Goal: Task Accomplishment & Management: Complete application form

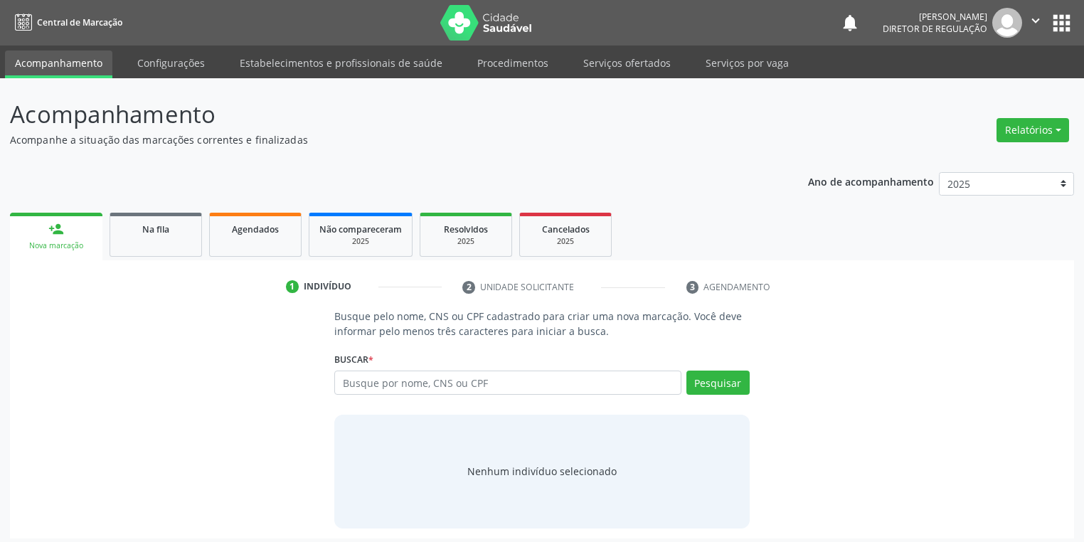
click at [361, 381] on input "text" at bounding box center [507, 383] width 347 height 24
click at [603, 51] on link "Serviços ofertados" at bounding box center [626, 63] width 107 height 25
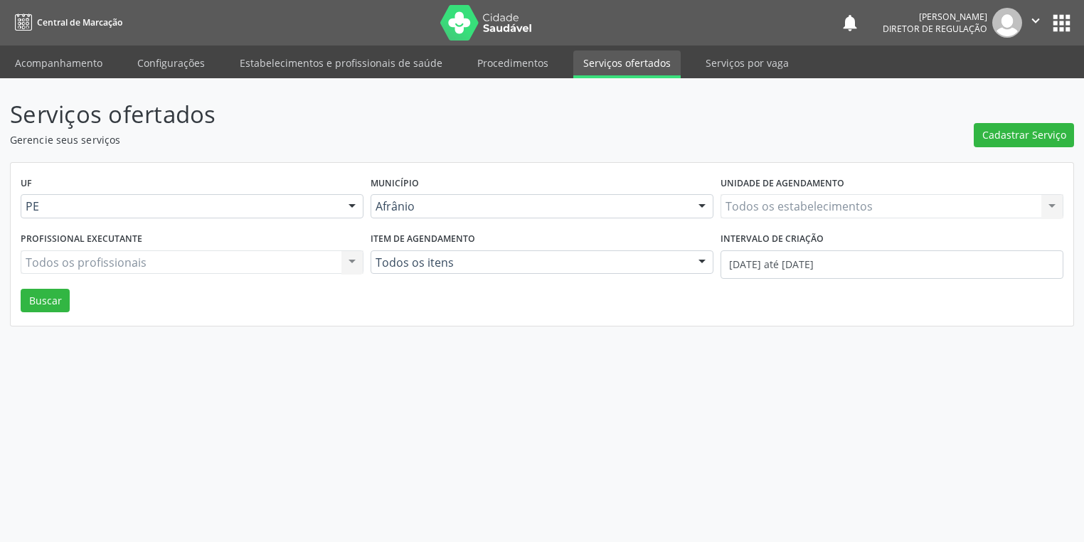
click at [607, 60] on link "Serviços ofertados" at bounding box center [626, 65] width 107 height 28
click at [1024, 131] on span "Cadastrar Serviço" at bounding box center [1033, 134] width 84 height 15
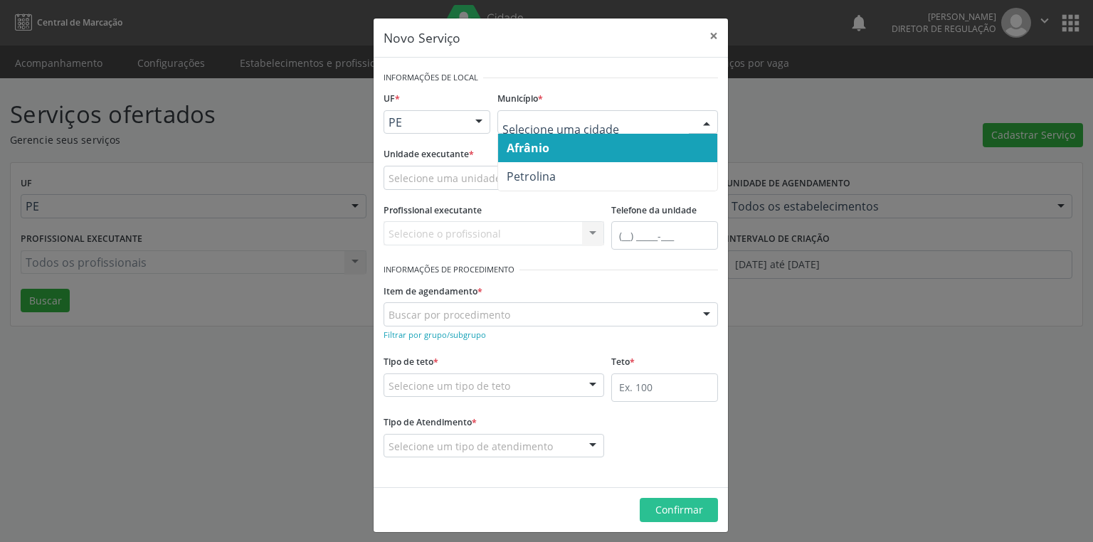
click at [530, 147] on span "Afrânio" at bounding box center [527, 148] width 43 height 16
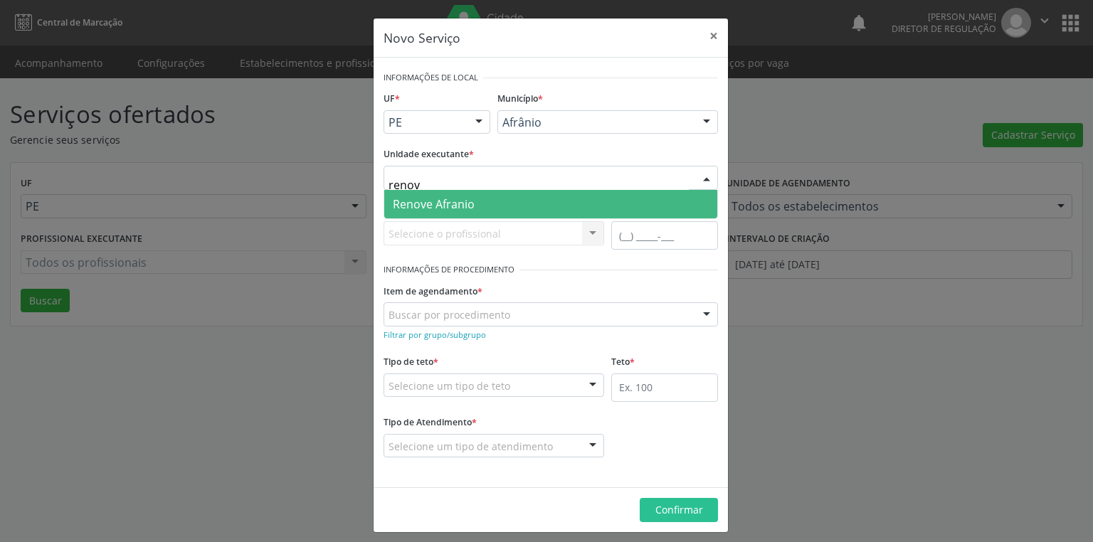
type input "renove"
click at [429, 202] on span "Renove Afranio" at bounding box center [434, 204] width 82 height 16
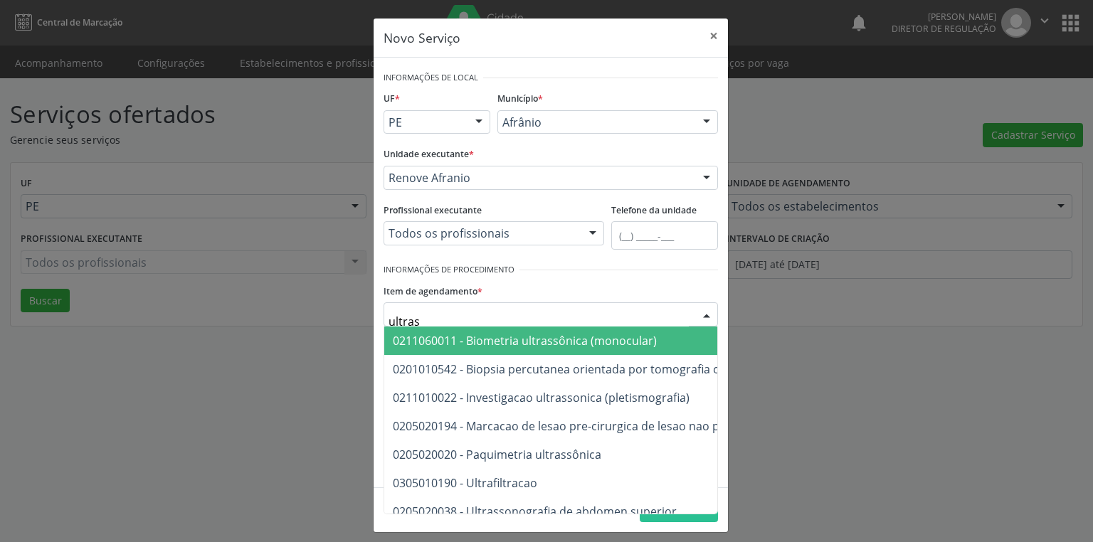
type input "ultrass"
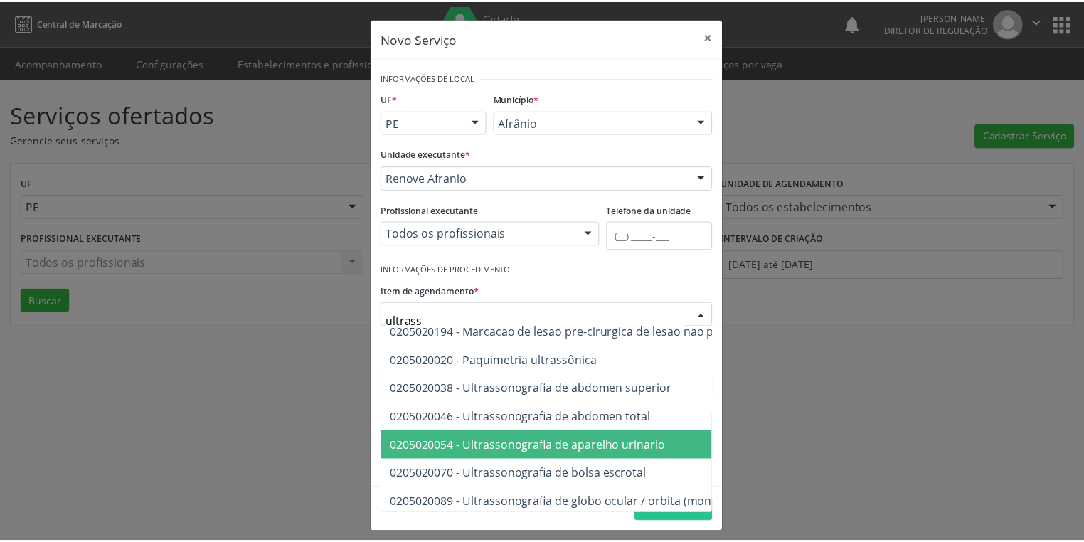
scroll to position [114, 0]
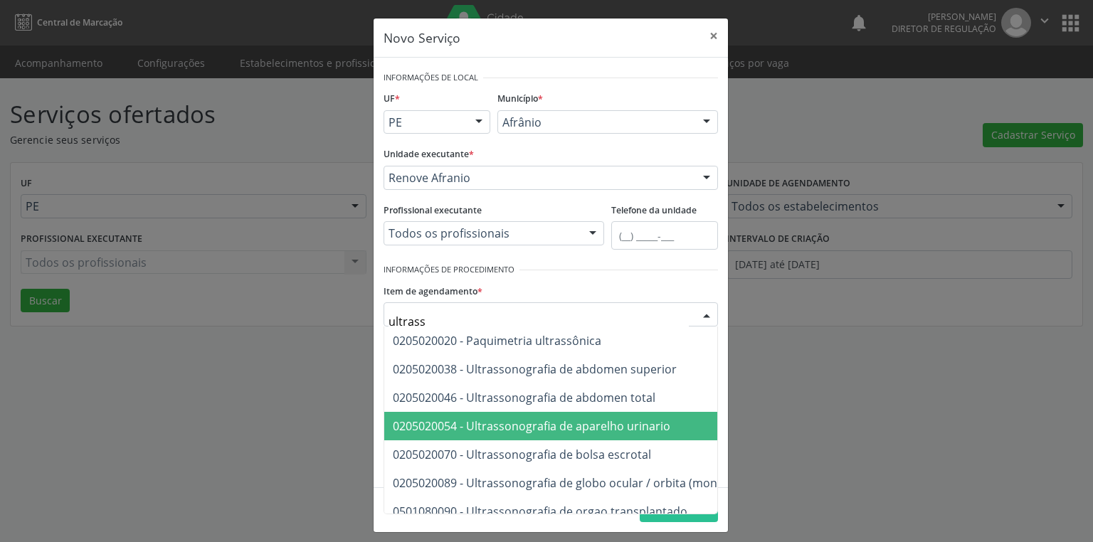
drag, startPoint x: 546, startPoint y: 432, endPoint x: 546, endPoint y: 440, distance: 8.5
click at [546, 432] on span "0205020054 - Ultrassonografia de aparelho urinario" at bounding box center [531, 426] width 277 height 16
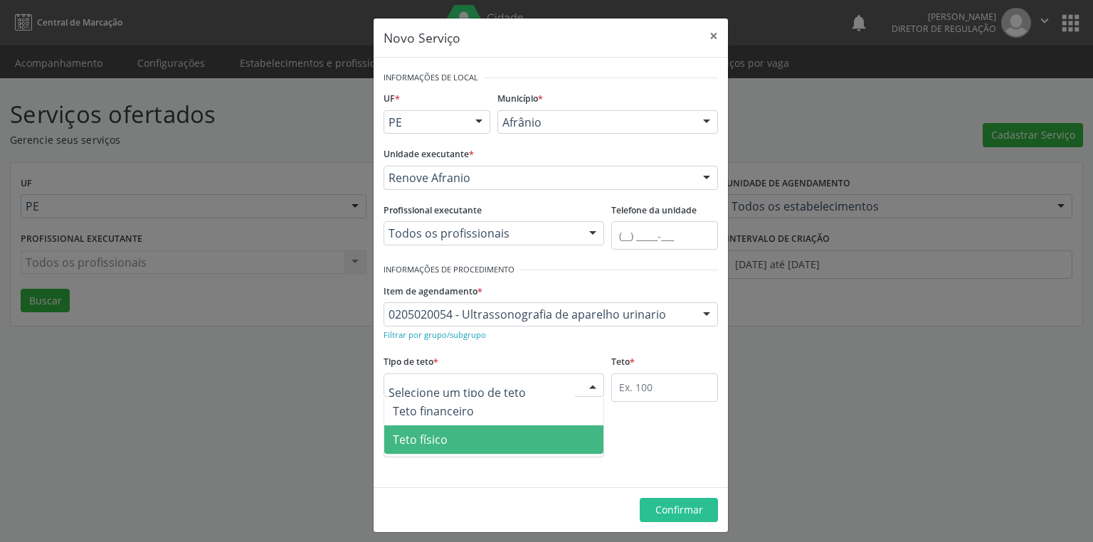
drag, startPoint x: 433, startPoint y: 443, endPoint x: 578, endPoint y: 400, distance: 151.4
click at [435, 442] on span "Teto físico" at bounding box center [420, 440] width 55 height 16
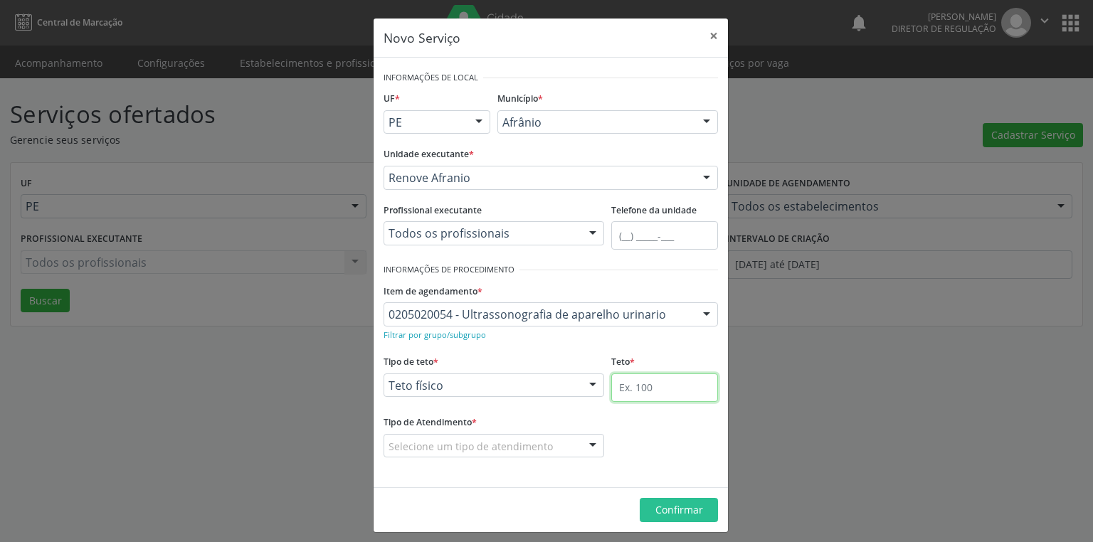
click at [623, 383] on input "text" at bounding box center [664, 387] width 107 height 28
type input "1"
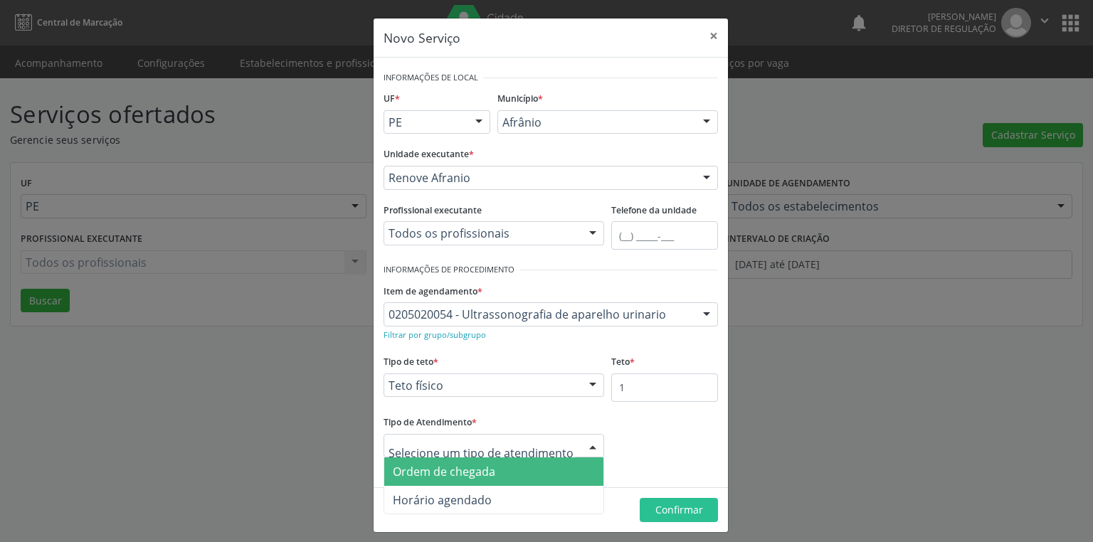
click at [410, 475] on span "Ordem de chegada" at bounding box center [444, 472] width 102 height 16
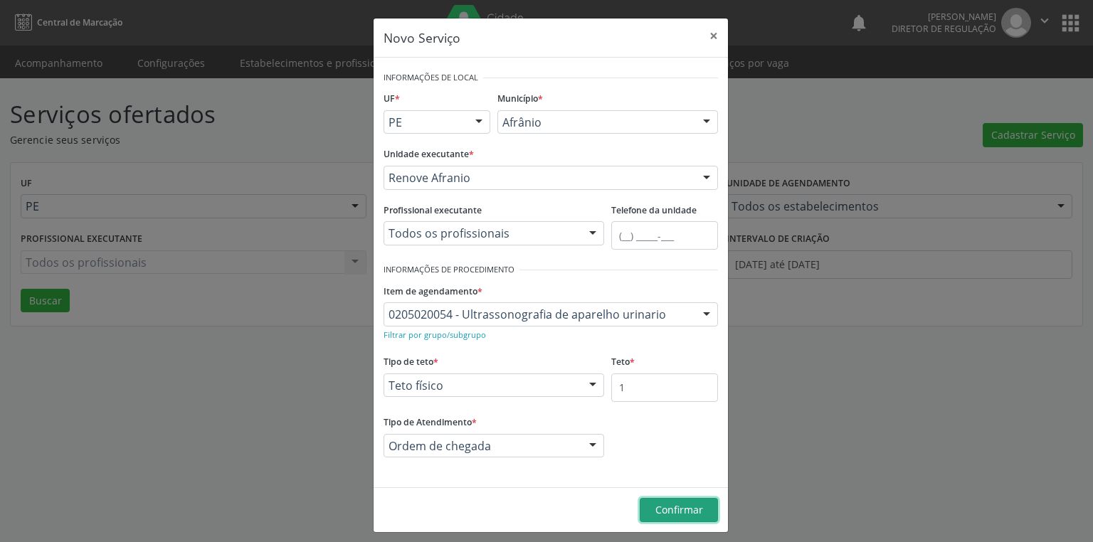
click at [646, 512] on button "Confirmar" at bounding box center [678, 510] width 78 height 24
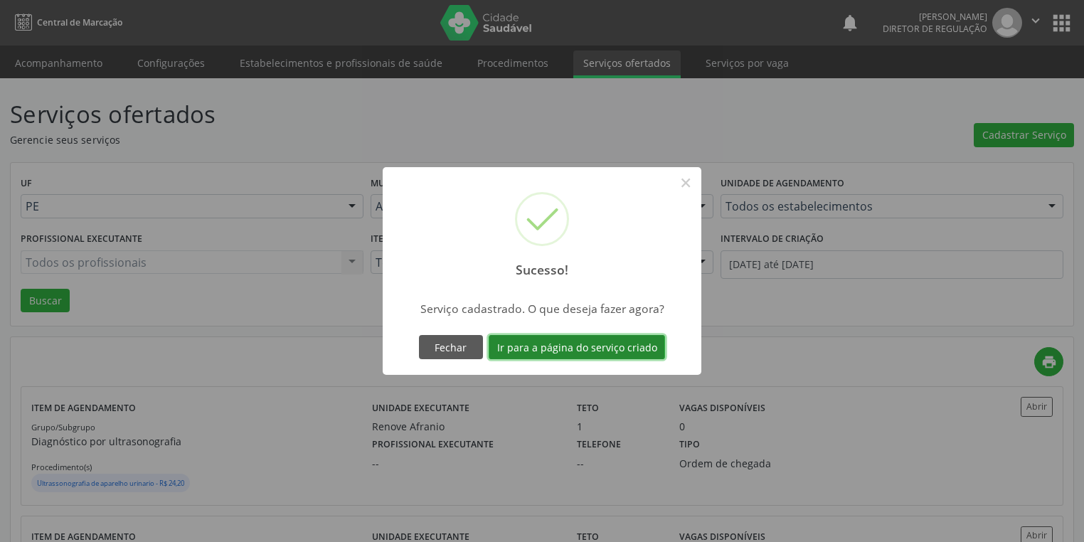
click at [555, 351] on button "Ir para a página do serviço criado" at bounding box center [577, 347] width 176 height 24
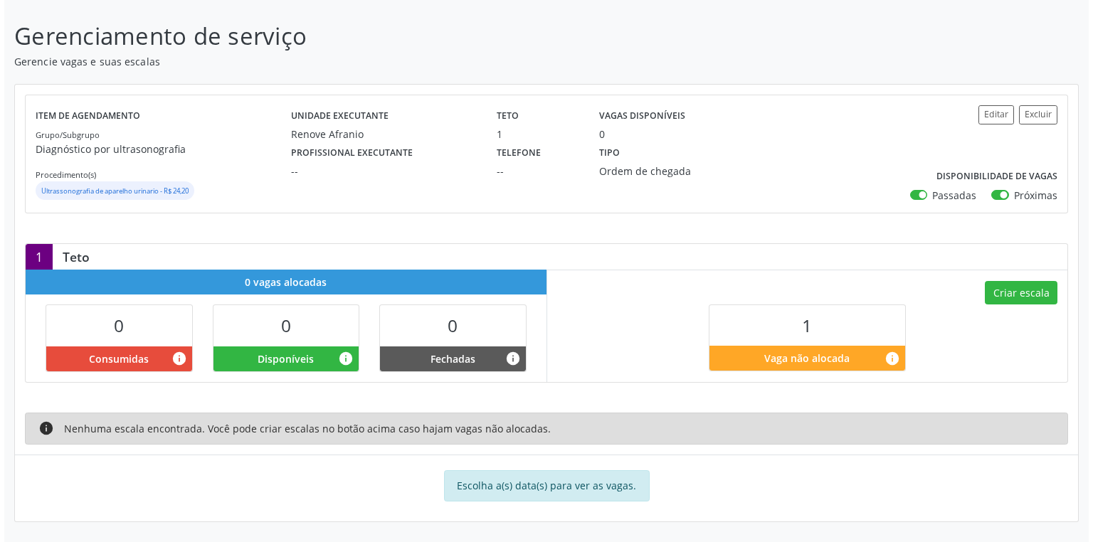
scroll to position [75, 0]
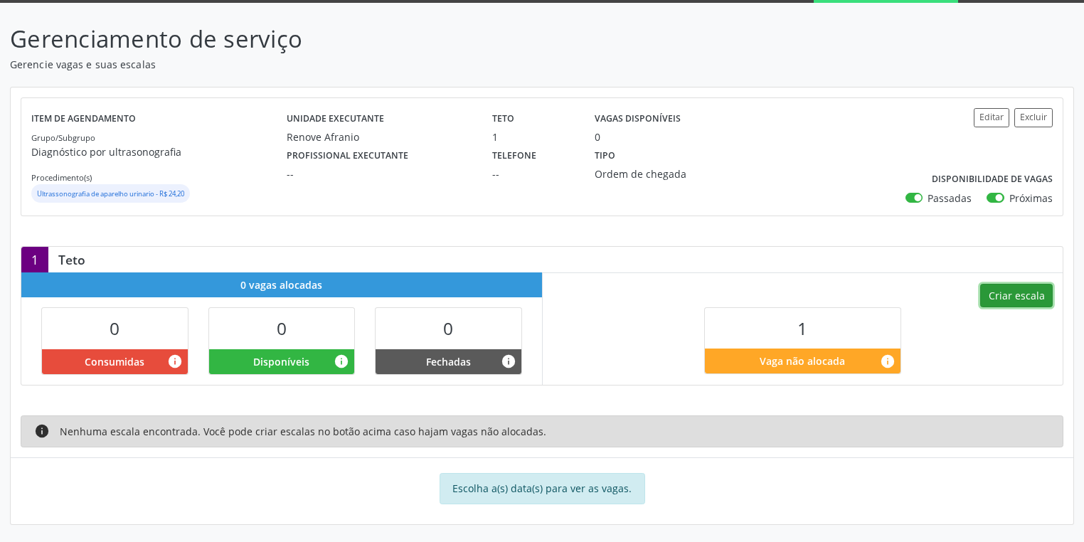
click at [1004, 300] on button "Criar escala" at bounding box center [1016, 296] width 73 height 24
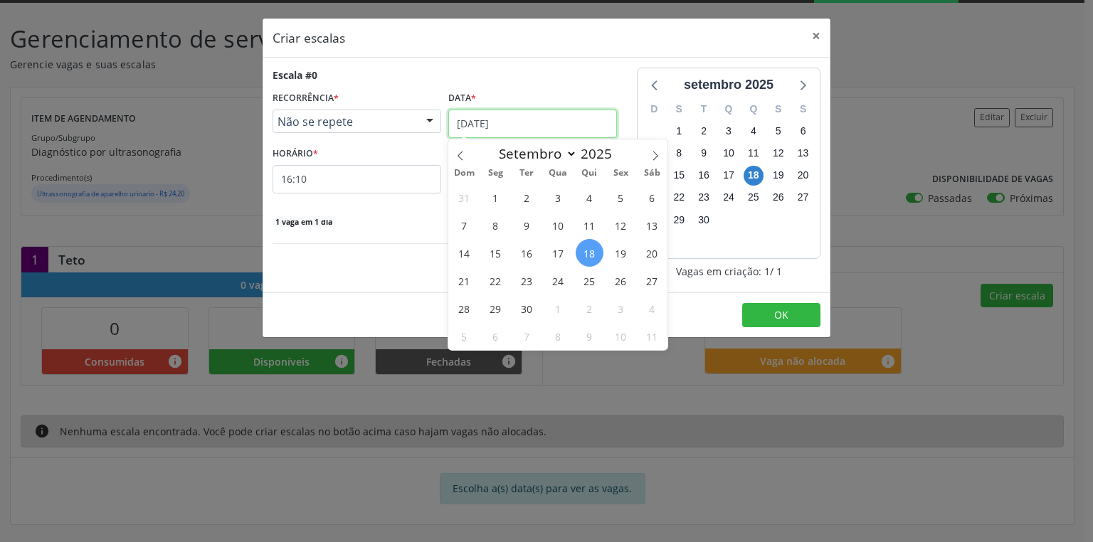
click at [475, 126] on input "18/09/2025" at bounding box center [532, 124] width 169 height 28
click at [652, 257] on span "20" at bounding box center [651, 253] width 28 height 28
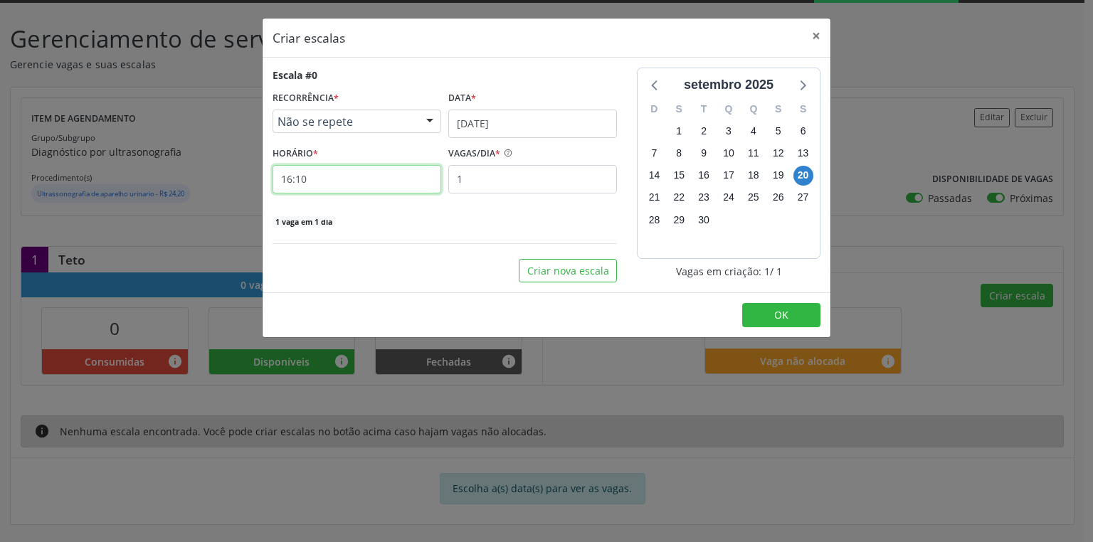
click at [310, 182] on input "16:10" at bounding box center [356, 179] width 169 height 28
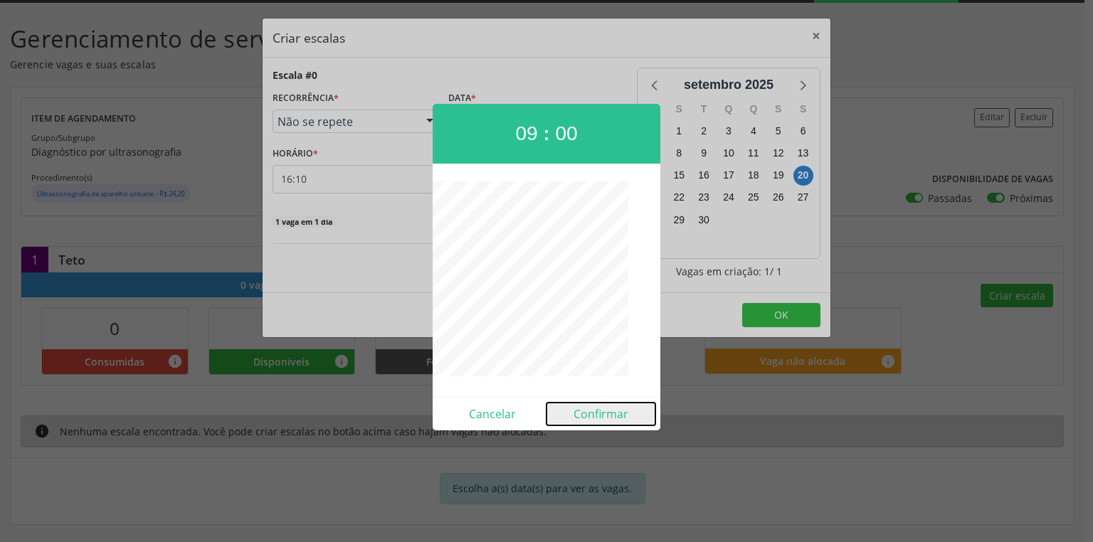
click at [602, 418] on button "Confirmar" at bounding box center [600, 414] width 109 height 23
type input "09:00"
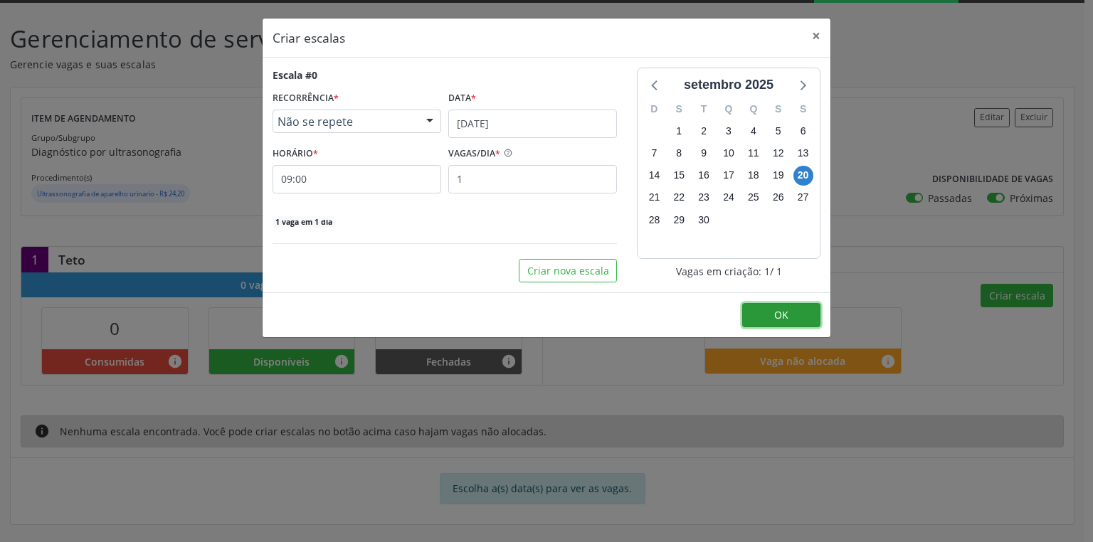
click at [780, 308] on span "OK" at bounding box center [781, 315] width 14 height 14
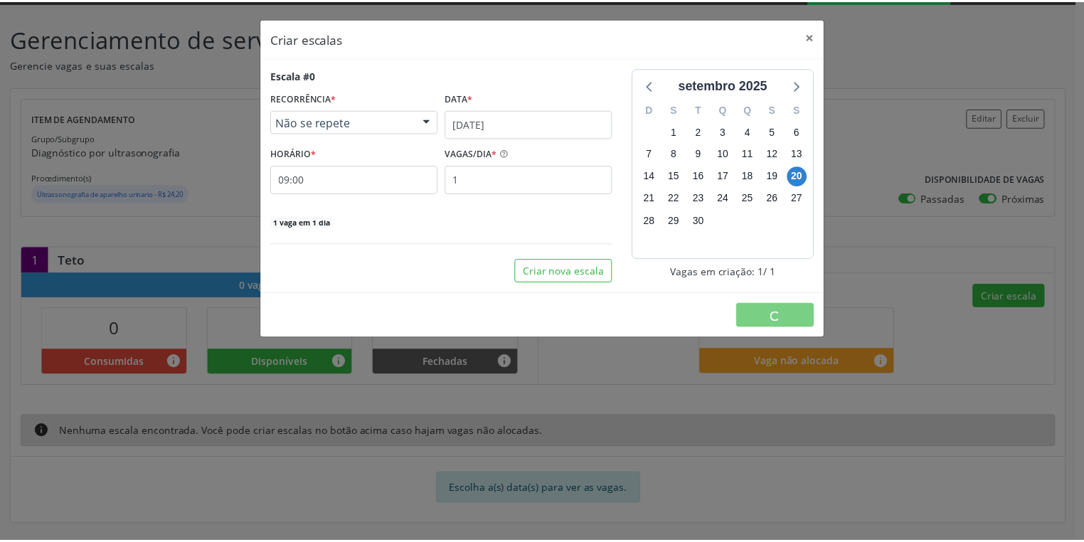
scroll to position [0, 0]
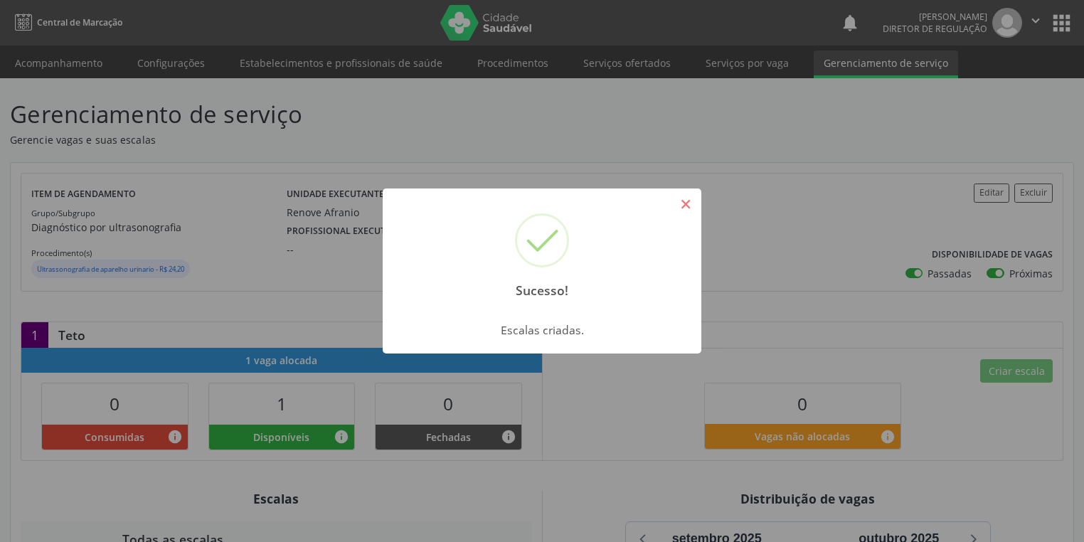
click at [694, 205] on button "×" at bounding box center [686, 204] width 24 height 24
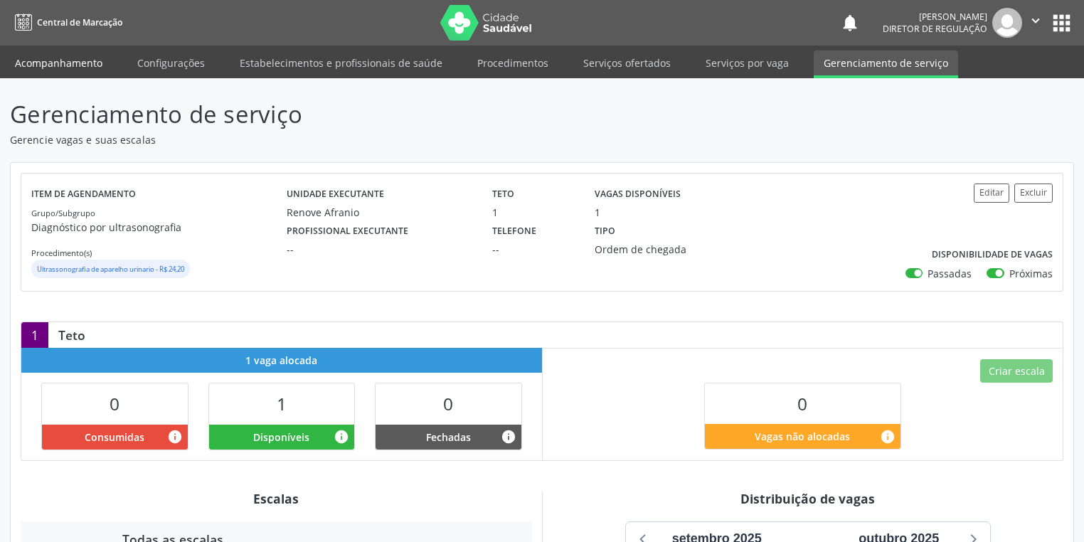
click at [63, 60] on link "Acompanhamento" at bounding box center [58, 63] width 107 height 25
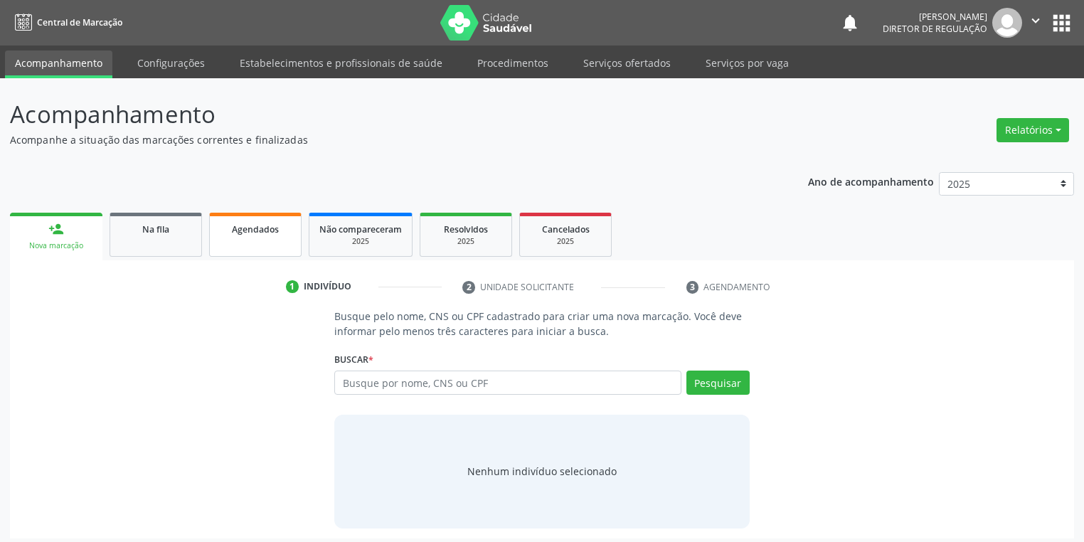
click at [240, 238] on link "Agendados" at bounding box center [255, 235] width 92 height 44
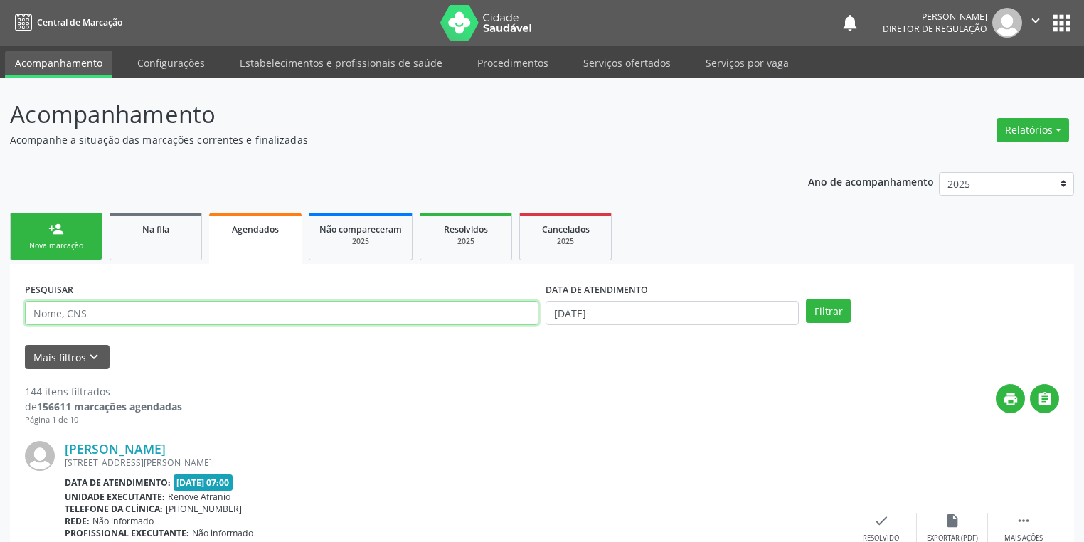
click at [117, 319] on input "text" at bounding box center [282, 313] width 514 height 24
click at [266, 221] on div "Agendados" at bounding box center [255, 228] width 73 height 15
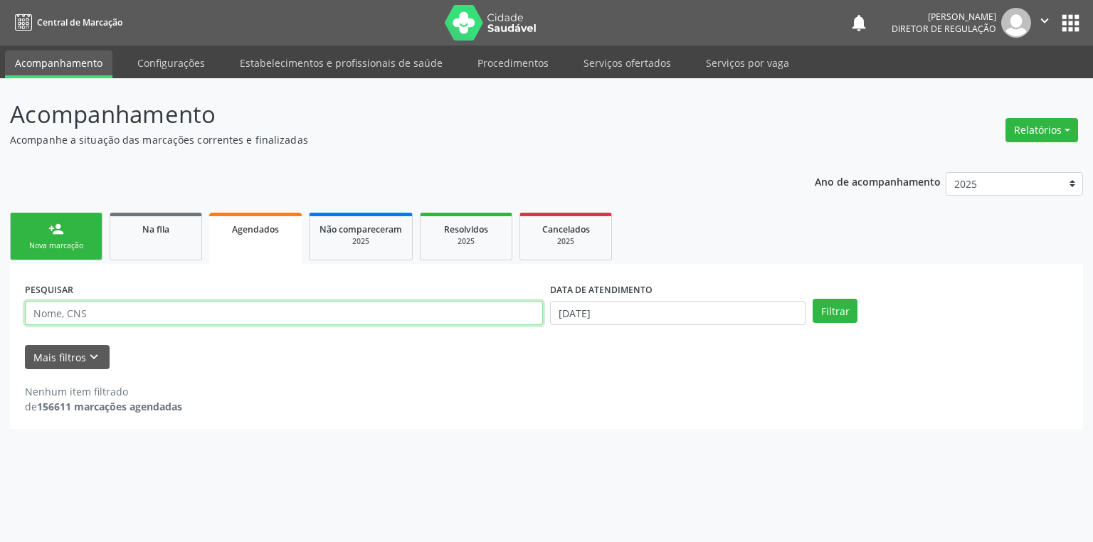
click at [83, 321] on input "text" at bounding box center [284, 313] width 518 height 24
click at [50, 313] on input "anajulia" at bounding box center [284, 313] width 518 height 24
type input "ana julia"
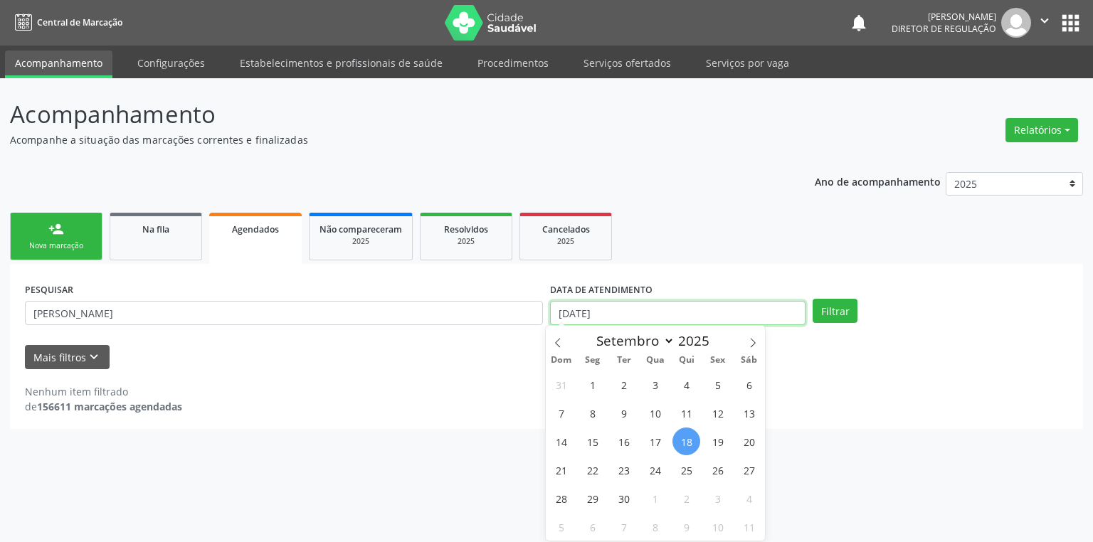
click at [629, 310] on input "18/09/2025" at bounding box center [677, 313] width 255 height 24
click at [821, 307] on button "Filtrar" at bounding box center [834, 311] width 45 height 24
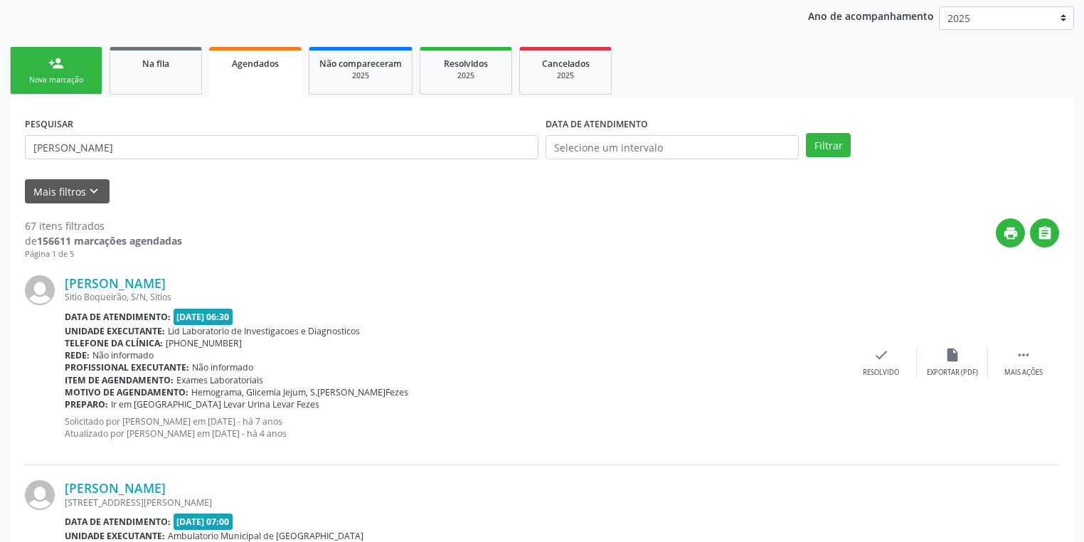
scroll to position [57, 0]
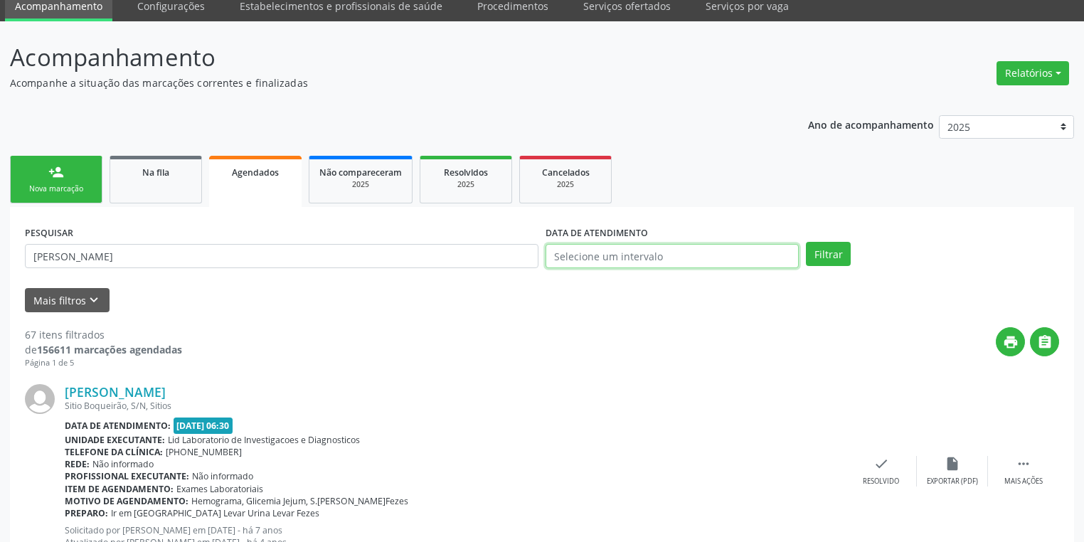
click at [598, 252] on input "text" at bounding box center [672, 256] width 253 height 24
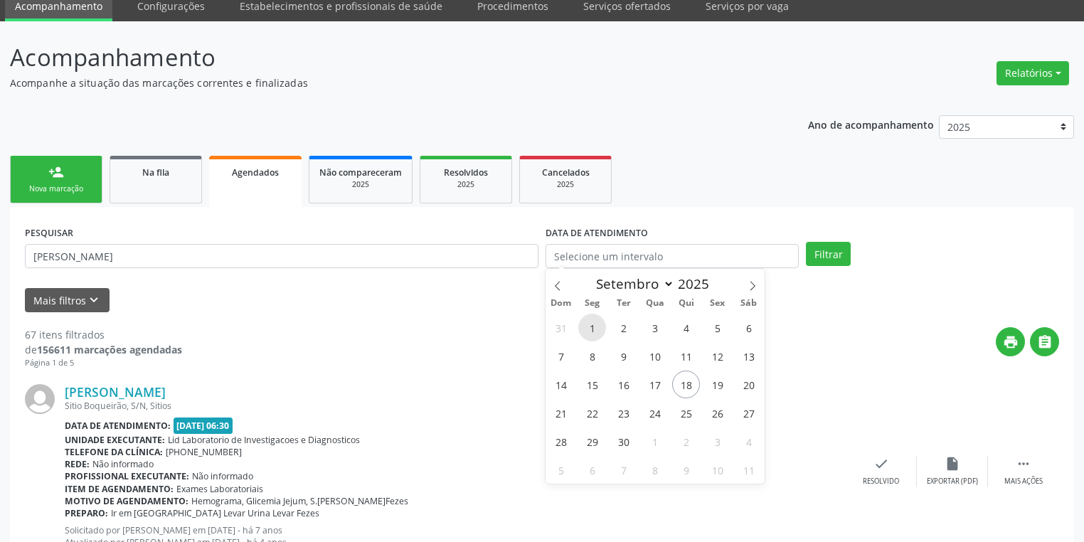
click at [598, 331] on span "1" at bounding box center [592, 328] width 28 height 28
type input "01/09/2025"
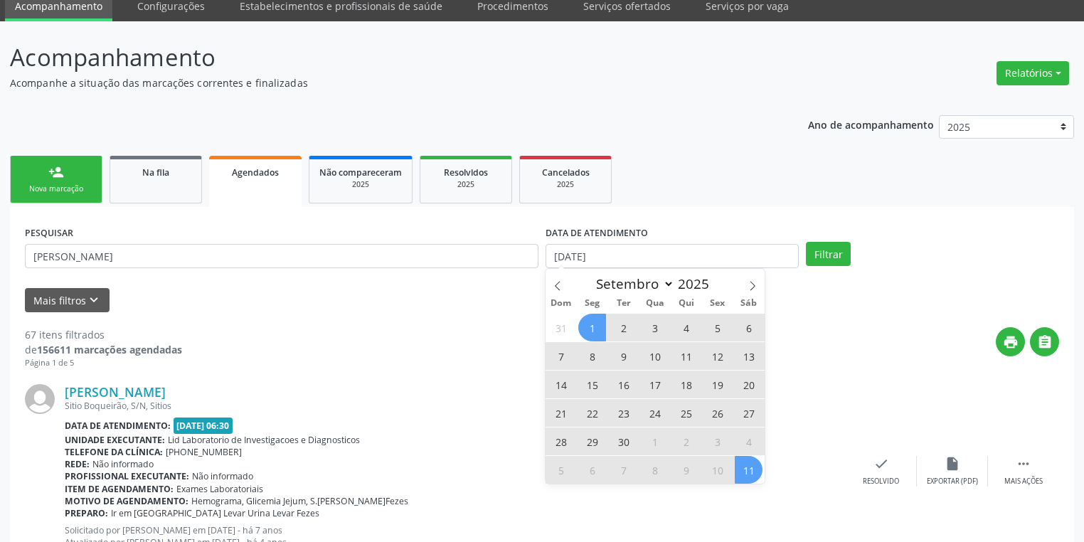
drag, startPoint x: 746, startPoint y: 472, endPoint x: 748, endPoint y: 462, distance: 9.5
click at [746, 471] on span "11" at bounding box center [749, 470] width 28 height 28
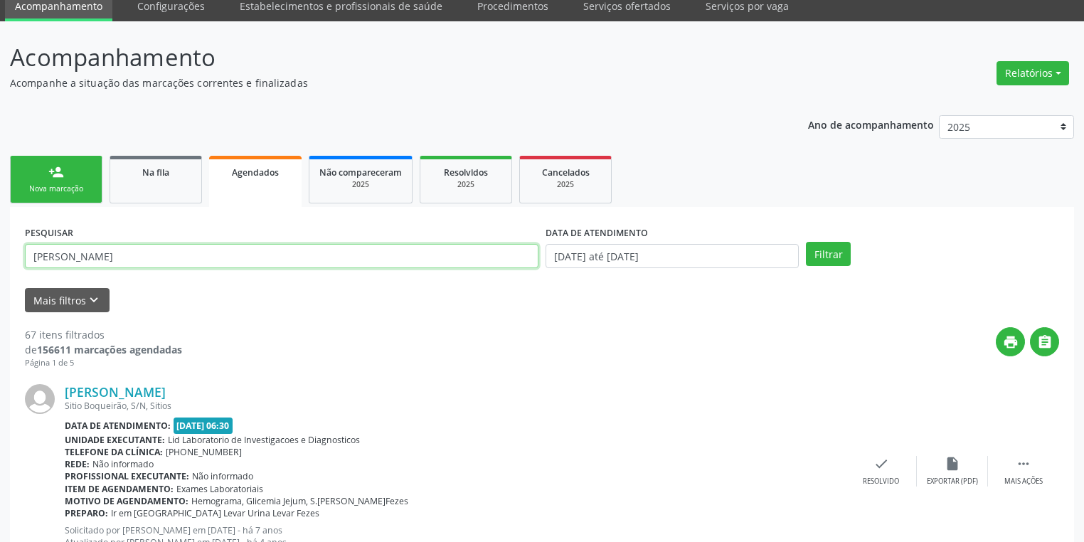
click at [43, 257] on input "ana julia" at bounding box center [282, 256] width 514 height 24
type input "anna julia"
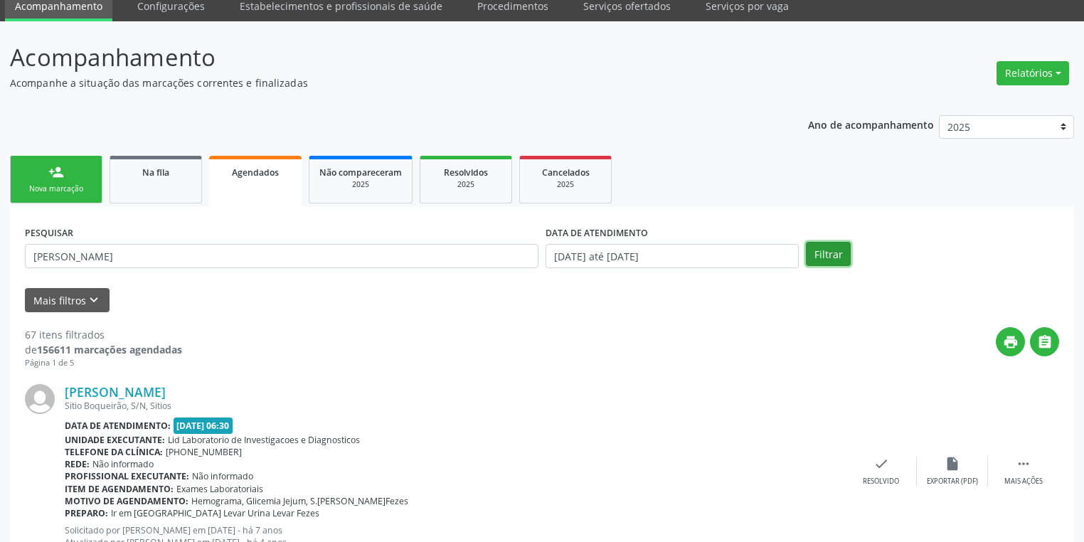
click at [819, 255] on button "Filtrar" at bounding box center [828, 254] width 45 height 24
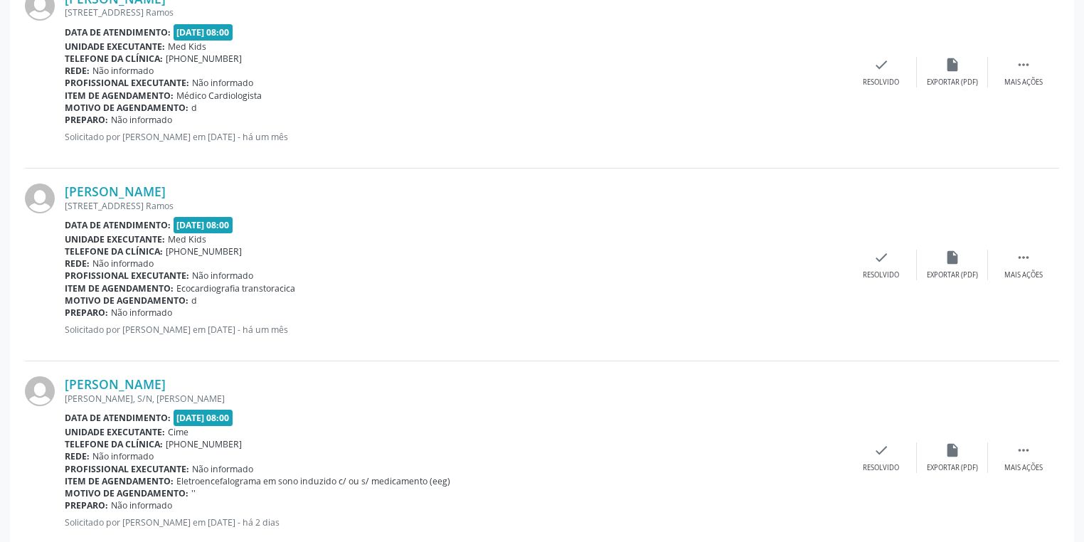
scroll to position [485, 0]
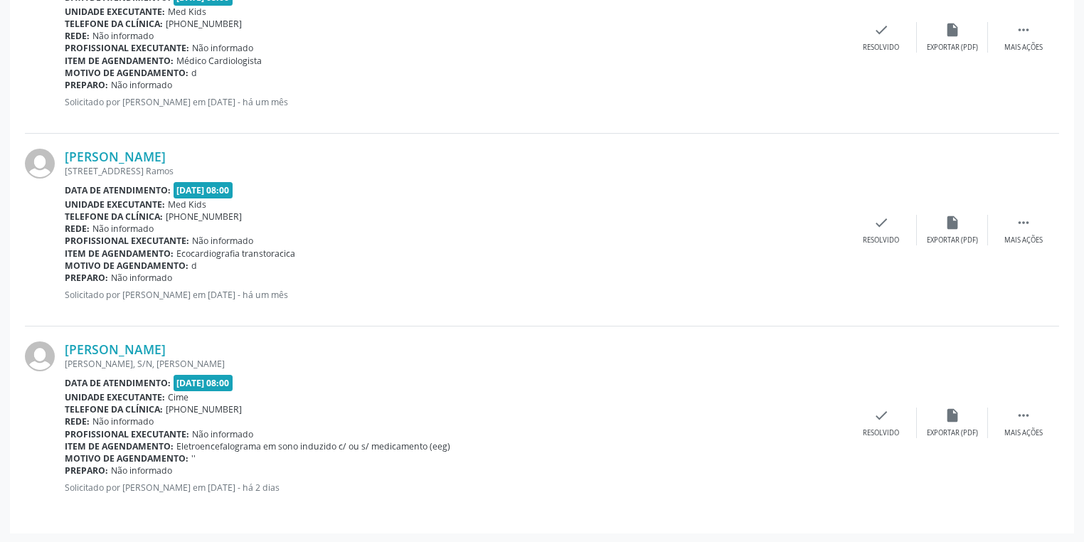
drag, startPoint x: 248, startPoint y: 350, endPoint x: 57, endPoint y: 333, distance: 192.1
click at [57, 333] on div "Anna Júlia Rodrigues Coelho JOSE RAMOS, S/N, Jose Ramos Data de atendimento: 30…" at bounding box center [542, 422] width 1034 height 192
click at [59, 341] on div at bounding box center [45, 422] width 40 height 162
drag, startPoint x: 60, startPoint y: 347, endPoint x: 235, endPoint y: 354, distance: 175.8
click at [235, 354] on div "Anna Júlia Rodrigues Coelho JOSE RAMOS, S/N, Jose Ramos Data de atendimento: 30…" at bounding box center [542, 422] width 1034 height 192
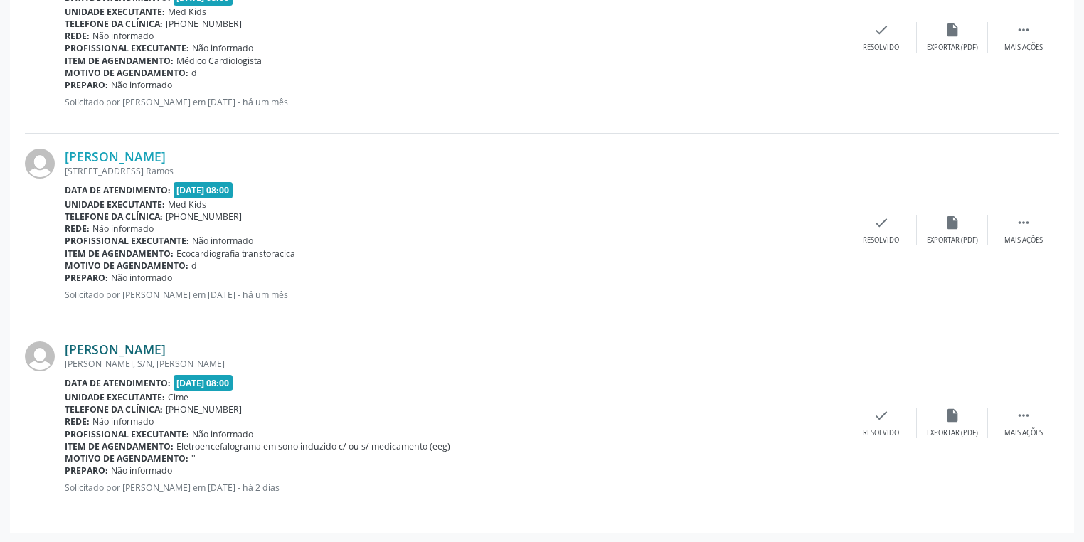
copy div "Anna Júlia Rodrigues Coelho"
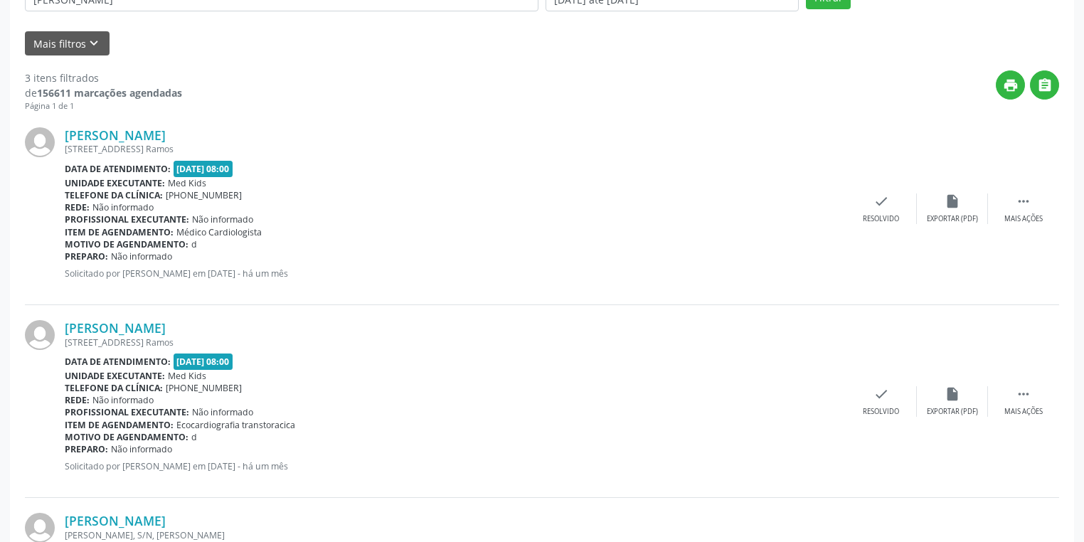
scroll to position [87, 0]
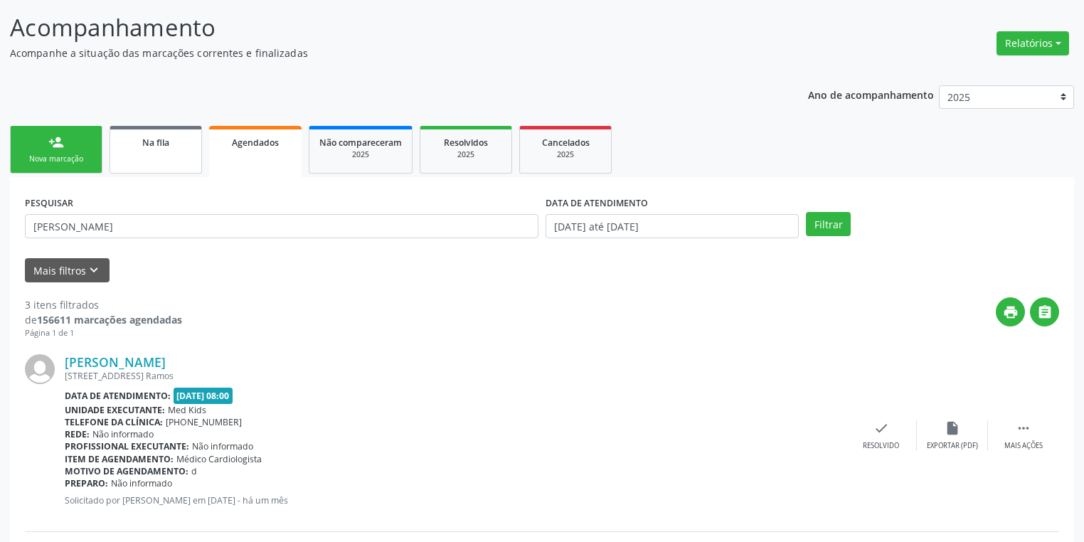
click at [181, 151] on link "Na fila" at bounding box center [156, 150] width 92 height 48
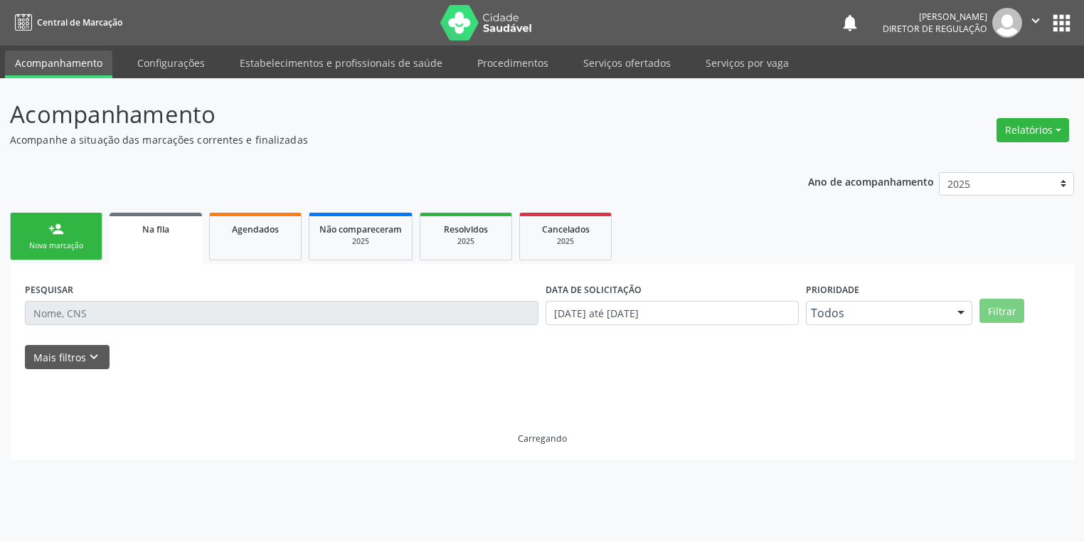
scroll to position [0, 0]
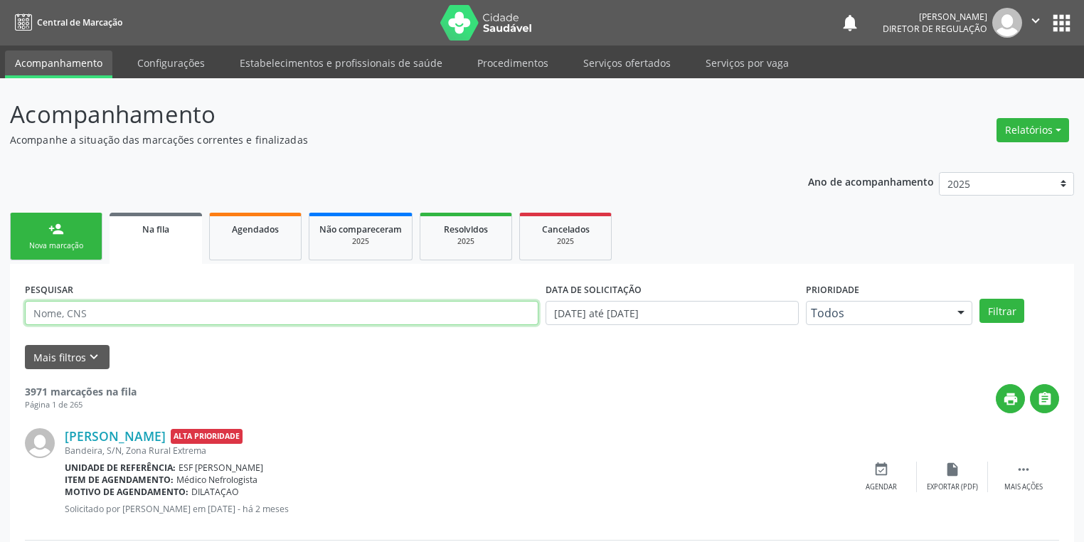
click at [104, 318] on input "text" at bounding box center [282, 313] width 514 height 24
paste input "Anna Júlia Rodrigues Coelho"
type input "Anna Júlia Rodrigues Coelho"
click at [1006, 304] on button "Filtrar" at bounding box center [1001, 311] width 45 height 24
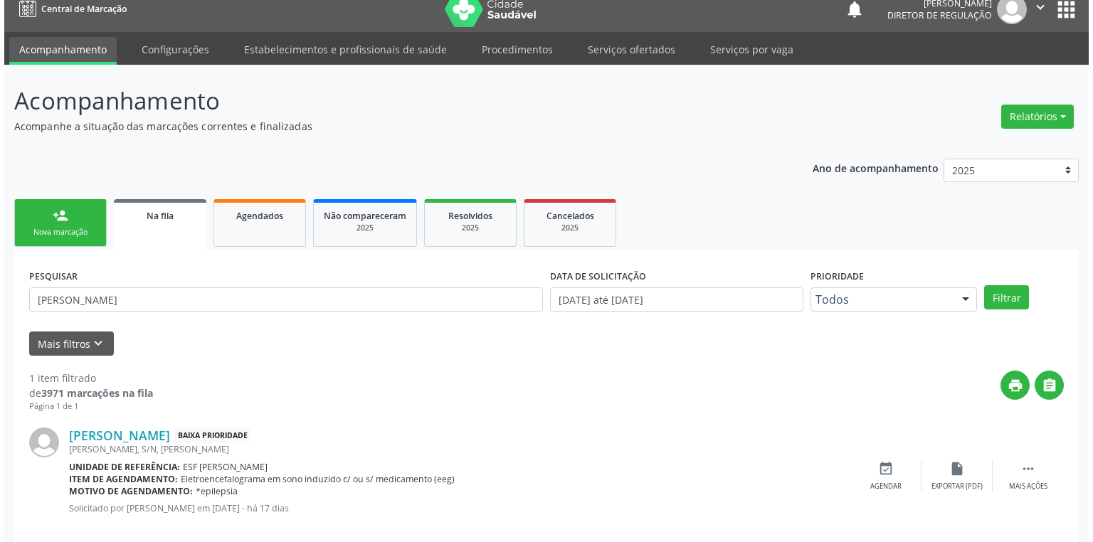
scroll to position [34, 0]
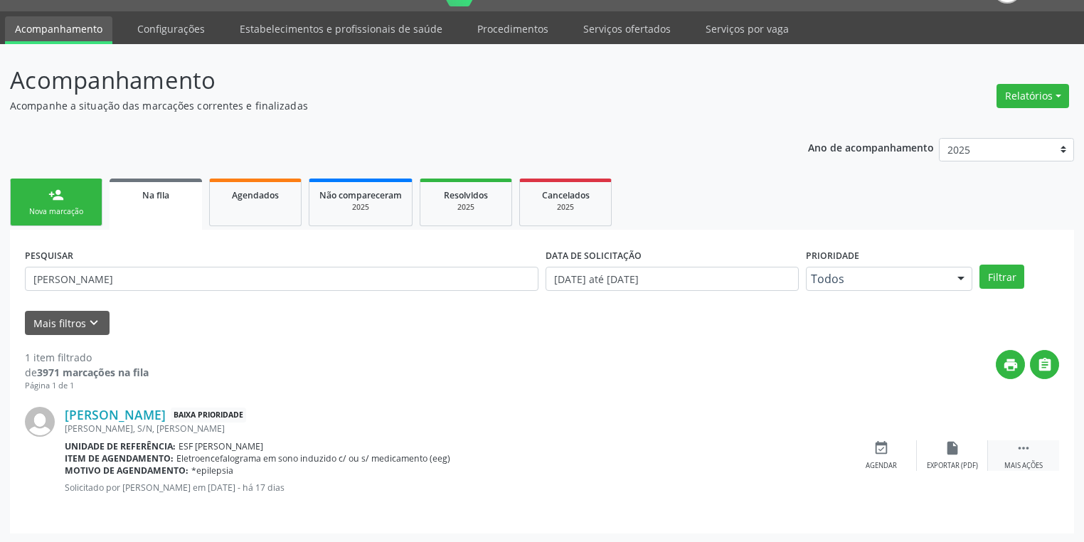
click at [1033, 447] on div " Mais ações" at bounding box center [1023, 455] width 71 height 31
click at [888, 451] on icon "cancel" at bounding box center [881, 448] width 16 height 16
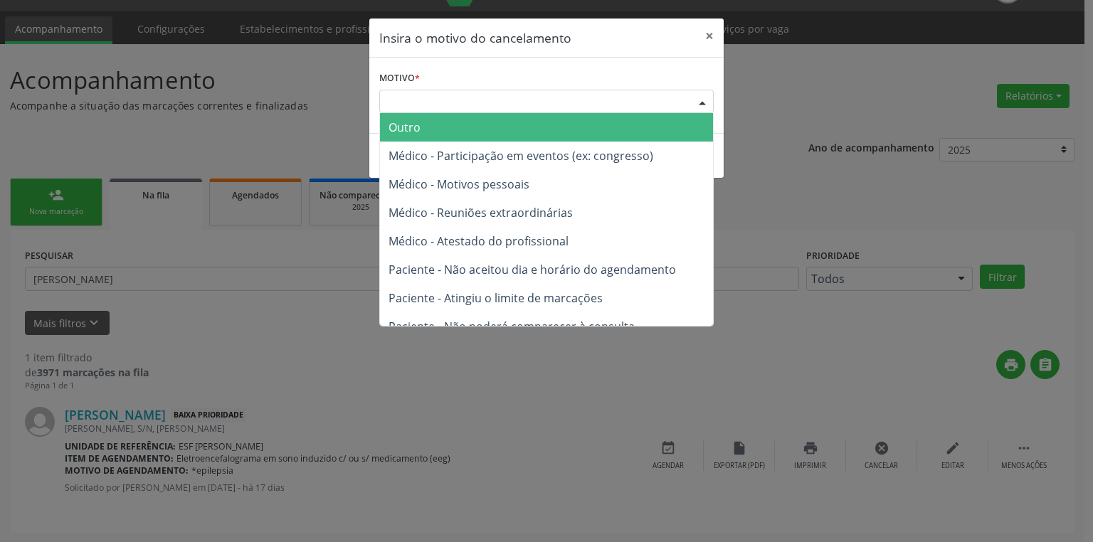
click at [452, 102] on div "Escolha o motivo" at bounding box center [546, 102] width 334 height 24
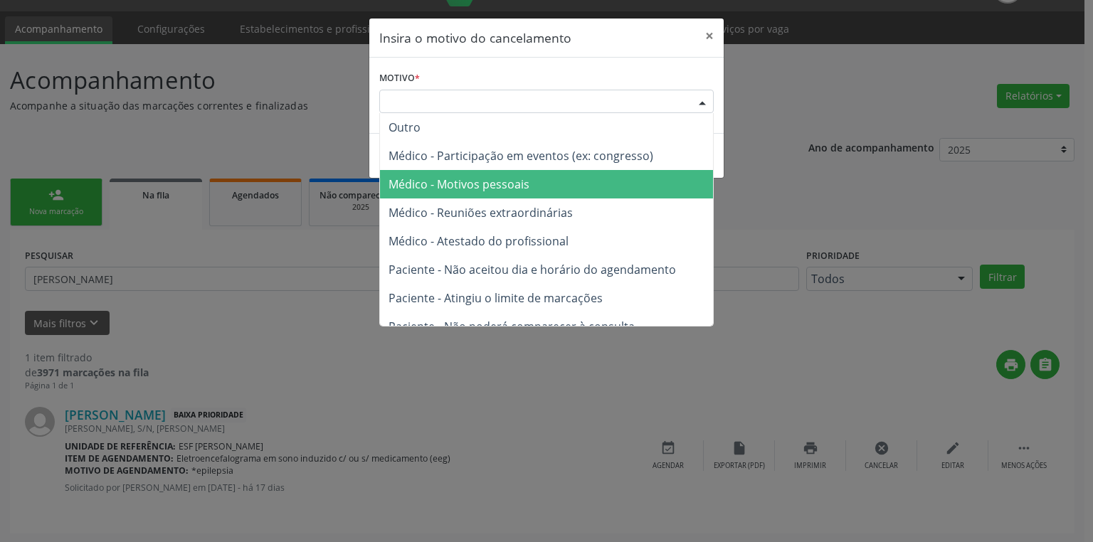
click at [473, 191] on span "Médico - Motivos pessoais" at bounding box center [458, 184] width 141 height 16
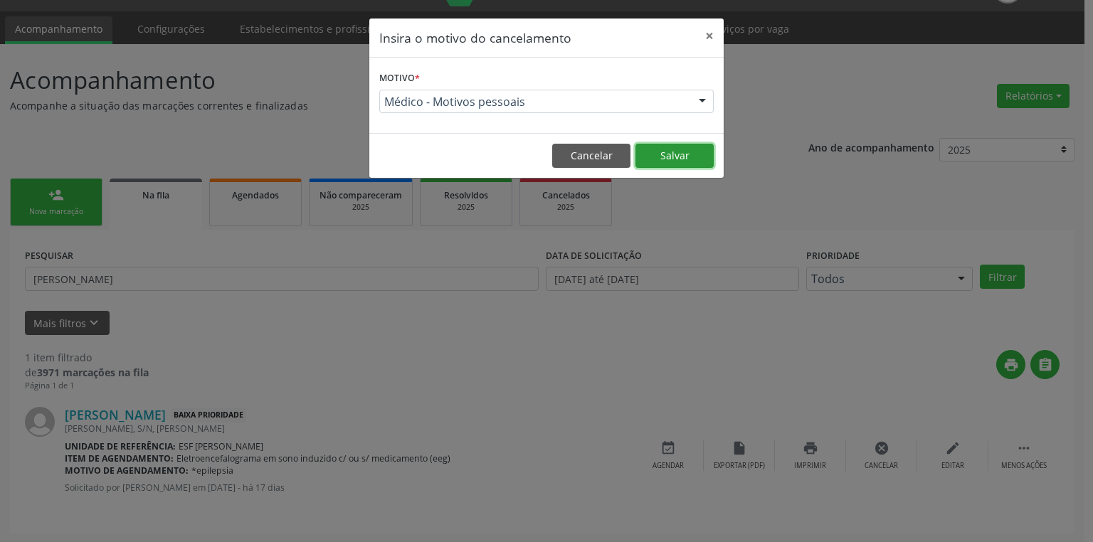
click at [670, 154] on button "Salvar" at bounding box center [674, 156] width 78 height 24
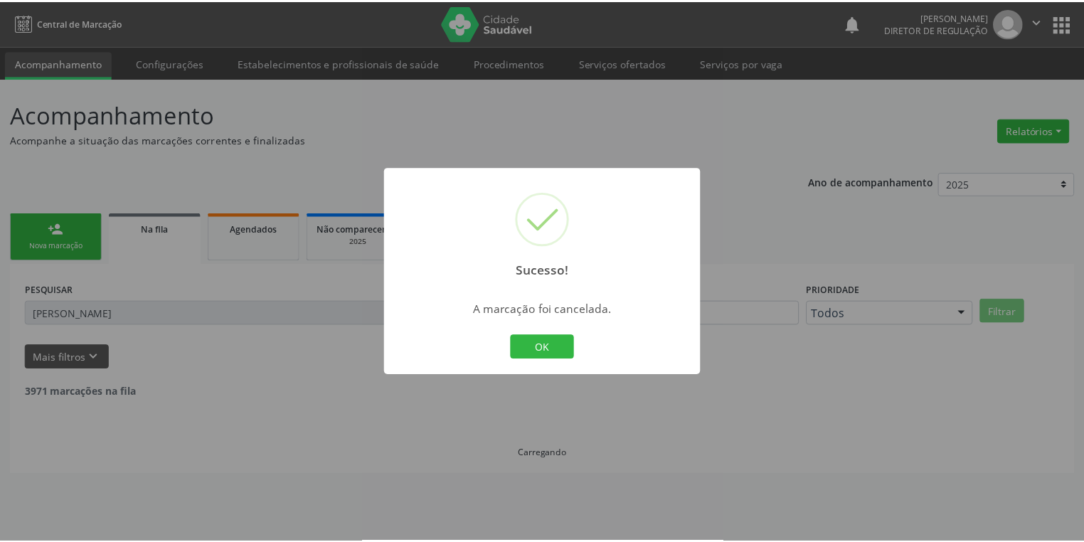
scroll to position [0, 0]
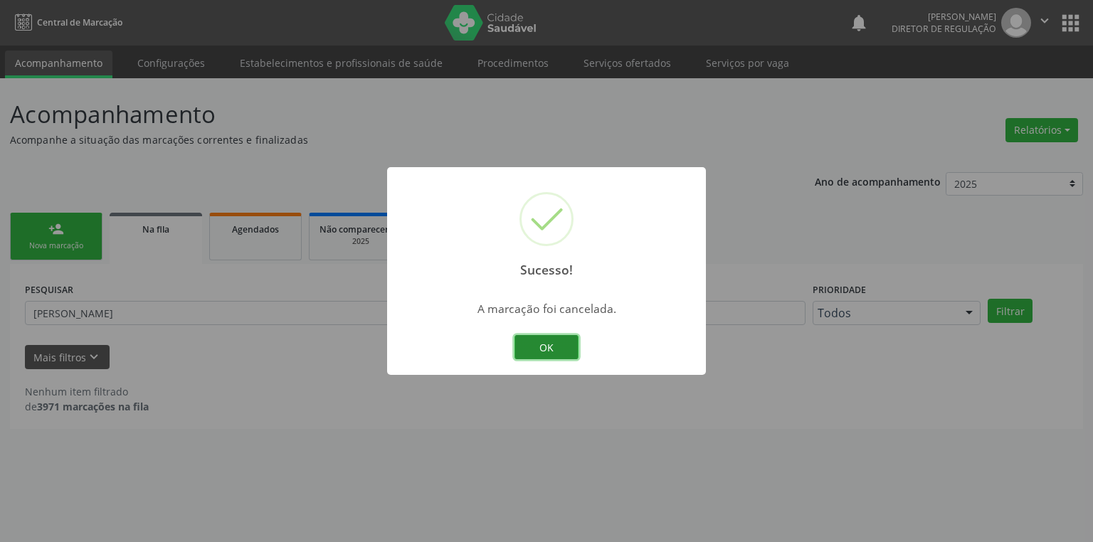
click at [553, 345] on button "OK" at bounding box center [546, 347] width 64 height 24
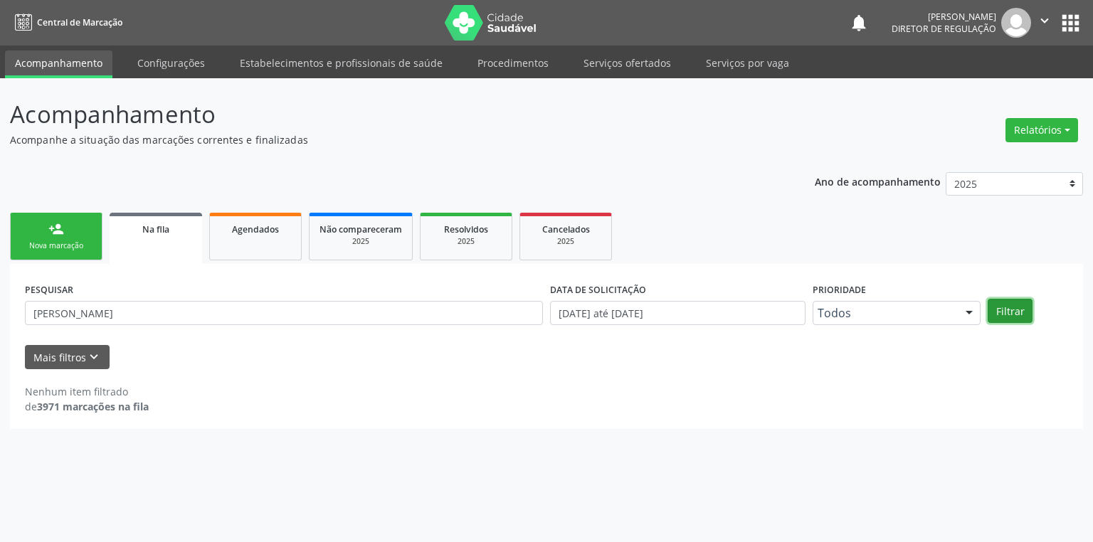
click at [1008, 308] on button "Filtrar" at bounding box center [1009, 311] width 45 height 24
click at [65, 238] on link "person_add Nova marcação" at bounding box center [56, 237] width 92 height 48
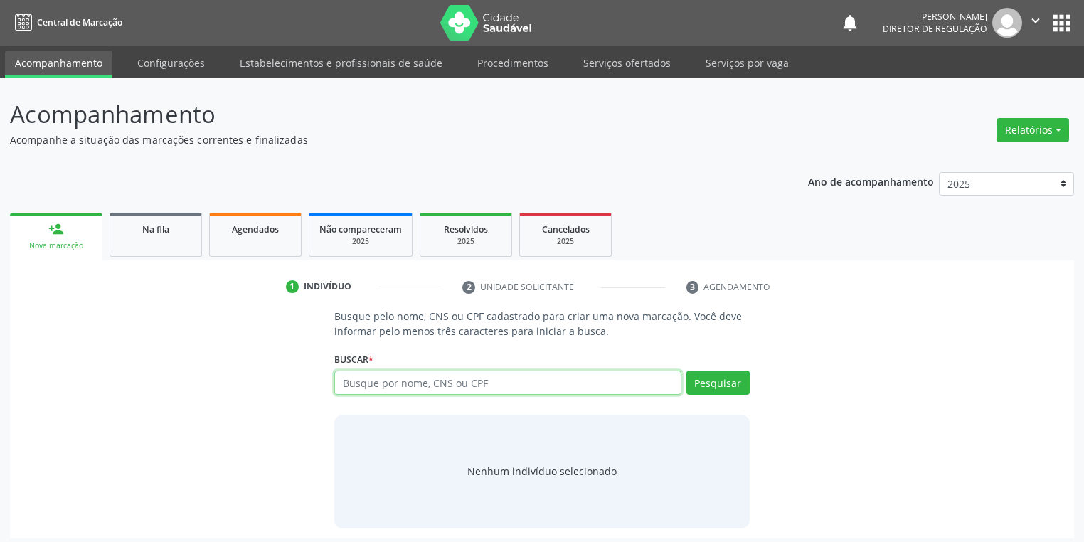
click at [388, 384] on input "text" at bounding box center [507, 383] width 347 height 24
type input "taiz da silva"
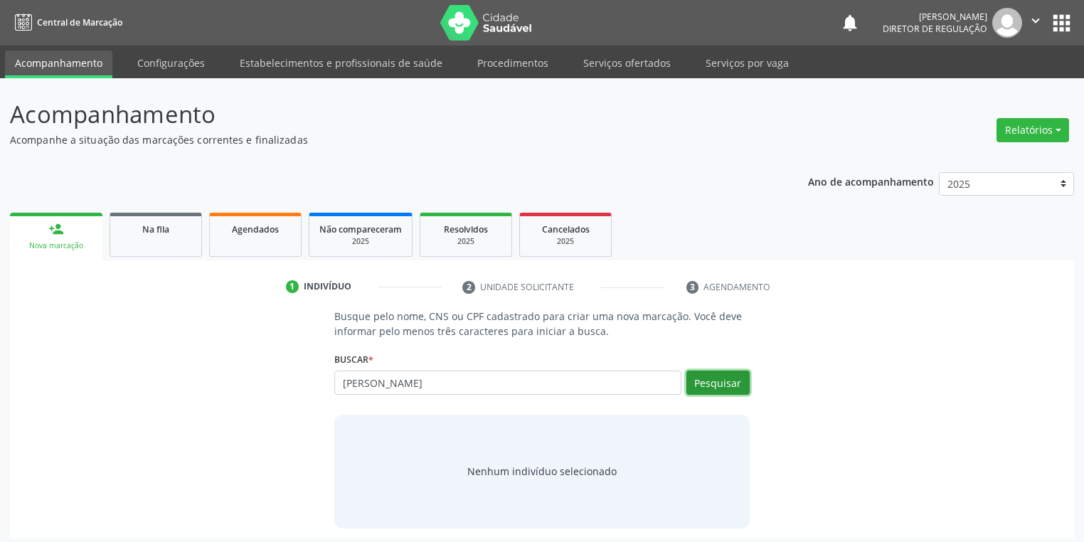
click at [730, 390] on button "Pesquisar" at bounding box center [717, 383] width 63 height 24
click at [549, 472] on div "Nenhum indivíduo selecionado" at bounding box center [541, 471] width 149 height 15
click at [541, 469] on div "Nenhum indivíduo selecionado" at bounding box center [541, 471] width 149 height 15
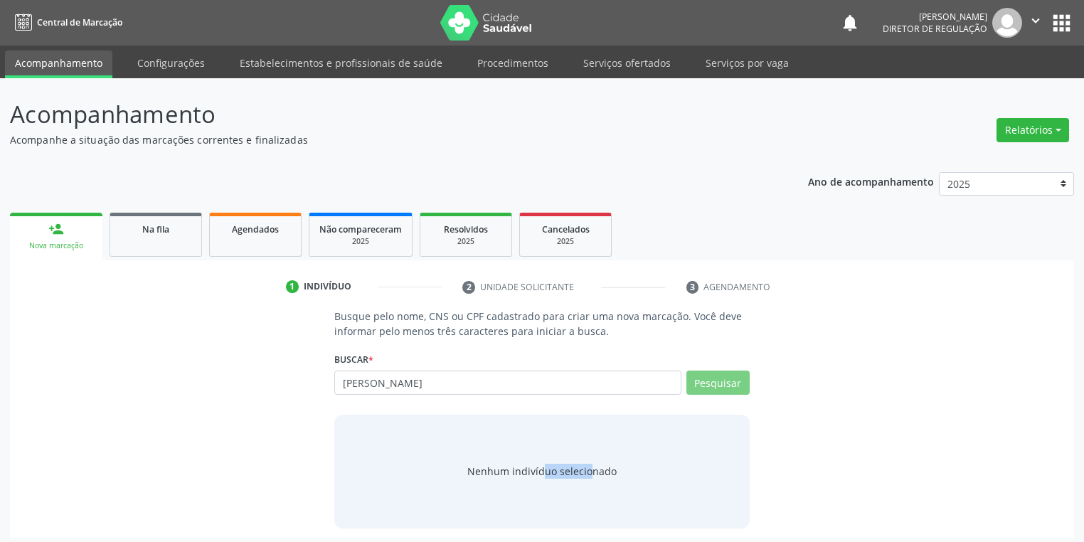
click at [541, 469] on div "Nenhum indivíduo selecionado" at bounding box center [541, 471] width 149 height 15
click at [528, 477] on div "Nenhum indivíduo selecionado" at bounding box center [541, 471] width 149 height 15
click at [418, 382] on input "taiz da silva" at bounding box center [507, 383] width 347 height 24
type input "taiz da"
click at [733, 381] on button "Pesquisar" at bounding box center [717, 383] width 63 height 24
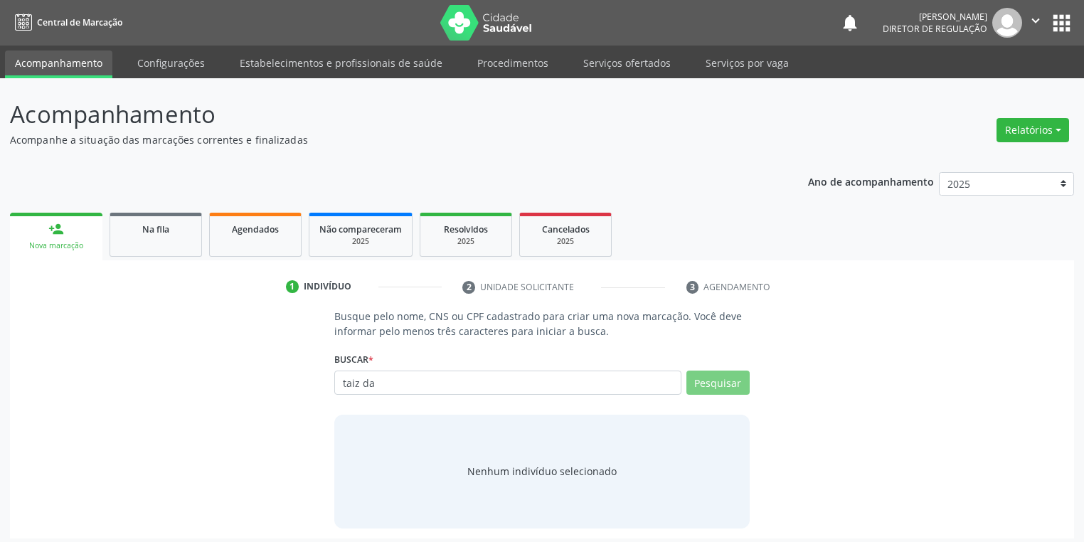
click at [567, 464] on div "Nenhum indivíduo selecionado" at bounding box center [541, 471] width 149 height 15
click at [566, 467] on div "Nenhum indivíduo selecionado" at bounding box center [541, 471] width 149 height 15
click at [566, 469] on div "Nenhum indivíduo selecionado" at bounding box center [541, 471] width 149 height 15
click at [565, 469] on div "Nenhum indivíduo selecionado" at bounding box center [541, 471] width 149 height 15
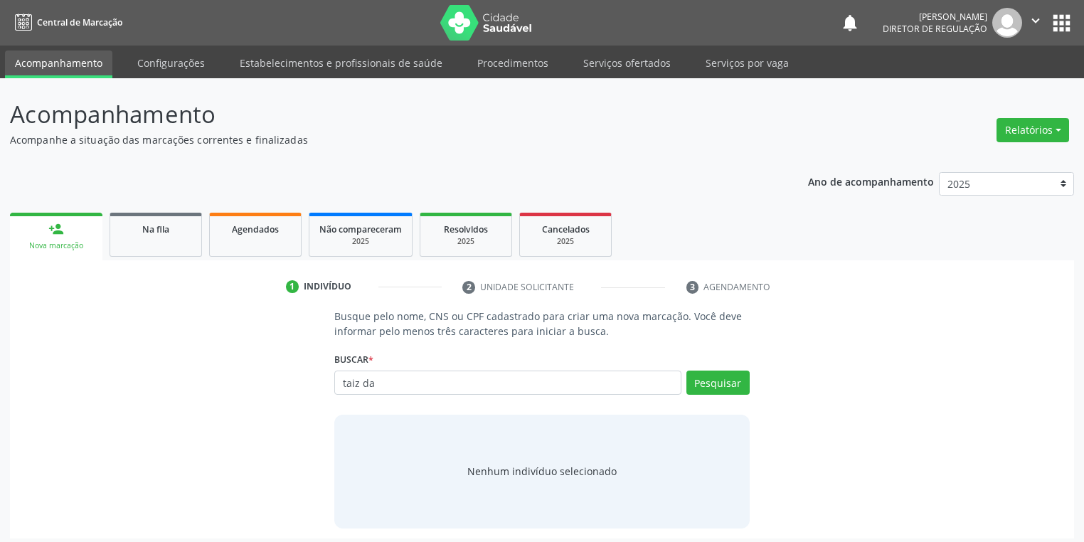
click at [558, 469] on div "Nenhum indivíduo selecionado" at bounding box center [541, 471] width 149 height 15
click at [546, 472] on div "Nenhum indivíduo selecionado" at bounding box center [541, 471] width 149 height 15
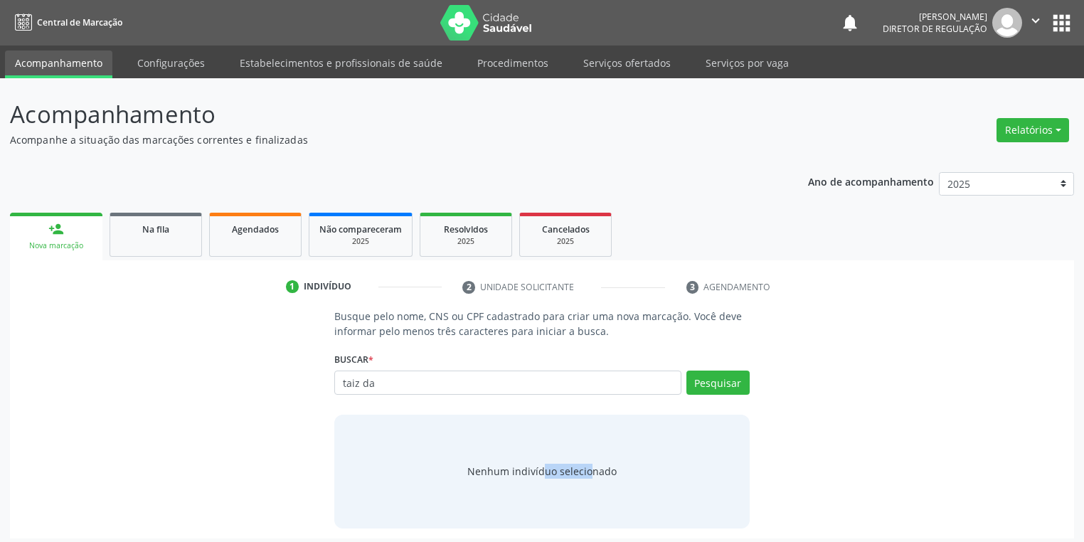
click at [553, 468] on div "Nenhum indivíduo selecionado" at bounding box center [541, 471] width 149 height 15
click at [578, 469] on div "Nenhum indivíduo selecionado" at bounding box center [541, 471] width 149 height 15
drag, startPoint x: 597, startPoint y: 470, endPoint x: 565, endPoint y: 469, distance: 31.3
click at [565, 469] on div "Nenhum indivíduo selecionado" at bounding box center [541, 471] width 149 height 15
click at [563, 469] on div "Nenhum indivíduo selecionado" at bounding box center [541, 471] width 149 height 15
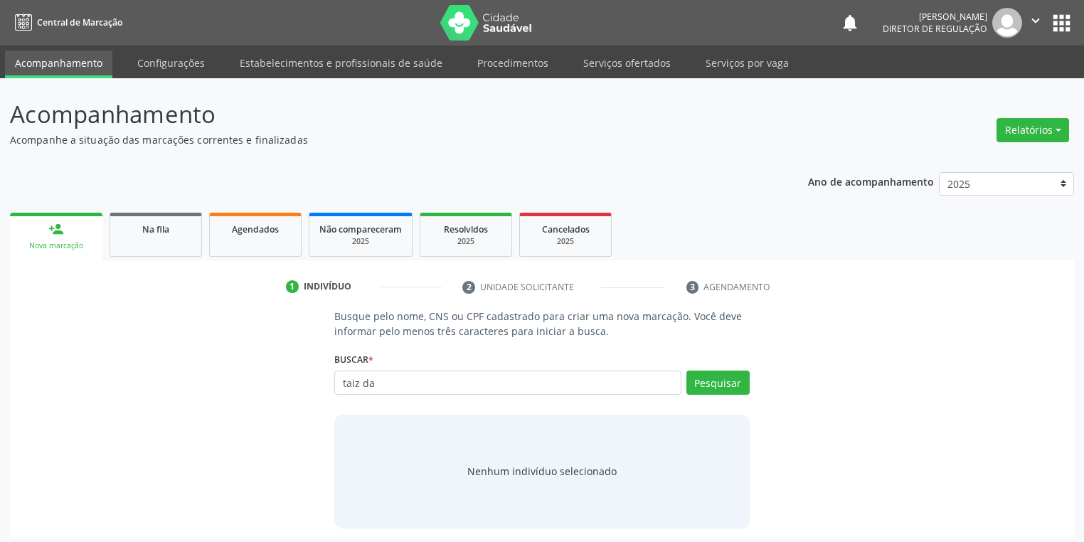
click at [563, 469] on div "Nenhum indivíduo selecionado" at bounding box center [541, 471] width 149 height 15
click at [409, 390] on input "taiz da" at bounding box center [507, 383] width 347 height 24
click at [506, 469] on div "Nenhum indivíduo selecionado" at bounding box center [541, 471] width 149 height 15
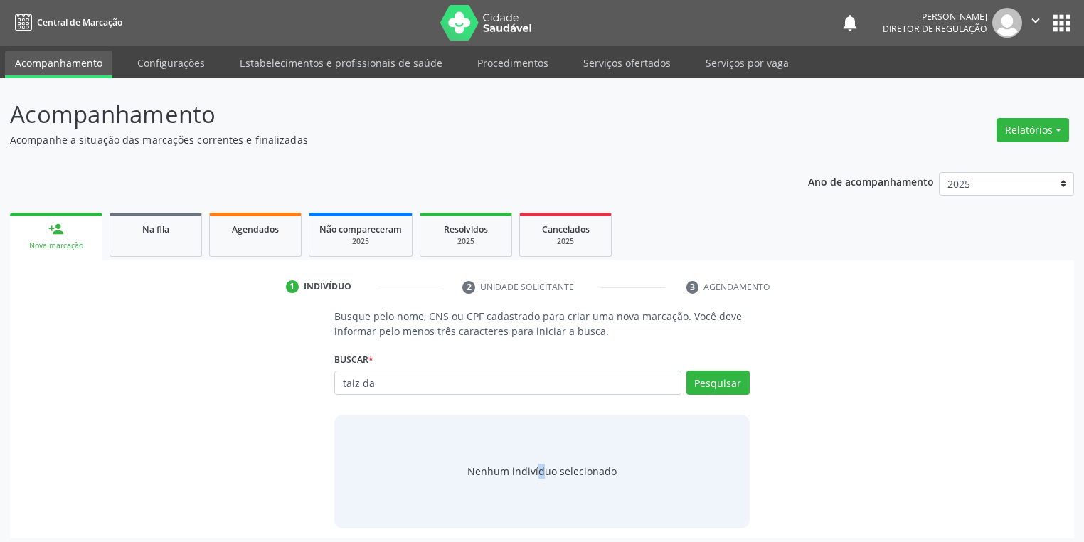
click at [506, 469] on div "Nenhum indivíduo selecionado" at bounding box center [541, 471] width 149 height 15
click at [499, 474] on div "Nenhum indivíduo selecionado" at bounding box center [541, 471] width 149 height 15
click at [393, 377] on input "taiz da" at bounding box center [507, 383] width 347 height 24
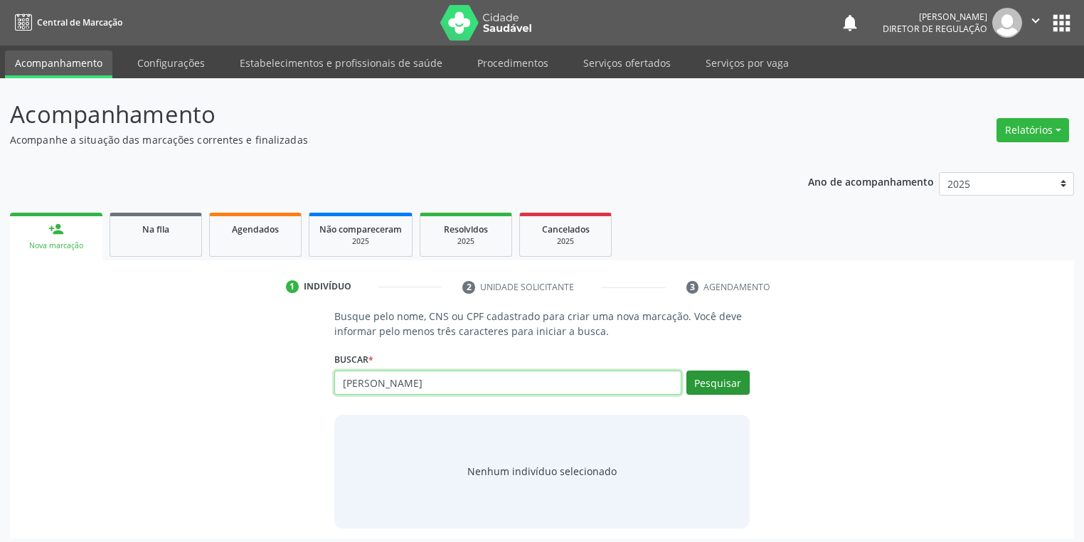
type input "taiz da silva santana"
click at [705, 376] on button "Pesquisar" at bounding box center [717, 383] width 63 height 24
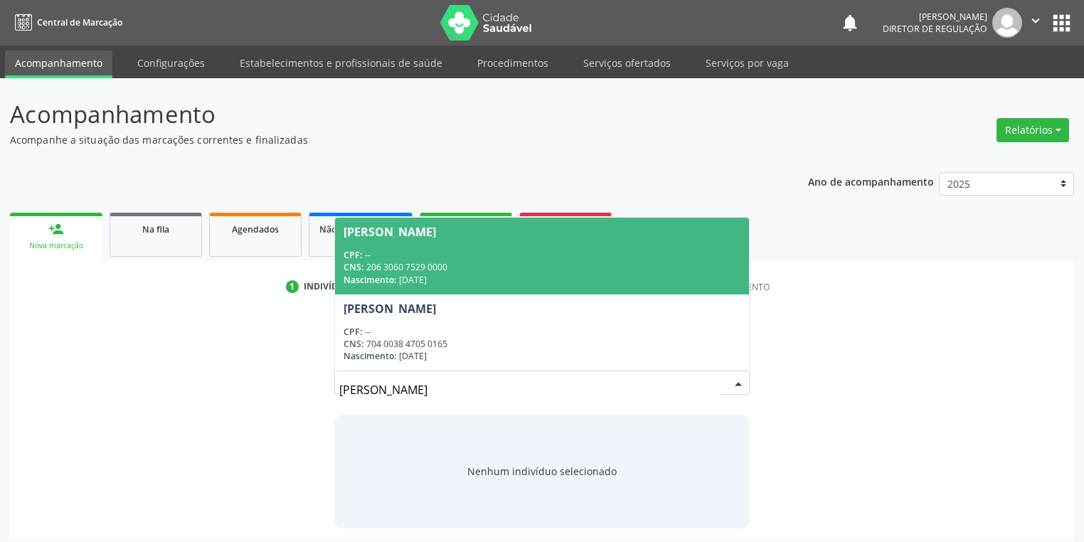
click at [509, 468] on div "Nenhum indivíduo selecionado" at bounding box center [541, 471] width 149 height 15
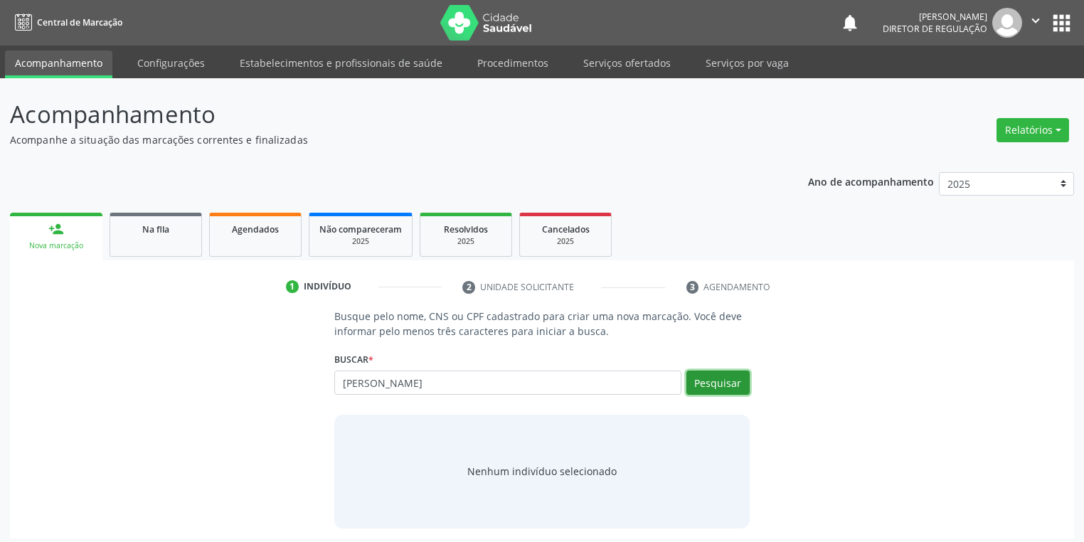
click at [703, 381] on button "Pesquisar" at bounding box center [717, 383] width 63 height 24
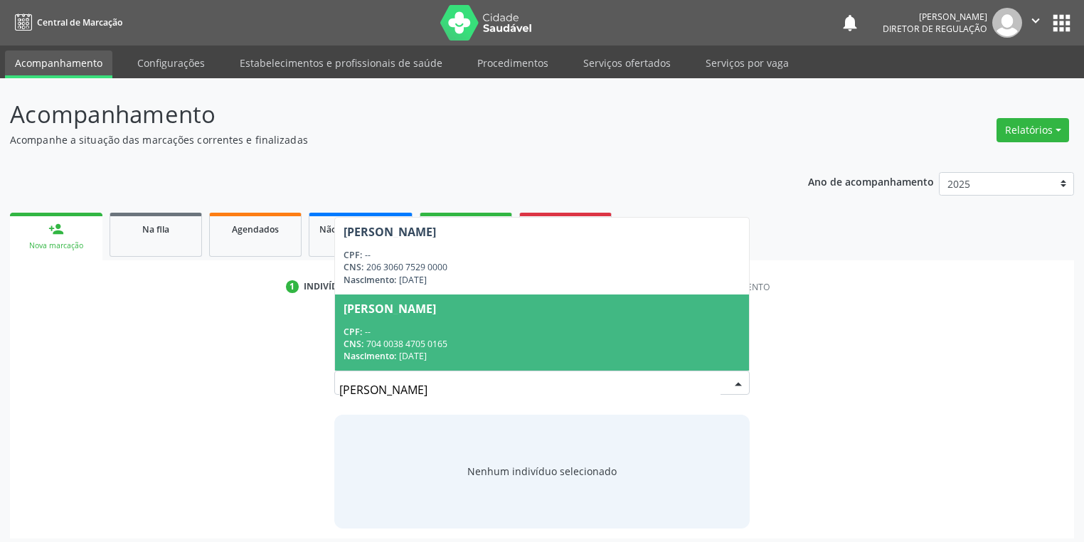
click at [477, 330] on div "CPF: --" at bounding box center [542, 332] width 397 height 12
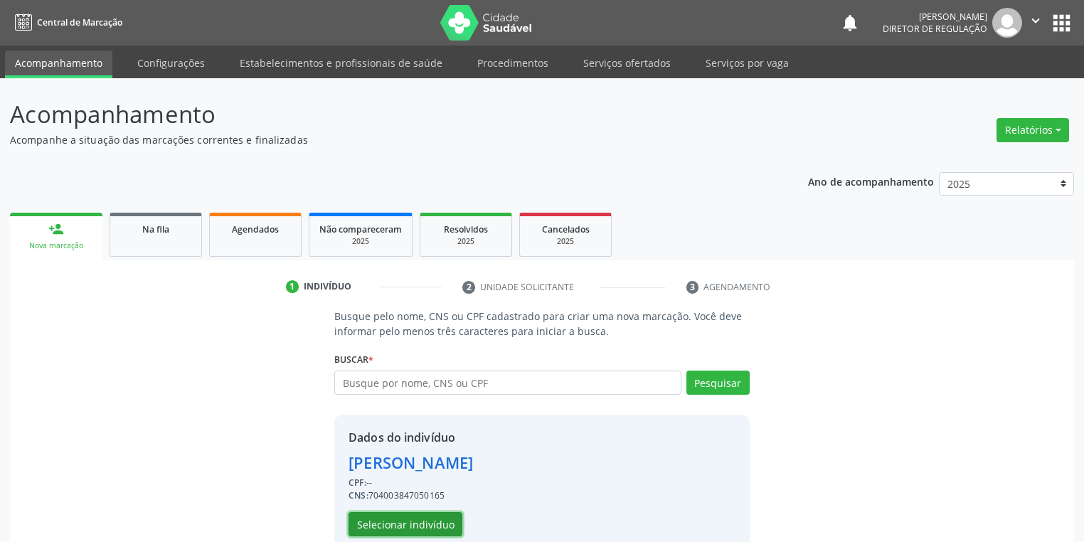
click at [393, 521] on button "Selecionar indivíduo" at bounding box center [406, 524] width 114 height 24
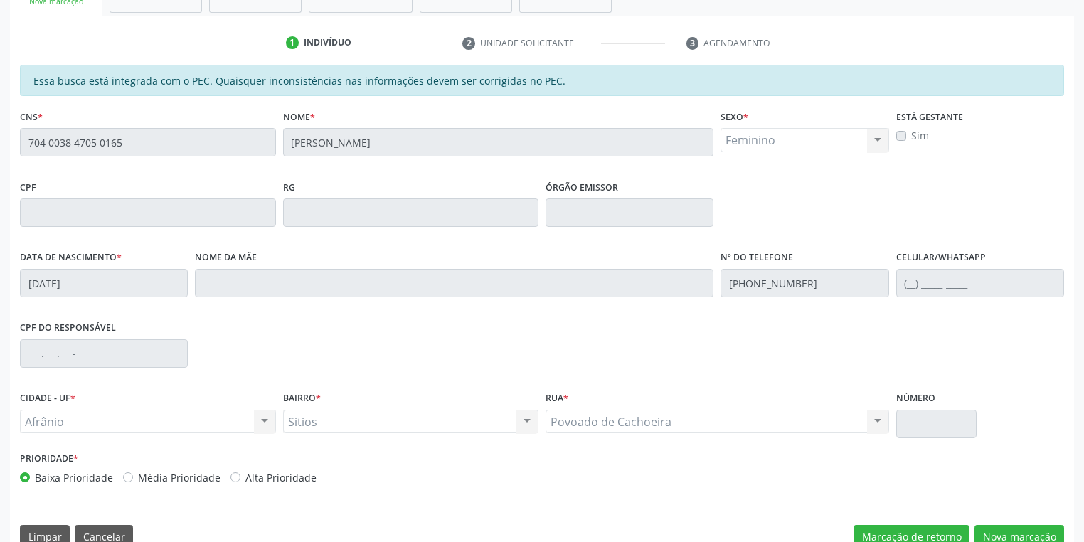
scroll to position [270, 0]
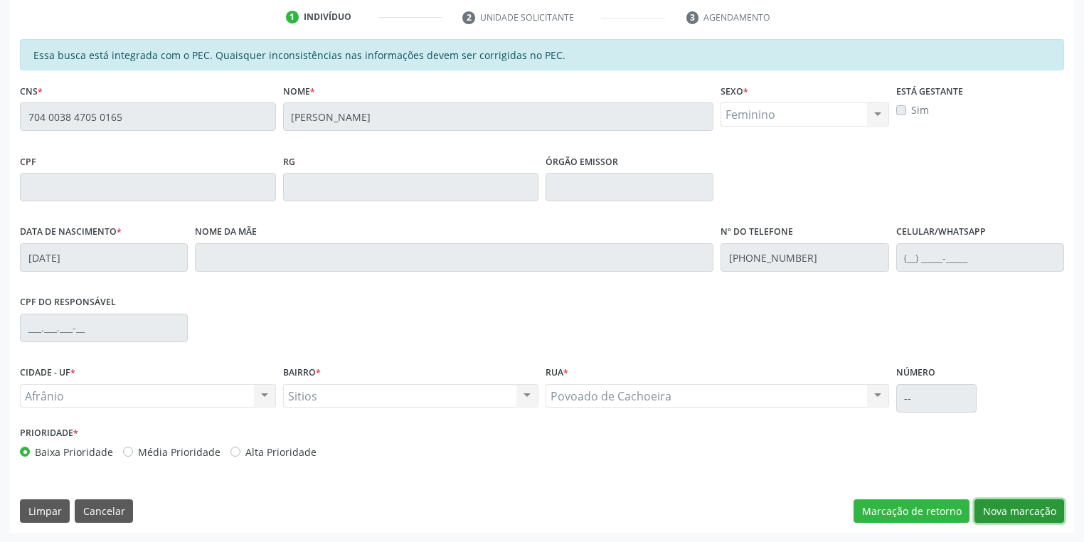
click at [999, 512] on button "Nova marcação" at bounding box center [1019, 511] width 90 height 24
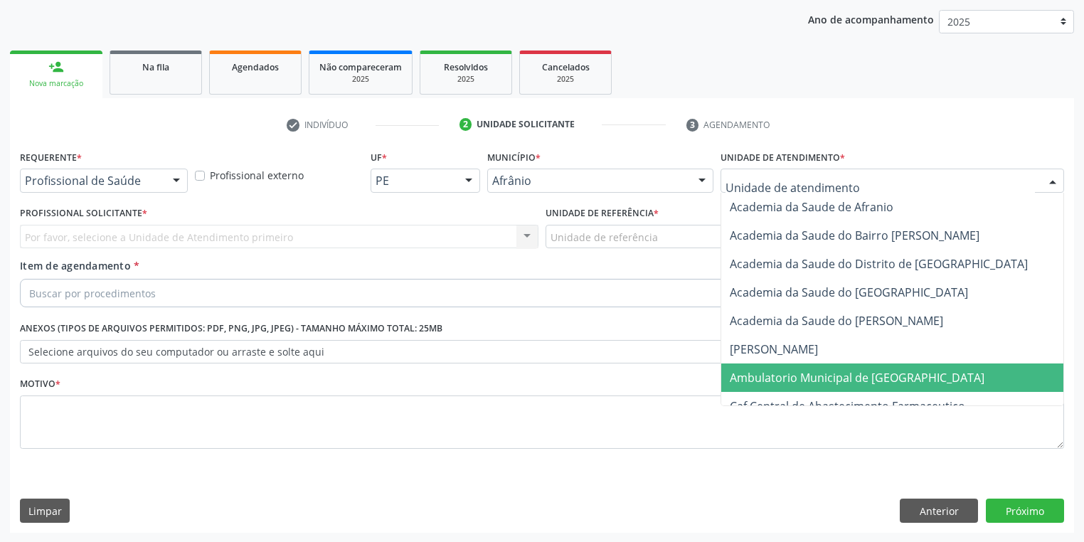
drag, startPoint x: 782, startPoint y: 375, endPoint x: 592, endPoint y: 290, distance: 207.9
click at [781, 373] on span "Ambulatorio Municipal de [GEOGRAPHIC_DATA]" at bounding box center [857, 378] width 255 height 16
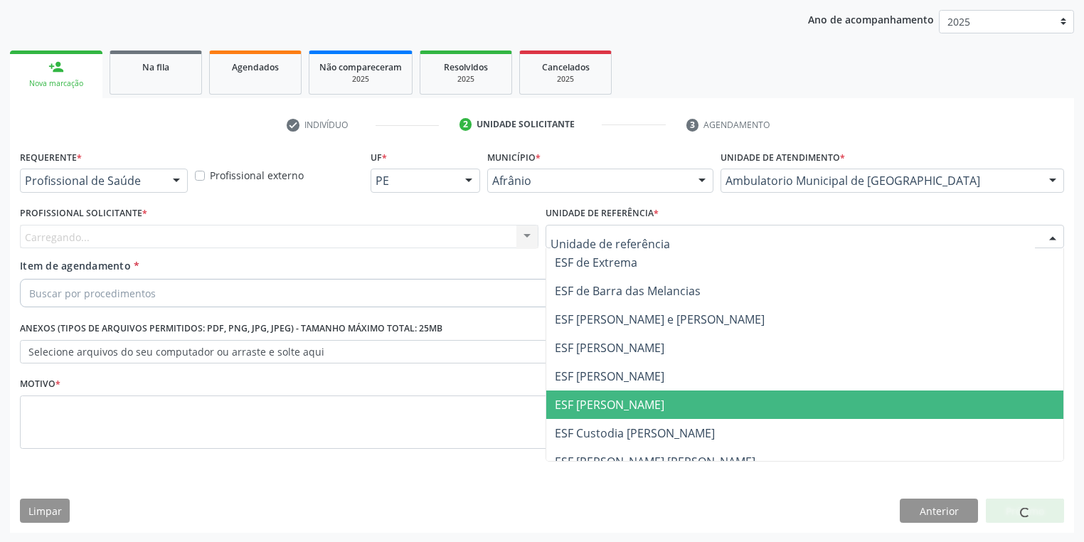
click at [577, 400] on span "ESF [PERSON_NAME]" at bounding box center [610, 405] width 110 height 16
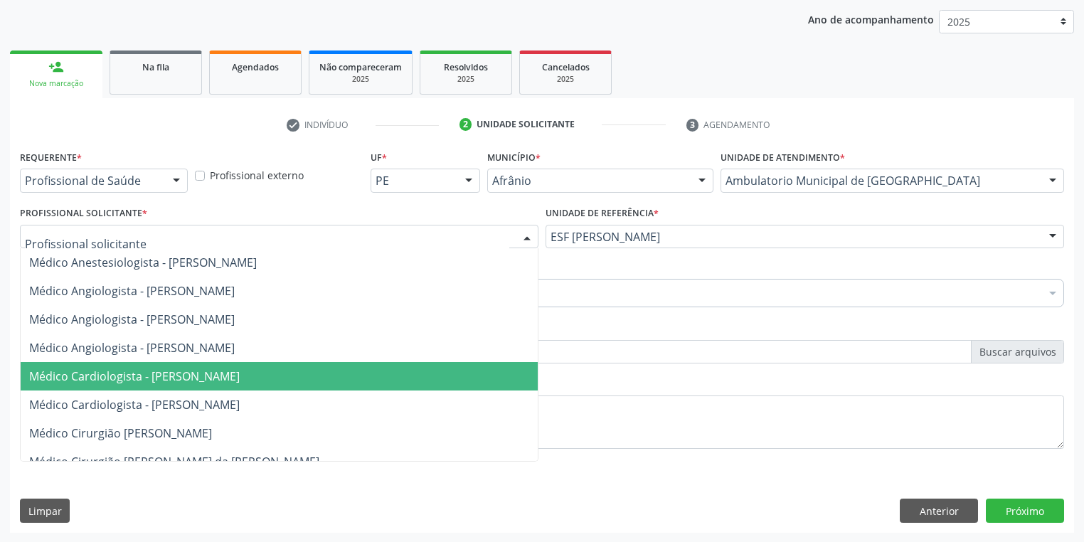
click at [112, 373] on span "Médico Cardiologista - [PERSON_NAME]" at bounding box center [134, 376] width 211 height 16
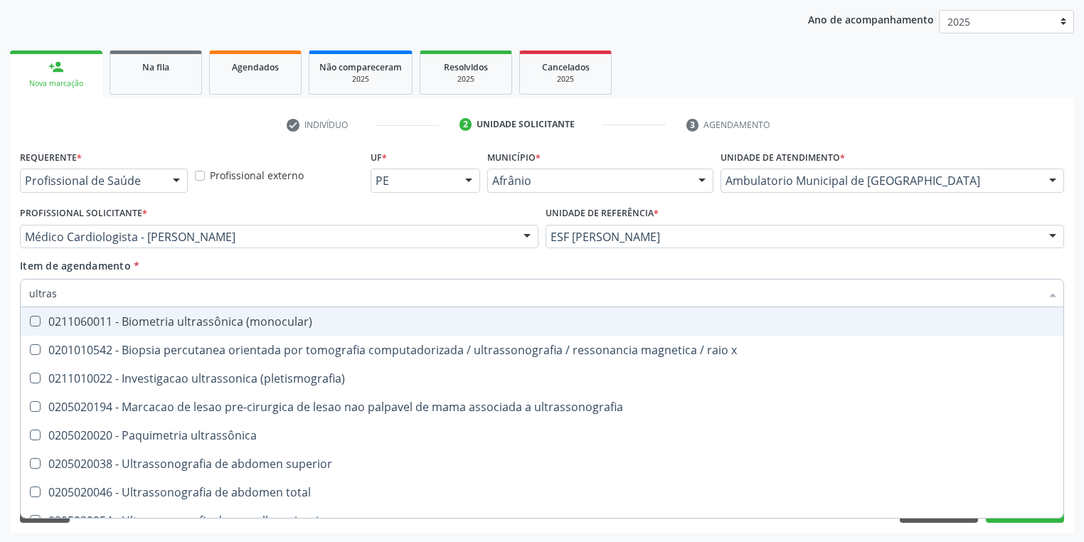
type input "ultrass"
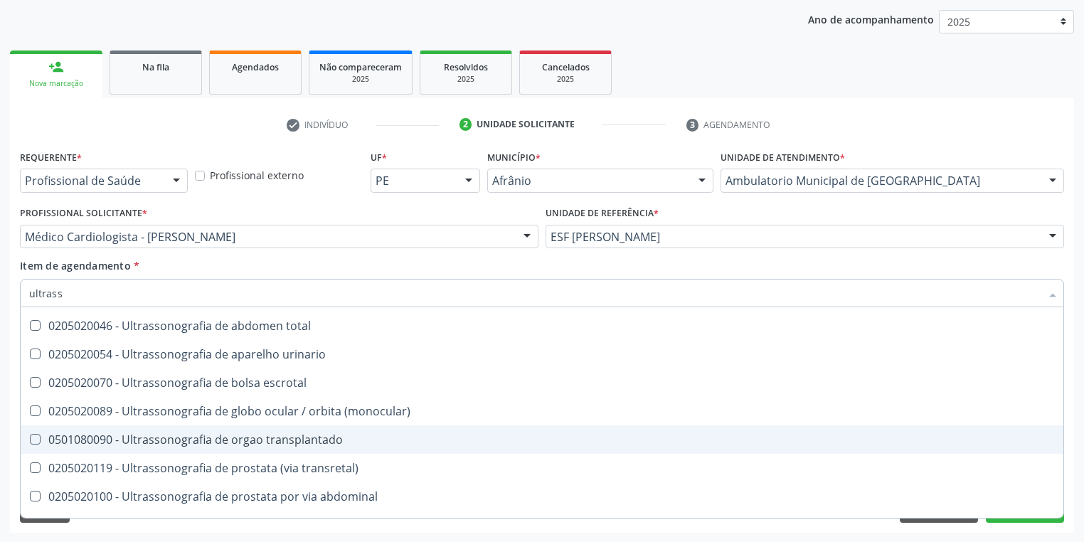
scroll to position [171, 0]
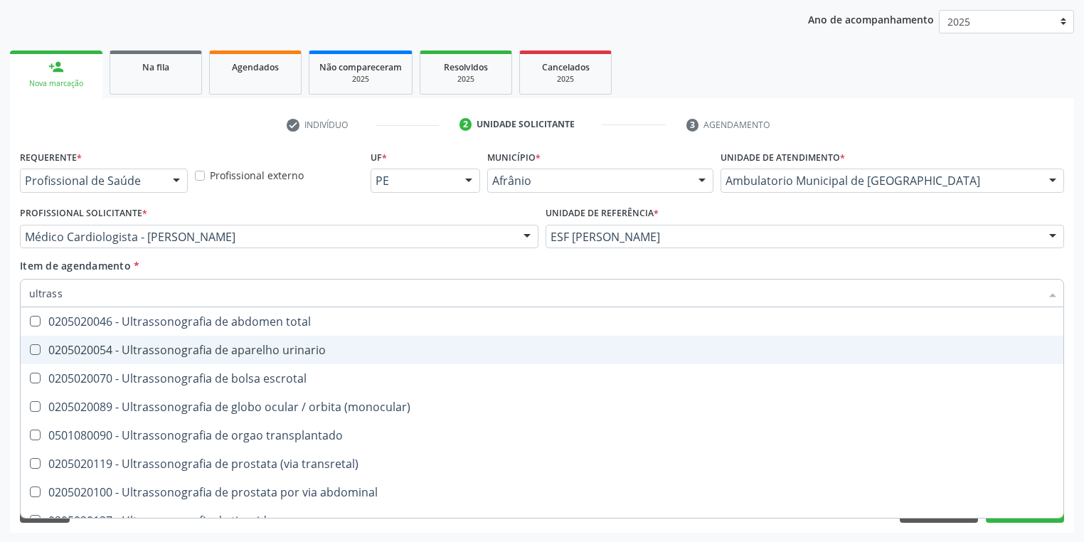
click at [200, 347] on div "0205020054 - Ultrassonografia de aparelho urinario" at bounding box center [542, 349] width 1026 height 11
checkbox urinario "true"
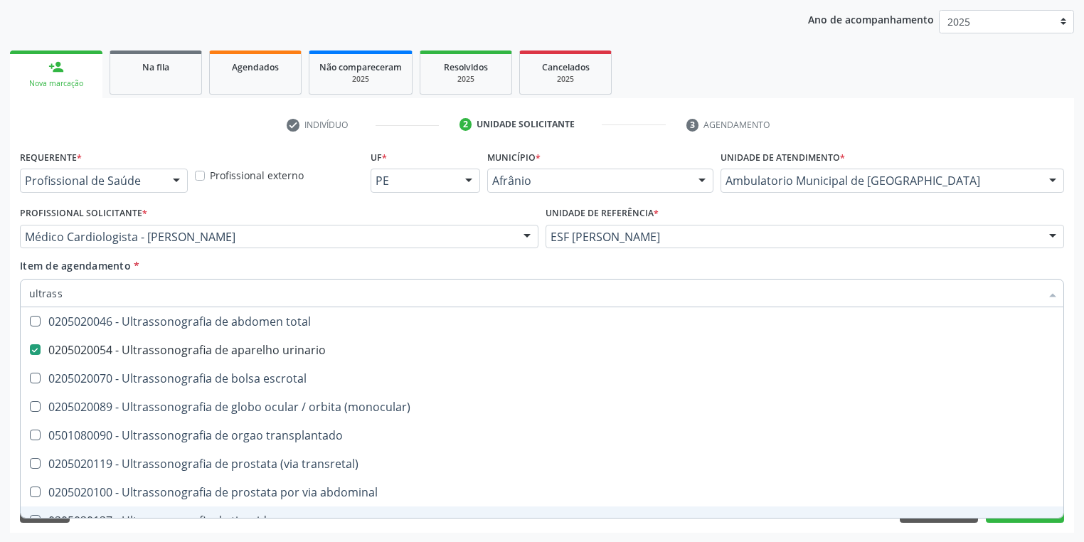
click at [73, 526] on div "Requerente * Profissional de Saúde Profissional de Saúde Paciente Nenhum result…" at bounding box center [542, 340] width 1064 height 386
checkbox x "true"
checkbox urinario "false"
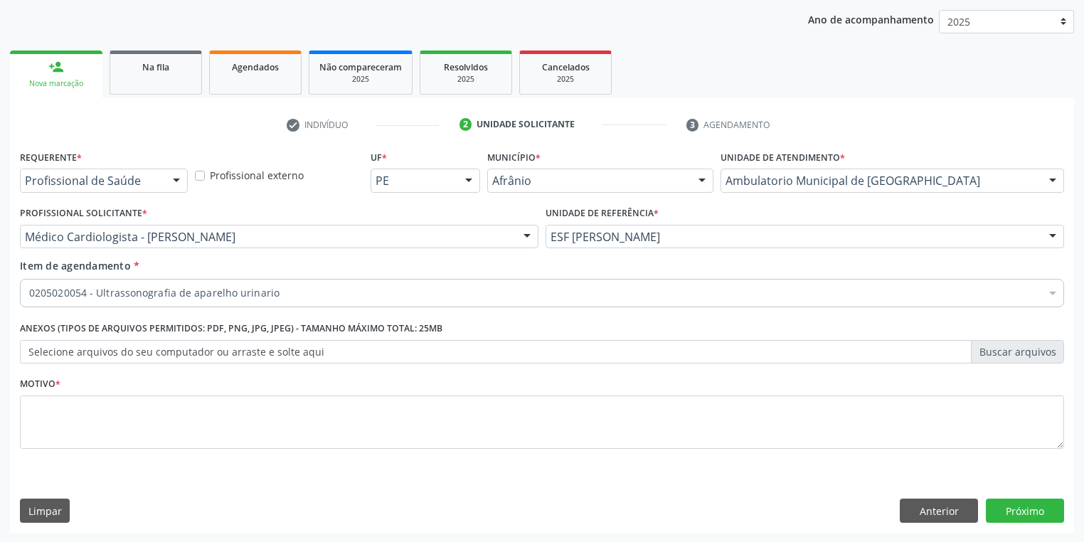
scroll to position [0, 0]
click at [80, 405] on textarea at bounding box center [542, 422] width 1044 height 54
type textarea "*"
click at [1011, 504] on button "Próximo" at bounding box center [1025, 511] width 78 height 24
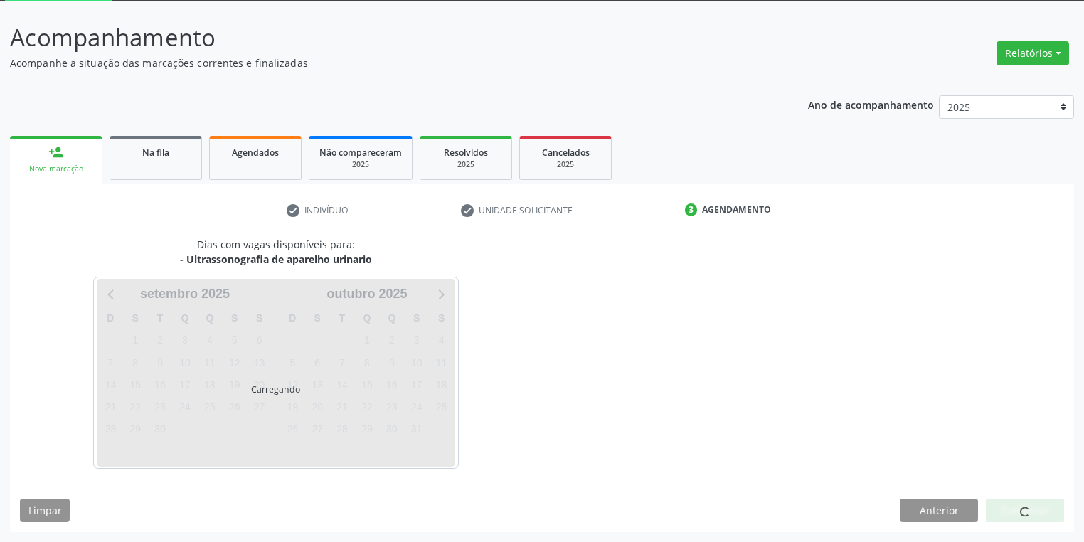
scroll to position [76, 0]
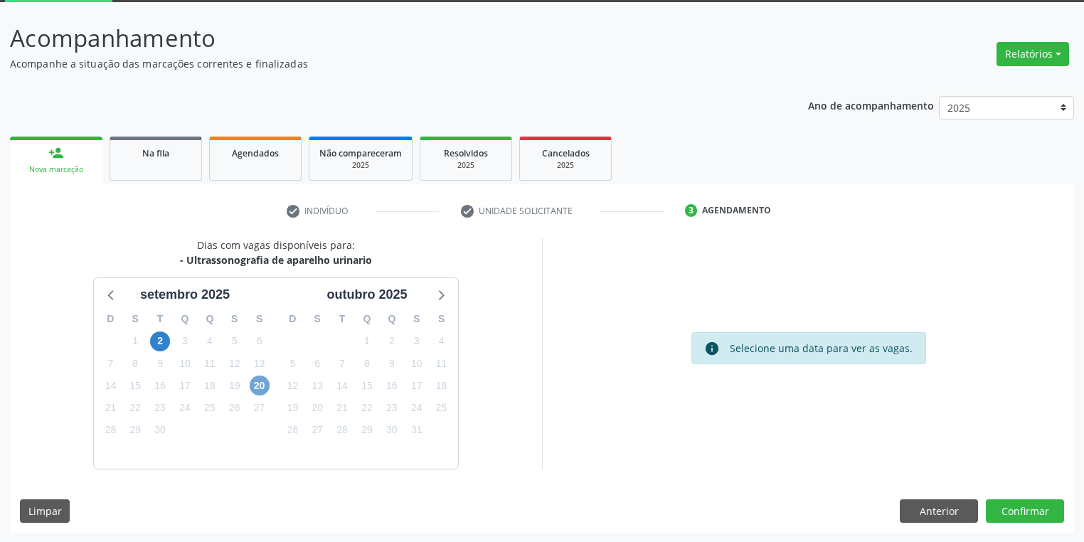
click at [258, 387] on span "20" at bounding box center [260, 386] width 20 height 20
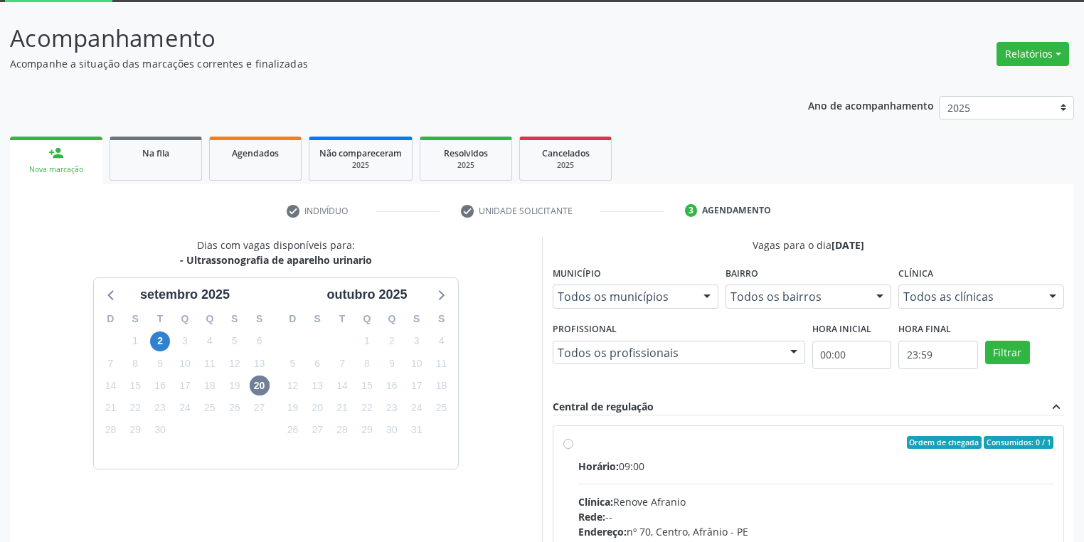
click at [573, 449] on input "Ordem de chegada Consumidos: 0 / 1 Horário: 09:00 Clínica: Renove Afranio Rede:…" at bounding box center [568, 442] width 10 height 13
radio input "true"
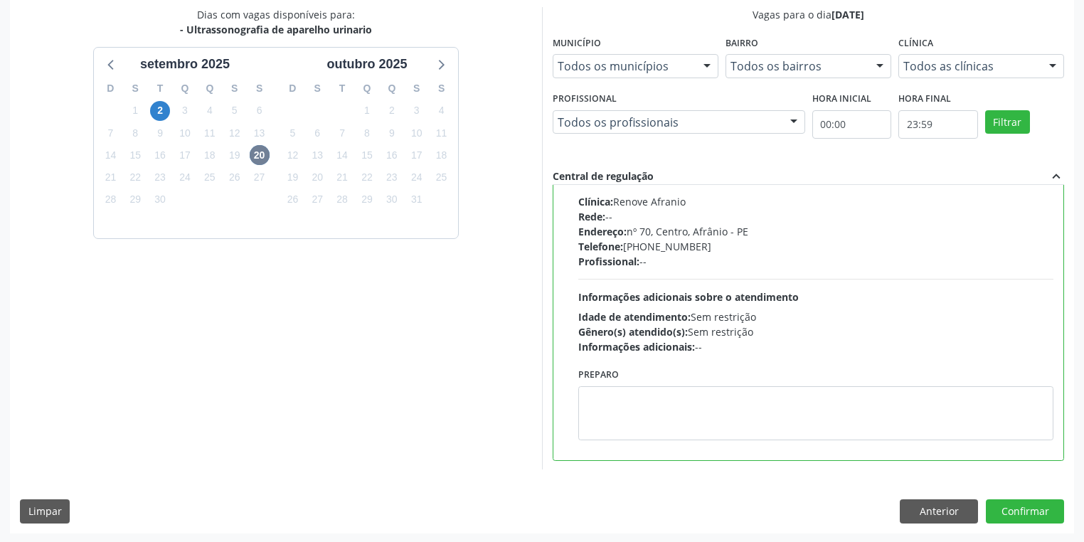
scroll to position [307, 0]
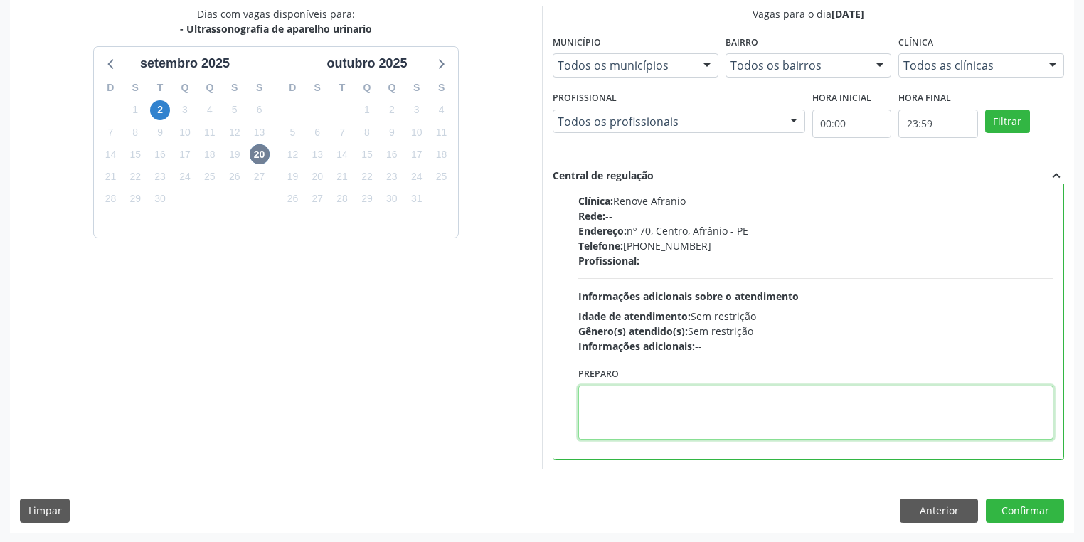
click at [679, 412] on textarea at bounding box center [815, 413] width 475 height 54
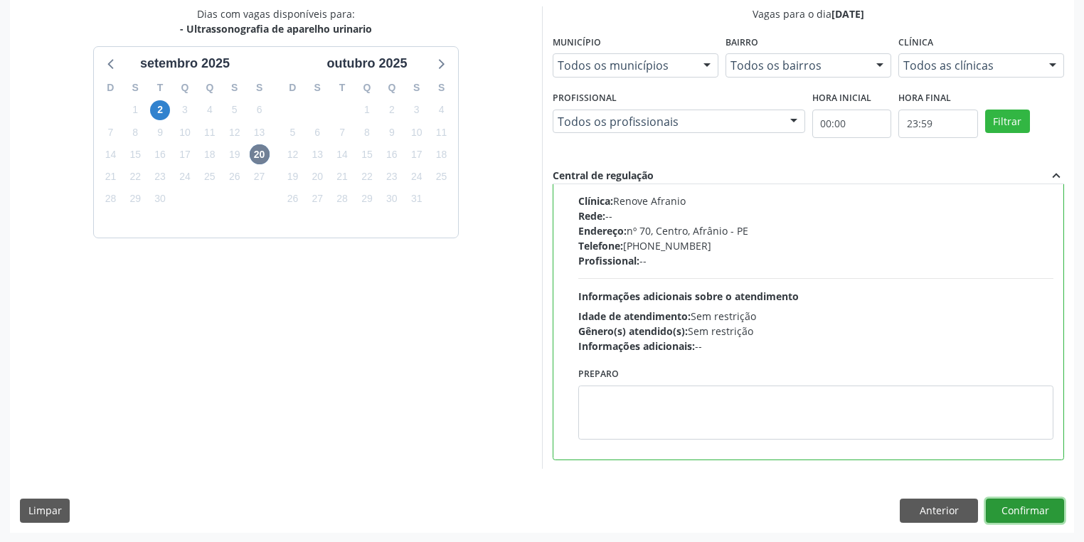
click at [1002, 506] on button "Confirmar" at bounding box center [1025, 511] width 78 height 24
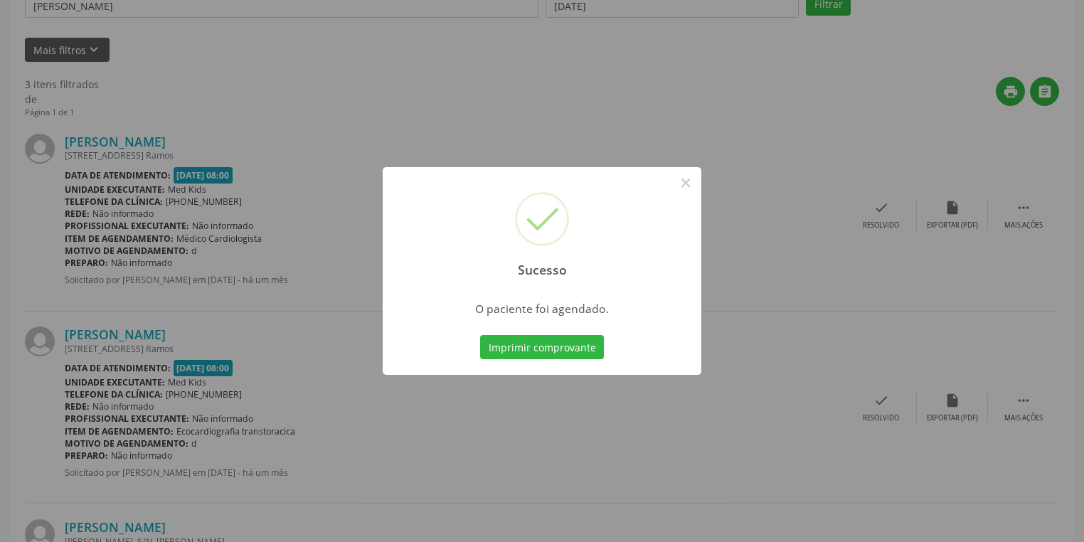
scroll to position [0, 0]
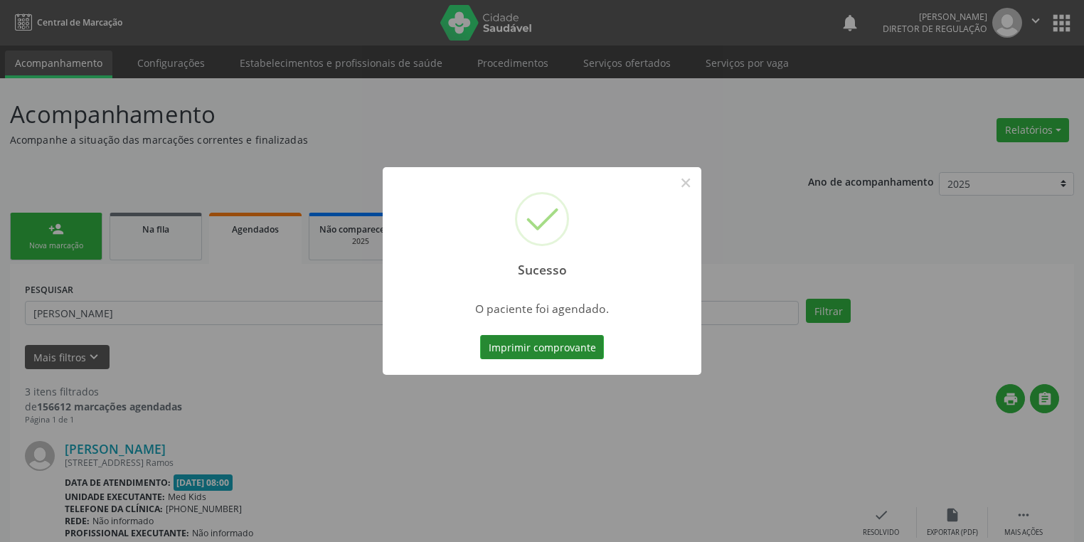
click at [543, 349] on button "Imprimir comprovante" at bounding box center [542, 347] width 124 height 24
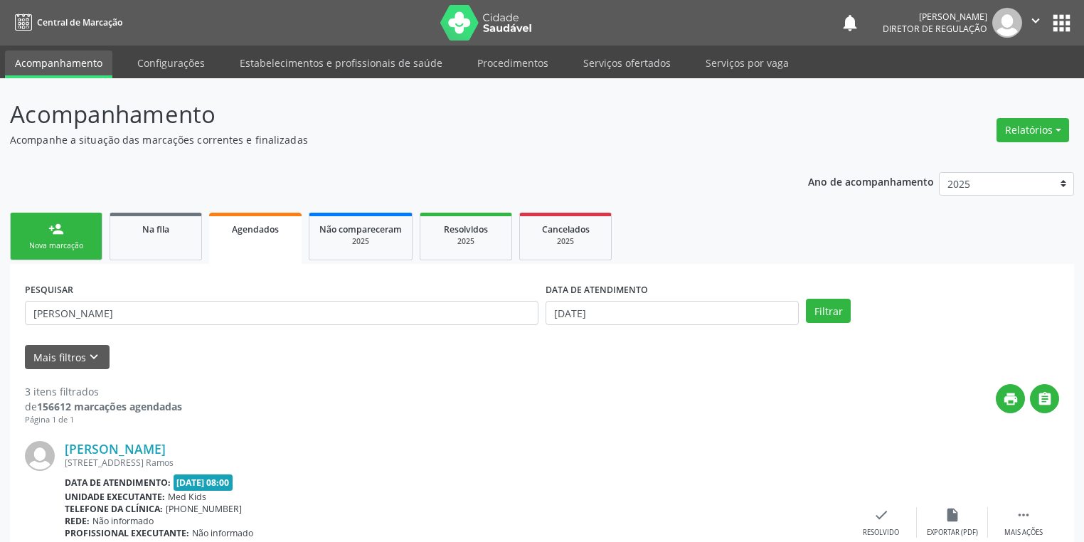
click at [77, 248] on div "Nova marcação" at bounding box center [56, 245] width 71 height 11
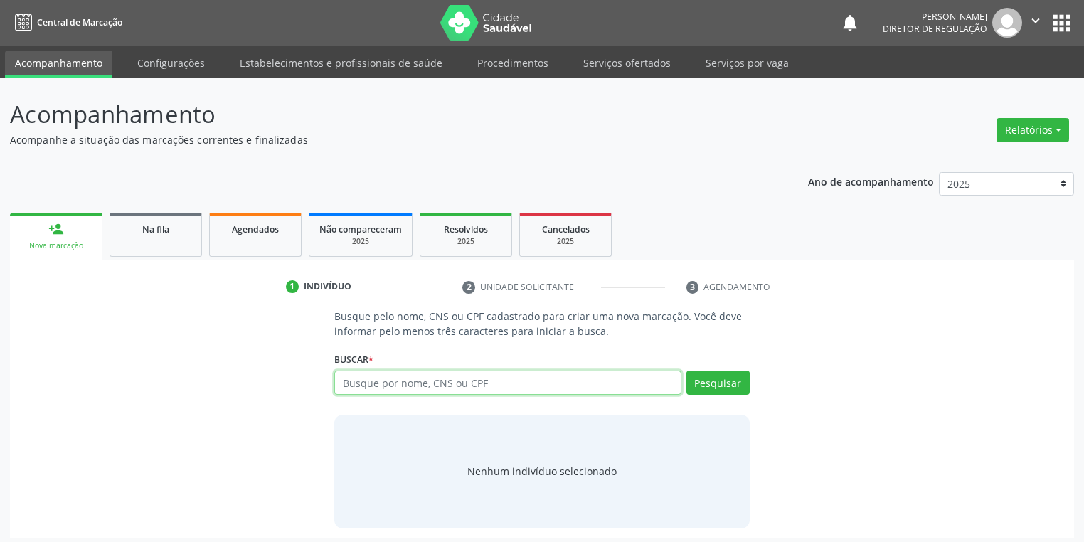
click at [370, 378] on input "text" at bounding box center [507, 383] width 347 height 24
type input "deyvison max da silva lacerda"
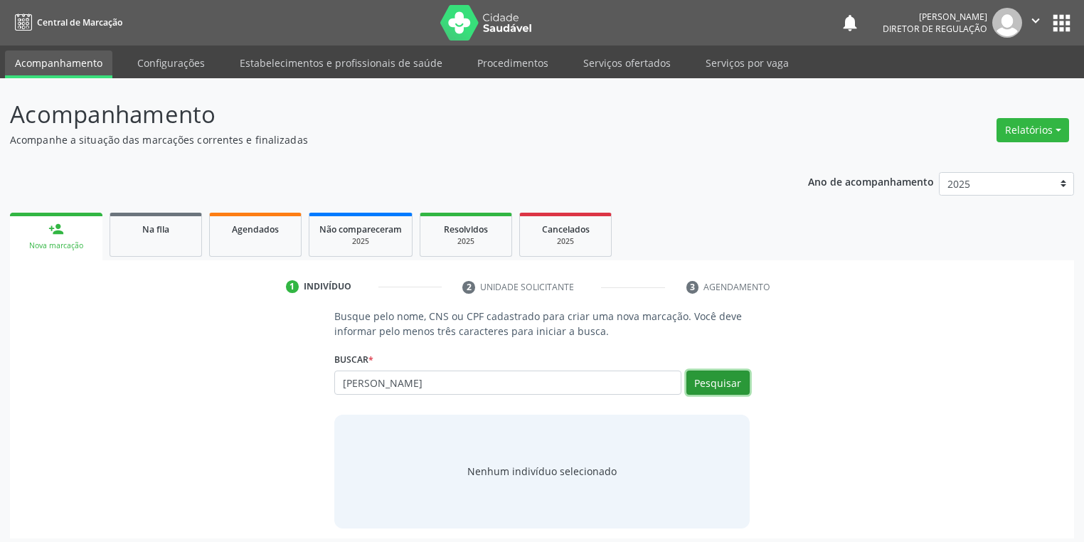
click at [719, 383] on button "Pesquisar" at bounding box center [717, 383] width 63 height 24
click at [524, 473] on div "Nenhum indivíduo selecionado" at bounding box center [541, 471] width 149 height 15
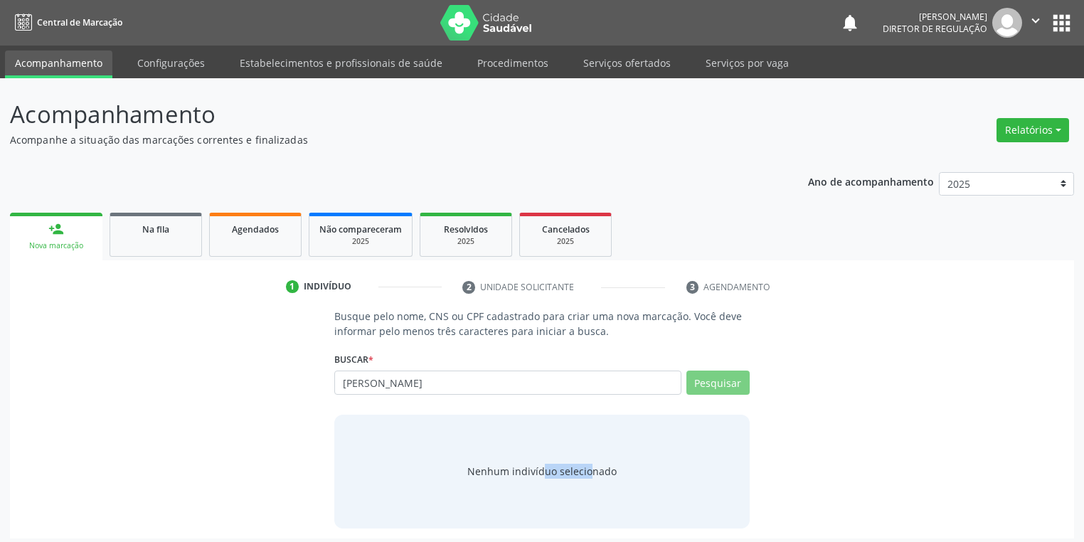
click at [524, 473] on div "Nenhum indivíduo selecionado" at bounding box center [541, 471] width 149 height 15
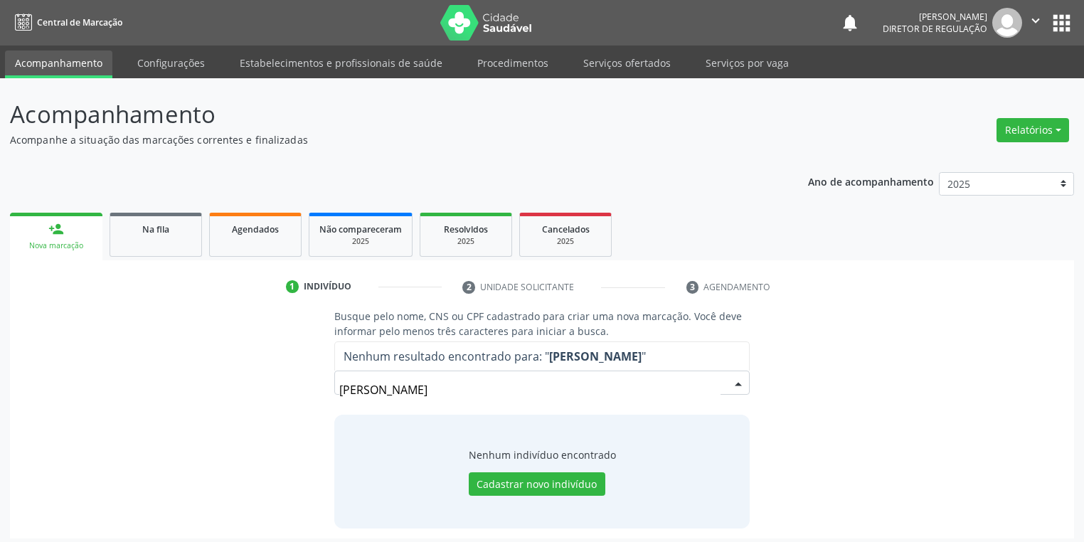
click at [512, 391] on input "deyvison max da silva lacerda" at bounding box center [529, 390] width 381 height 28
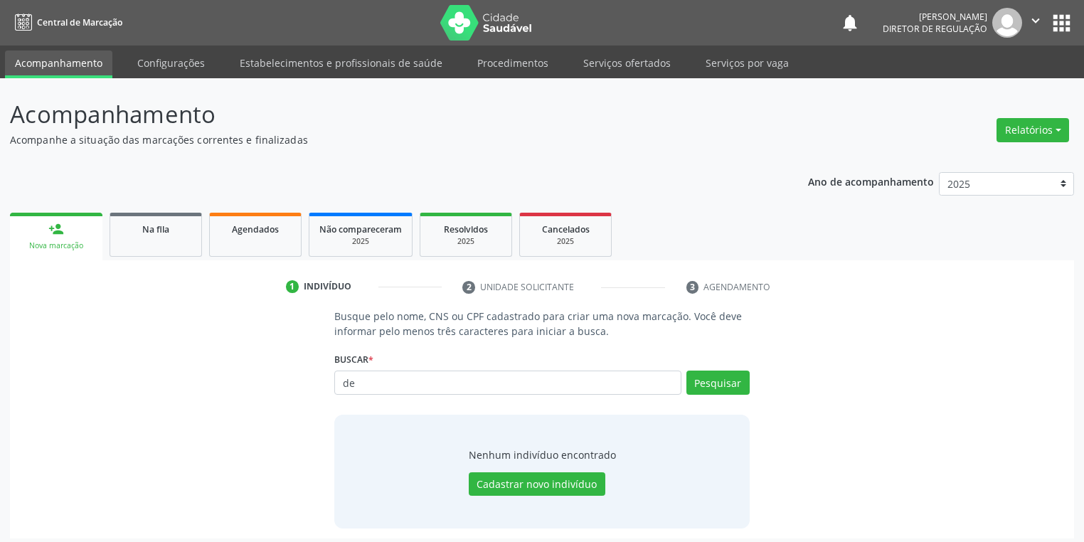
type input "d"
type input "heitor"
click at [725, 371] on button "Pesquisar" at bounding box center [717, 383] width 63 height 24
click at [530, 480] on button "Cadastrar novo indivíduo" at bounding box center [537, 484] width 137 height 24
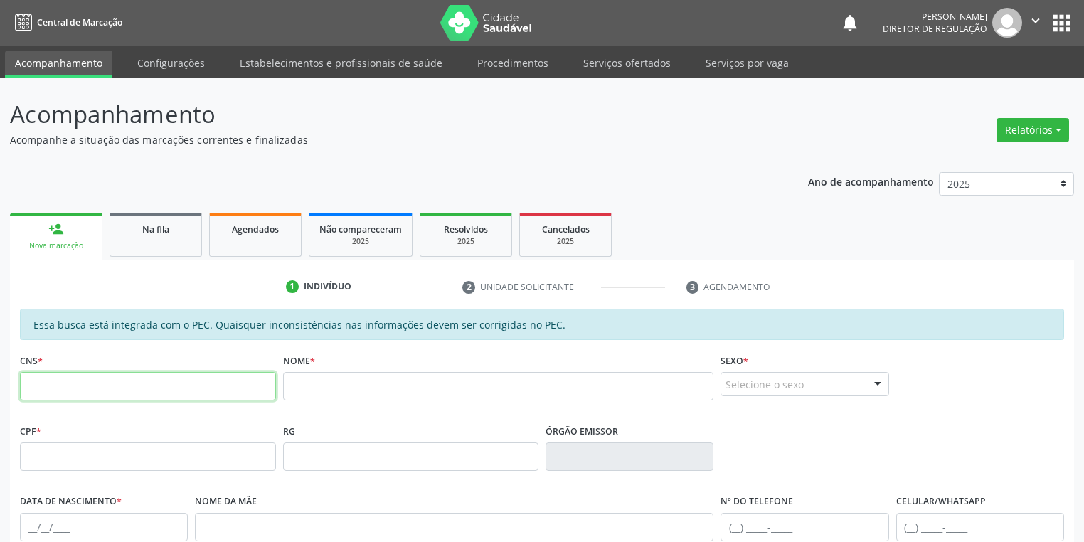
click at [121, 376] on input "text" at bounding box center [148, 386] width 256 height 28
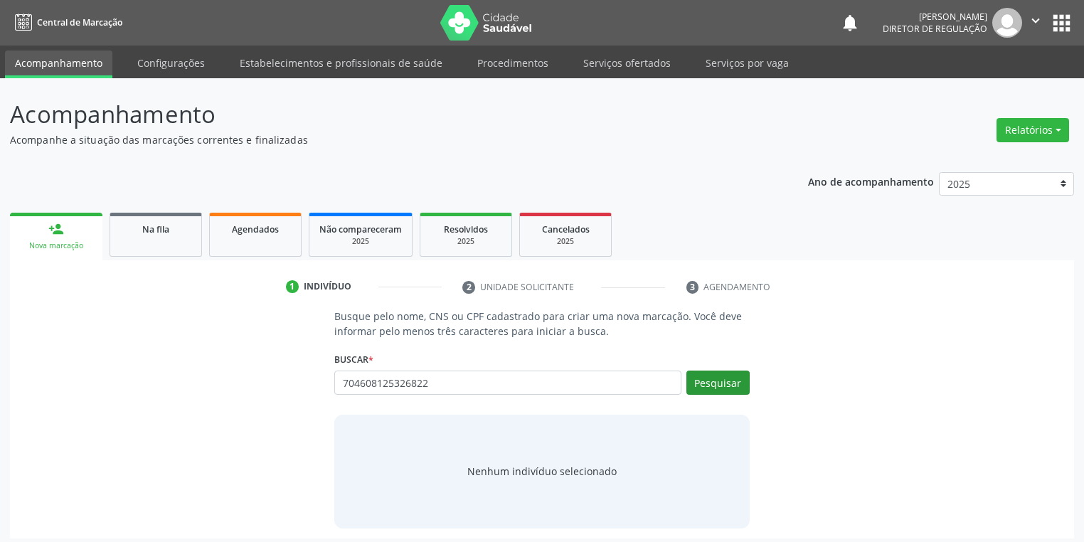
type input "704608125326822"
click at [720, 377] on button "Pesquisar" at bounding box center [717, 383] width 63 height 24
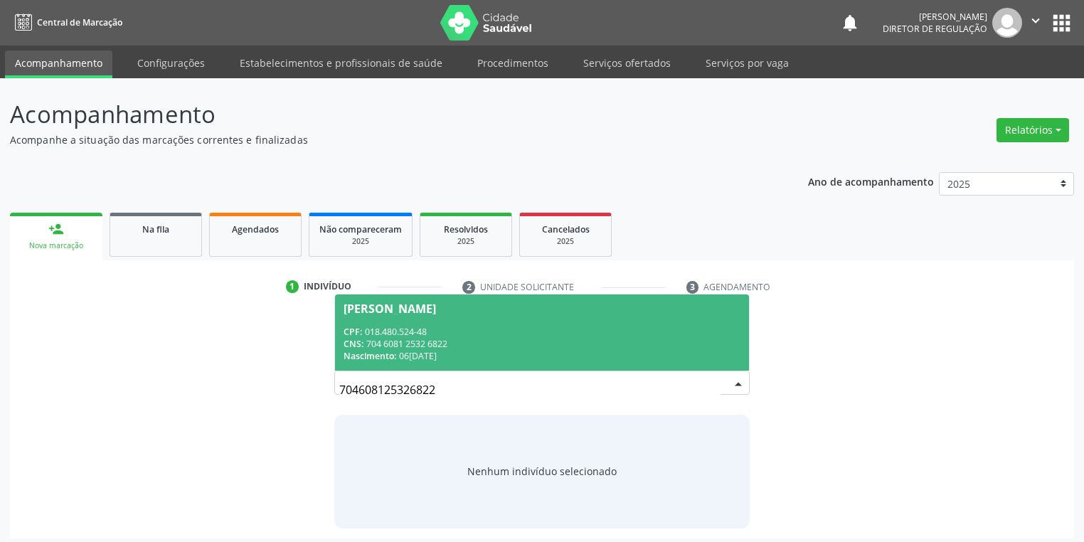
click at [436, 310] on div "[PERSON_NAME]" at bounding box center [390, 308] width 92 height 11
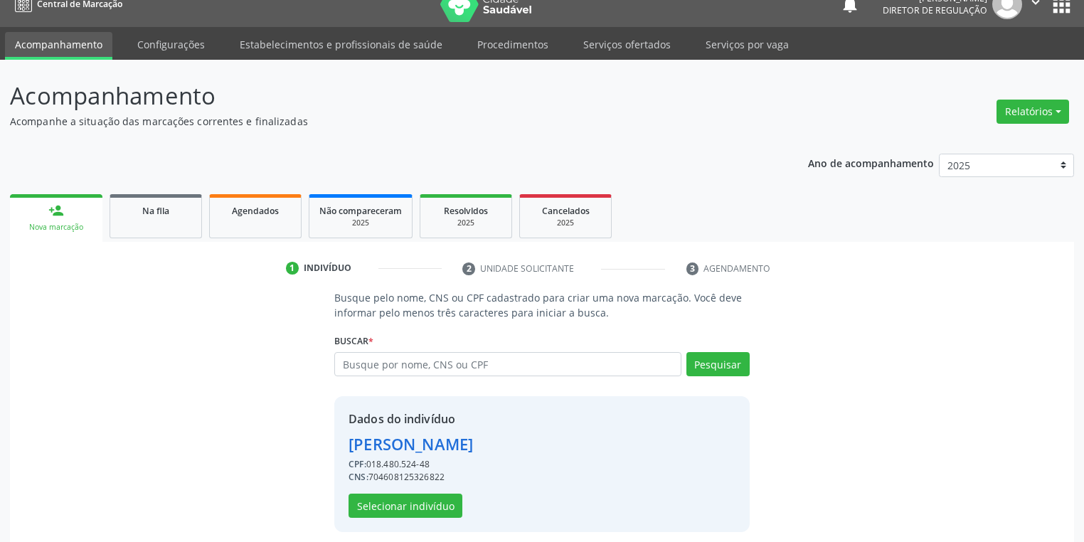
scroll to position [27, 0]
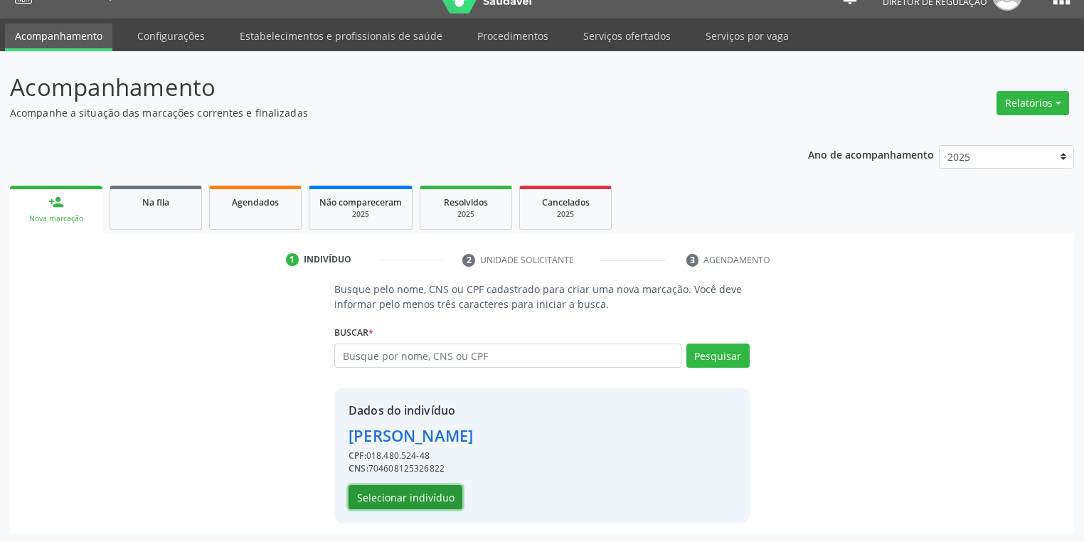
click at [415, 499] on button "Selecionar indivíduo" at bounding box center [406, 497] width 114 height 24
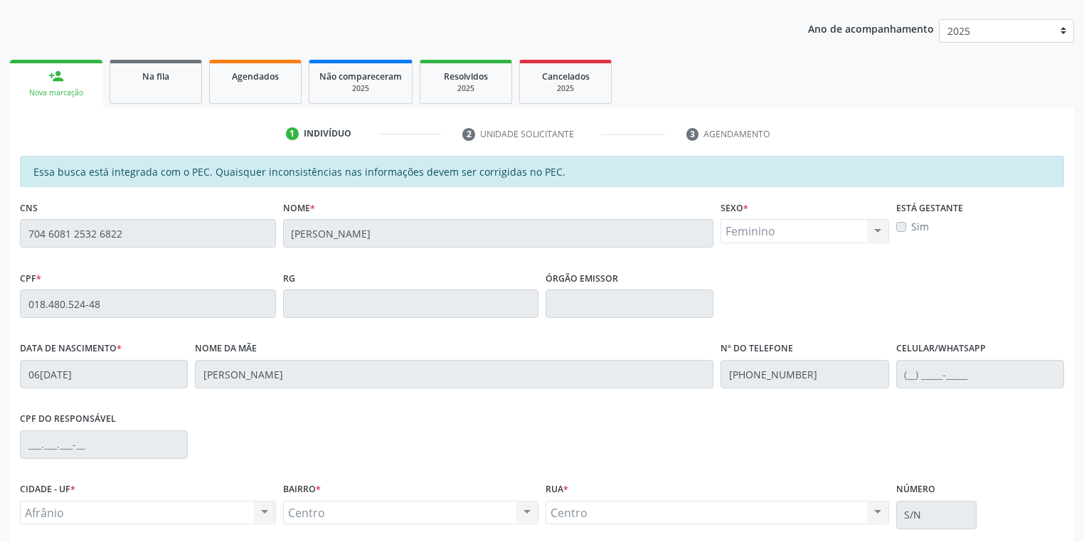
scroll to position [270, 0]
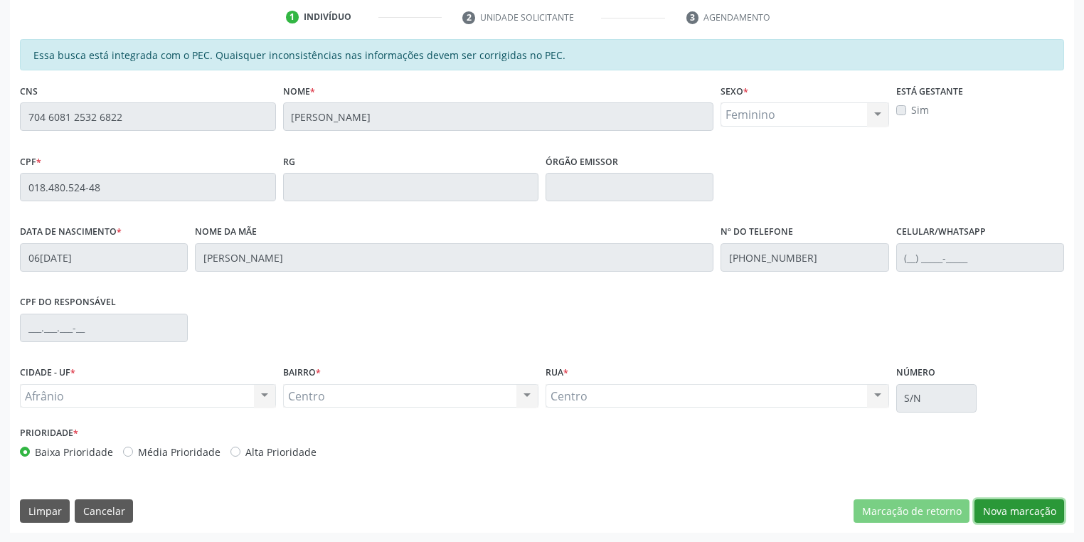
click at [1011, 510] on button "Nova marcação" at bounding box center [1019, 511] width 90 height 24
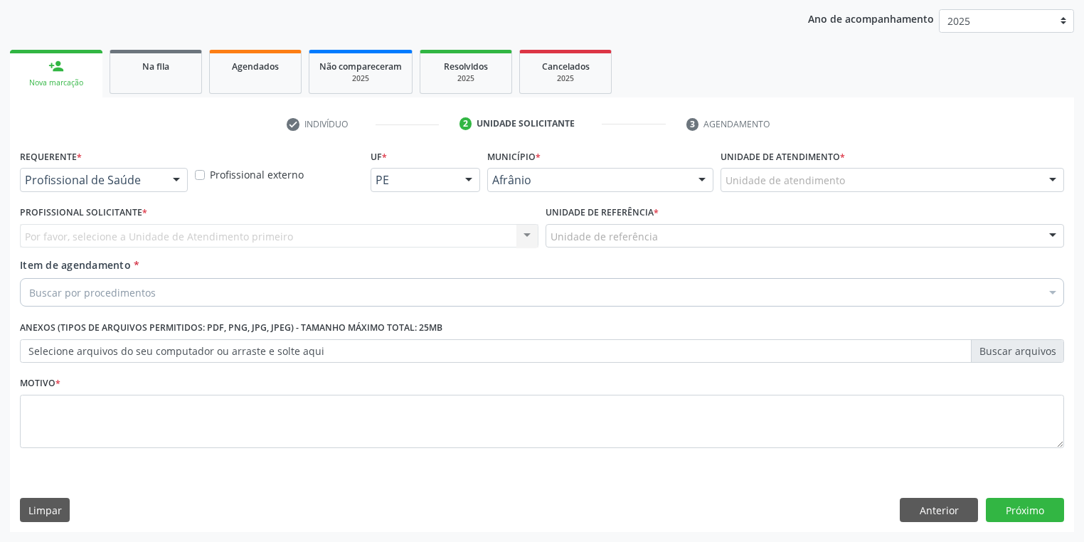
scroll to position [162, 0]
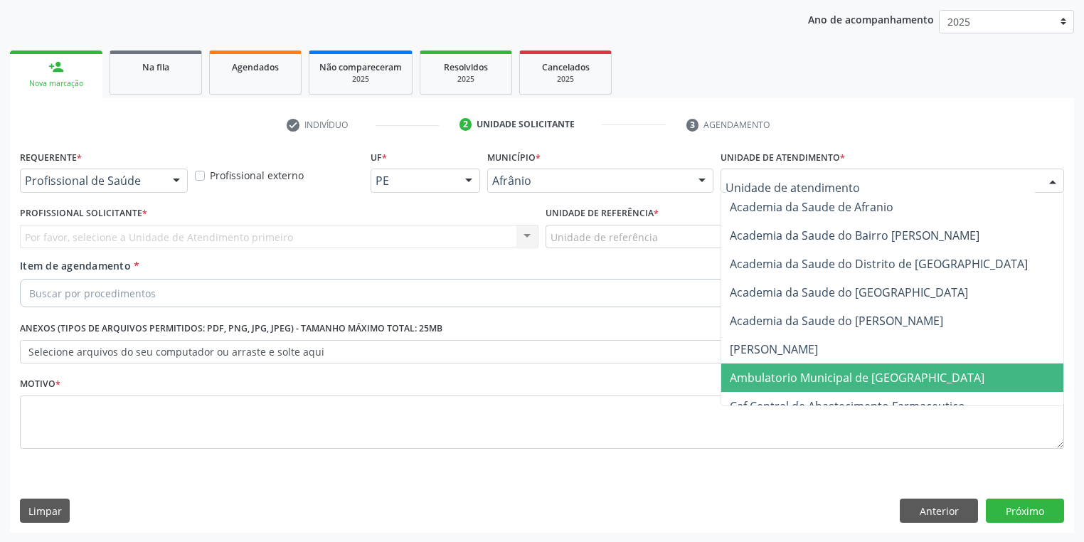
click at [760, 367] on span "Ambulatorio Municipal de [GEOGRAPHIC_DATA]" at bounding box center [894, 377] width 347 height 28
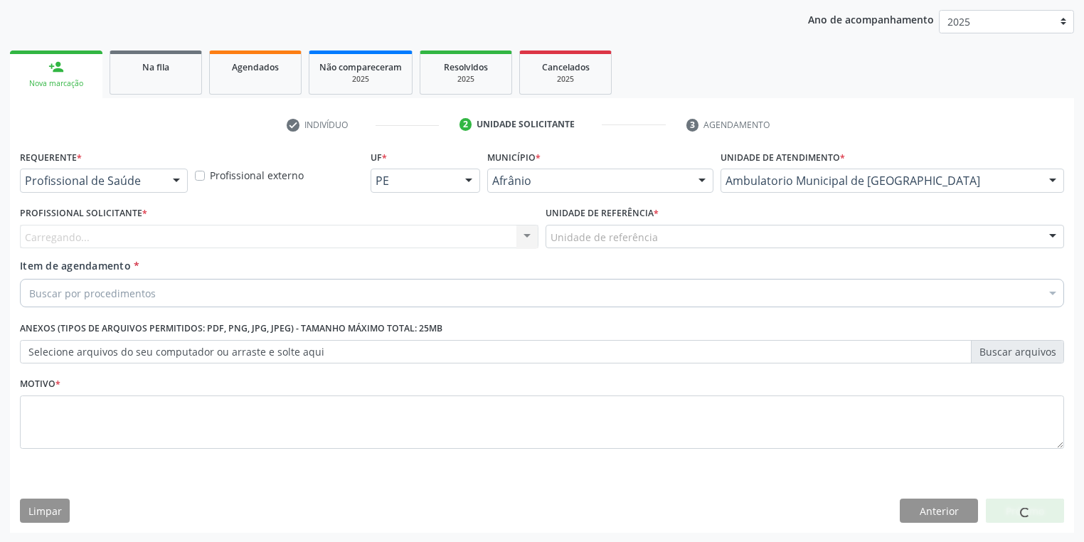
drag, startPoint x: 574, startPoint y: 240, endPoint x: 584, endPoint y: 289, distance: 50.1
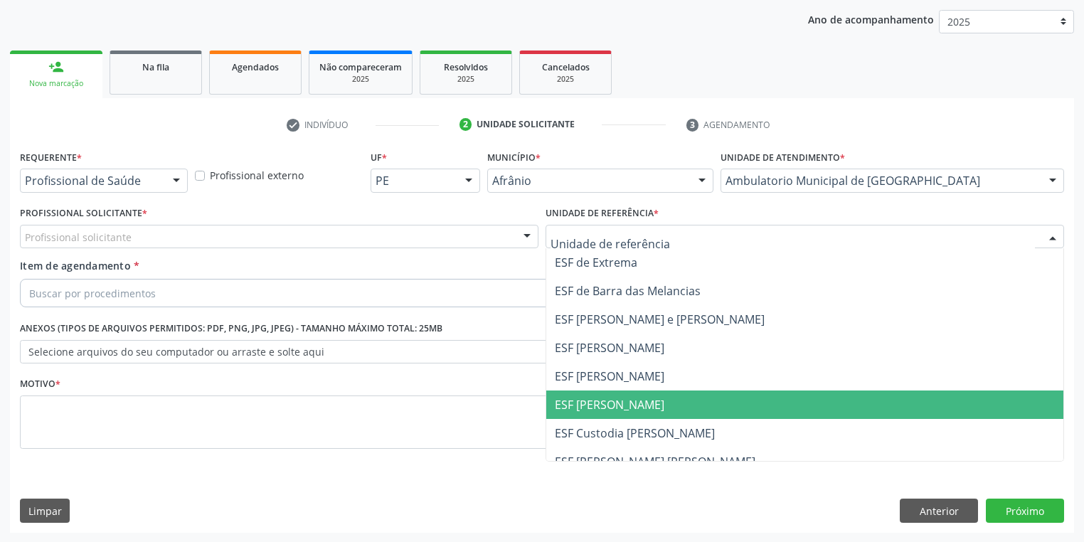
click at [604, 406] on span "ESF [PERSON_NAME]" at bounding box center [610, 405] width 110 height 16
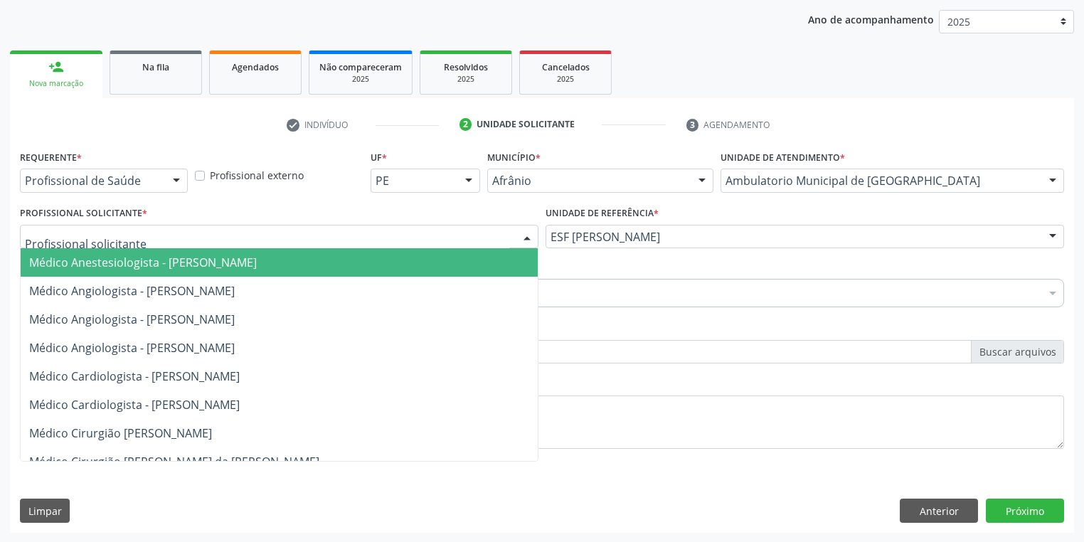
drag, startPoint x: 169, startPoint y: 238, endPoint x: 156, endPoint y: 256, distance: 22.1
click at [165, 242] on div at bounding box center [279, 237] width 519 height 24
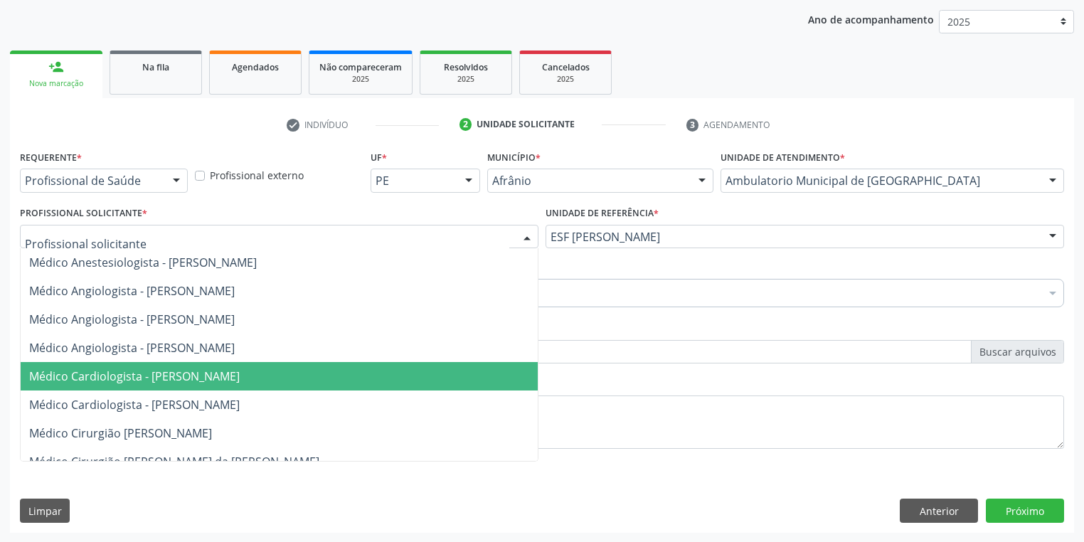
drag, startPoint x: 151, startPoint y: 371, endPoint x: 85, endPoint y: 334, distance: 75.2
click at [148, 368] on span "Médico Cardiologista - [PERSON_NAME]" at bounding box center [134, 376] width 211 height 16
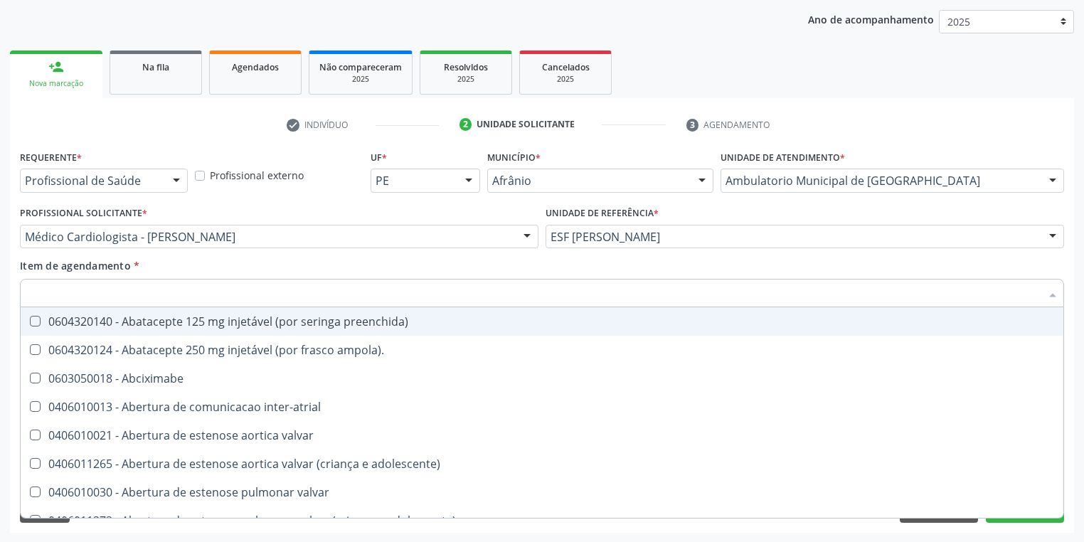
click at [85, 289] on input "Item de agendamento *" at bounding box center [534, 293] width 1011 height 28
drag, startPoint x: 80, startPoint y: 290, endPoint x: 65, endPoint y: 290, distance: 14.9
click at [68, 291] on input "Item de agendamento *" at bounding box center [534, 293] width 1011 height 28
click at [63, 292] on input "Item de agendamento *" at bounding box center [534, 293] width 1011 height 28
click at [31, 289] on input "Item de agendamento *" at bounding box center [534, 293] width 1011 height 28
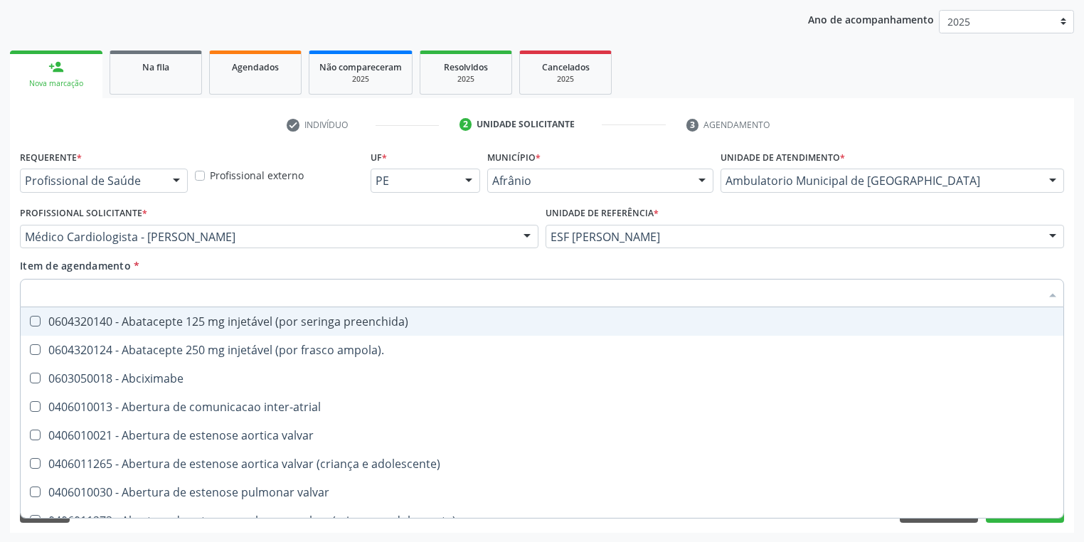
click at [26, 293] on div at bounding box center [542, 293] width 1044 height 28
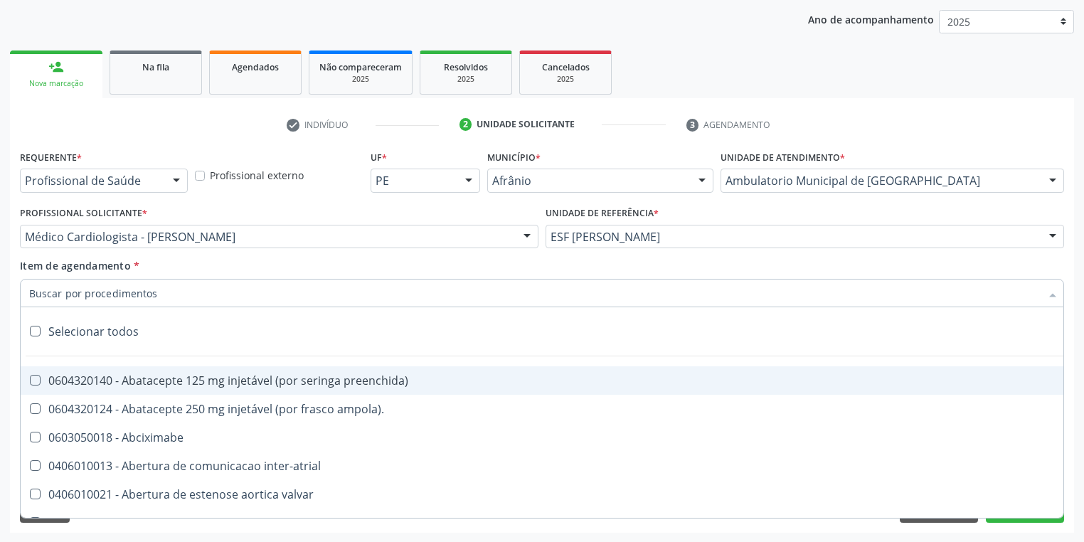
click at [26, 293] on div at bounding box center [542, 293] width 1044 height 28
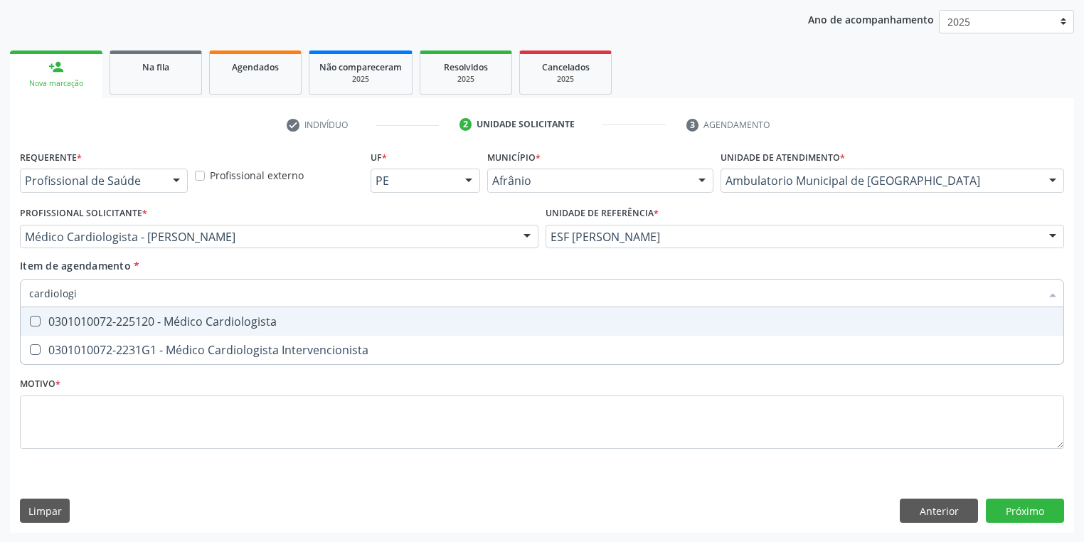
type input "cardiologis"
drag, startPoint x: 54, startPoint y: 319, endPoint x: 57, endPoint y: 348, distance: 29.3
click at [54, 319] on div "0301010072-225120 - Médico Cardiologista" at bounding box center [542, 321] width 1026 height 11
checkbox Cardiologista "true"
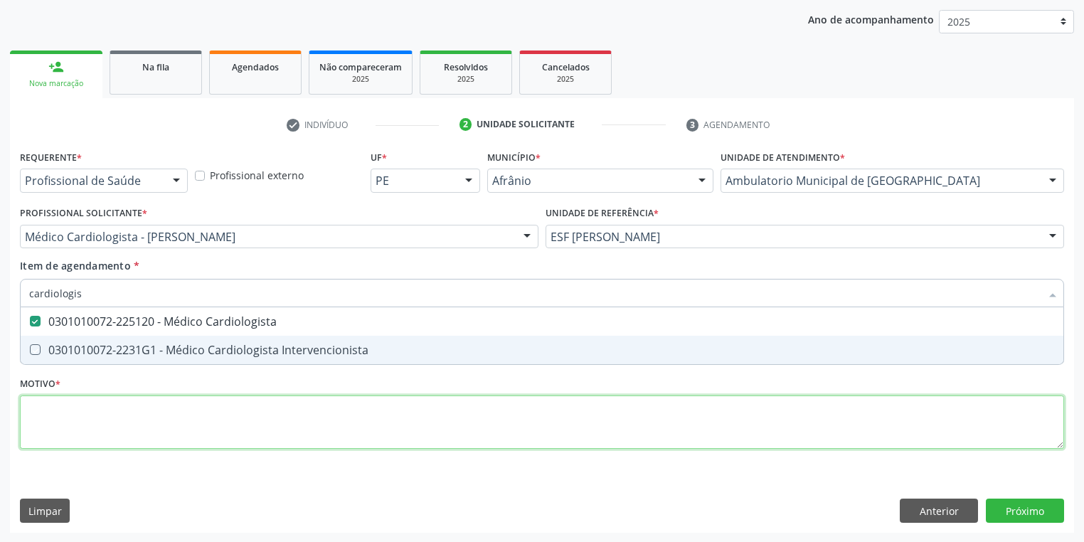
click at [49, 410] on div "Requerente * Profissional de Saúde Profissional de Saúde Paciente Nenhum result…" at bounding box center [542, 308] width 1044 height 322
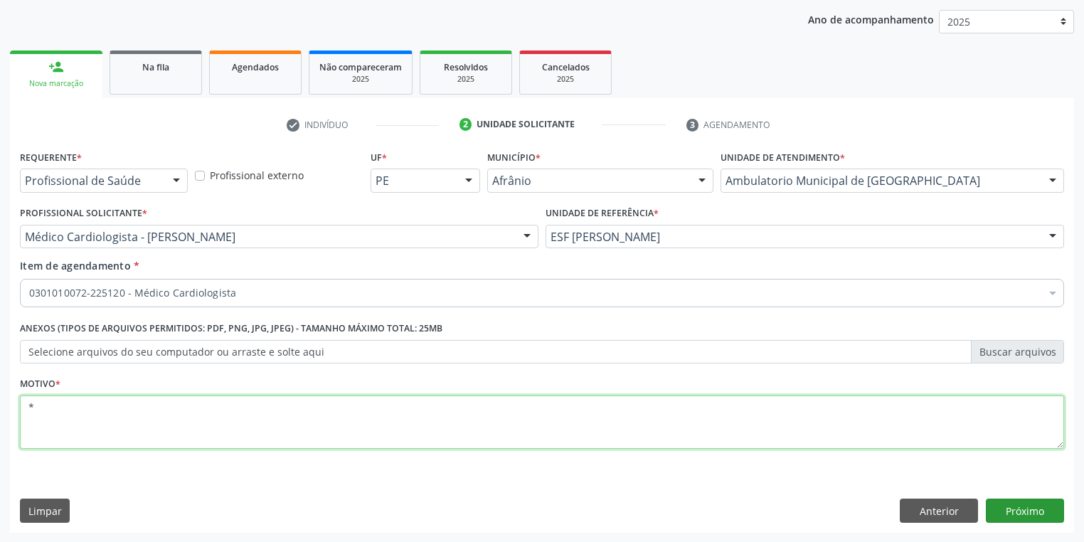
type textarea "*"
click at [1020, 504] on button "Próximo" at bounding box center [1025, 511] width 78 height 24
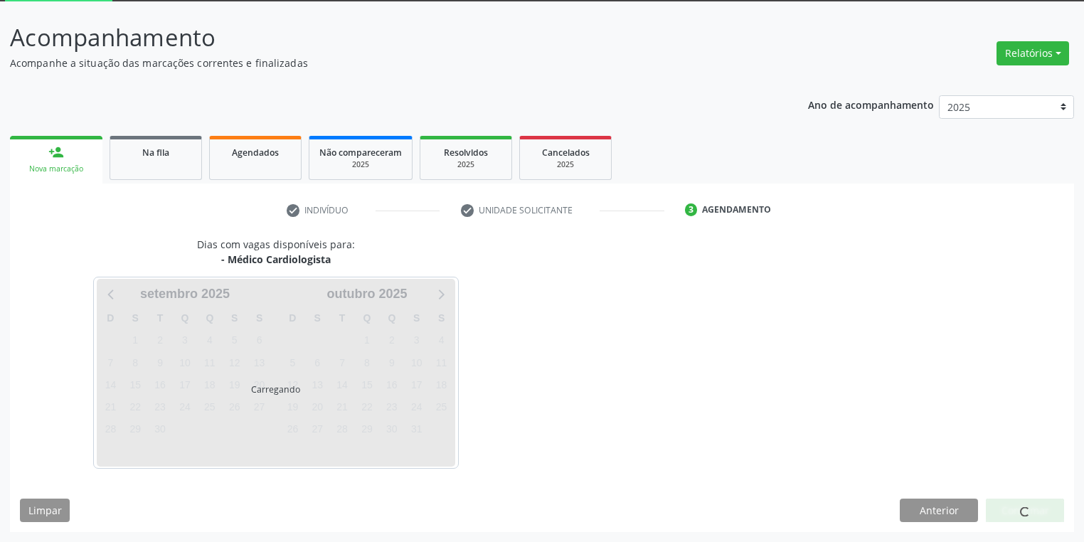
scroll to position [76, 0]
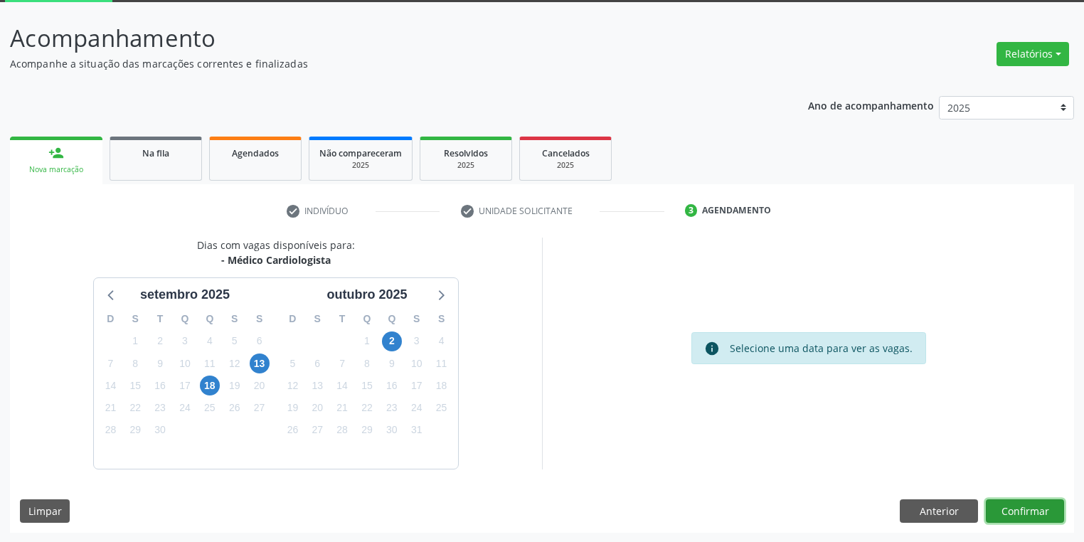
click at [1022, 519] on button "Confirmar" at bounding box center [1025, 511] width 78 height 24
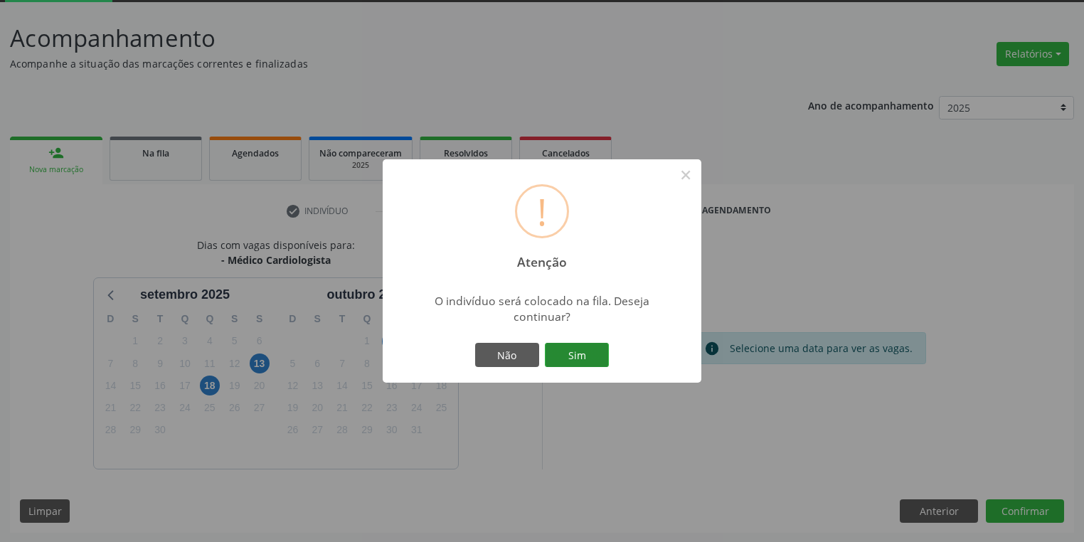
click at [561, 354] on button "Sim" at bounding box center [577, 355] width 64 height 24
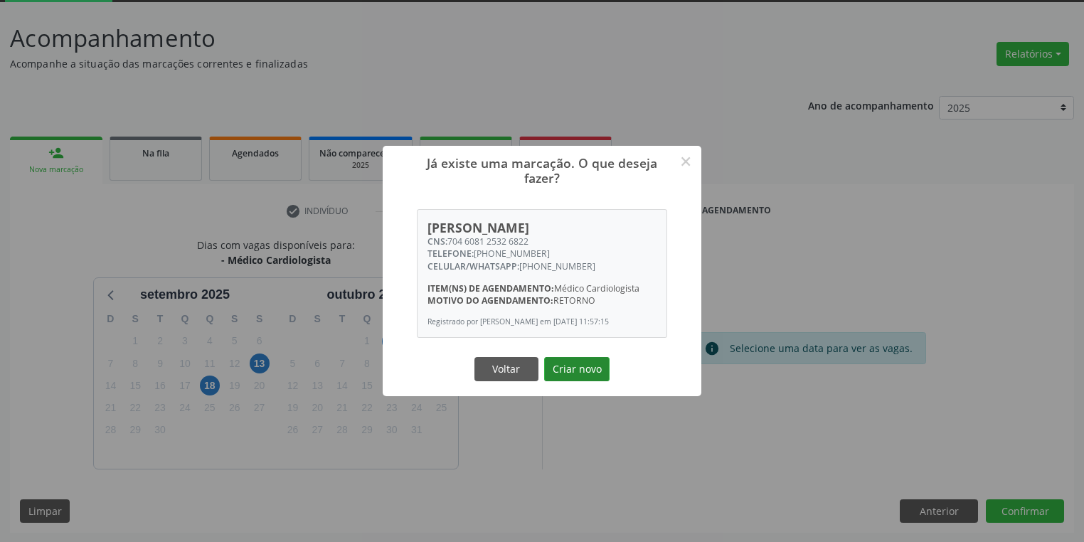
click at [572, 376] on button "Criar novo" at bounding box center [576, 369] width 65 height 24
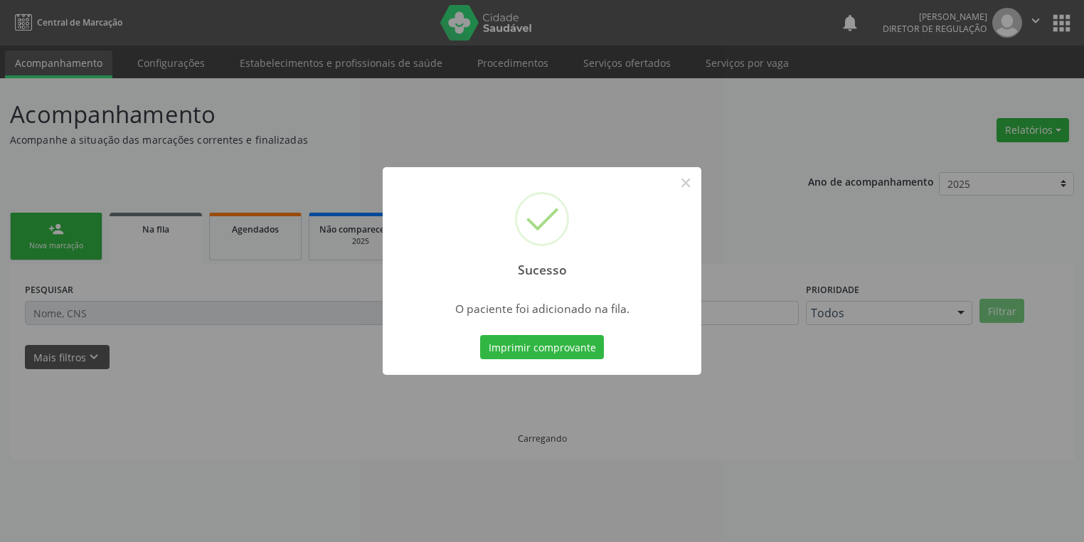
scroll to position [0, 0]
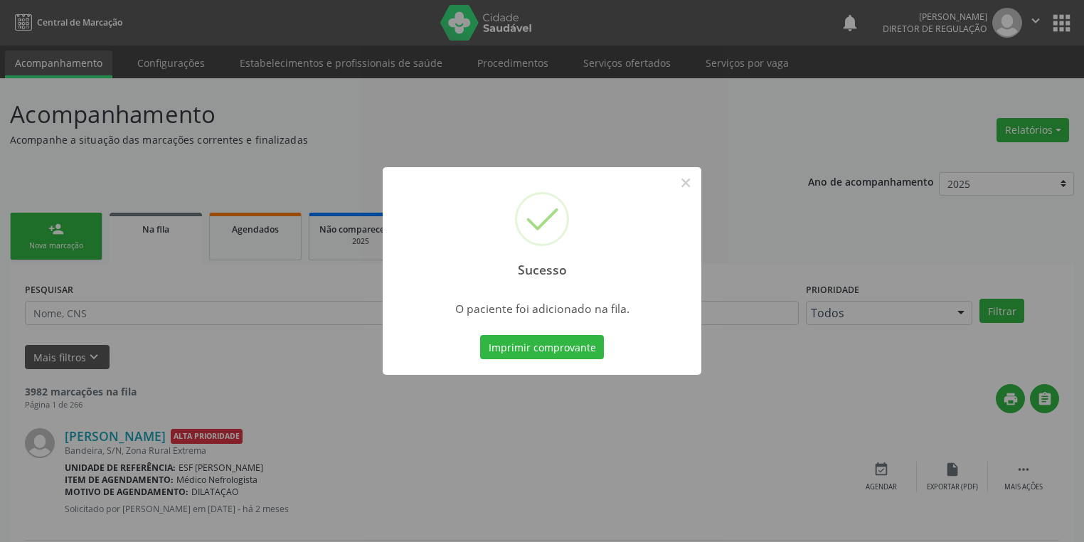
click at [699, 184] on div "Sucesso ×" at bounding box center [542, 228] width 319 height 122
click at [694, 181] on button "×" at bounding box center [686, 183] width 24 height 24
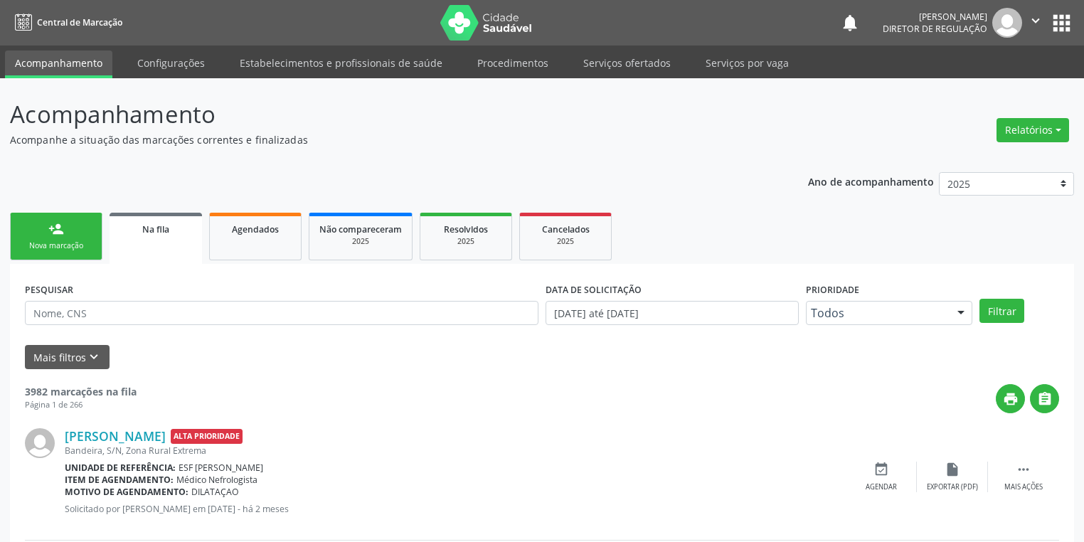
click at [61, 240] on div "Nova marcação" at bounding box center [56, 245] width 71 height 11
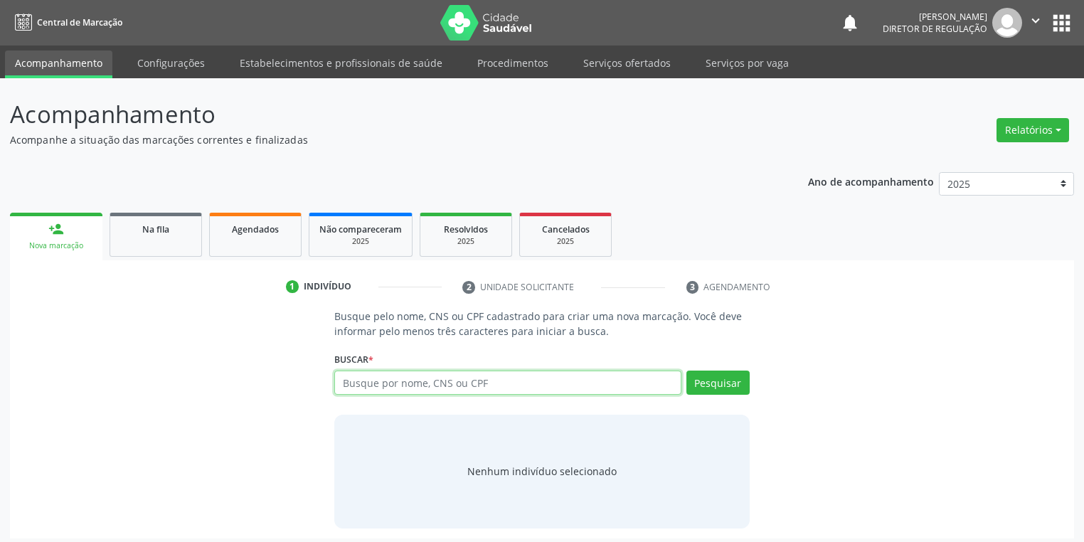
click at [356, 383] on input "text" at bounding box center [507, 383] width 347 height 24
type input "03589020458"
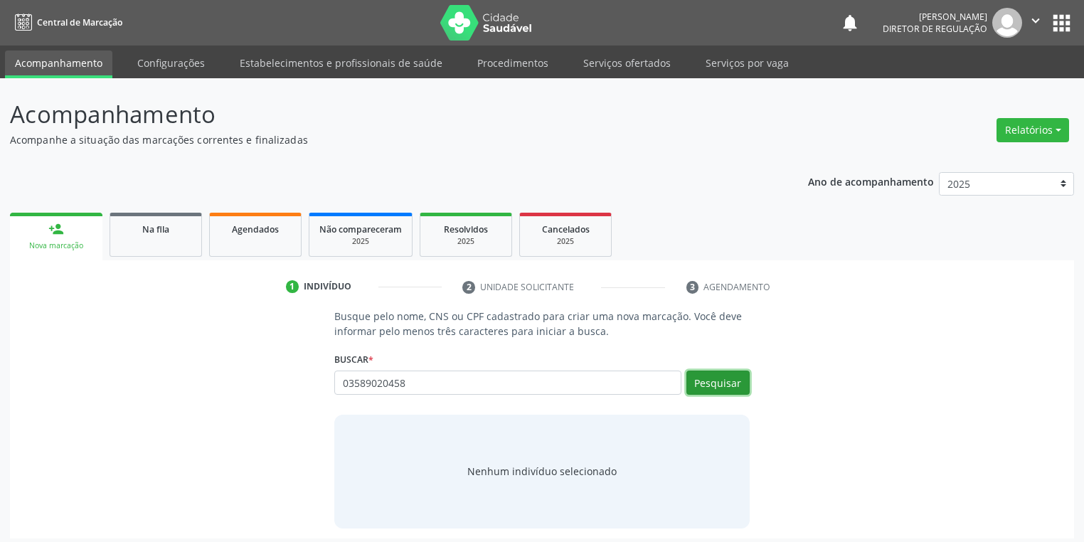
click at [709, 375] on button "Pesquisar" at bounding box center [717, 383] width 63 height 24
drag, startPoint x: 538, startPoint y: 464, endPoint x: 537, endPoint y: 455, distance: 8.7
click at [538, 462] on div "Nenhum indivíduo selecionado" at bounding box center [541, 472] width 415 height 114
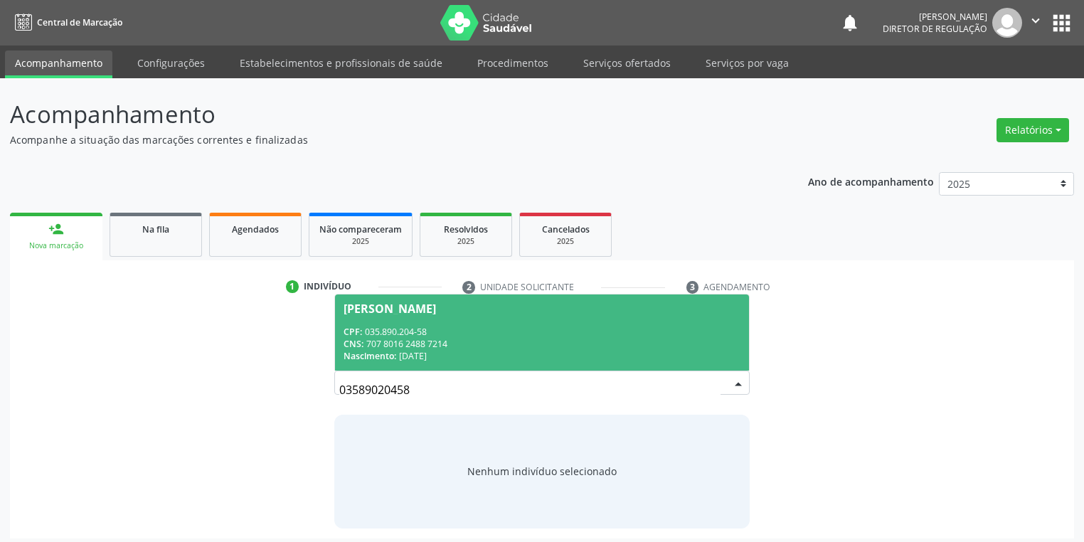
click at [467, 319] on span "Simidocea Gomes de Sousa CPF: 035.890.204-58 CNS: 707 8016 2488 7214 Nascimento…" at bounding box center [542, 332] width 414 height 76
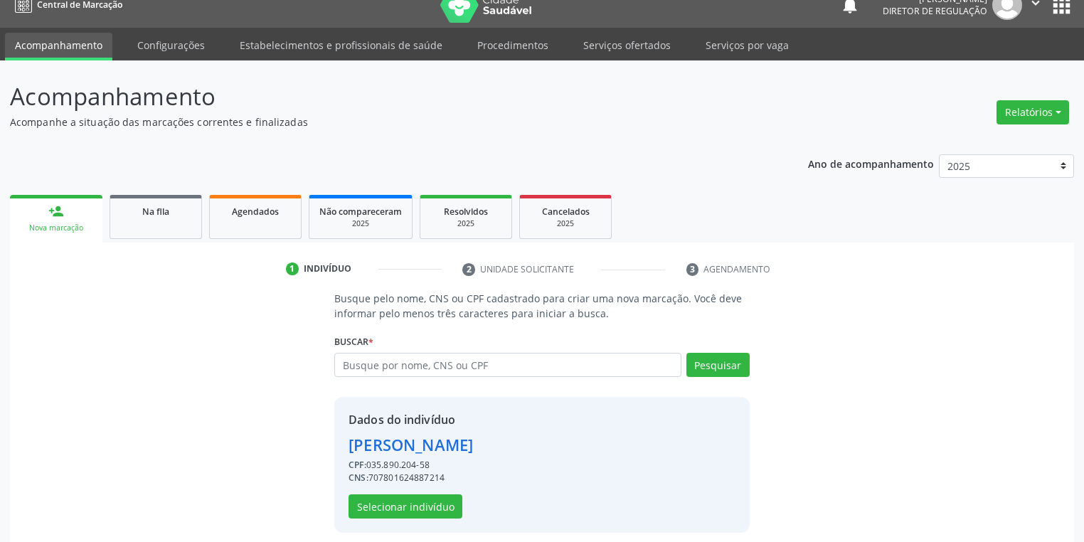
scroll to position [27, 0]
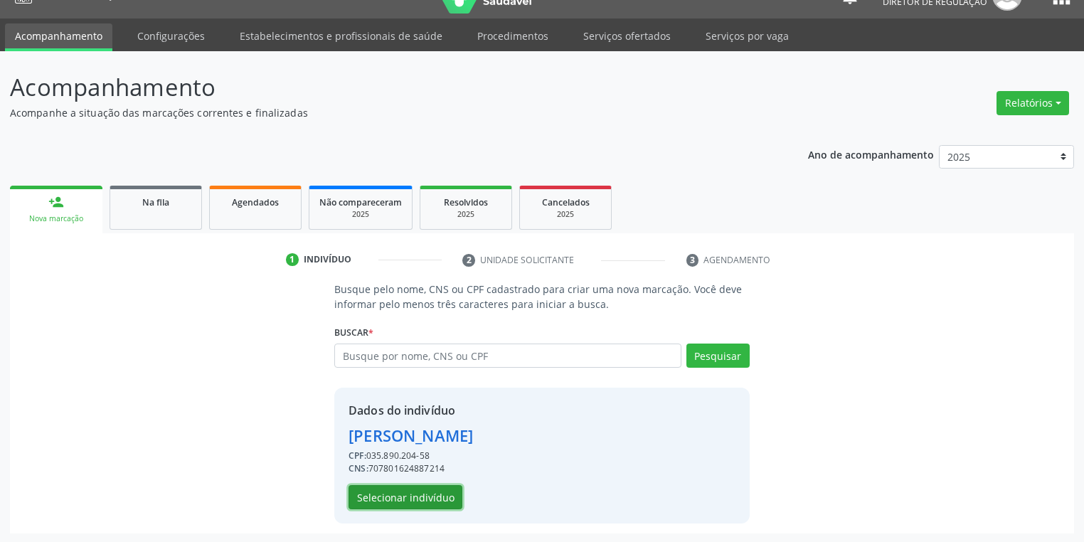
click at [381, 487] on button "Selecionar indivíduo" at bounding box center [406, 497] width 114 height 24
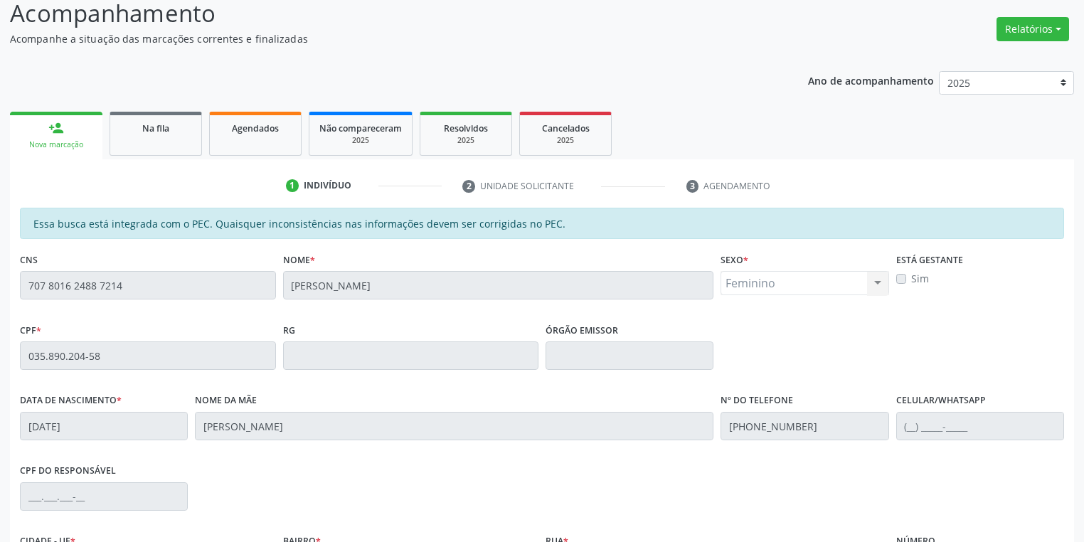
scroll to position [270, 0]
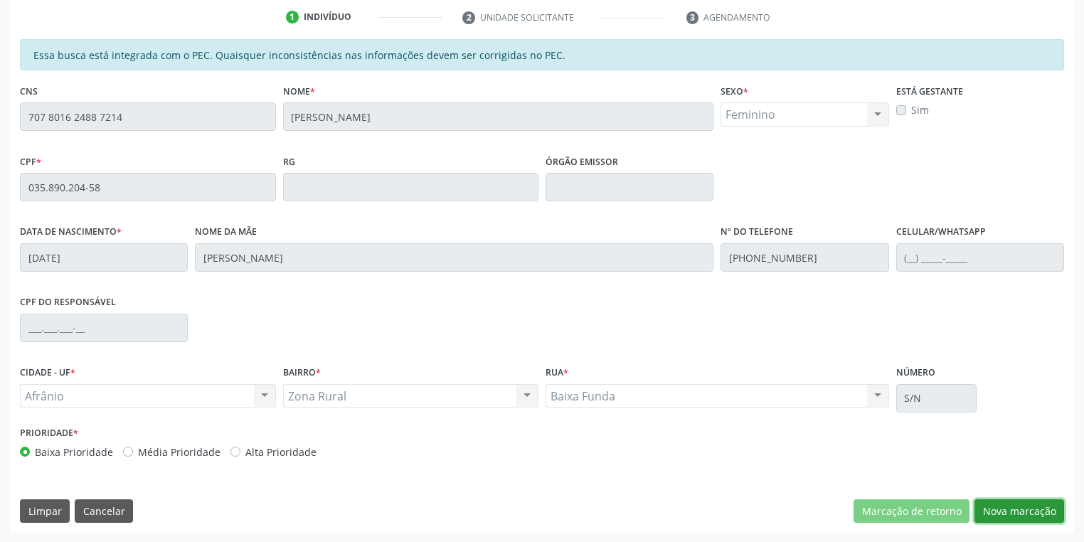
click at [993, 518] on button "Nova marcação" at bounding box center [1019, 511] width 90 height 24
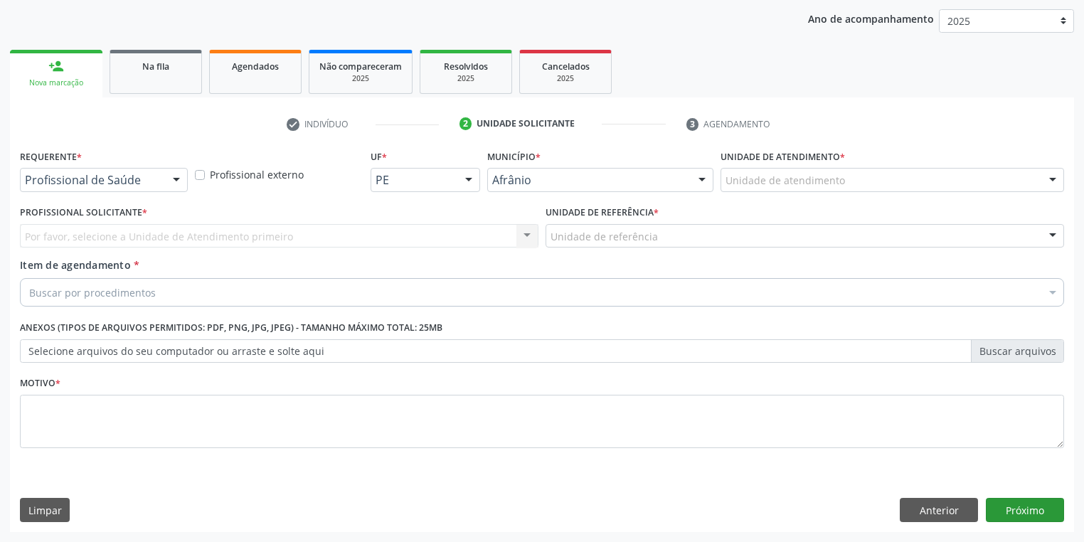
scroll to position [162, 0]
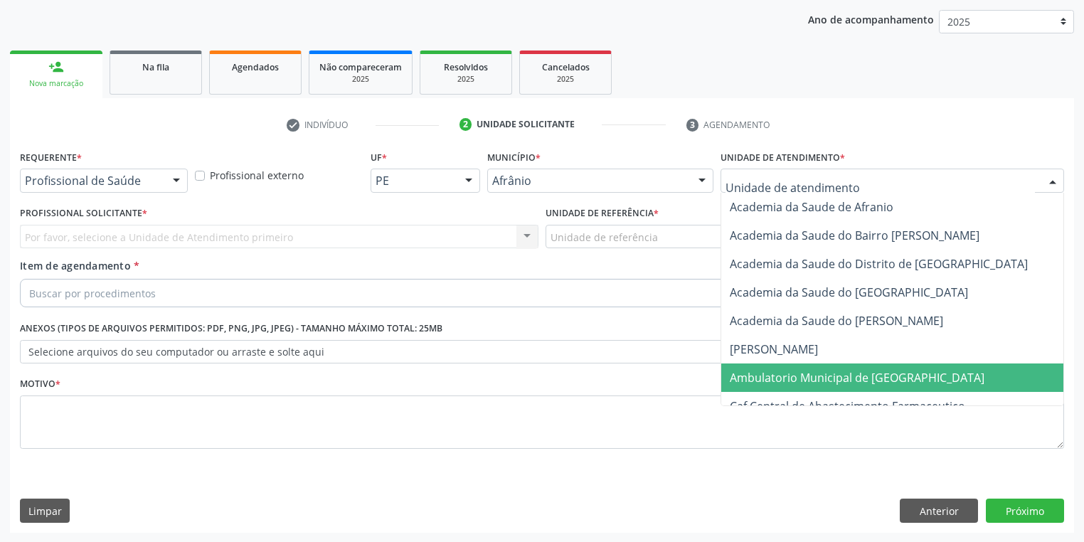
drag, startPoint x: 789, startPoint y: 368, endPoint x: 648, endPoint y: 292, distance: 160.4
click at [786, 365] on span "Ambulatorio Municipal de [GEOGRAPHIC_DATA]" at bounding box center [894, 377] width 347 height 28
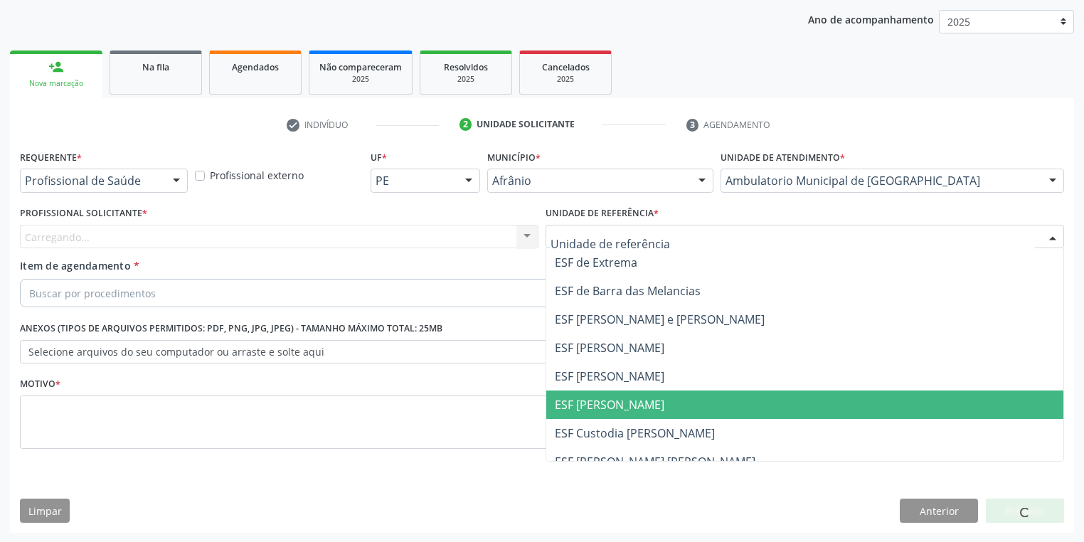
drag, startPoint x: 573, startPoint y: 407, endPoint x: 432, endPoint y: 335, distance: 158.1
click at [572, 405] on span "ESF [PERSON_NAME]" at bounding box center [610, 405] width 110 height 16
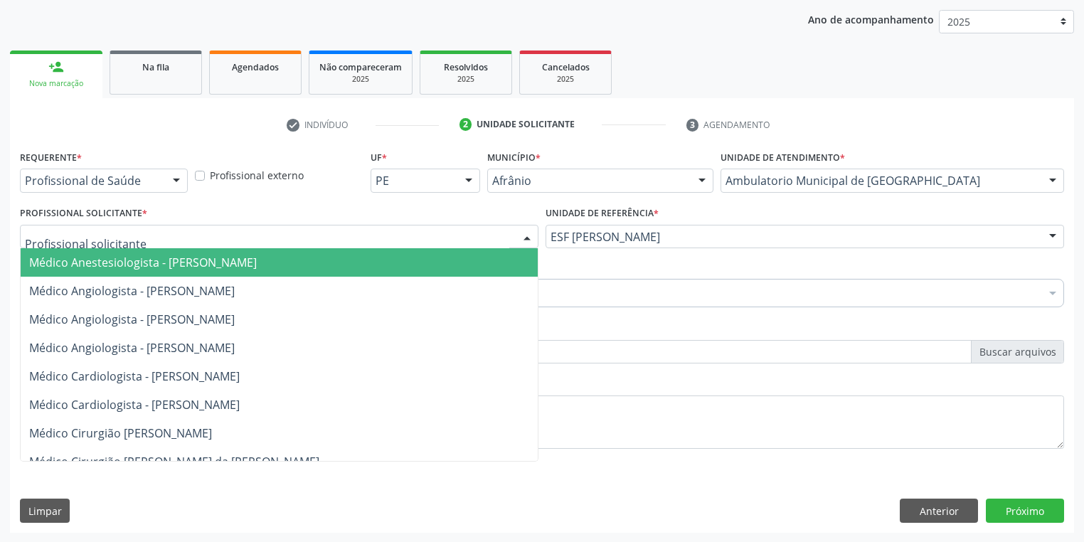
drag, startPoint x: 92, startPoint y: 239, endPoint x: 94, endPoint y: 259, distance: 20.0
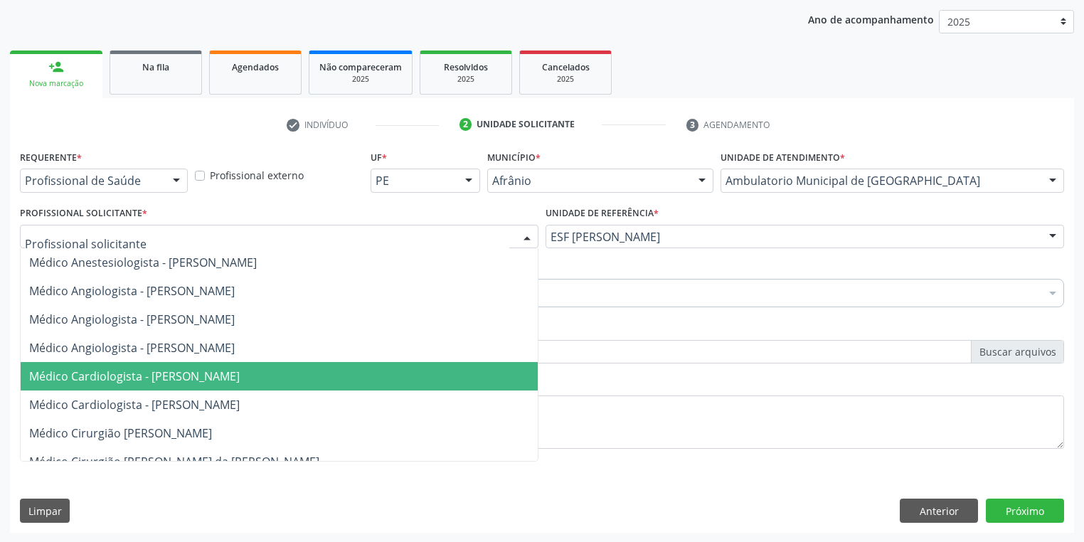
drag, startPoint x: 111, startPoint y: 363, endPoint x: 102, endPoint y: 346, distance: 19.7
drag, startPoint x: 96, startPoint y: 379, endPoint x: 91, endPoint y: 373, distance: 7.6
click at [93, 378] on span "Médico Cardiologista - [PERSON_NAME]" at bounding box center [134, 376] width 211 height 16
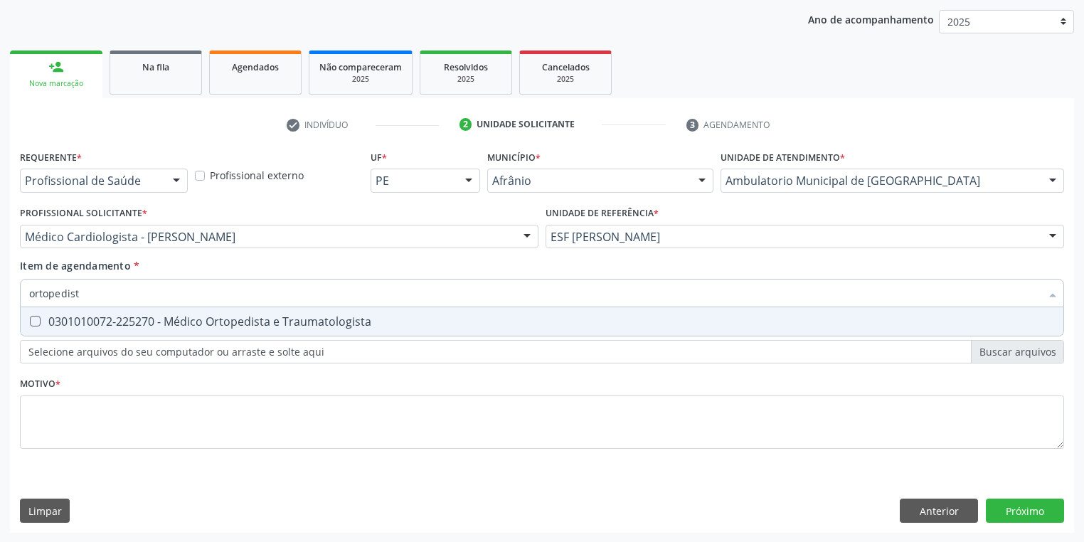
type input "ortopedista"
click at [63, 317] on div "0301010072-225270 - Médico Ortopedista e Traumatologista" at bounding box center [542, 321] width 1026 height 11
checkbox Traumatologista "true"
click at [54, 433] on div "Requerente * Profissional de Saúde Profissional de Saúde Paciente Nenhum result…" at bounding box center [542, 308] width 1044 height 322
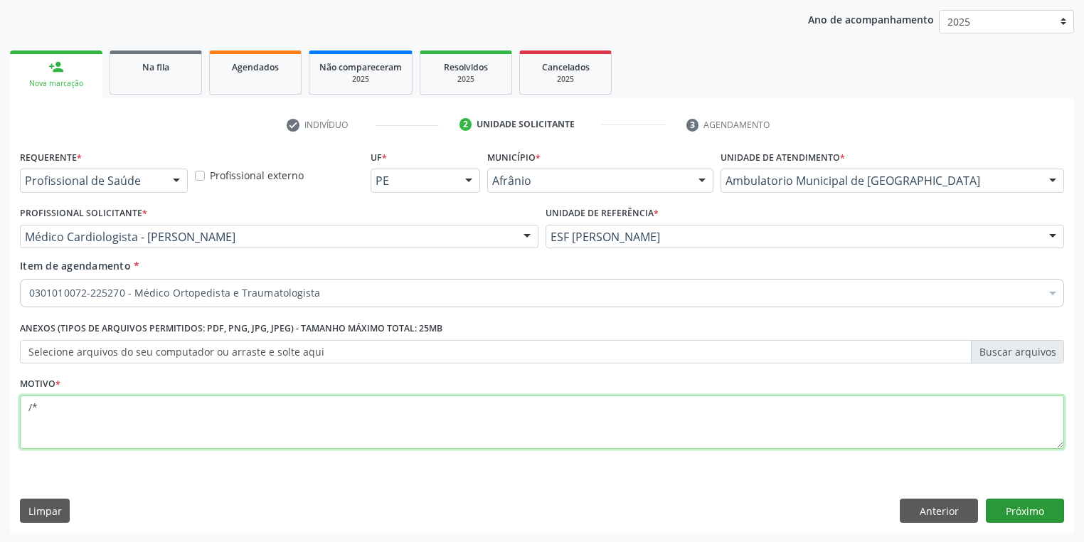
type textarea "/*"
click at [991, 512] on button "Próximo" at bounding box center [1025, 511] width 78 height 24
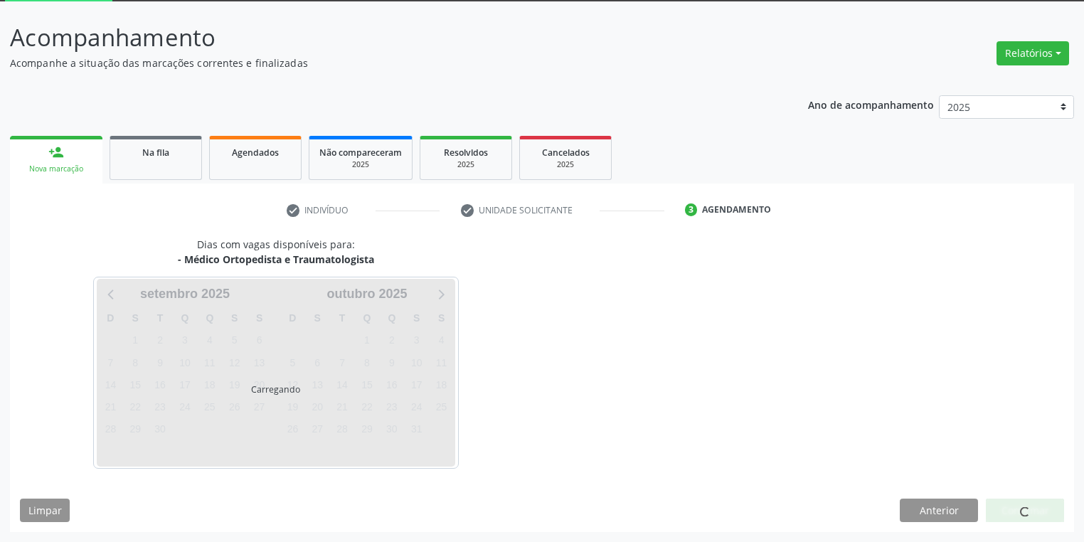
scroll to position [76, 0]
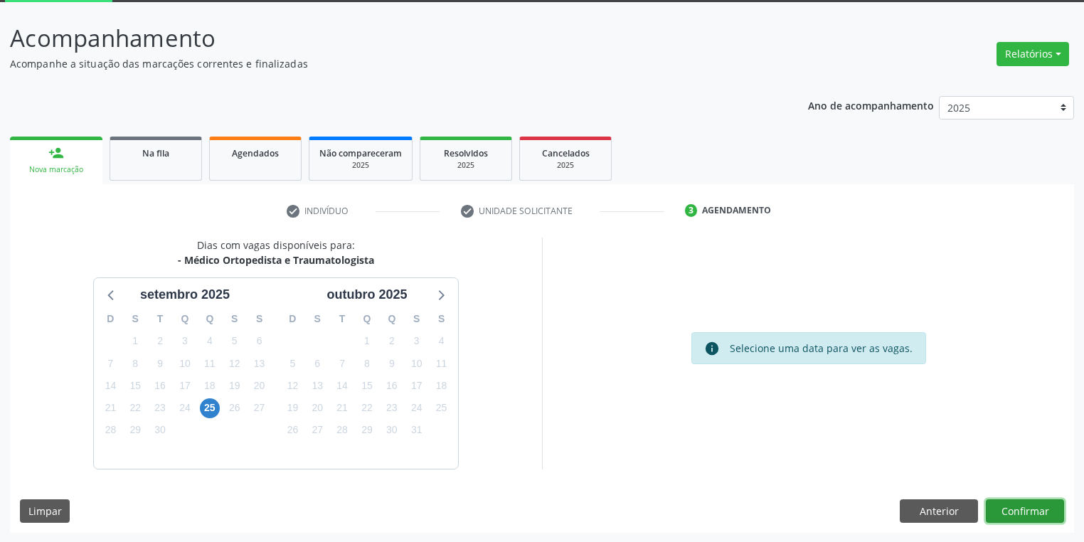
click at [1019, 512] on button "Confirmar" at bounding box center [1025, 511] width 78 height 24
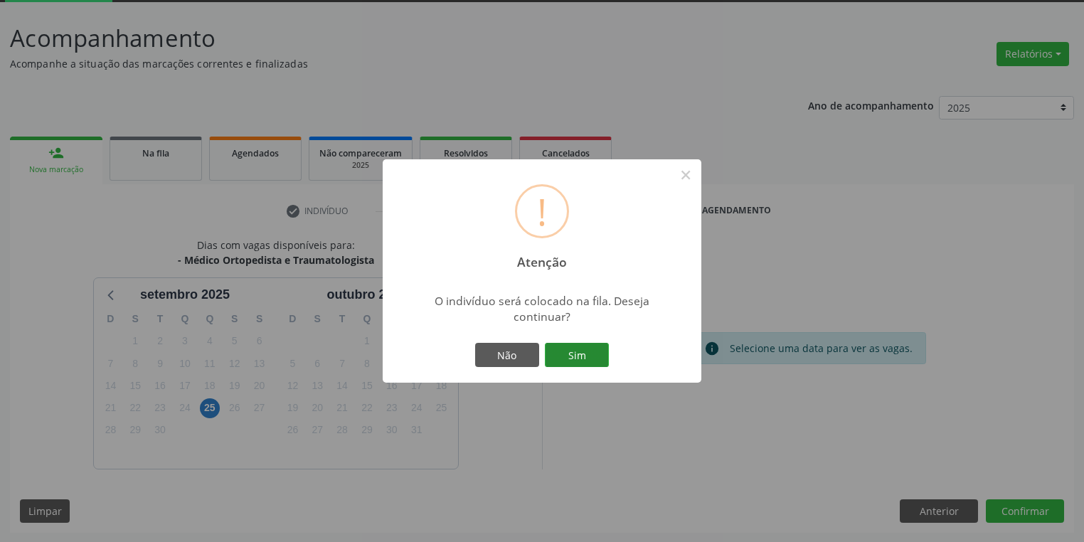
click at [578, 361] on button "Sim" at bounding box center [577, 355] width 64 height 24
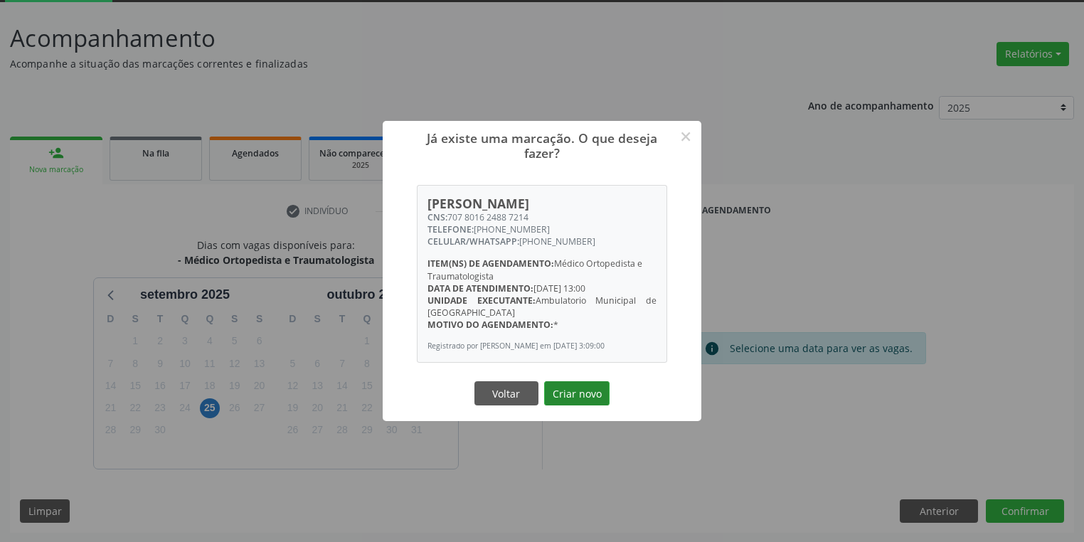
click at [585, 399] on button "Criar novo" at bounding box center [576, 393] width 65 height 24
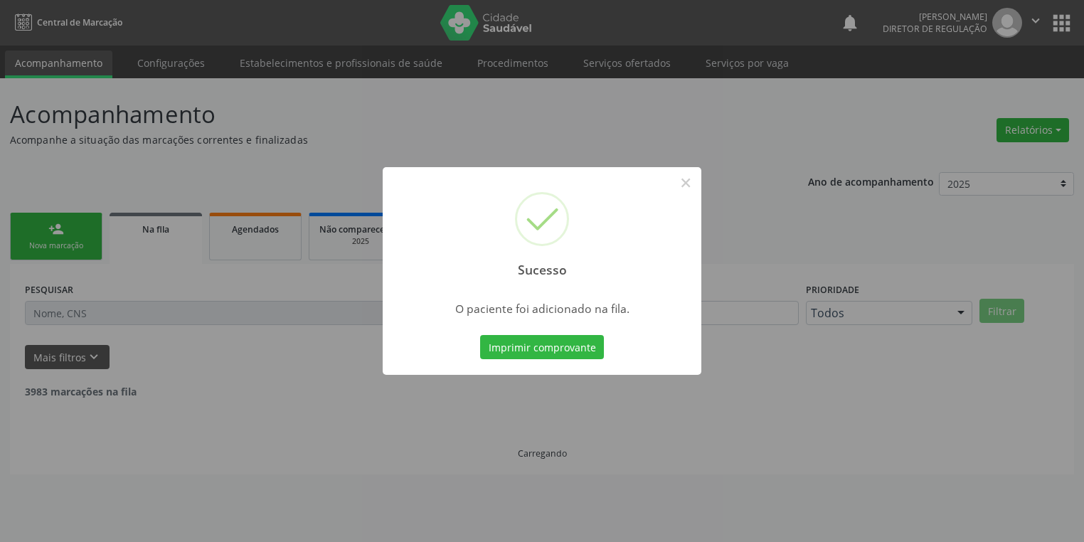
scroll to position [0, 0]
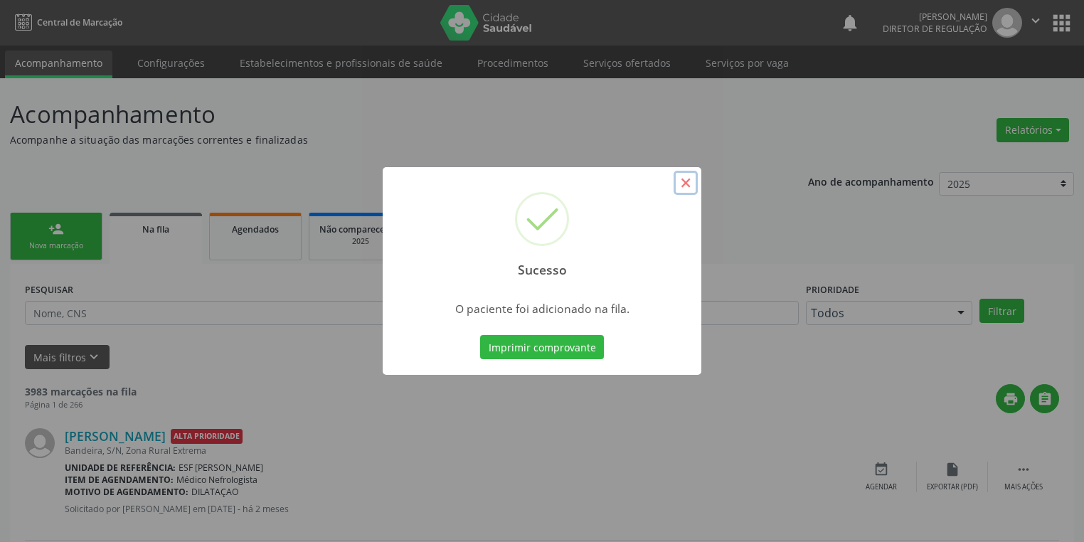
click at [686, 186] on button "×" at bounding box center [686, 183] width 24 height 24
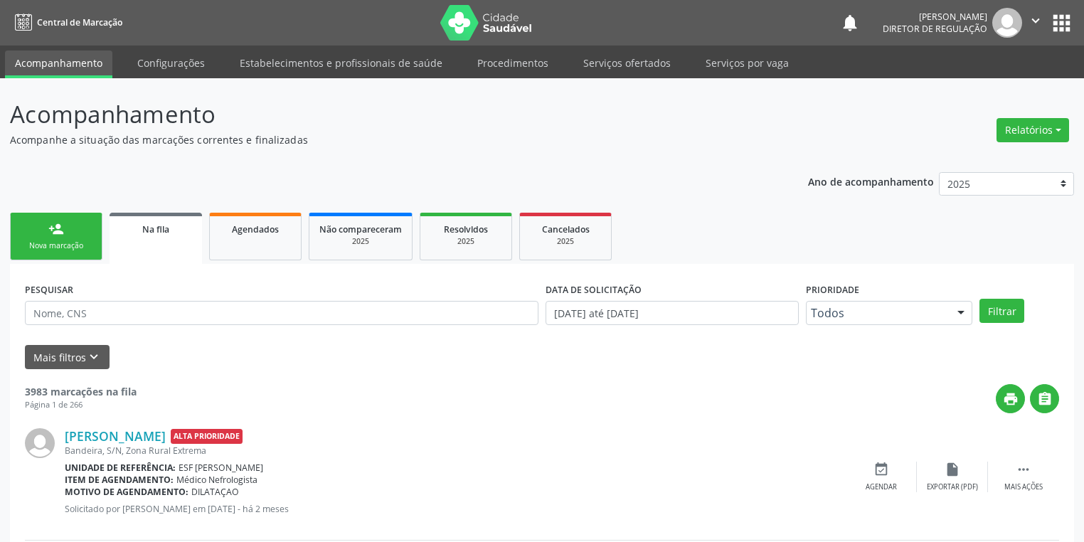
click at [83, 232] on link "person_add Nova marcação" at bounding box center [56, 237] width 92 height 48
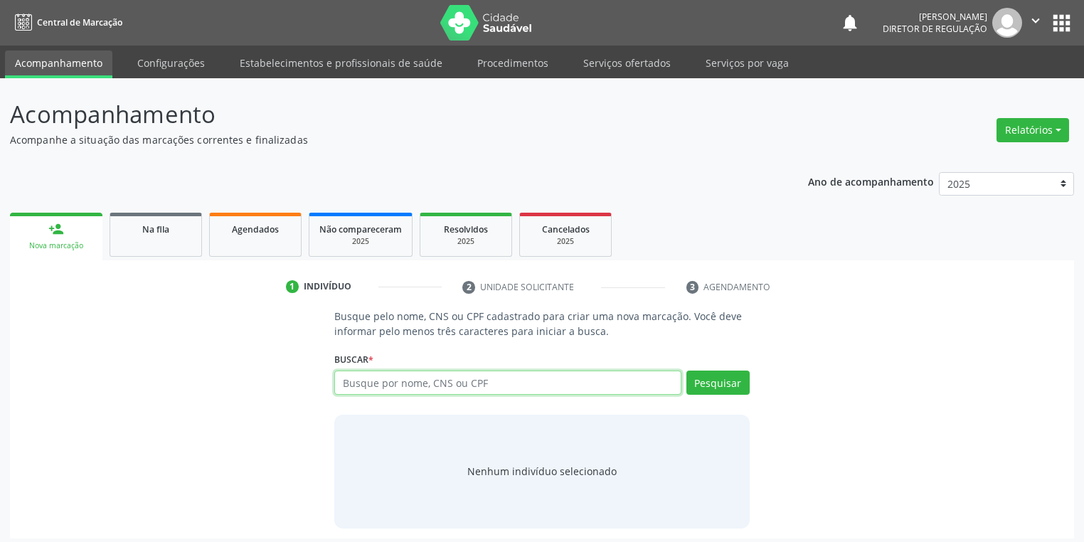
click at [395, 386] on input "text" at bounding box center [507, 383] width 347 height 24
type input "03589020458"
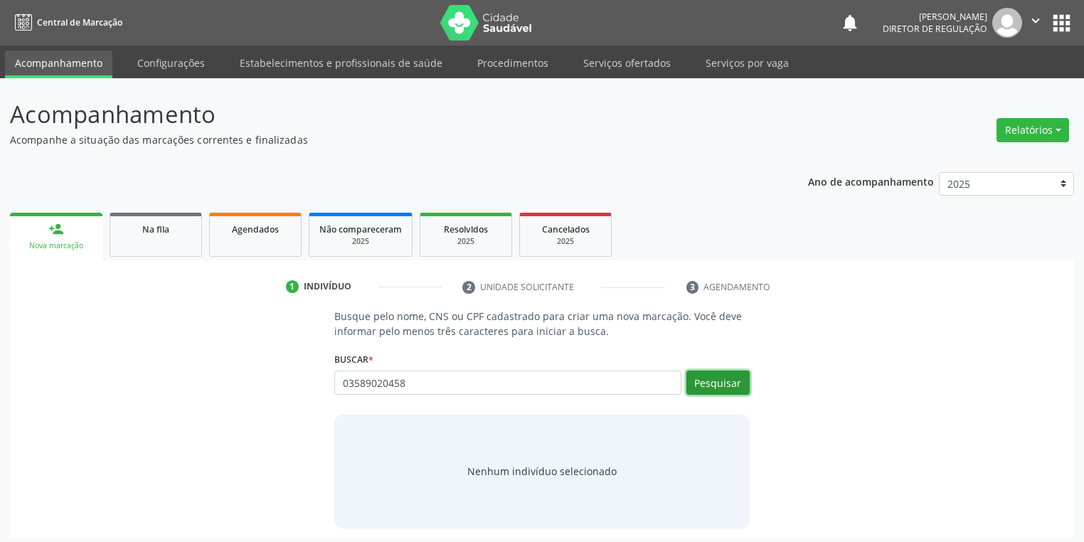
click at [718, 377] on button "Pesquisar" at bounding box center [717, 383] width 63 height 24
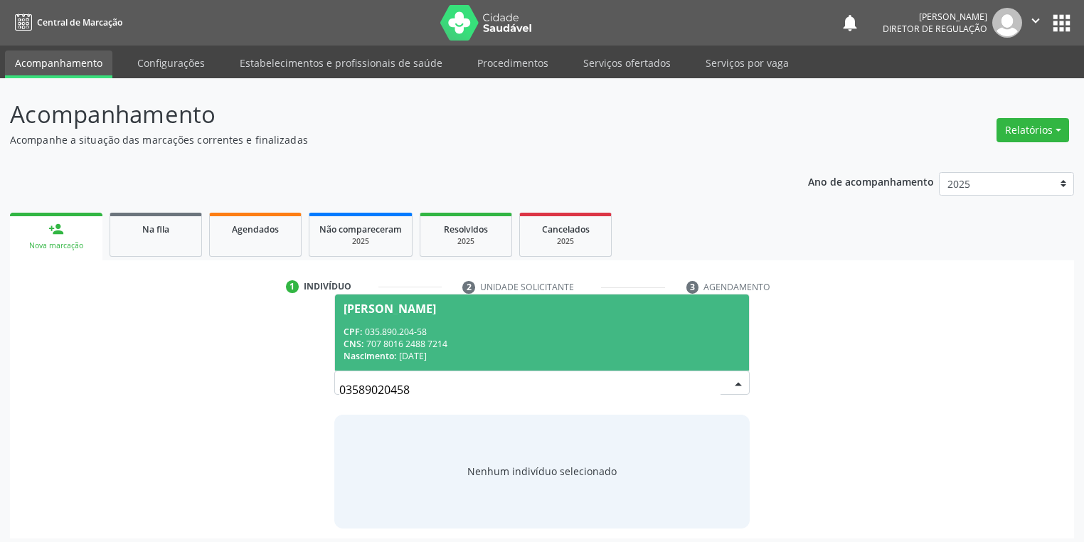
click at [448, 334] on div "CPF: 035.890.204-58" at bounding box center [542, 332] width 397 height 12
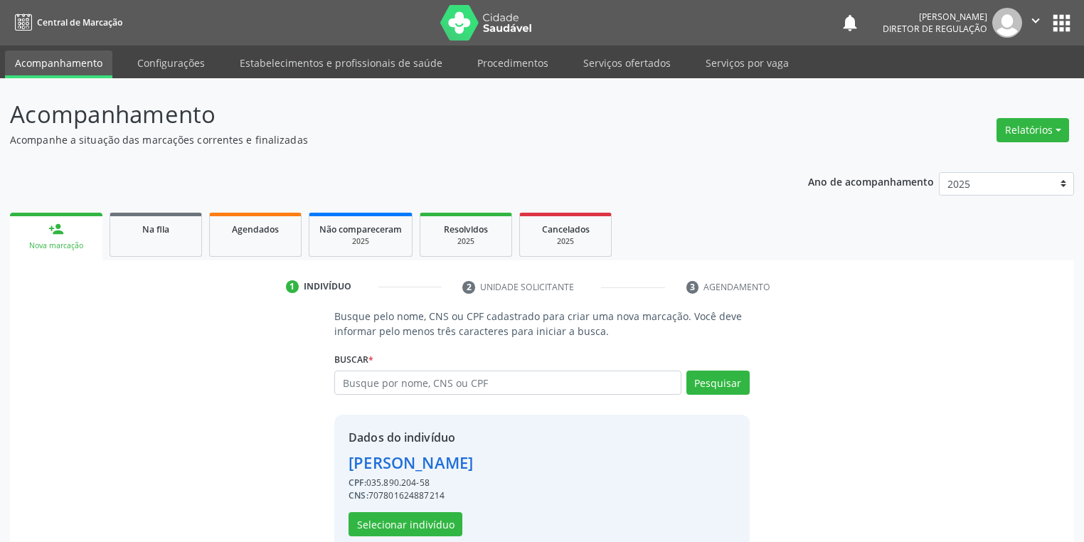
scroll to position [27, 0]
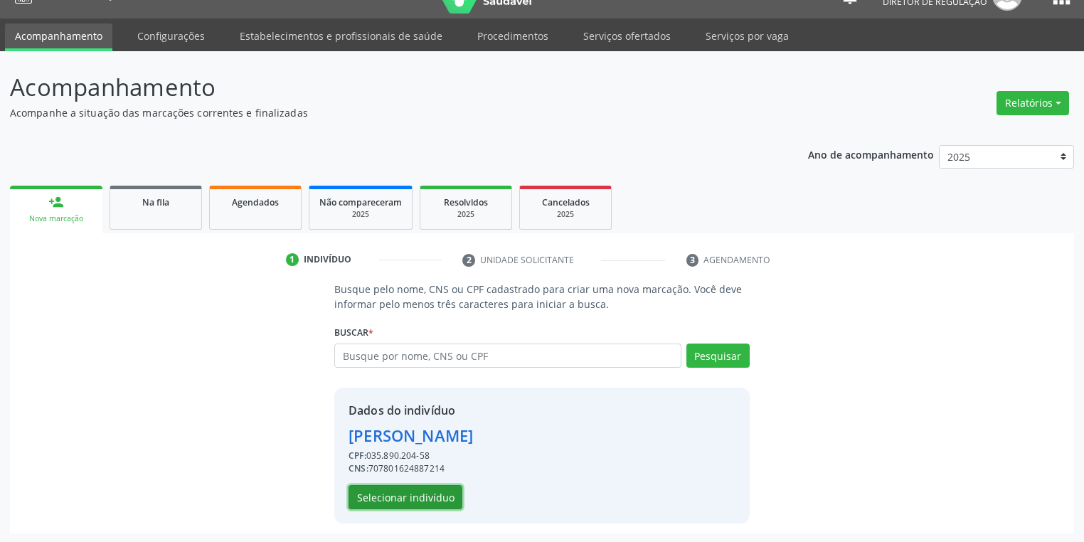
click at [423, 490] on button "Selecionar indivíduo" at bounding box center [406, 497] width 114 height 24
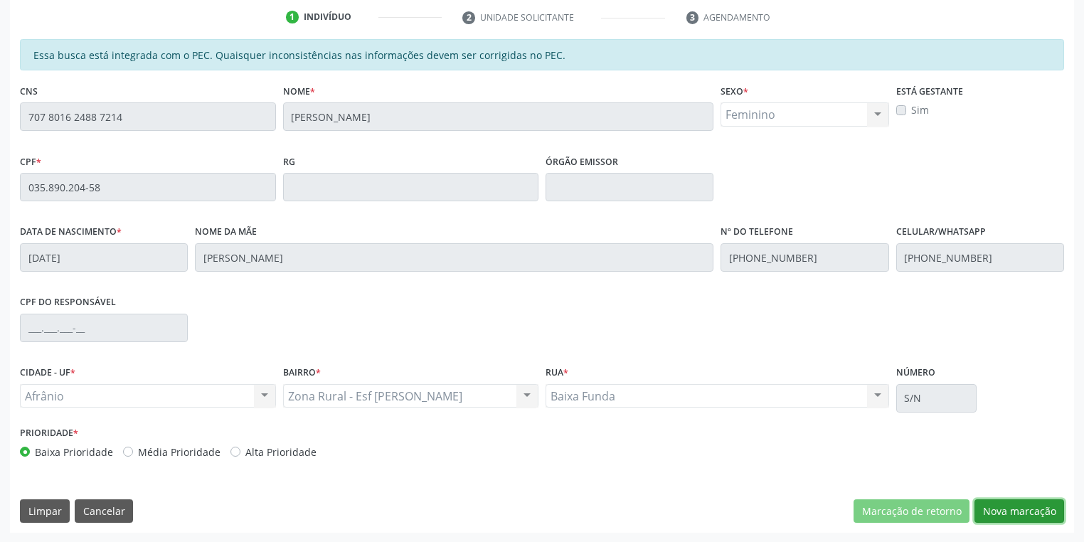
drag, startPoint x: 997, startPoint y: 507, endPoint x: 985, endPoint y: 500, distance: 14.0
click at [998, 507] on button "Nova marcação" at bounding box center [1019, 511] width 90 height 24
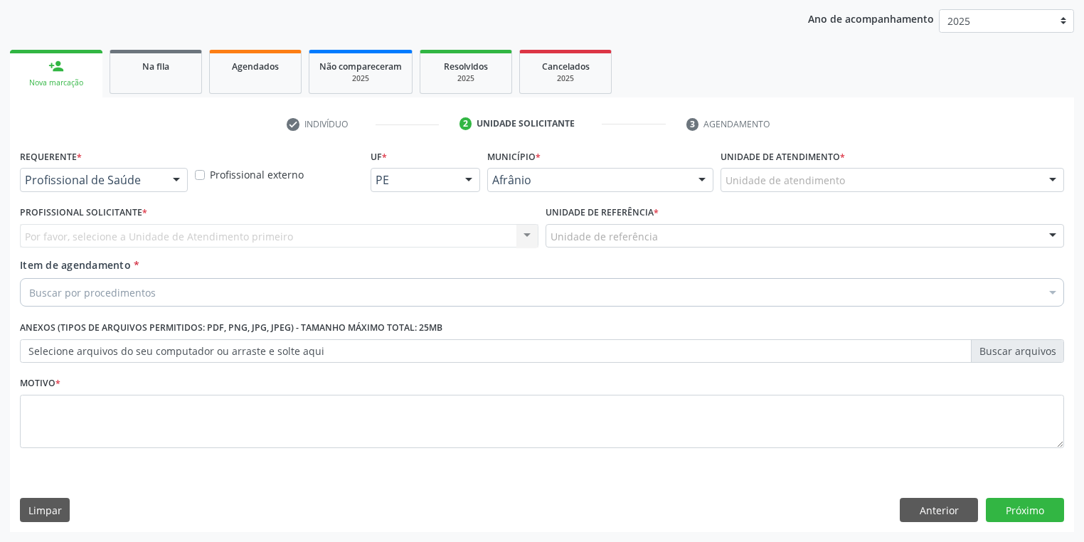
scroll to position [162, 0]
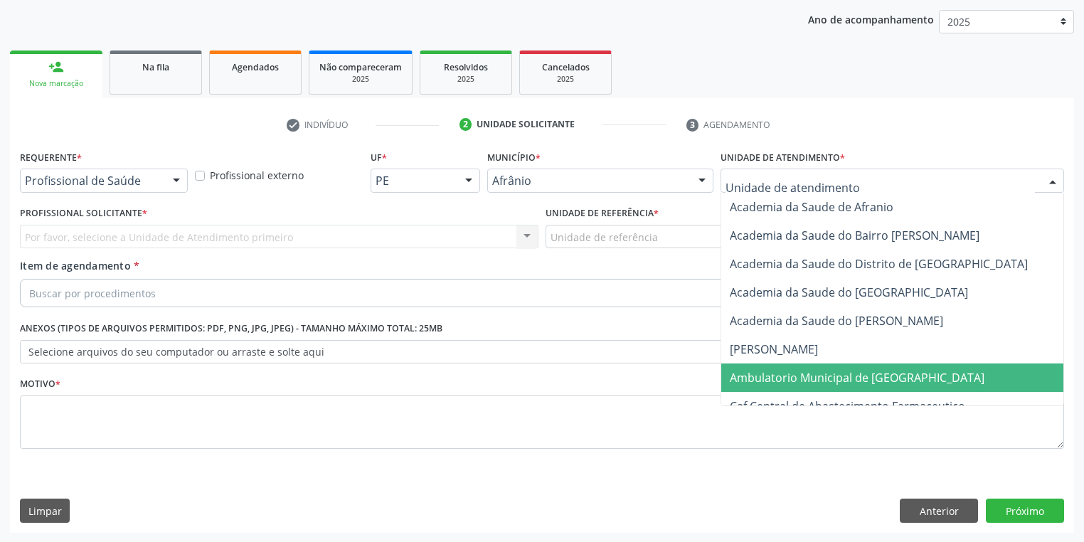
drag, startPoint x: 767, startPoint y: 384, endPoint x: 700, endPoint y: 311, distance: 99.7
click at [766, 383] on span "Ambulatorio Municipal de [GEOGRAPHIC_DATA]" at bounding box center [894, 377] width 347 height 28
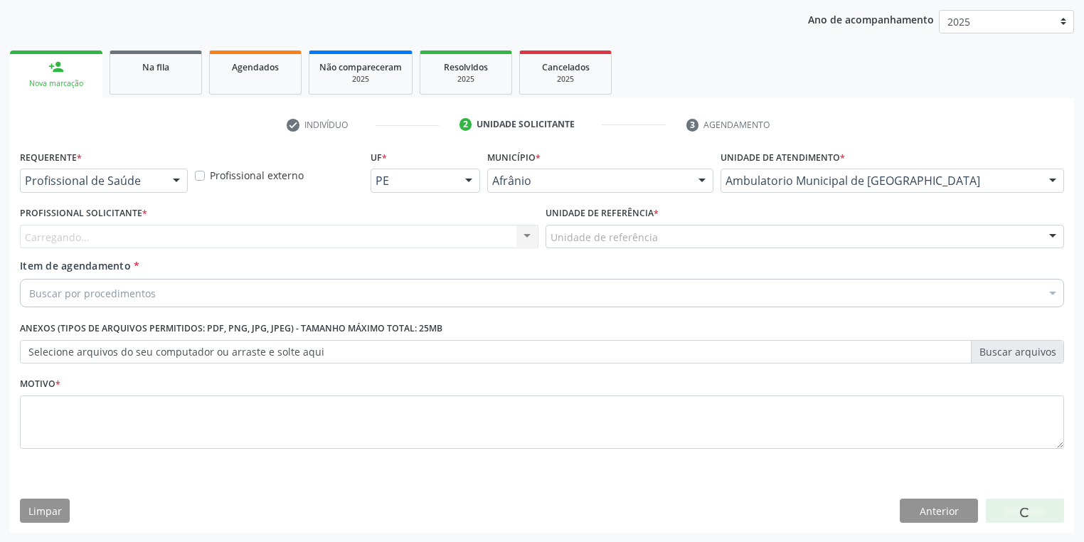
drag, startPoint x: 566, startPoint y: 240, endPoint x: 566, endPoint y: 279, distance: 38.4
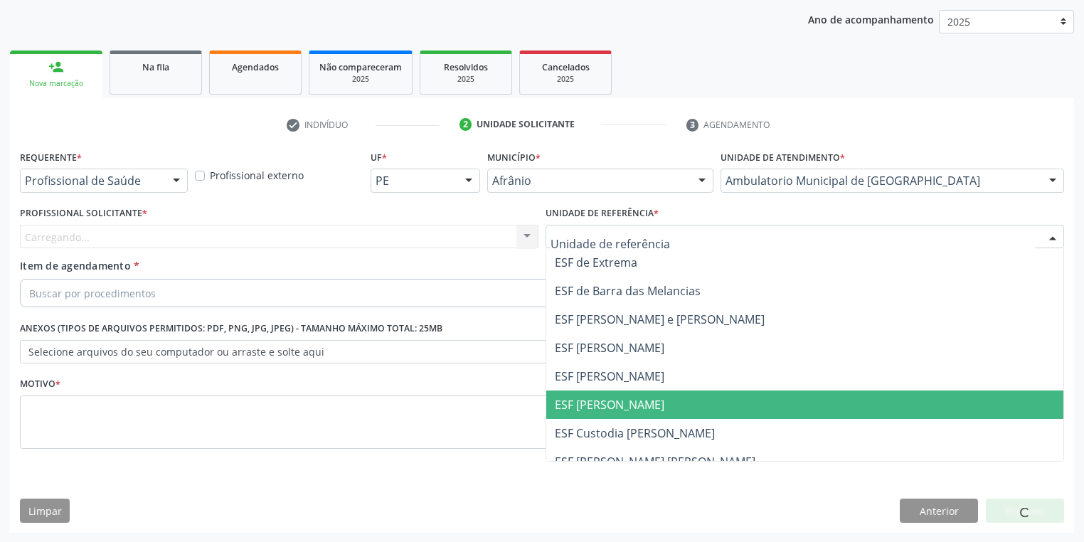
click at [566, 408] on span "ESF [PERSON_NAME]" at bounding box center [610, 405] width 110 height 16
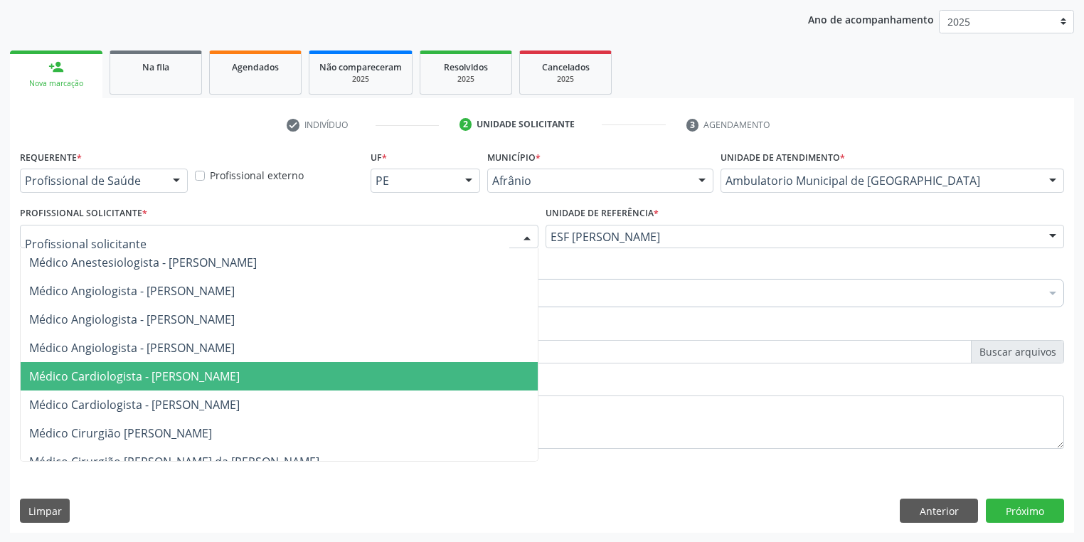
click at [100, 356] on span "Médico Angiologista - [PERSON_NAME]" at bounding box center [279, 348] width 517 height 28
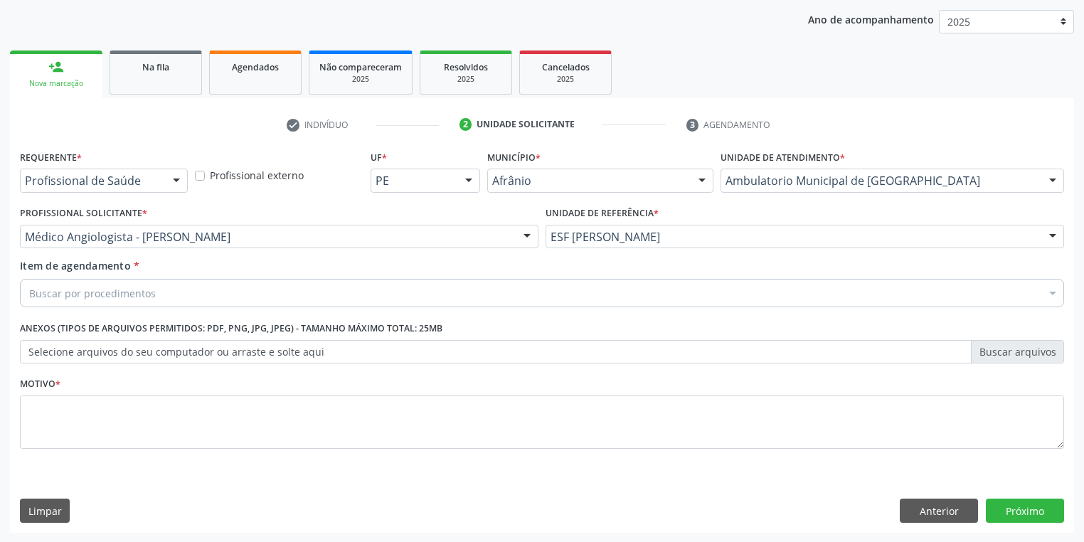
drag, startPoint x: 94, startPoint y: 291, endPoint x: 95, endPoint y: 312, distance: 20.7
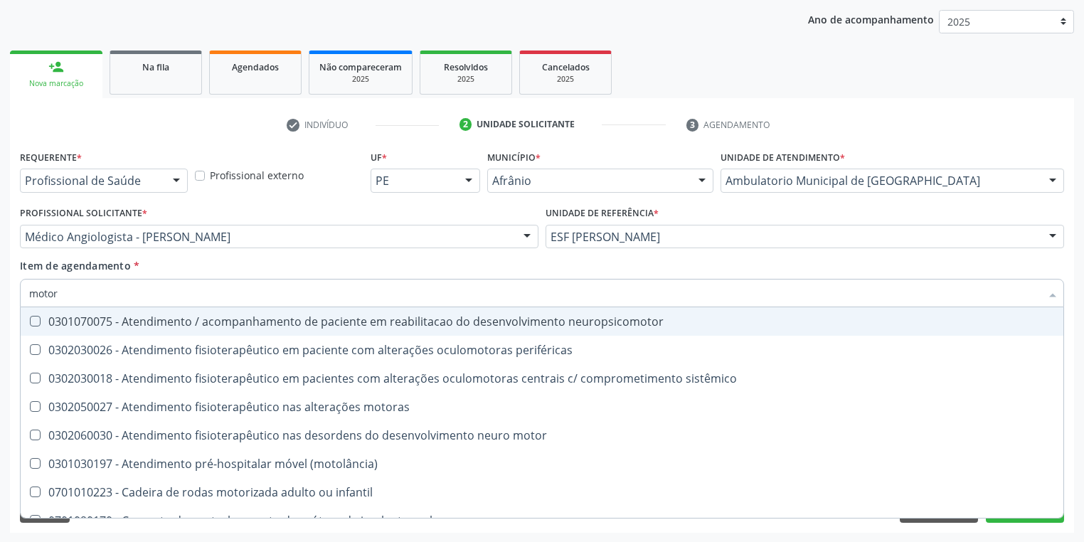
type input "motora"
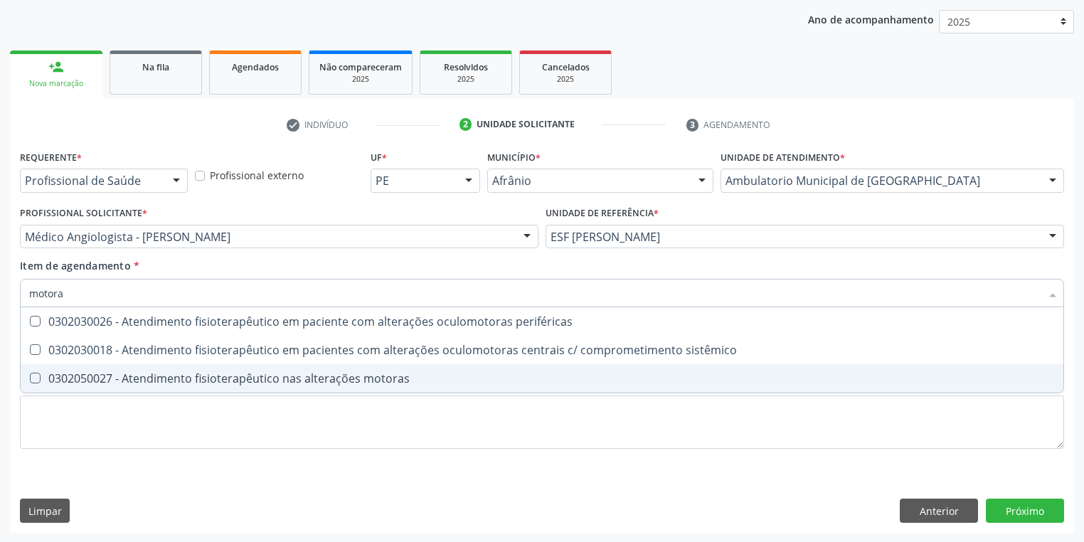
click at [147, 384] on div "0302050027 - Atendimento fisioterapêutico nas alterações motoras" at bounding box center [542, 378] width 1026 height 11
checkbox motoras "true"
click at [119, 426] on div "Requerente * Profissional de Saúde Profissional de Saúde Paciente Nenhum result…" at bounding box center [542, 308] width 1044 height 322
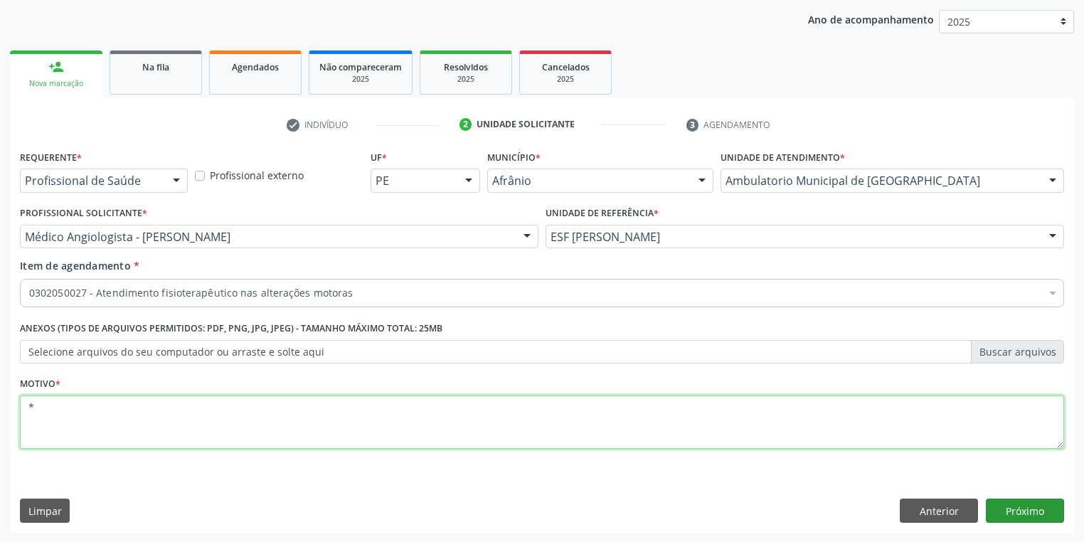
type textarea "*"
click at [999, 505] on button "Próximo" at bounding box center [1025, 511] width 78 height 24
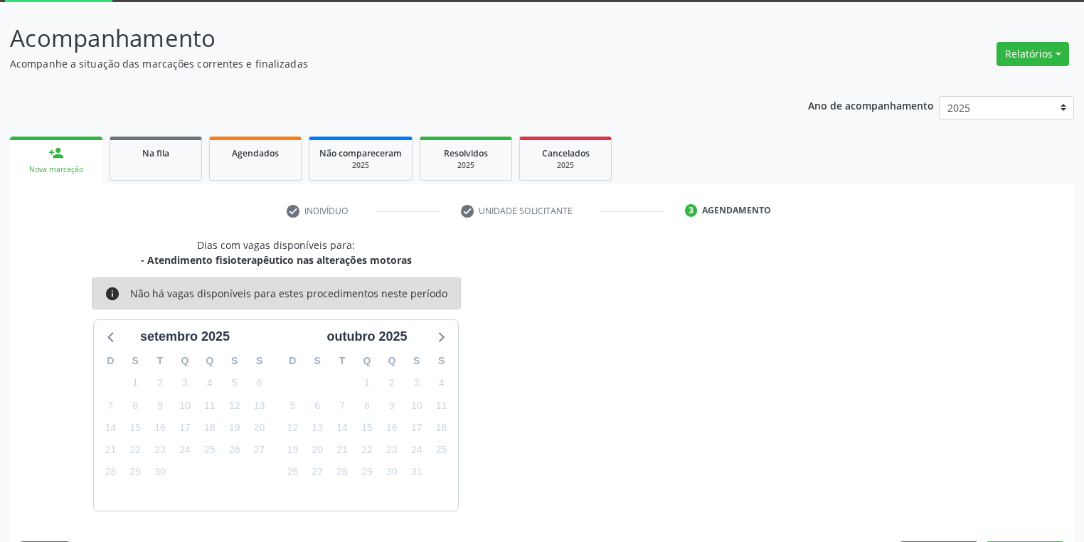
scroll to position [117, 0]
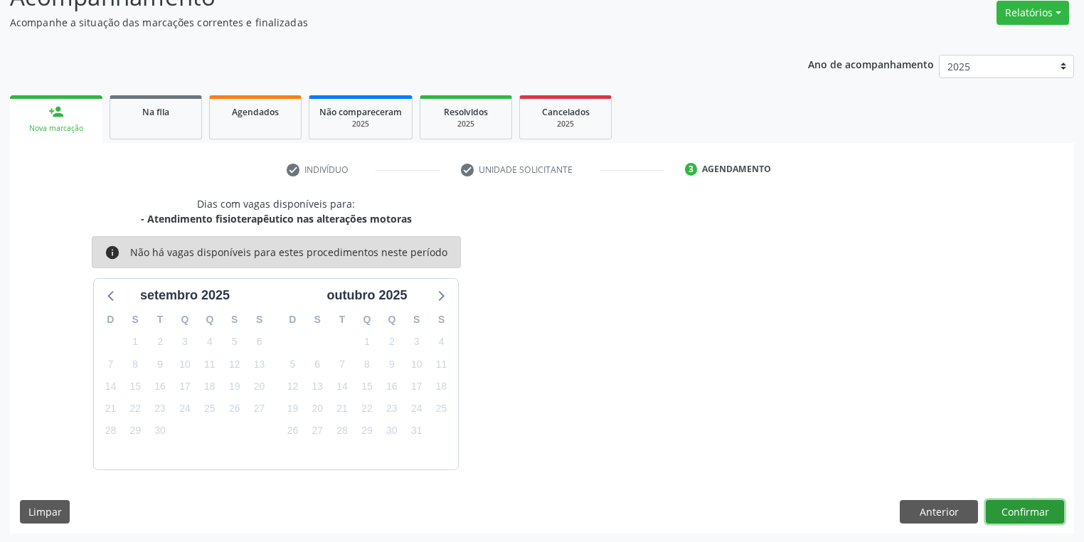
click at [1001, 506] on button "Confirmar" at bounding box center [1025, 512] width 78 height 24
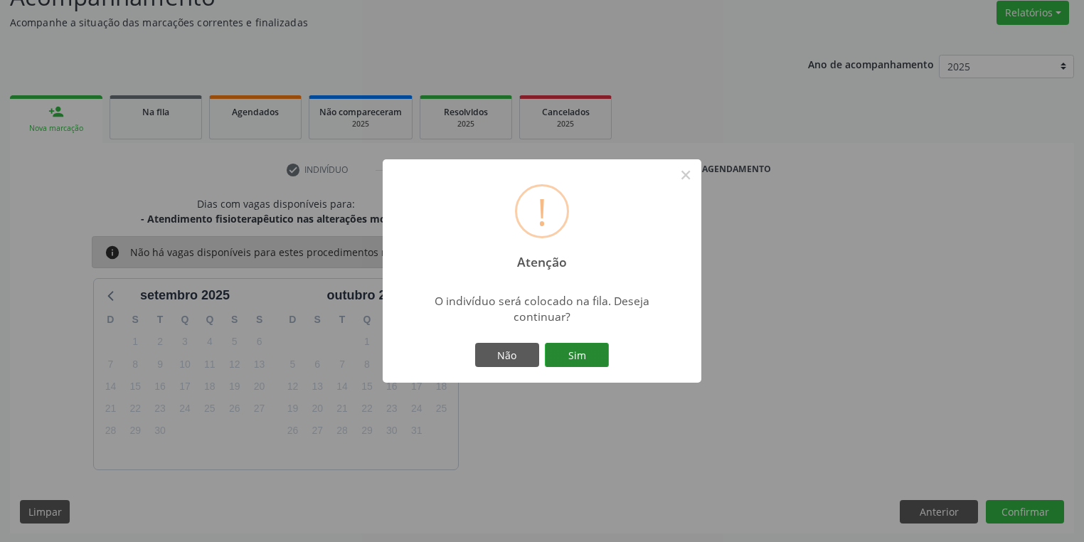
click at [595, 356] on button "Sim" at bounding box center [577, 355] width 64 height 24
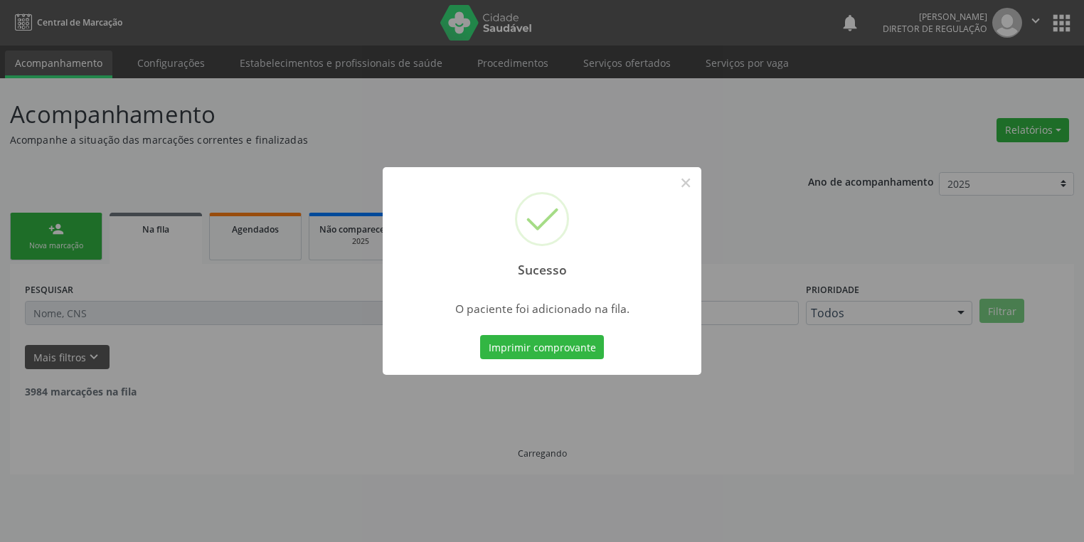
scroll to position [0, 0]
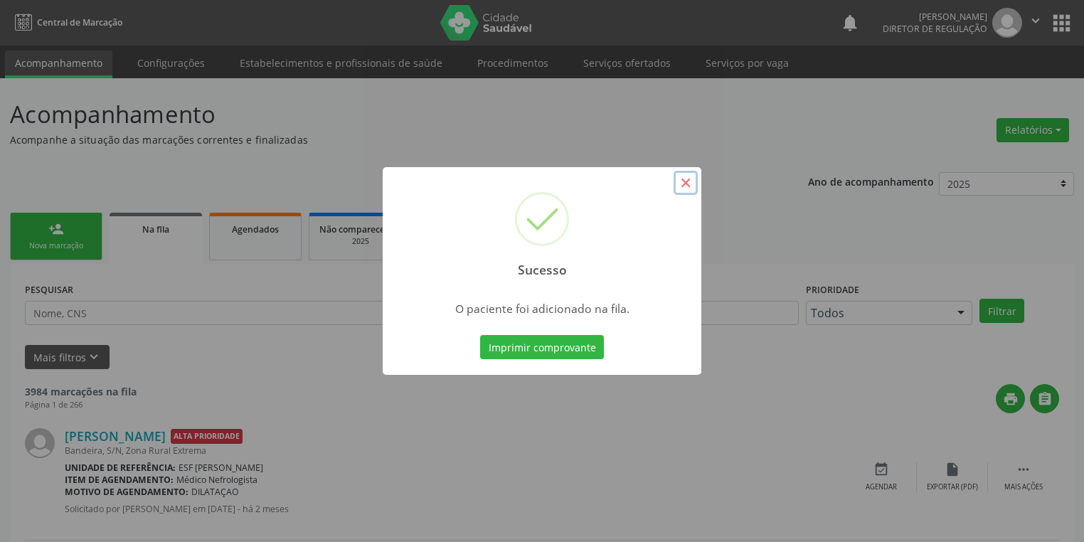
click at [684, 181] on button "×" at bounding box center [686, 183] width 24 height 24
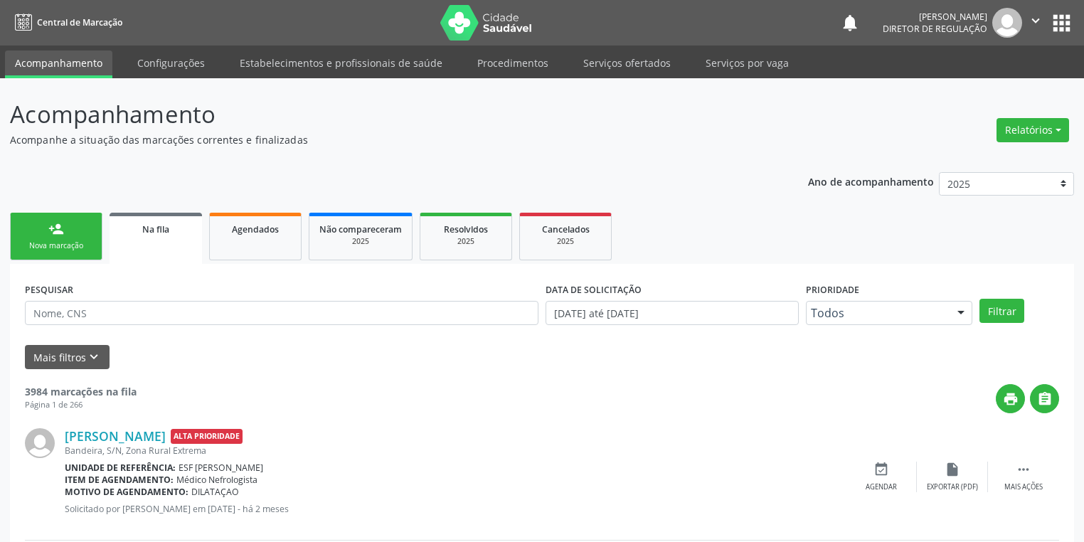
click at [73, 224] on link "person_add Nova marcação" at bounding box center [56, 237] width 92 height 48
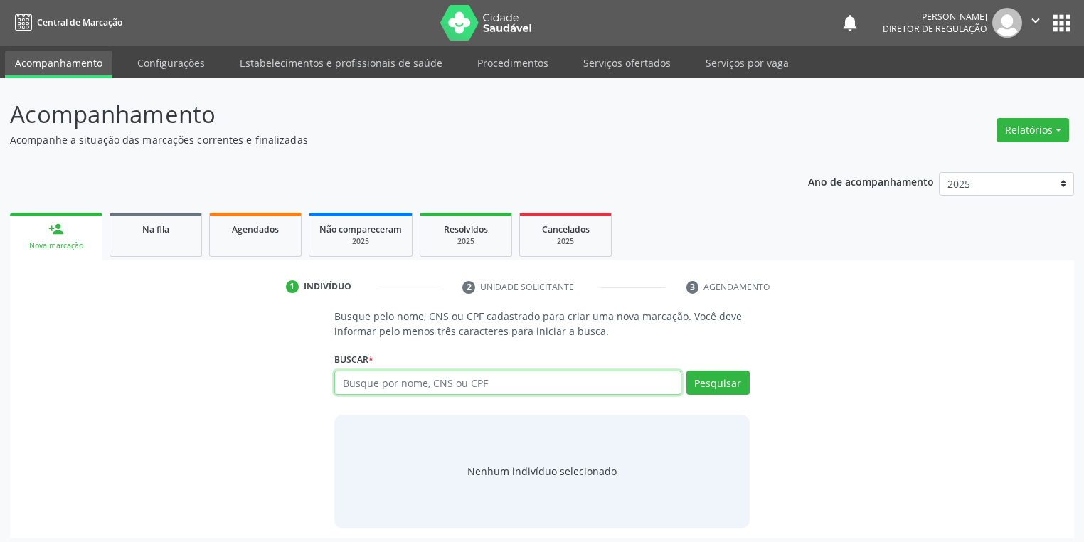
click at [356, 381] on input "text" at bounding box center [507, 383] width 347 height 24
type input "2"
type input "12328778402"
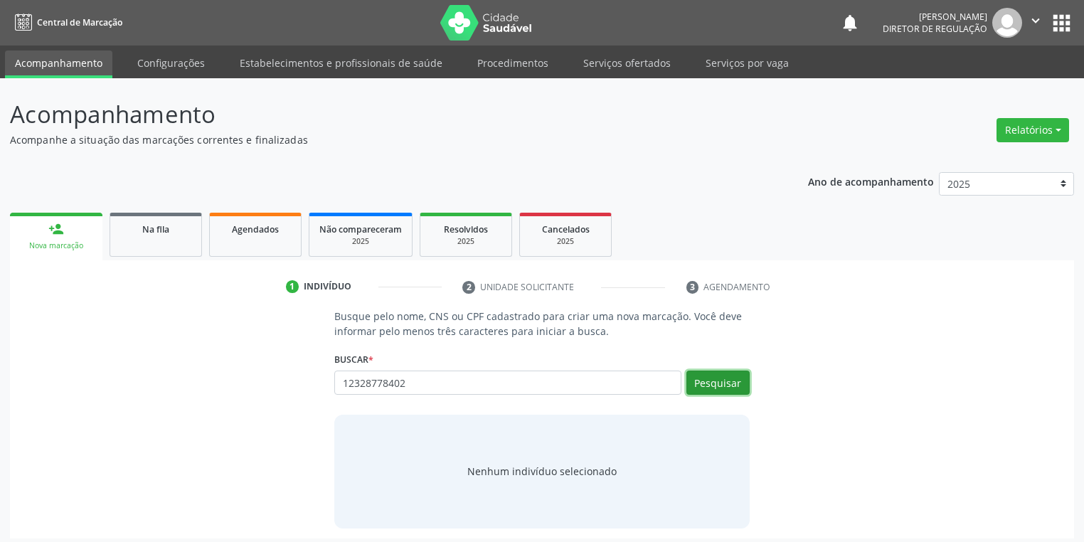
click at [706, 387] on button "Pesquisar" at bounding box center [717, 383] width 63 height 24
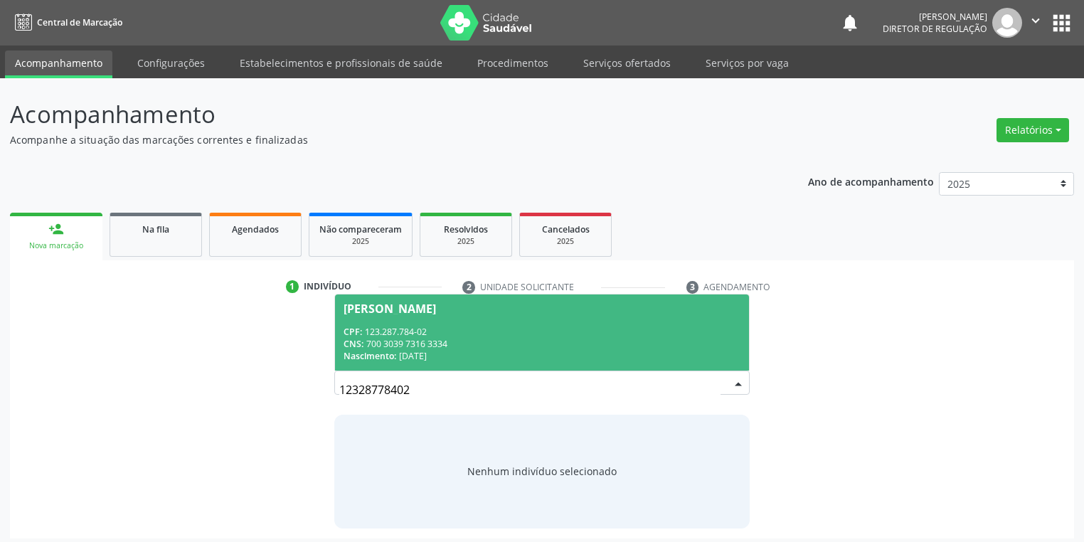
click at [501, 469] on div "Nenhum indivíduo selecionado" at bounding box center [541, 471] width 149 height 15
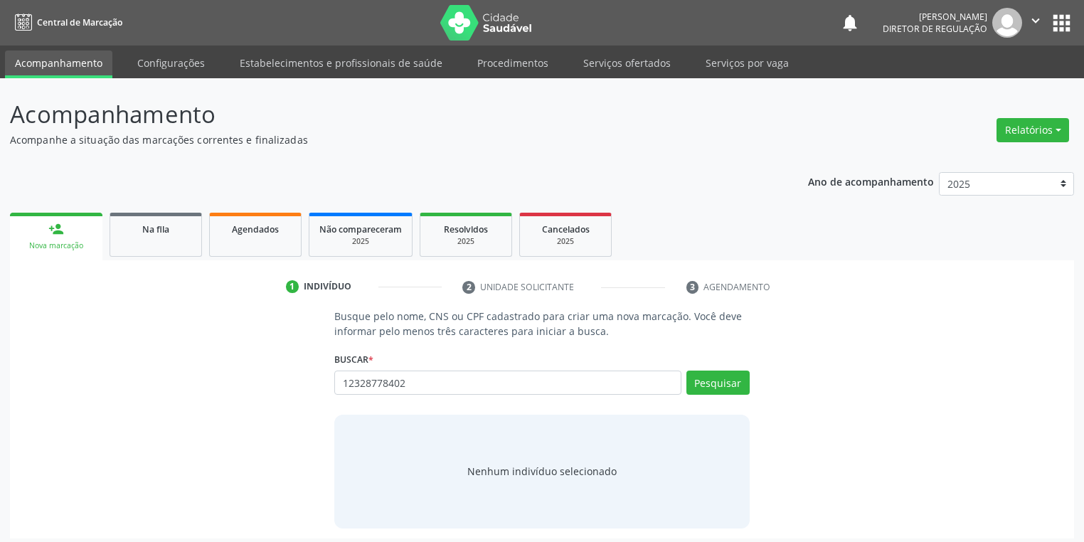
click at [478, 457] on div "Nenhum indivíduo selecionado" at bounding box center [541, 472] width 415 height 114
click at [481, 472] on div "Nenhum indivíduo selecionado" at bounding box center [541, 471] width 149 height 15
click at [698, 386] on button "Pesquisar" at bounding box center [717, 383] width 63 height 24
click at [494, 466] on div "Nenhum indivíduo selecionado" at bounding box center [541, 471] width 149 height 15
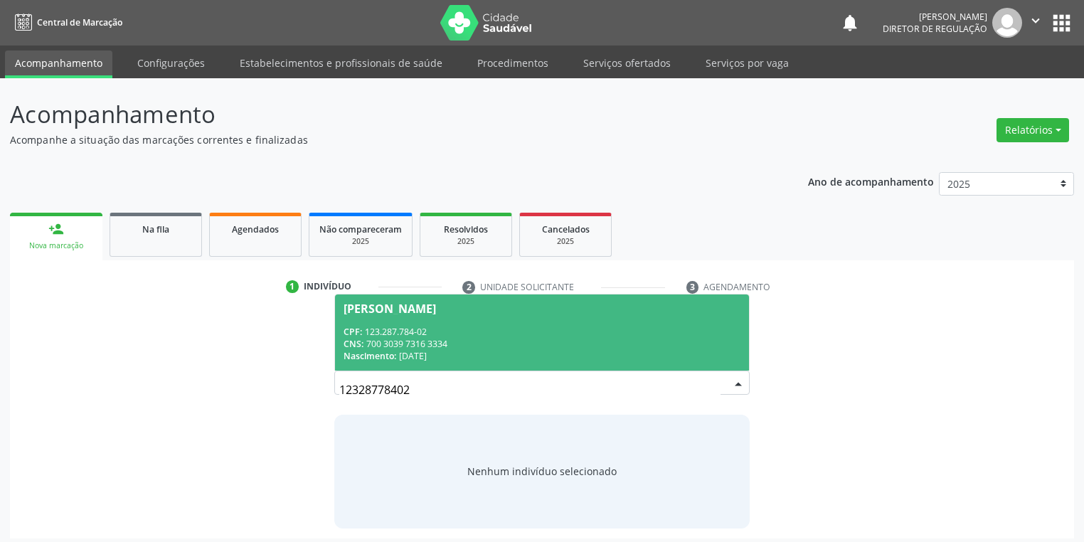
click at [437, 332] on div "CPF: 123.287.784-02" at bounding box center [542, 332] width 397 height 12
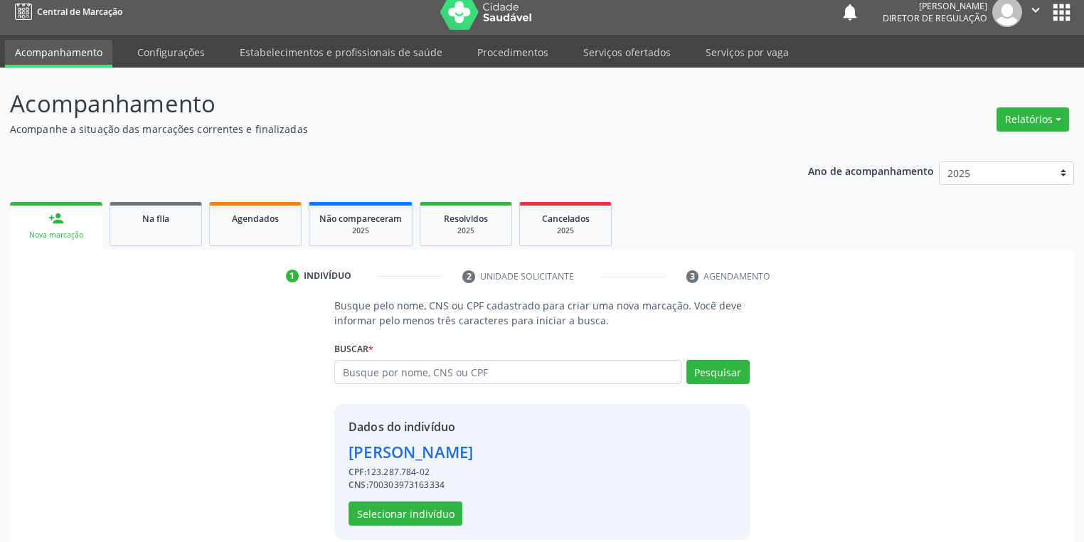
scroll to position [27, 0]
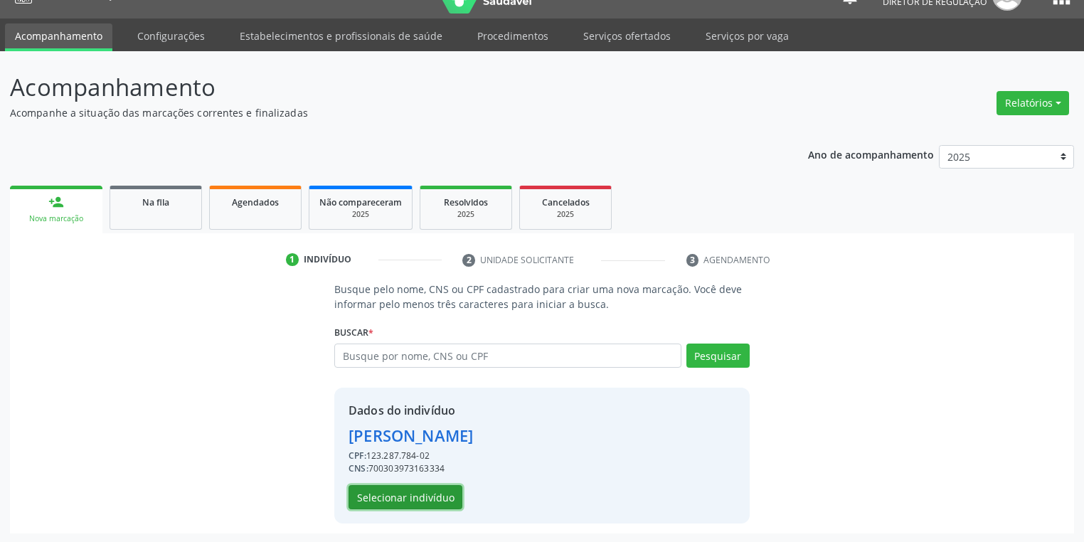
click at [385, 499] on button "Selecionar indivíduo" at bounding box center [406, 497] width 114 height 24
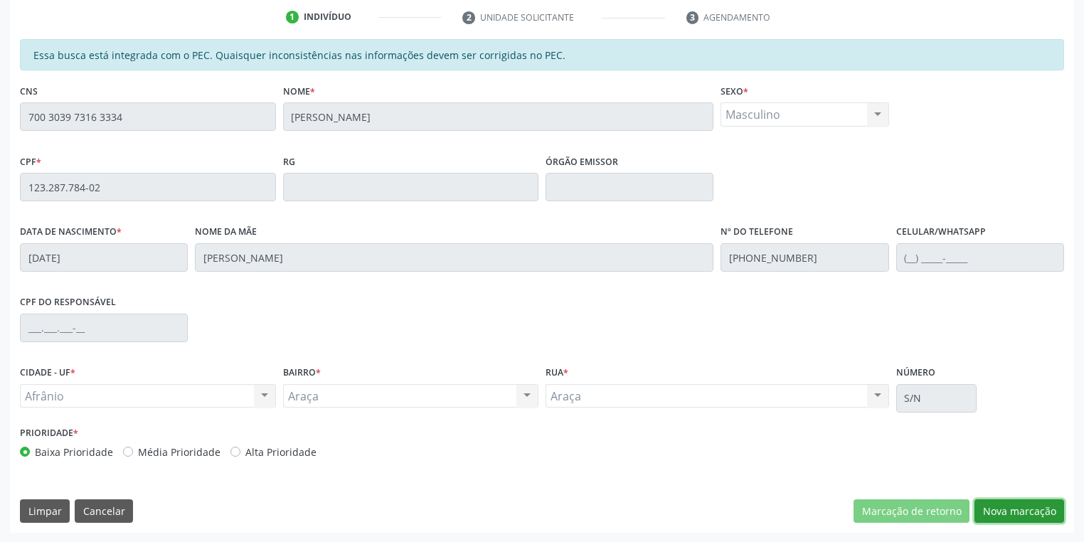
click at [997, 509] on button "Nova marcação" at bounding box center [1019, 511] width 90 height 24
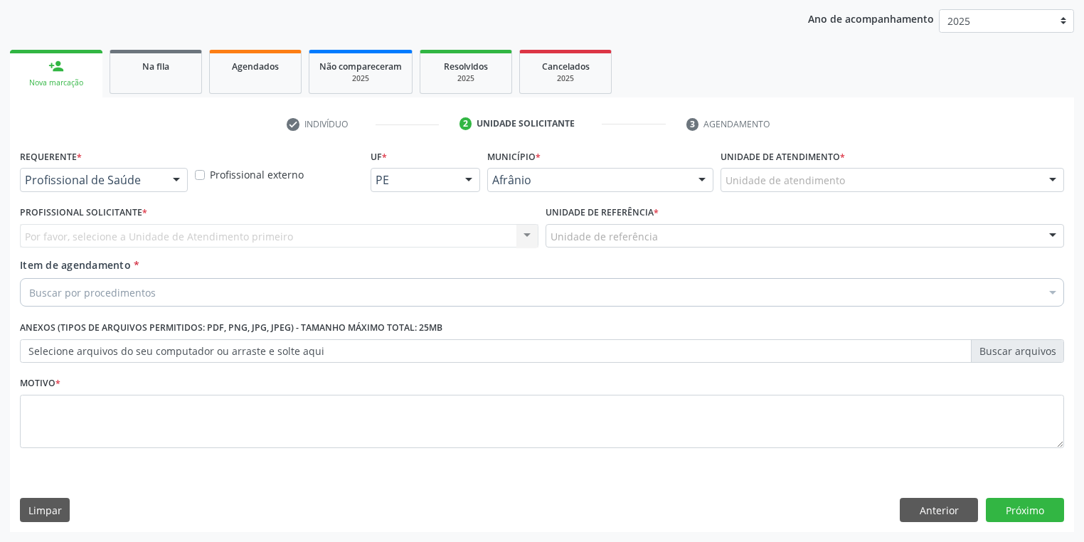
scroll to position [162, 0]
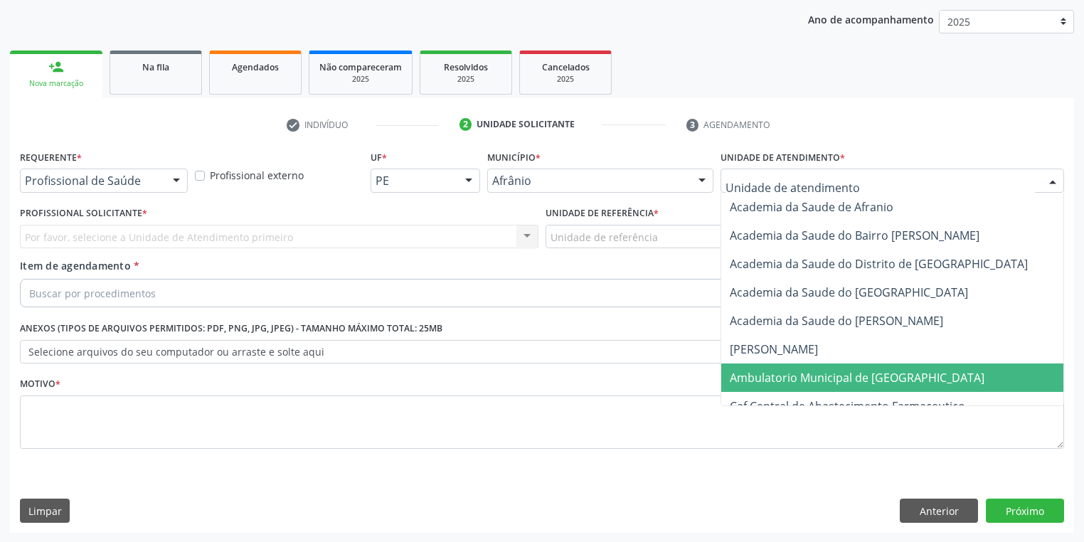
click at [749, 372] on span "Ambulatorio Municipal de [GEOGRAPHIC_DATA]" at bounding box center [857, 378] width 255 height 16
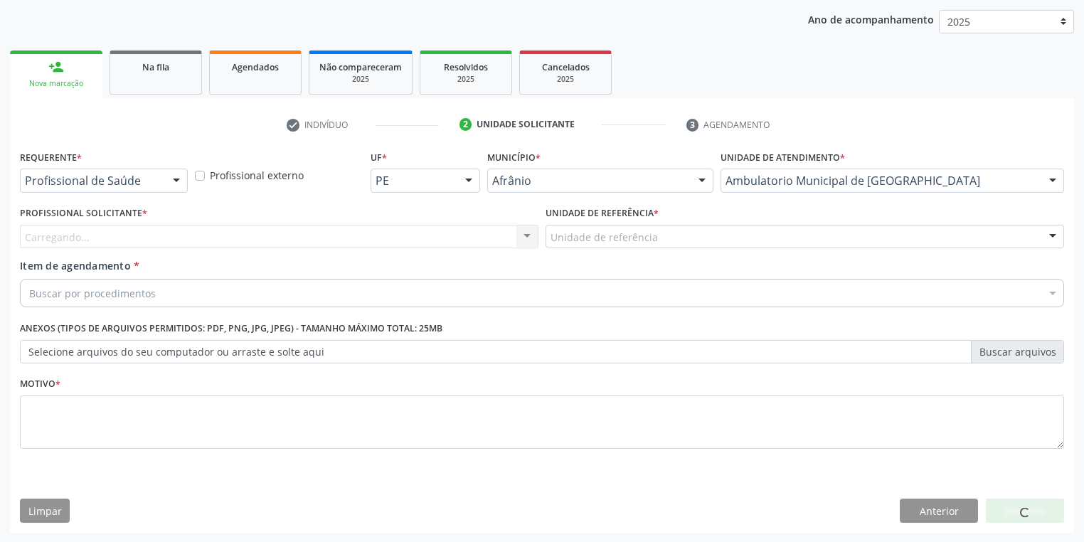
drag, startPoint x: 572, startPoint y: 233, endPoint x: 572, endPoint y: 297, distance: 64.0
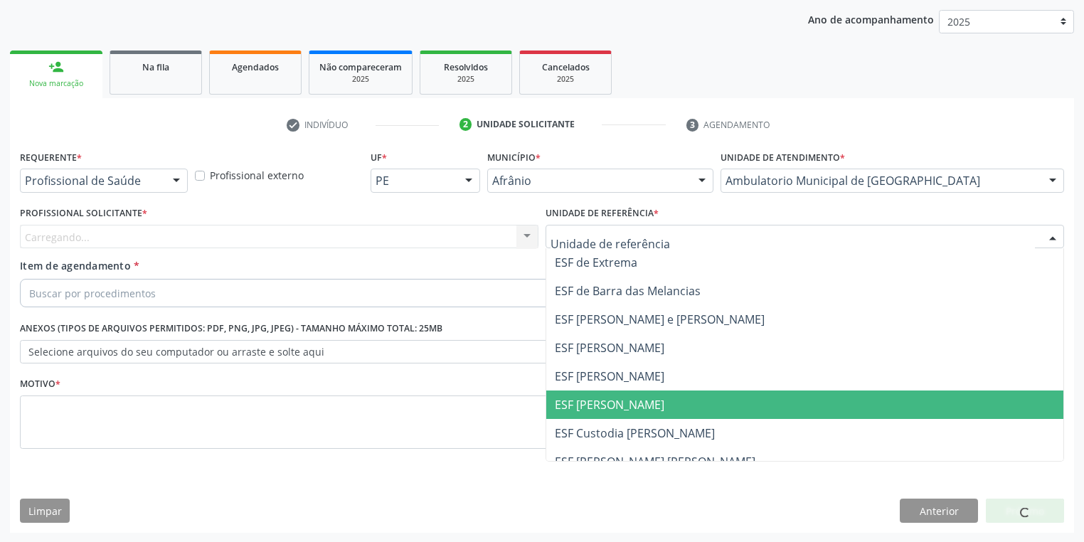
click at [564, 407] on span "ESF [PERSON_NAME]" at bounding box center [610, 405] width 110 height 16
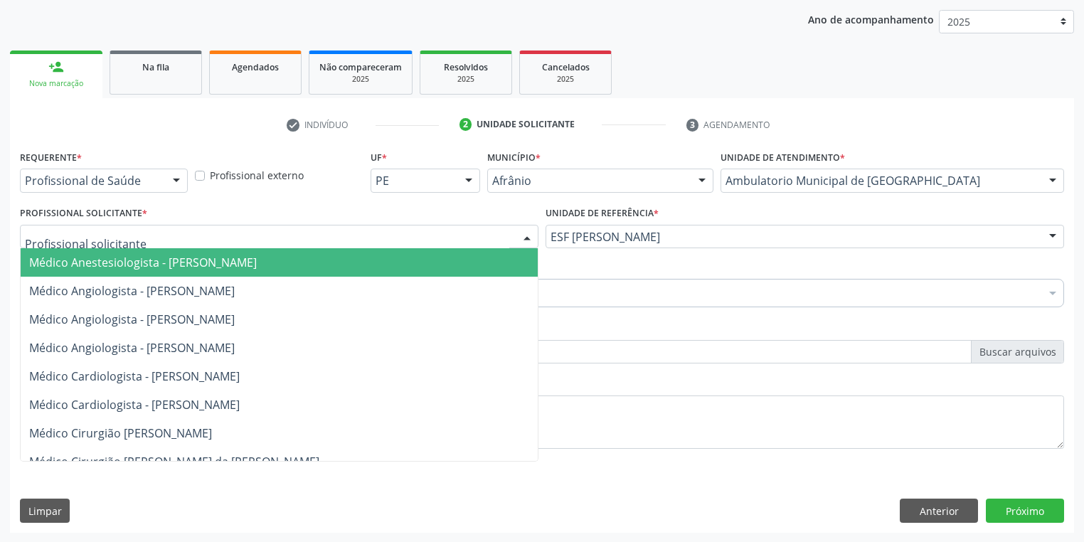
click at [100, 245] on div at bounding box center [279, 237] width 519 height 24
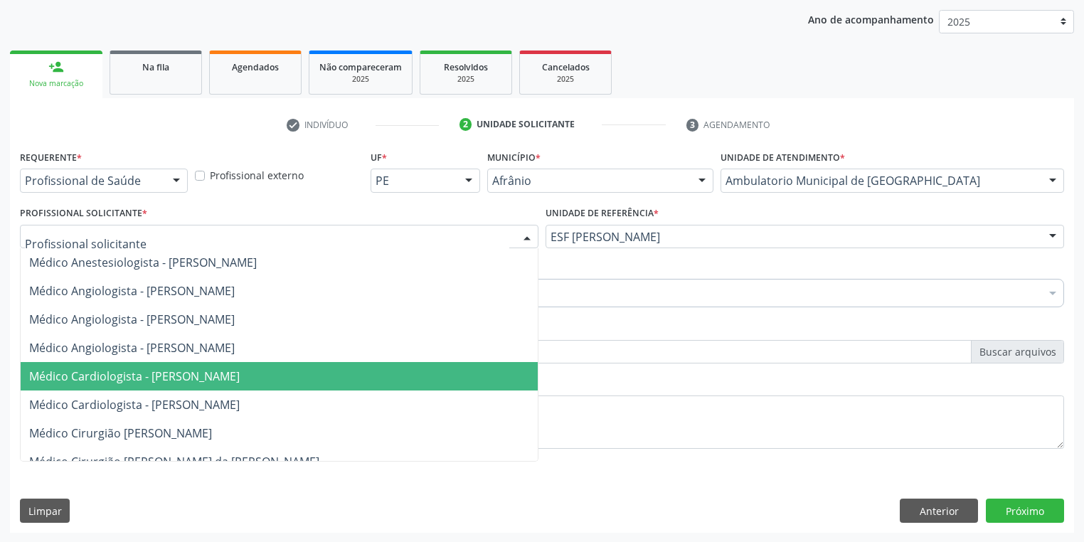
click at [111, 374] on span "Médico Cardiologista - [PERSON_NAME]" at bounding box center [134, 376] width 211 height 16
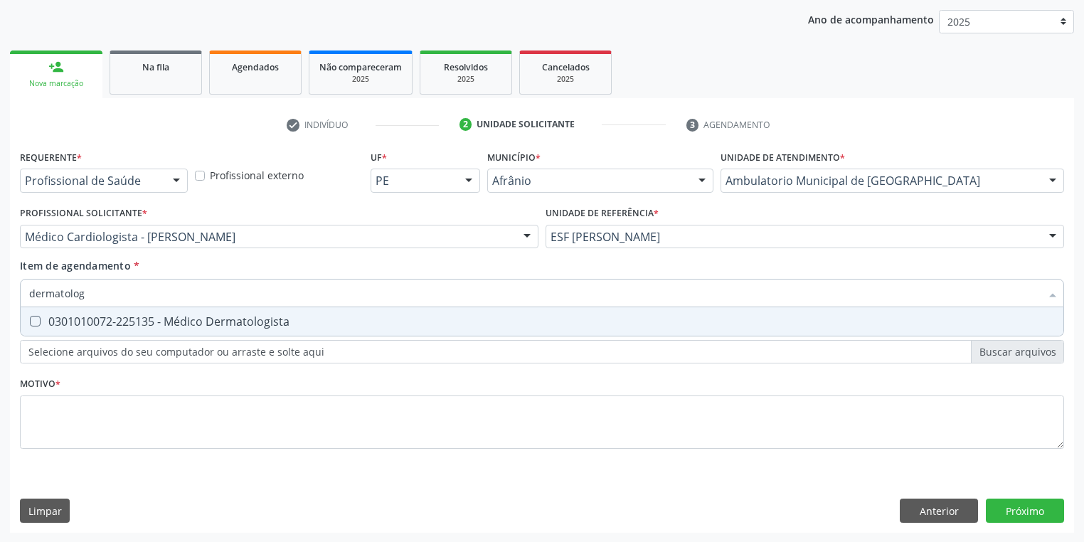
type input "dermatolo"
drag, startPoint x: 70, startPoint y: 323, endPoint x: 80, endPoint y: 343, distance: 22.3
click at [69, 324] on div "0301010072-225135 - Médico Dermatologista" at bounding box center [542, 321] width 1026 height 11
checkbox Dermatologista "true"
click at [63, 418] on div "Requerente * Profissional de Saúde Profissional de Saúde Paciente Nenhum result…" at bounding box center [542, 308] width 1044 height 322
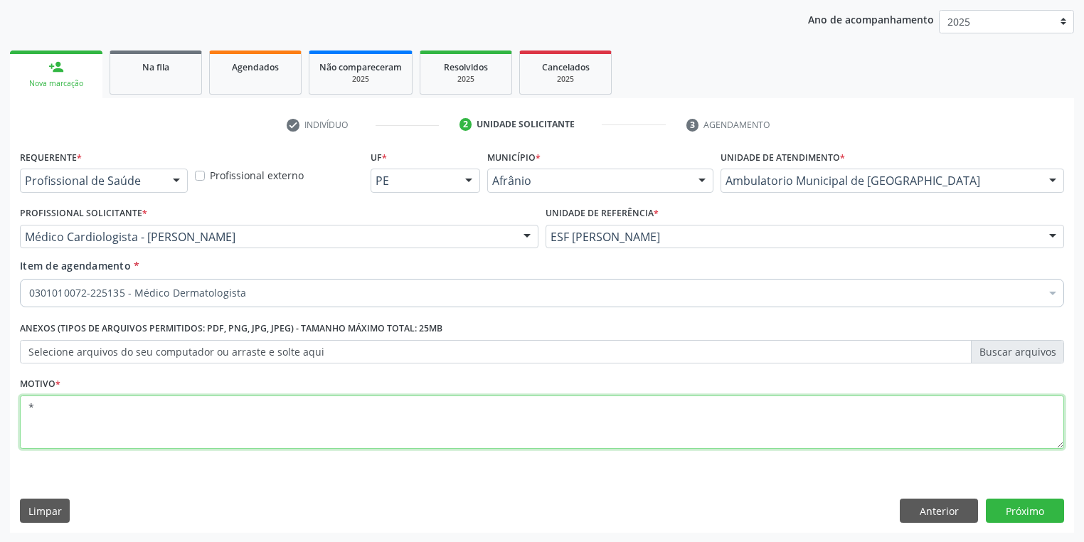
type textarea "*"
click at [466, 253] on div "Profissional Solicitante * Médico Cardiologista - Alysson Rodrigo Ferreira Cava…" at bounding box center [279, 230] width 526 height 55
click at [1022, 506] on button "Próximo" at bounding box center [1025, 511] width 78 height 24
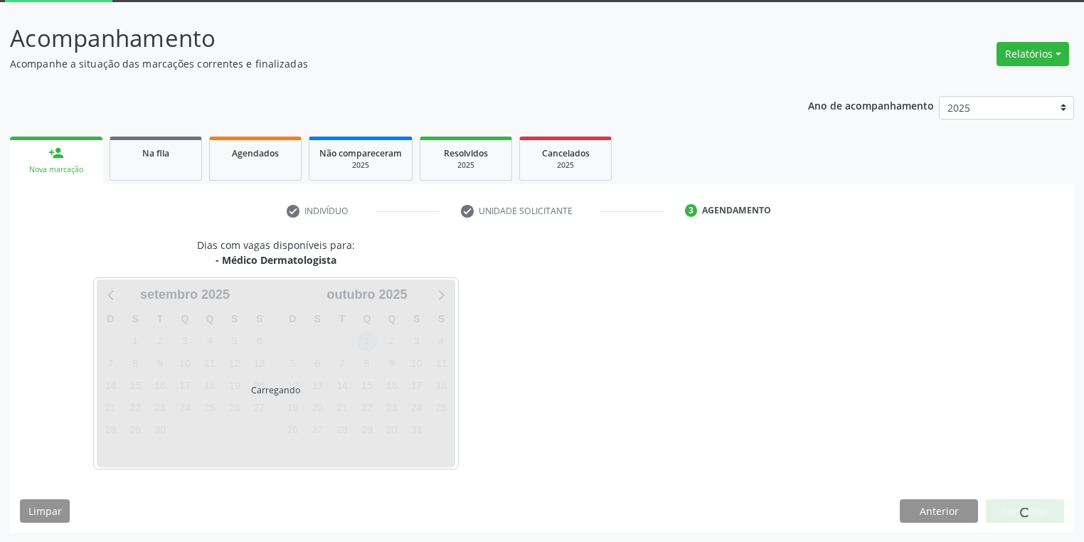
scroll to position [117, 0]
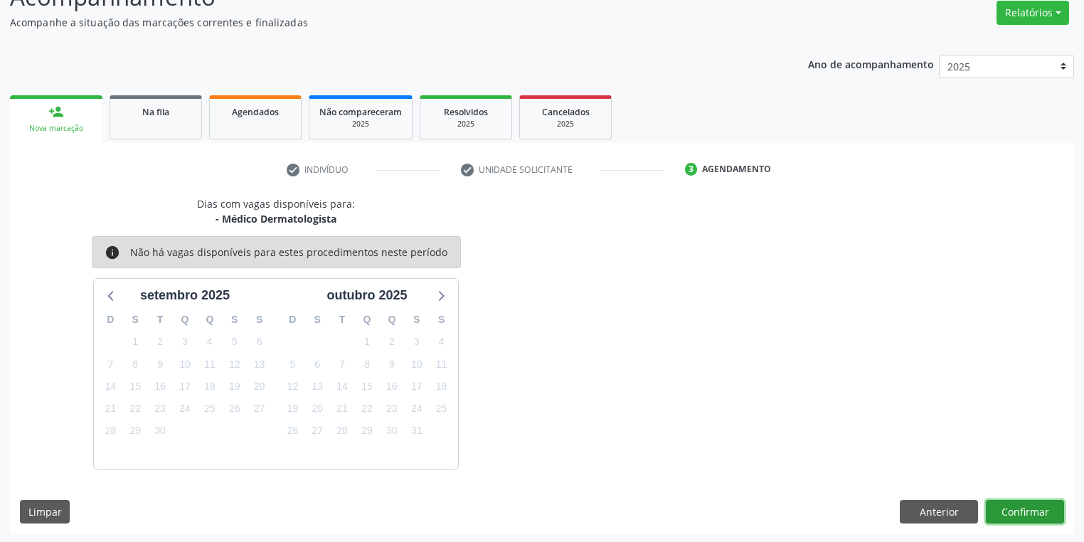
click at [1033, 510] on button "Confirmar" at bounding box center [1025, 512] width 78 height 24
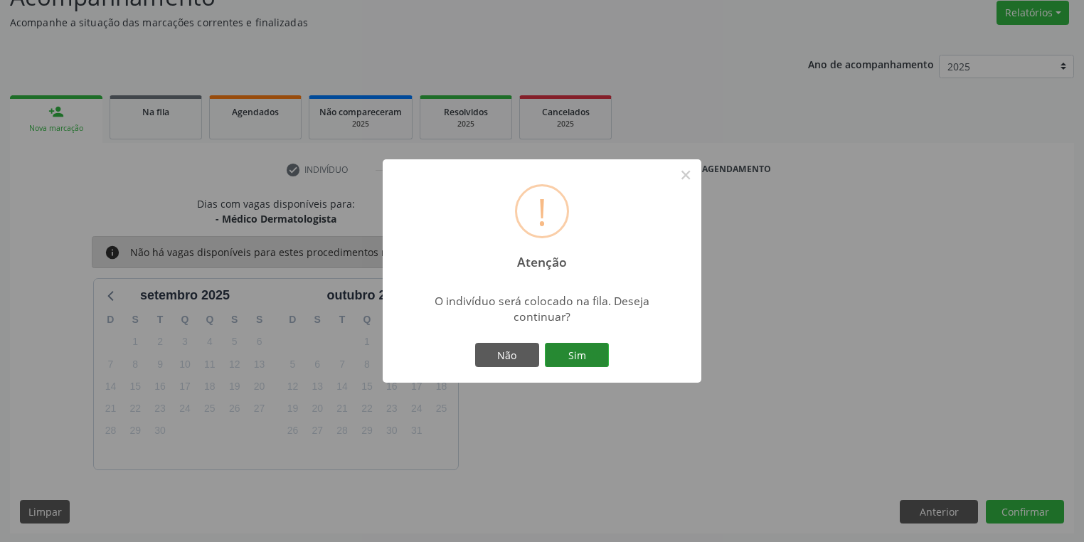
click at [595, 356] on button "Sim" at bounding box center [577, 355] width 64 height 24
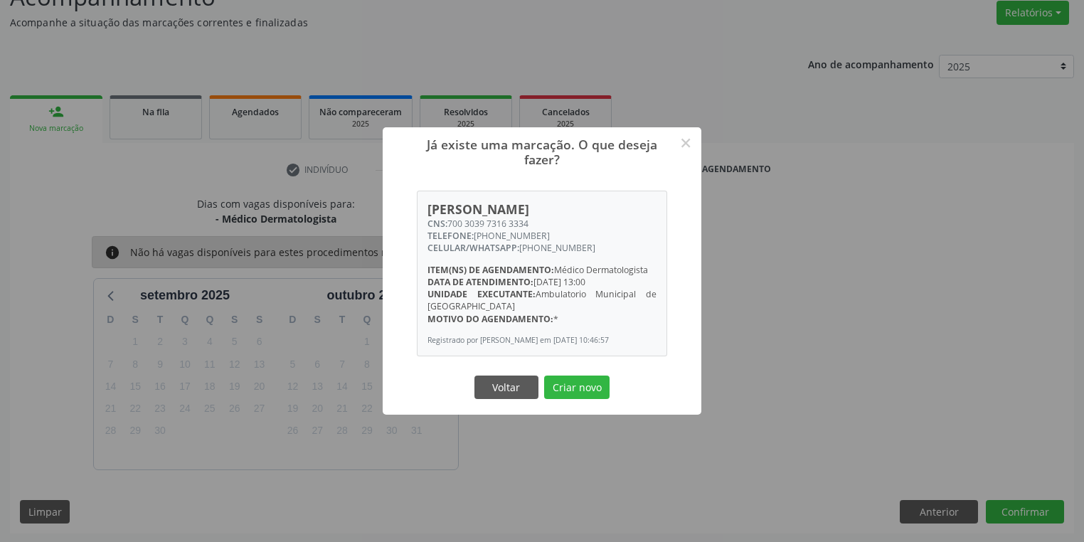
drag, startPoint x: 578, startPoint y: 390, endPoint x: 547, endPoint y: 390, distance: 31.3
click at [579, 390] on button "Criar novo" at bounding box center [576, 388] width 65 height 24
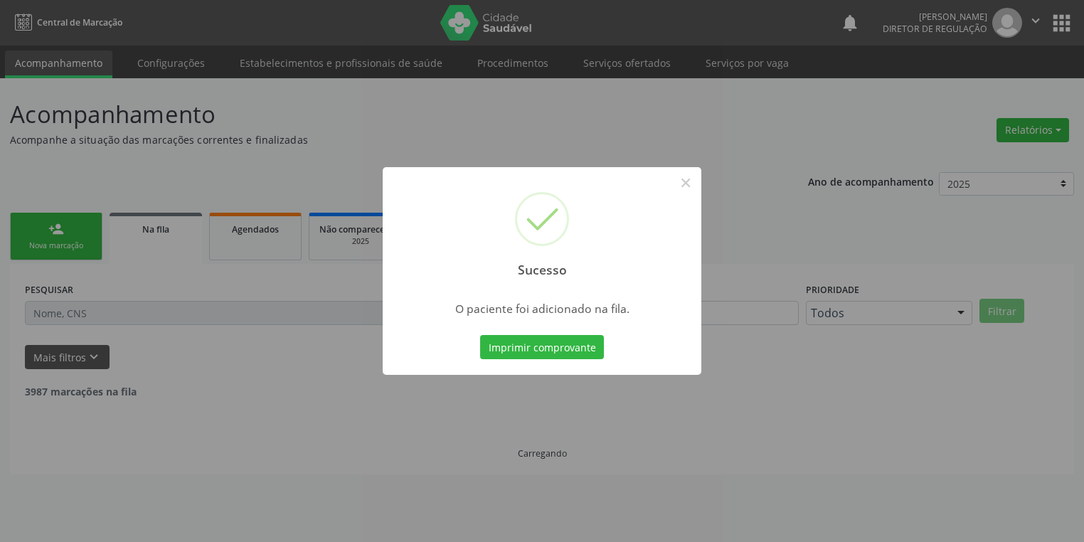
scroll to position [0, 0]
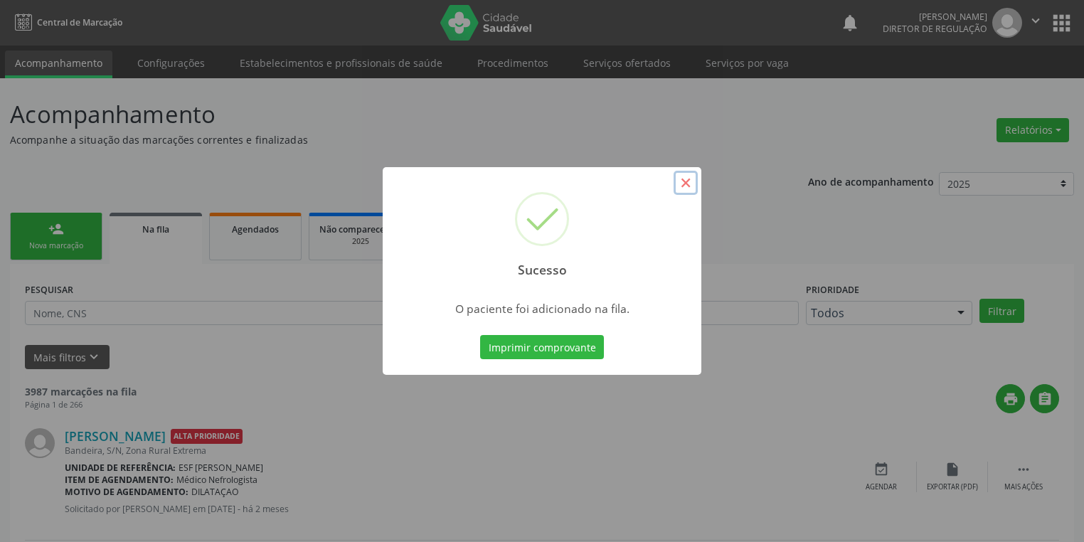
click at [688, 176] on button "×" at bounding box center [686, 183] width 24 height 24
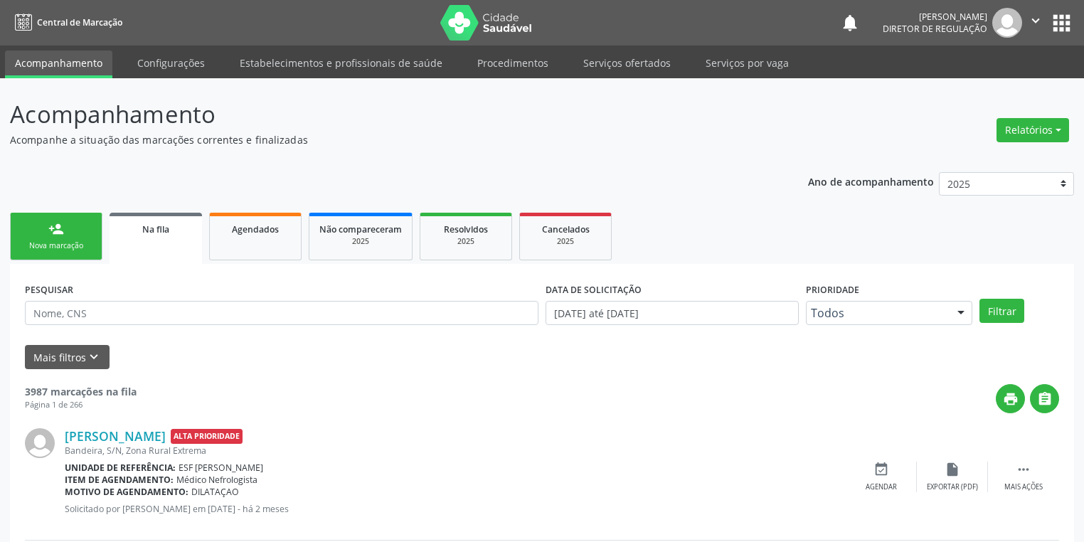
click at [23, 225] on link "person_add Nova marcação" at bounding box center [56, 237] width 92 height 48
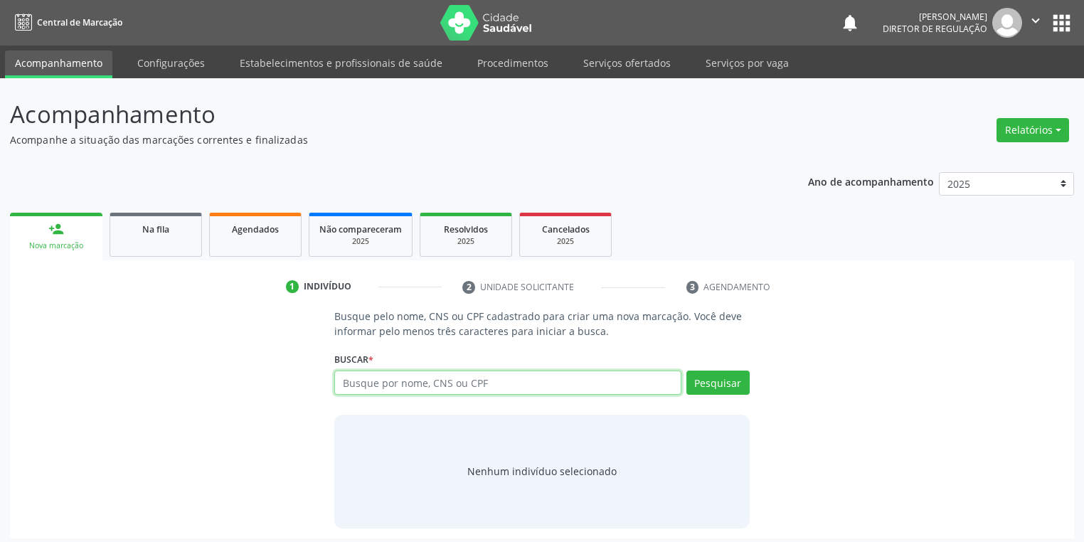
click at [352, 382] on input "text" at bounding box center [507, 383] width 347 height 24
type input "702003878799889"
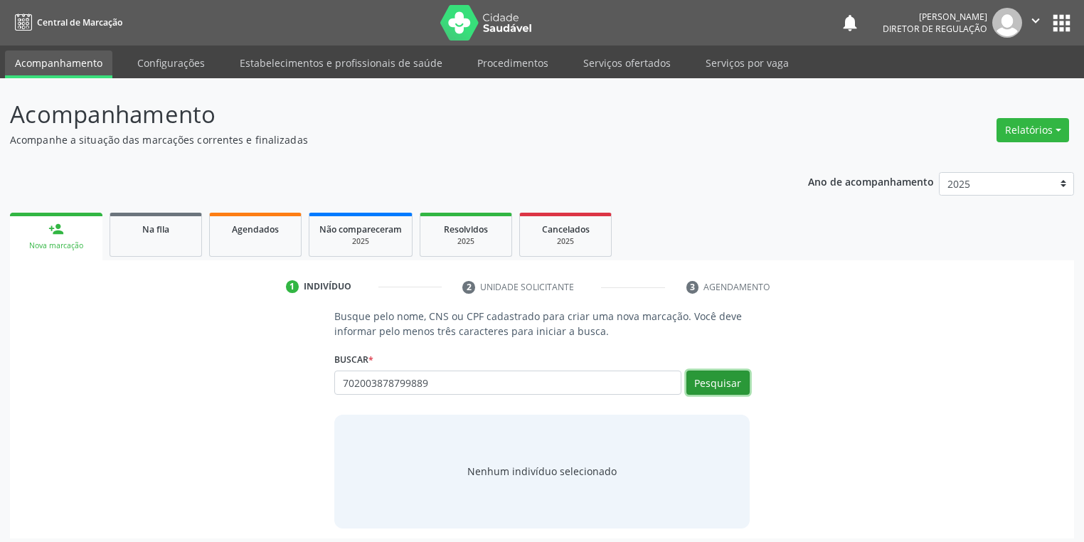
click at [713, 379] on button "Pesquisar" at bounding box center [717, 383] width 63 height 24
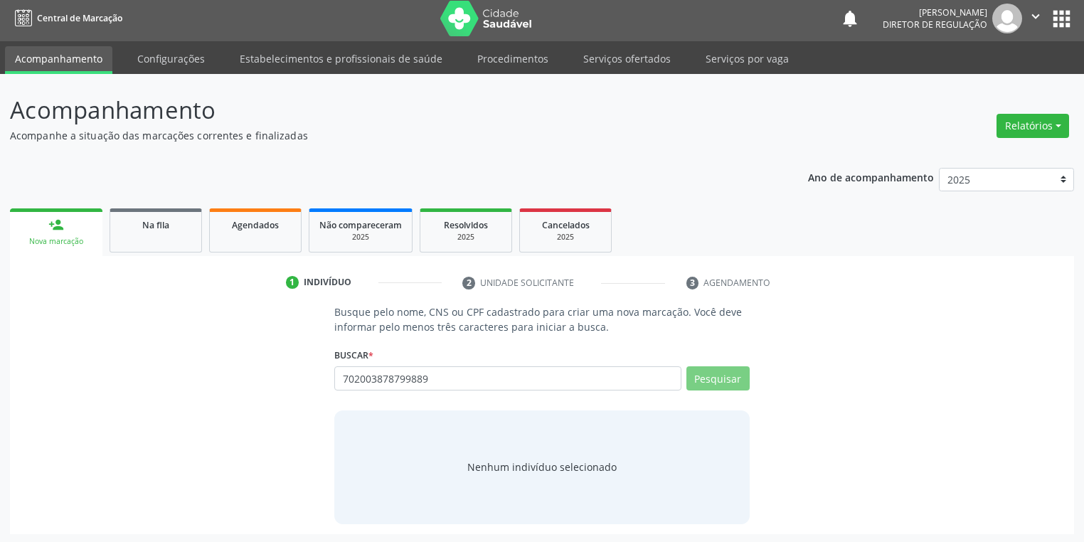
scroll to position [6, 0]
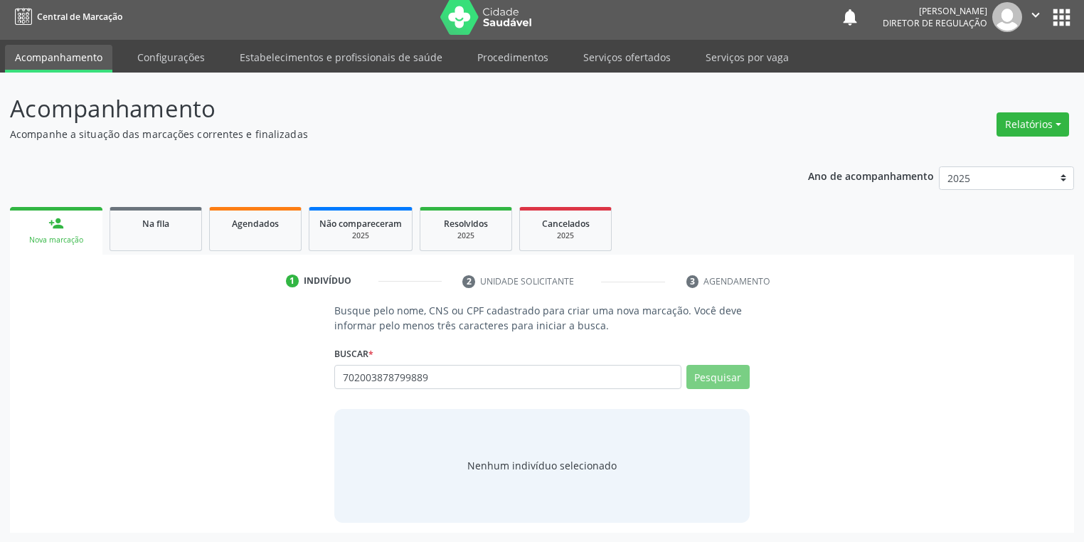
click at [489, 464] on div "Nenhum indivíduo selecionado" at bounding box center [541, 465] width 149 height 15
click at [526, 464] on div "Nenhum indivíduo selecionado" at bounding box center [541, 465] width 149 height 15
drag, startPoint x: 715, startPoint y: 361, endPoint x: 714, endPoint y: 376, distance: 14.2
click at [714, 362] on div "Buscar * 702003878799889 Busque por nome, CNS ou CPF Nenhum resultado encontrad…" at bounding box center [541, 370] width 415 height 55
click at [523, 467] on div "Nenhum indivíduo selecionado" at bounding box center [541, 465] width 149 height 15
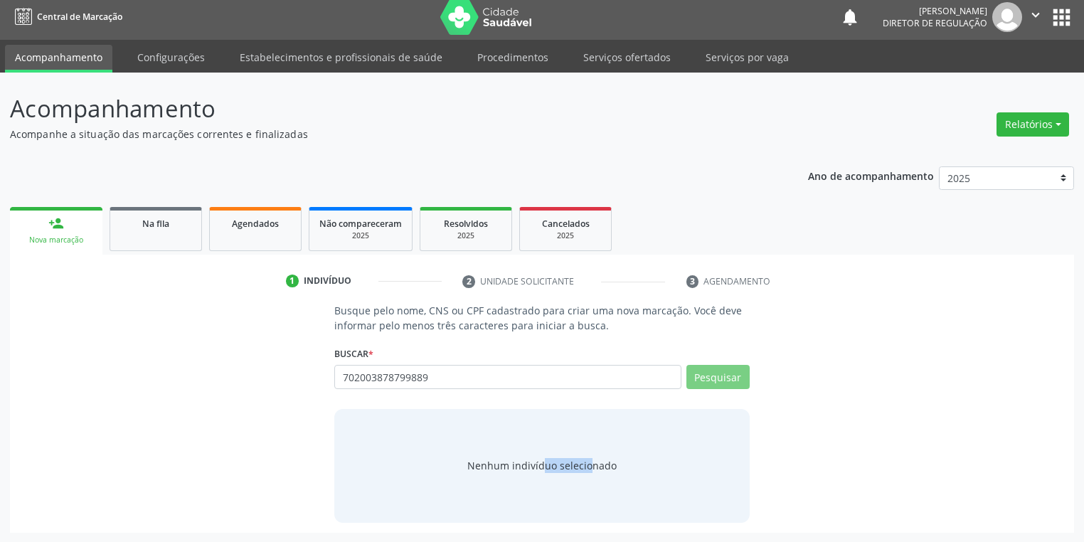
click at [523, 467] on div "Nenhum indivíduo selecionado" at bounding box center [541, 465] width 149 height 15
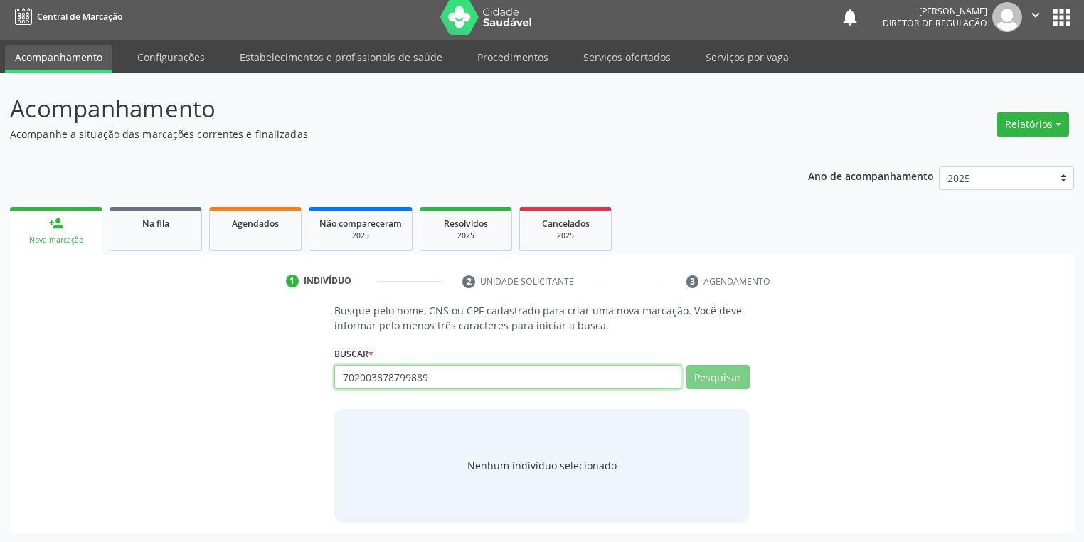
click at [437, 373] on input "702003878799889" at bounding box center [507, 377] width 347 height 24
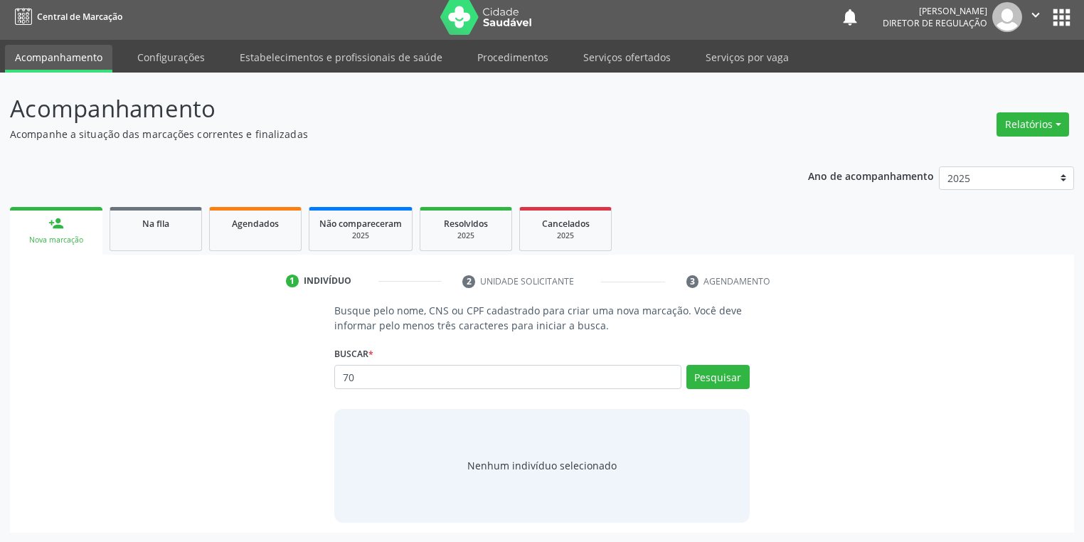
type input "7"
click at [718, 380] on button "Pesquisar" at bounding box center [717, 377] width 63 height 24
click at [519, 475] on div "Nenhum indivíduo selecionado" at bounding box center [541, 466] width 415 height 114
click at [522, 467] on div "Nenhum indivíduo selecionado" at bounding box center [541, 465] width 149 height 15
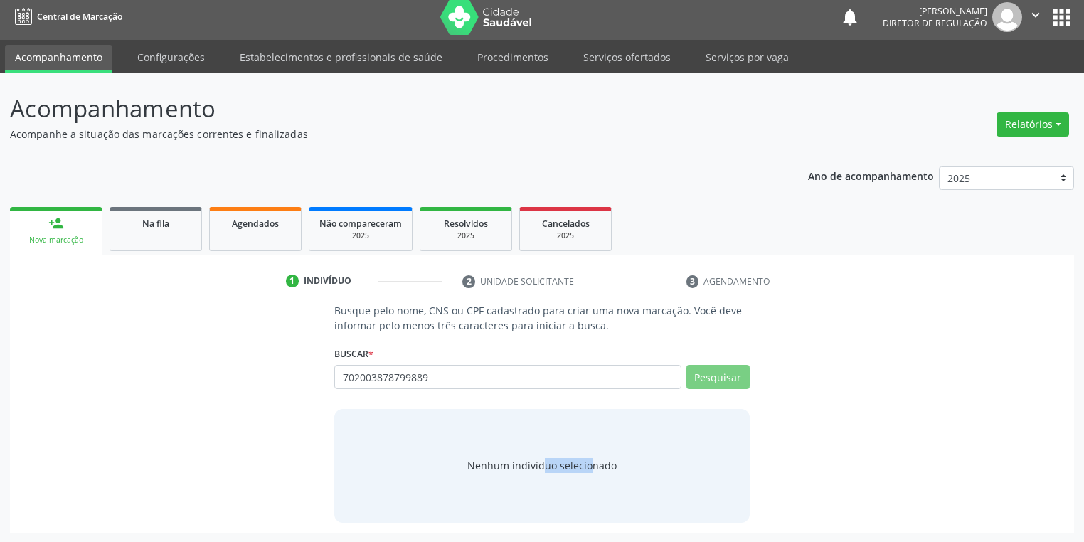
click at [522, 467] on div "Nenhum indivíduo selecionado" at bounding box center [541, 465] width 149 height 15
click at [524, 468] on div "Nenhum indivíduo selecionado" at bounding box center [541, 465] width 149 height 15
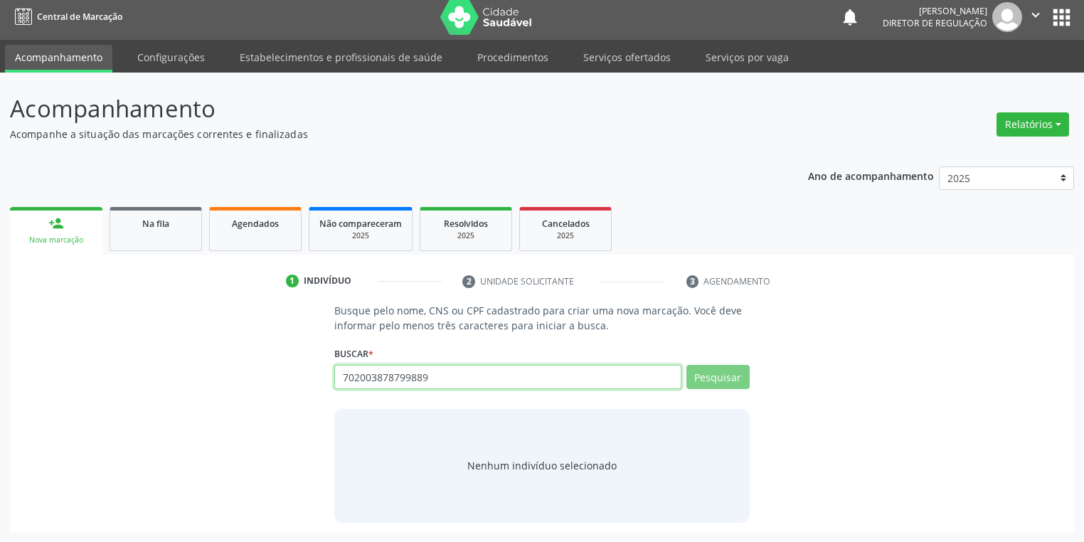
click at [447, 383] on input "702003878799889" at bounding box center [507, 377] width 347 height 24
type input "7"
type input "704"
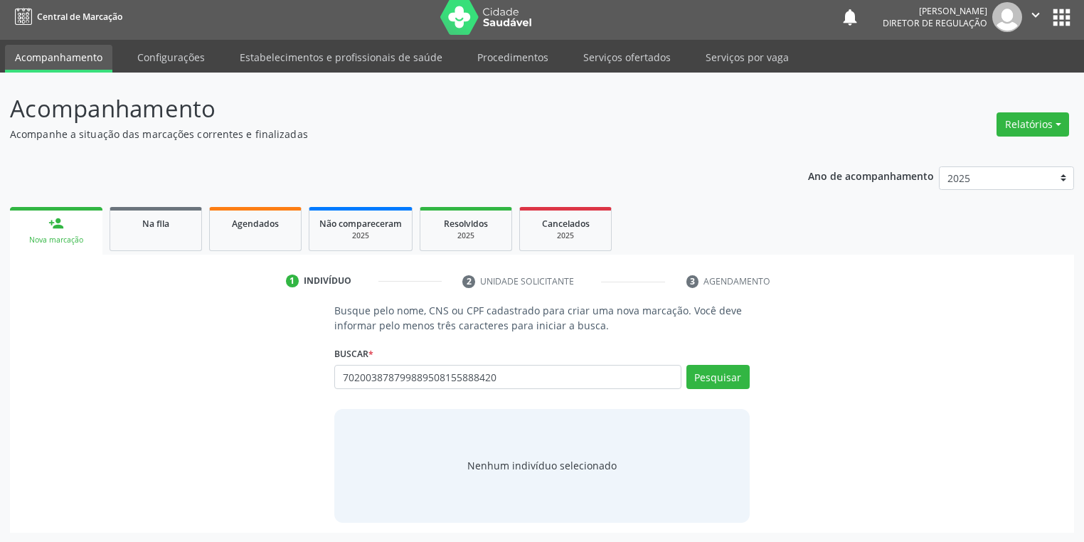
click at [512, 384] on input "702003878799889508155888420" at bounding box center [507, 377] width 347 height 24
click at [500, 371] on input "702003878799889508155888420" at bounding box center [507, 377] width 347 height 24
type input "7"
type input "704508155888420"
click at [706, 381] on button "Pesquisar" at bounding box center [717, 377] width 63 height 24
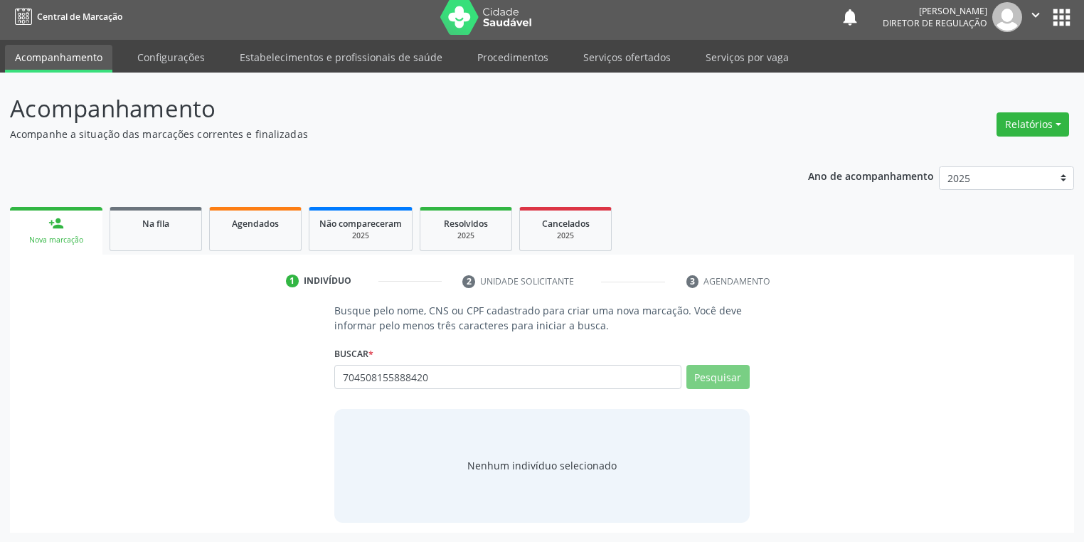
click at [534, 464] on div "Nenhum indivíduo selecionado" at bounding box center [541, 465] width 149 height 15
click at [537, 467] on div "Nenhum indivíduo selecionado" at bounding box center [541, 465] width 149 height 15
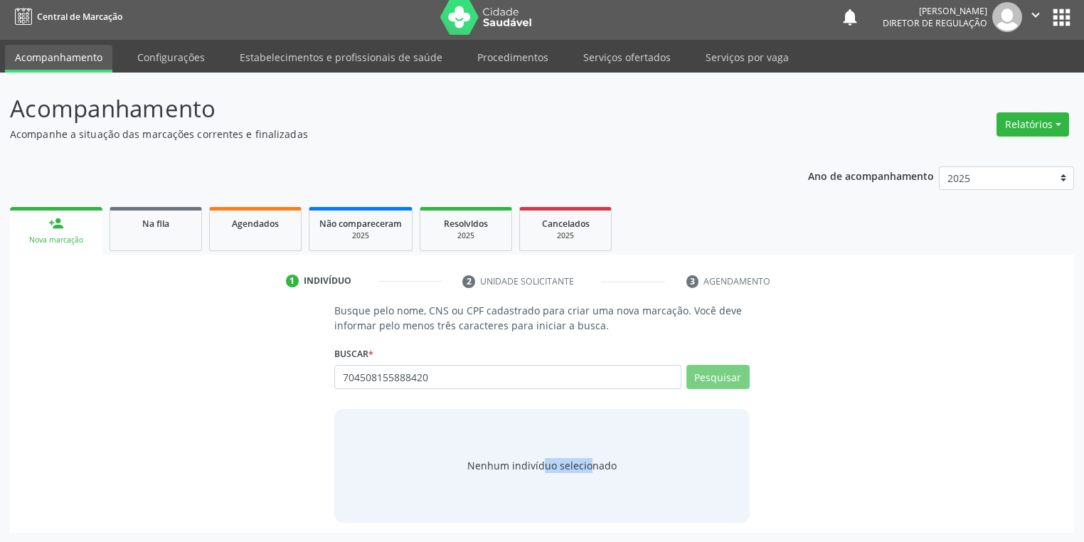
click at [534, 467] on div "Nenhum indivíduo selecionado" at bounding box center [541, 465] width 149 height 15
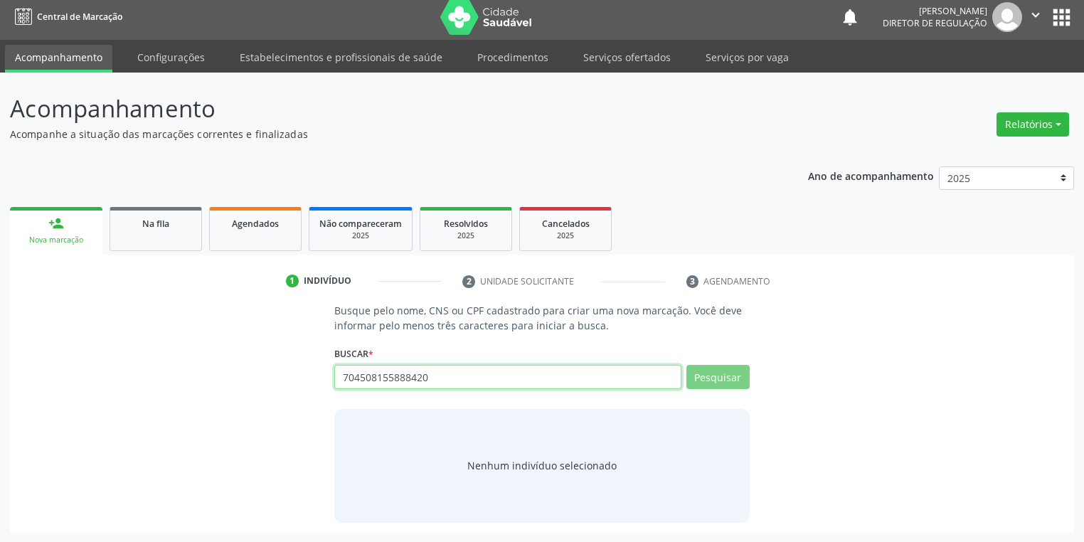
click at [447, 373] on input "704508155888420" at bounding box center [507, 377] width 347 height 24
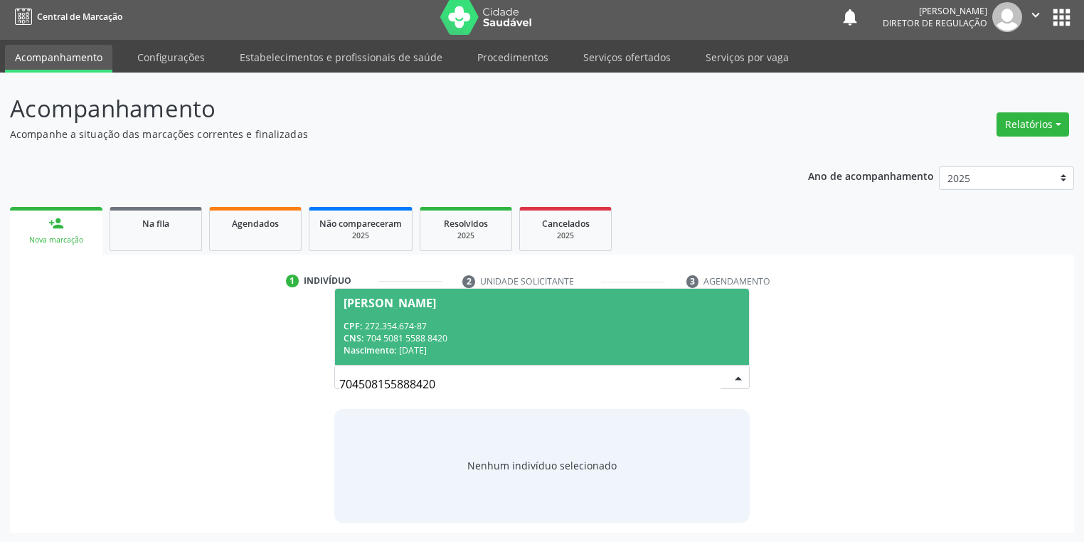
drag, startPoint x: 420, startPoint y: 324, endPoint x: 495, endPoint y: 329, distance: 75.6
click at [421, 322] on div "CPF: 272.354.674-87" at bounding box center [542, 326] width 397 height 12
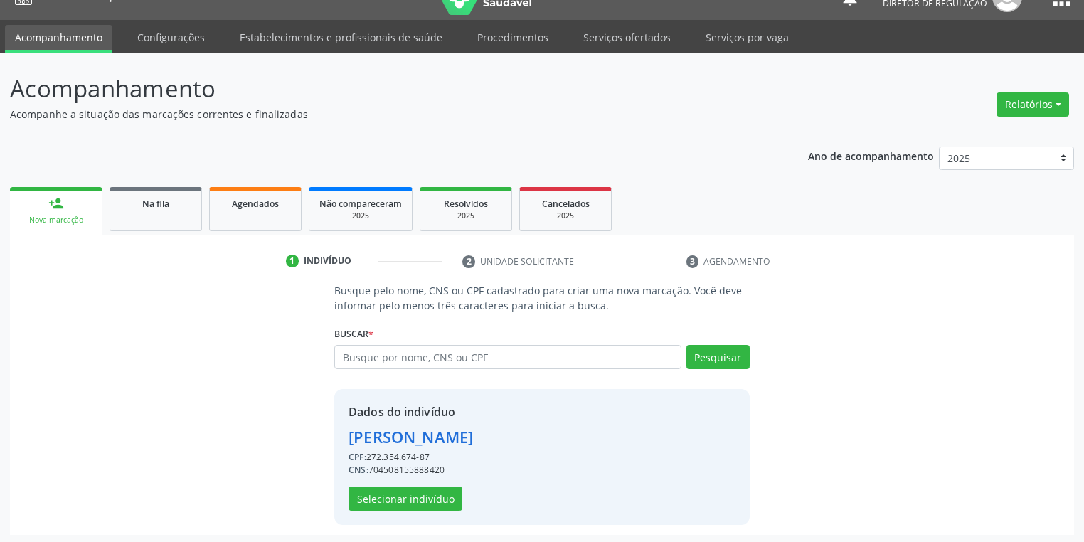
scroll to position [27, 0]
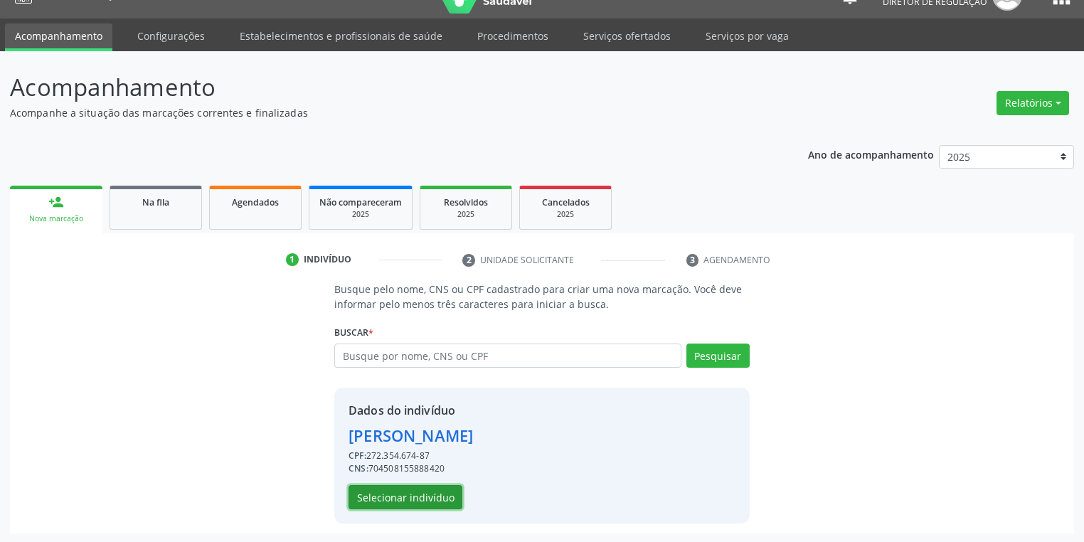
click at [400, 495] on button "Selecionar indivíduo" at bounding box center [406, 497] width 114 height 24
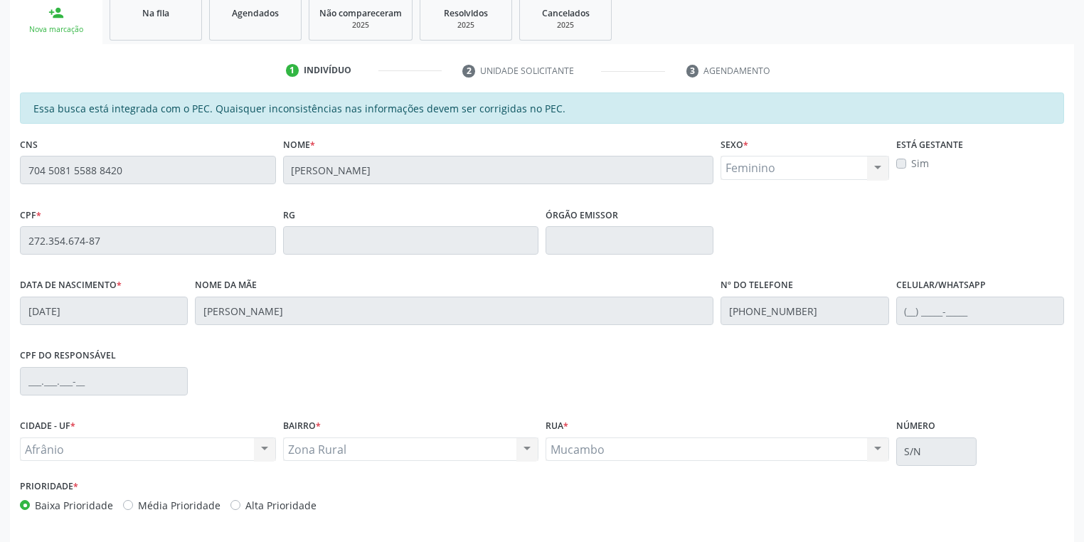
scroll to position [270, 0]
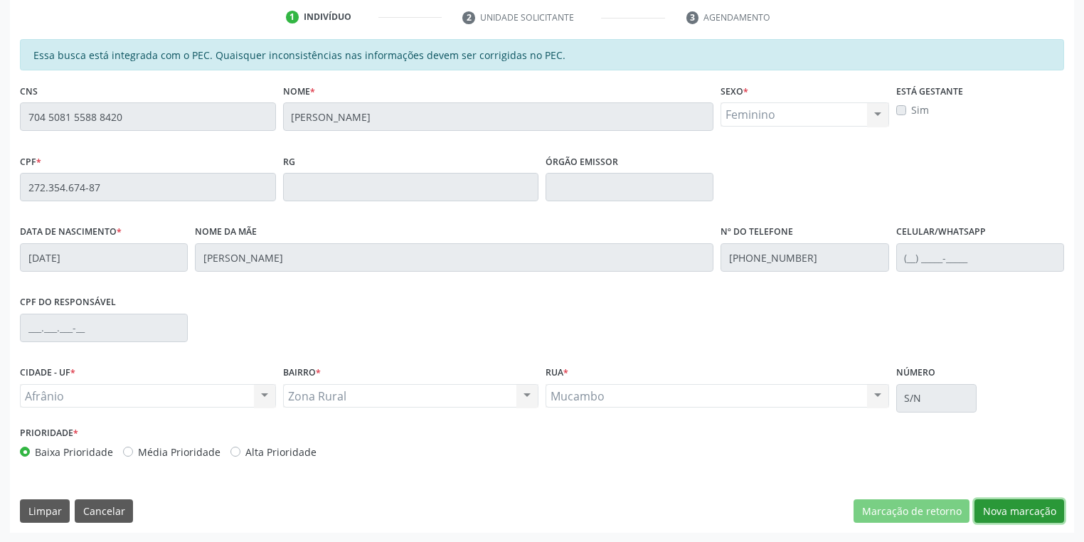
click at [1009, 509] on button "Nova marcação" at bounding box center [1019, 511] width 90 height 24
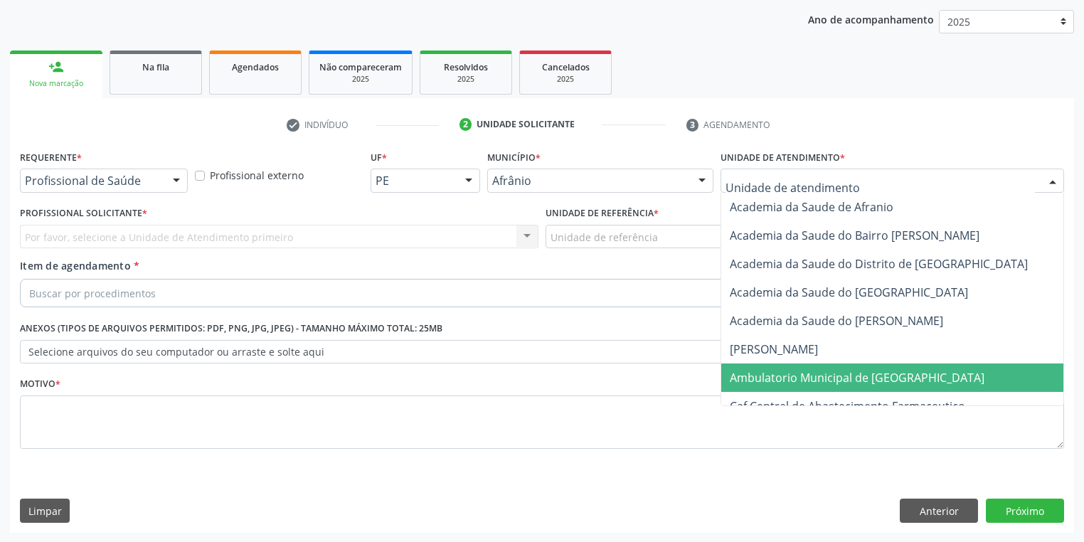
drag, startPoint x: 737, startPoint y: 380, endPoint x: 686, endPoint y: 339, distance: 65.2
click at [737, 378] on span "Ambulatorio Municipal de [GEOGRAPHIC_DATA]" at bounding box center [857, 378] width 255 height 16
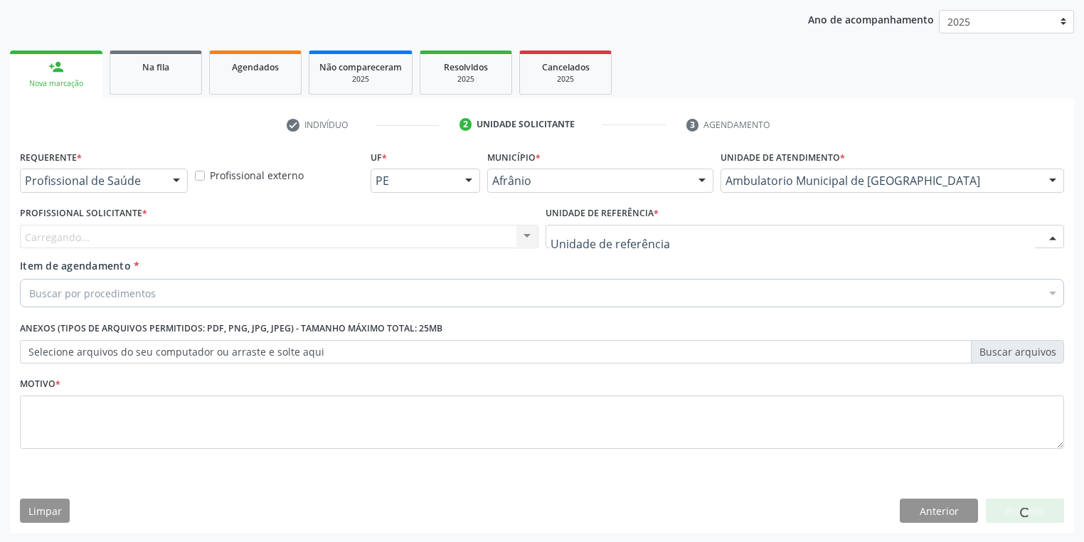
drag, startPoint x: 606, startPoint y: 239, endPoint x: 616, endPoint y: 336, distance: 98.0
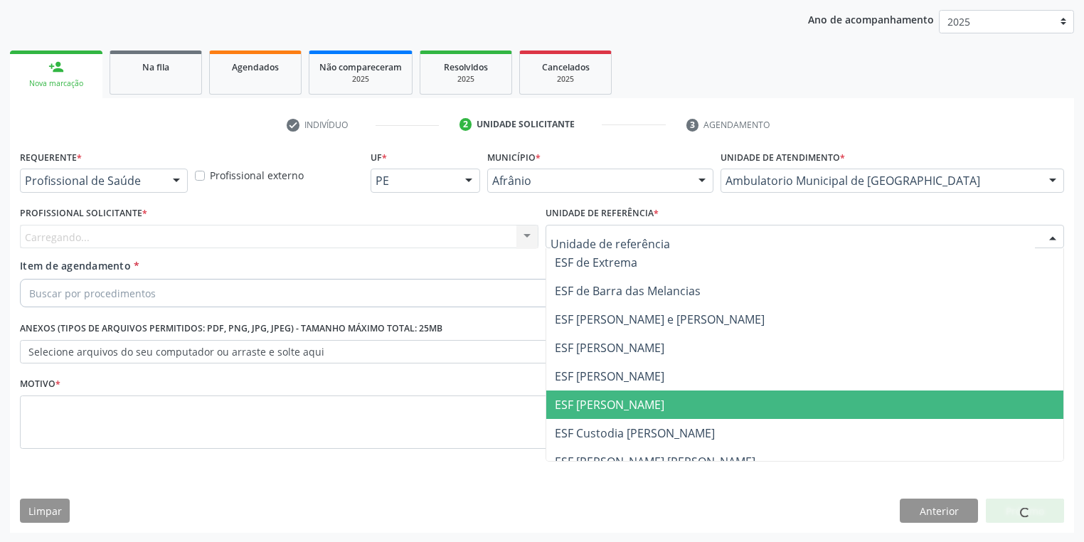
click at [606, 407] on span "ESF [PERSON_NAME]" at bounding box center [610, 405] width 110 height 16
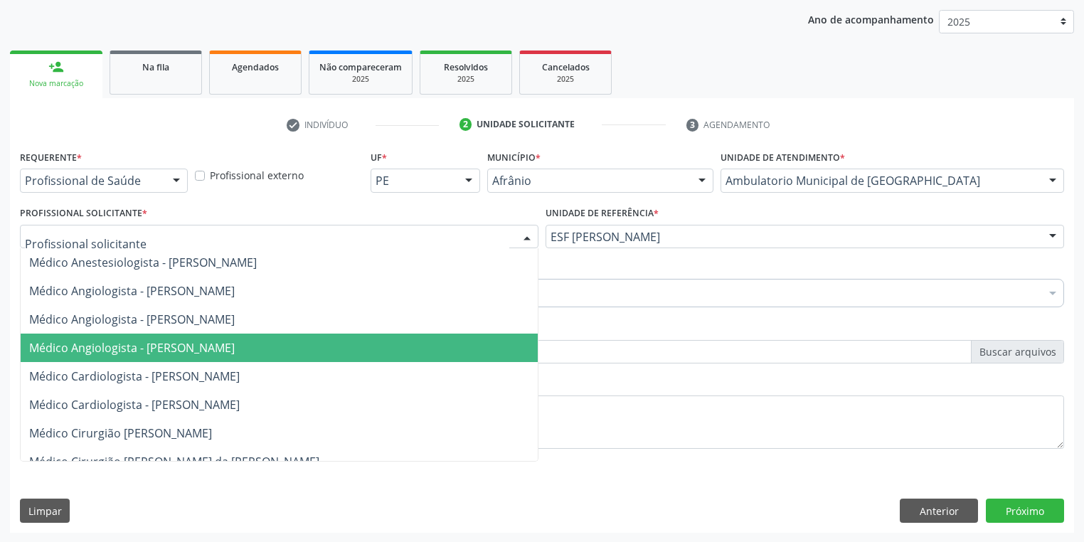
click at [68, 354] on span "Médico Angiologista - [PERSON_NAME]" at bounding box center [132, 348] width 206 height 16
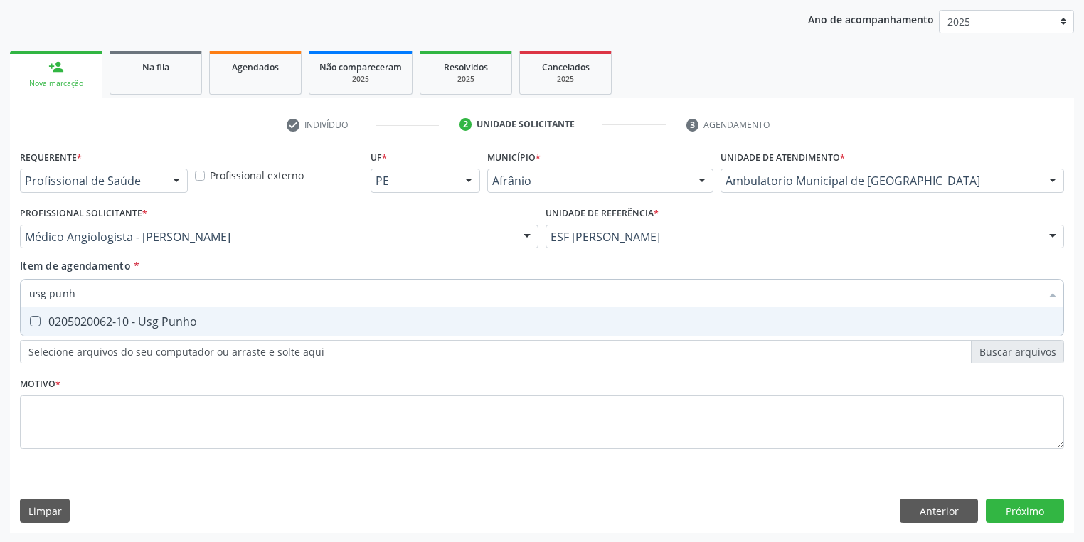
type input "usg punho"
click at [74, 316] on div "0205020062-10 - Usg Punho" at bounding box center [542, 321] width 1026 height 11
checkbox Punho "true"
click at [60, 418] on div "Requerente * Profissional de Saúde Profissional de Saúde Paciente Nenhum result…" at bounding box center [542, 308] width 1044 height 322
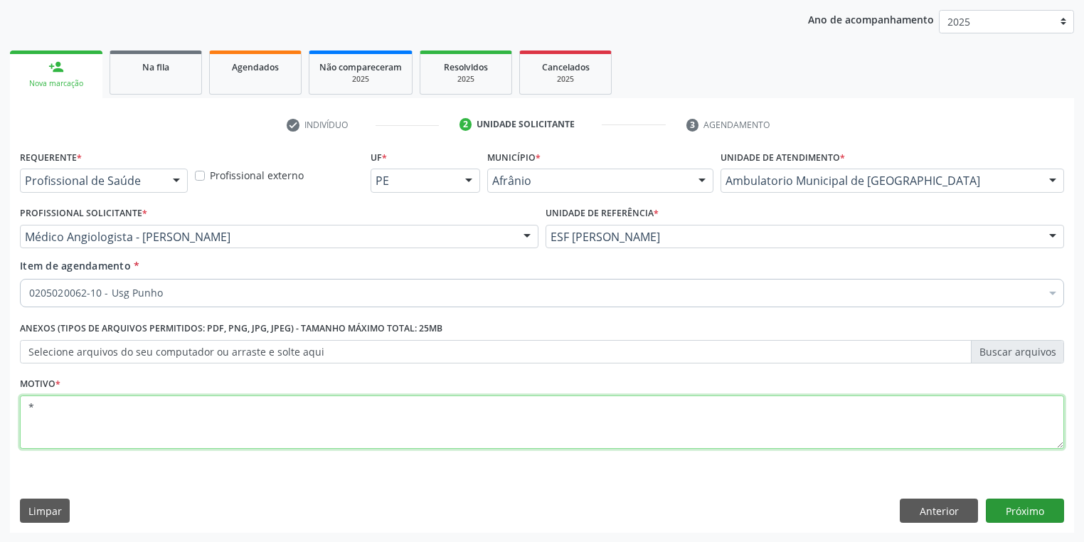
type textarea "*"
click at [1003, 508] on button "Próximo" at bounding box center [1025, 511] width 78 height 24
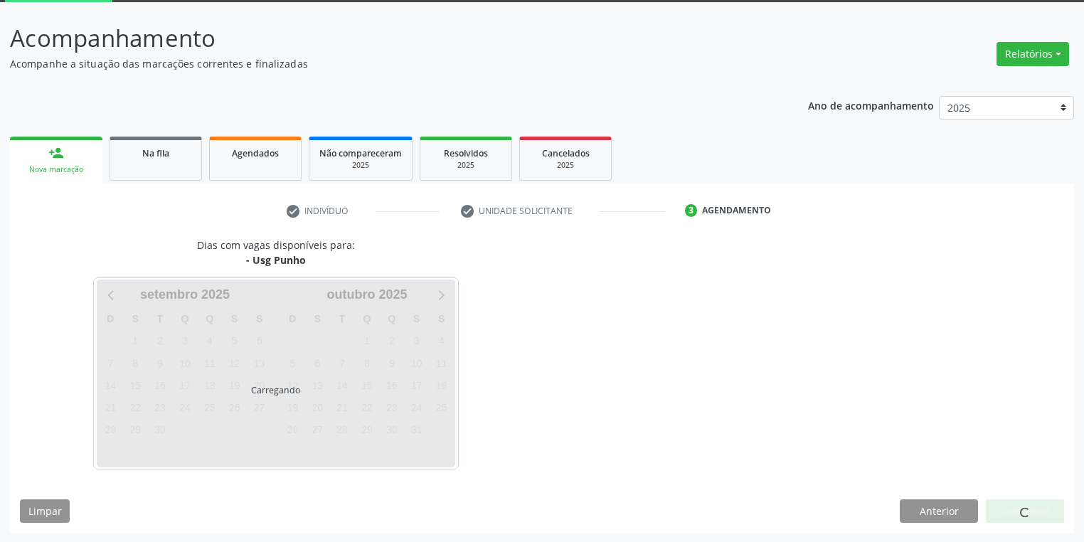
scroll to position [117, 0]
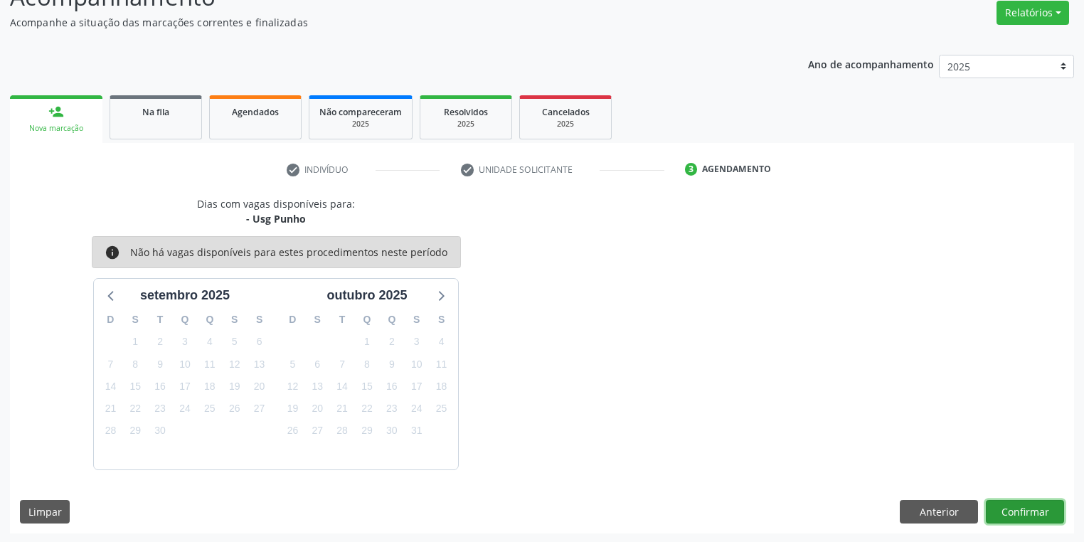
click at [995, 501] on button "Confirmar" at bounding box center [1025, 512] width 78 height 24
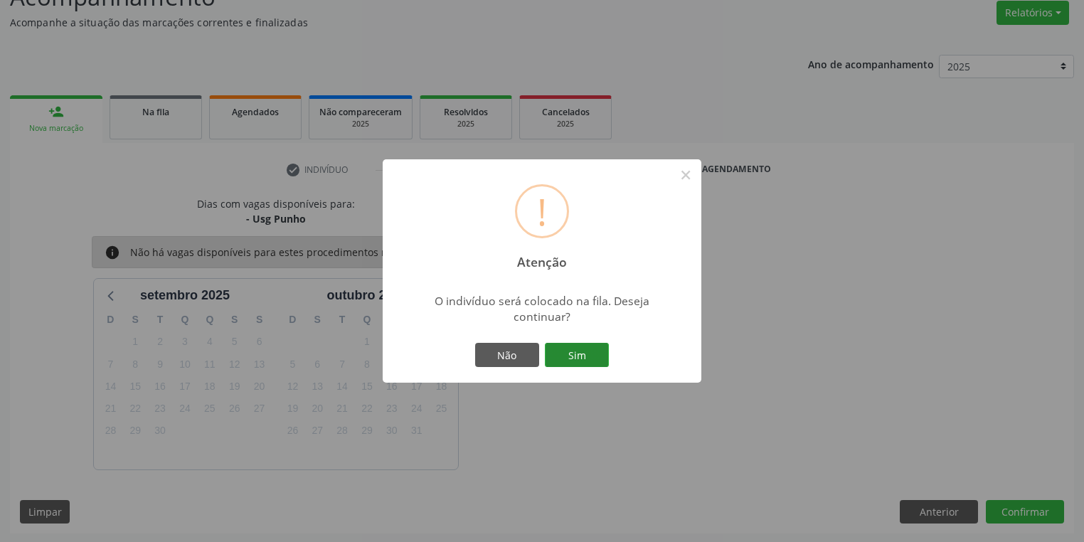
click at [586, 353] on button "Sim" at bounding box center [577, 355] width 64 height 24
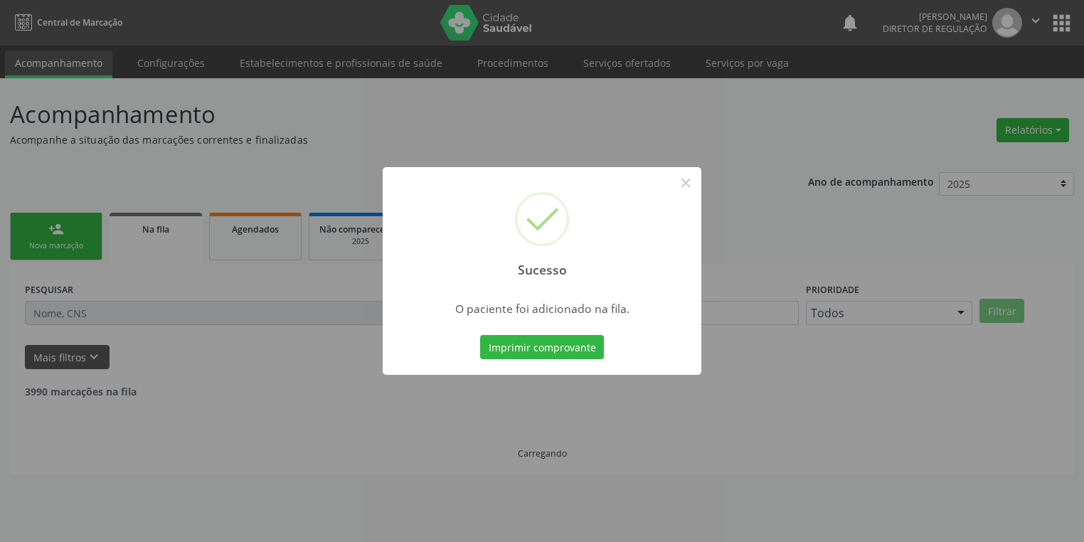
scroll to position [0, 0]
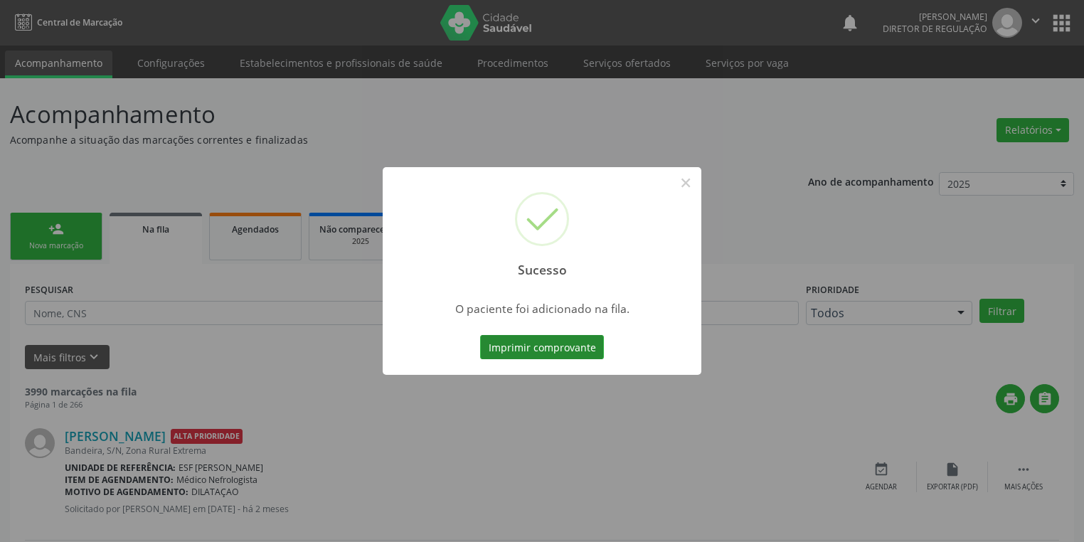
click at [526, 342] on button "Imprimir comprovante" at bounding box center [542, 347] width 124 height 24
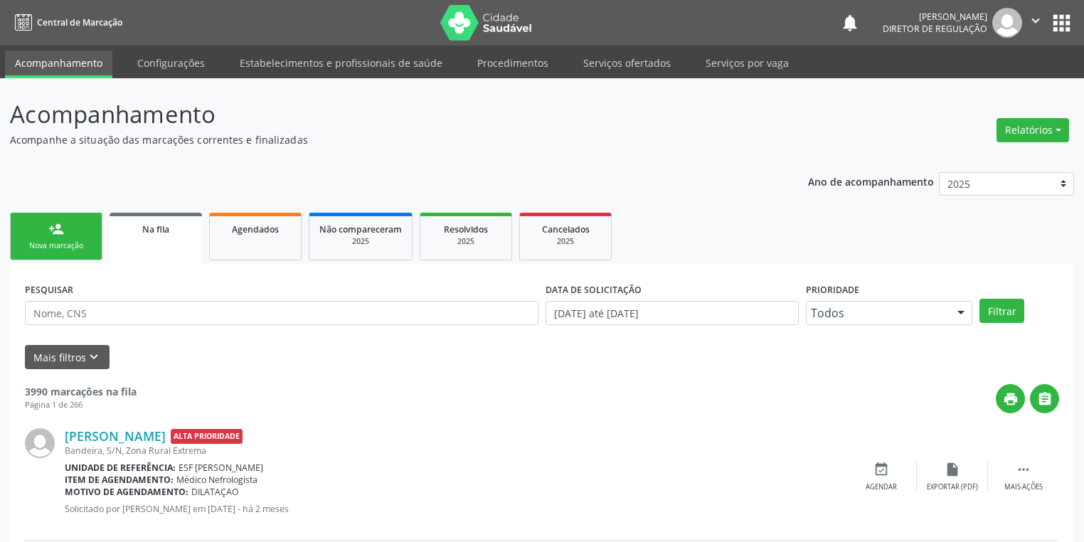
click at [70, 237] on link "person_add Nova marcação" at bounding box center [56, 237] width 92 height 48
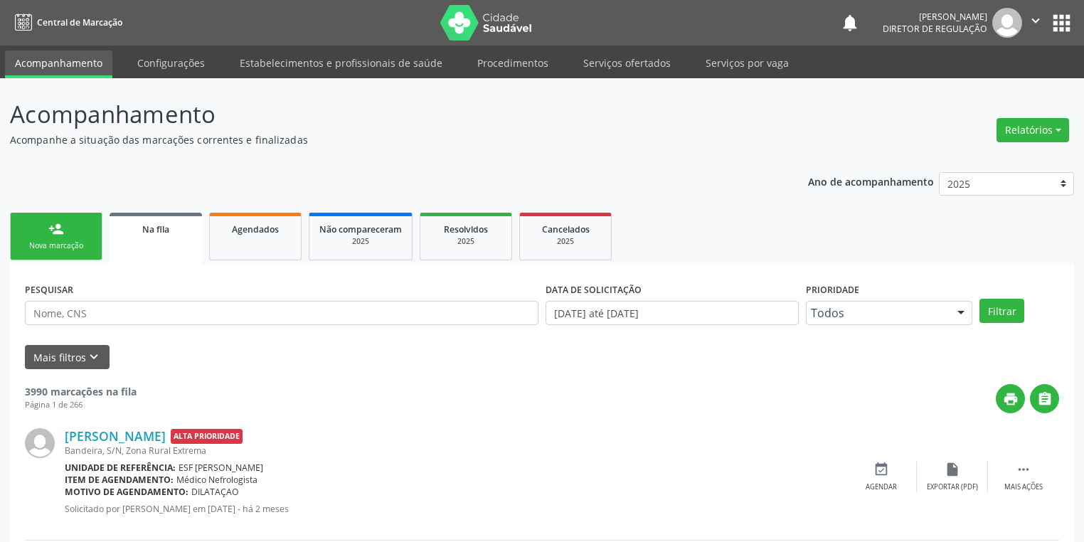
click at [70, 237] on link "person_add Nova marcação" at bounding box center [56, 237] width 92 height 48
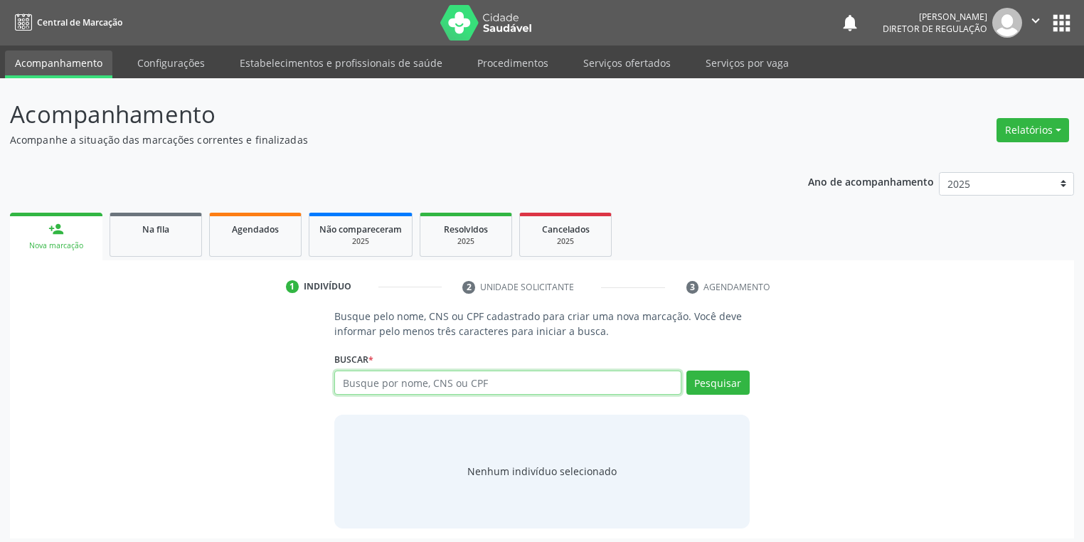
click at [380, 380] on input "text" at bounding box center [507, 383] width 347 height 24
type input "700500343990059"
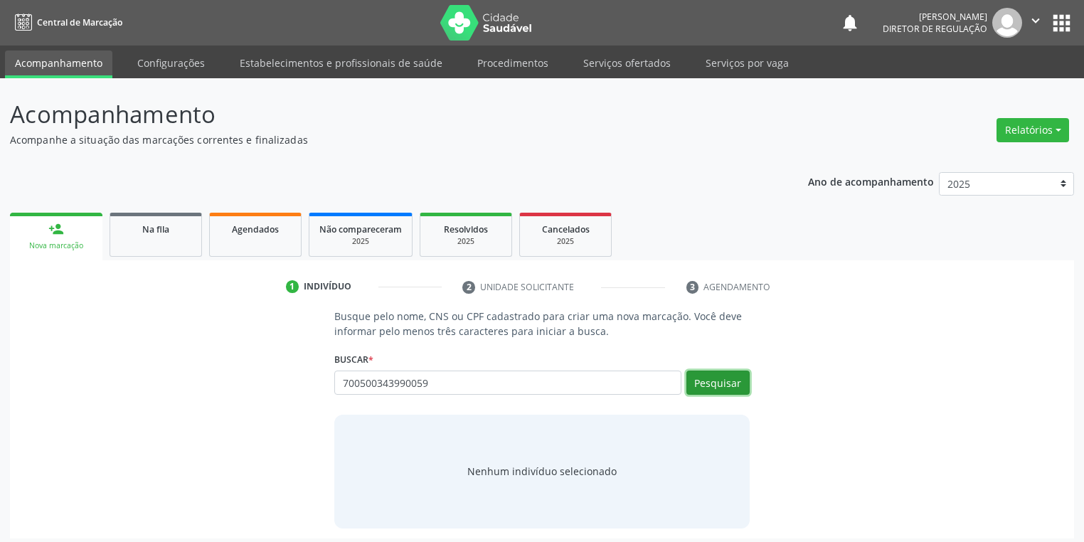
click at [708, 378] on button "Pesquisar" at bounding box center [717, 383] width 63 height 24
click at [502, 467] on div "Nenhum indivíduo selecionado" at bounding box center [541, 471] width 149 height 15
click at [506, 472] on div "Nenhum indivíduo selecionado" at bounding box center [541, 471] width 149 height 15
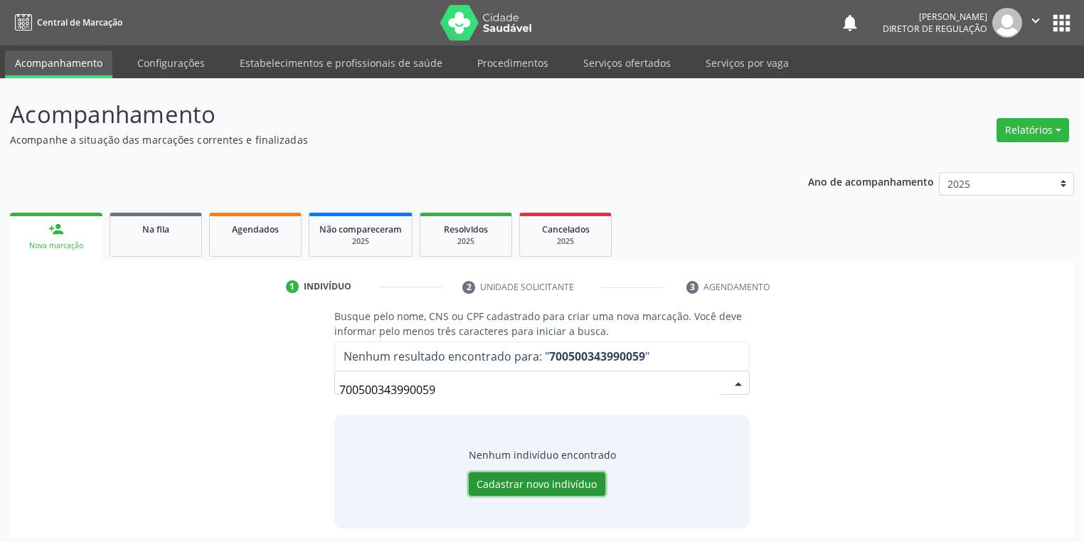
click at [521, 484] on button "Cadastrar novo indivíduo" at bounding box center [537, 484] width 137 height 24
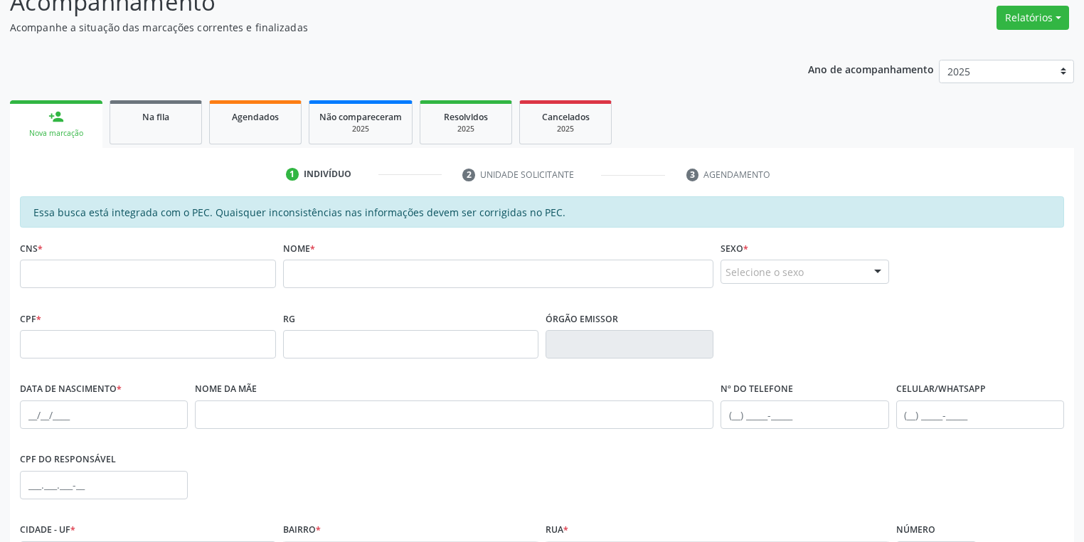
scroll to position [114, 0]
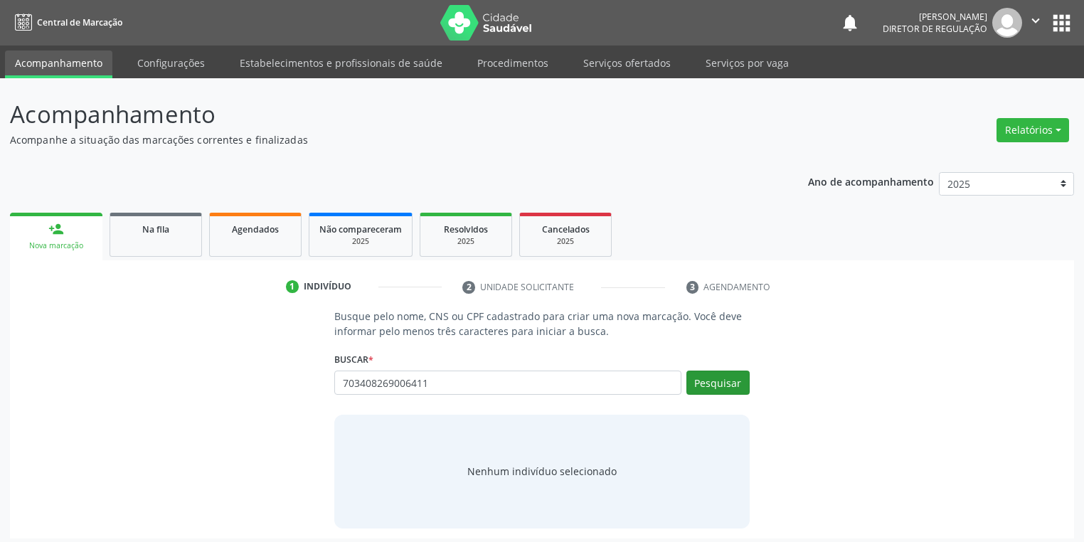
type input "703408269006411"
click at [698, 387] on button "Pesquisar" at bounding box center [717, 383] width 63 height 24
click at [529, 477] on div "Nenhum indivíduo selecionado" at bounding box center [541, 471] width 149 height 15
click at [542, 469] on div "Nenhum indivíduo selecionado" at bounding box center [541, 471] width 149 height 15
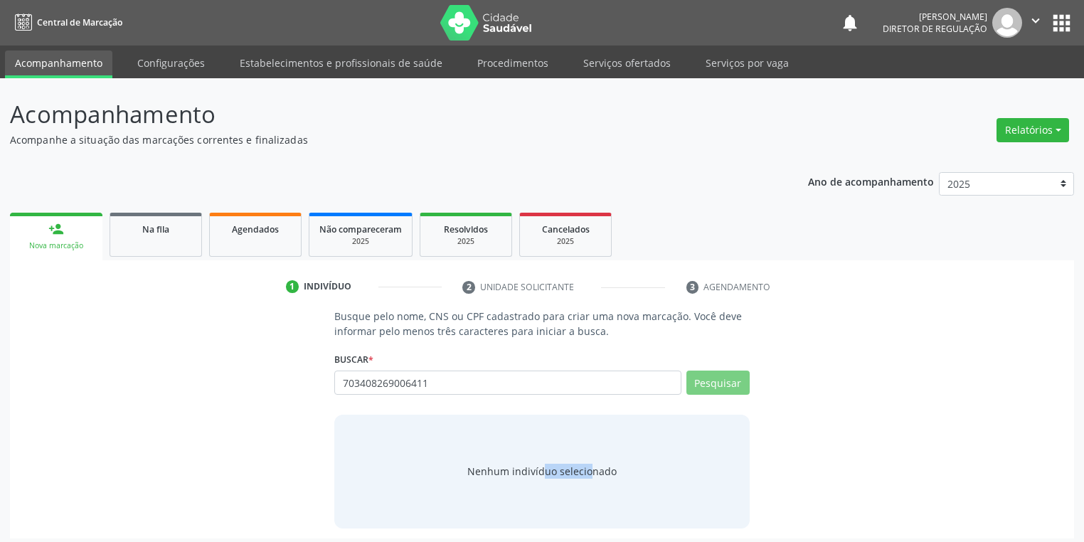
click at [542, 469] on div "Nenhum indivíduo selecionado" at bounding box center [541, 471] width 149 height 15
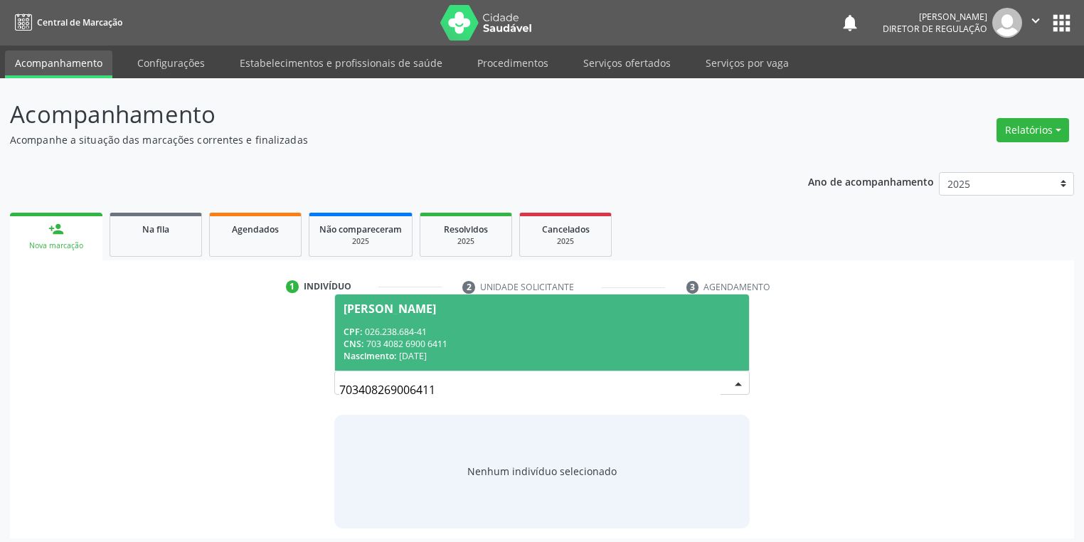
click at [542, 469] on div "Nenhum indivíduo selecionado" at bounding box center [541, 471] width 149 height 15
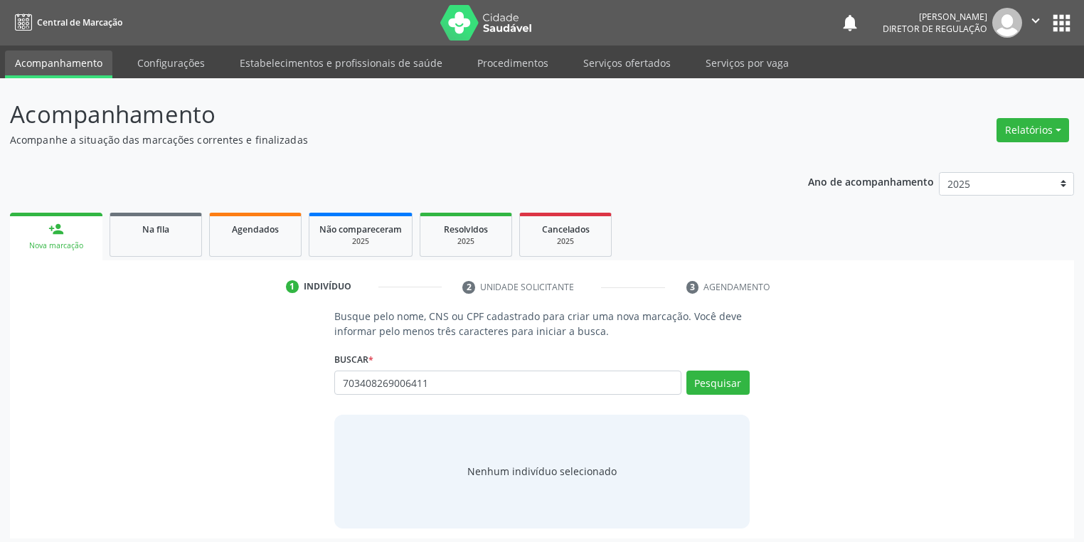
click at [535, 474] on div "Nenhum indivíduo selecionado" at bounding box center [541, 471] width 149 height 15
click at [518, 477] on div "Nenhum indivíduo selecionado" at bounding box center [541, 471] width 149 height 15
click at [520, 475] on div "Nenhum indivíduo selecionado" at bounding box center [541, 471] width 149 height 15
click at [520, 472] on div "Nenhum indivíduo selecionado" at bounding box center [541, 471] width 149 height 15
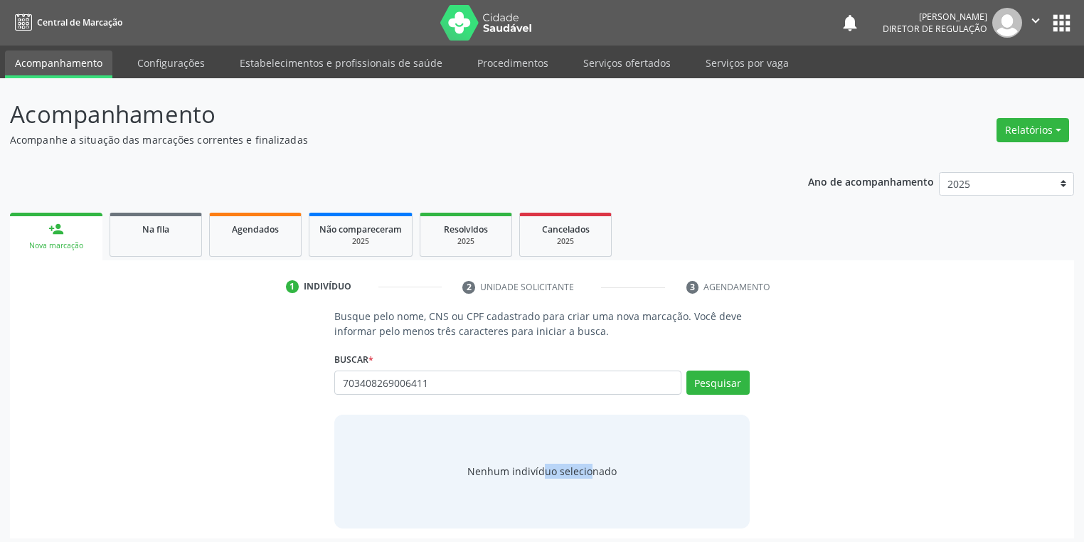
click at [520, 472] on div "Nenhum indivíduo selecionado" at bounding box center [541, 471] width 149 height 15
click at [711, 381] on button "Pesquisar" at bounding box center [717, 383] width 63 height 24
click at [499, 469] on div "Nenhum indivíduo selecionado" at bounding box center [541, 471] width 149 height 15
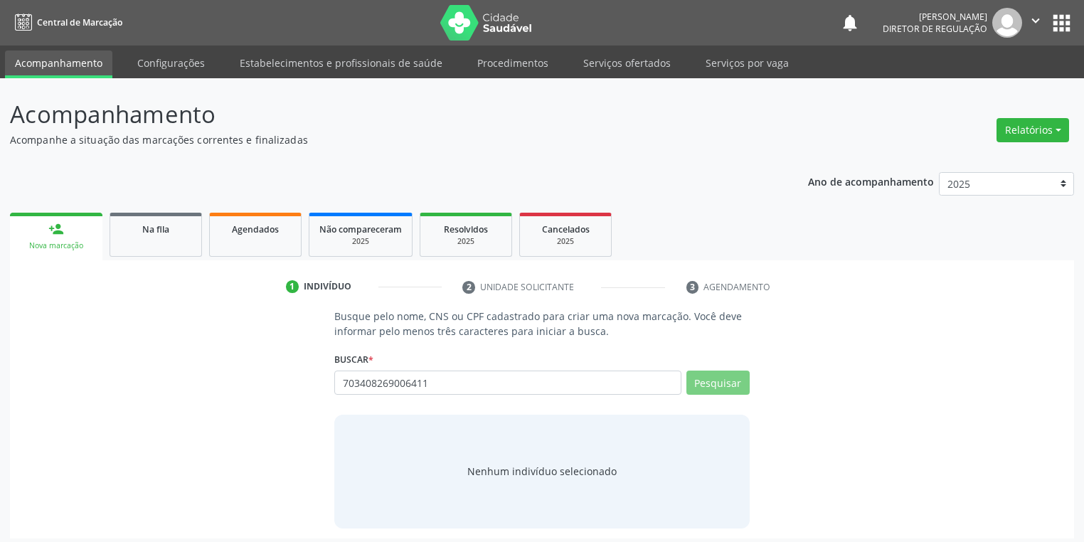
click at [499, 469] on div "Nenhum indivíduo selecionado" at bounding box center [541, 471] width 149 height 15
click at [512, 477] on div "Nenhum indivíduo selecionado" at bounding box center [541, 471] width 149 height 15
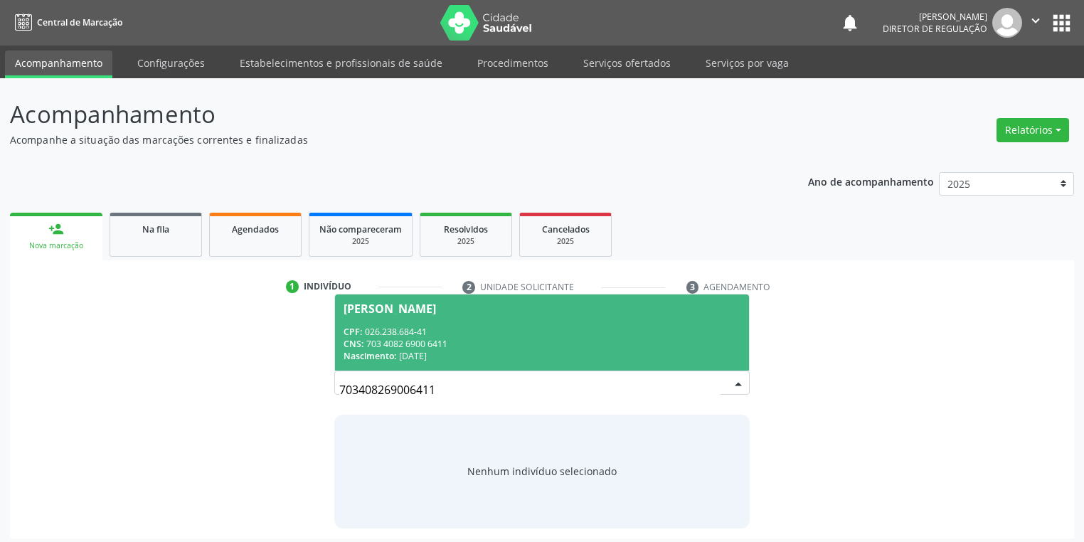
click at [494, 334] on div "CPF: 026.238.684-41" at bounding box center [542, 332] width 397 height 12
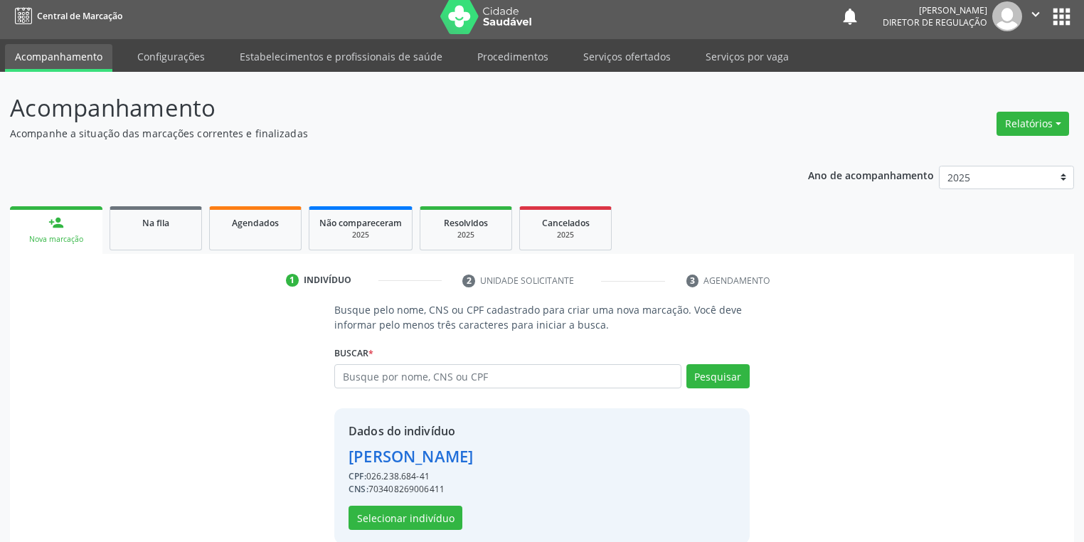
scroll to position [27, 0]
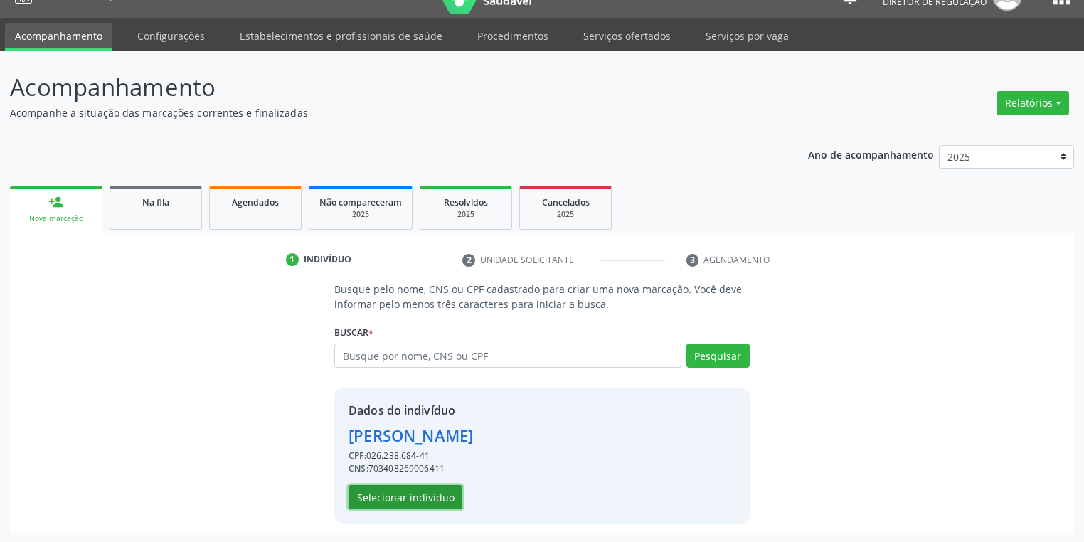
click at [413, 496] on button "Selecionar indivíduo" at bounding box center [406, 497] width 114 height 24
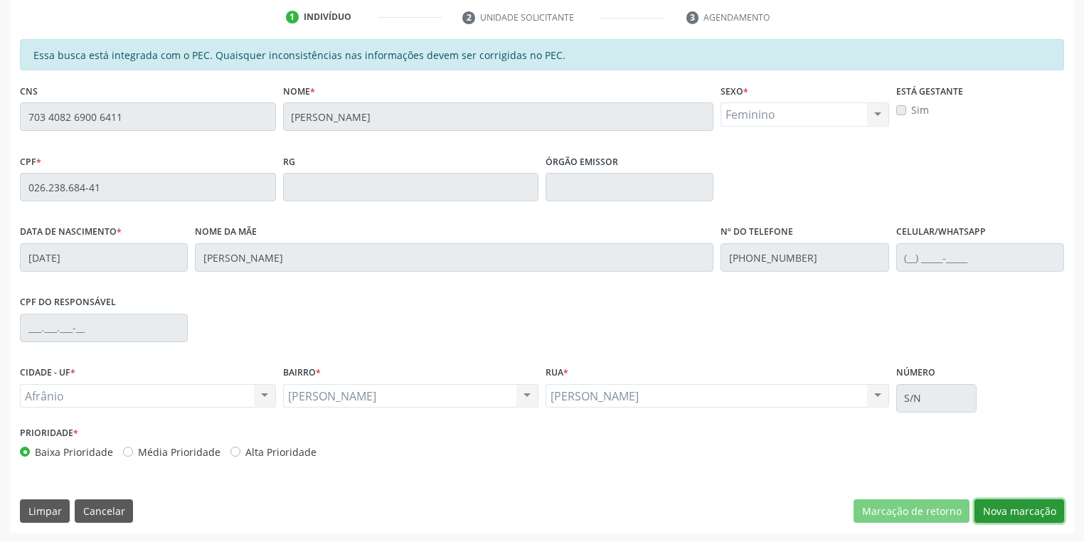
click at [995, 511] on button "Nova marcação" at bounding box center [1019, 511] width 90 height 24
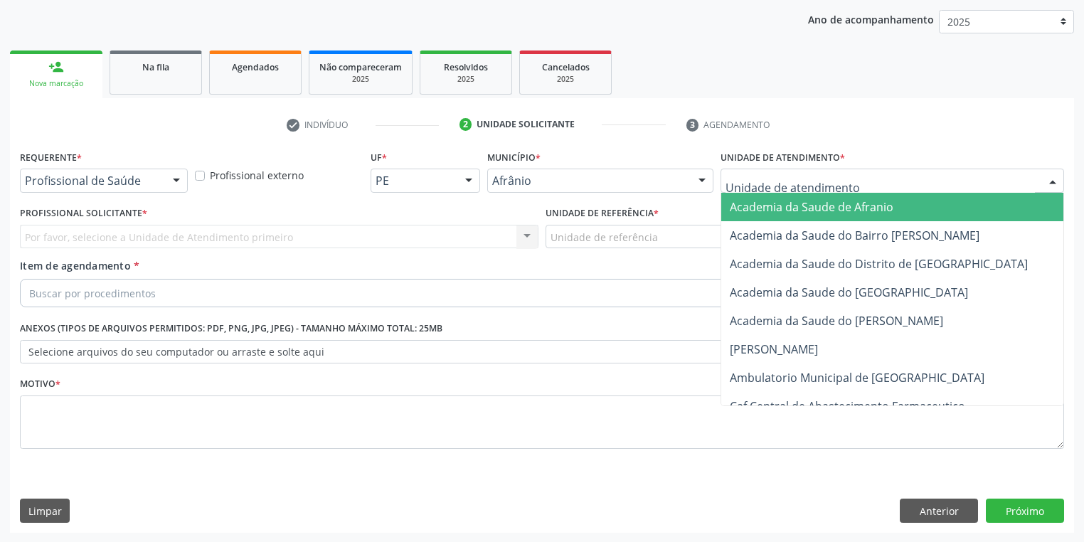
drag, startPoint x: 756, startPoint y: 182, endPoint x: 762, endPoint y: 265, distance: 82.8
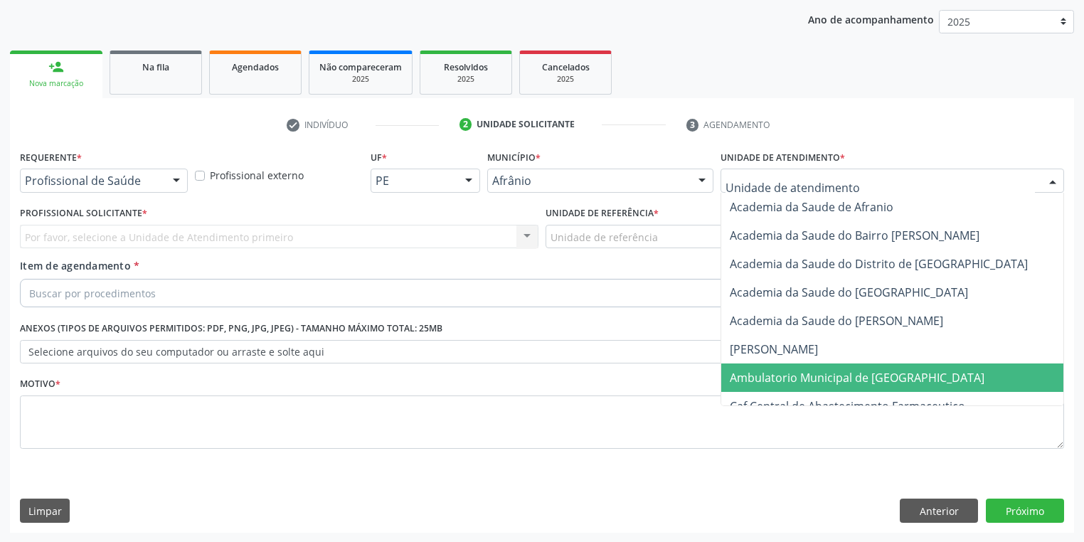
drag, startPoint x: 785, startPoint y: 378, endPoint x: 645, endPoint y: 300, distance: 159.5
click at [782, 376] on span "Ambulatorio Municipal de [GEOGRAPHIC_DATA]" at bounding box center [857, 378] width 255 height 16
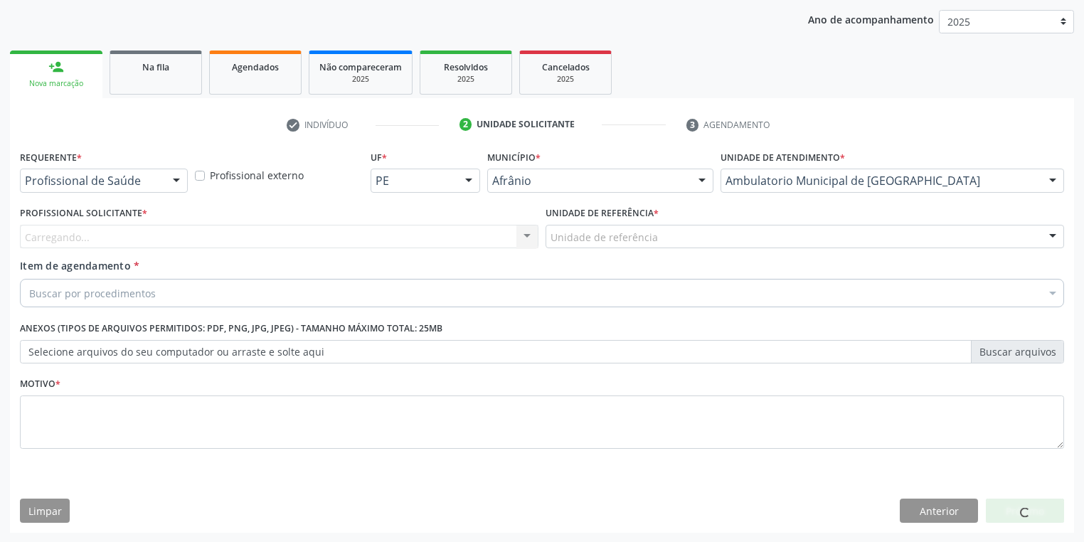
drag, startPoint x: 590, startPoint y: 242, endPoint x: 592, endPoint y: 279, distance: 37.0
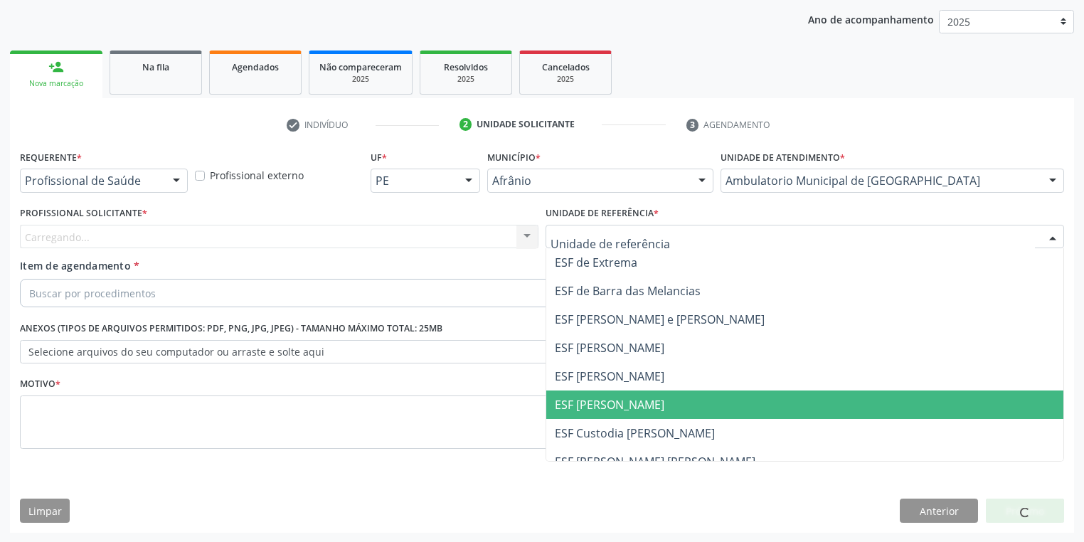
click at [602, 397] on span "ESF [PERSON_NAME]" at bounding box center [610, 405] width 110 height 16
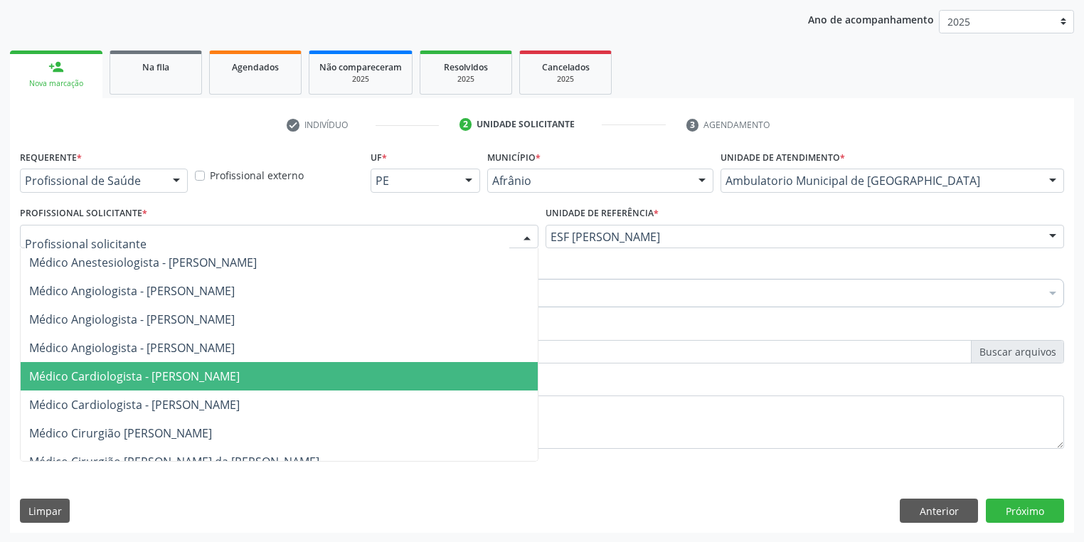
click at [107, 376] on span "Médico Cardiologista - [PERSON_NAME]" at bounding box center [134, 376] width 211 height 16
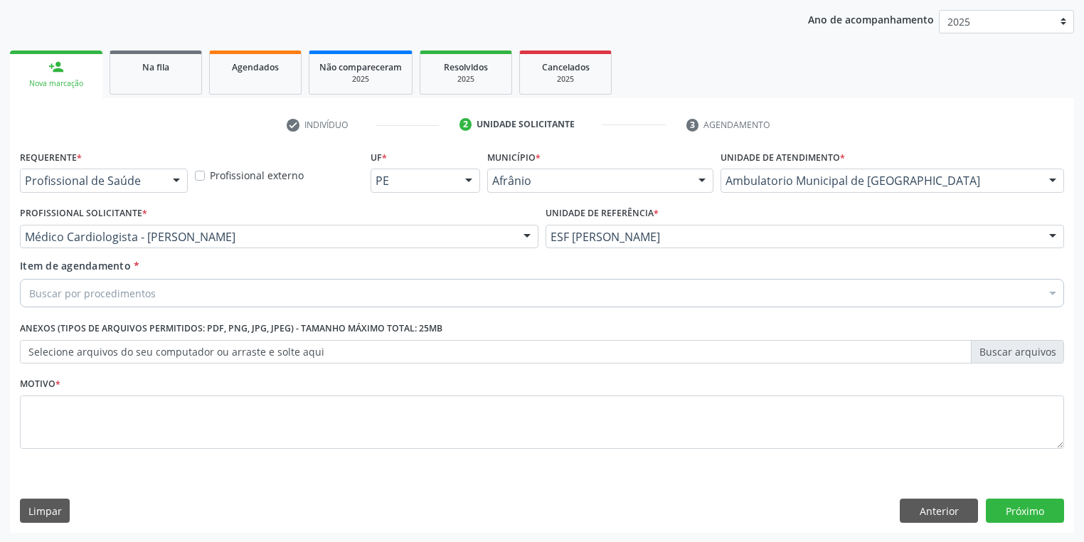
click at [66, 285] on div "Buscar por procedimentos" at bounding box center [542, 293] width 1044 height 28
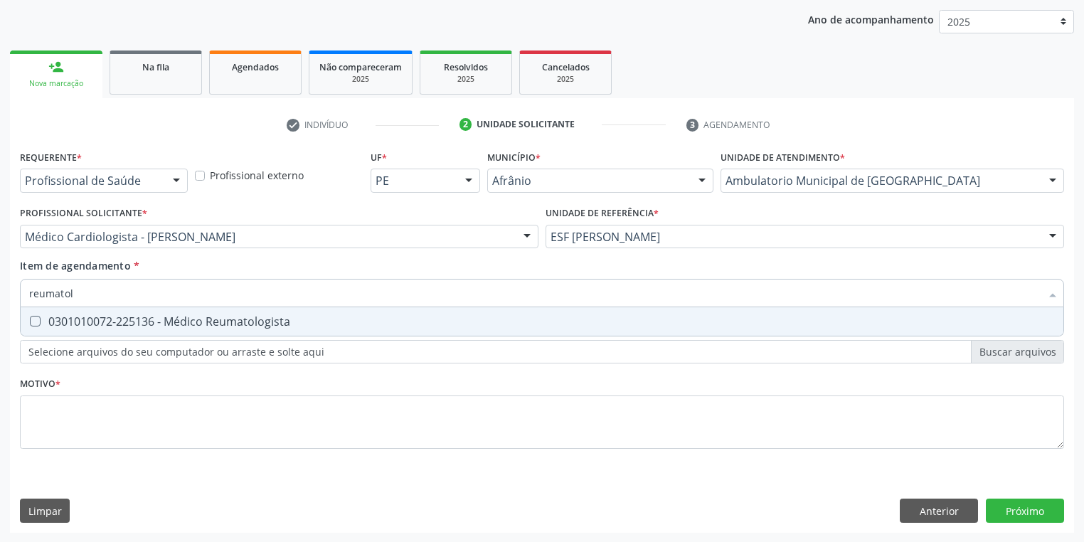
type input "reumatolo"
click at [54, 327] on div "0301010072-225136 - Médico Reumatologista" at bounding box center [542, 321] width 1026 height 11
checkbox Reumatologista "true"
click at [97, 413] on div "Requerente * Profissional de Saúde Profissional de Saúde Paciente Nenhum result…" at bounding box center [542, 308] width 1044 height 322
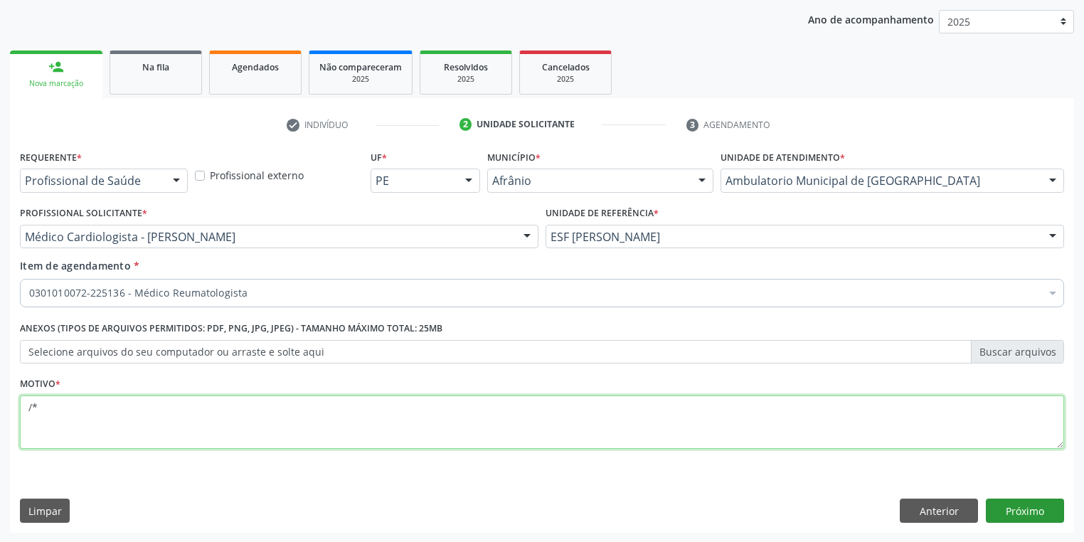
type textarea "/*"
click at [1014, 506] on button "Próximo" at bounding box center [1025, 511] width 78 height 24
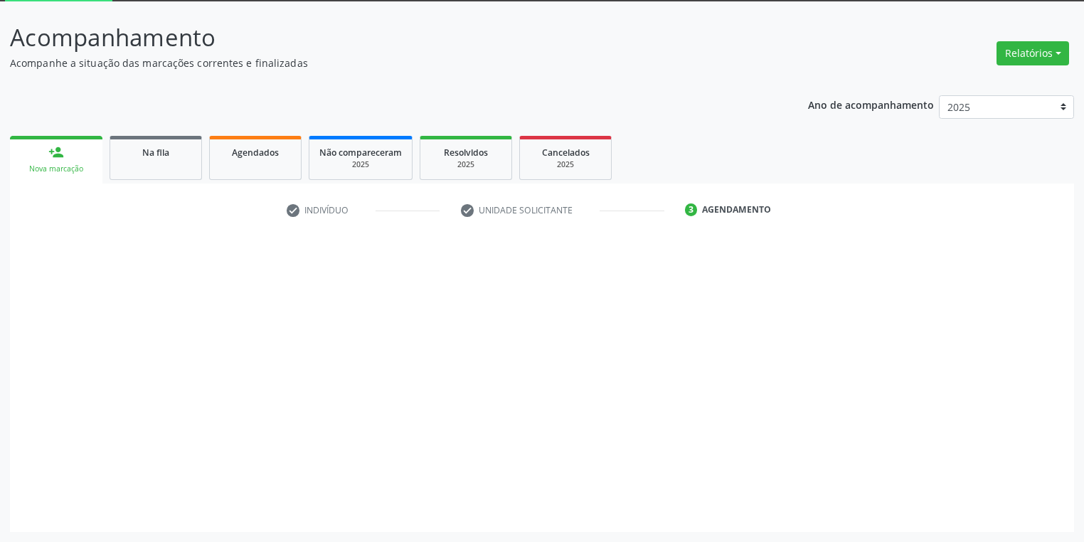
scroll to position [76, 0]
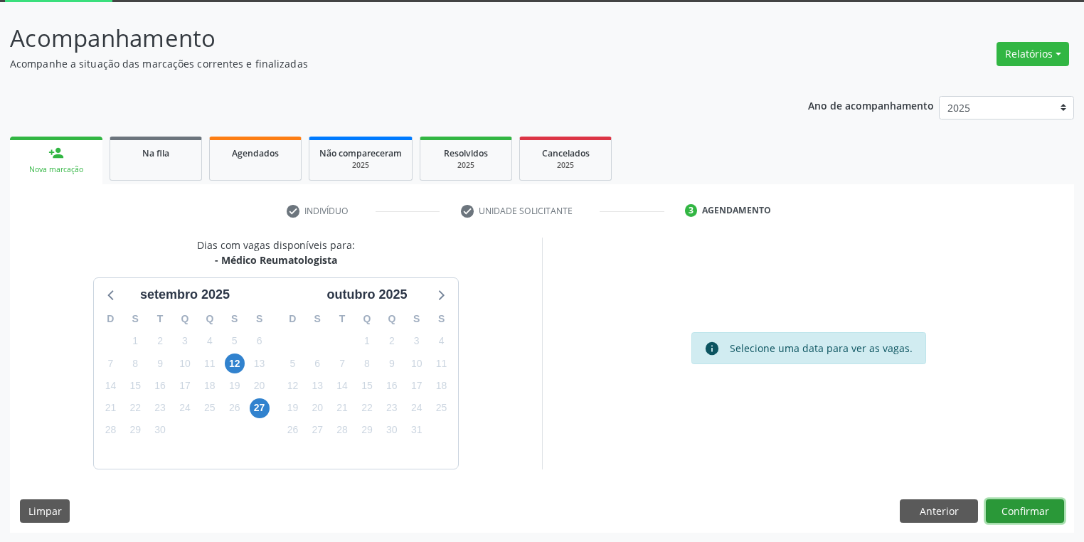
click at [1024, 508] on button "Confirmar" at bounding box center [1025, 511] width 78 height 24
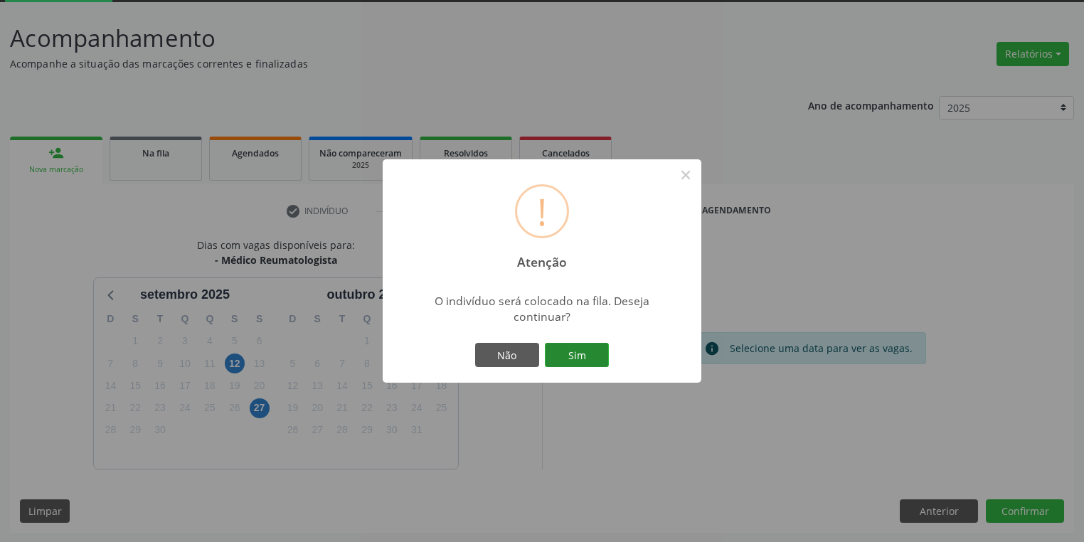
click at [595, 355] on button "Sim" at bounding box center [577, 355] width 64 height 24
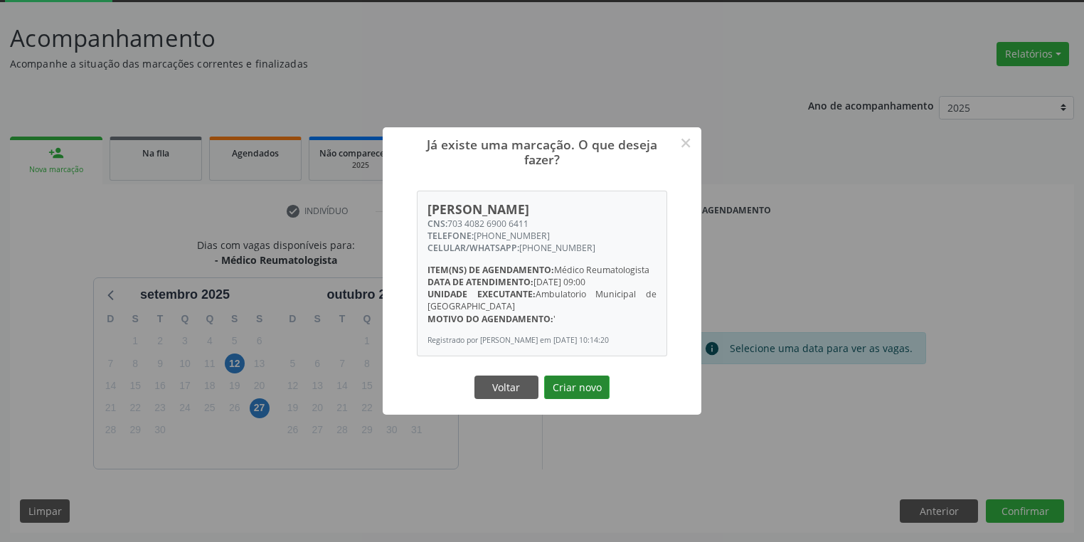
click at [568, 390] on button "Criar novo" at bounding box center [576, 388] width 65 height 24
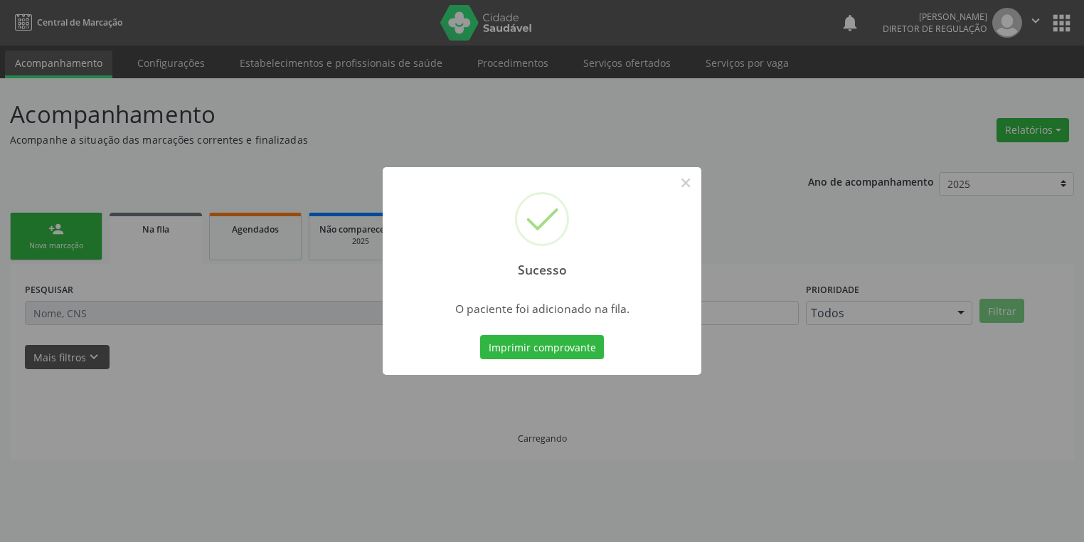
scroll to position [0, 0]
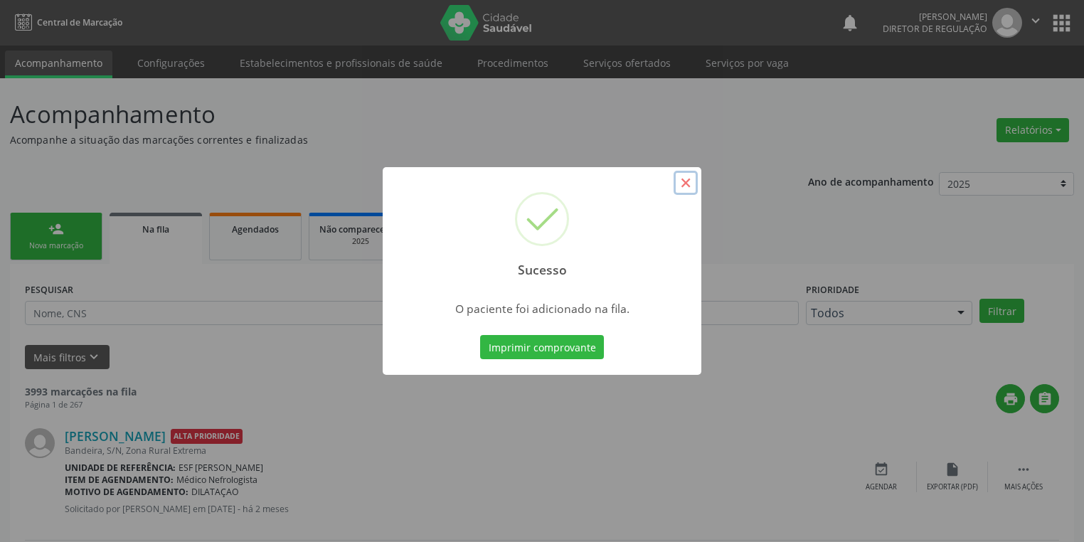
click at [694, 185] on button "×" at bounding box center [686, 183] width 24 height 24
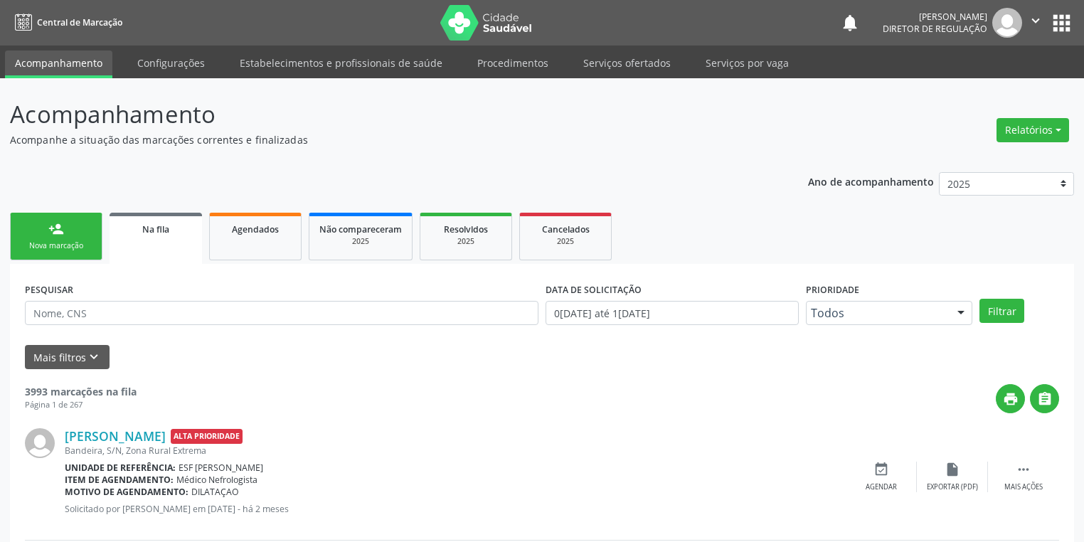
click at [87, 239] on link "person_add Nova marcação" at bounding box center [56, 237] width 92 height 48
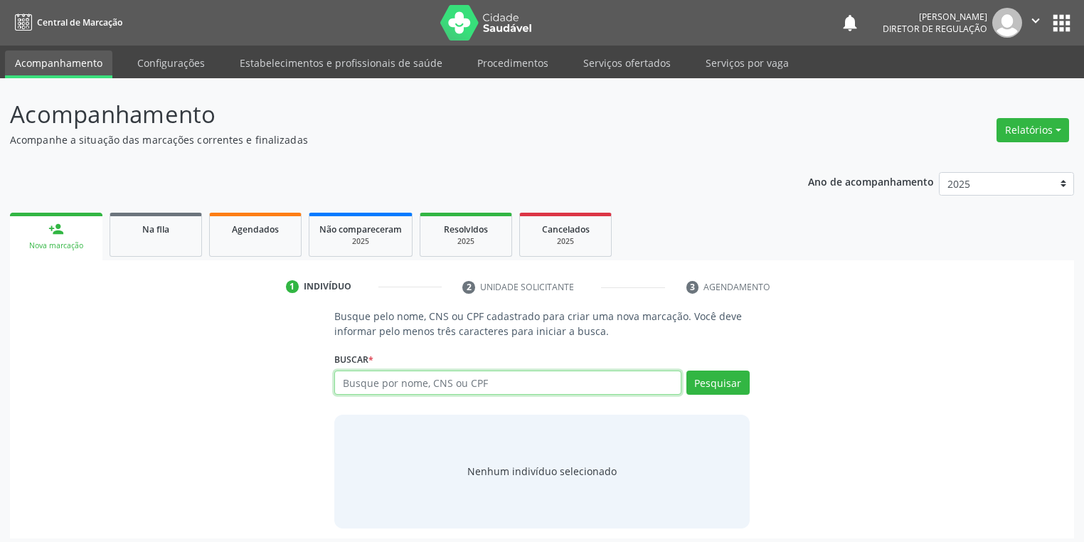
click at [368, 383] on input "text" at bounding box center [507, 383] width 347 height 24
type input "706405104372987"
click at [711, 376] on button "Pesquisar" at bounding box center [717, 383] width 63 height 24
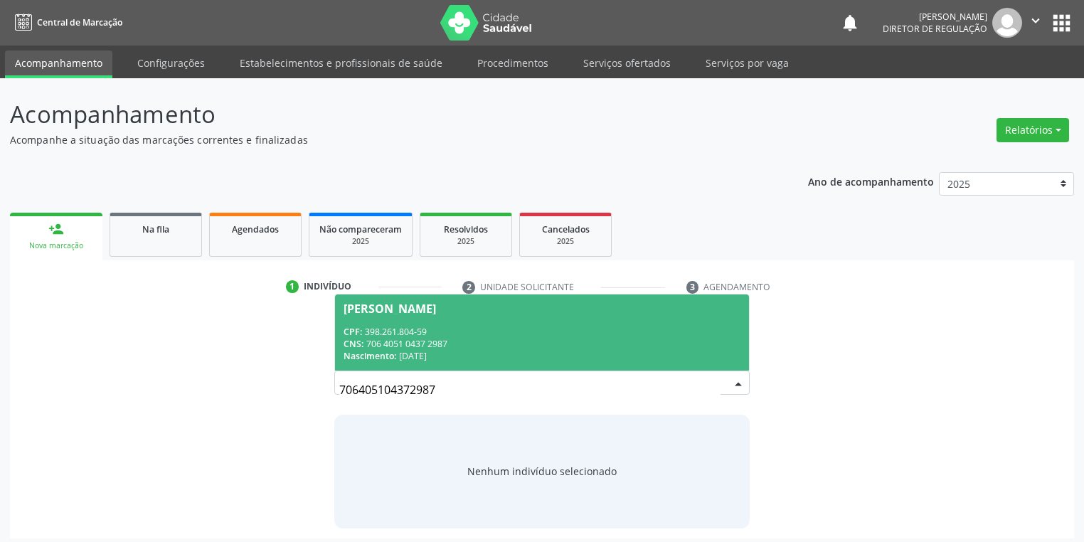
click at [429, 345] on div "CNS: 706 4051 0437 2987" at bounding box center [542, 344] width 397 height 12
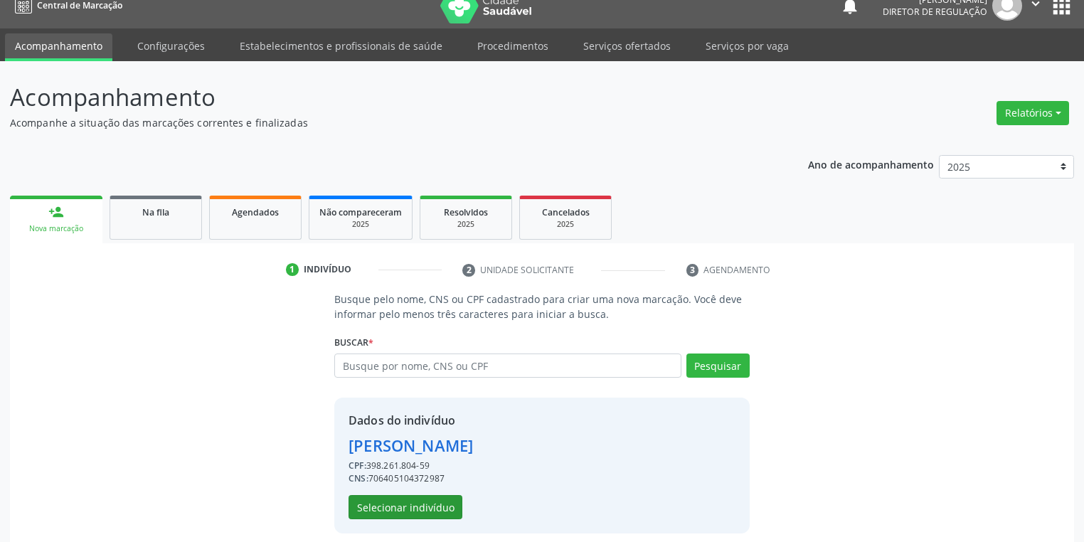
scroll to position [27, 0]
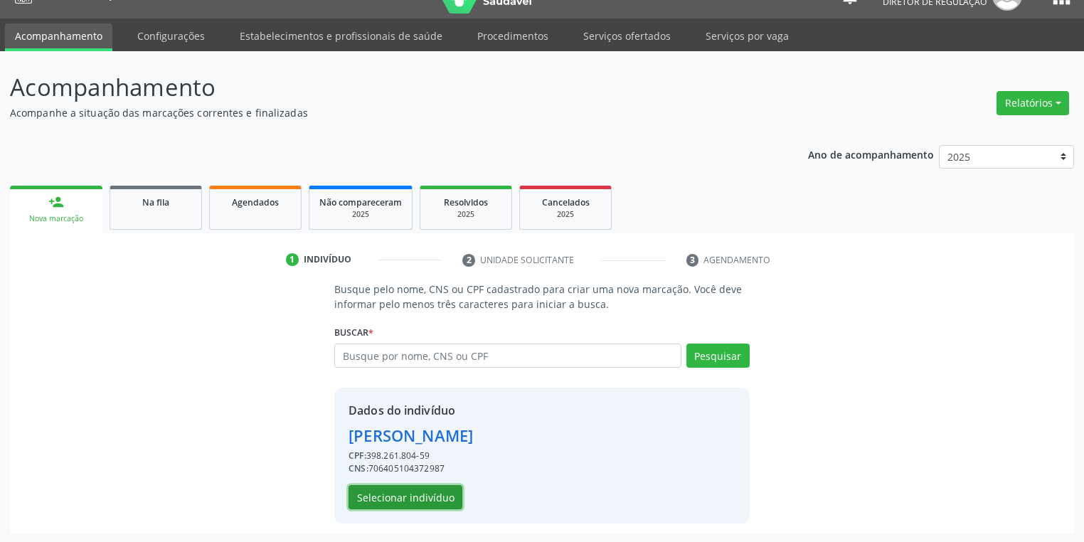
click at [424, 488] on button "Selecionar indivíduo" at bounding box center [406, 497] width 114 height 24
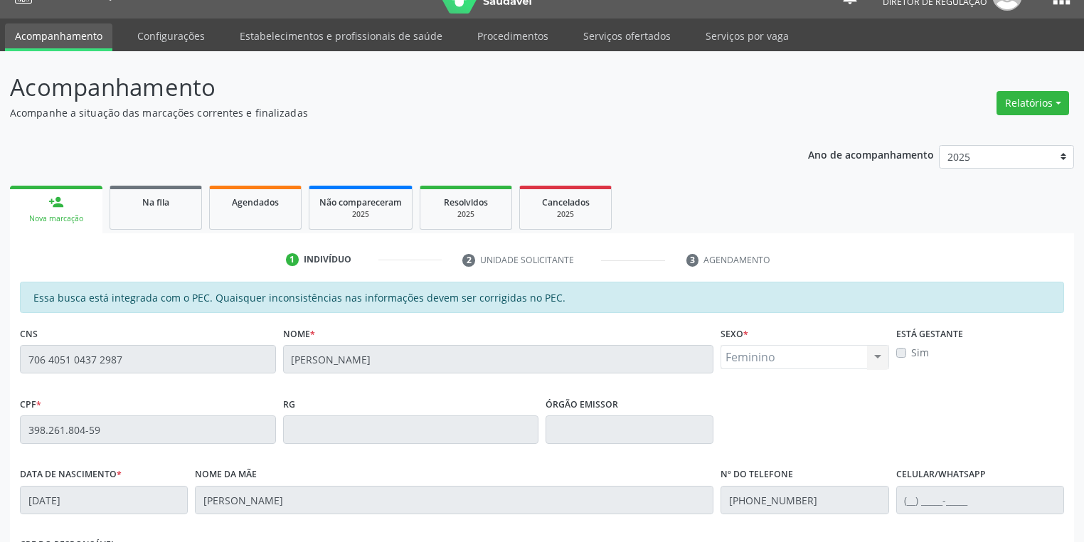
scroll to position [255, 0]
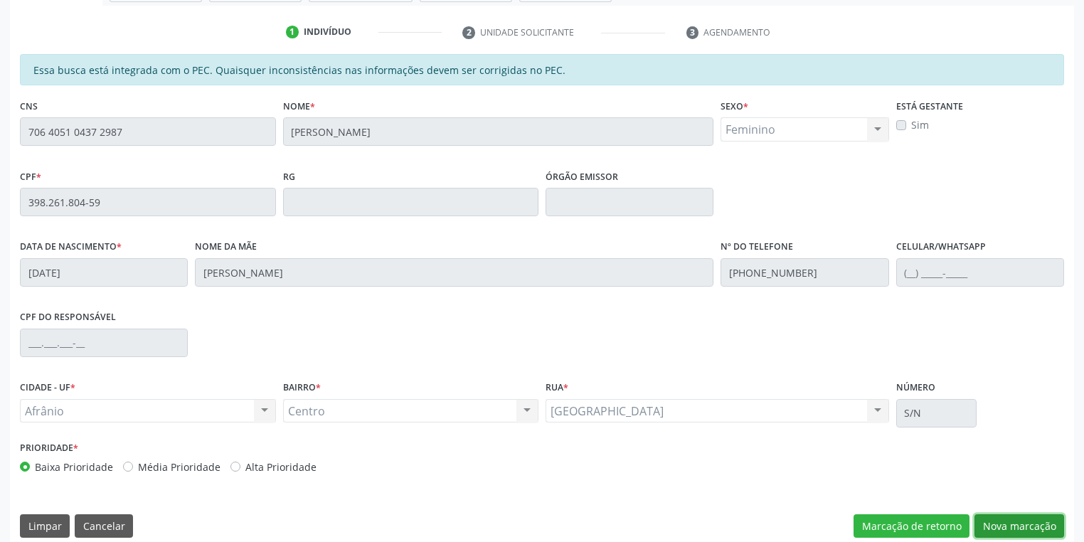
click at [1015, 523] on button "Nova marcação" at bounding box center [1019, 526] width 90 height 24
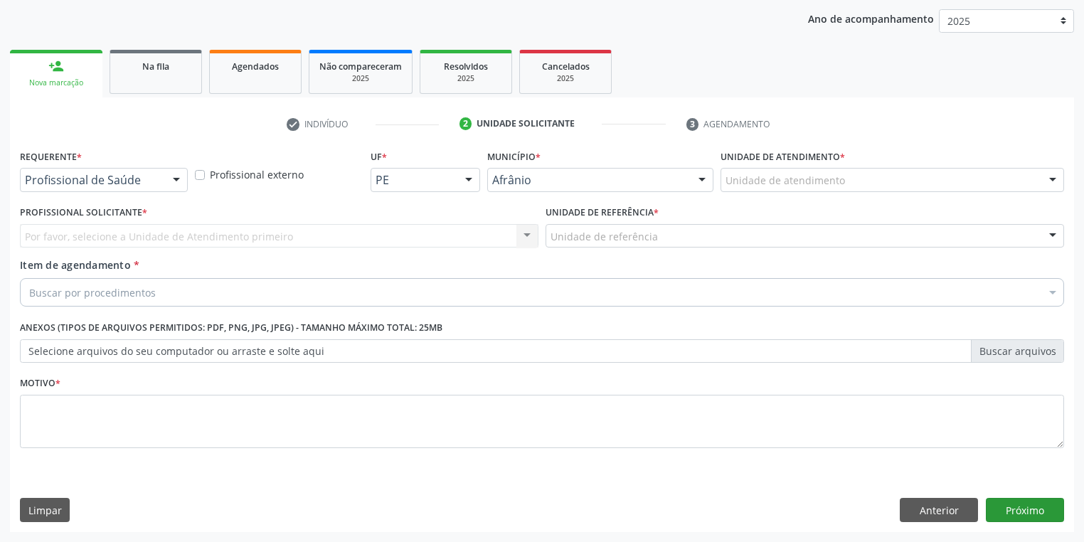
scroll to position [162, 0]
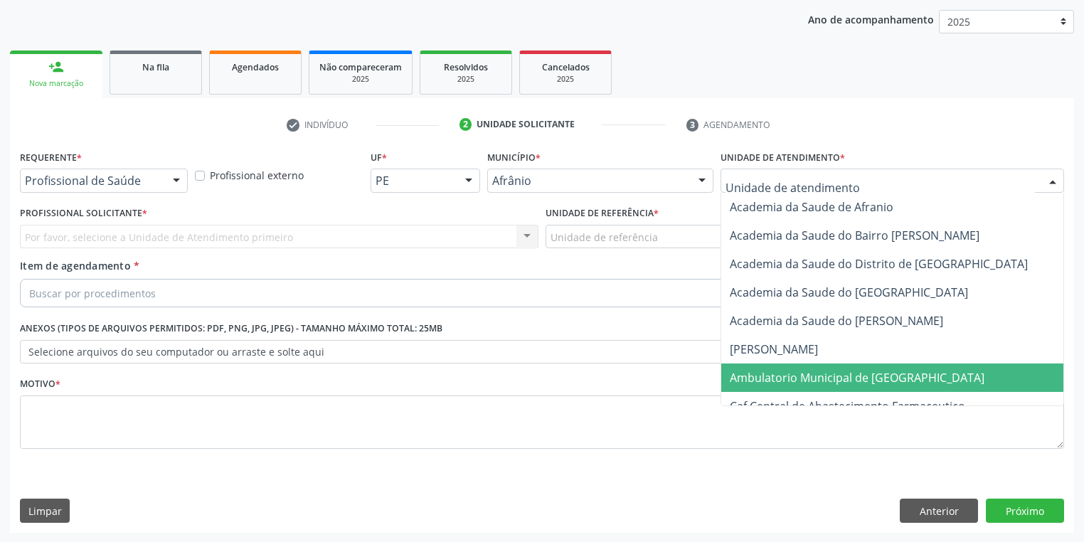
drag, startPoint x: 757, startPoint y: 378, endPoint x: 634, endPoint y: 286, distance: 153.4
click at [750, 373] on span "Ambulatorio Municipal de [GEOGRAPHIC_DATA]" at bounding box center [857, 378] width 255 height 16
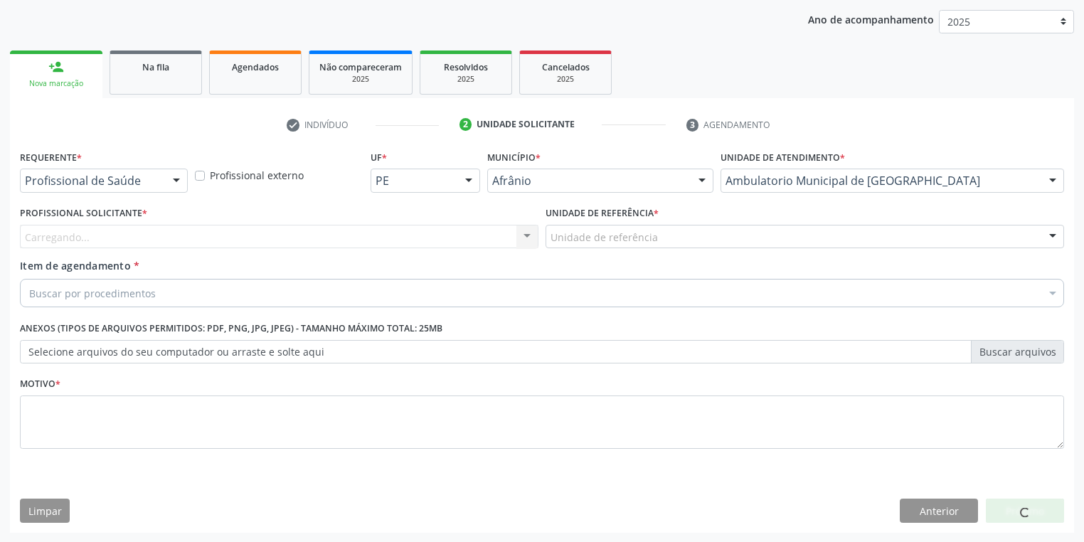
drag, startPoint x: 591, startPoint y: 233, endPoint x: 592, endPoint y: 265, distance: 32.0
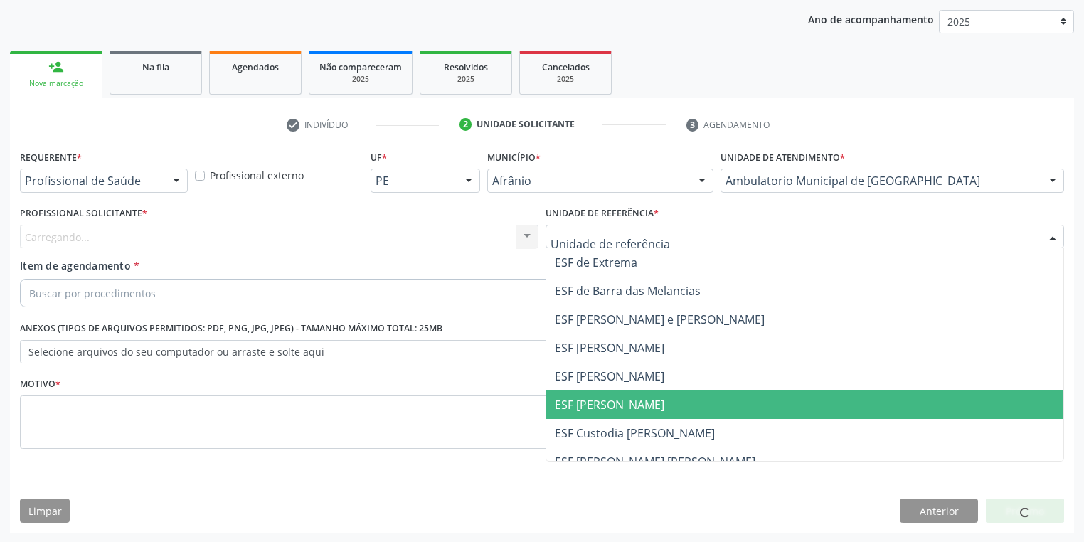
click at [615, 408] on span "ESF [PERSON_NAME]" at bounding box center [610, 405] width 110 height 16
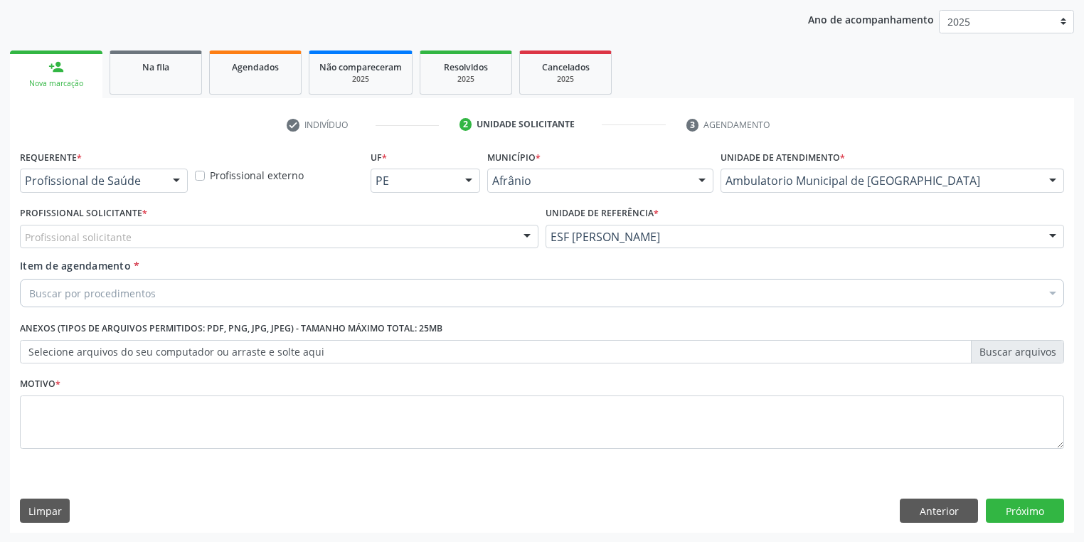
click at [152, 245] on div "Profissional solicitante" at bounding box center [279, 237] width 519 height 24
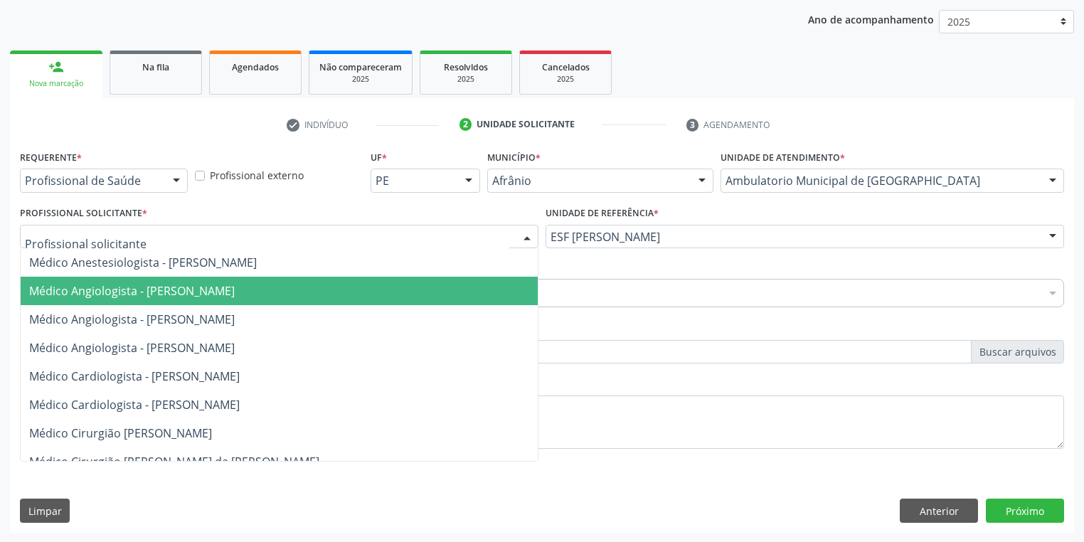
click at [147, 286] on span "Médico Angiologista - [PERSON_NAME]" at bounding box center [132, 291] width 206 height 16
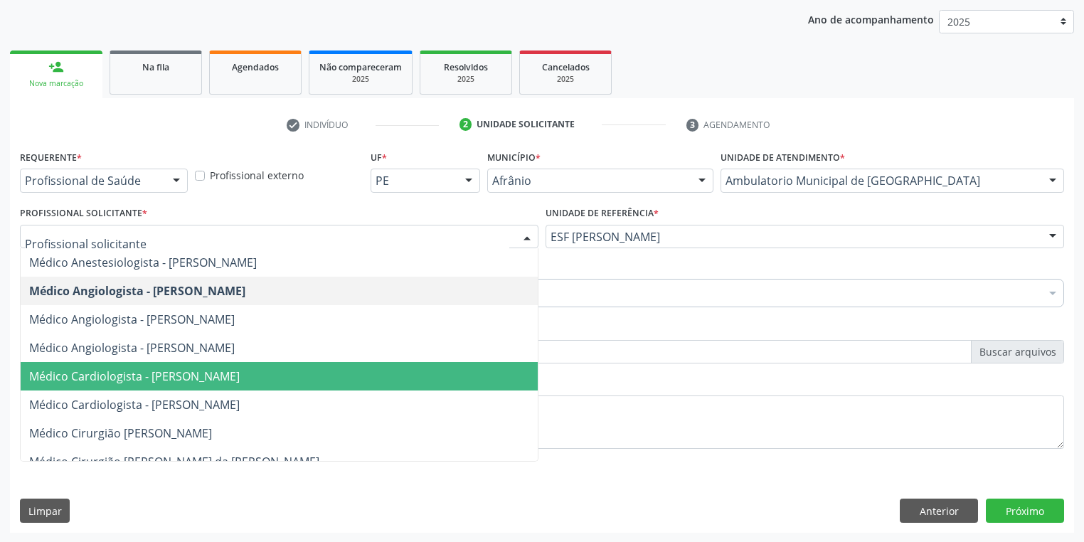
click at [169, 376] on span "Médico Cardiologista - [PERSON_NAME]" at bounding box center [134, 376] width 211 height 16
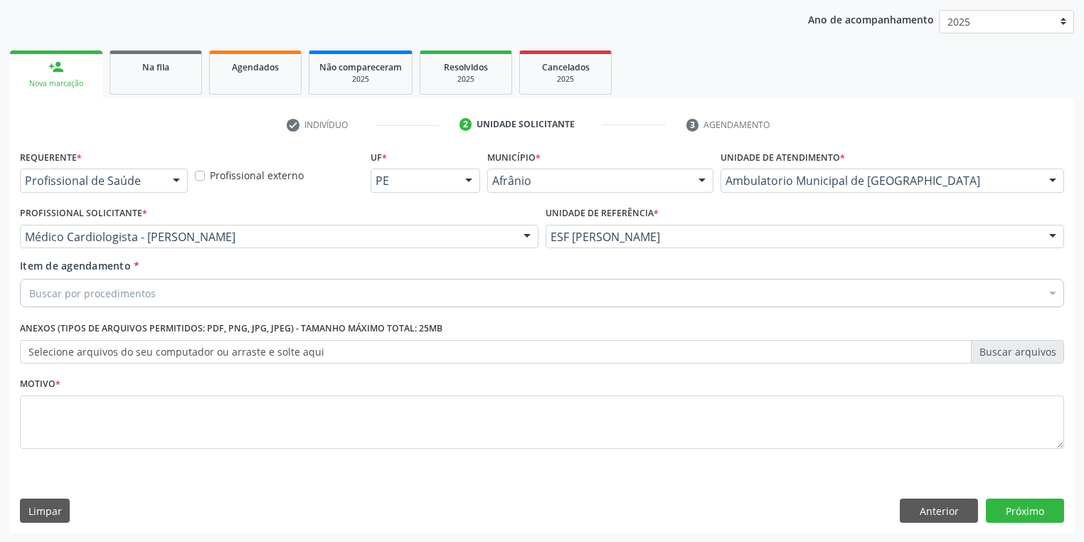
click at [71, 280] on div "Buscar por procedimentos" at bounding box center [542, 293] width 1044 height 28
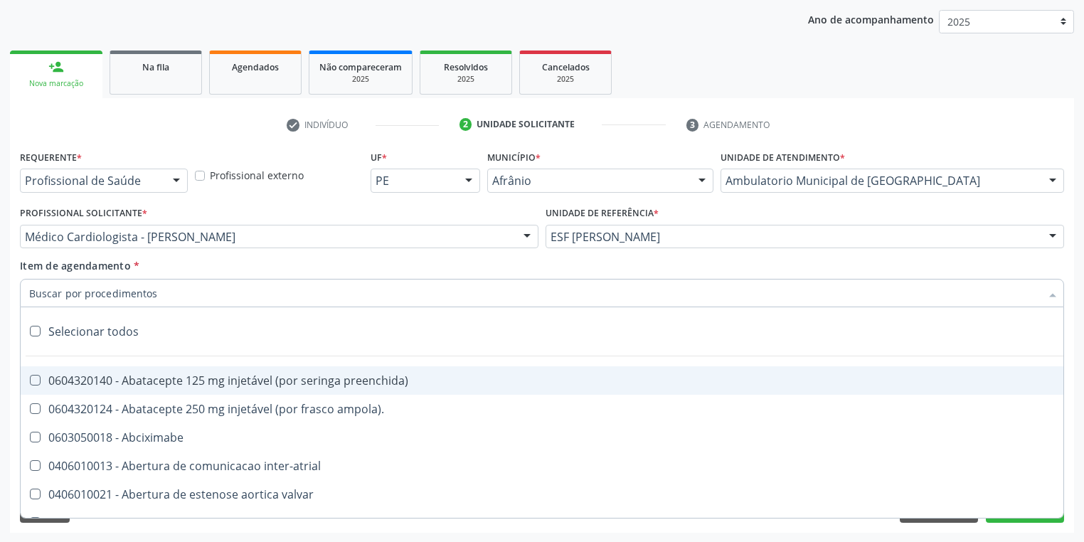
click at [77, 296] on input "Item de agendamento *" at bounding box center [534, 293] width 1011 height 28
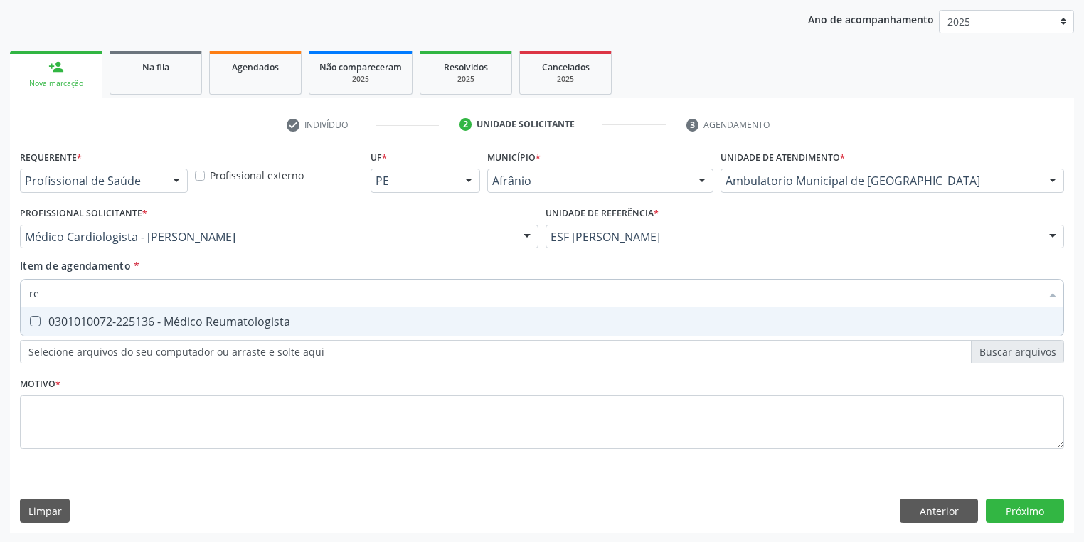
type input "r"
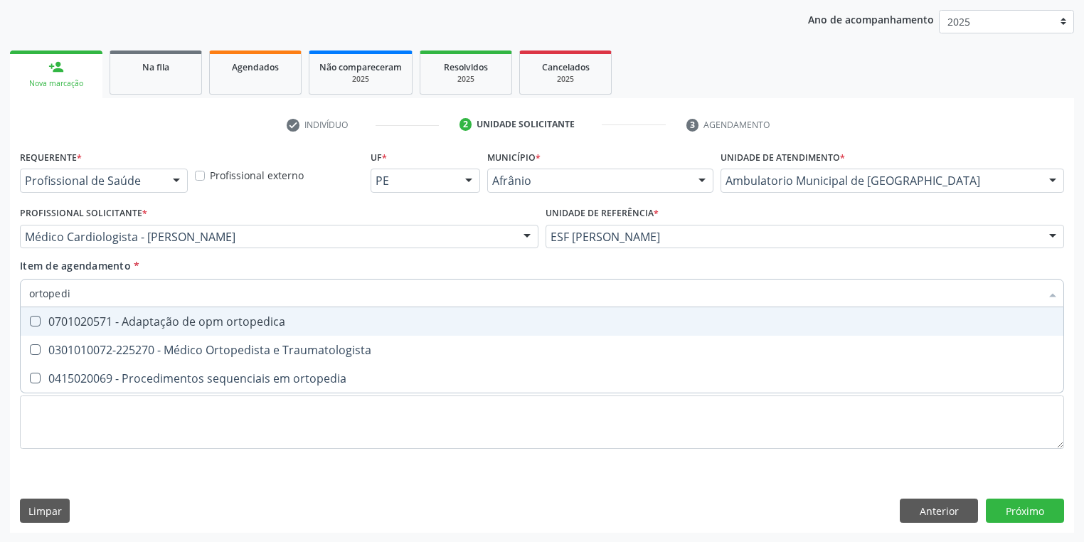
type input "ortopedis"
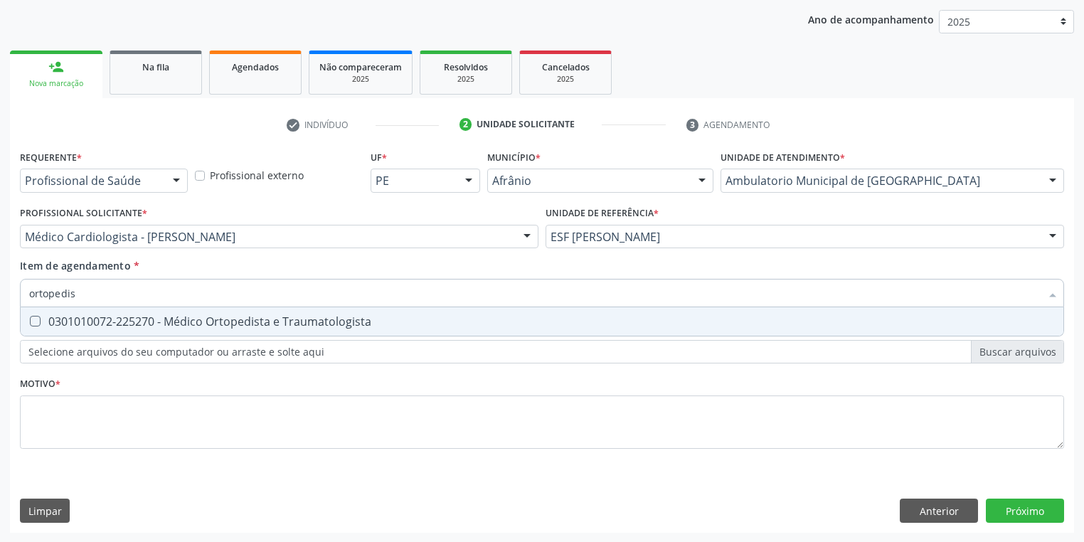
click at [171, 320] on div "0301010072-225270 - Médico Ortopedista e Traumatologista" at bounding box center [542, 321] width 1026 height 11
checkbox Traumatologista "true"
click at [75, 408] on div "Requerente * Profissional de Saúde Profissional de Saúde Paciente Nenhum result…" at bounding box center [542, 308] width 1044 height 322
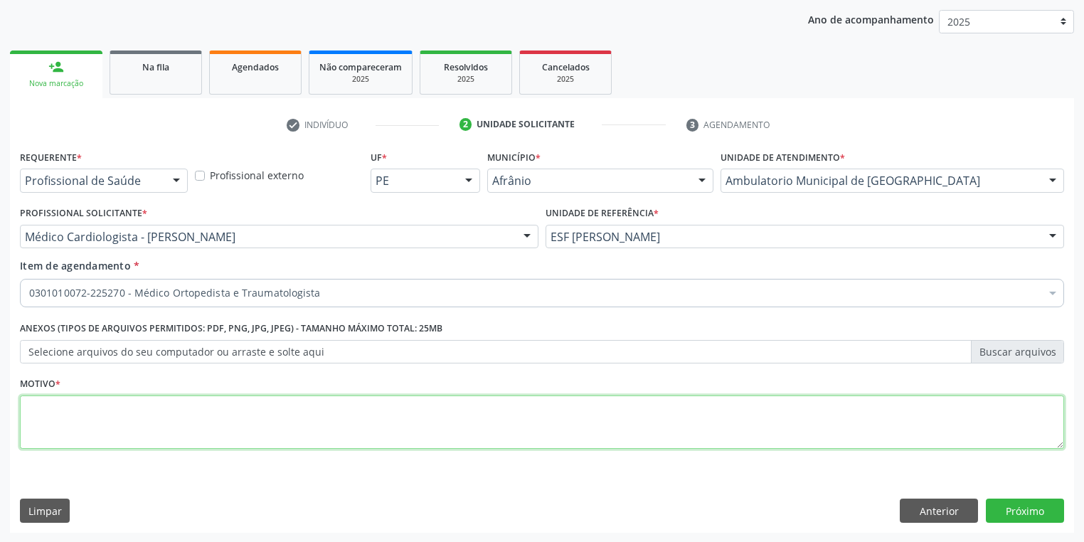
click at [71, 427] on li "Não selecionados" at bounding box center [577, 431] width 1112 height 38
type textarea "*"
click at [1001, 504] on button "Próximo" at bounding box center [1025, 511] width 78 height 24
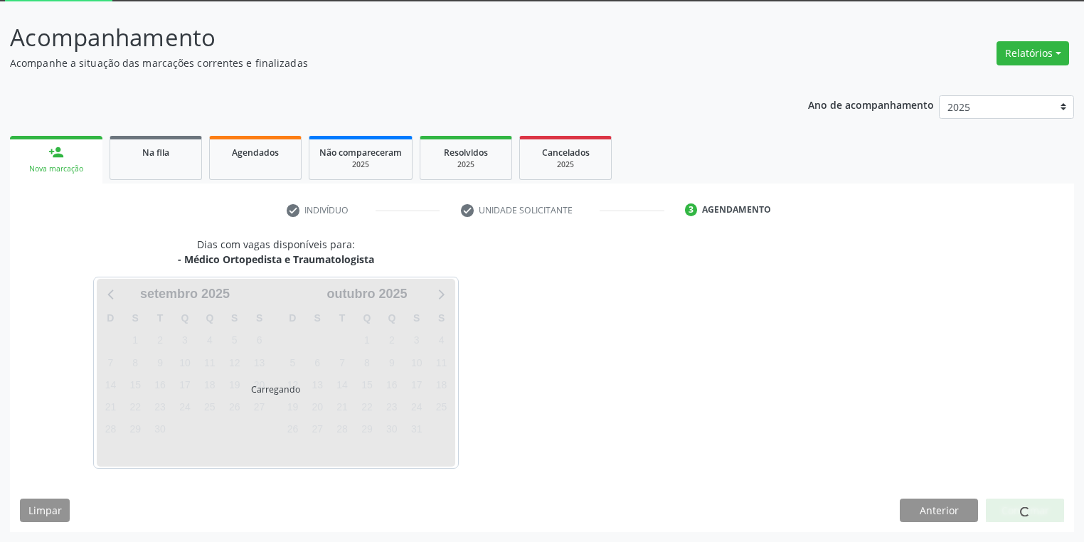
scroll to position [76, 0]
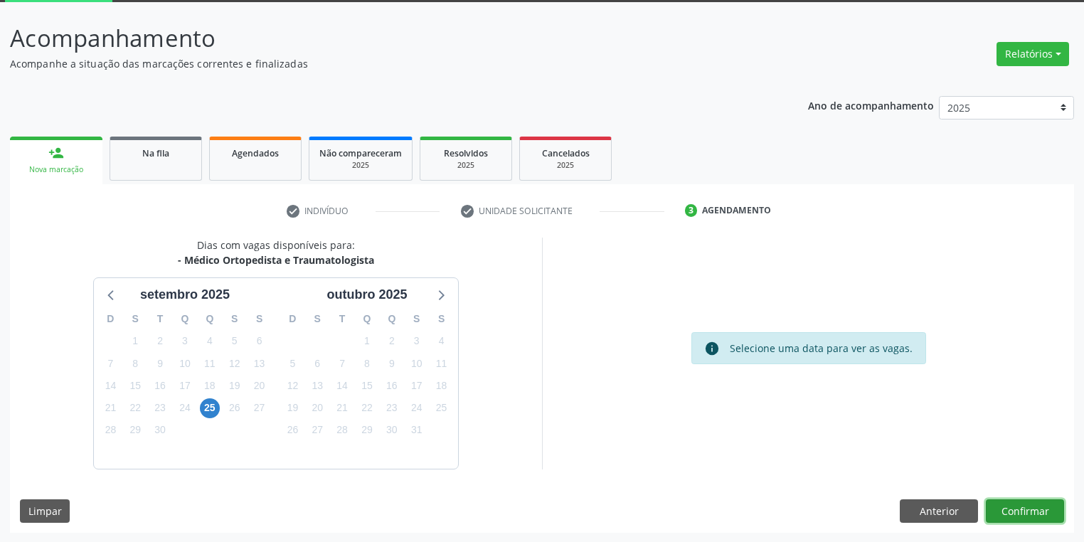
click at [1016, 504] on button "Confirmar" at bounding box center [1025, 511] width 78 height 24
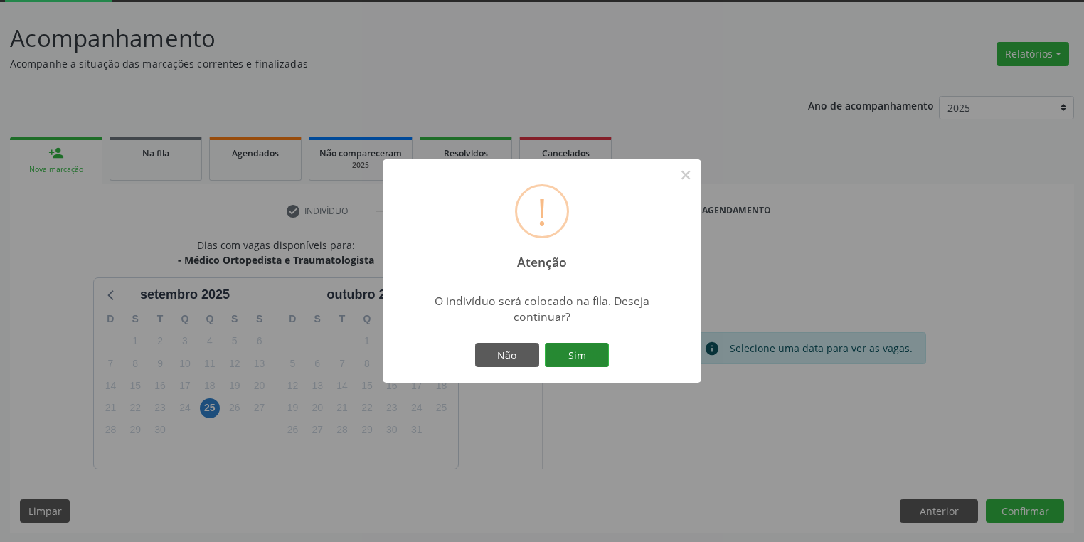
click at [593, 350] on button "Sim" at bounding box center [577, 355] width 64 height 24
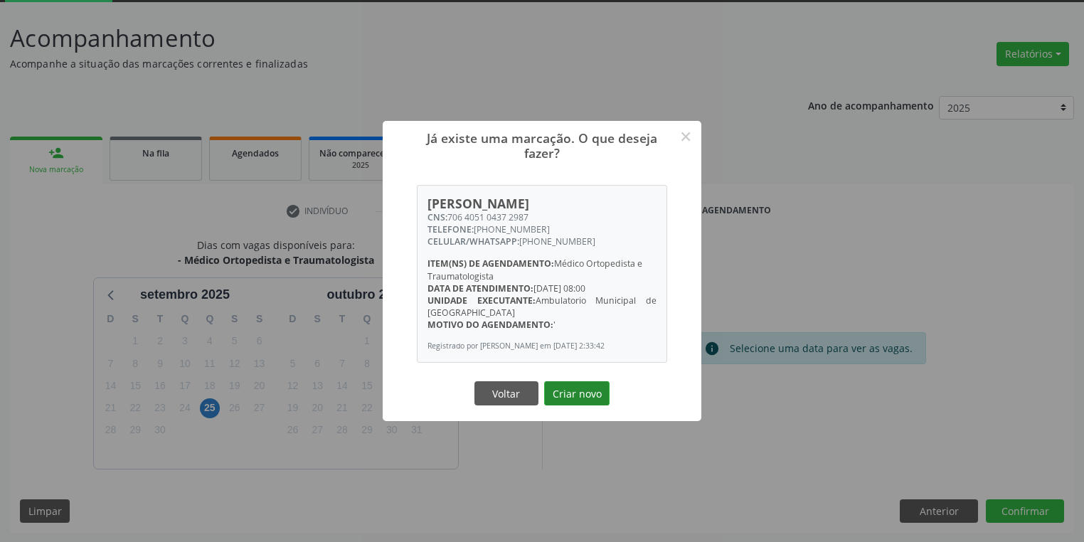
click at [560, 390] on button "Criar novo" at bounding box center [576, 393] width 65 height 24
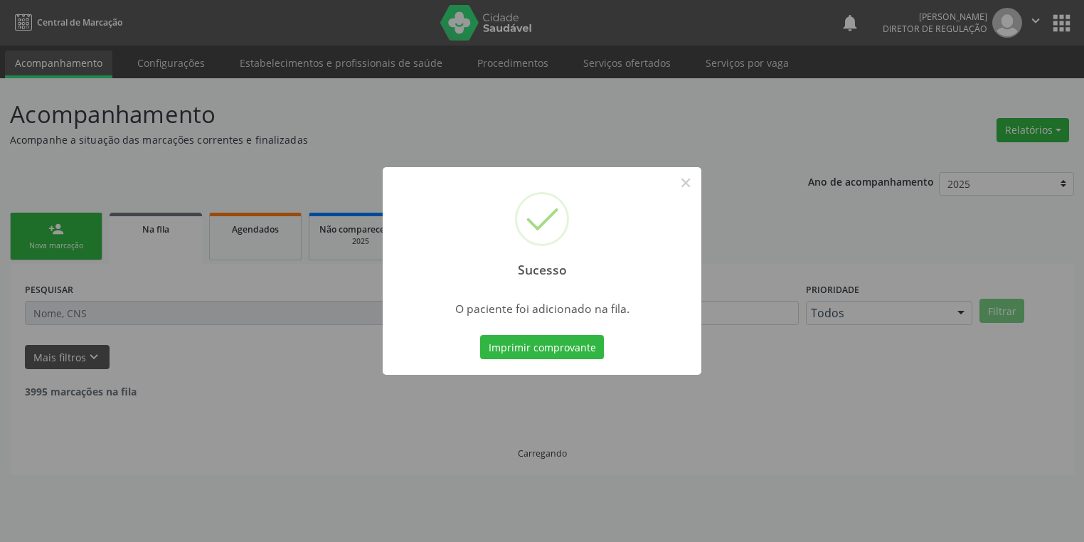
scroll to position [0, 0]
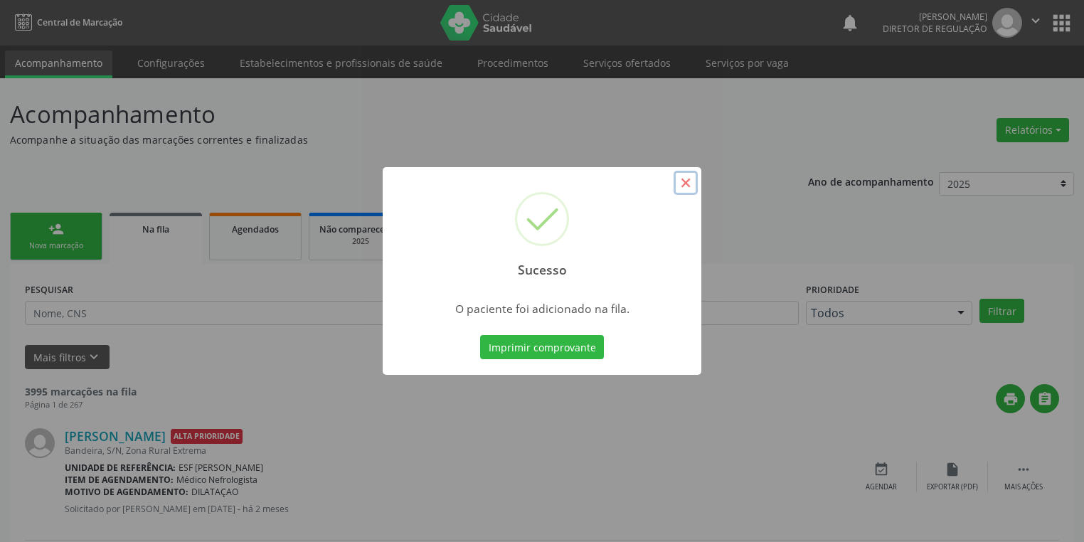
click at [685, 185] on button "×" at bounding box center [686, 183] width 24 height 24
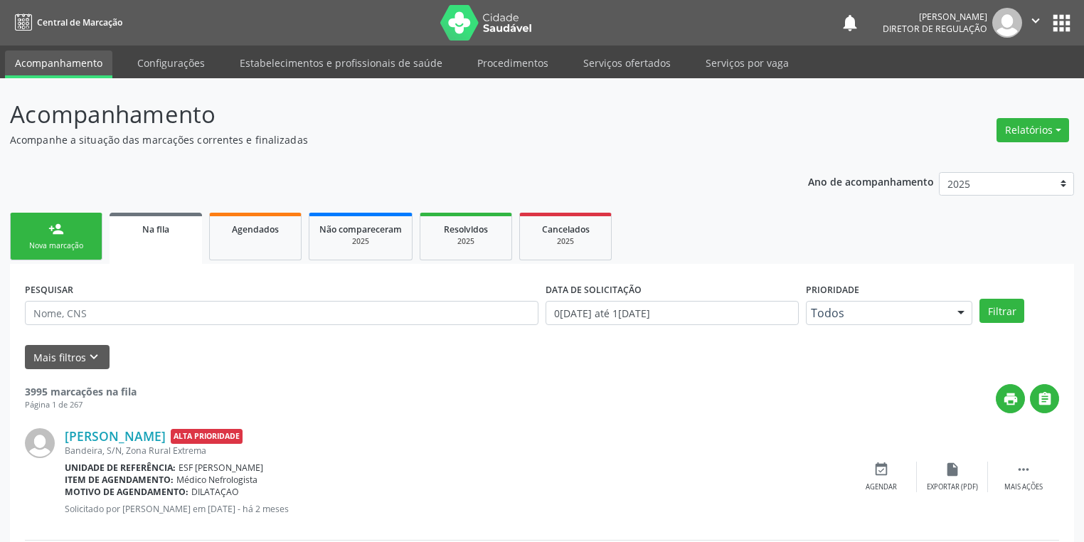
click at [44, 240] on div "Nova marcação" at bounding box center [56, 245] width 71 height 11
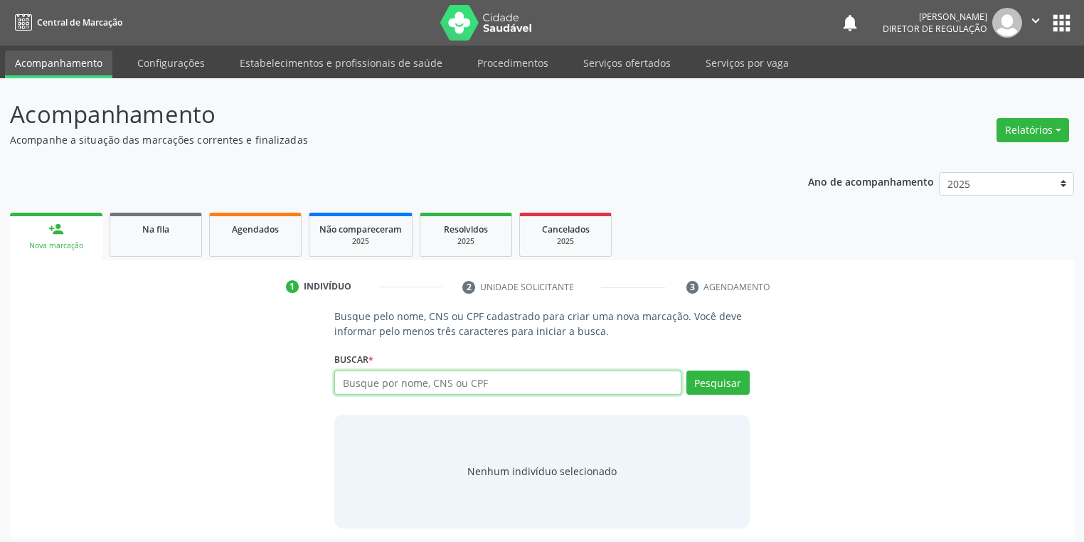
click at [368, 381] on input "text" at bounding box center [507, 383] width 347 height 24
type input "709603612618671"
click at [697, 383] on button "Pesquisar" at bounding box center [717, 383] width 63 height 24
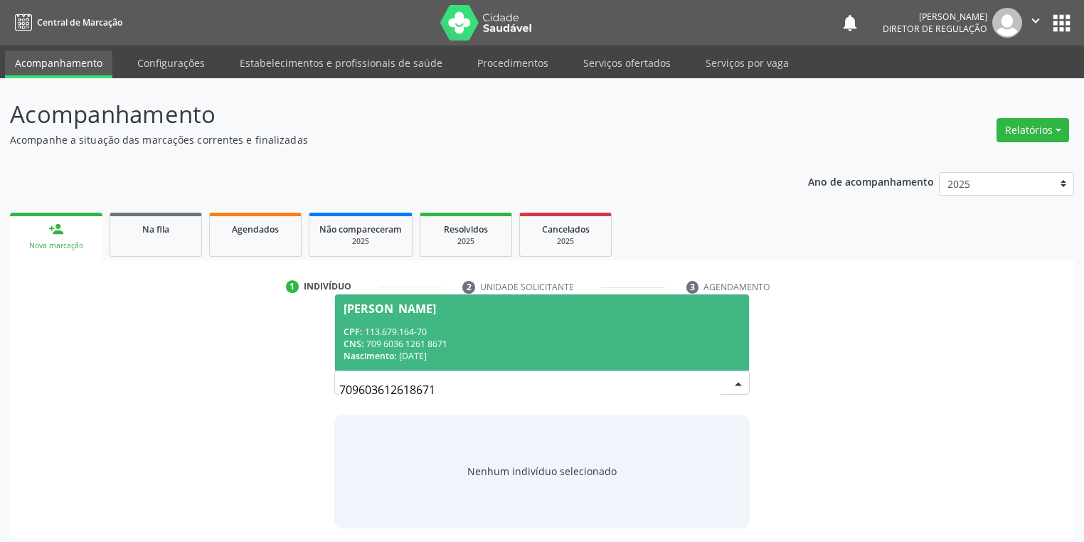
click at [381, 319] on span "Mikaele Pereira Lucas CPF: 113.679.164-70 CNS: 709 6036 1261 8671 Nascimento: 2…" at bounding box center [542, 332] width 414 height 76
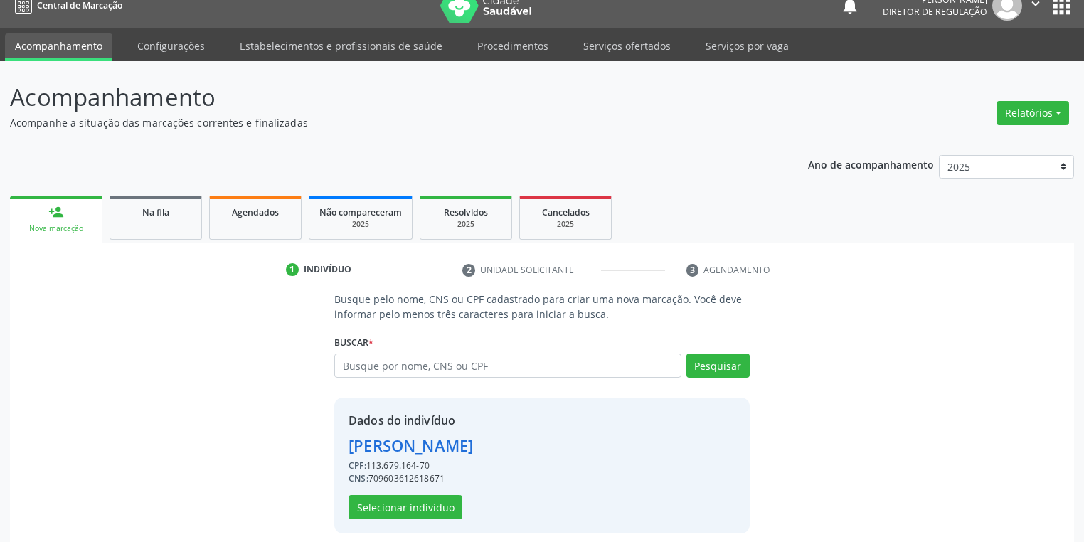
scroll to position [27, 0]
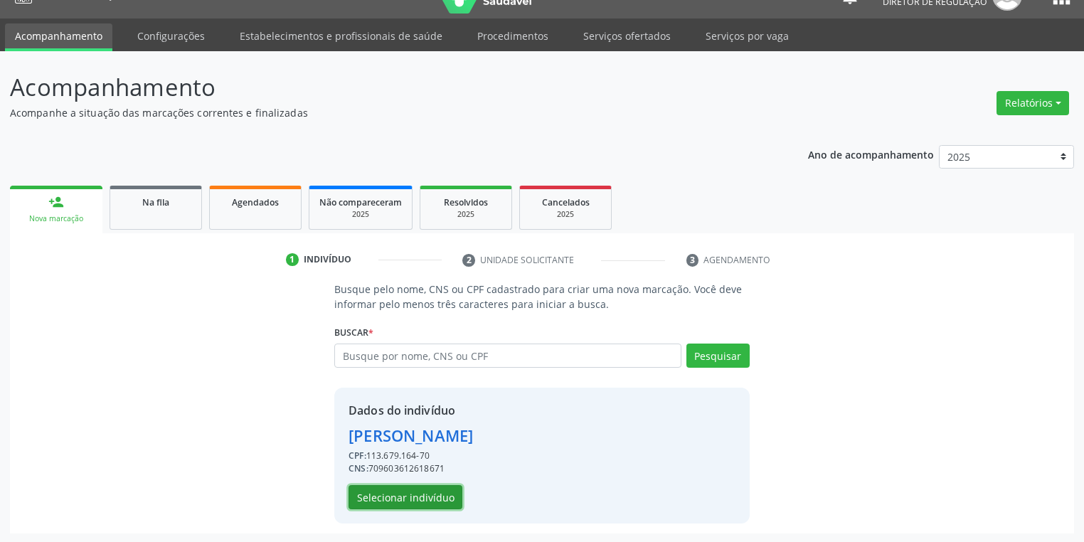
click at [385, 493] on button "Selecionar indivíduo" at bounding box center [406, 497] width 114 height 24
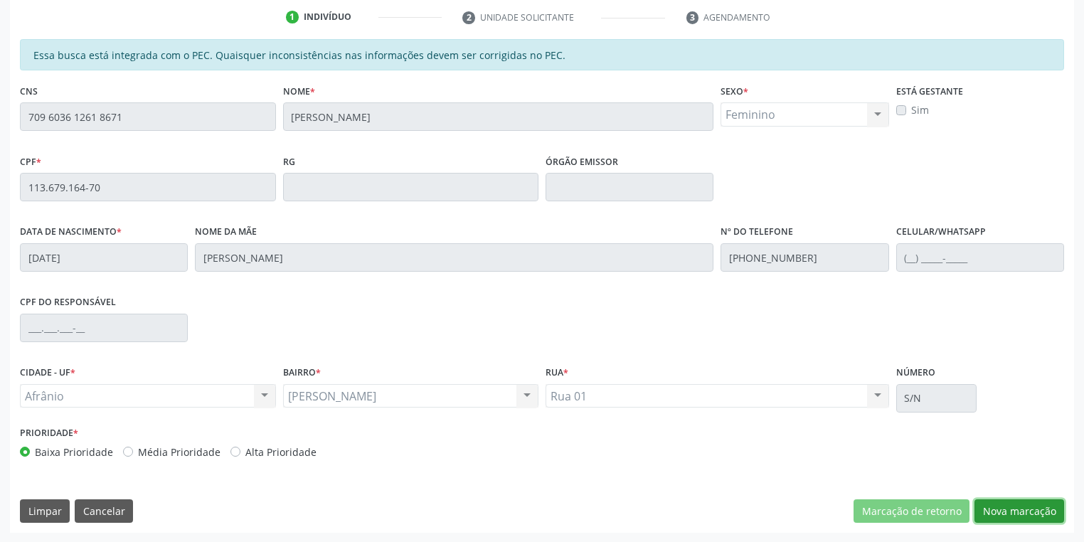
click at [1003, 506] on button "Nova marcação" at bounding box center [1019, 511] width 90 height 24
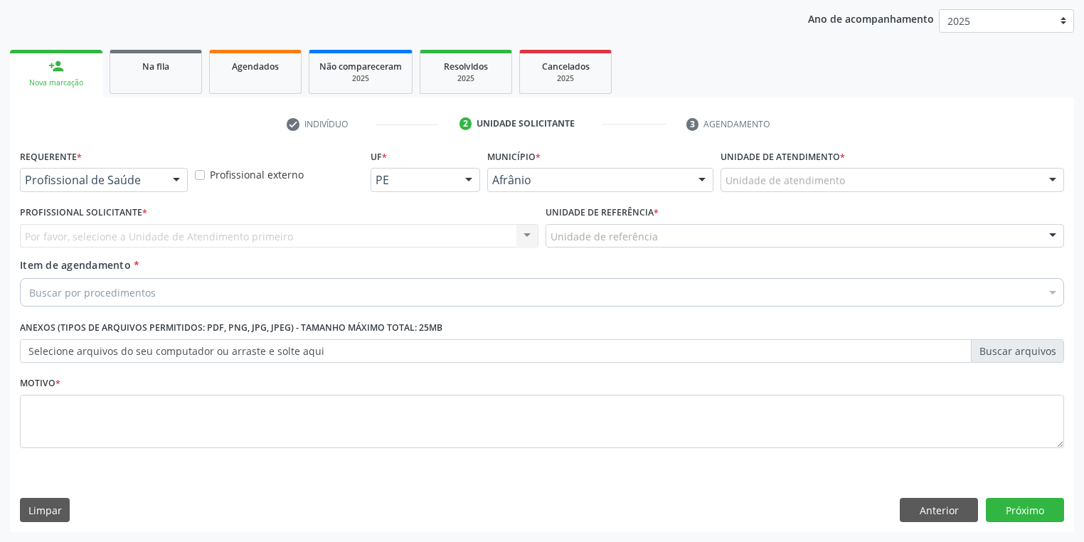
scroll to position [162, 0]
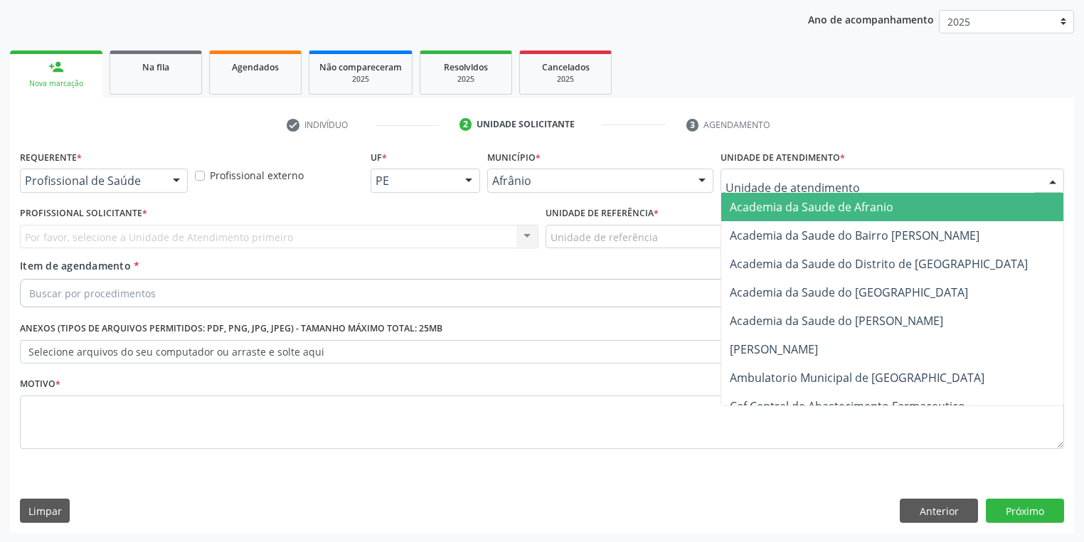
click at [733, 170] on div at bounding box center [893, 181] width 344 height 24
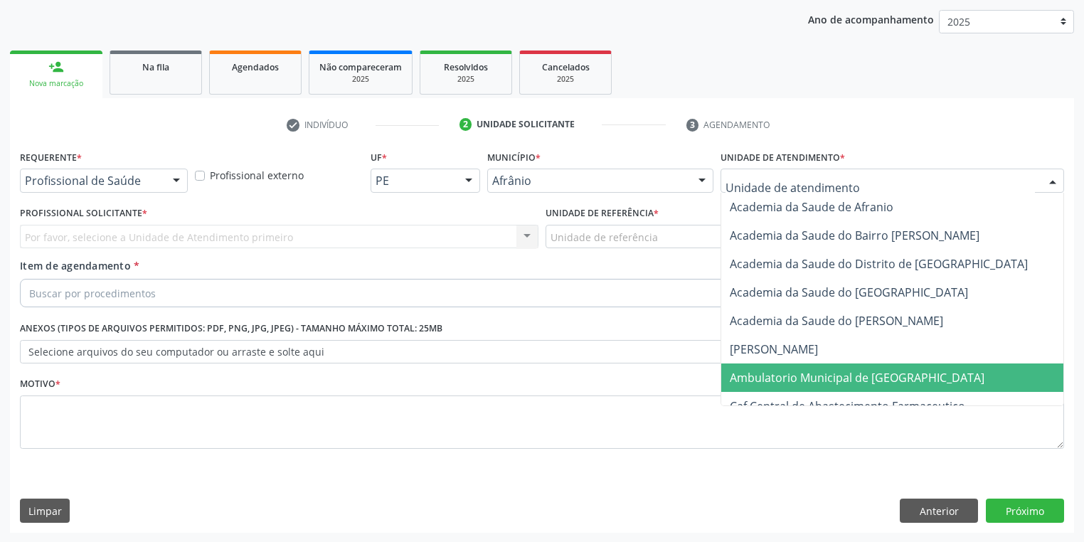
click at [750, 366] on span "Ambulatorio Municipal de [GEOGRAPHIC_DATA]" at bounding box center [894, 377] width 347 height 28
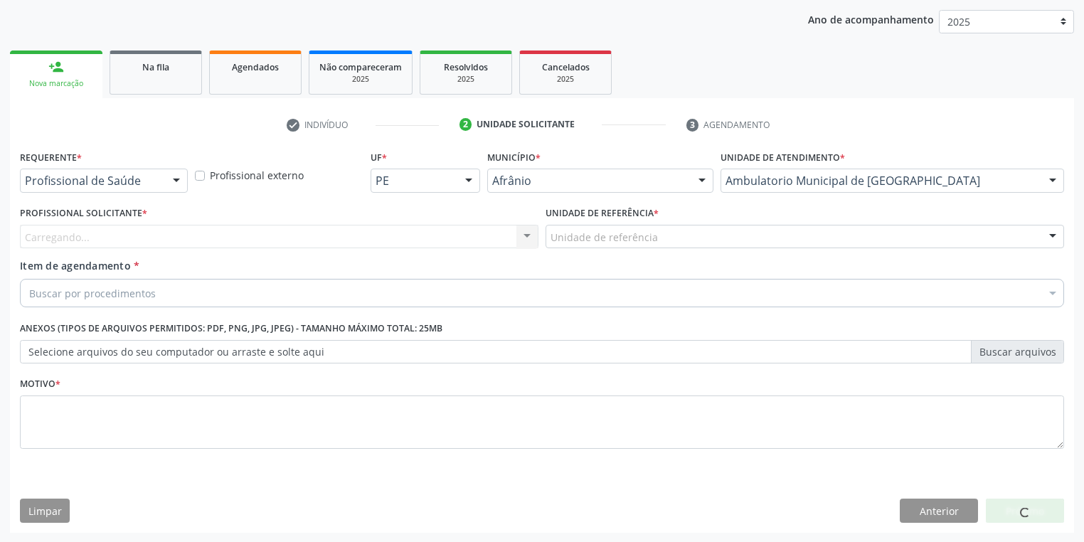
drag, startPoint x: 566, startPoint y: 233, endPoint x: 573, endPoint y: 268, distance: 35.6
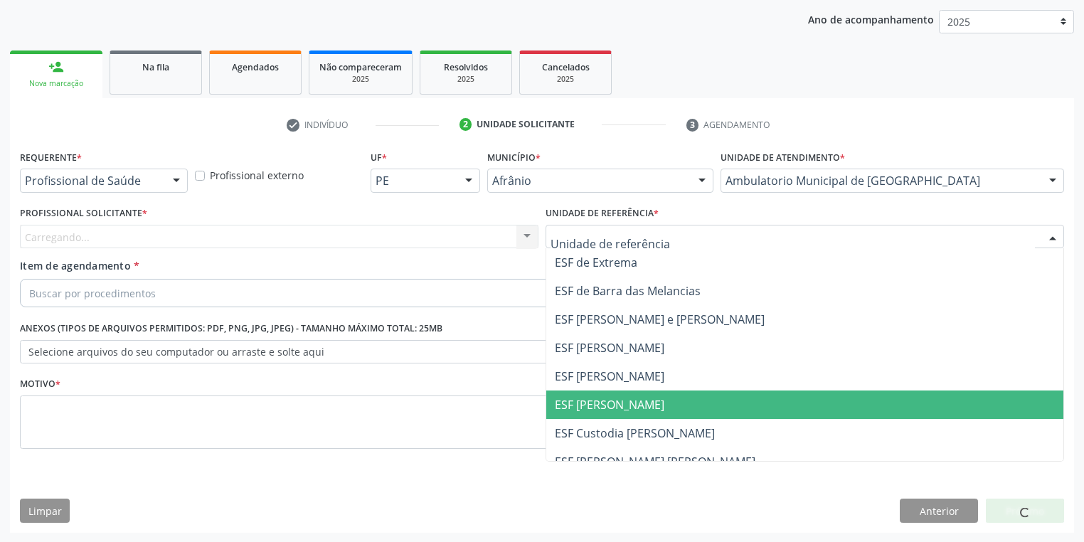
click at [580, 401] on span "ESF [PERSON_NAME]" at bounding box center [610, 405] width 110 height 16
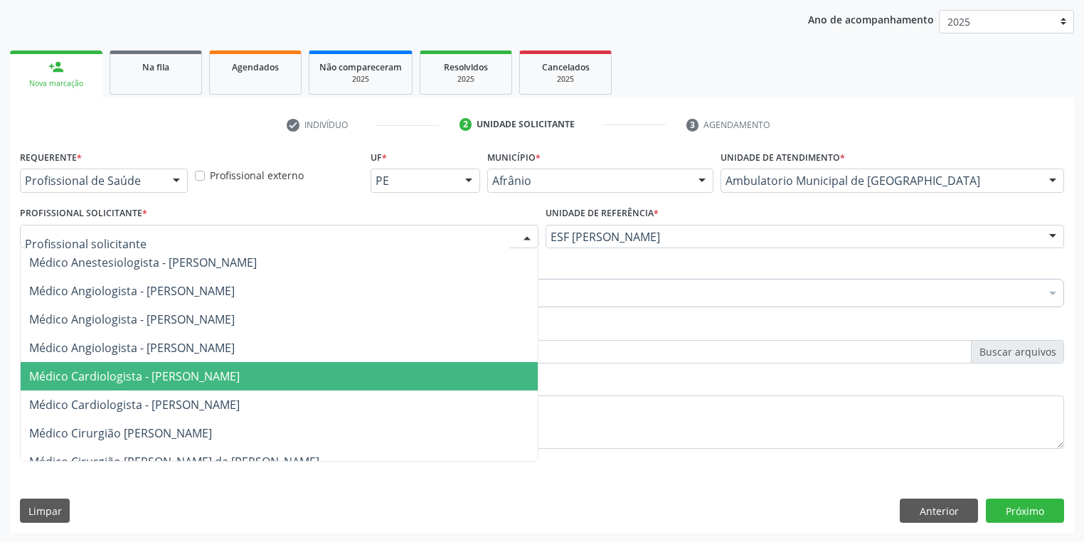
click at [164, 374] on span "Médico Cardiologista - [PERSON_NAME]" at bounding box center [134, 376] width 211 height 16
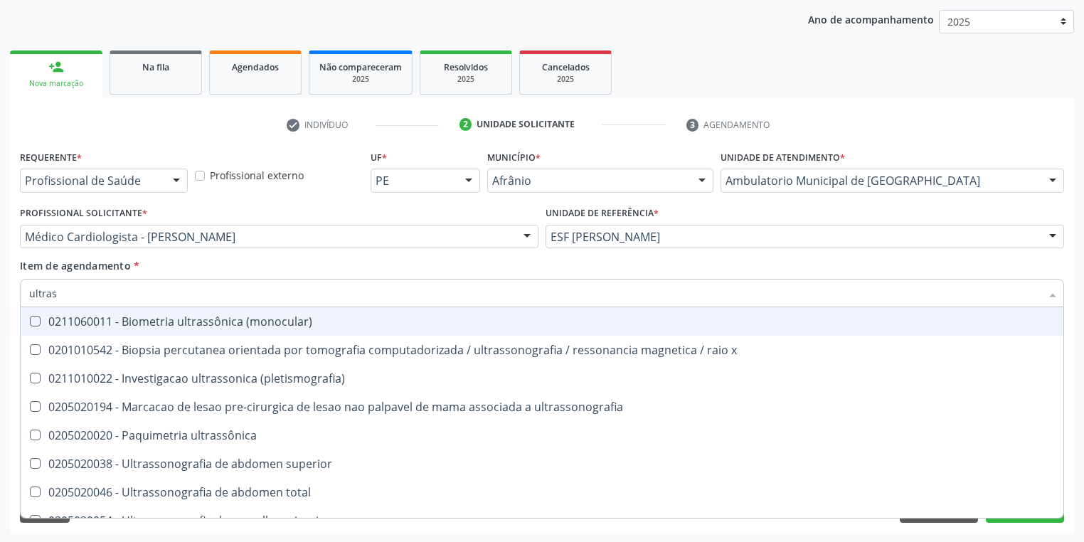
type input "ultrass"
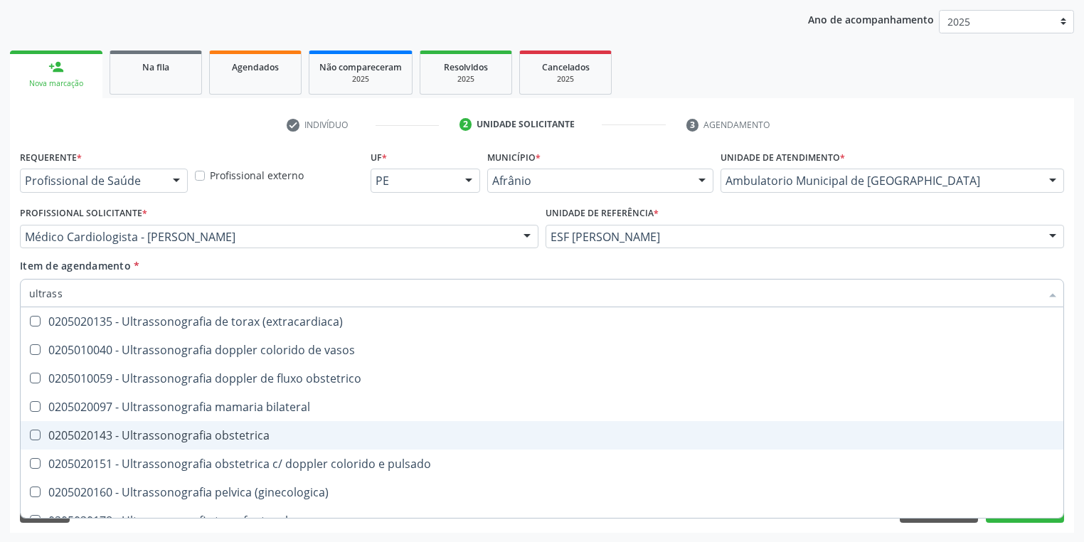
scroll to position [444, 0]
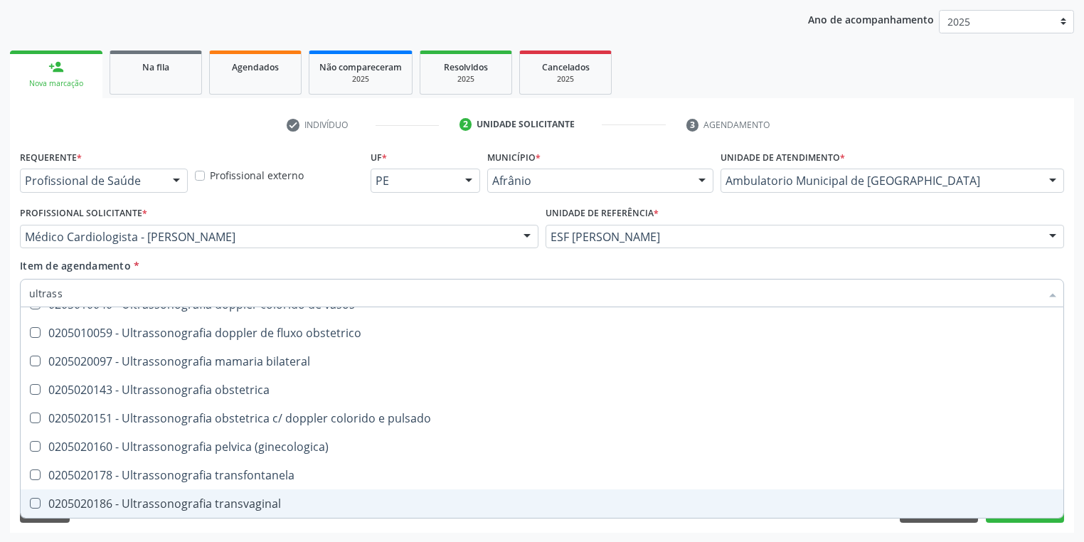
click at [115, 501] on div "0205020186 - Ultrassonografia transvaginal" at bounding box center [542, 503] width 1026 height 11
checkbox transvaginal "true"
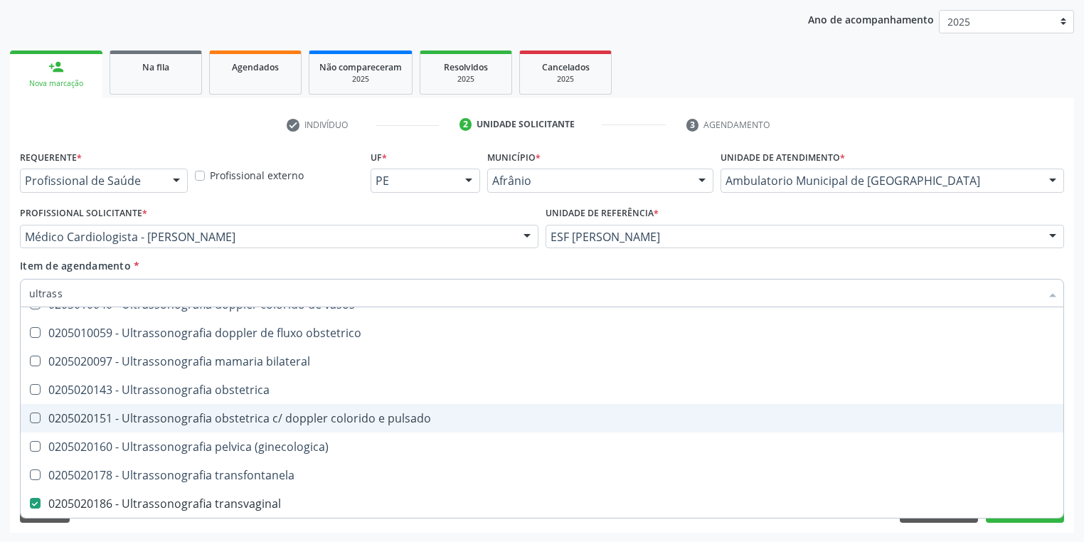
scroll to position [387, 0]
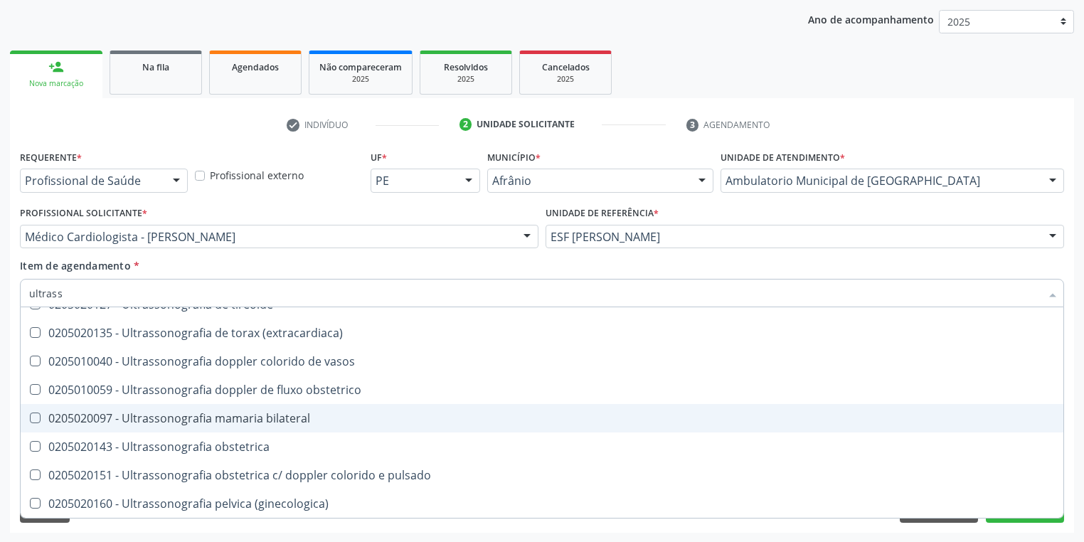
click at [34, 418] on bilateral at bounding box center [35, 418] width 11 height 11
click at [30, 418] on bilateral "checkbox" at bounding box center [25, 417] width 9 height 9
checkbox bilateral "true"
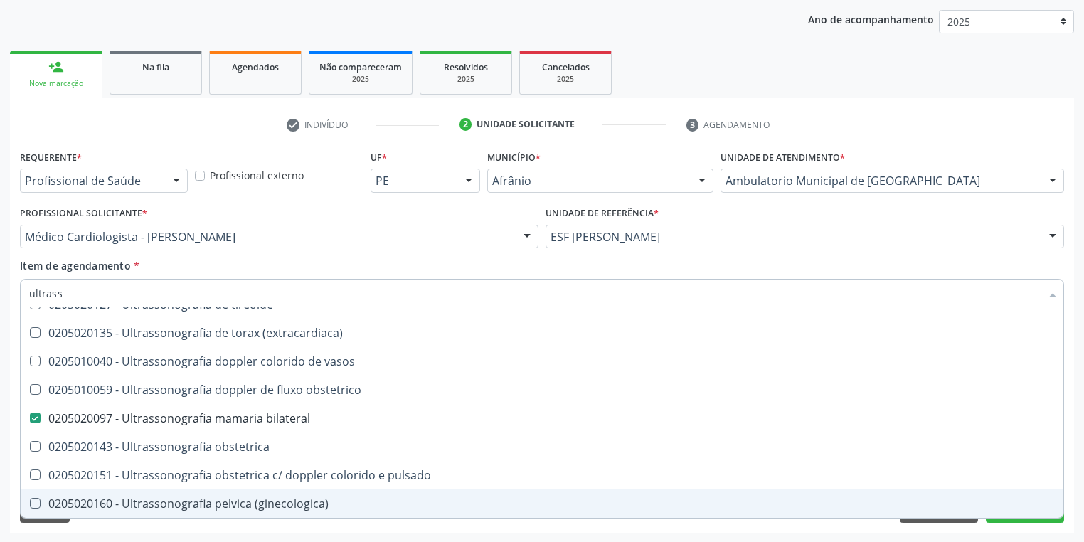
click at [104, 526] on div "Requerente * Profissional de Saúde Profissional de Saúde Paciente Nenhum result…" at bounding box center [542, 340] width 1064 height 386
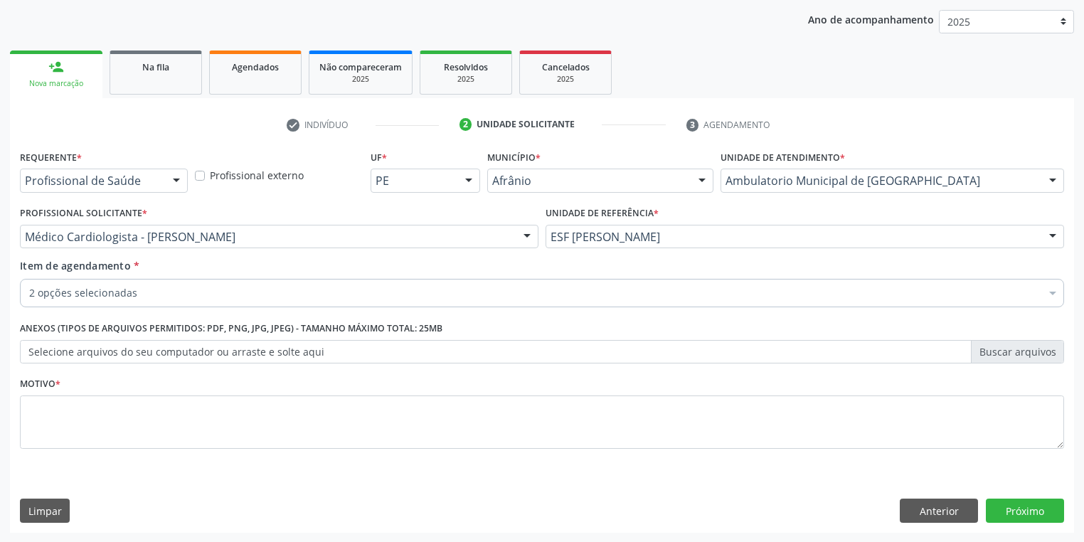
scroll to position [0, 0]
click at [77, 427] on textarea at bounding box center [542, 422] width 1044 height 54
type textarea "*"
click at [1004, 509] on button "Próximo" at bounding box center [1025, 511] width 78 height 24
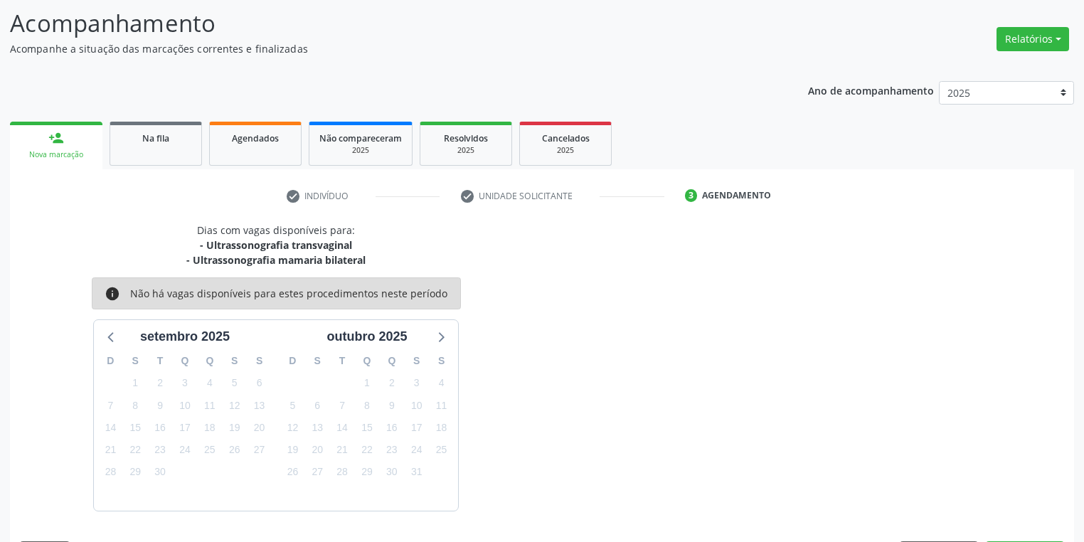
scroll to position [132, 0]
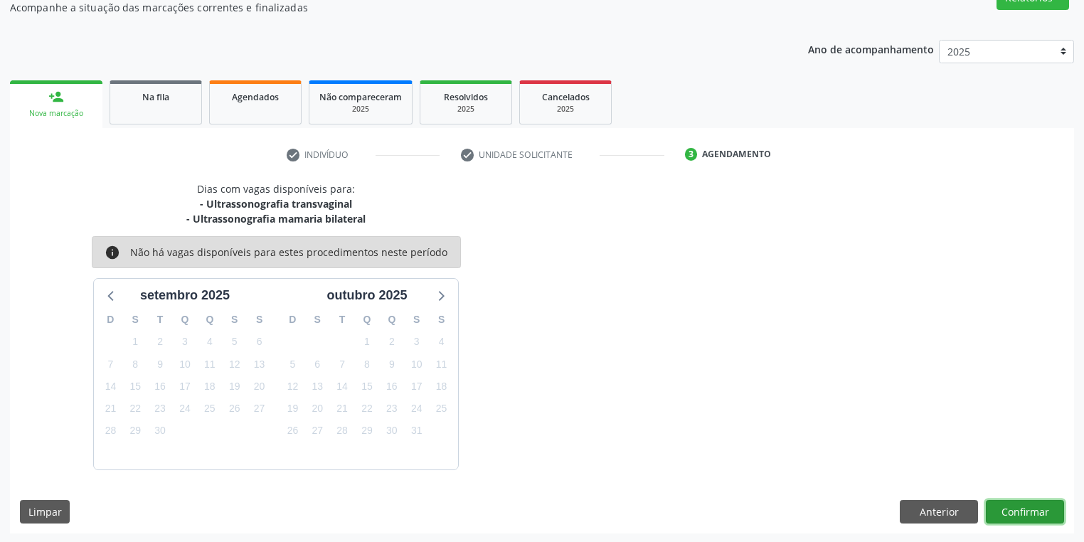
click at [1016, 509] on button "Confirmar" at bounding box center [1025, 512] width 78 height 24
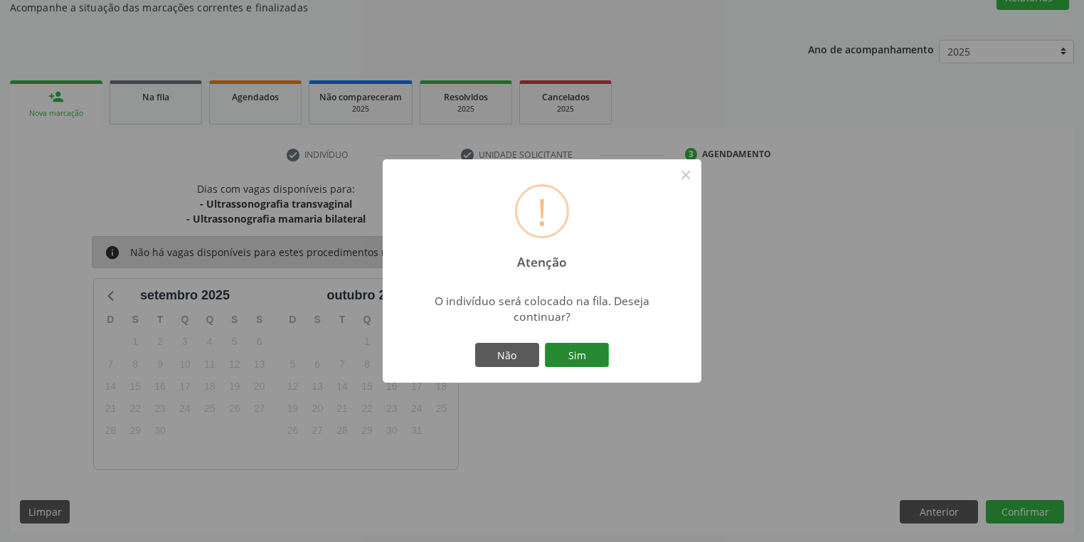
click at [587, 351] on button "Sim" at bounding box center [577, 355] width 64 height 24
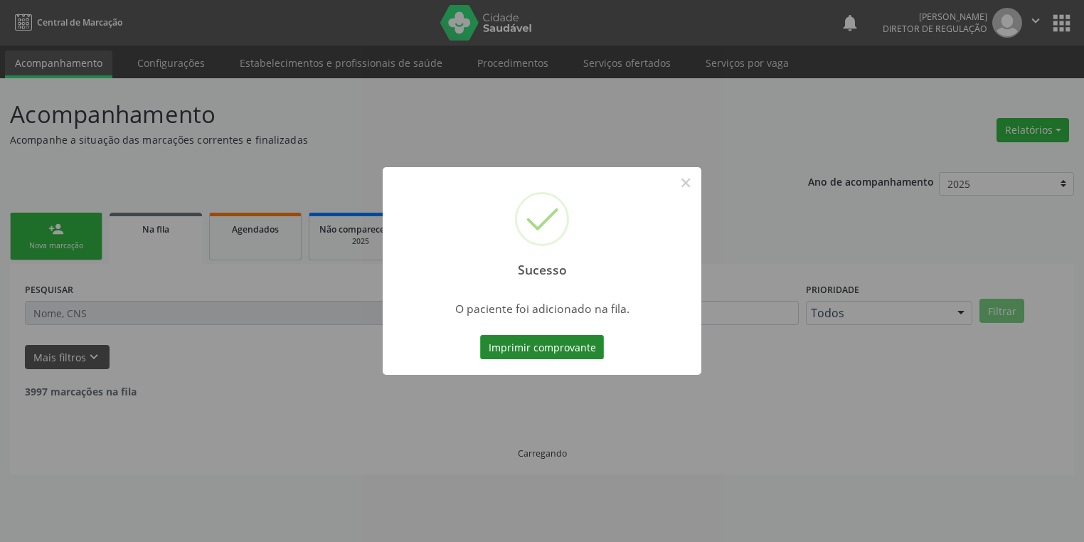
scroll to position [0, 0]
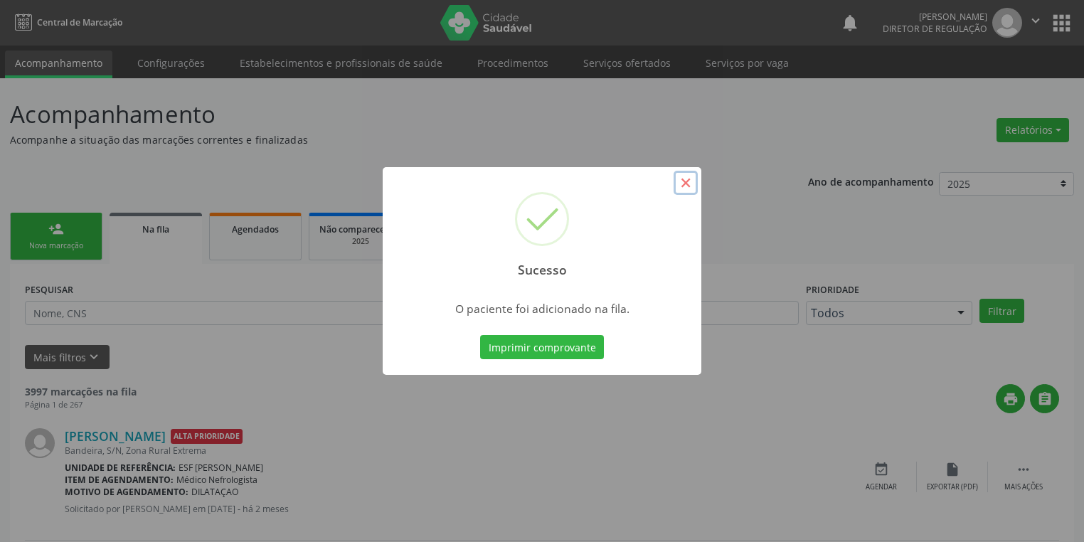
click at [692, 188] on button "×" at bounding box center [686, 183] width 24 height 24
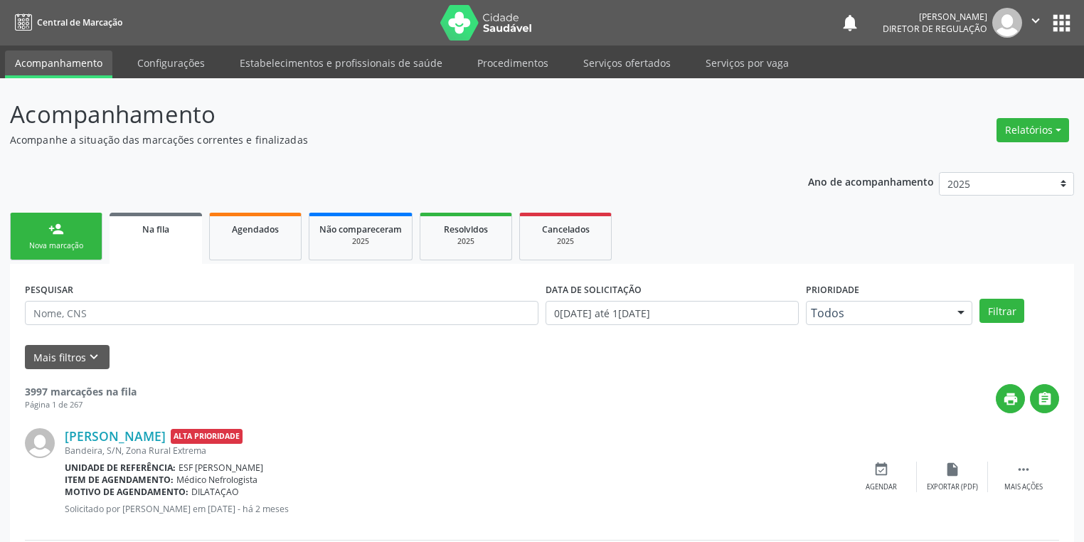
click at [86, 225] on link "person_add Nova marcação" at bounding box center [56, 237] width 92 height 48
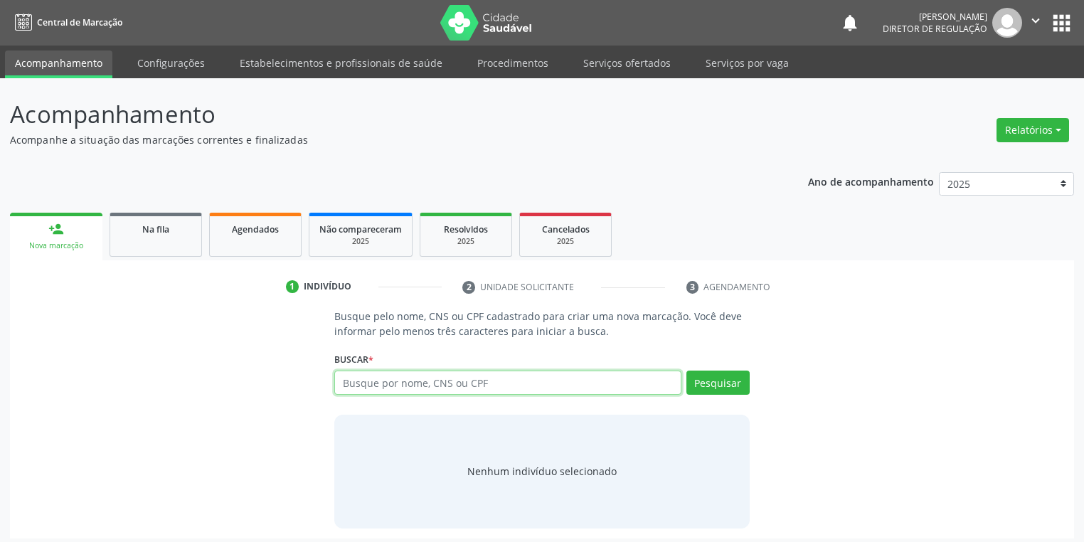
click at [358, 385] on input "text" at bounding box center [507, 383] width 347 height 24
type input "709201299338336"
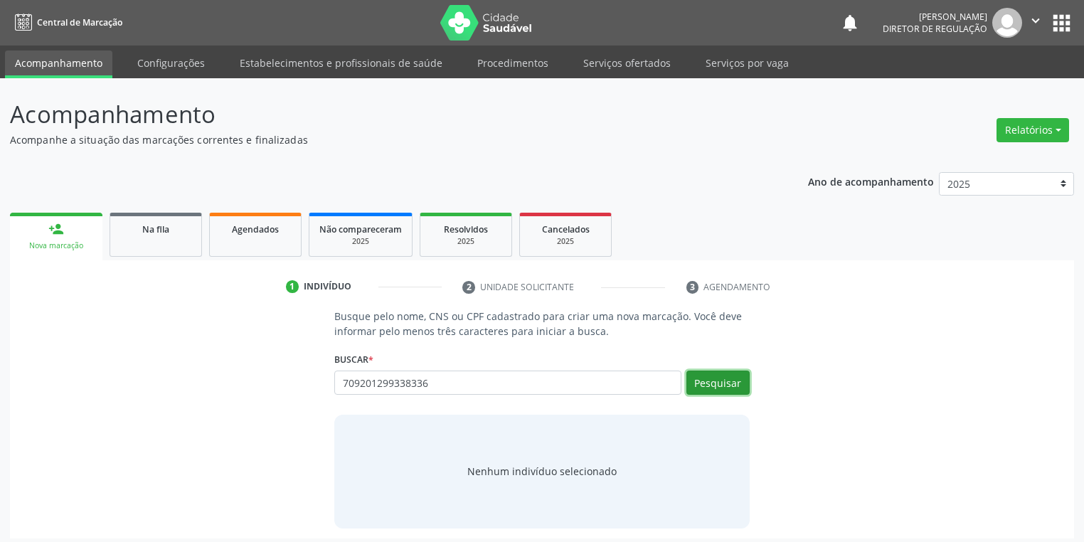
click at [704, 382] on button "Pesquisar" at bounding box center [717, 383] width 63 height 24
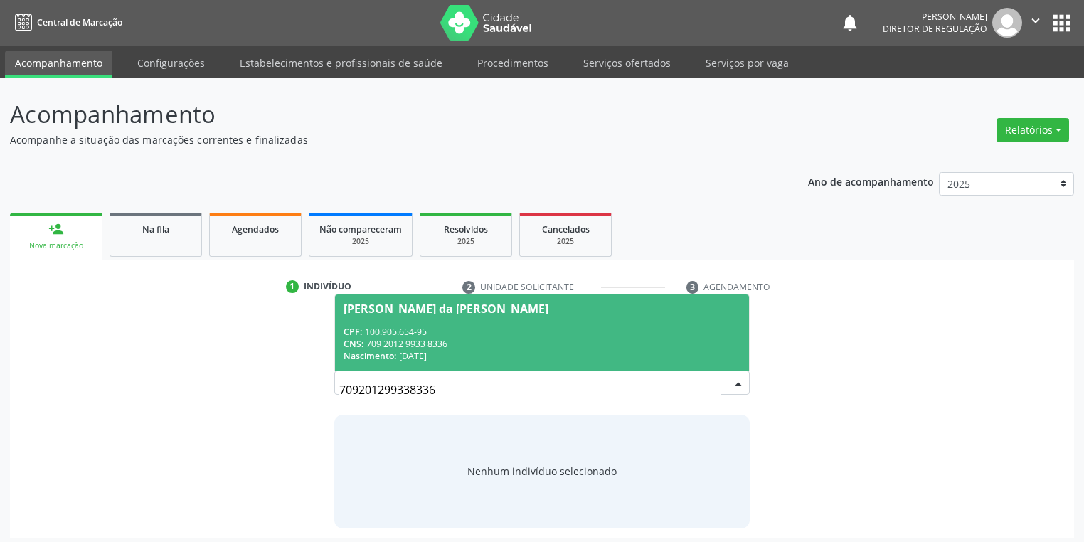
click at [450, 336] on div "CPF: 100.905.654-95" at bounding box center [542, 332] width 397 height 12
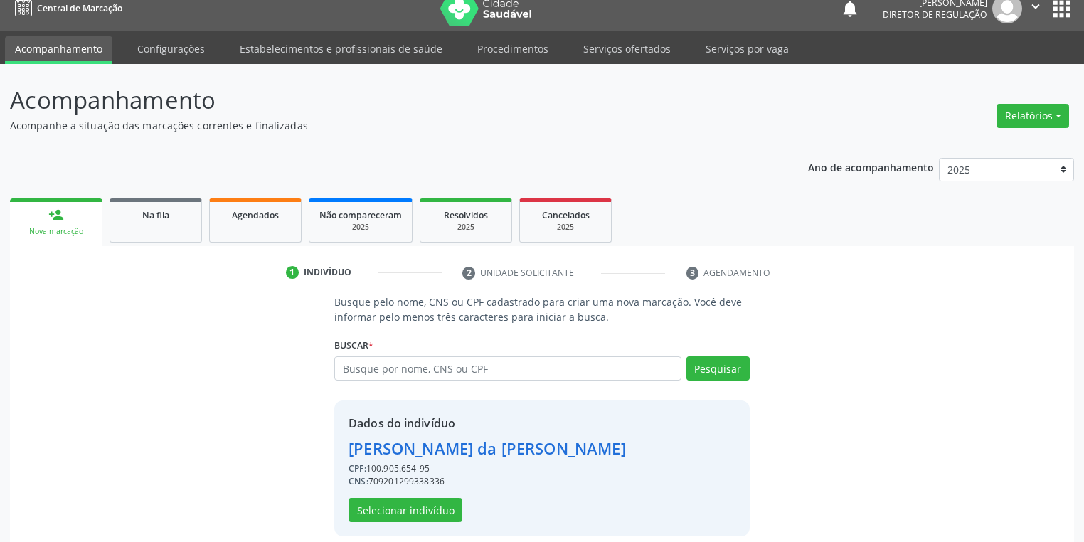
scroll to position [27, 0]
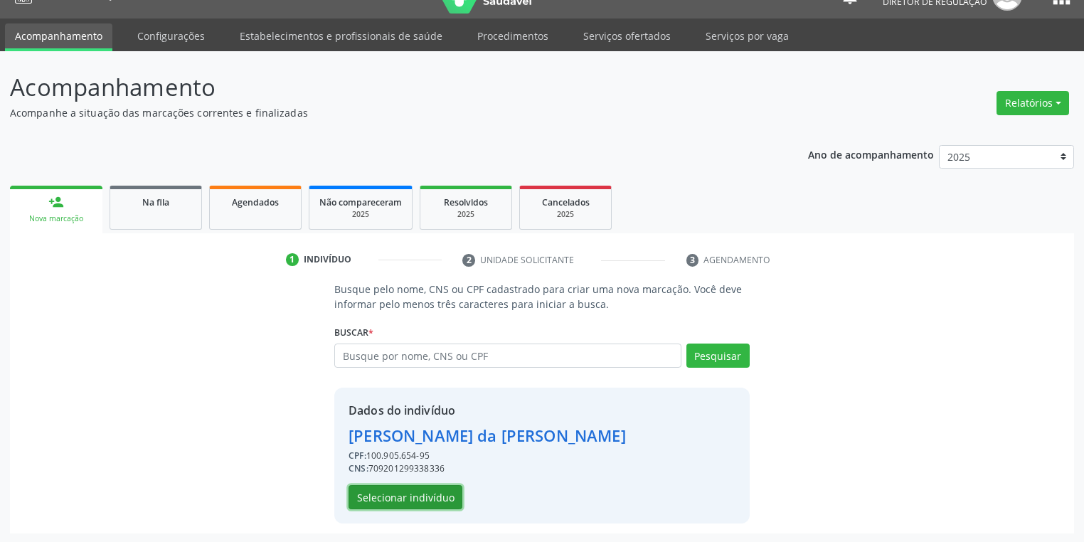
click at [428, 493] on button "Selecionar indivíduo" at bounding box center [406, 497] width 114 height 24
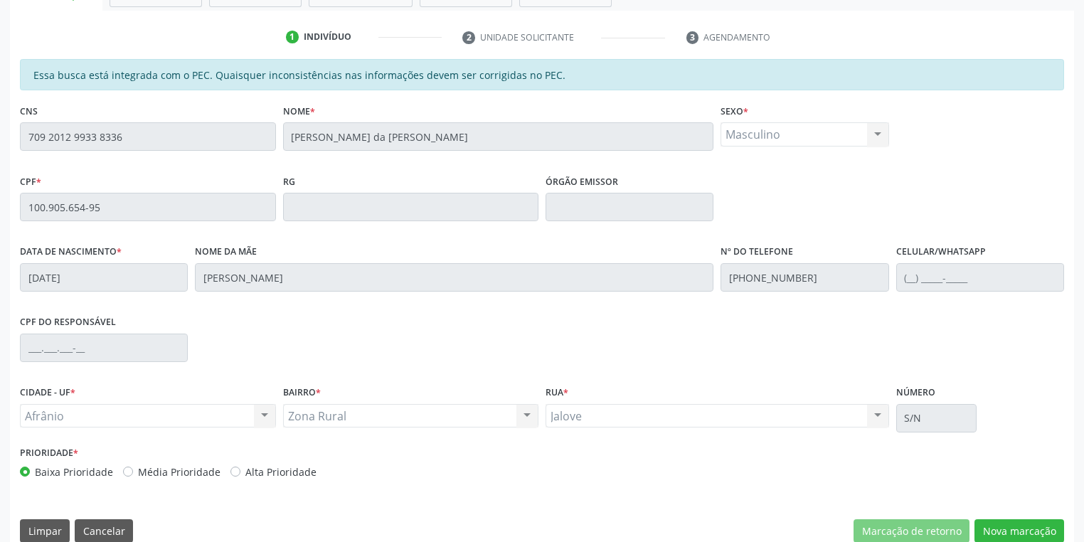
scroll to position [270, 0]
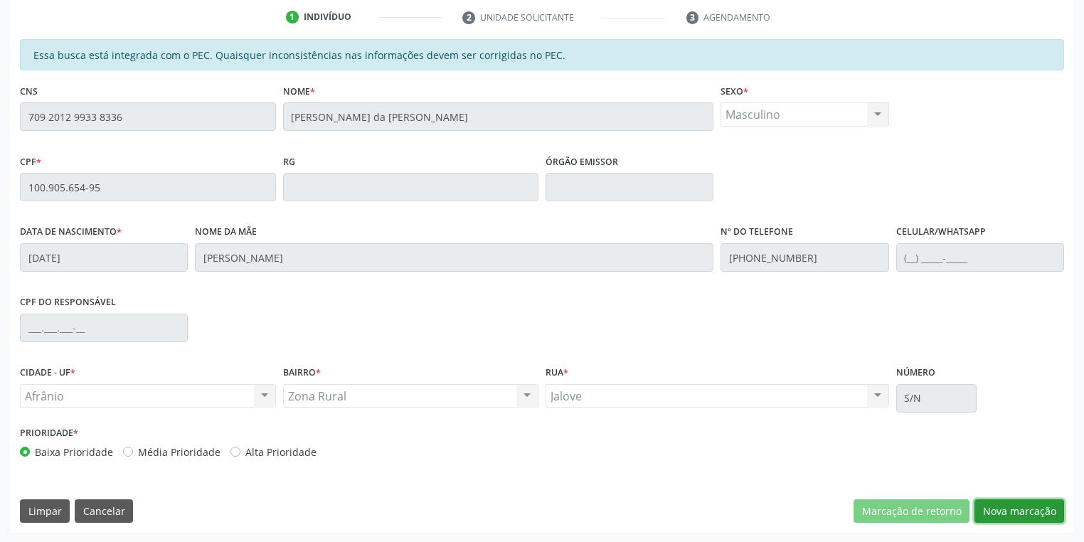
click at [1011, 513] on button "Nova marcação" at bounding box center [1019, 511] width 90 height 24
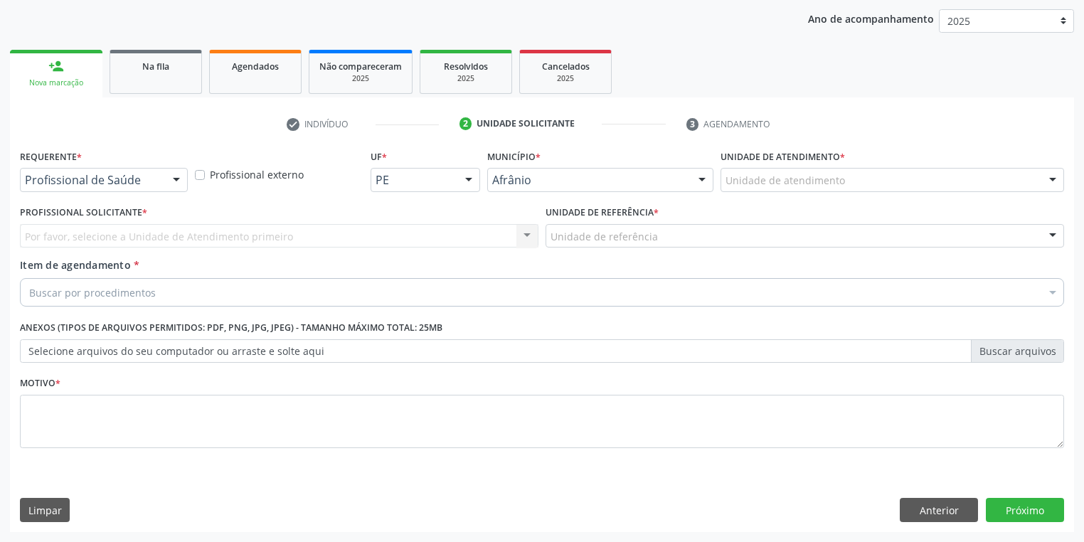
scroll to position [162, 0]
drag, startPoint x: 748, startPoint y: 180, endPoint x: 750, endPoint y: 234, distance: 54.1
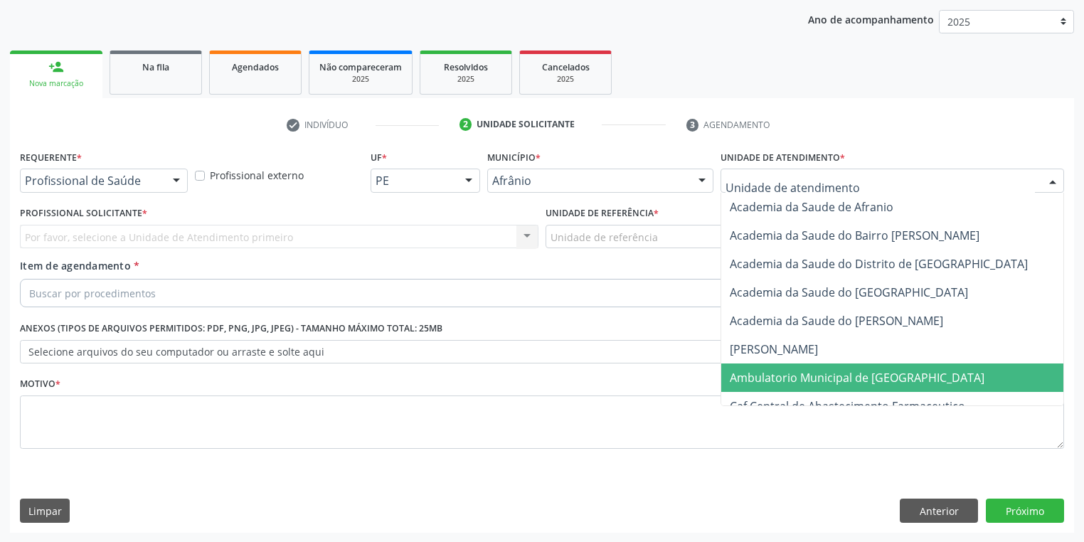
drag, startPoint x: 771, startPoint y: 381, endPoint x: 647, endPoint y: 288, distance: 155.5
click at [770, 381] on span "Ambulatorio Municipal de [GEOGRAPHIC_DATA]" at bounding box center [857, 378] width 255 height 16
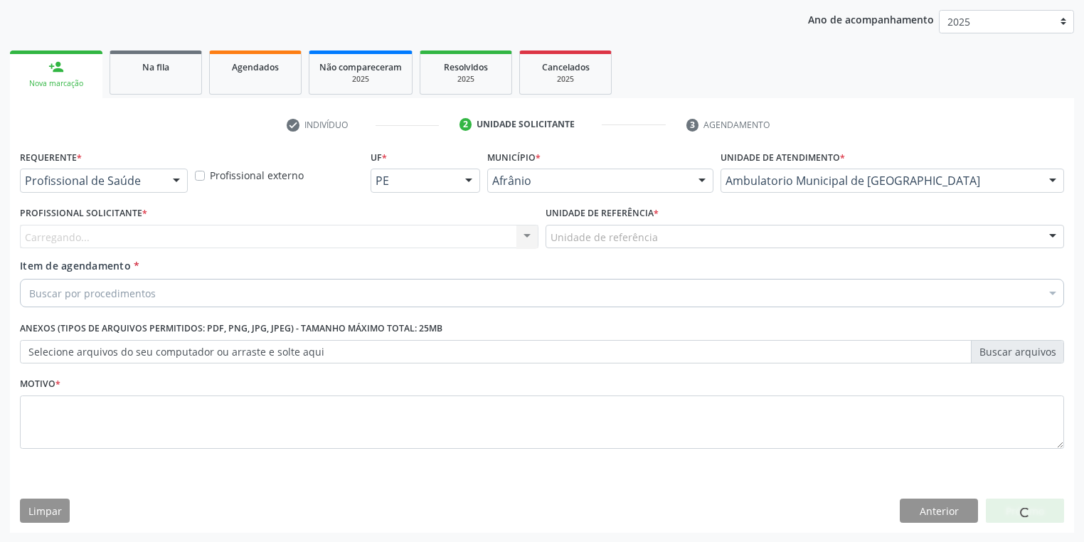
drag, startPoint x: 592, startPoint y: 236, endPoint x: 592, endPoint y: 319, distance: 82.5
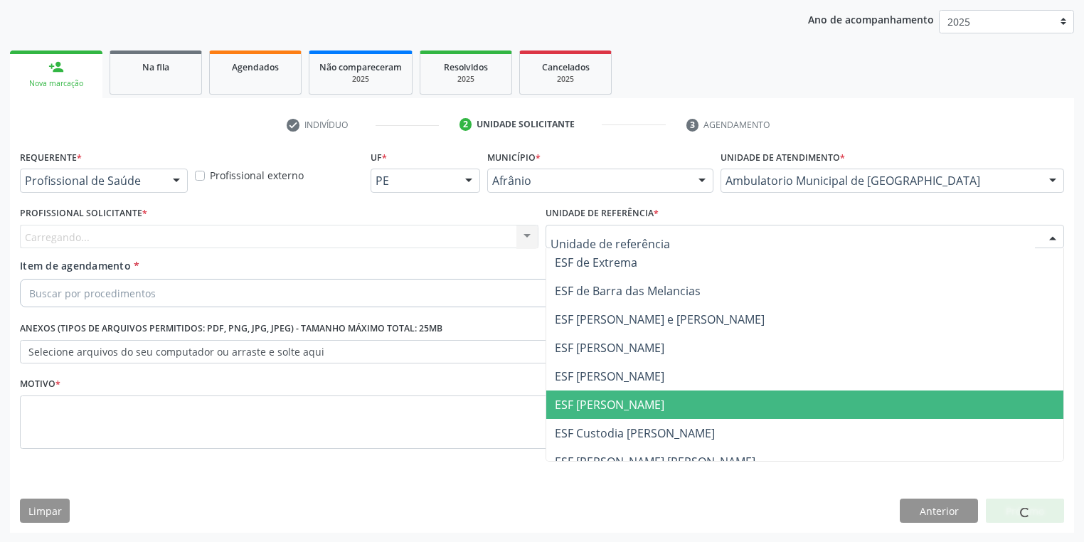
click at [601, 411] on span "ESF [PERSON_NAME]" at bounding box center [610, 405] width 110 height 16
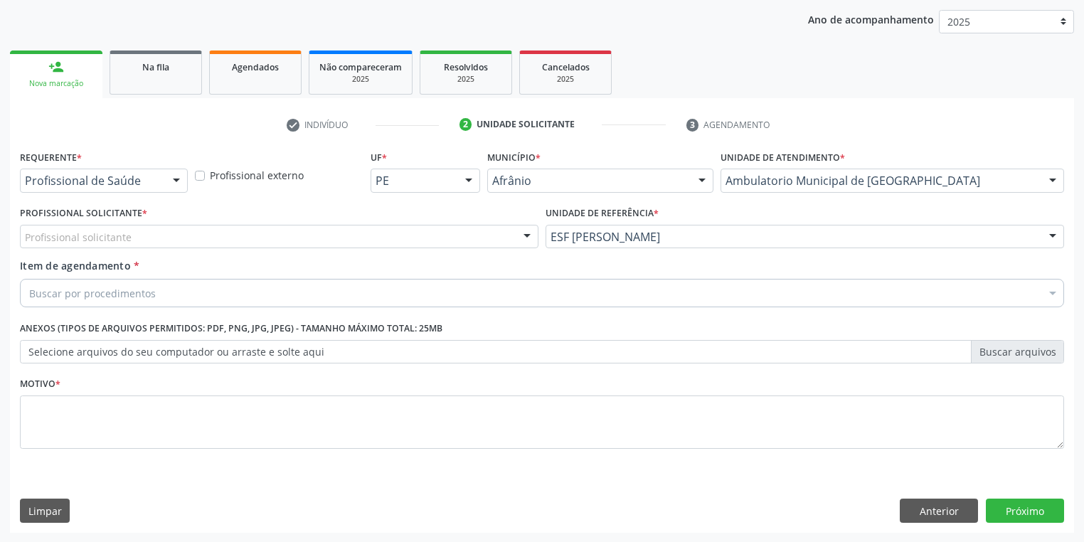
click at [87, 244] on div "Profissional solicitante" at bounding box center [279, 237] width 519 height 24
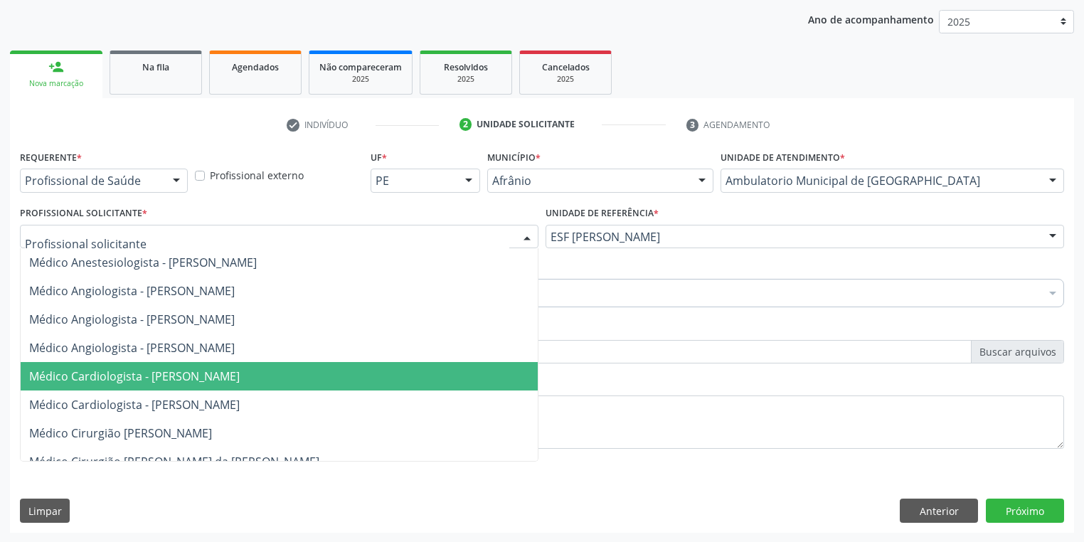
click at [97, 364] on span "Médico Cardiologista - [PERSON_NAME]" at bounding box center [279, 376] width 517 height 28
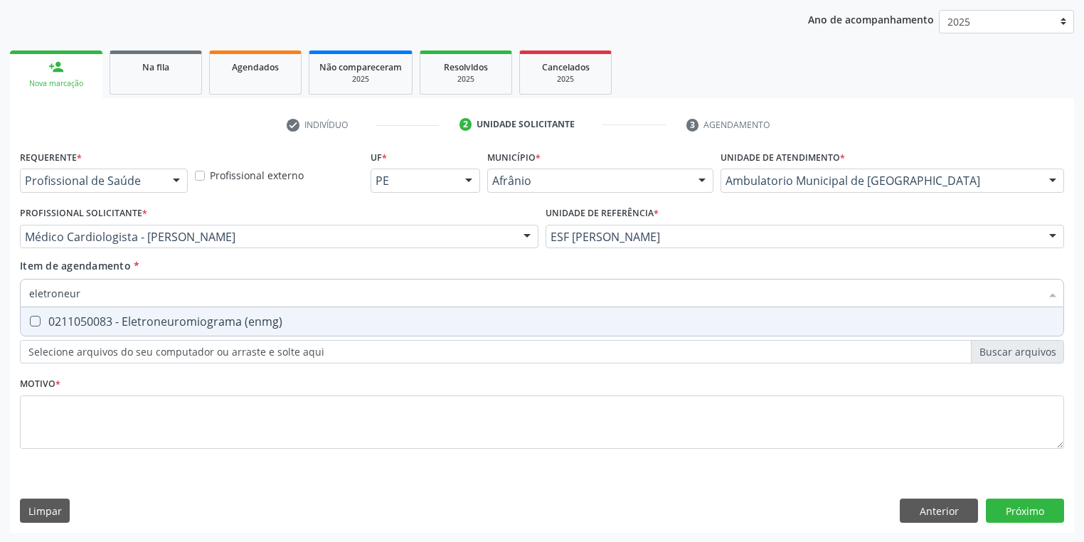
type input "eletroneuro"
drag, startPoint x: 72, startPoint y: 331, endPoint x: 67, endPoint y: 363, distance: 32.4
click at [71, 330] on span "0211050083 - Eletroneuromiograma (enmg)" at bounding box center [542, 321] width 1043 height 28
checkbox \(enmg\) "true"
click at [55, 418] on div "Requerente * Profissional de Saúde Profissional de Saúde Paciente Nenhum result…" at bounding box center [542, 308] width 1044 height 322
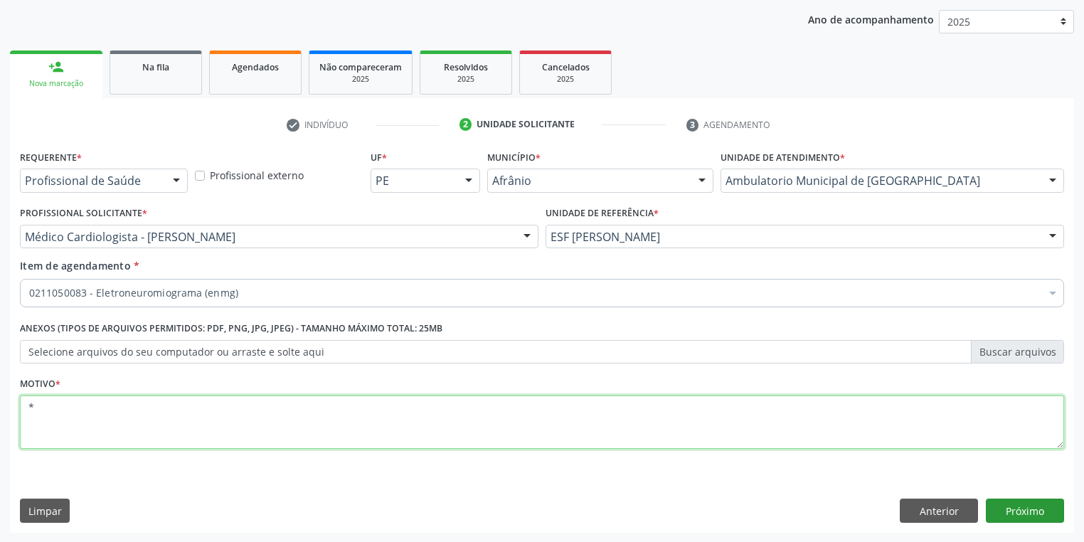
type textarea "*"
click at [1001, 509] on button "Próximo" at bounding box center [1025, 511] width 78 height 24
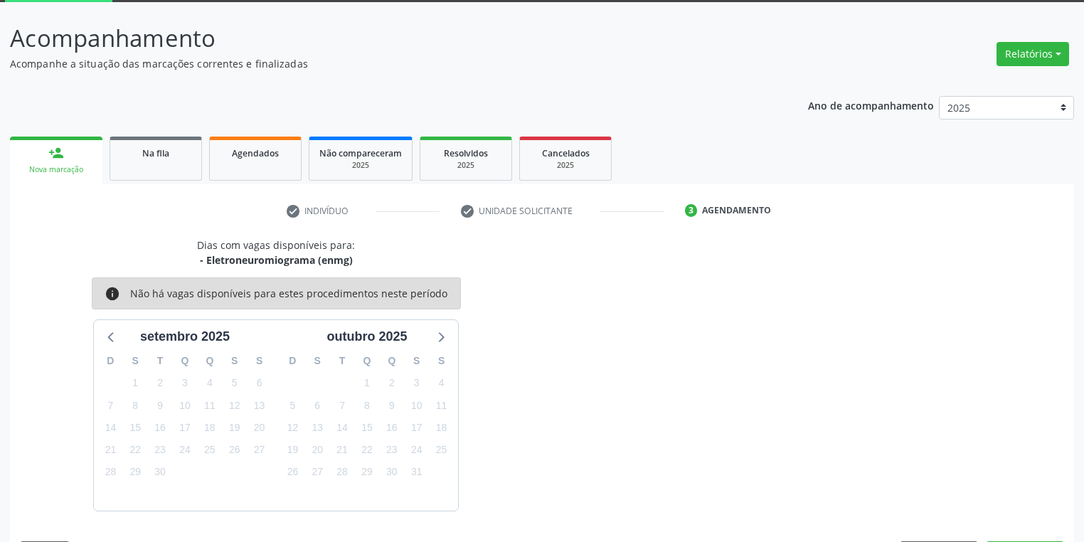
scroll to position [117, 0]
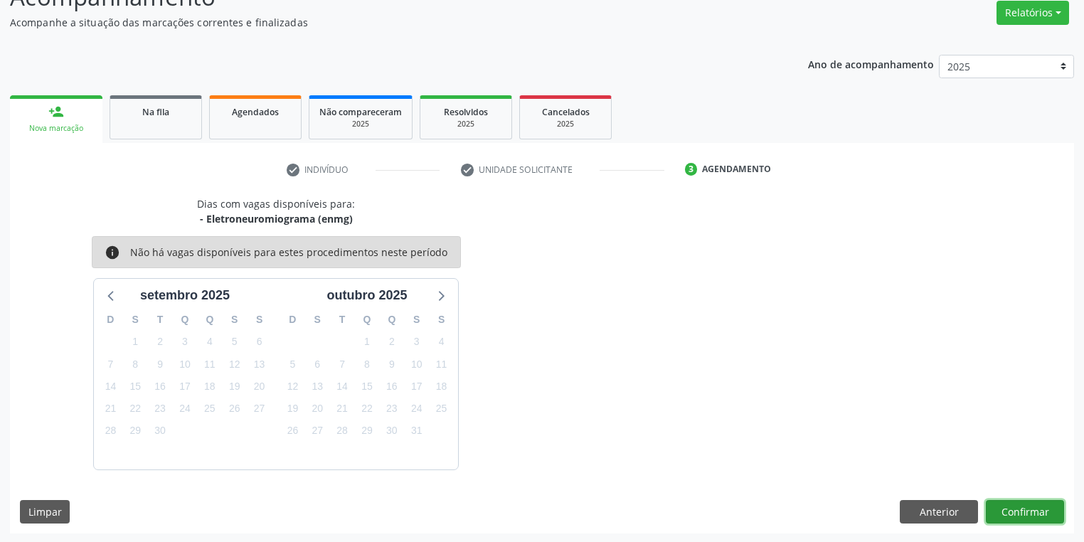
click at [1034, 510] on button "Confirmar" at bounding box center [1025, 512] width 78 height 24
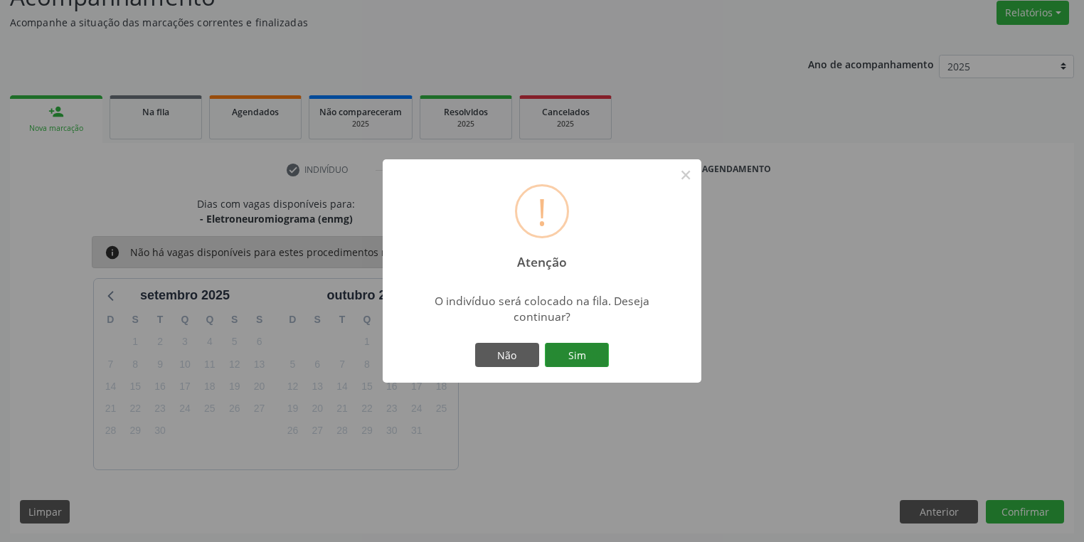
click at [584, 356] on button "Sim" at bounding box center [577, 355] width 64 height 24
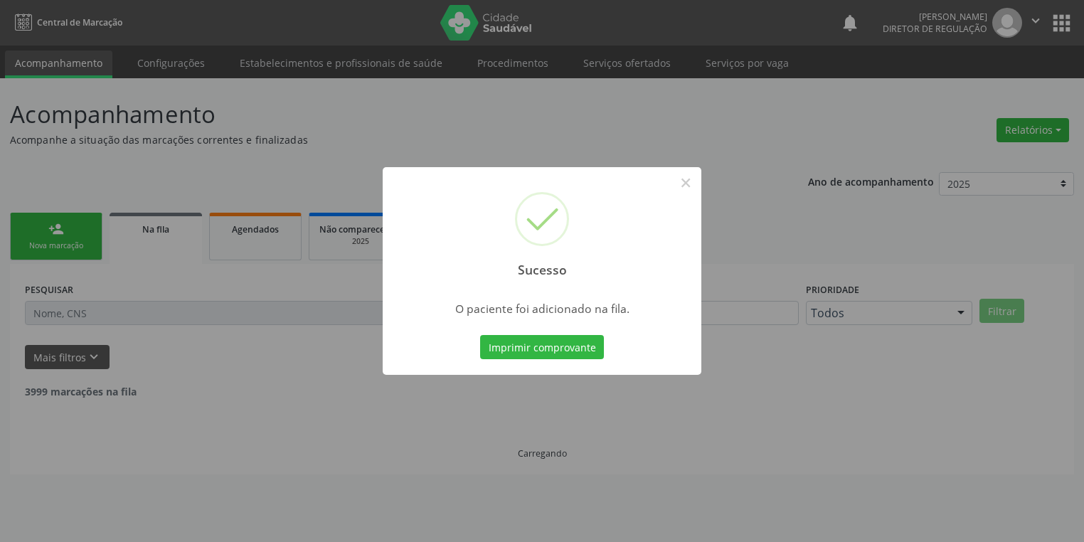
scroll to position [0, 0]
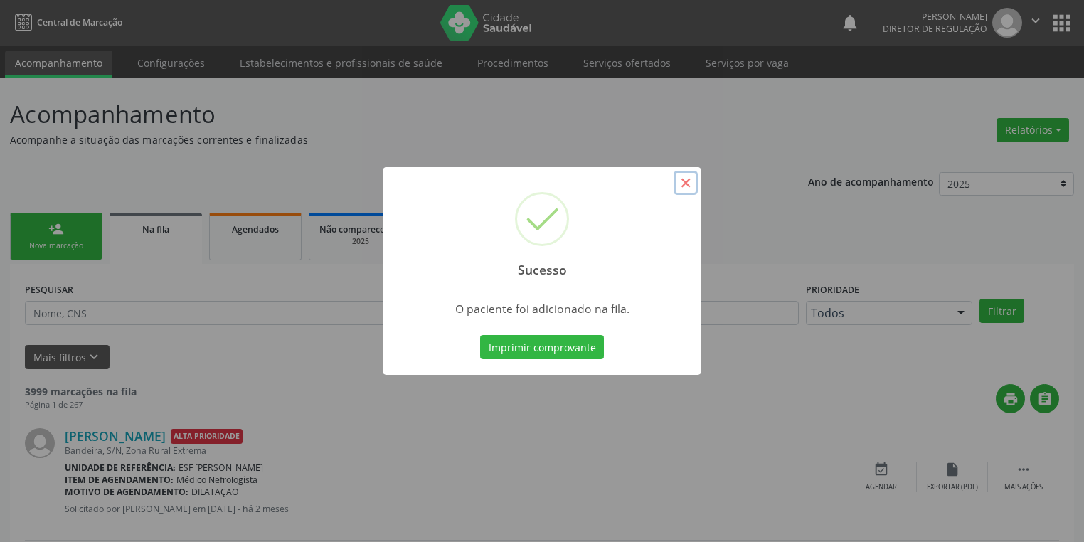
click at [688, 184] on button "×" at bounding box center [686, 183] width 24 height 24
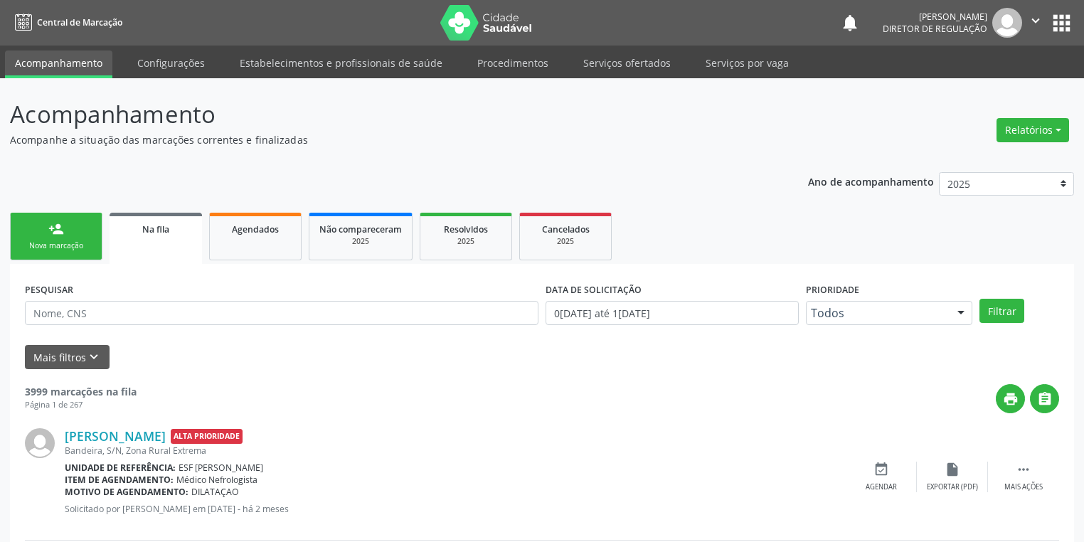
click at [56, 235] on div "person_add" at bounding box center [56, 229] width 16 height 16
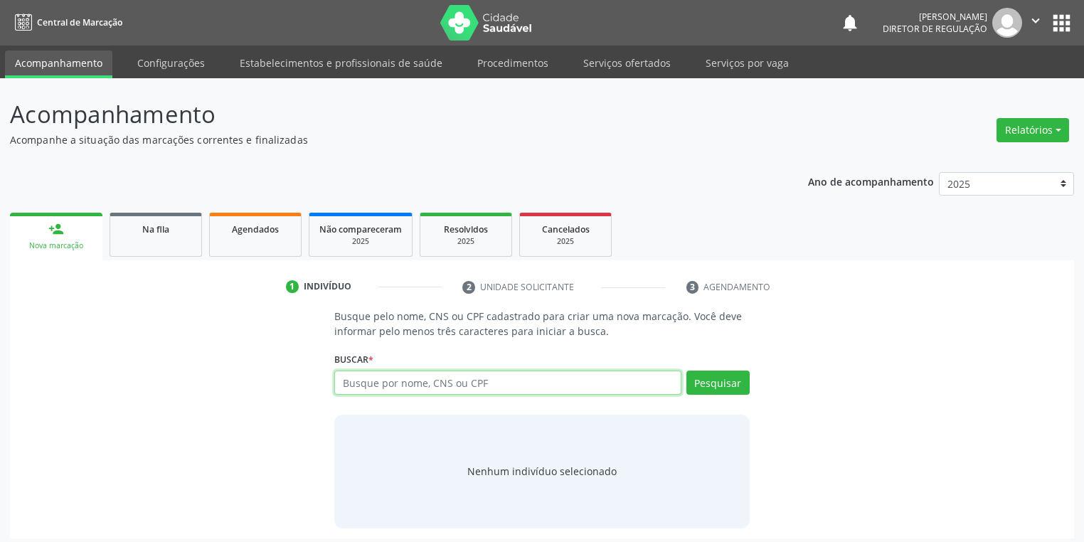
click at [368, 377] on input "text" at bounding box center [507, 383] width 347 height 24
type input "700506550599458"
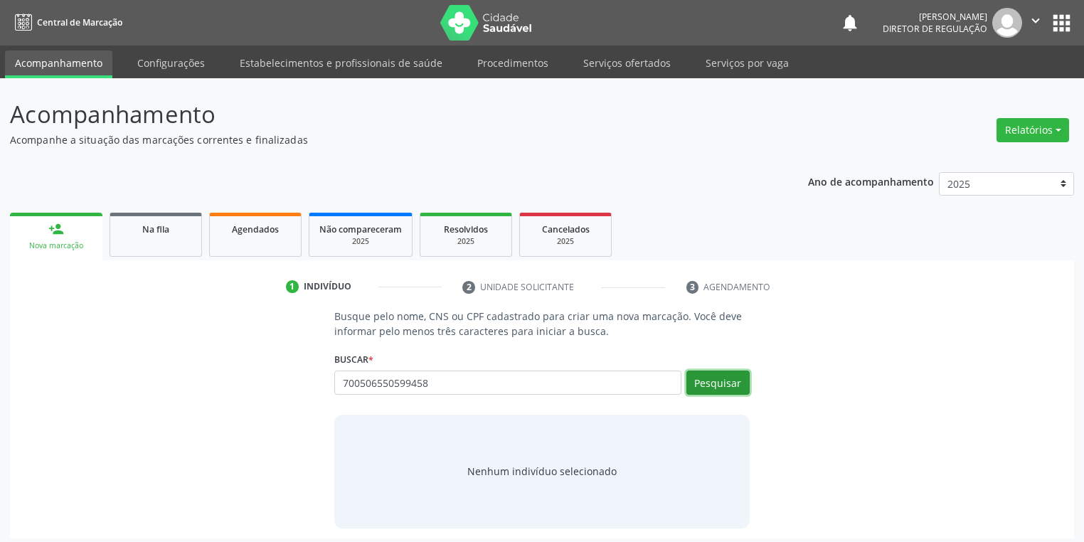
click at [707, 387] on button "Pesquisar" at bounding box center [717, 383] width 63 height 24
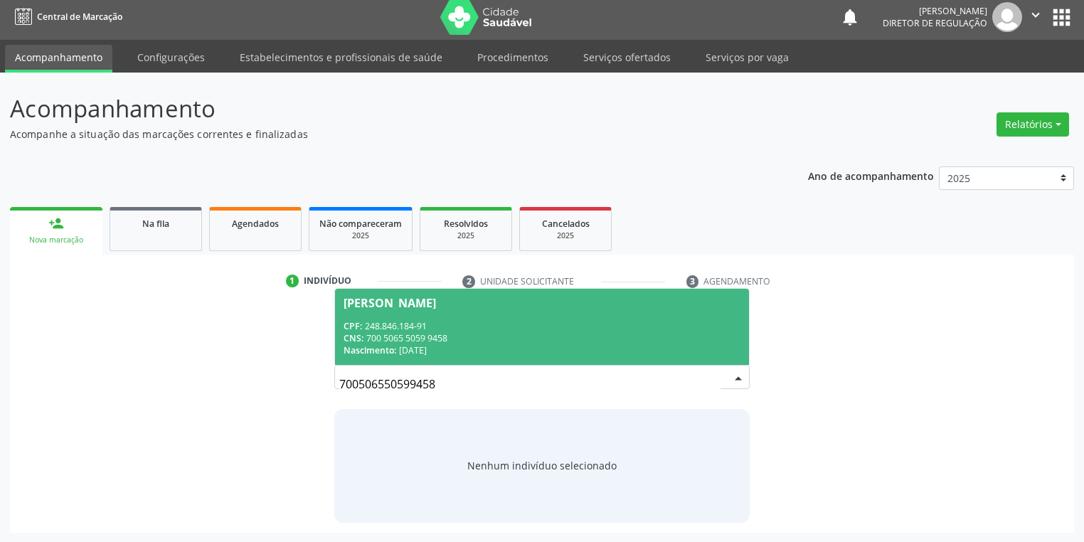
drag, startPoint x: 438, startPoint y: 316, endPoint x: 459, endPoint y: 314, distance: 21.4
click at [441, 315] on span "José de Anchieta Vieira de Lima CPF: 248.846.184-91 CNS: 700 5065 5059 9458 Nas…" at bounding box center [542, 327] width 414 height 76
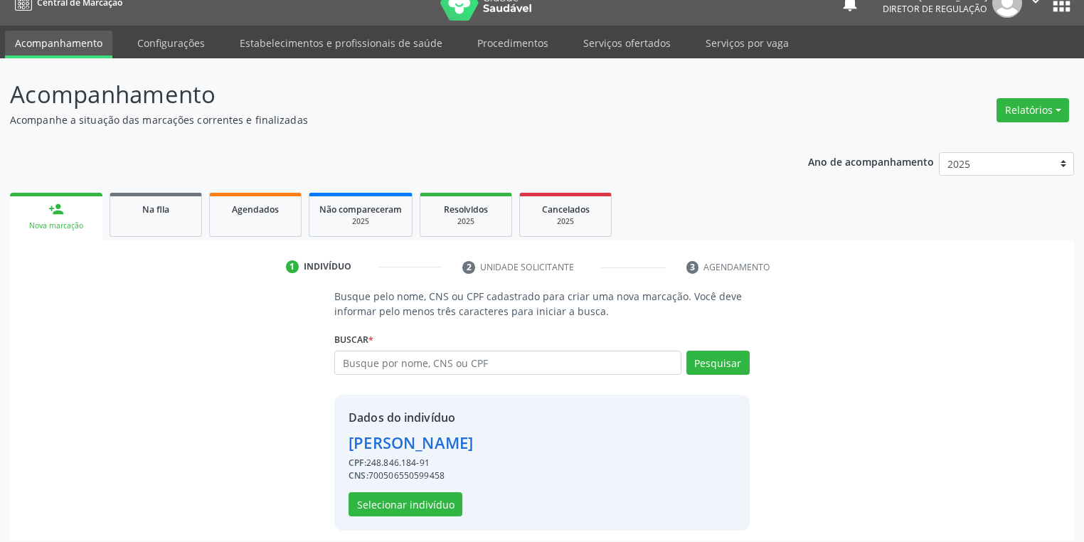
scroll to position [27, 0]
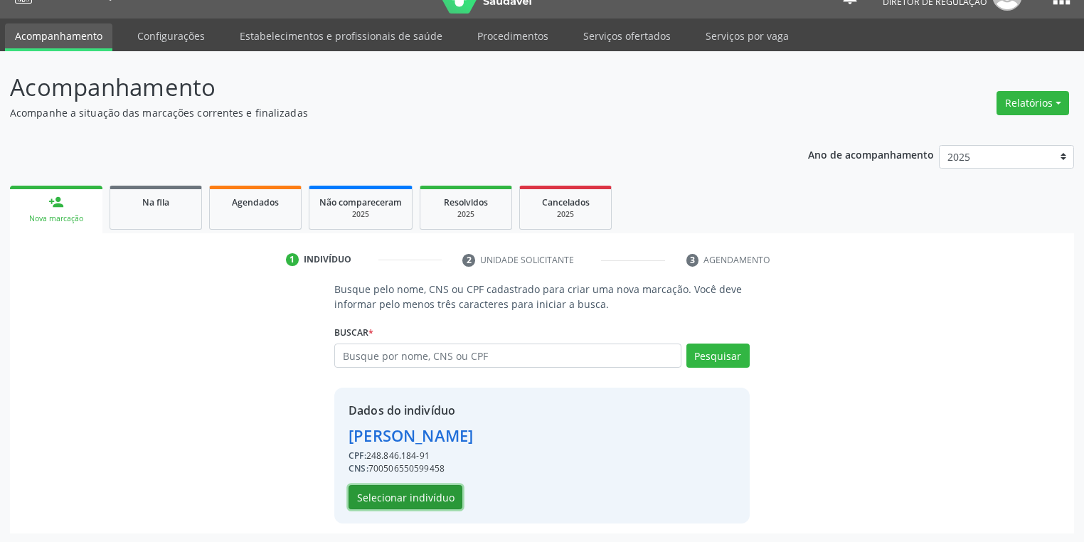
click at [381, 489] on button "Selecionar indivíduo" at bounding box center [406, 497] width 114 height 24
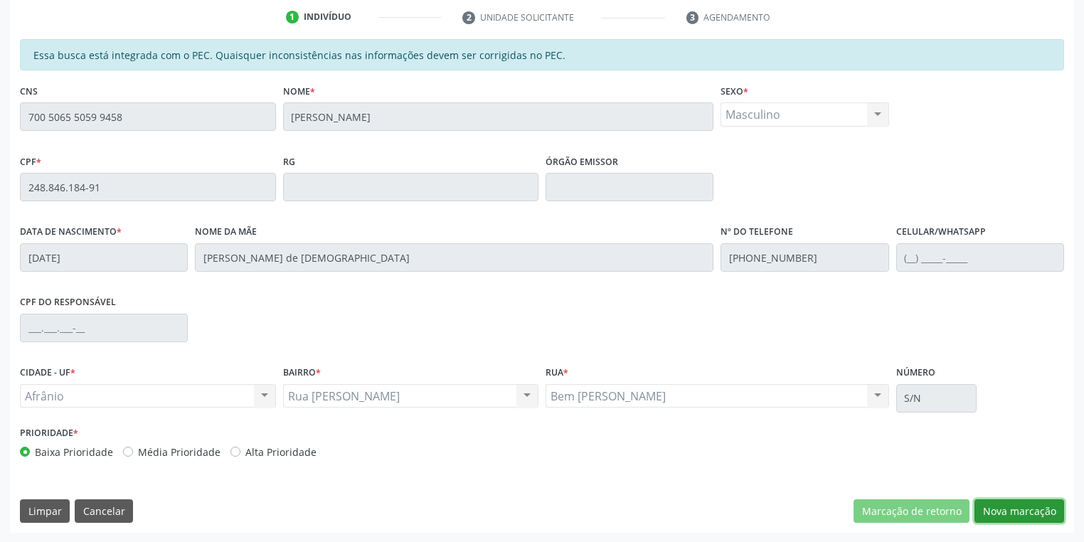
click at [1002, 511] on button "Nova marcação" at bounding box center [1019, 511] width 90 height 24
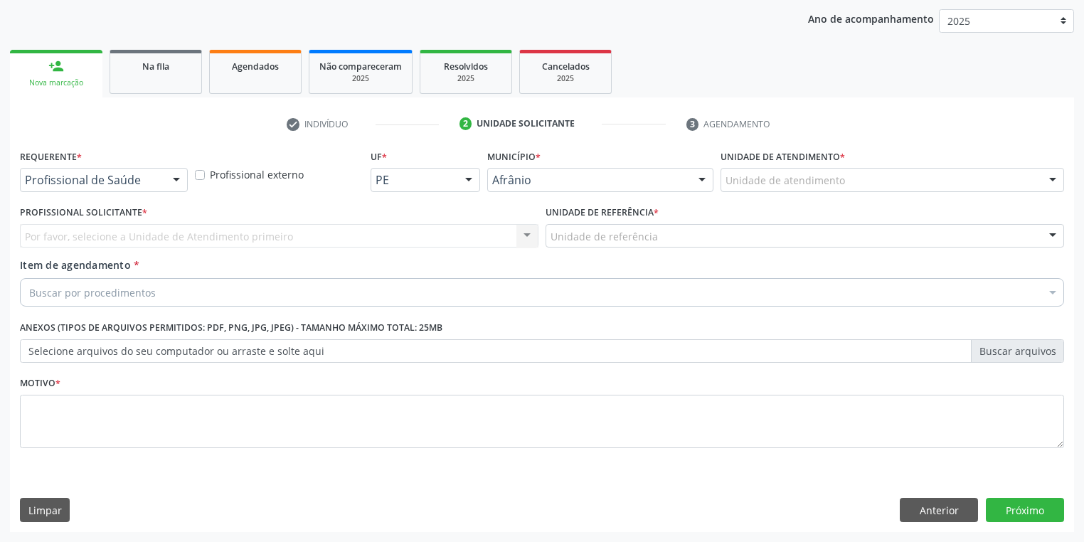
scroll to position [162, 0]
click at [745, 188] on div "Unidade de atendimento" at bounding box center [893, 181] width 344 height 24
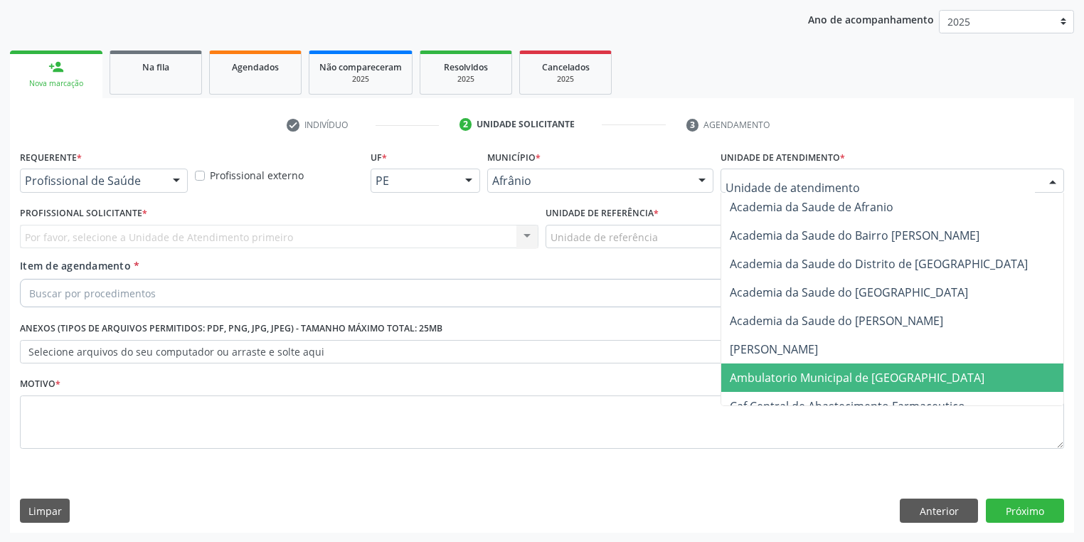
drag, startPoint x: 766, startPoint y: 370, endPoint x: 669, endPoint y: 292, distance: 125.0
click at [760, 365] on span "Ambulatorio Municipal de [GEOGRAPHIC_DATA]" at bounding box center [894, 377] width 347 height 28
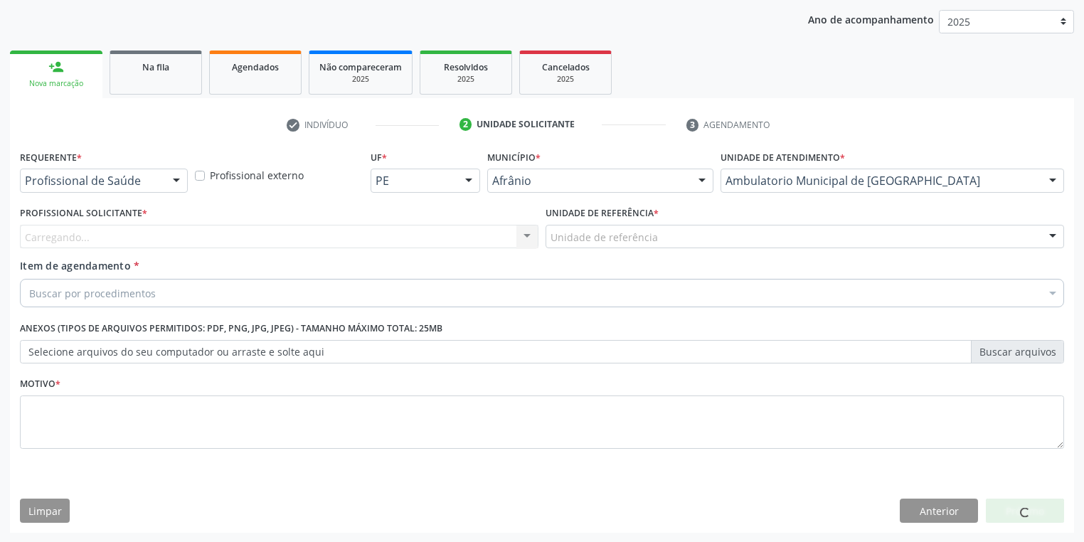
drag, startPoint x: 575, startPoint y: 240, endPoint x: 589, endPoint y: 314, distance: 74.5
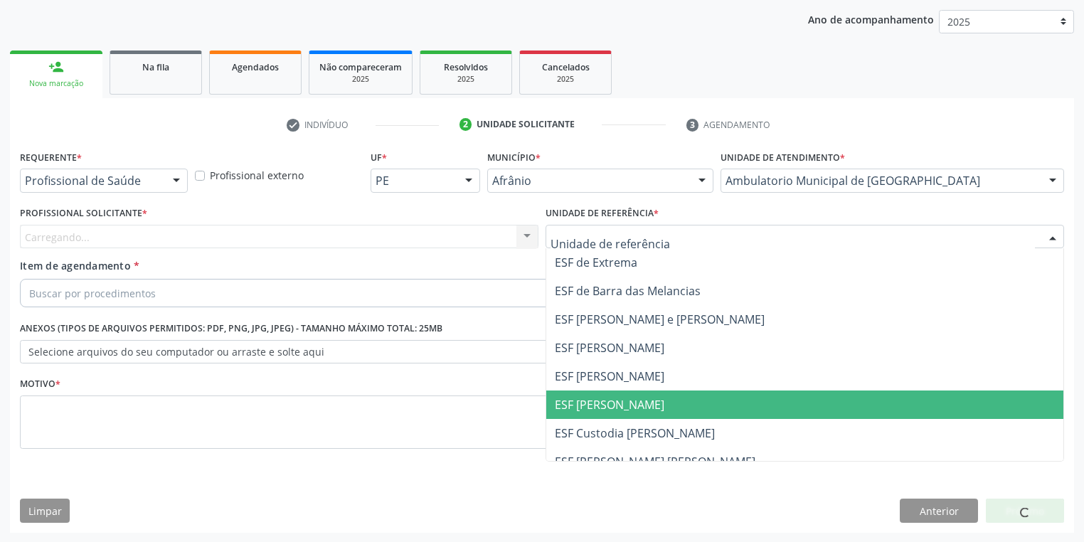
click at [615, 398] on span "ESF [PERSON_NAME]" at bounding box center [610, 405] width 110 height 16
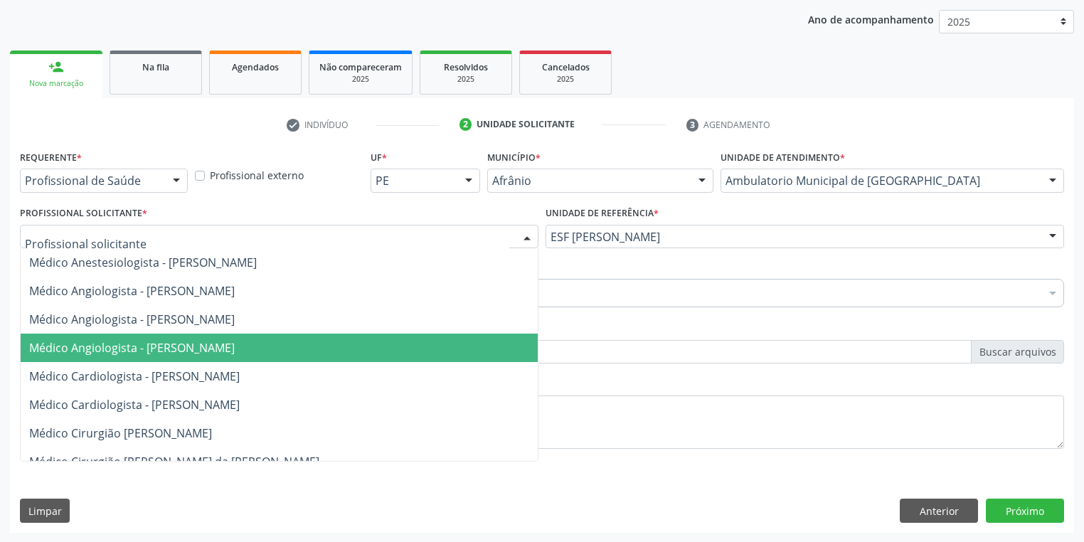
click at [67, 348] on span "Médico Angiologista - [PERSON_NAME]" at bounding box center [132, 348] width 206 height 16
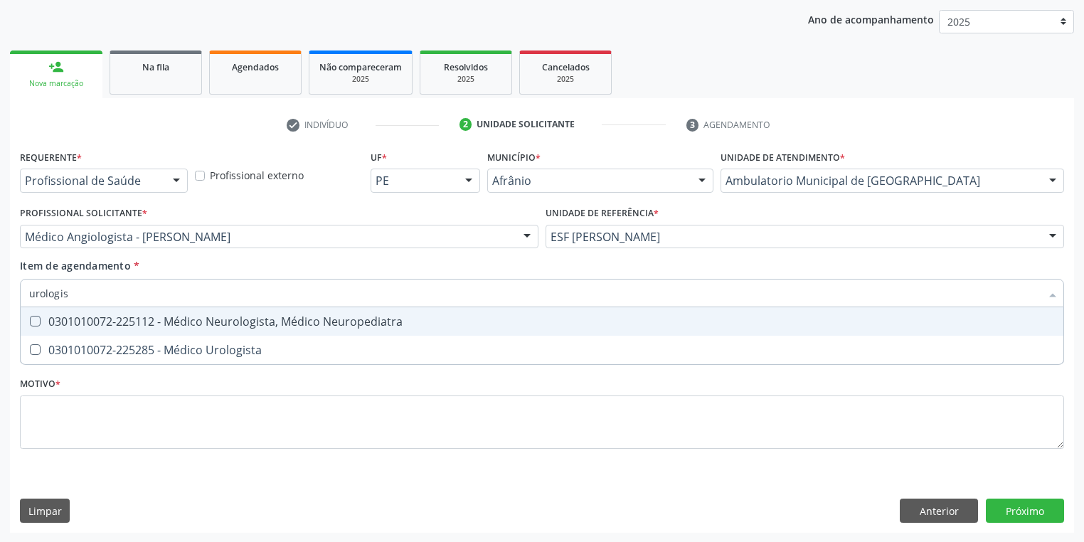
type input "urologist"
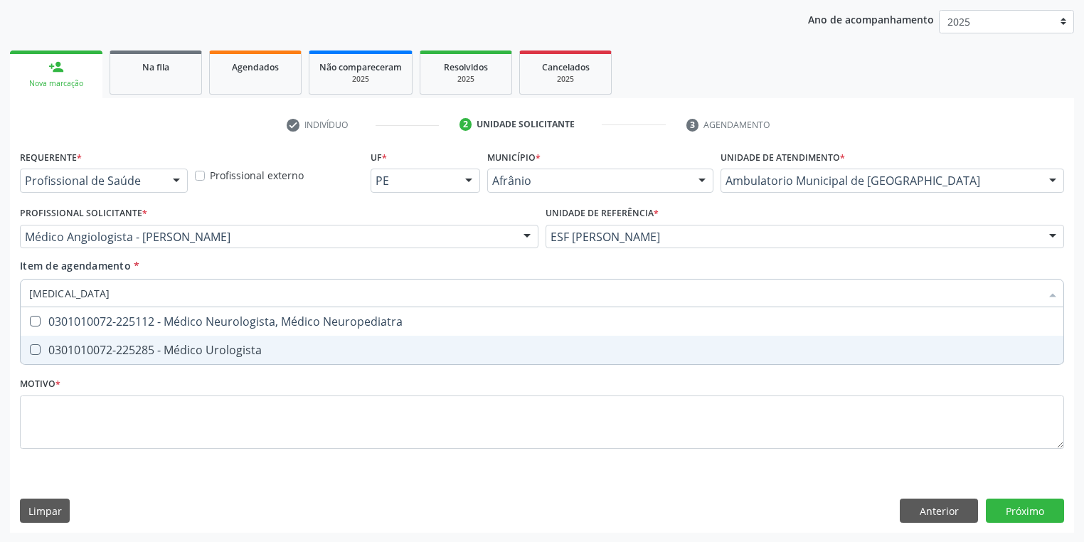
click at [95, 344] on div "0301010072-225285 - Médico Urologista" at bounding box center [542, 349] width 1026 height 11
checkbox Urologista "true"
drag, startPoint x: 88, startPoint y: 408, endPoint x: 102, endPoint y: 402, distance: 15.0
click at [97, 404] on div "Requerente * Profissional de Saúde Profissional de Saúde Paciente Nenhum result…" at bounding box center [542, 308] width 1044 height 322
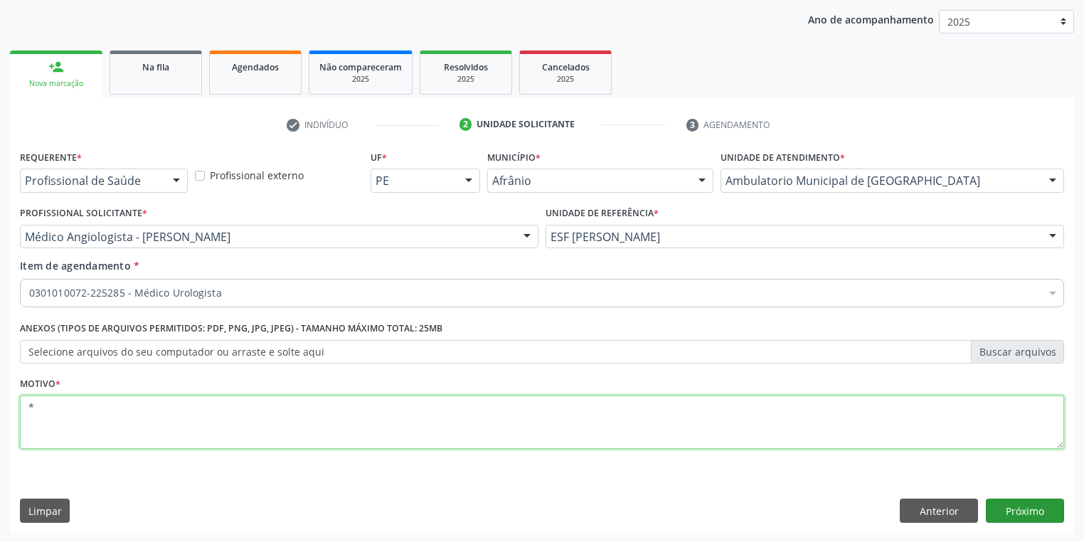
type textarea "*"
click at [999, 503] on button "Próximo" at bounding box center [1025, 511] width 78 height 24
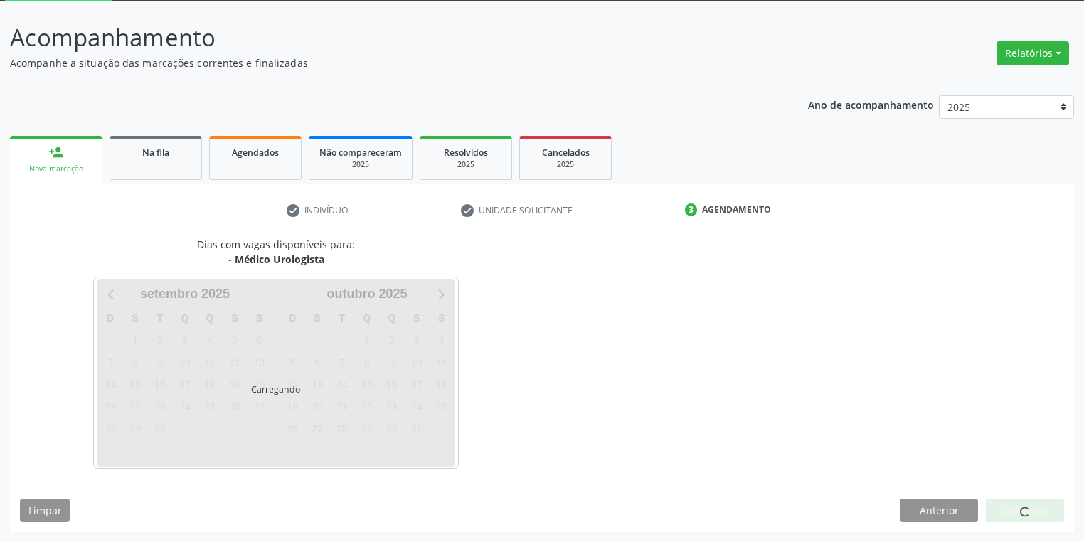
scroll to position [76, 0]
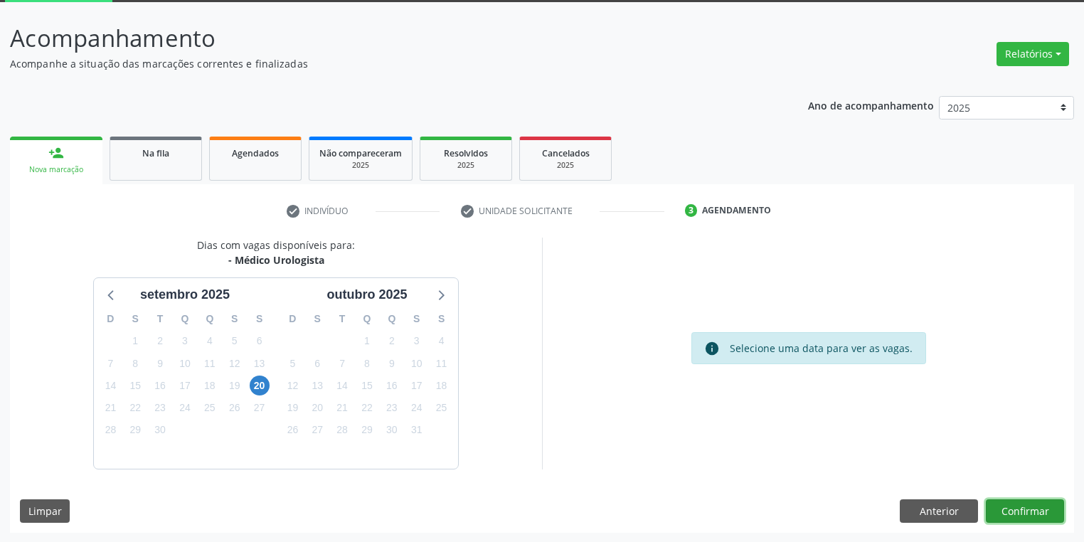
click at [999, 506] on button "Confirmar" at bounding box center [1025, 511] width 78 height 24
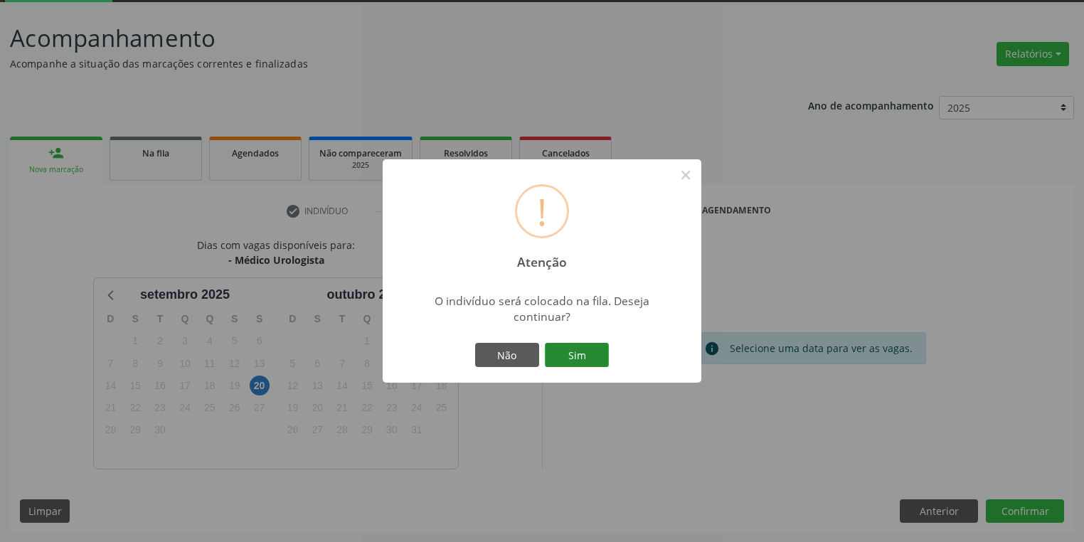
click at [586, 350] on button "Sim" at bounding box center [577, 355] width 64 height 24
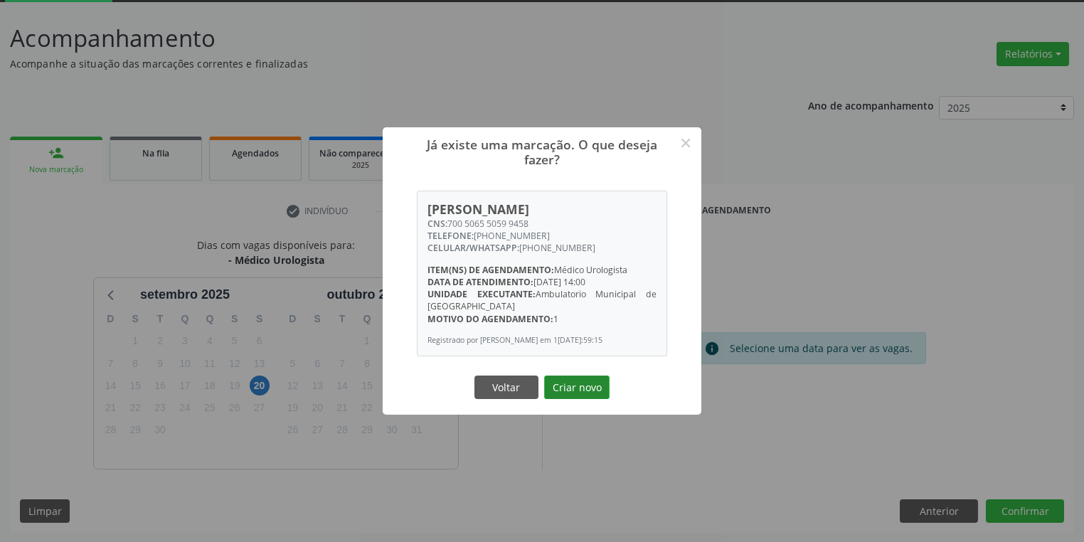
click at [578, 393] on button "Criar novo" at bounding box center [576, 388] width 65 height 24
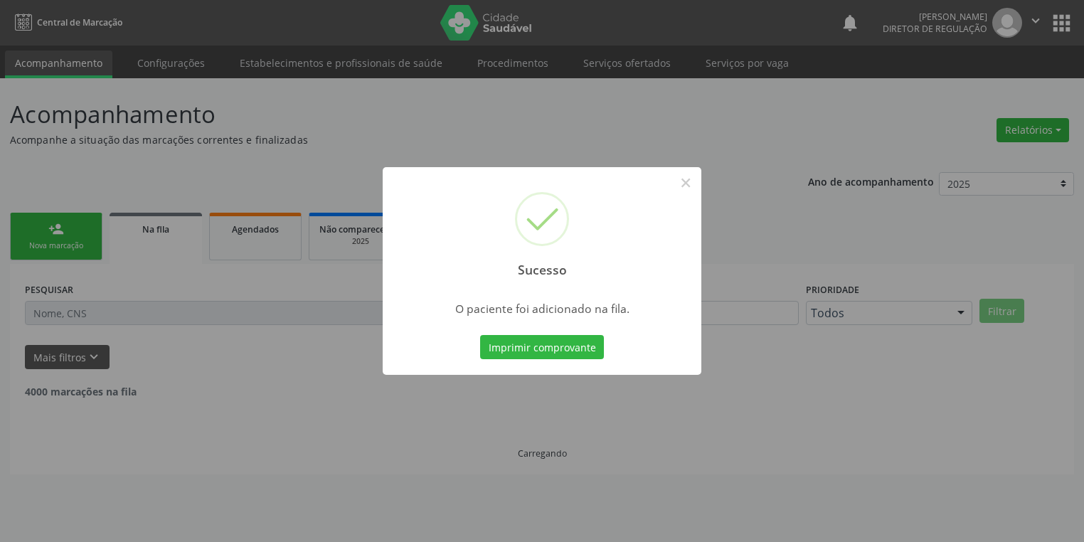
scroll to position [0, 0]
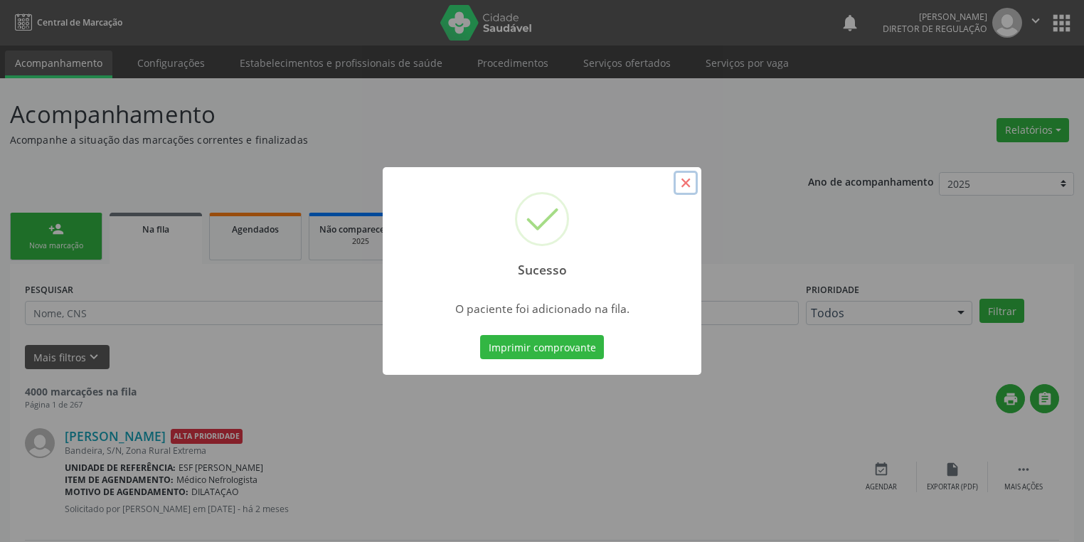
click at [691, 183] on button "×" at bounding box center [686, 183] width 24 height 24
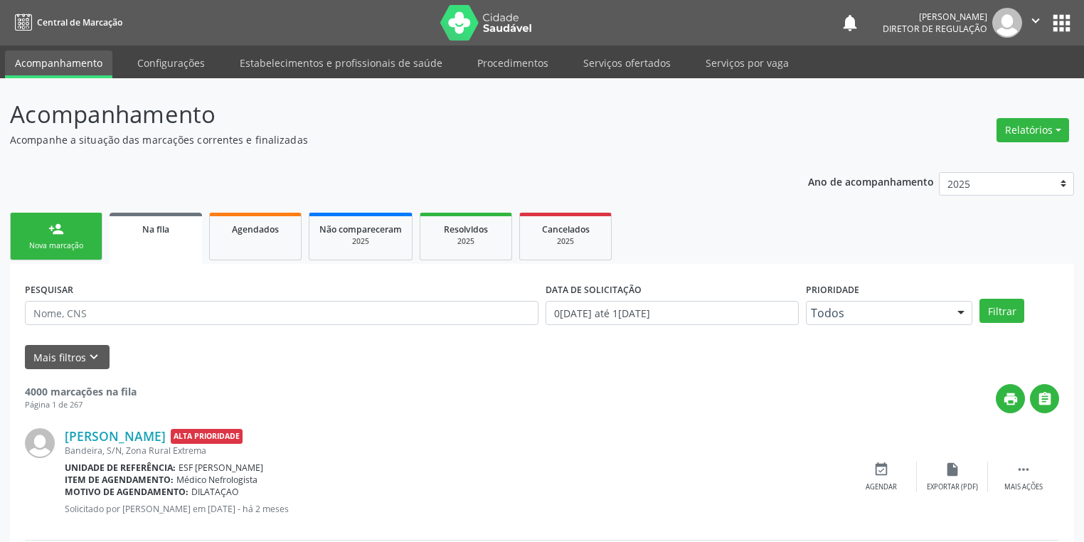
click at [63, 230] on div "person_add" at bounding box center [56, 229] width 16 height 16
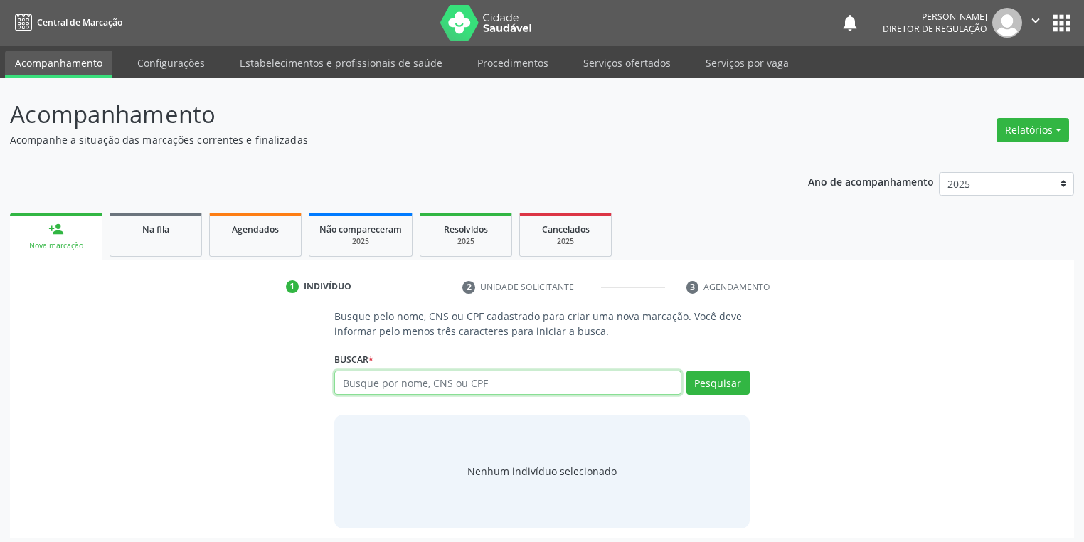
click at [356, 382] on input "text" at bounding box center [507, 383] width 347 height 24
type input "700505501407159"
click at [712, 380] on button "Pesquisar" at bounding box center [717, 383] width 63 height 24
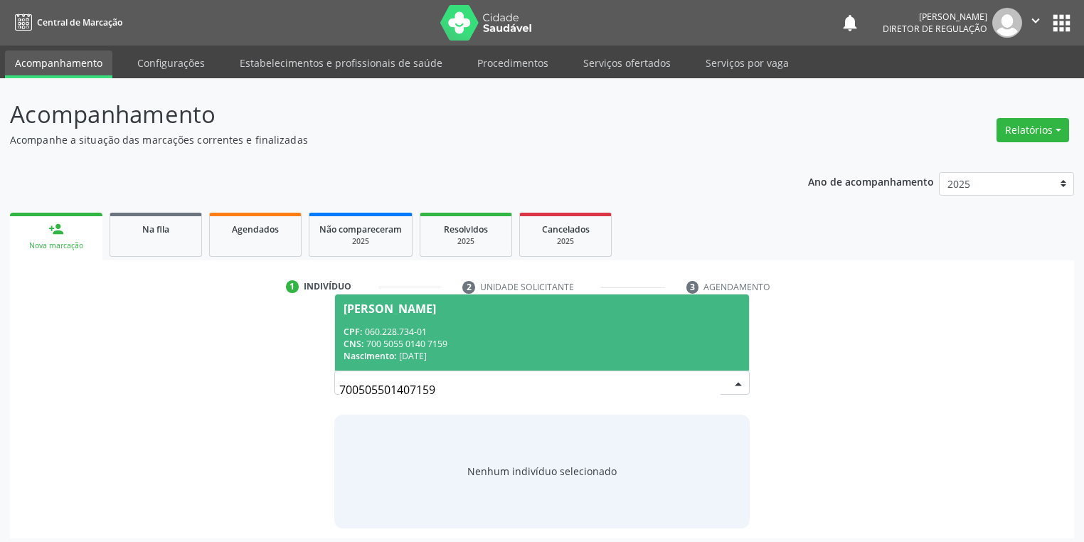
click at [418, 336] on div "CPF: 060.228.734-01" at bounding box center [542, 332] width 397 height 12
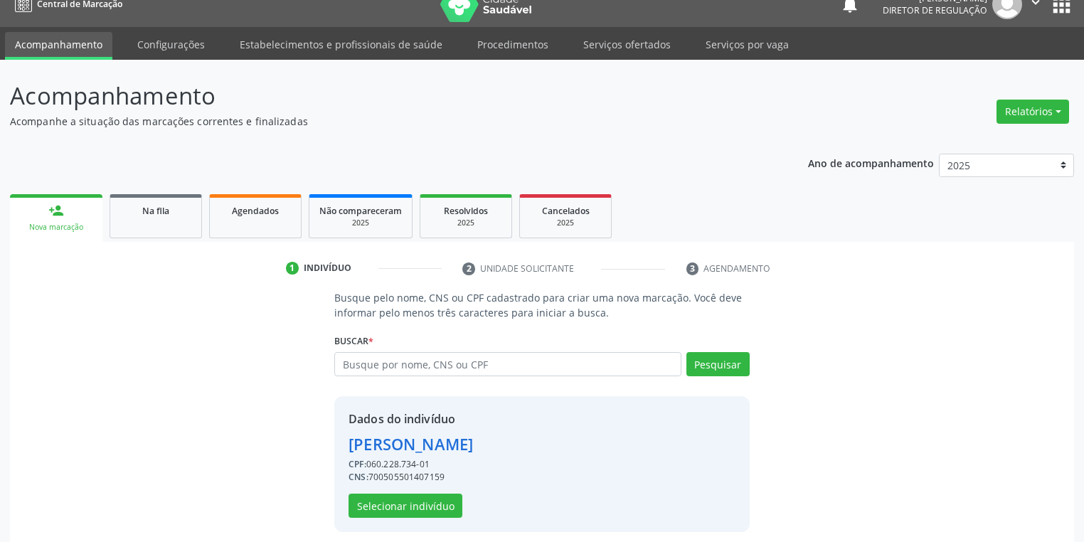
scroll to position [27, 0]
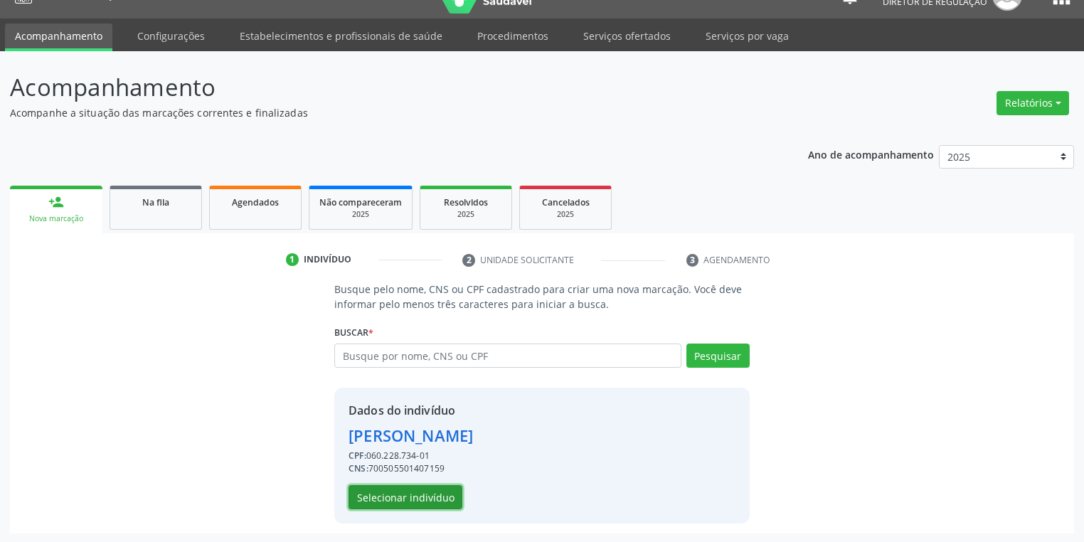
click at [381, 498] on button "Selecionar indivíduo" at bounding box center [406, 497] width 114 height 24
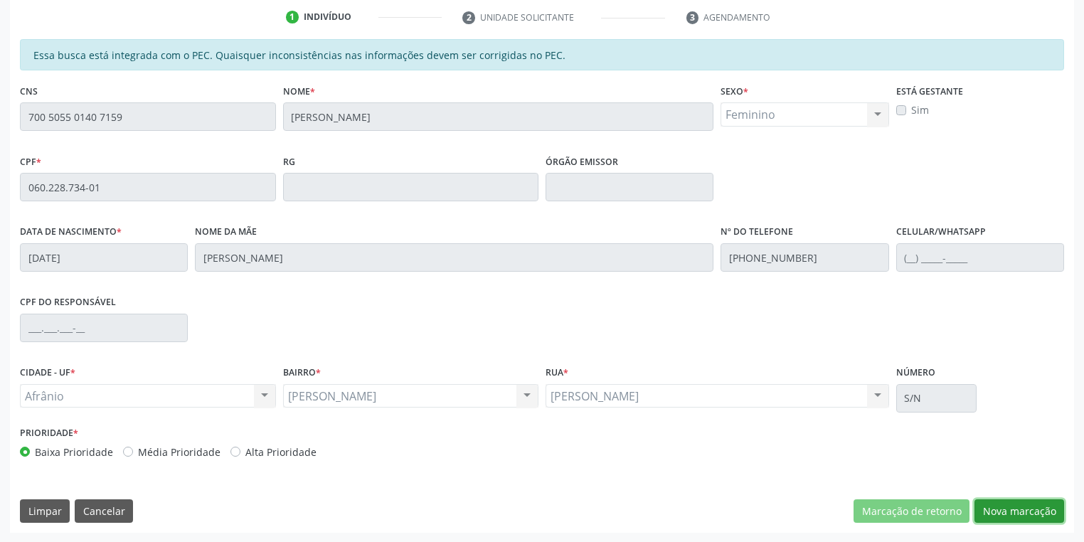
click at [995, 514] on button "Nova marcação" at bounding box center [1019, 511] width 90 height 24
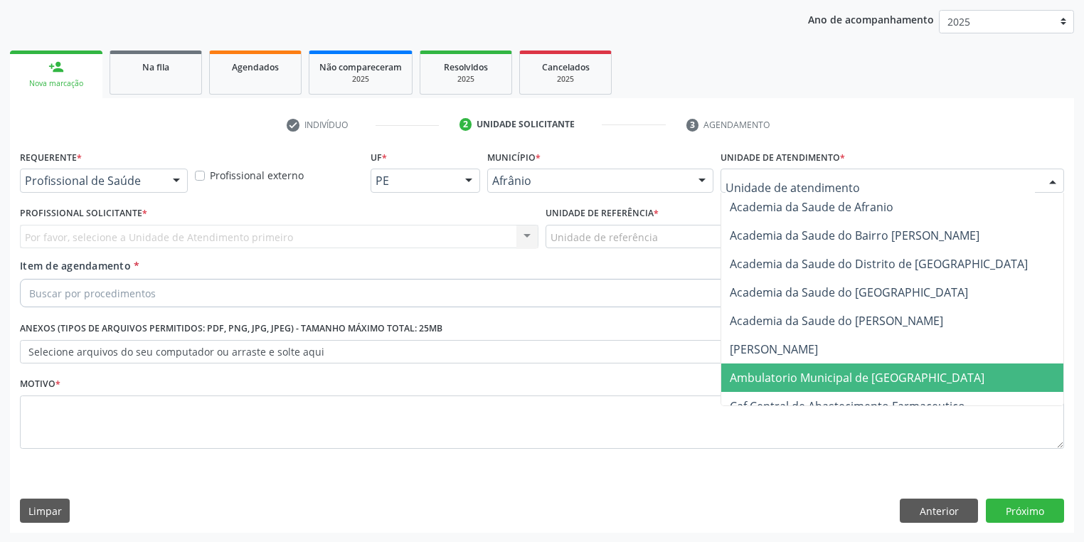
click at [770, 376] on span "Ambulatorio Municipal de [GEOGRAPHIC_DATA]" at bounding box center [857, 378] width 255 height 16
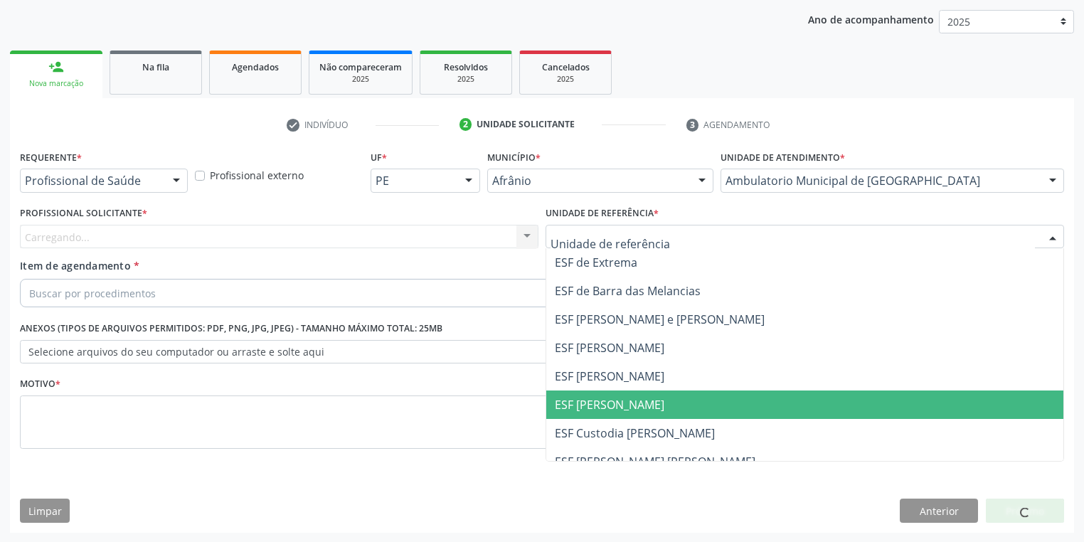
click at [579, 413] on span "ESF [PERSON_NAME]" at bounding box center [804, 404] width 517 height 28
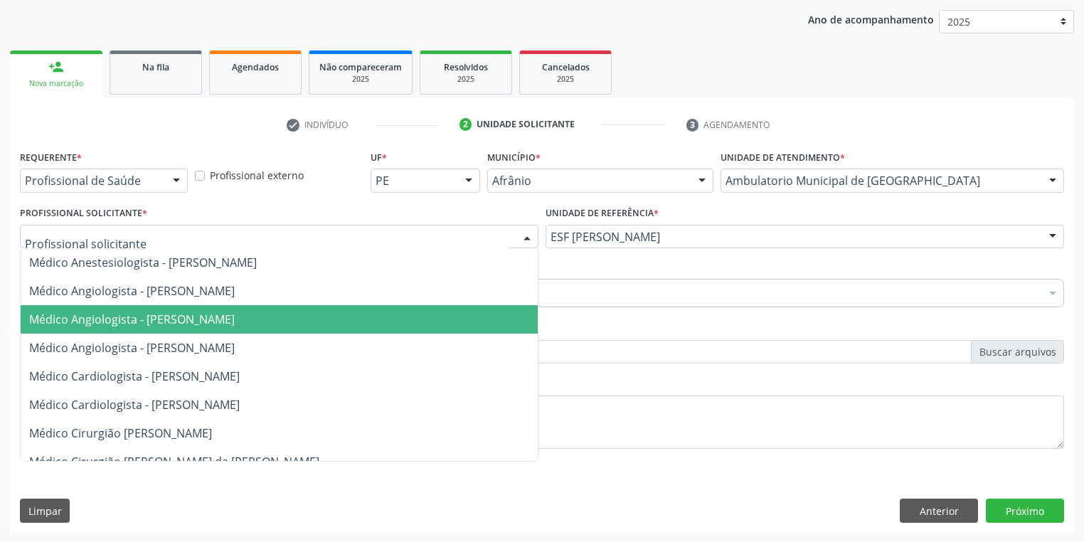
click at [70, 332] on span "Médico Angiologista - [PERSON_NAME]" at bounding box center [279, 319] width 517 height 28
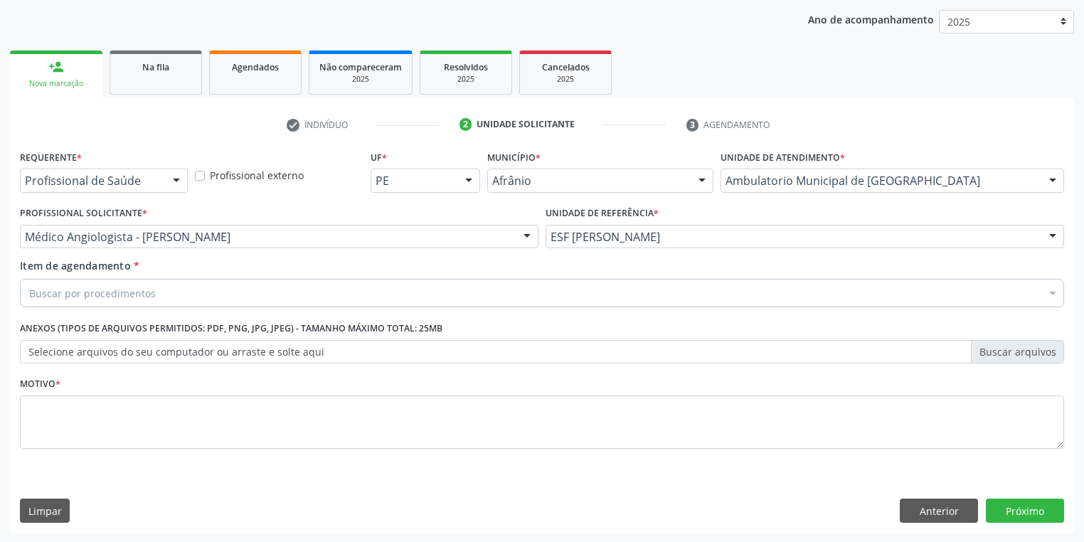
click at [64, 282] on div "Buscar por procedimentos" at bounding box center [542, 293] width 1044 height 28
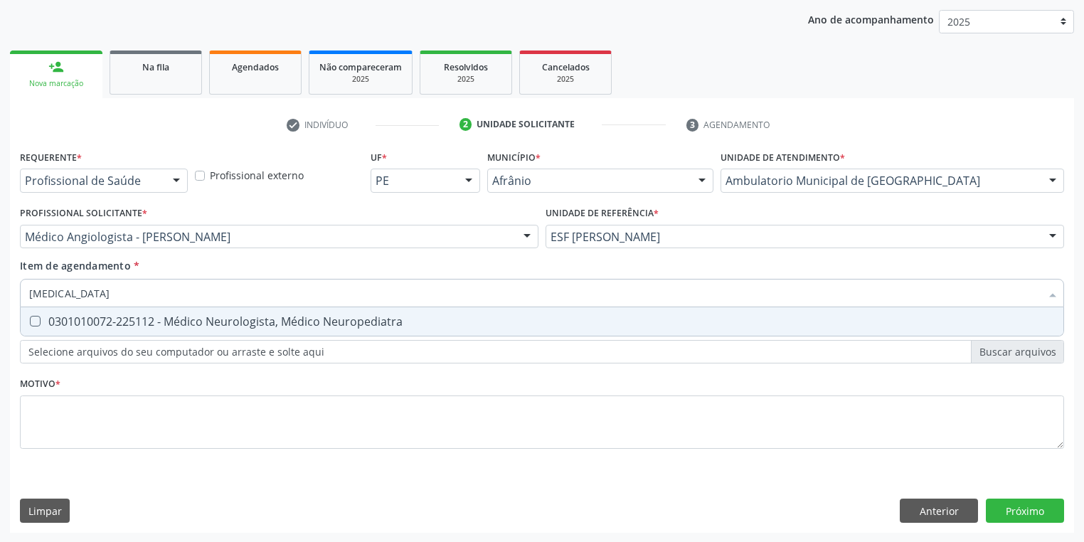
type input "neurologista"
click at [95, 316] on div "0301010072-225112 - Médico Neurologista, Médico Neuropediatra" at bounding box center [542, 321] width 1026 height 11
checkbox Neuropediatra "true"
click at [42, 409] on div "Requerente * Profissional de Saúde Profissional de Saúde Paciente Nenhum result…" at bounding box center [542, 308] width 1044 height 322
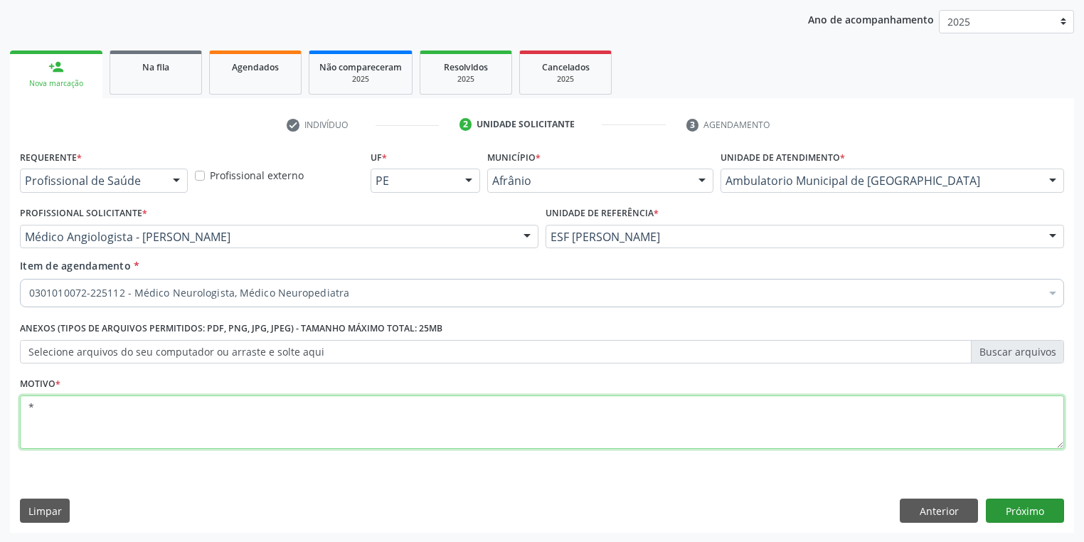
type textarea "*"
click at [1017, 512] on button "Próximo" at bounding box center [1025, 511] width 78 height 24
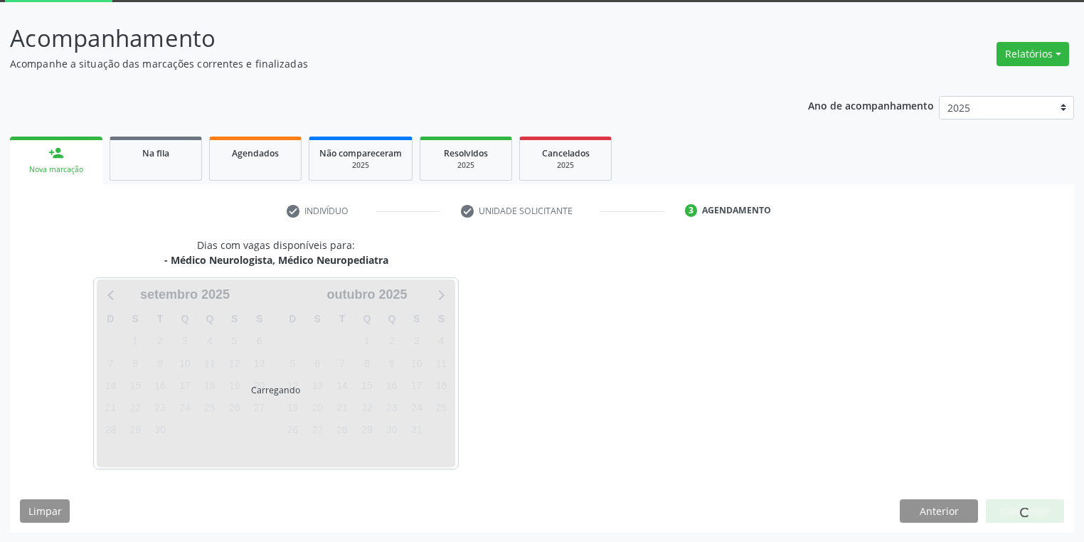
scroll to position [117, 0]
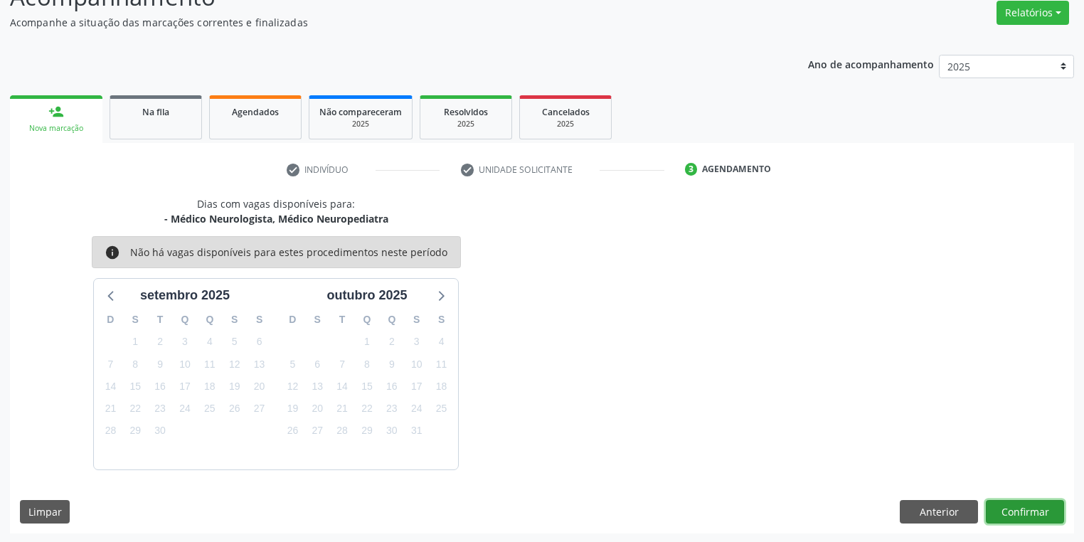
click at [1013, 511] on button "Confirmar" at bounding box center [1025, 512] width 78 height 24
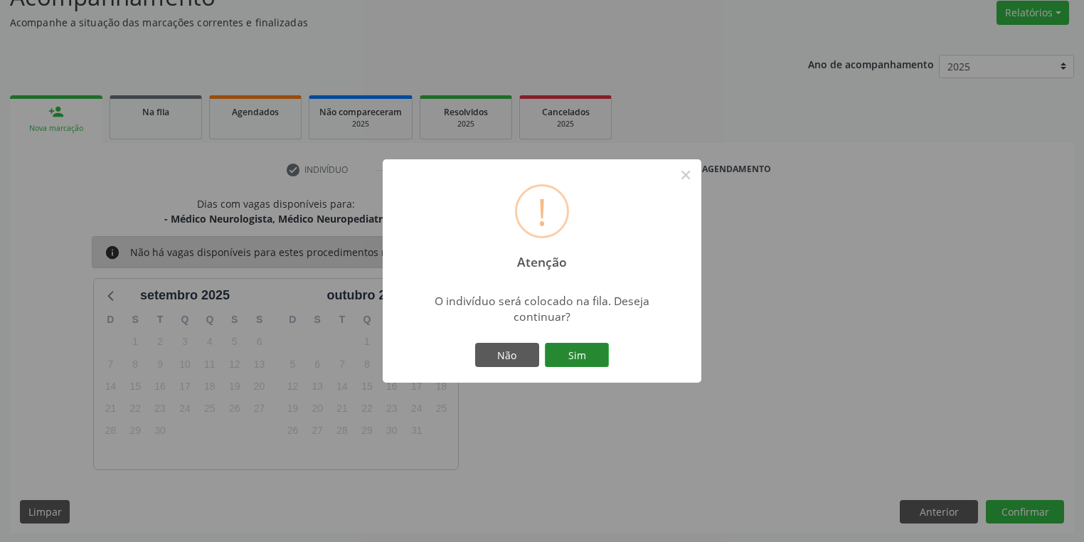
click at [595, 360] on button "Sim" at bounding box center [577, 355] width 64 height 24
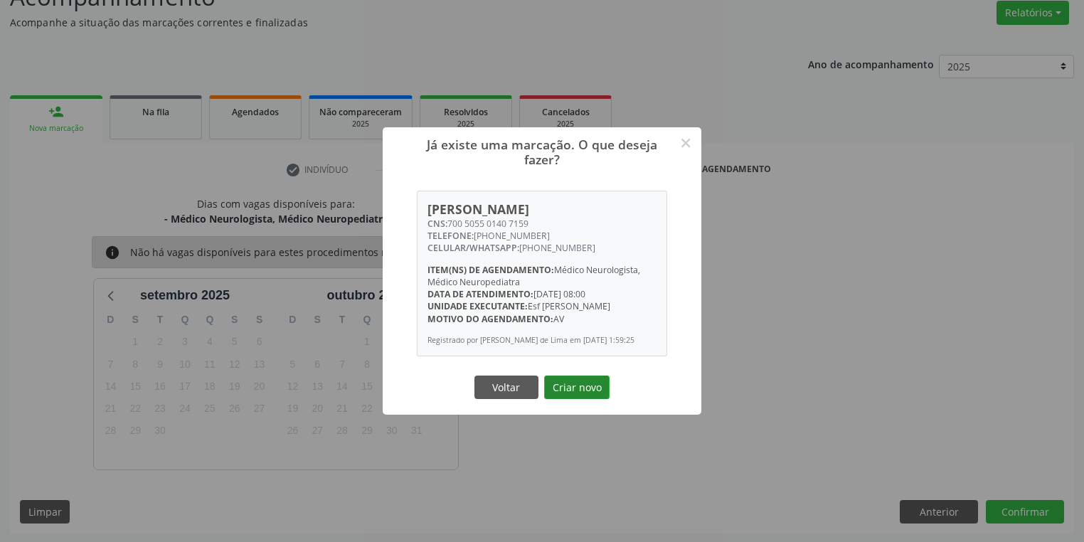
click at [580, 393] on button "Criar novo" at bounding box center [576, 388] width 65 height 24
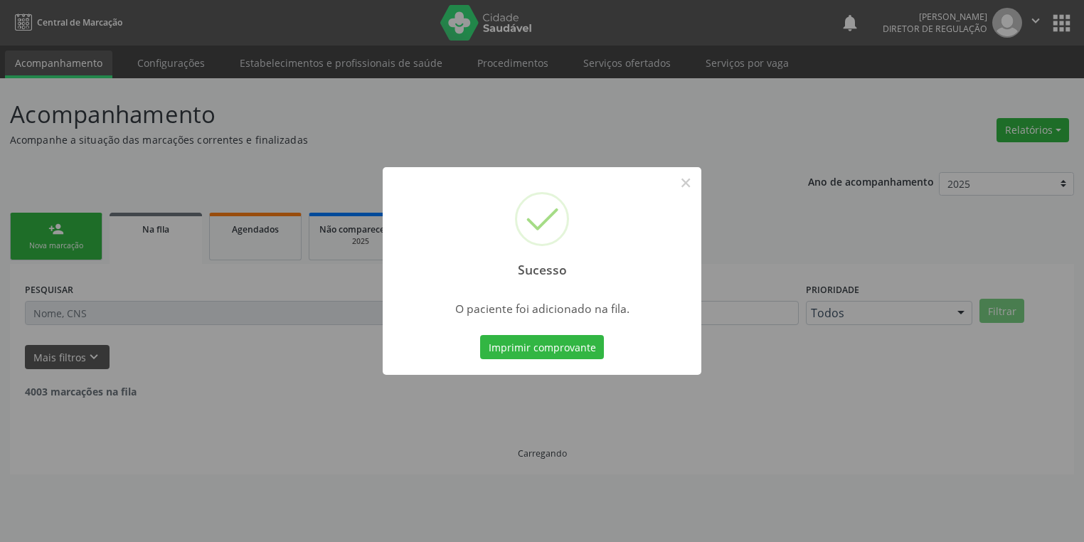
scroll to position [0, 0]
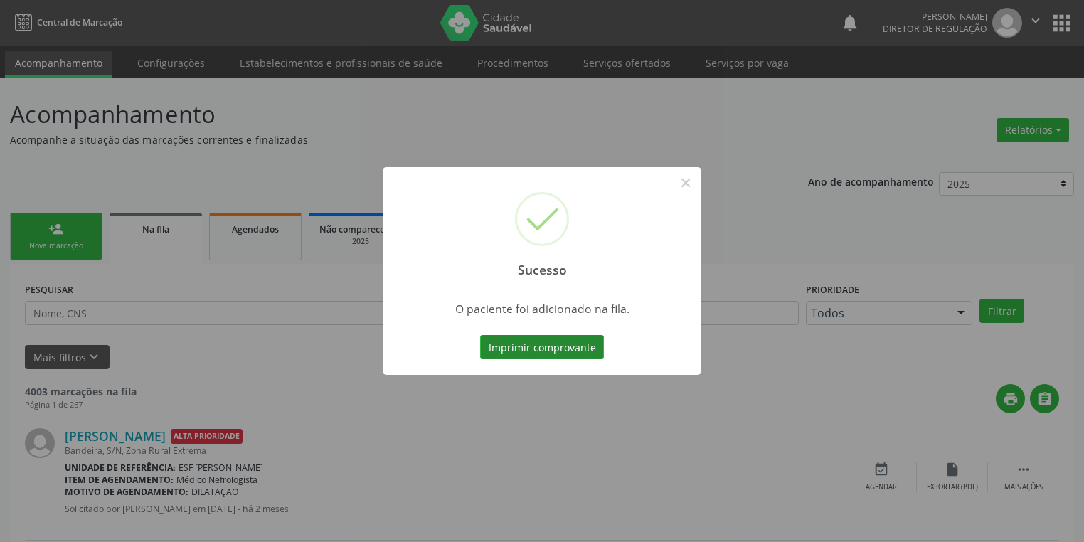
click at [557, 341] on button "Imprimir comprovante" at bounding box center [542, 347] width 124 height 24
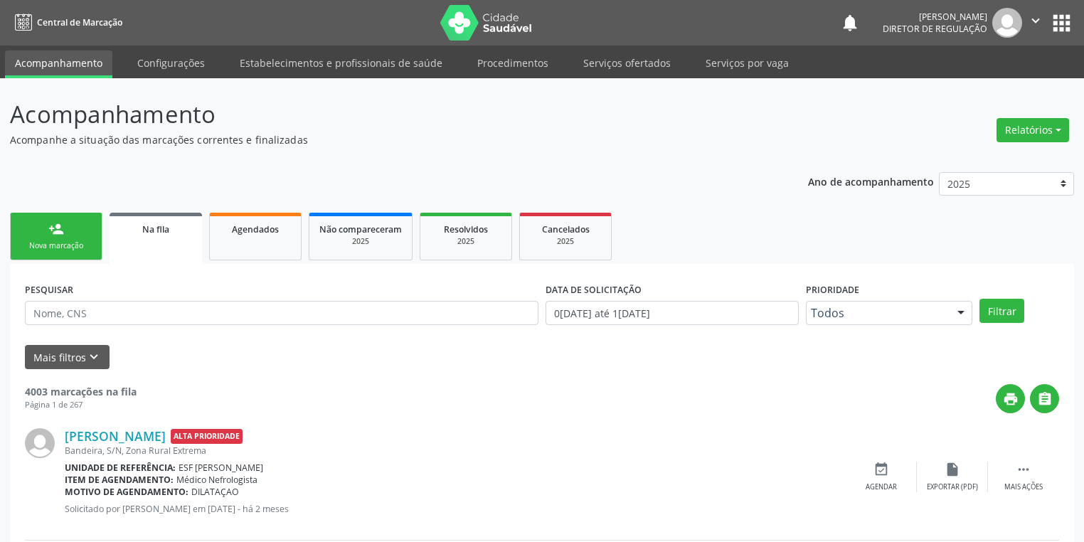
click at [90, 231] on link "person_add Nova marcação" at bounding box center [56, 237] width 92 height 48
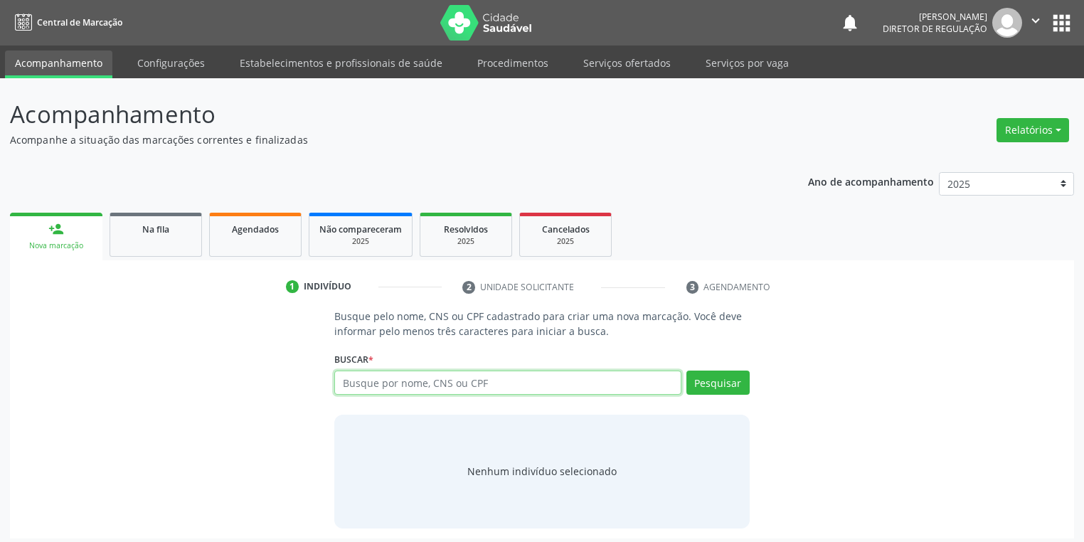
click at [373, 381] on input "text" at bounding box center [507, 383] width 347 height 24
type input "07441181404"
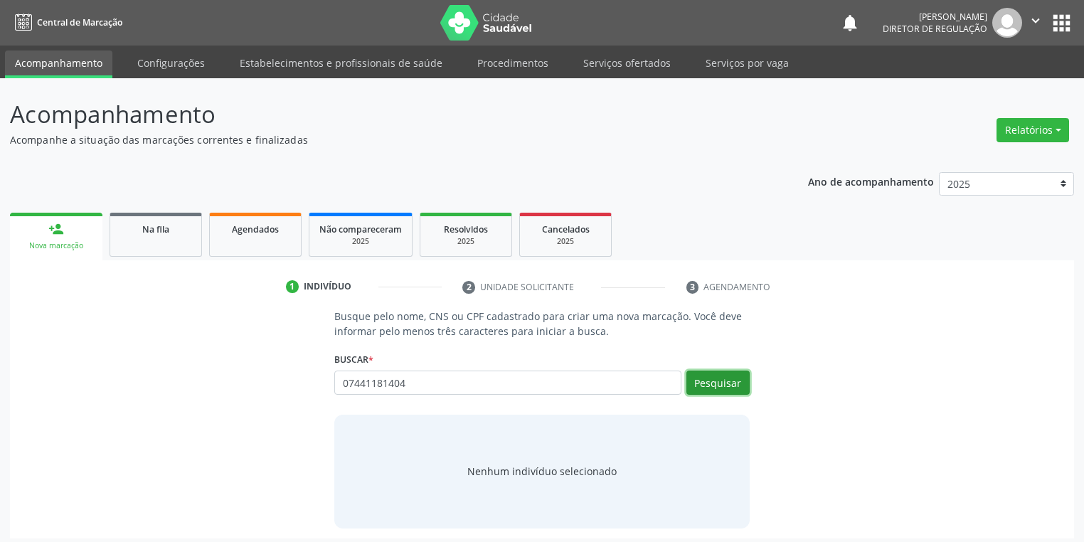
click at [720, 376] on button "Pesquisar" at bounding box center [717, 383] width 63 height 24
click at [518, 474] on div "Nenhum indivíduo selecionado" at bounding box center [541, 471] width 149 height 15
click at [490, 471] on div "Nenhum indivíduo selecionado" at bounding box center [541, 471] width 149 height 15
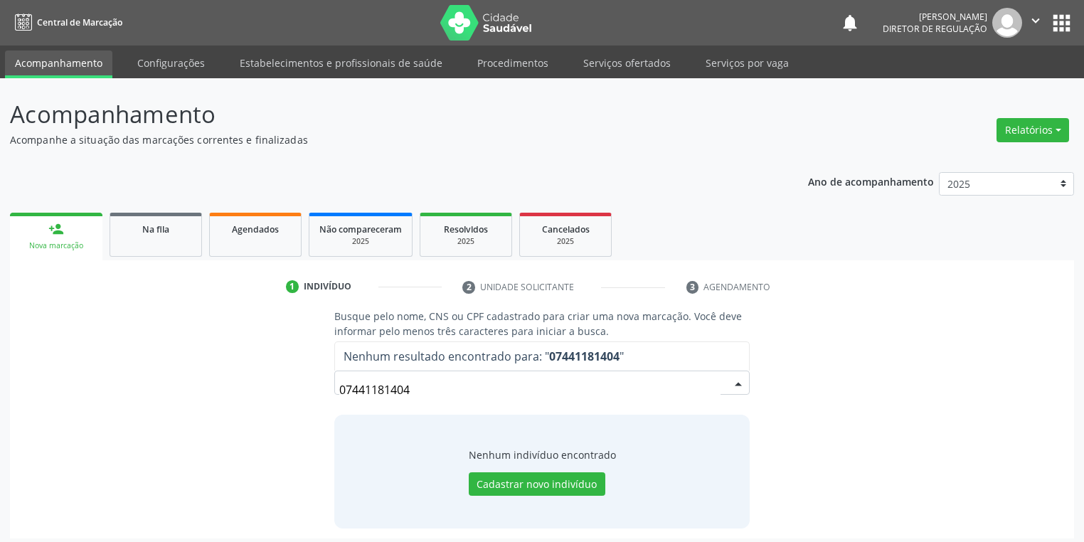
click at [424, 394] on input "07441181404" at bounding box center [529, 390] width 381 height 28
type input "0"
type input "7"
type input "706508323670594"
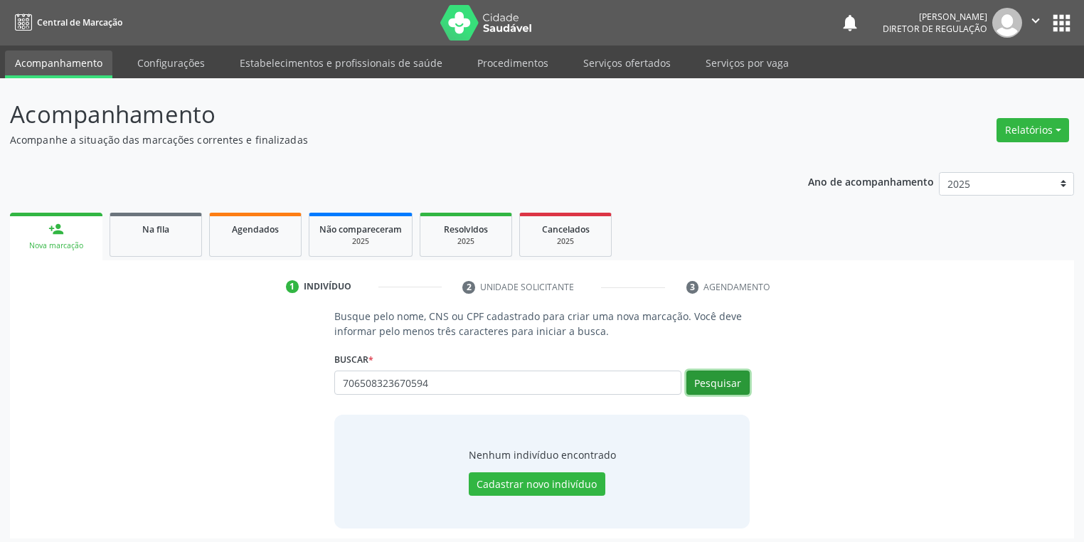
click at [714, 381] on button "Pesquisar" at bounding box center [717, 383] width 63 height 24
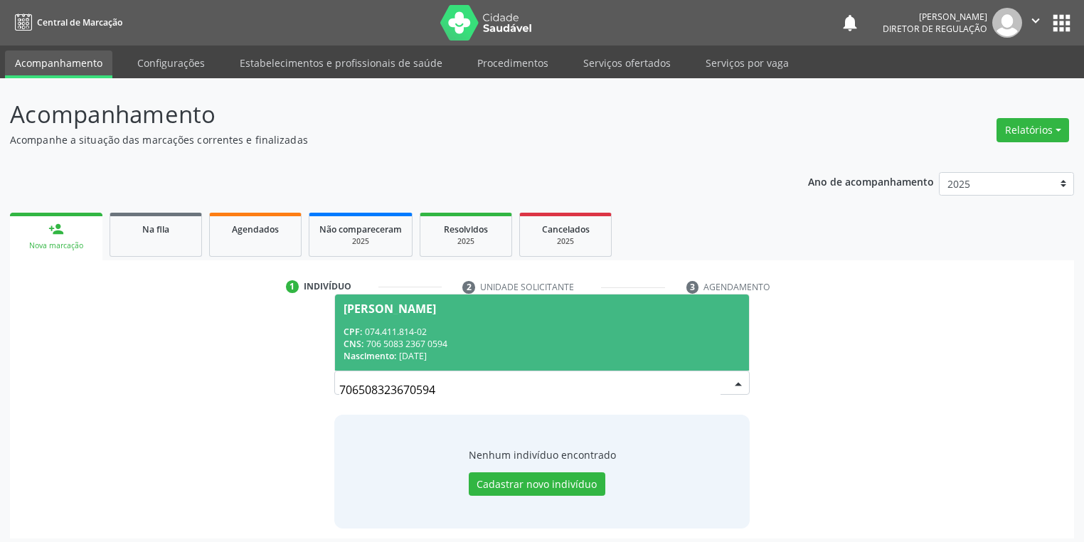
click at [436, 313] on div "Angelita Coelho Rodrigues" at bounding box center [390, 308] width 92 height 11
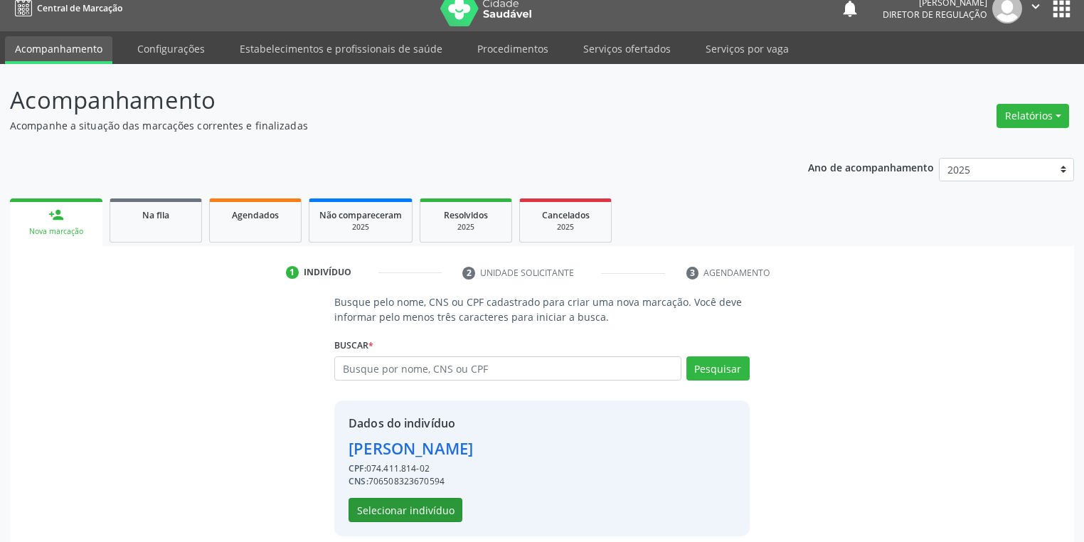
scroll to position [27, 0]
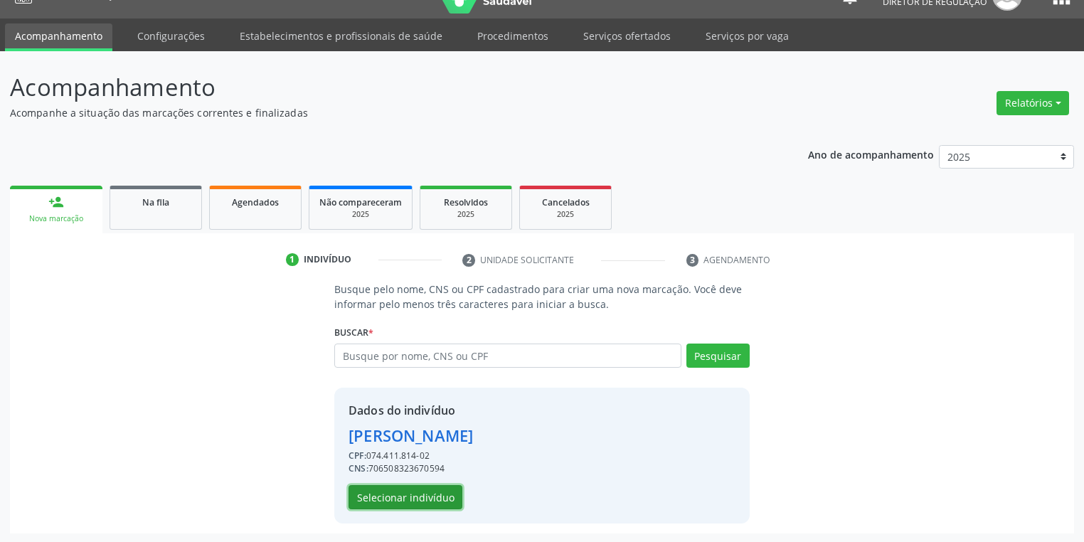
click at [400, 491] on button "Selecionar indivíduo" at bounding box center [406, 497] width 114 height 24
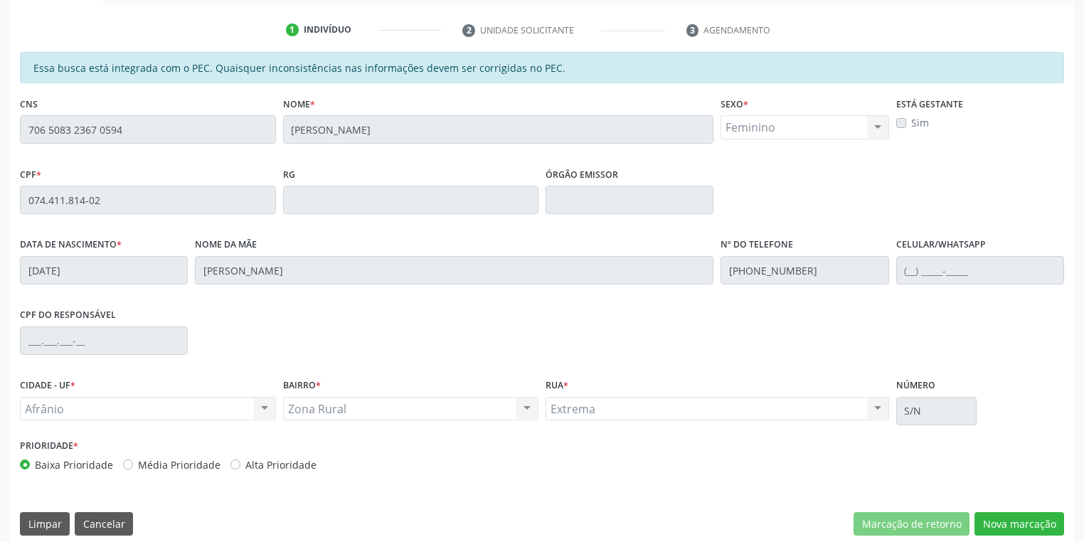
scroll to position [270, 0]
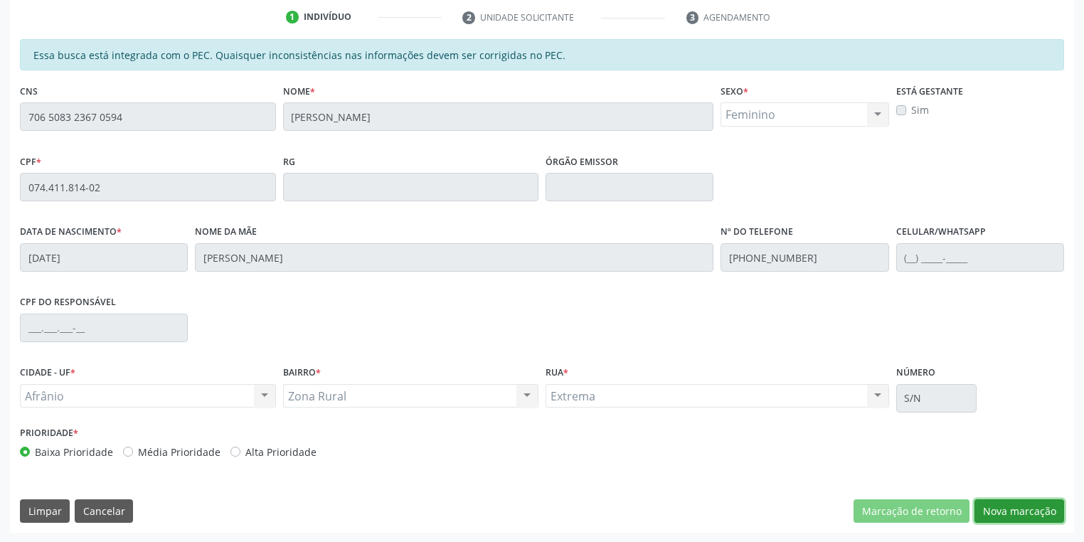
click at [999, 507] on button "Nova marcação" at bounding box center [1019, 511] width 90 height 24
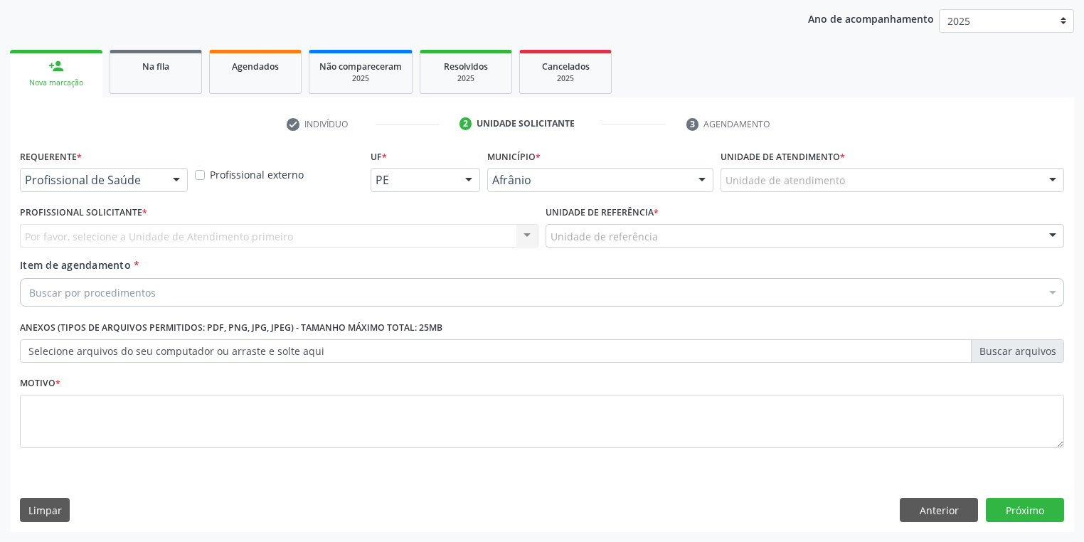
scroll to position [162, 0]
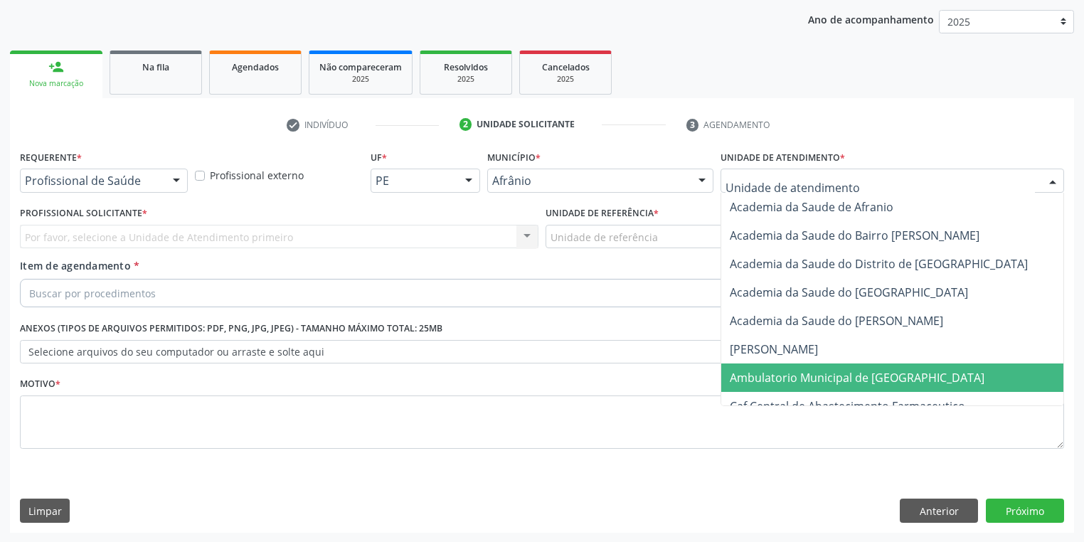
drag, startPoint x: 783, startPoint y: 376, endPoint x: 709, endPoint y: 338, distance: 83.3
click at [781, 373] on span "Ambulatorio Municipal de [GEOGRAPHIC_DATA]" at bounding box center [857, 378] width 255 height 16
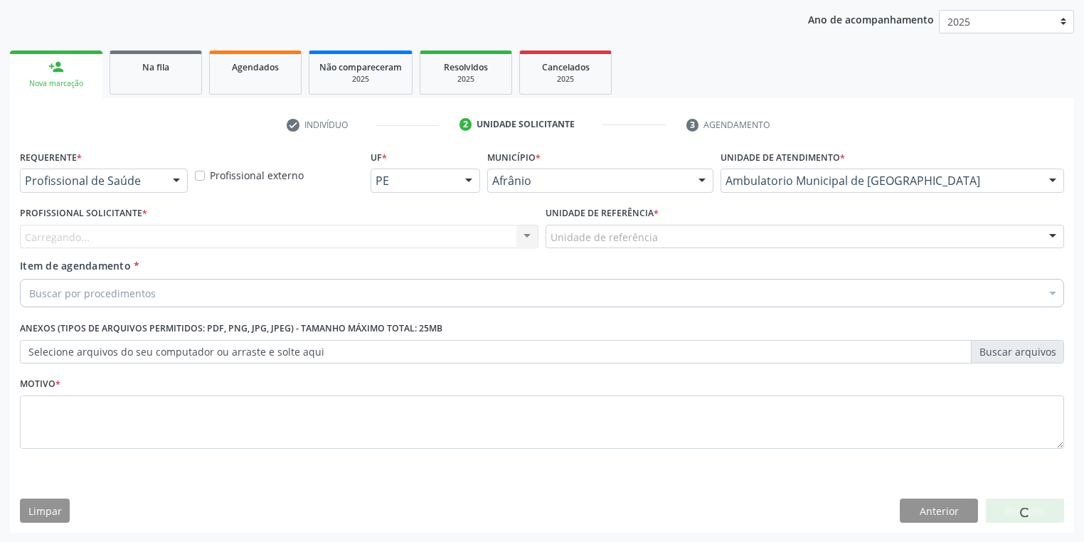
drag, startPoint x: 577, startPoint y: 250, endPoint x: 583, endPoint y: 275, distance: 25.7
click at [577, 251] on div "Unidade de referência * Unidade de referência ESF de Extrema ESF de Barra das M…" at bounding box center [805, 230] width 526 height 55
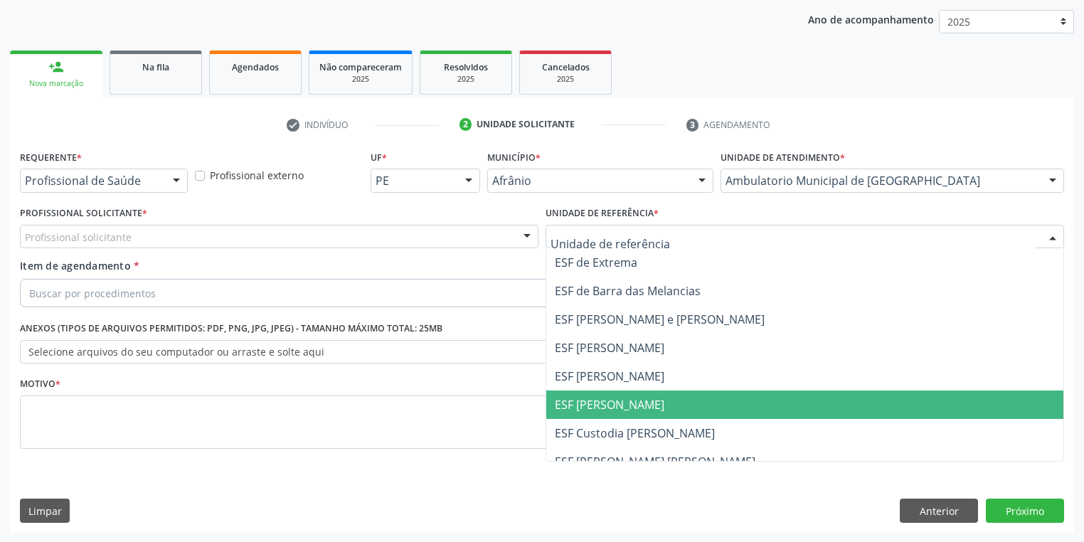
drag, startPoint x: 594, startPoint y: 408, endPoint x: 540, endPoint y: 378, distance: 61.4
click at [592, 406] on span "ESF [PERSON_NAME]" at bounding box center [610, 405] width 110 height 16
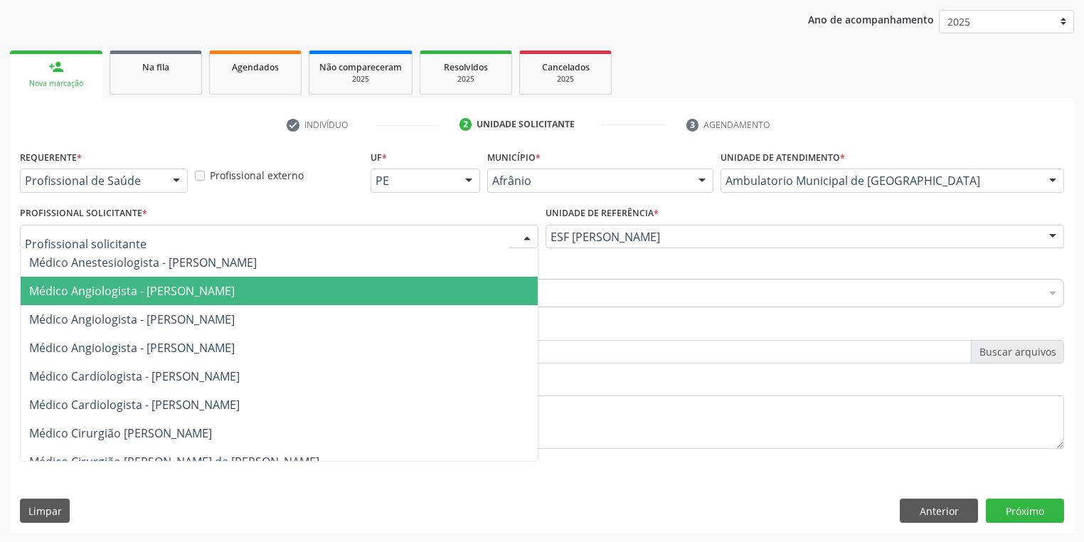
scroll to position [162, 0]
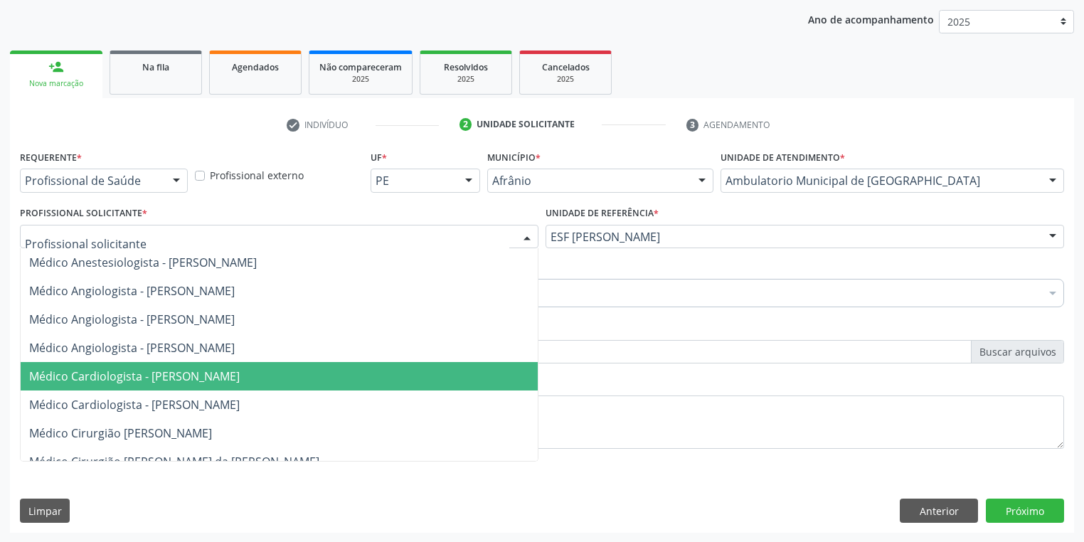
drag, startPoint x: 128, startPoint y: 376, endPoint x: 75, endPoint y: 350, distance: 59.2
click at [128, 376] on span "Médico Cardiologista - [PERSON_NAME]" at bounding box center [134, 376] width 211 height 16
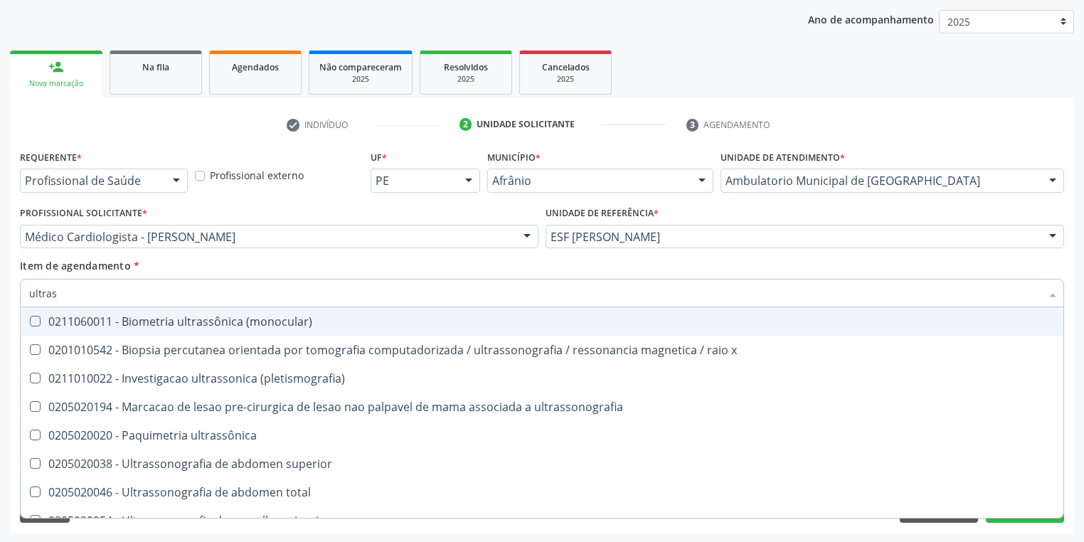
type input "ultrass"
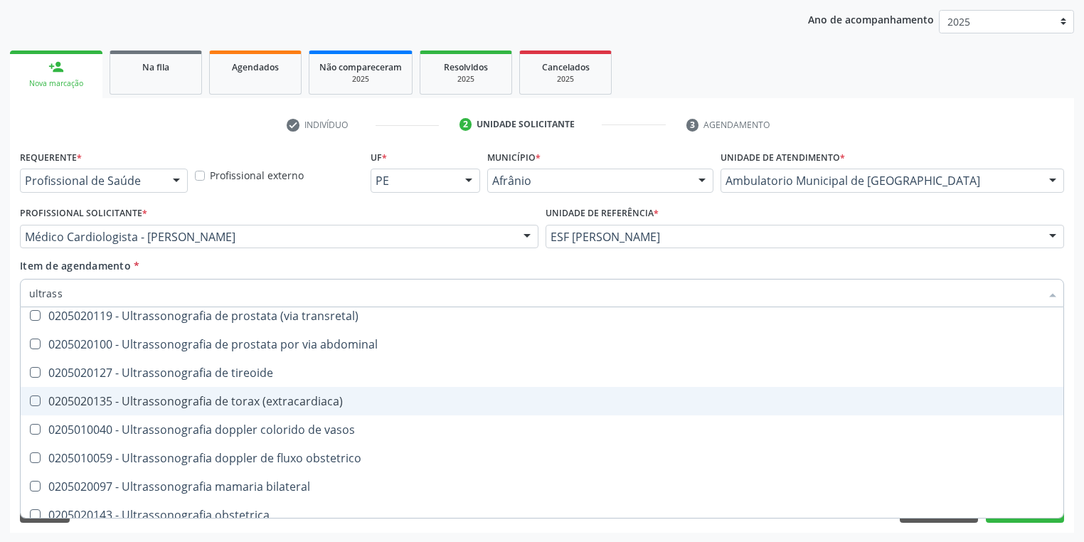
scroll to position [341, 0]
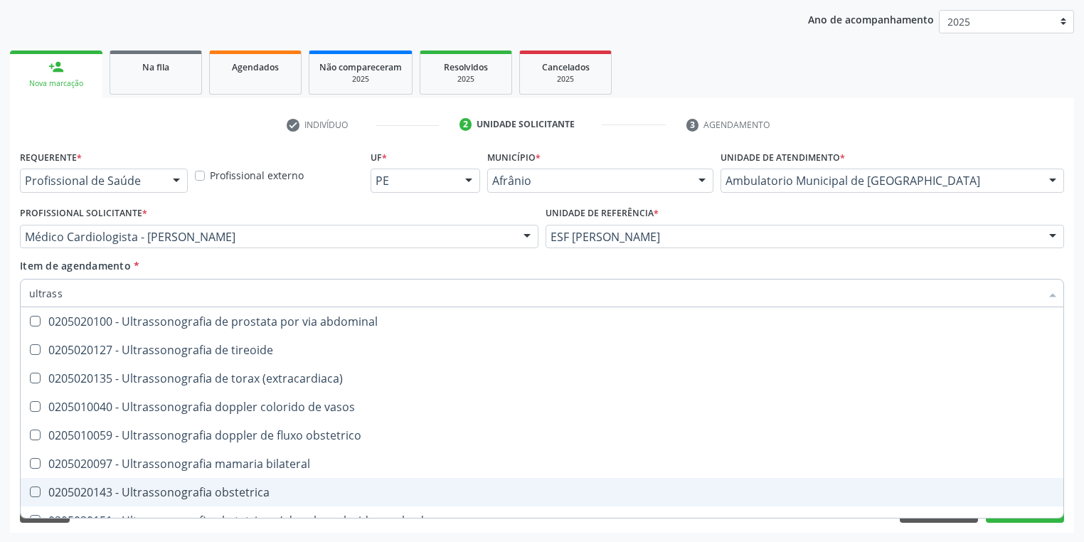
drag, startPoint x: 213, startPoint y: 491, endPoint x: 255, endPoint y: 487, distance: 42.9
click at [213, 491] on div "0205020143 - Ultrassonografia obstetrica" at bounding box center [542, 492] width 1026 height 11
checkbox obstetrica "true"
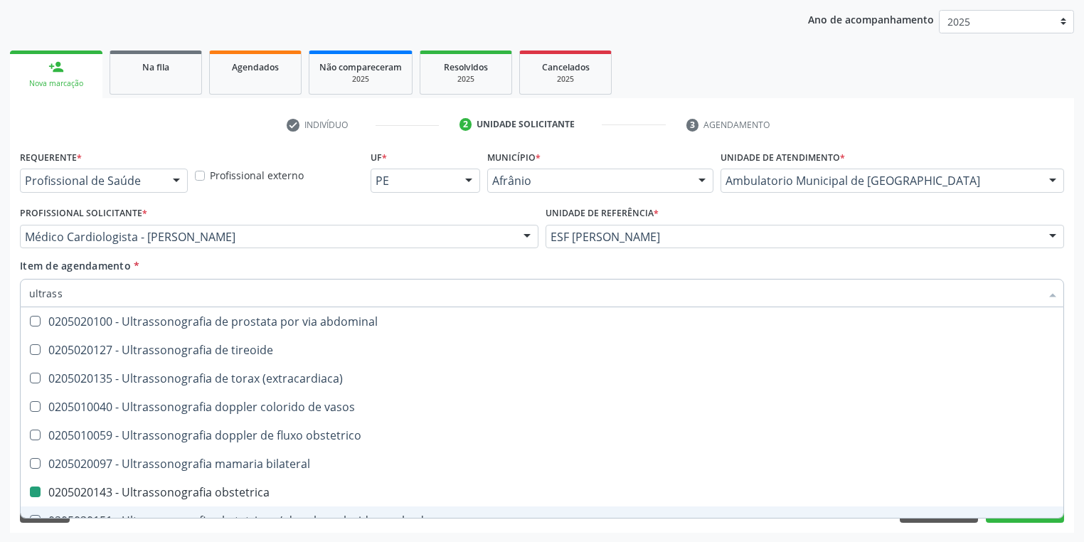
click at [119, 533] on div "Acompanhamento Acompanhe a situação das marcações correntes e finalizadas Relat…" at bounding box center [542, 229] width 1084 height 627
checkbox x "true"
checkbox obstetrica "false"
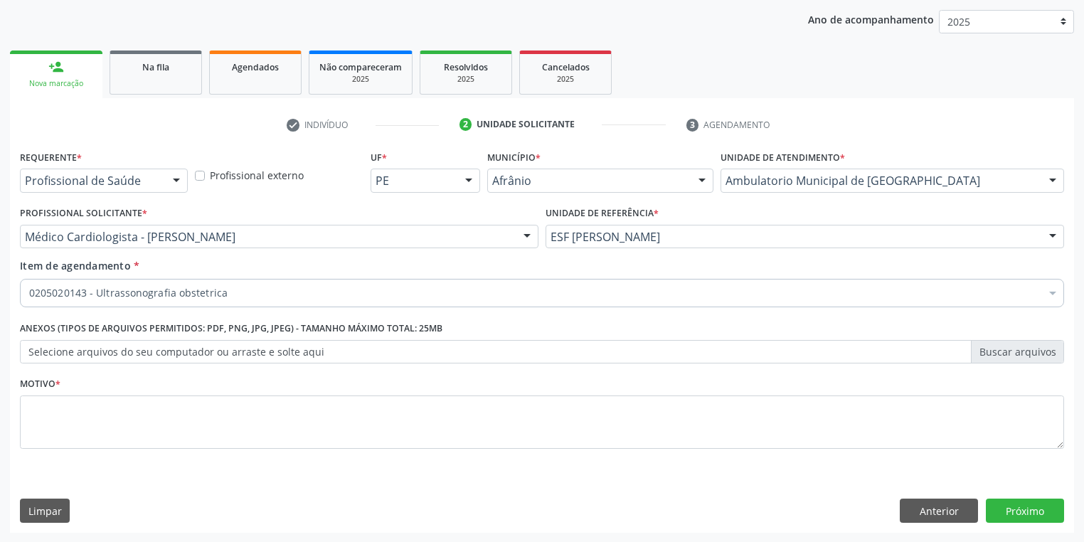
scroll to position [0, 0]
click at [88, 389] on div "Motivo *" at bounding box center [542, 410] width 1044 height 75
click at [74, 437] on textarea at bounding box center [542, 422] width 1044 height 54
type textarea "*"
click at [1007, 504] on button "Próximo" at bounding box center [1025, 511] width 78 height 24
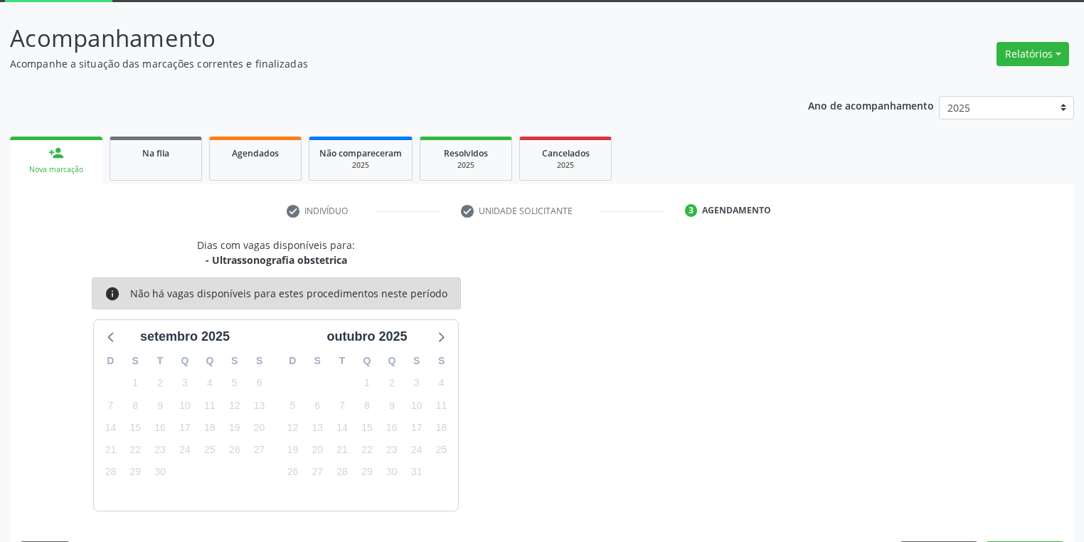
scroll to position [117, 0]
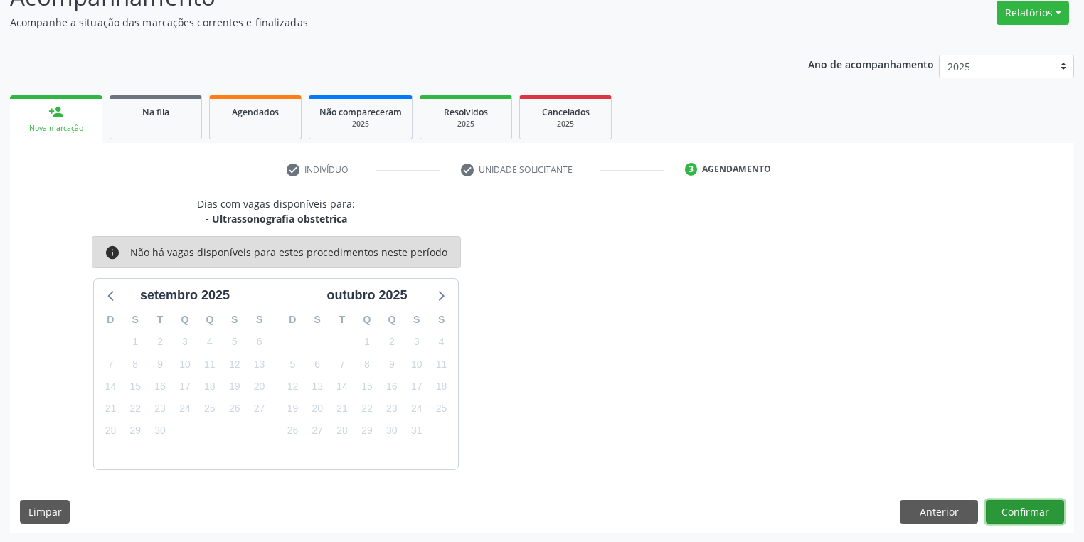
click at [1033, 509] on button "Confirmar" at bounding box center [1025, 512] width 78 height 24
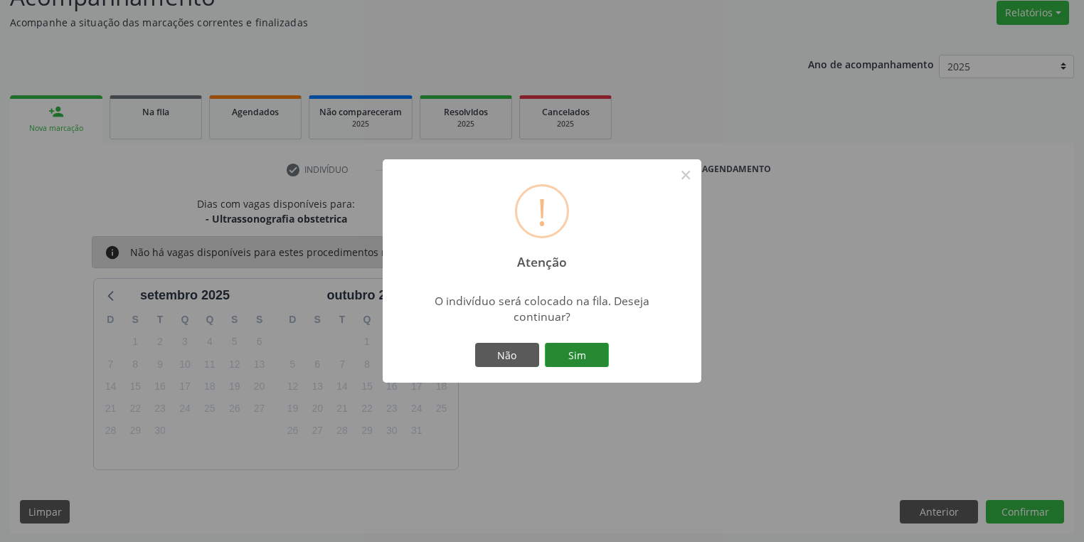
click at [573, 350] on button "Sim" at bounding box center [577, 355] width 64 height 24
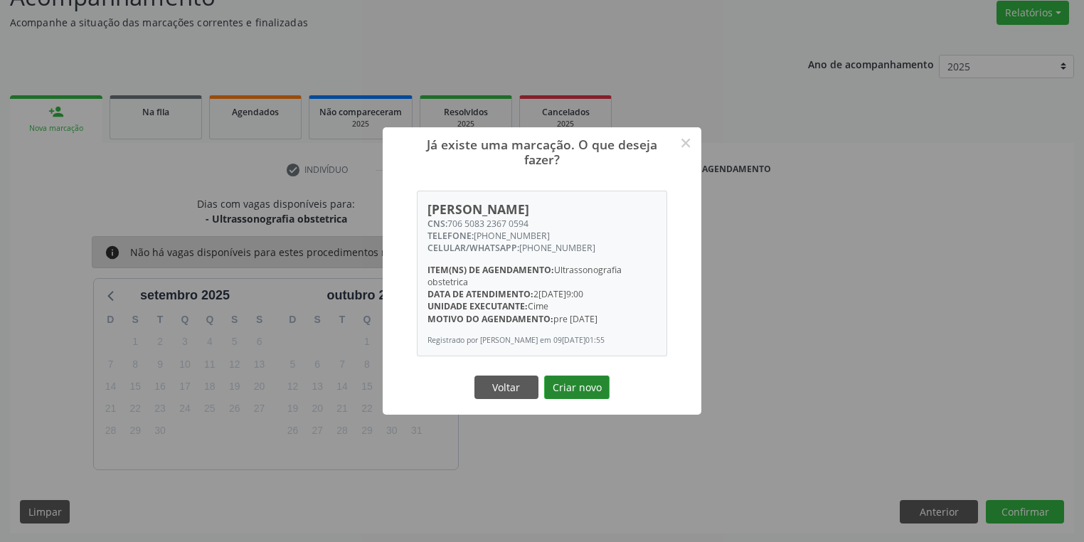
click at [594, 392] on button "Criar novo" at bounding box center [576, 388] width 65 height 24
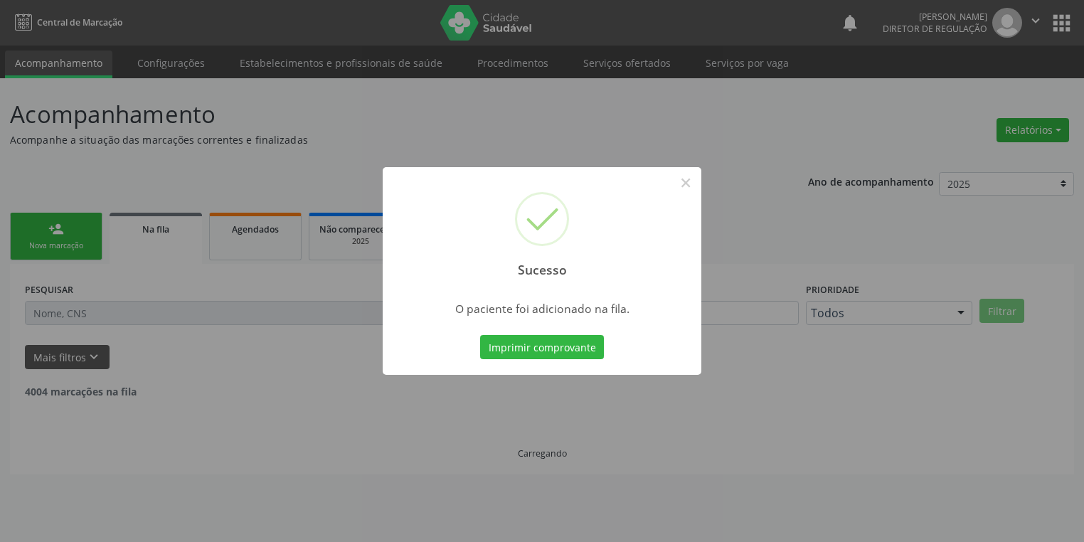
scroll to position [0, 0]
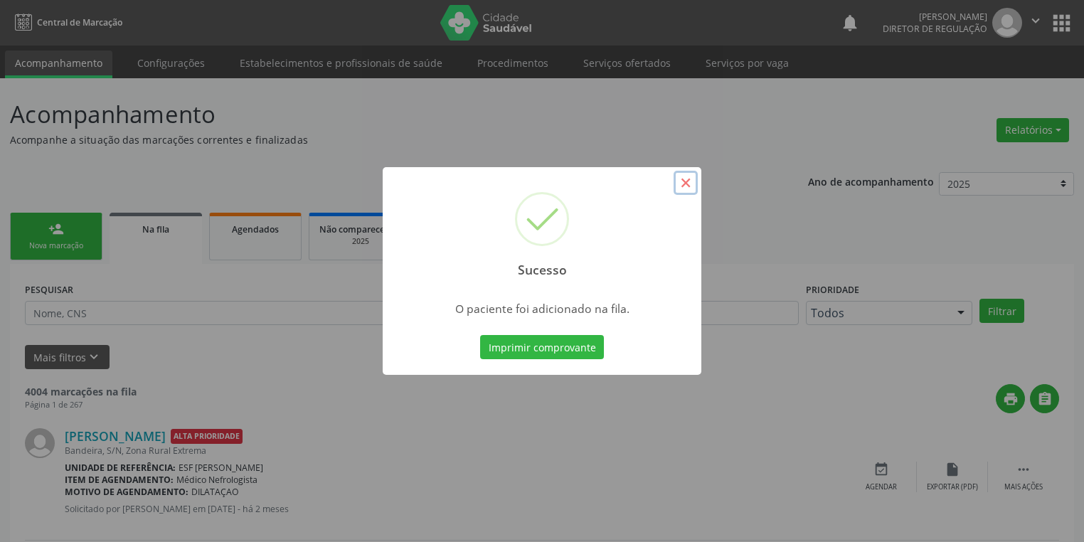
click at [689, 185] on button "×" at bounding box center [686, 183] width 24 height 24
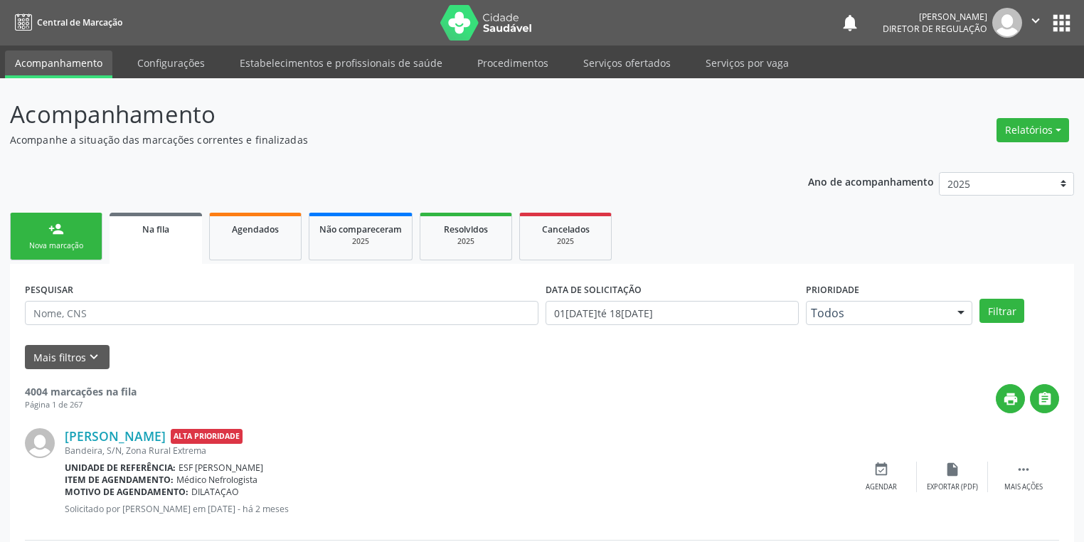
click at [28, 240] on div "Nova marcação" at bounding box center [56, 245] width 71 height 11
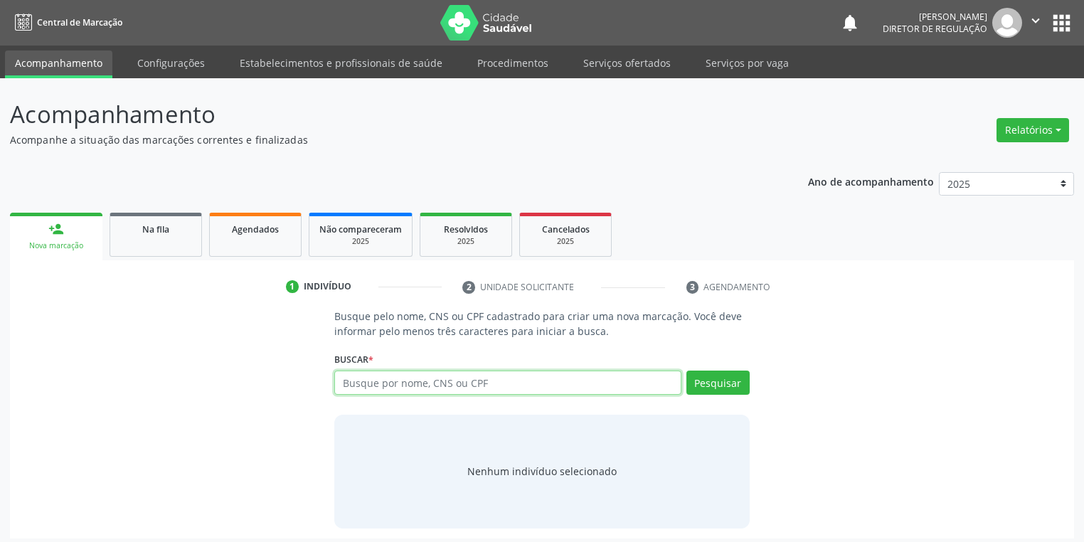
click at [373, 378] on input "text" at bounding box center [507, 383] width 347 height 24
type input "701001825692591"
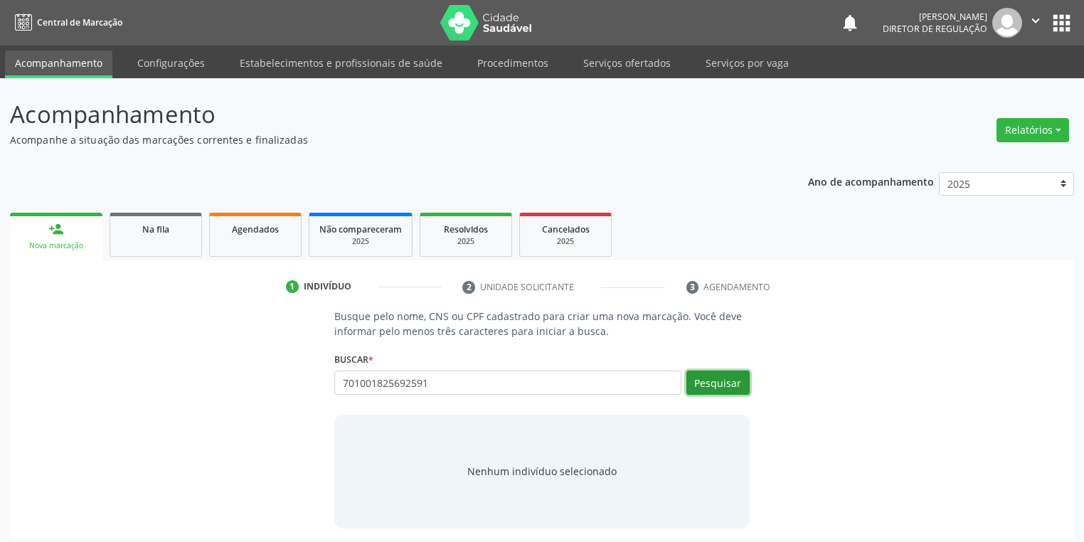
click at [728, 389] on button "Pesquisar" at bounding box center [717, 383] width 63 height 24
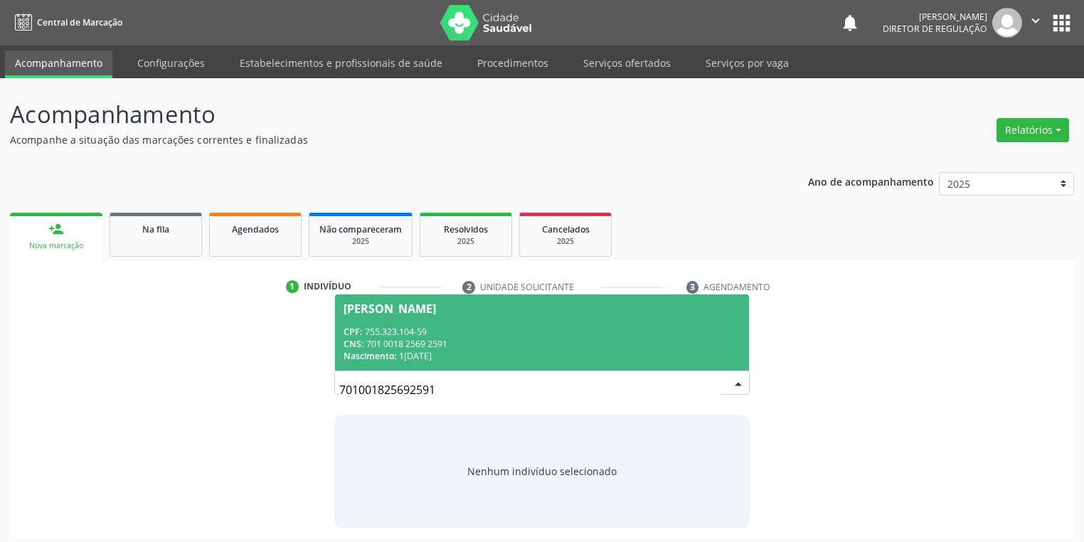
click at [455, 334] on div "CPF: 755.323.104-59" at bounding box center [542, 332] width 397 height 12
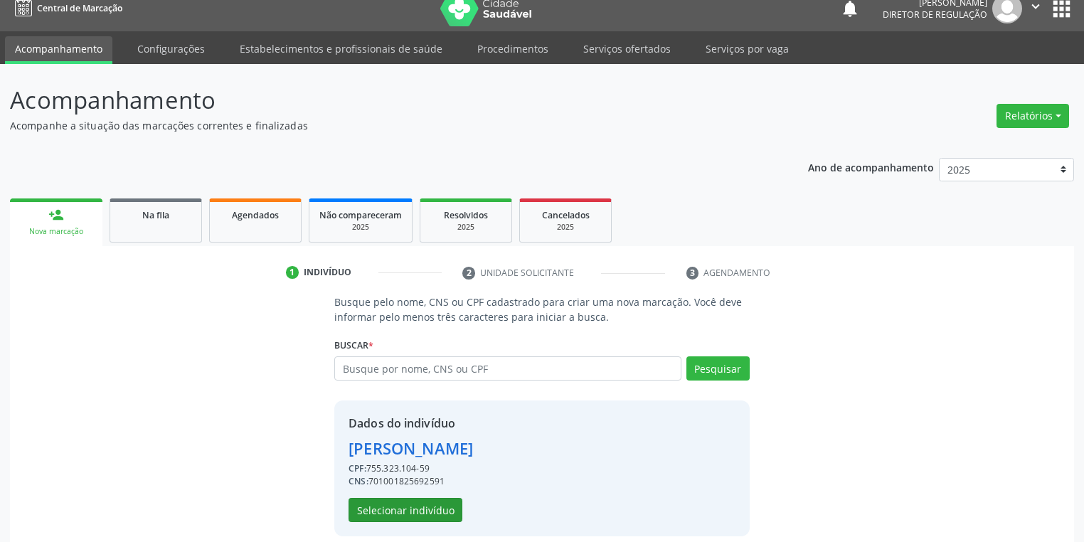
scroll to position [27, 0]
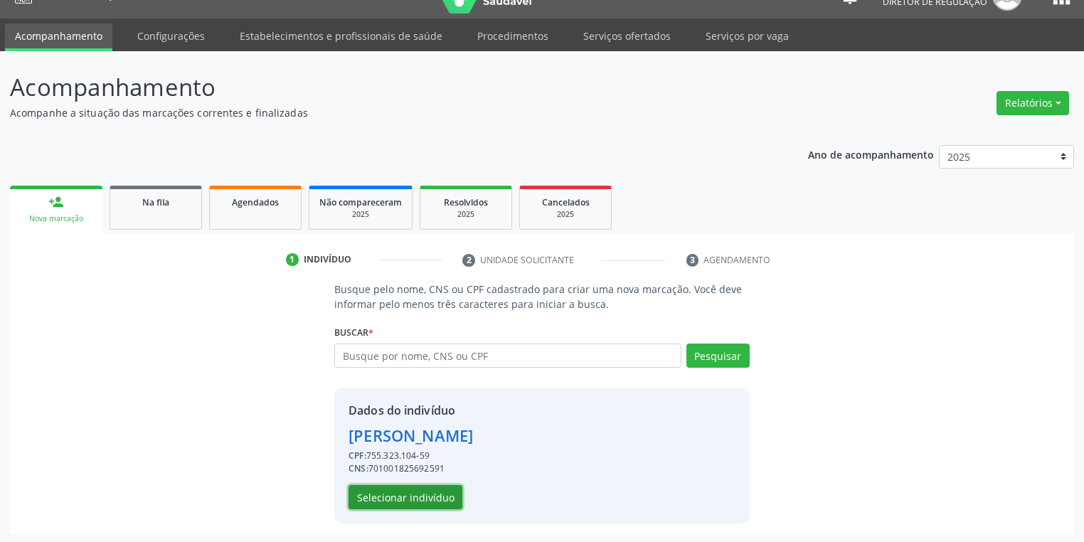
click at [420, 496] on button "Selecionar indivíduo" at bounding box center [406, 497] width 114 height 24
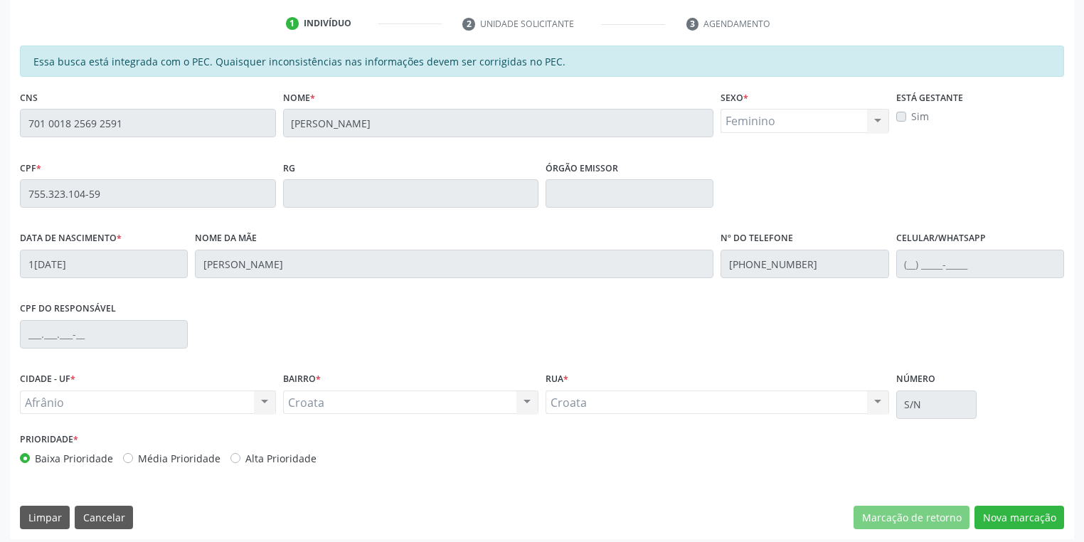
scroll to position [270, 0]
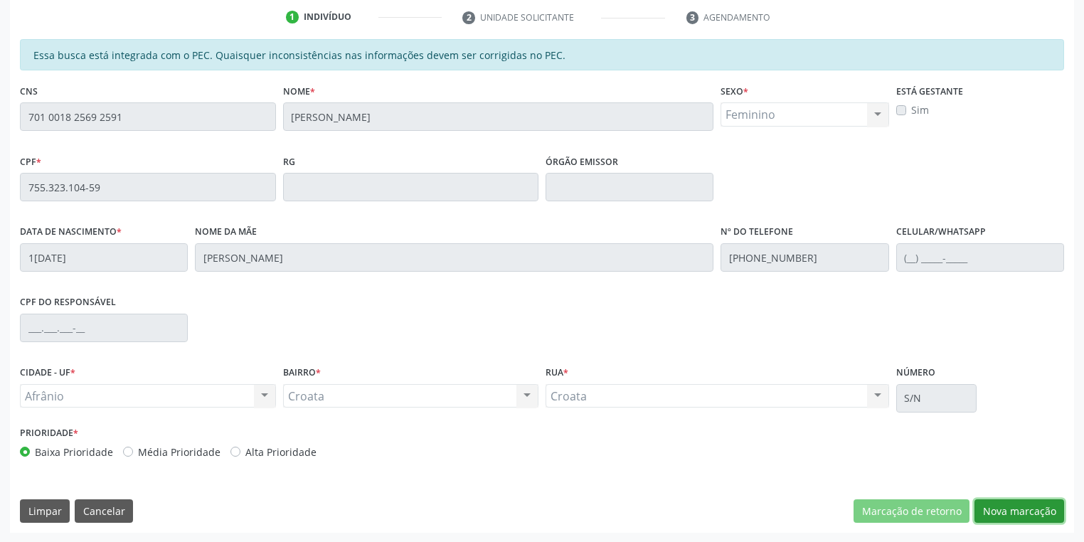
drag, startPoint x: 984, startPoint y: 509, endPoint x: 940, endPoint y: 487, distance: 49.6
click at [984, 507] on button "Nova marcação" at bounding box center [1019, 511] width 90 height 24
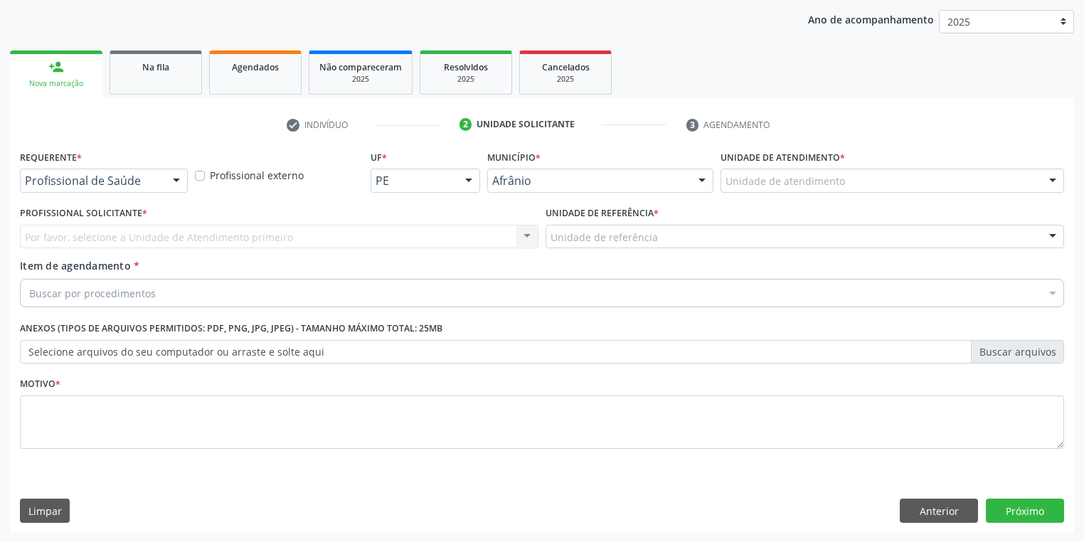
click at [745, 192] on div "Unidade de atendimento * Unidade de atendimento Academia da Saude de Afranio Ac…" at bounding box center [892, 174] width 351 height 55
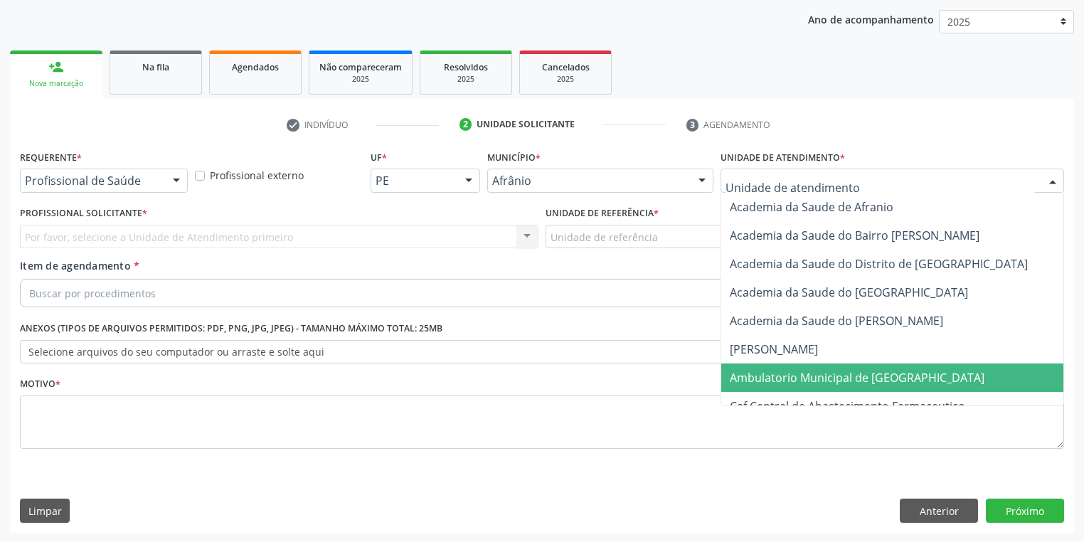
drag, startPoint x: 748, startPoint y: 373, endPoint x: 686, endPoint y: 341, distance: 69.3
click at [748, 373] on span "Ambulatorio Municipal de [GEOGRAPHIC_DATA]" at bounding box center [857, 378] width 255 height 16
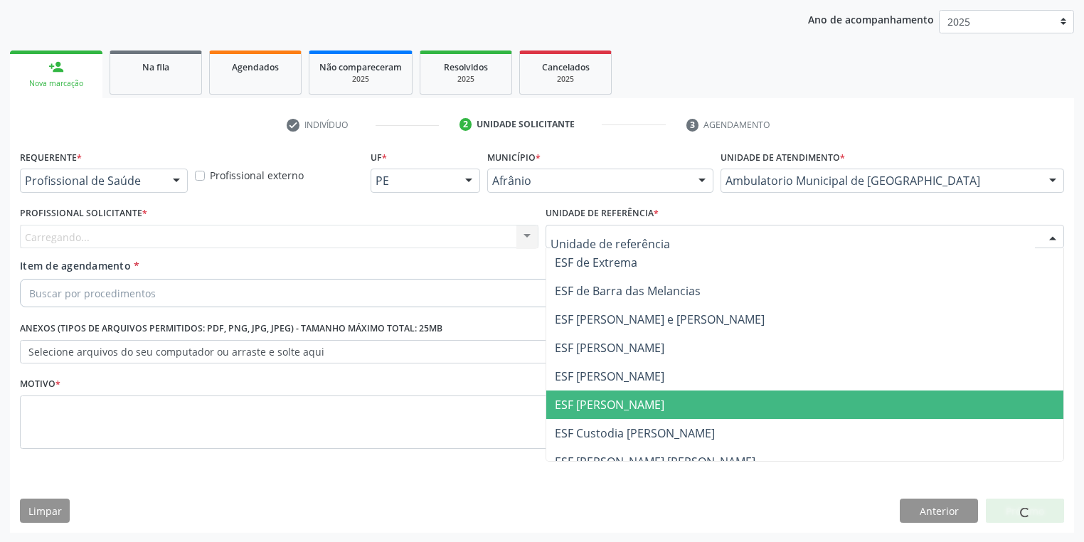
click at [569, 390] on span "ESF [PERSON_NAME]" at bounding box center [804, 404] width 517 height 28
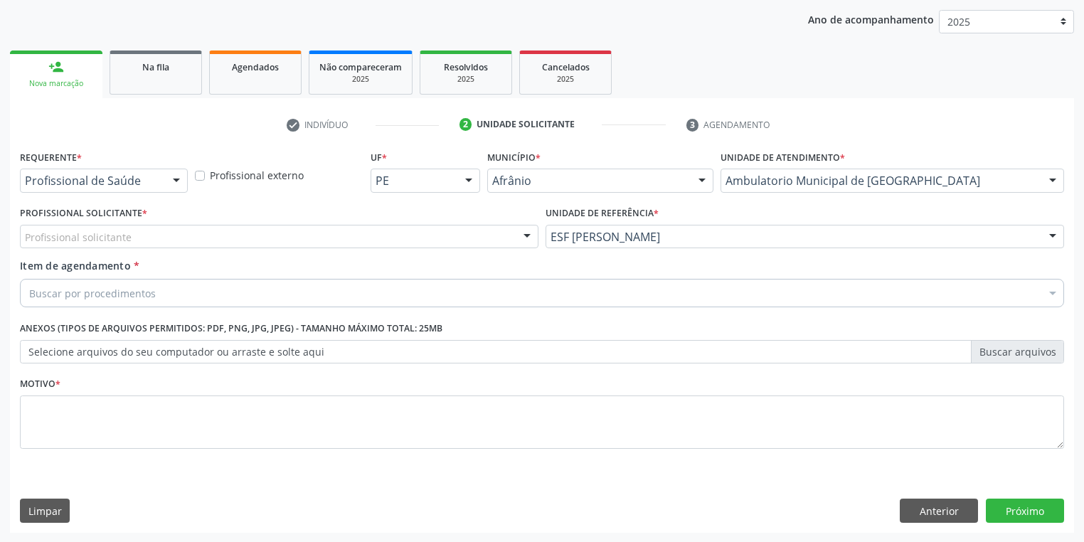
drag, startPoint x: 112, startPoint y: 241, endPoint x: 111, endPoint y: 264, distance: 22.8
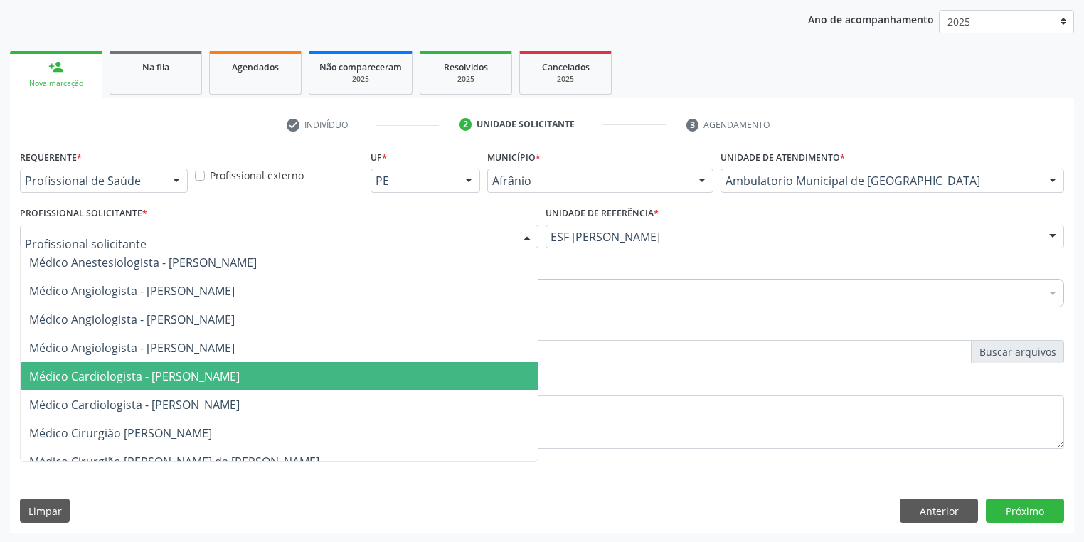
click at [113, 370] on span "Médico Cardiologista - [PERSON_NAME]" at bounding box center [134, 376] width 211 height 16
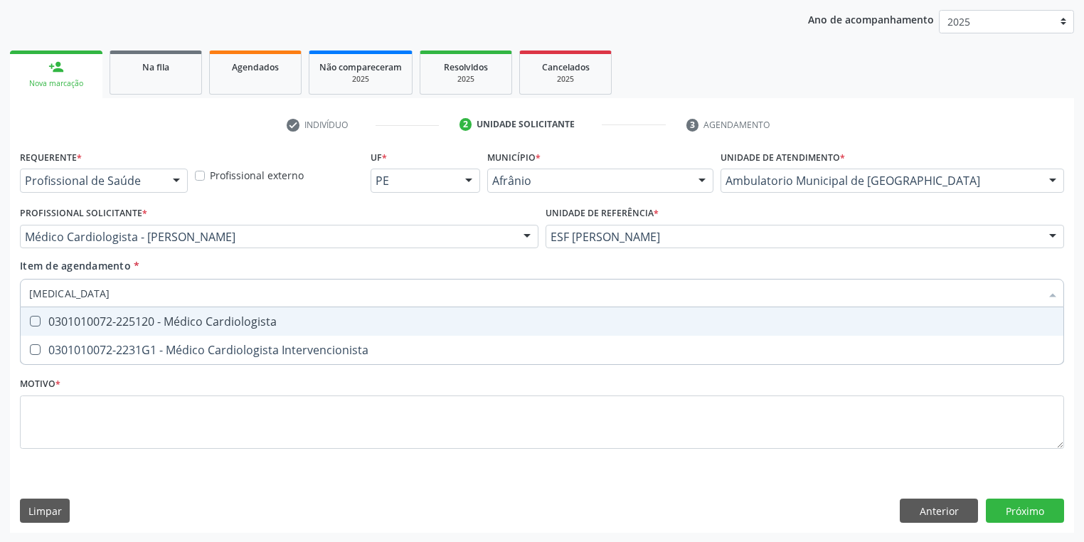
type input "cardiologista"
click at [62, 321] on div "0301010072-225120 - Médico Cardiologista" at bounding box center [542, 321] width 1026 height 11
checkbox Cardiologista "true"
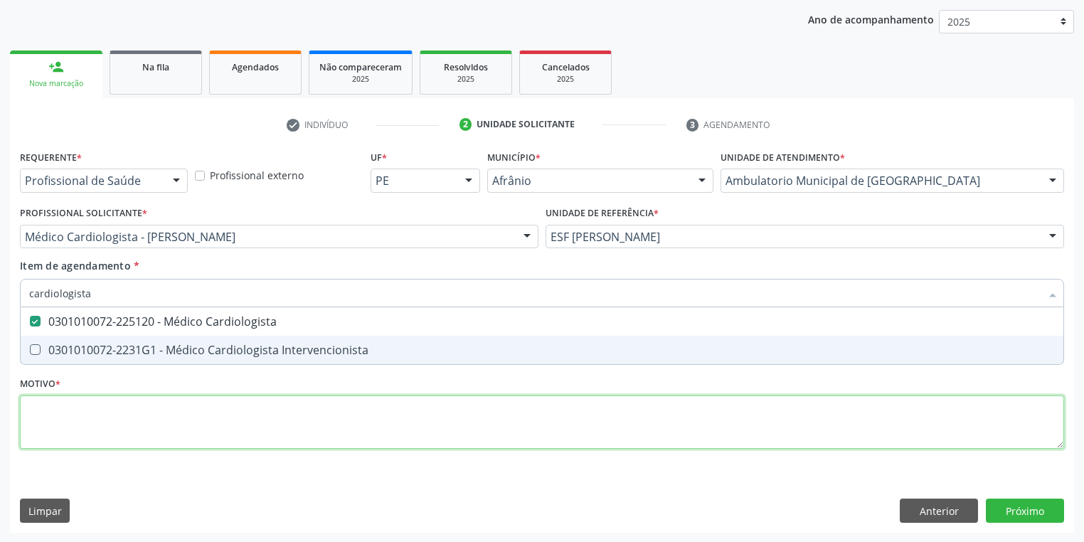
click at [75, 404] on div "Requerente * Profissional de Saúde Profissional de Saúde Paciente Nenhum result…" at bounding box center [542, 308] width 1044 height 322
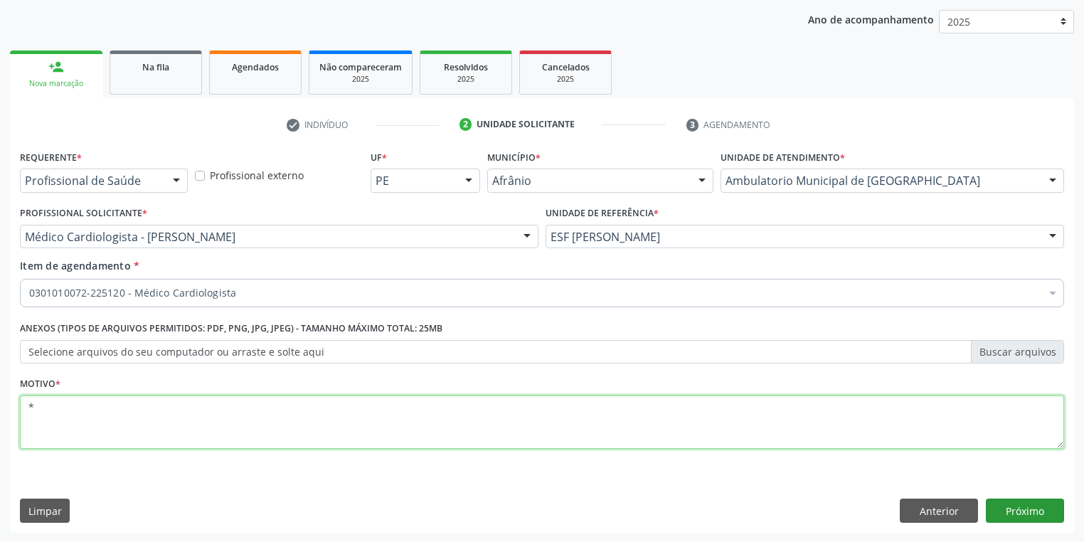
type textarea "*"
click at [999, 512] on button "Próximo" at bounding box center [1025, 511] width 78 height 24
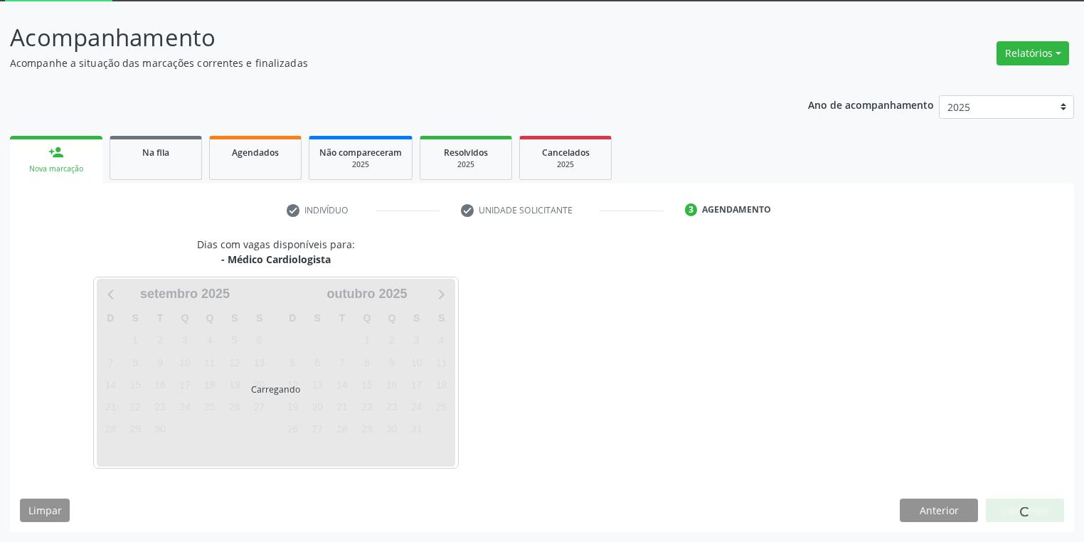
scroll to position [76, 0]
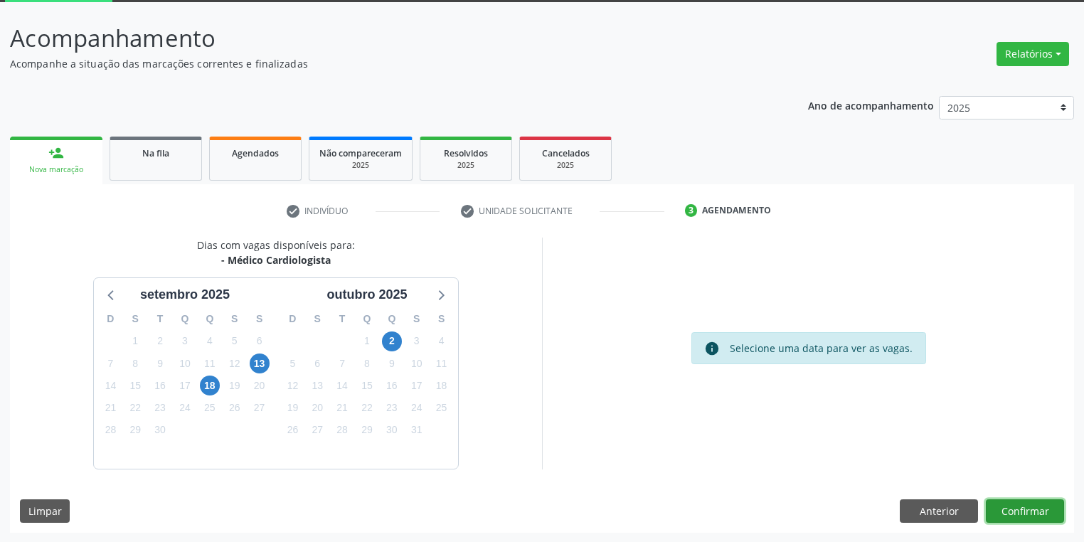
click at [1028, 516] on button "Confirmar" at bounding box center [1025, 511] width 78 height 24
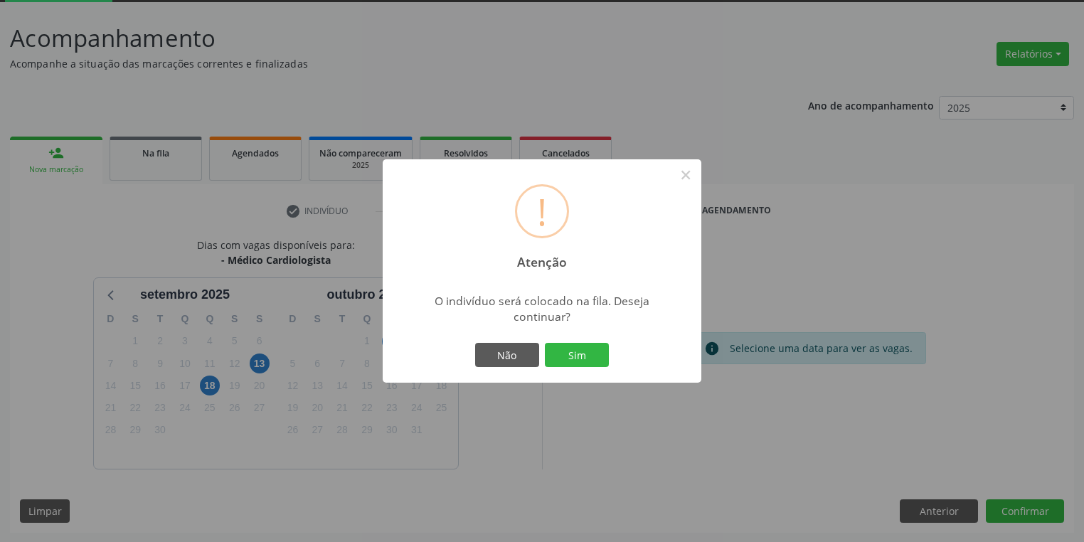
click at [588, 340] on div "Não Sim" at bounding box center [542, 355] width 141 height 30
click at [576, 360] on button "Sim" at bounding box center [577, 355] width 64 height 24
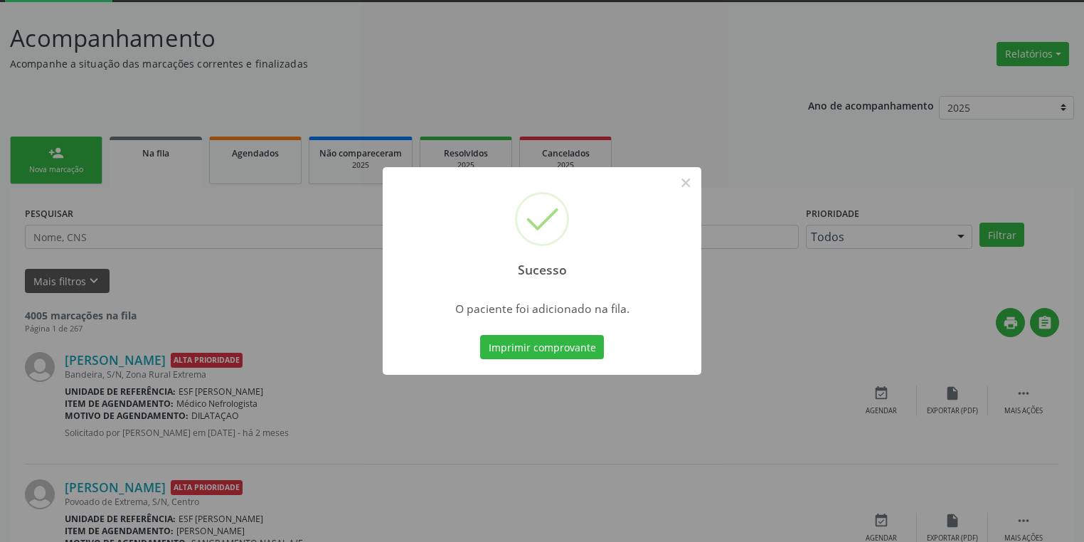
scroll to position [0, 0]
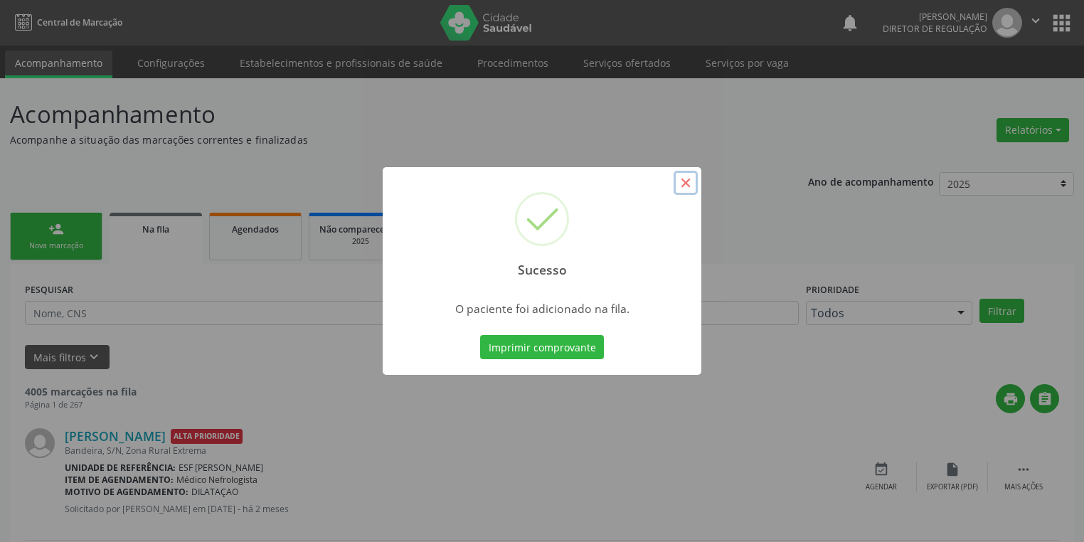
click at [686, 188] on button "×" at bounding box center [686, 183] width 24 height 24
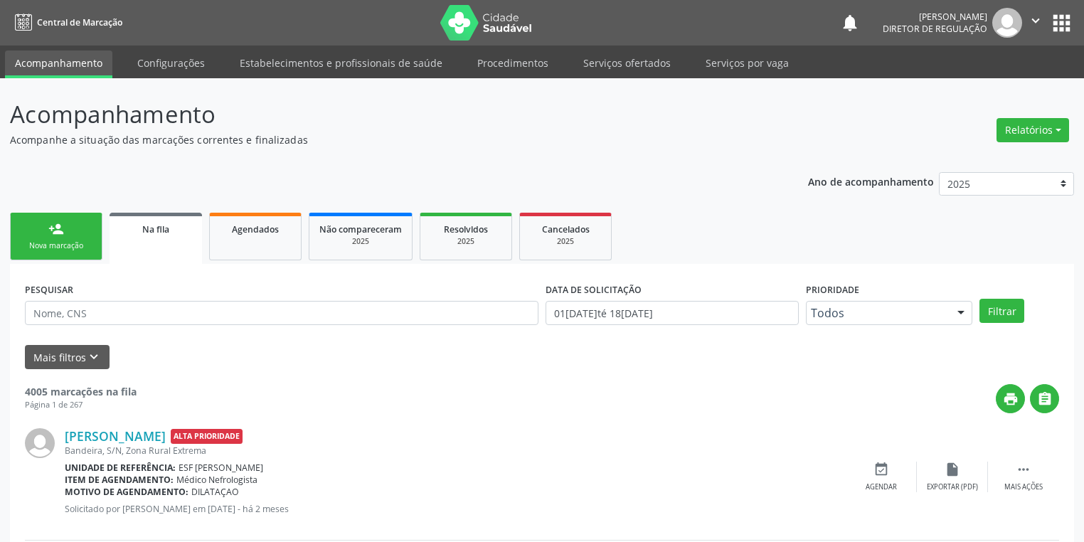
click at [58, 240] on div "Nova marcação" at bounding box center [56, 245] width 71 height 11
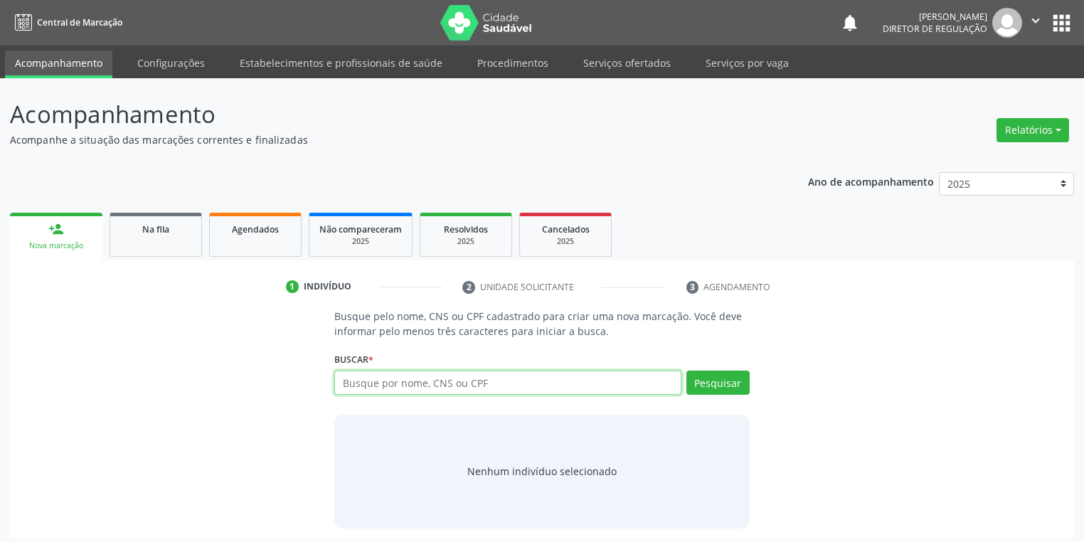
click at [361, 383] on input "text" at bounding box center [507, 383] width 347 height 24
type input "706707552537113"
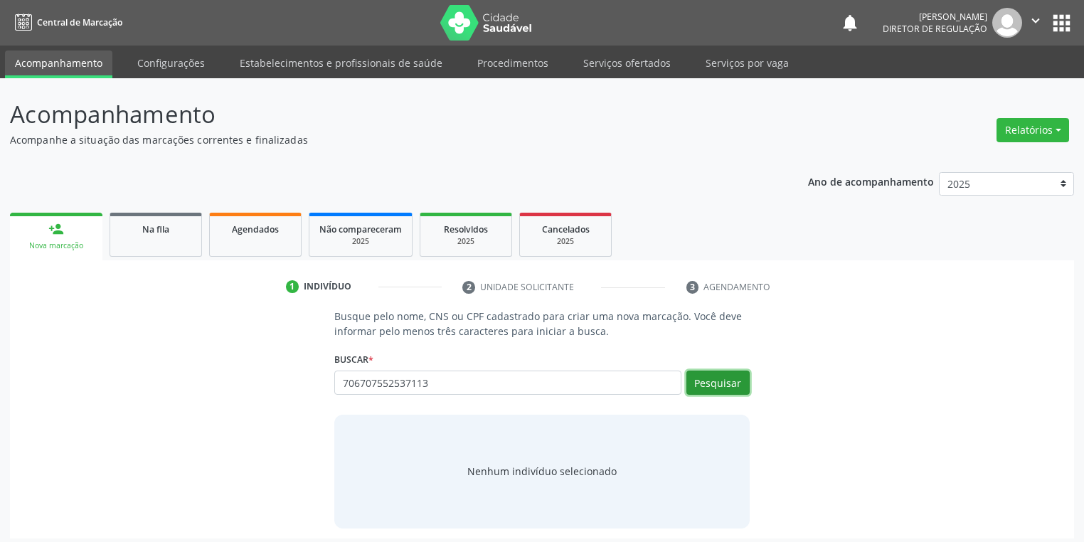
click at [706, 381] on button "Pesquisar" at bounding box center [717, 383] width 63 height 24
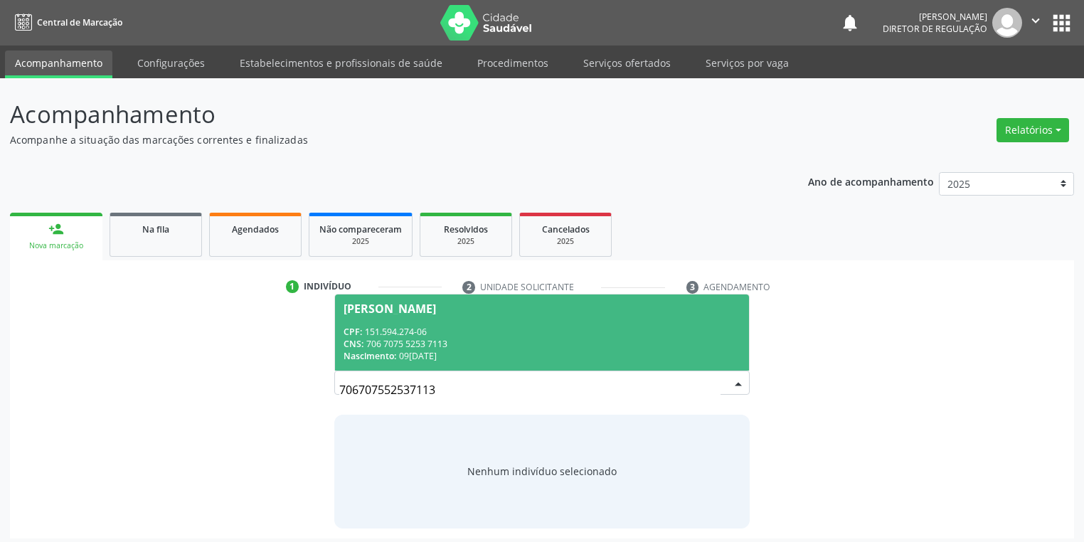
click at [464, 329] on div "CPF: 151.594.274-06" at bounding box center [542, 332] width 397 height 12
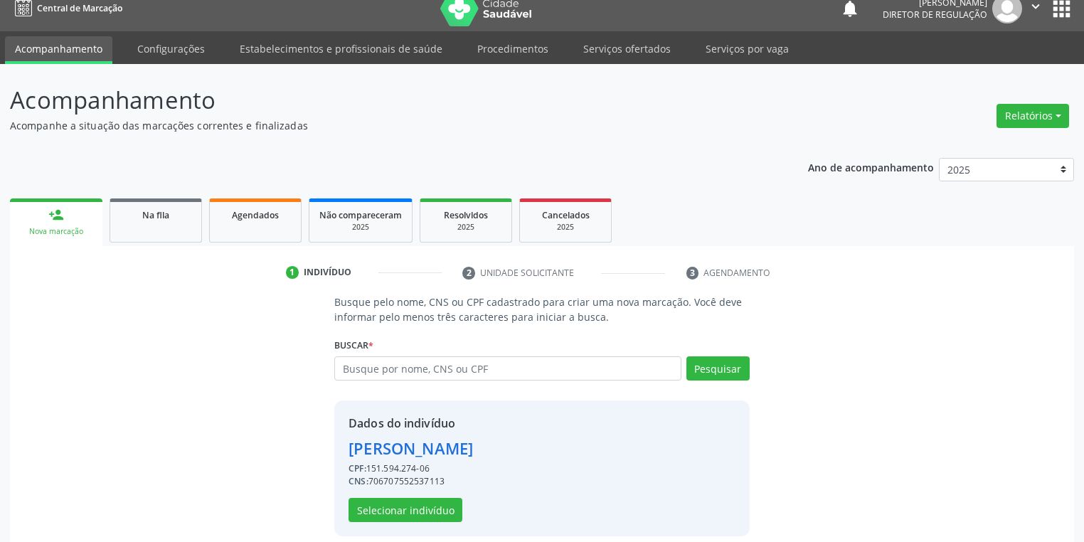
scroll to position [27, 0]
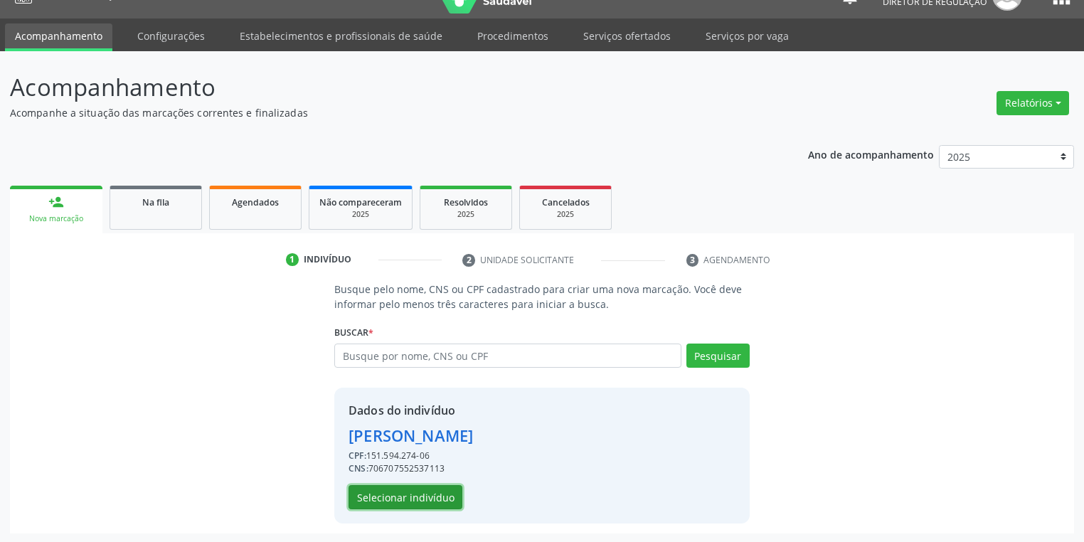
click at [413, 494] on button "Selecionar indivíduo" at bounding box center [406, 497] width 114 height 24
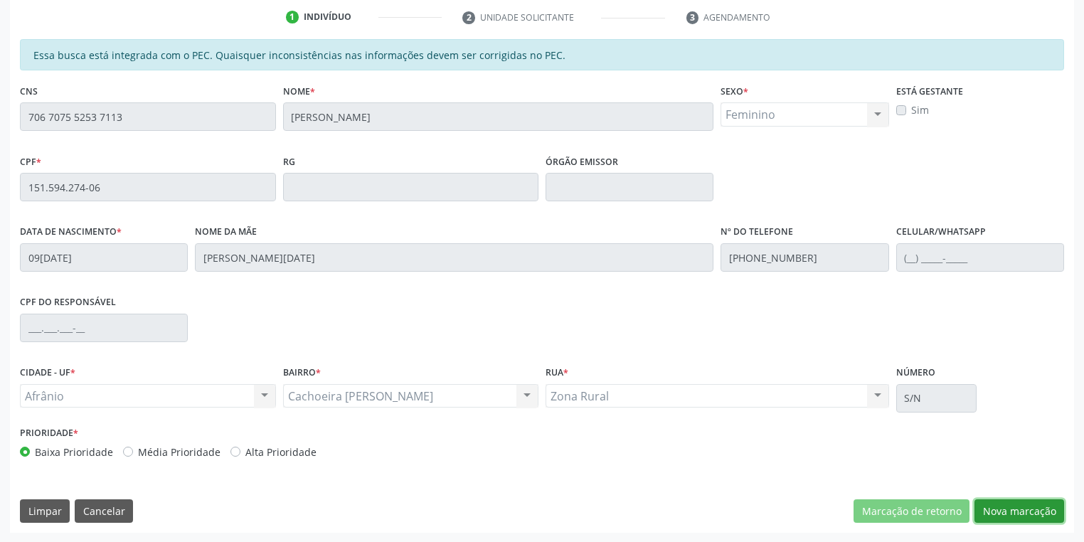
click at [1011, 514] on button "Nova marcação" at bounding box center [1019, 511] width 90 height 24
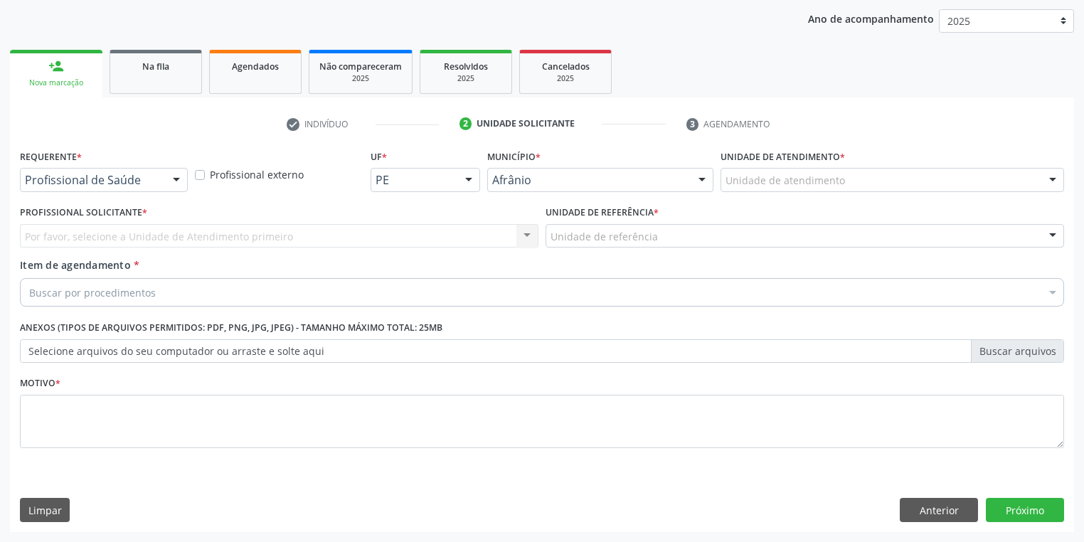
scroll to position [162, 0]
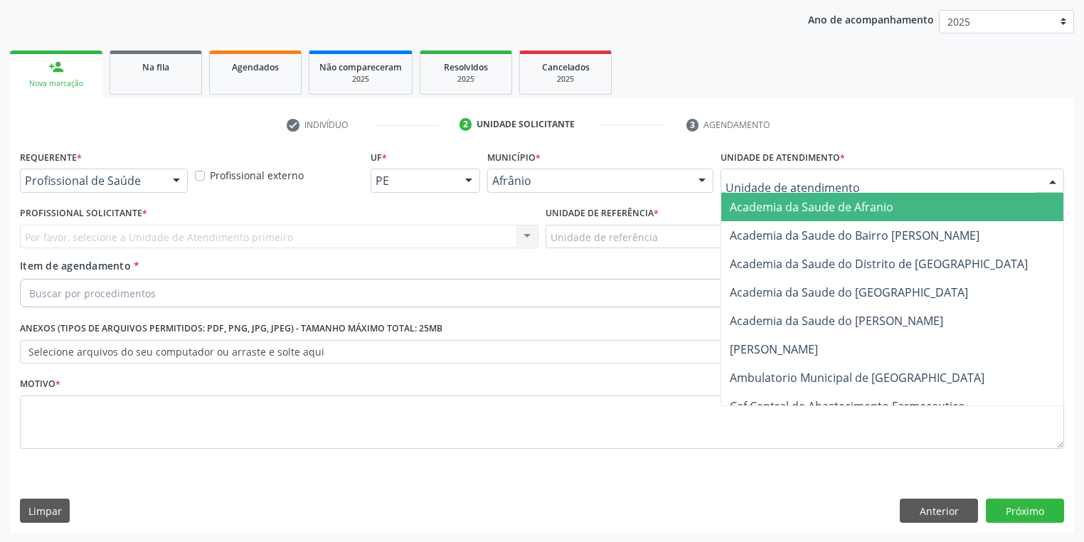
drag, startPoint x: 735, startPoint y: 172, endPoint x: 750, endPoint y: 243, distance: 72.5
click at [735, 174] on div at bounding box center [893, 181] width 344 height 24
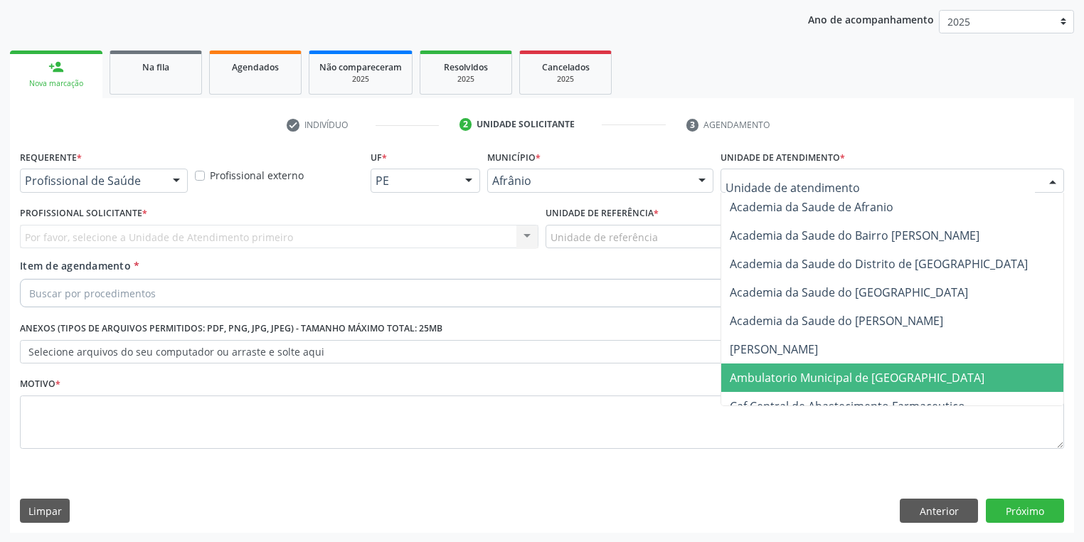
drag, startPoint x: 757, startPoint y: 381, endPoint x: 706, endPoint y: 333, distance: 70.4
click at [755, 376] on span "Ambulatorio Municipal de [GEOGRAPHIC_DATA]" at bounding box center [857, 378] width 255 height 16
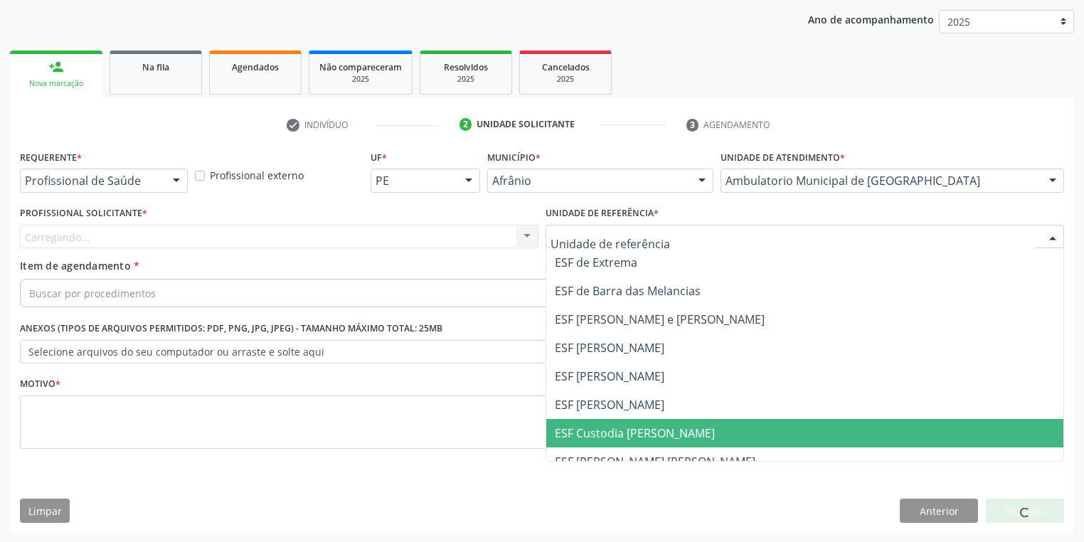
click at [573, 431] on span "ESF Custodia [PERSON_NAME]" at bounding box center [635, 433] width 160 height 16
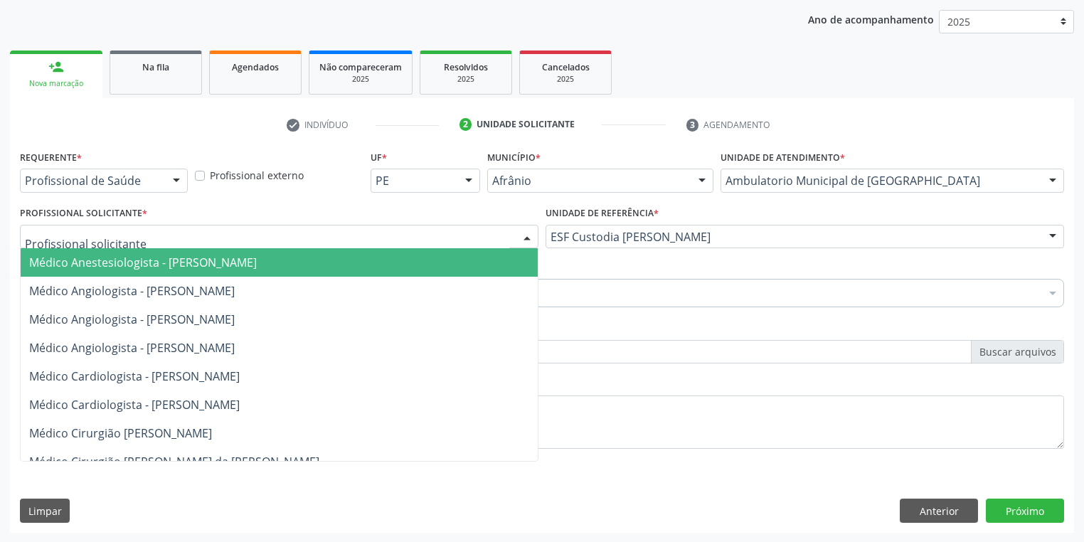
click at [126, 245] on div at bounding box center [279, 237] width 519 height 24
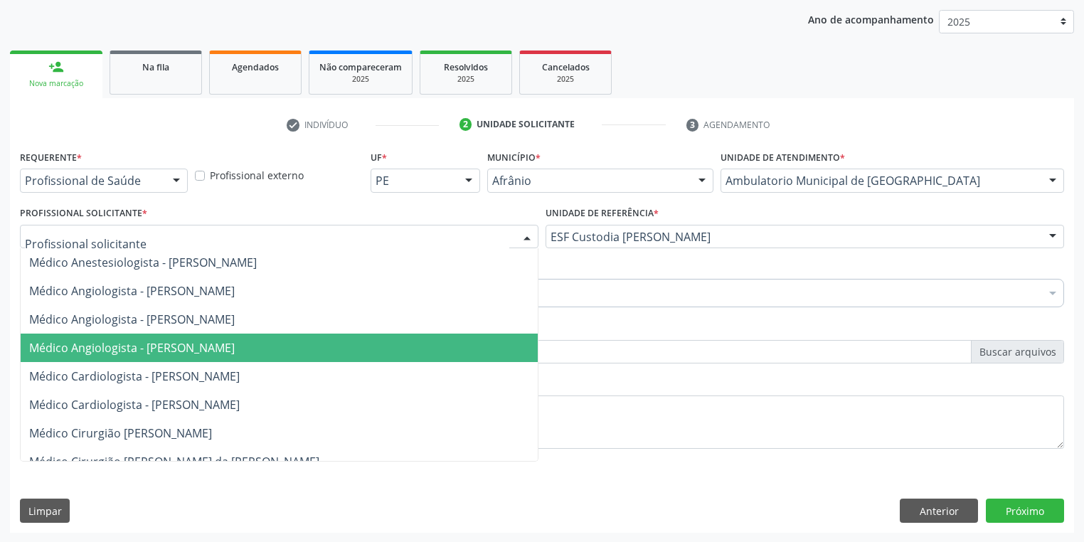
click at [122, 346] on span "Médico Angiologista - [PERSON_NAME]" at bounding box center [132, 348] width 206 height 16
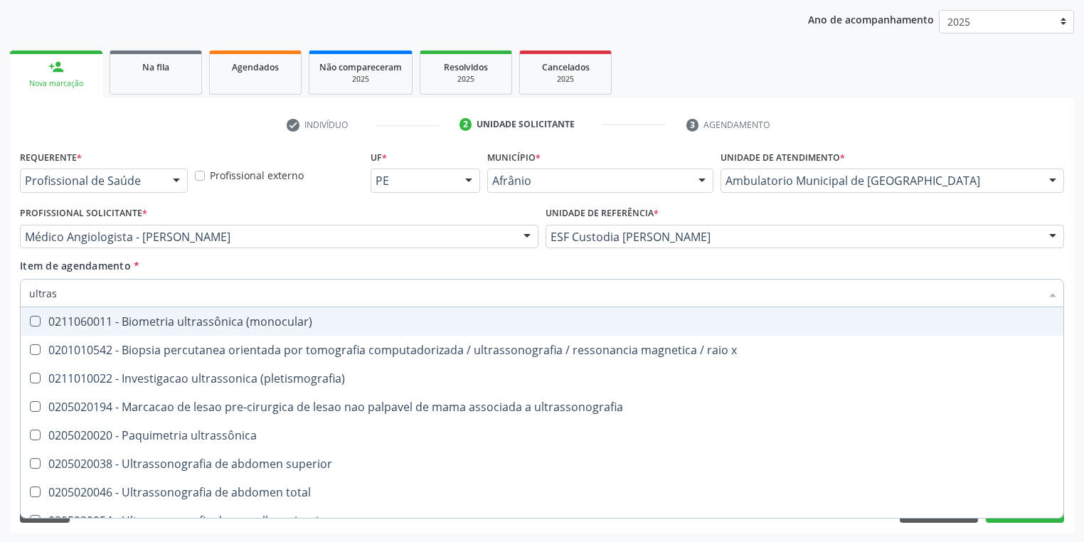
type input "ultrass"
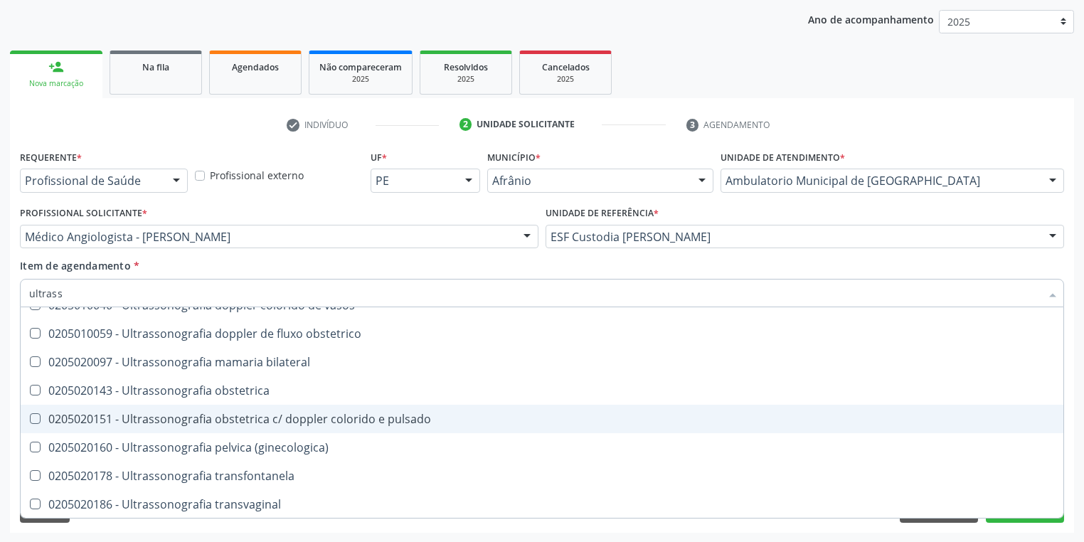
scroll to position [444, 0]
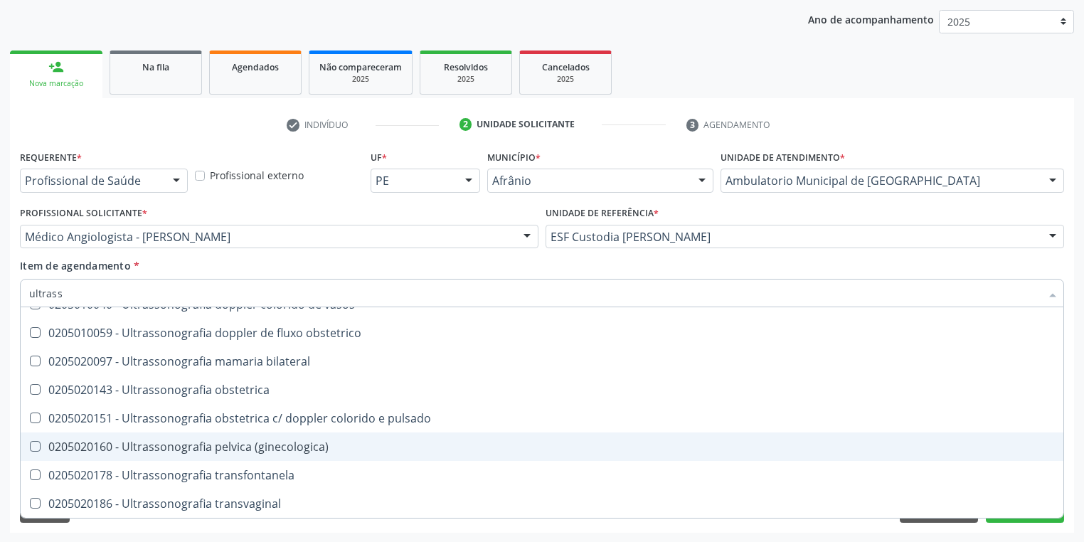
click at [225, 452] on div "0205020160 - Ultrassonografia pelvica (ginecologica)" at bounding box center [542, 446] width 1026 height 11
checkbox \(ginecologica\) "true"
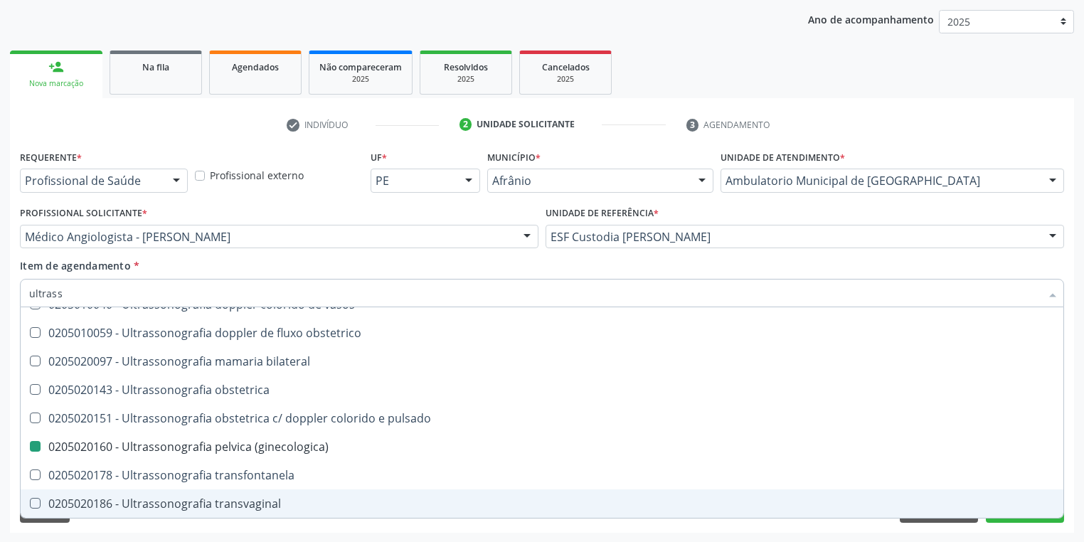
click at [122, 531] on div "Requerente * Profissional de Saúde Profissional de Saúde Paciente Nenhum result…" at bounding box center [542, 340] width 1064 height 386
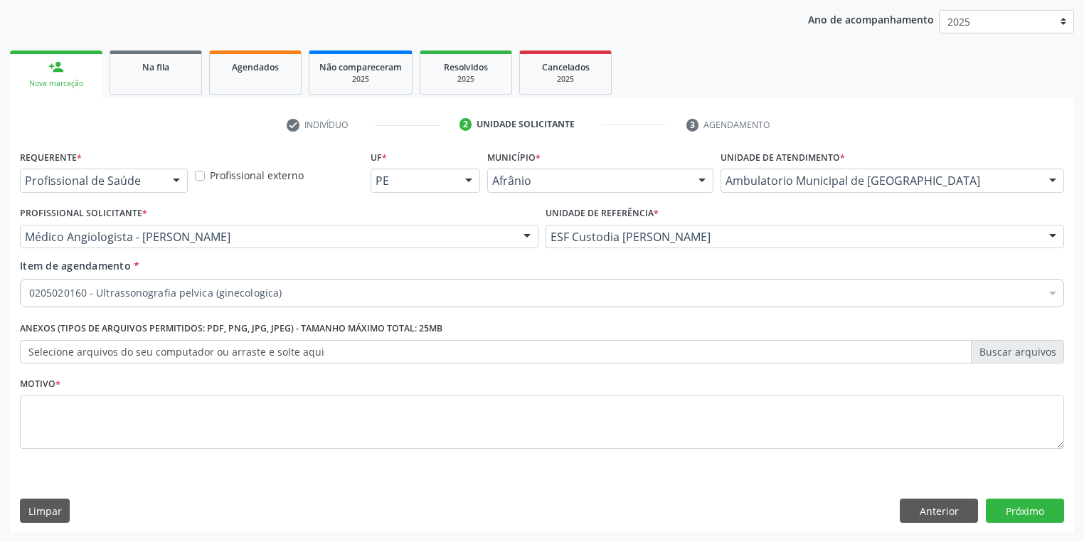
scroll to position [0, 0]
click at [57, 413] on textarea at bounding box center [542, 422] width 1044 height 54
type textarea "*"
click at [1012, 499] on button "Próximo" at bounding box center [1025, 511] width 78 height 24
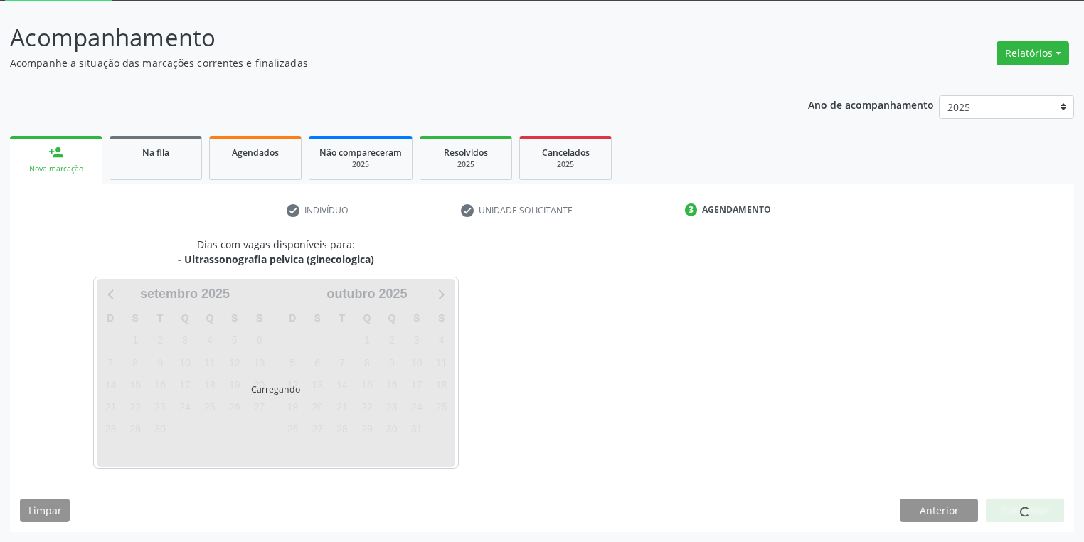
scroll to position [76, 0]
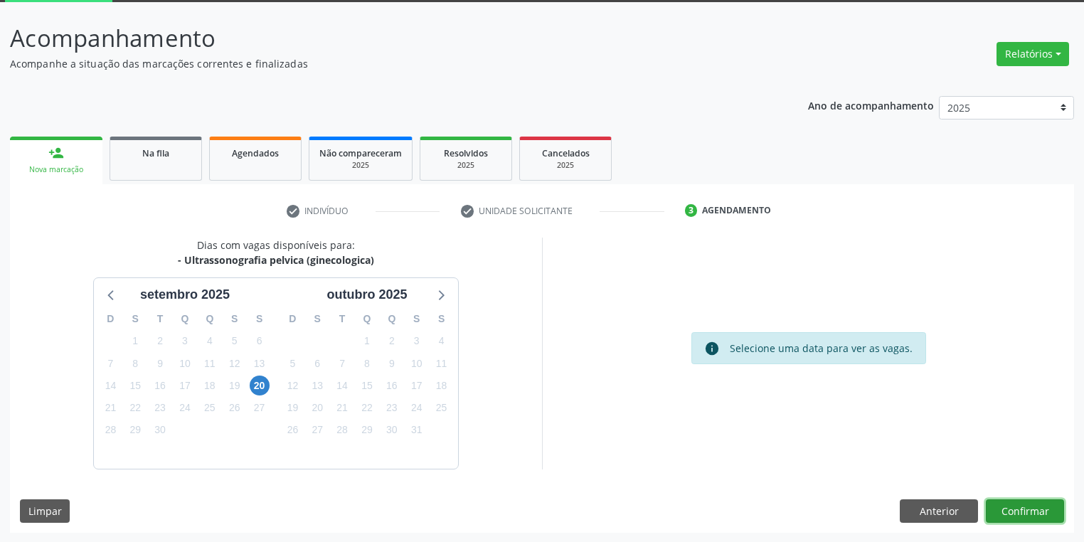
click at [1003, 509] on button "Confirmar" at bounding box center [1025, 511] width 78 height 24
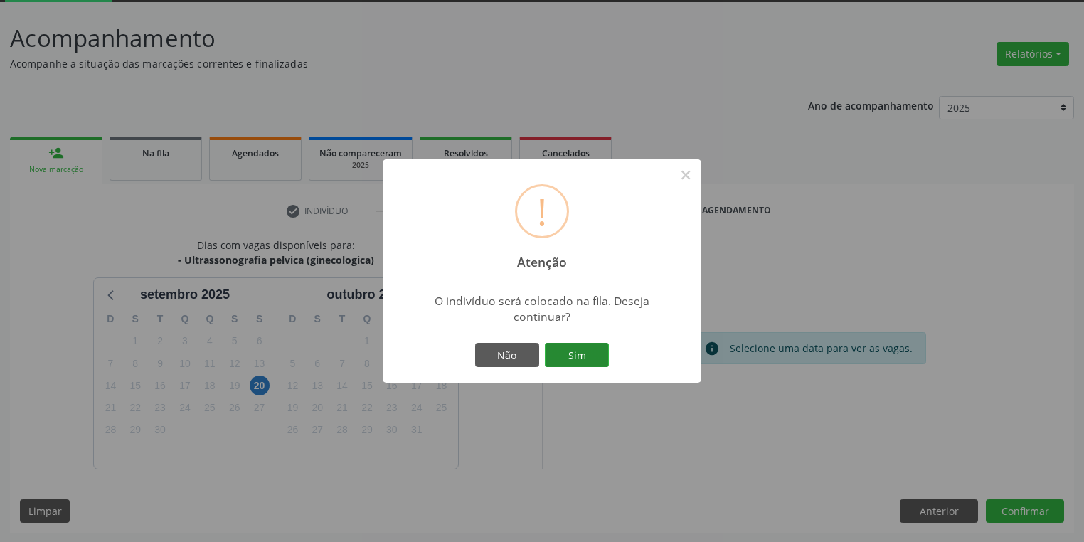
click at [572, 352] on button "Sim" at bounding box center [577, 355] width 64 height 24
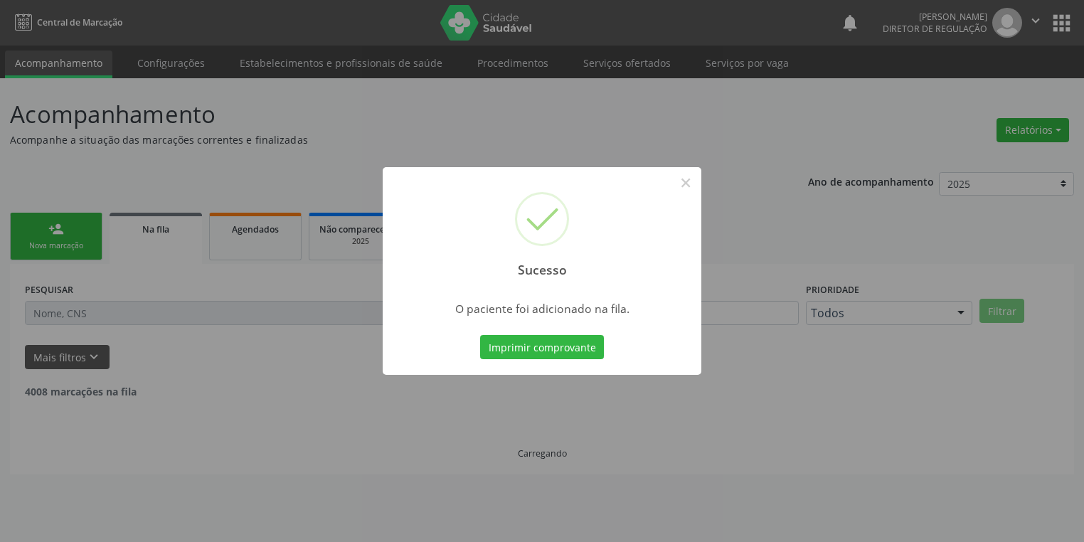
scroll to position [0, 0]
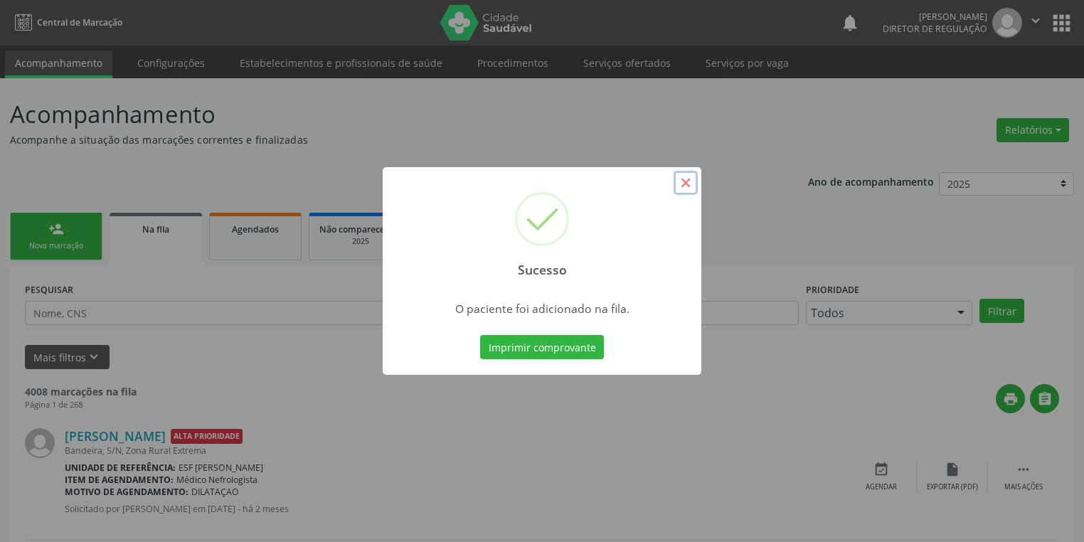
click at [679, 186] on button "×" at bounding box center [686, 183] width 24 height 24
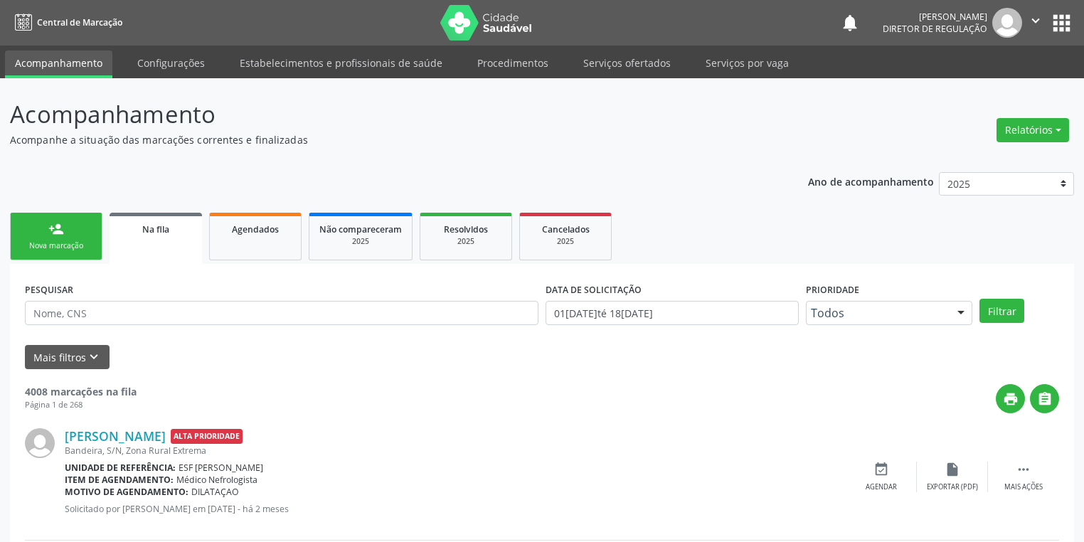
click at [41, 240] on div "Nova marcação" at bounding box center [56, 245] width 71 height 11
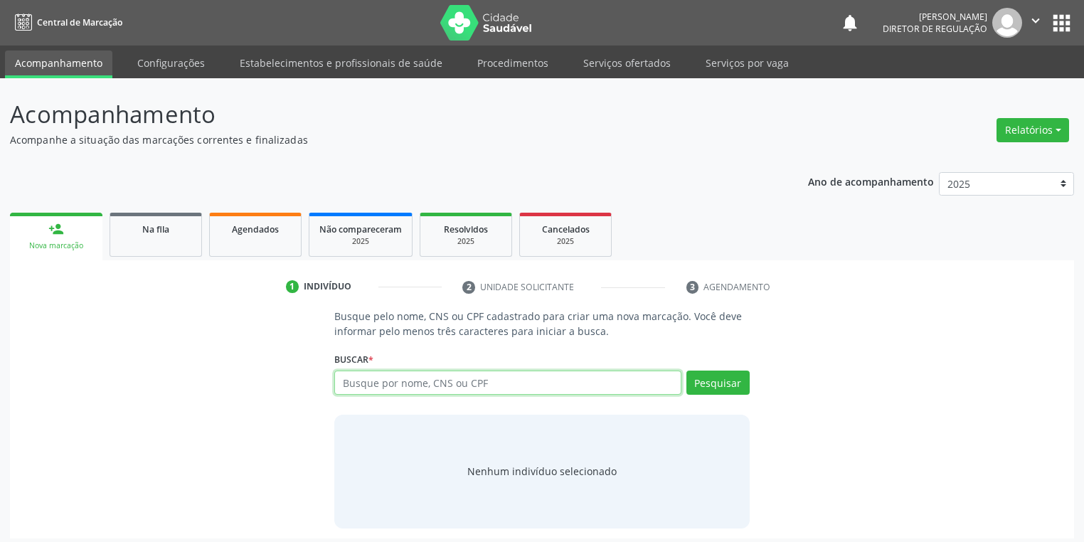
click at [359, 390] on input "text" at bounding box center [507, 383] width 347 height 24
type input "708709156039097"
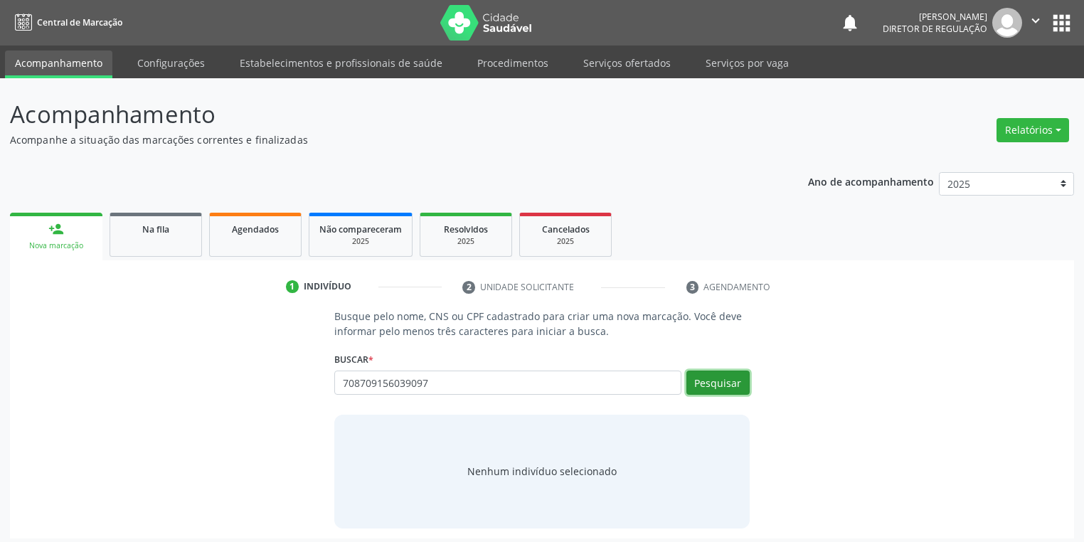
click at [711, 381] on button "Pesquisar" at bounding box center [717, 383] width 63 height 24
click at [549, 469] on div "Nenhum indivíduo selecionado" at bounding box center [541, 471] width 149 height 15
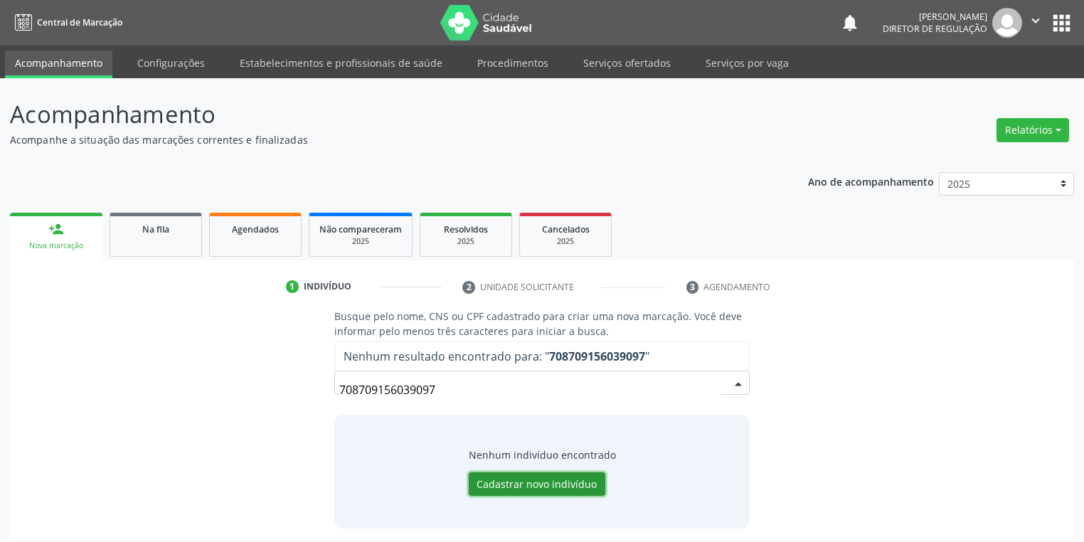
click at [487, 475] on button "Cadastrar novo indivíduo" at bounding box center [537, 484] width 137 height 24
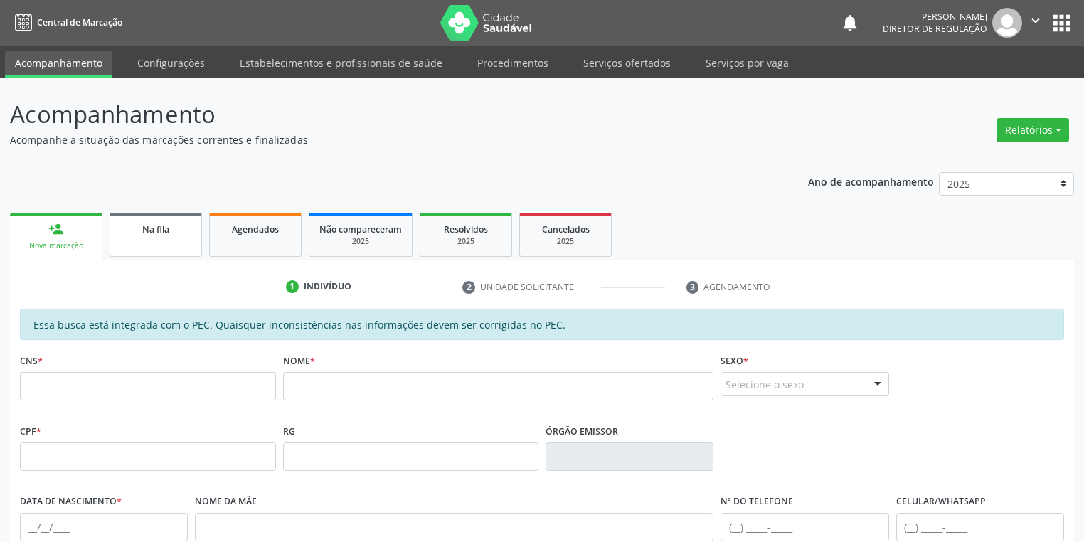
click at [137, 237] on link "Na fila" at bounding box center [156, 235] width 92 height 44
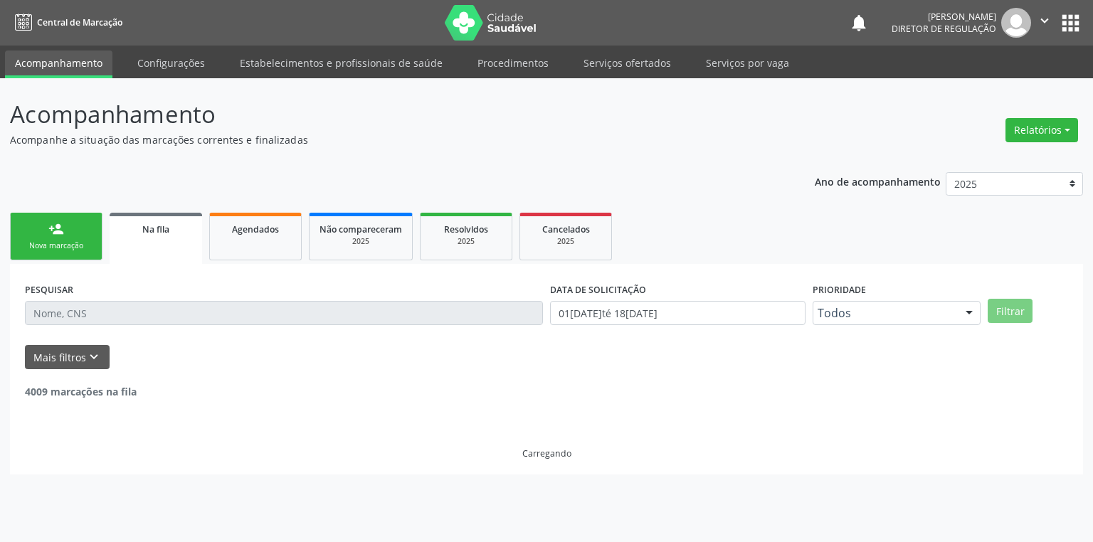
click at [77, 239] on link "person_add Nova marcação" at bounding box center [56, 237] width 92 height 48
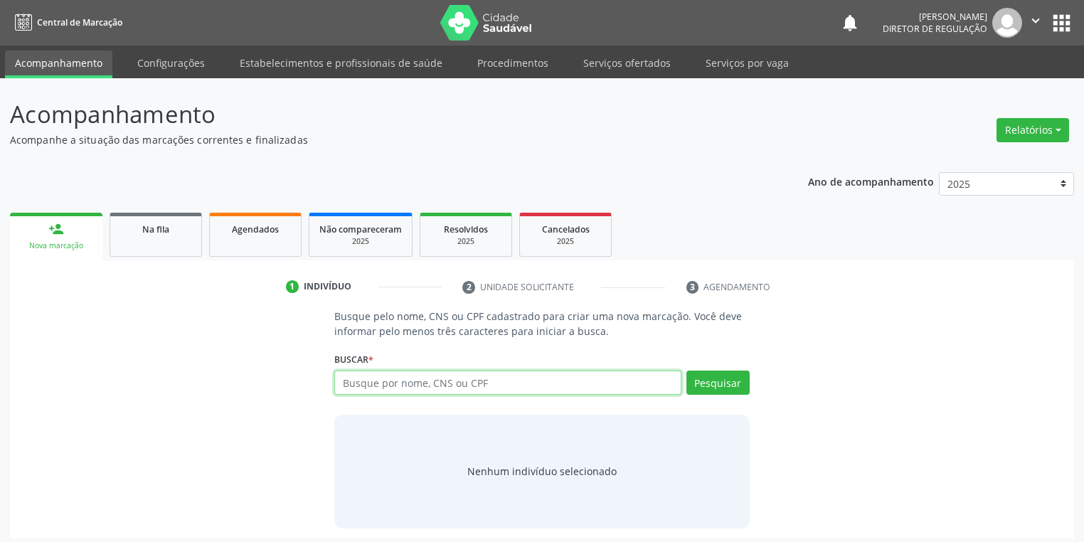
click at [390, 380] on input "text" at bounding box center [507, 383] width 347 height 24
type input "706805264166621"
click at [701, 386] on button "Pesquisar" at bounding box center [717, 383] width 63 height 24
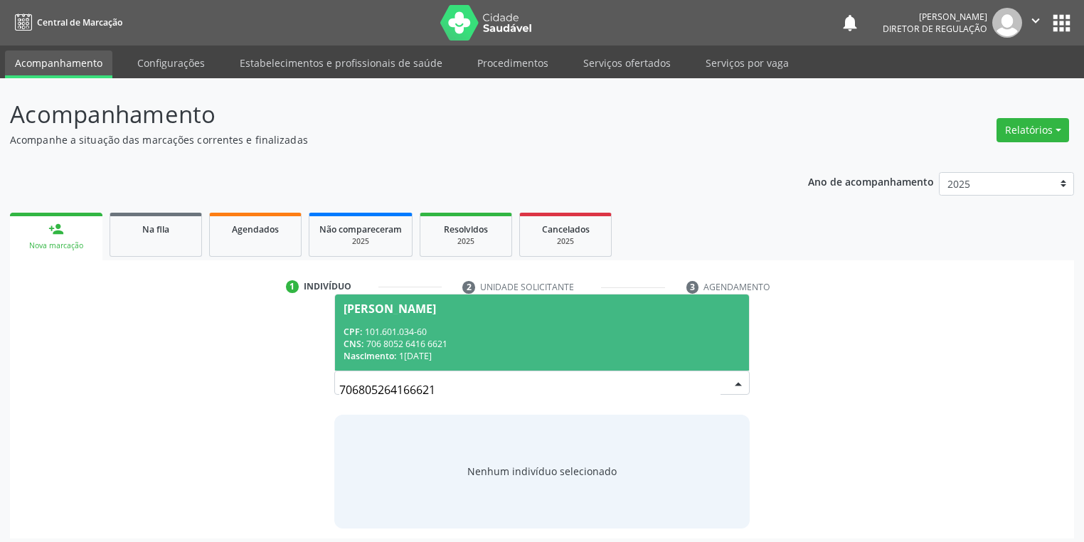
click at [438, 344] on div "CNS: 706 8052 6416 6621" at bounding box center [542, 344] width 397 height 12
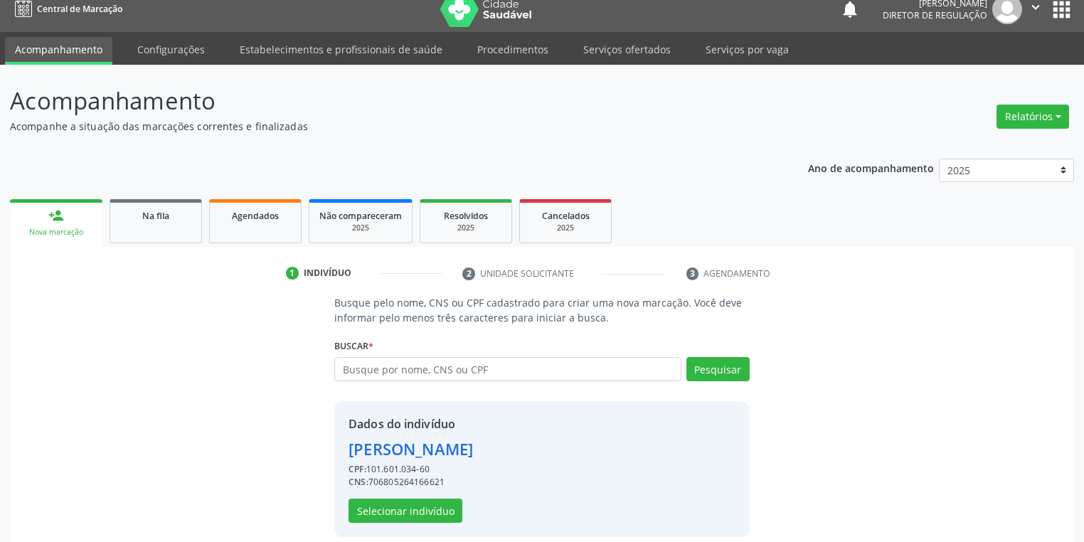
scroll to position [27, 0]
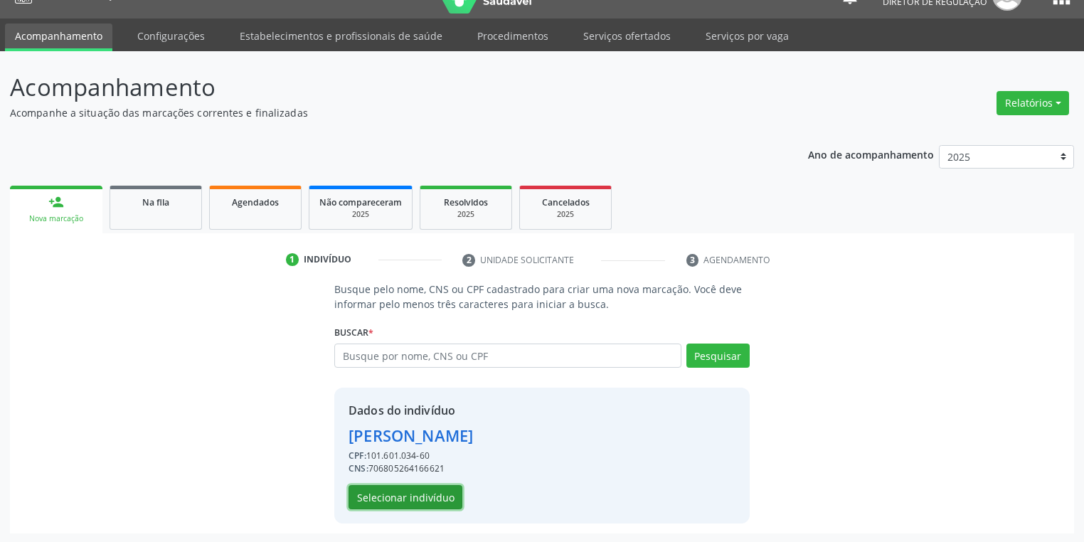
click at [407, 497] on button "Selecionar indivíduo" at bounding box center [406, 497] width 114 height 24
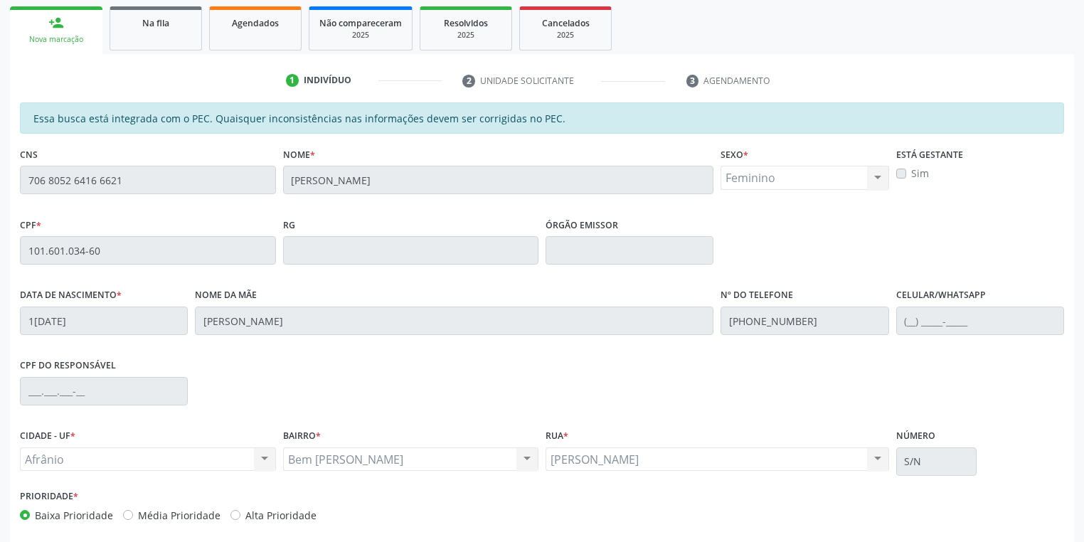
scroll to position [270, 0]
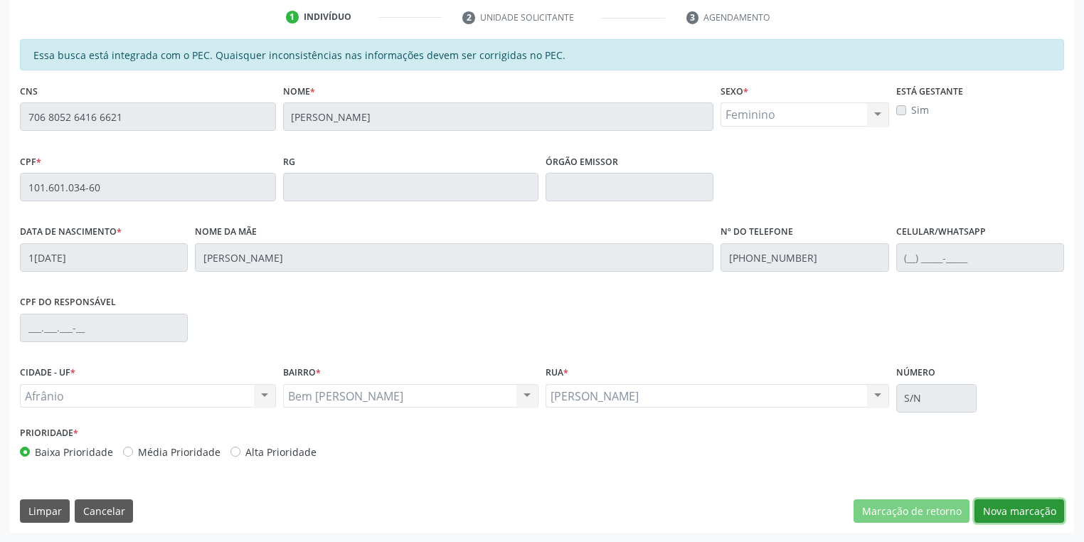
drag, startPoint x: 1006, startPoint y: 510, endPoint x: 918, endPoint y: 473, distance: 96.3
click at [1006, 510] on button "Nova marcação" at bounding box center [1019, 511] width 90 height 24
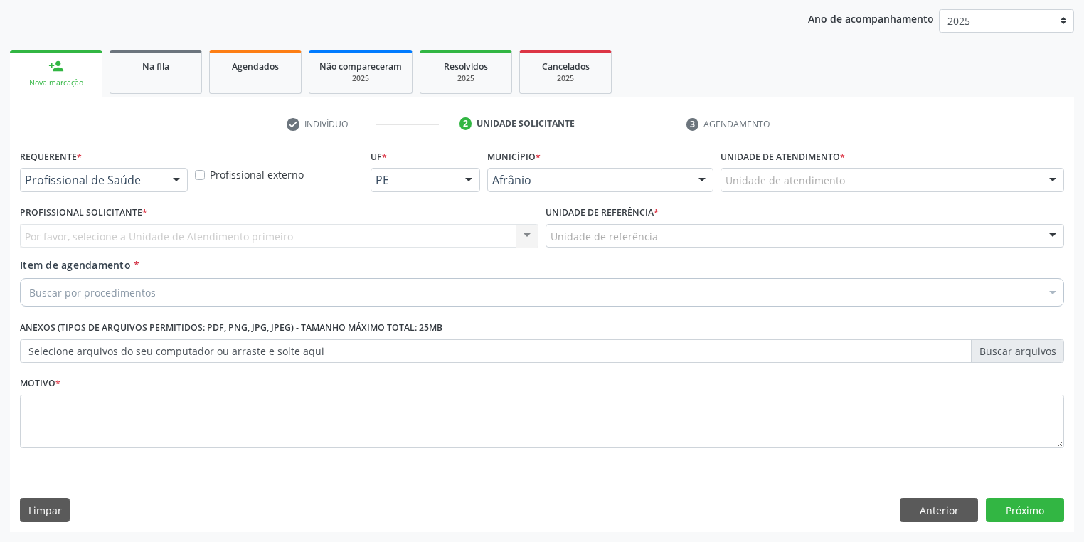
scroll to position [162, 0]
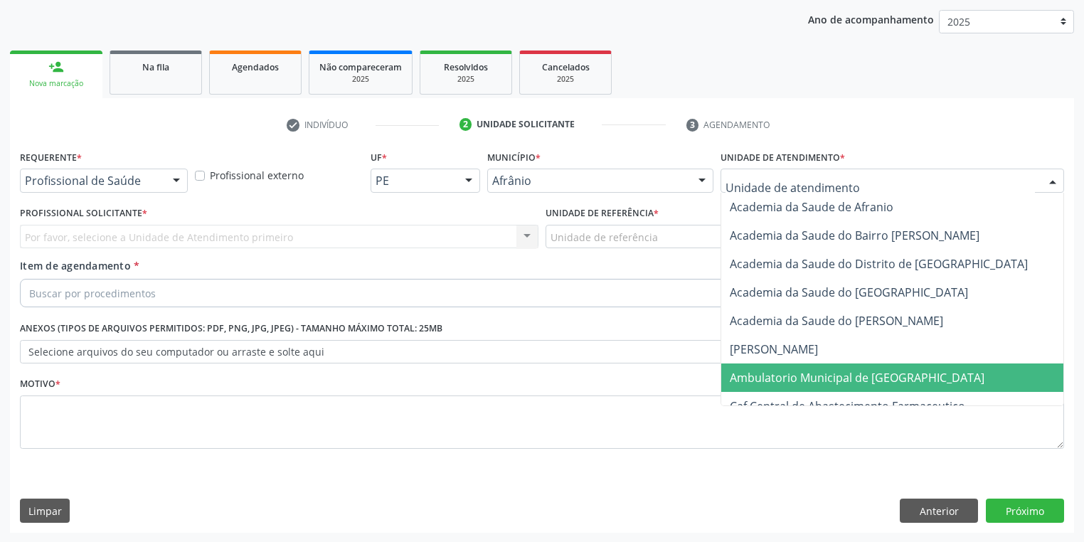
click at [753, 371] on span "Ambulatorio Municipal de [GEOGRAPHIC_DATA]" at bounding box center [857, 378] width 255 height 16
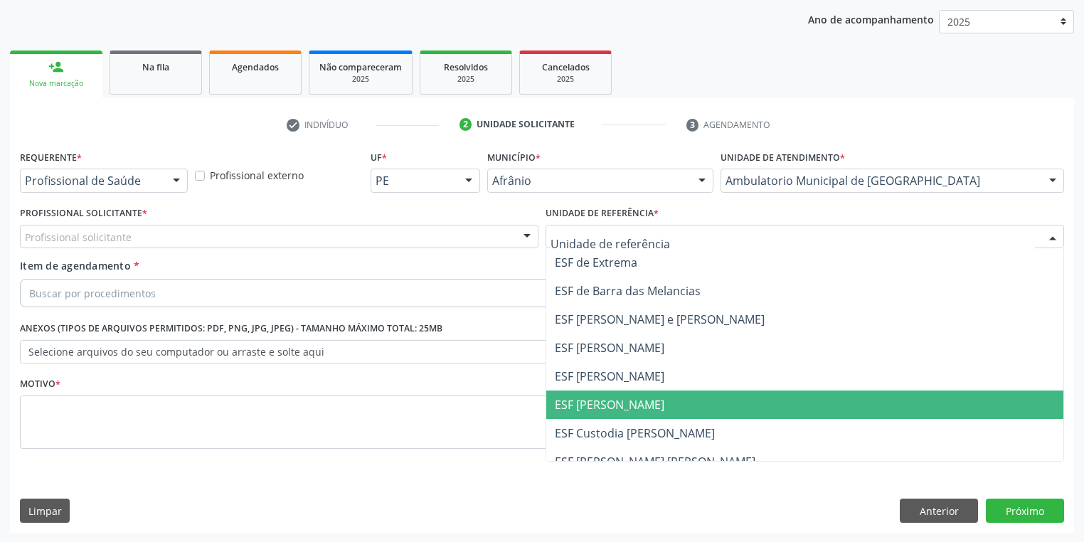
click at [583, 412] on span "ESF [PERSON_NAME]" at bounding box center [804, 404] width 517 height 28
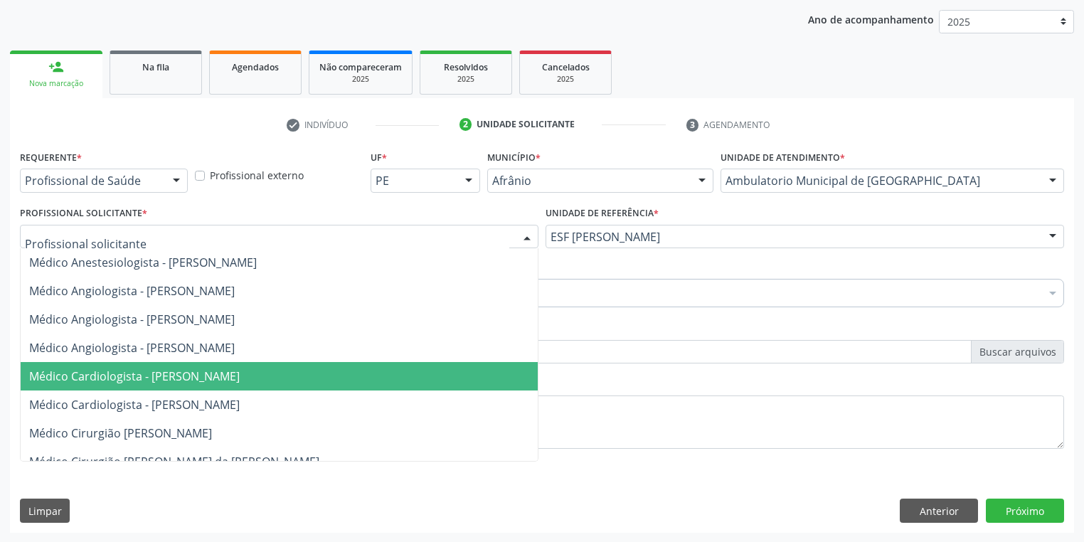
click at [82, 376] on span "Médico Cardiologista - [PERSON_NAME]" at bounding box center [134, 376] width 211 height 16
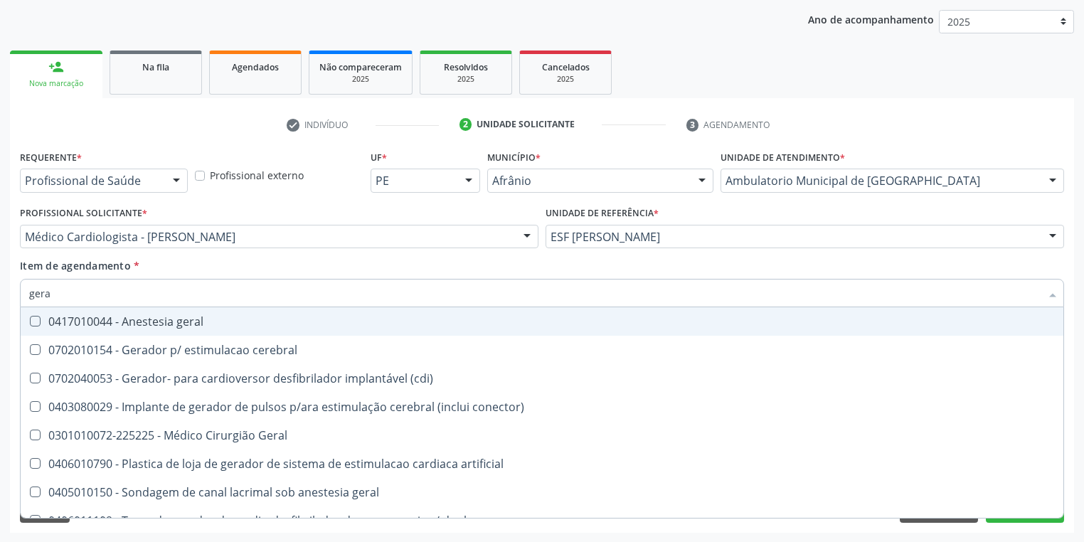
type input "geral"
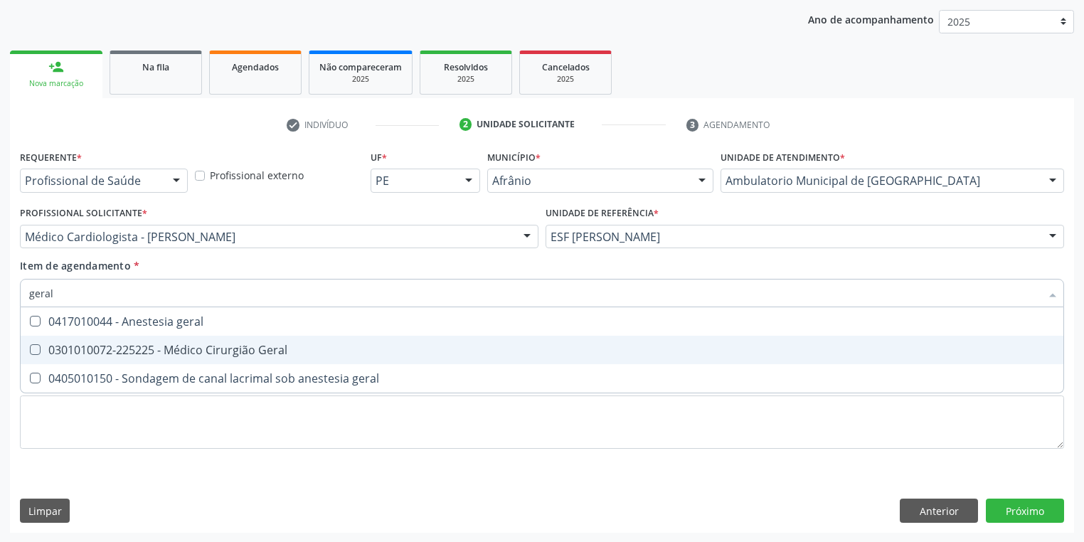
click at [52, 349] on div "0301010072-225225 - Médico Cirurgião Geral" at bounding box center [542, 349] width 1026 height 11
checkbox Geral "true"
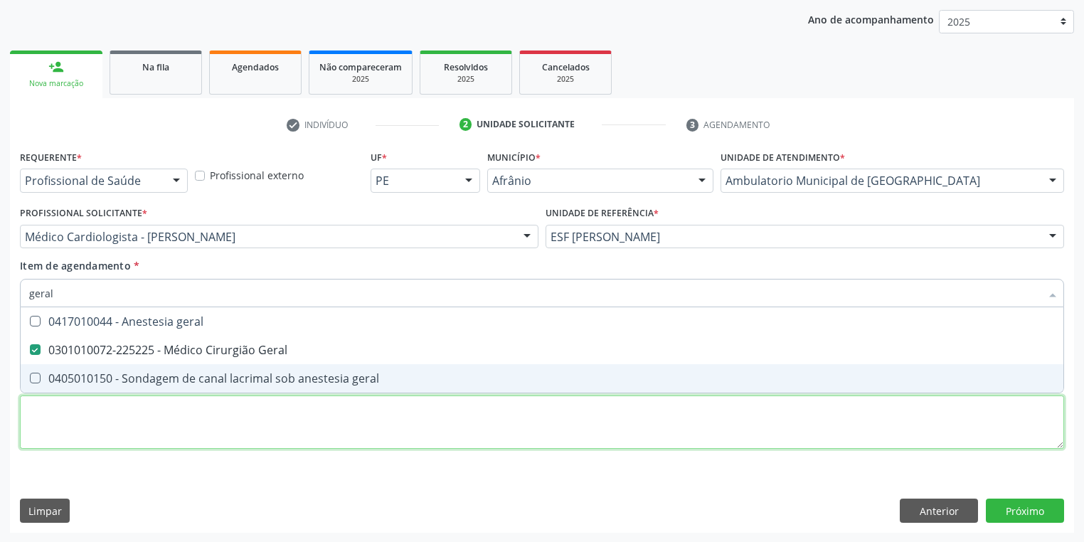
click at [65, 427] on div "Requerente * Profissional de Saúde Profissional de Saúde Paciente Nenhum result…" at bounding box center [542, 308] width 1044 height 322
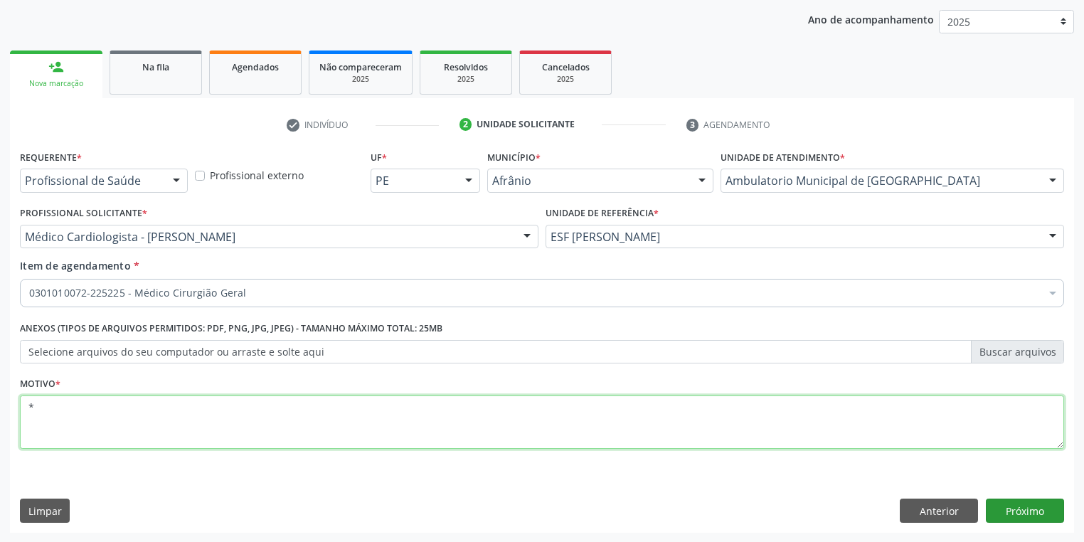
type textarea "*"
click at [993, 505] on button "Próximo" at bounding box center [1025, 511] width 78 height 24
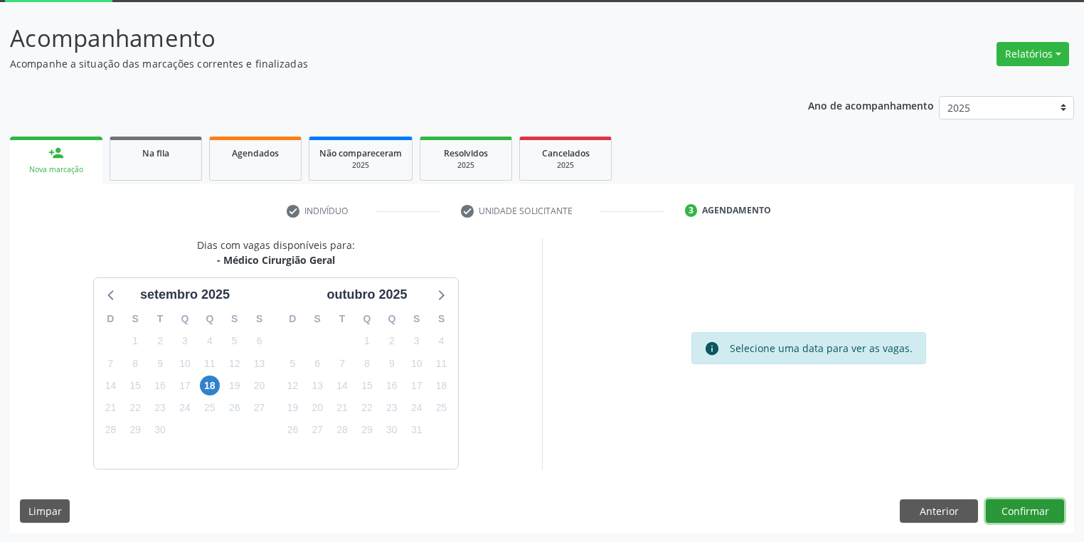
click at [1010, 515] on button "Confirmar" at bounding box center [1025, 511] width 78 height 24
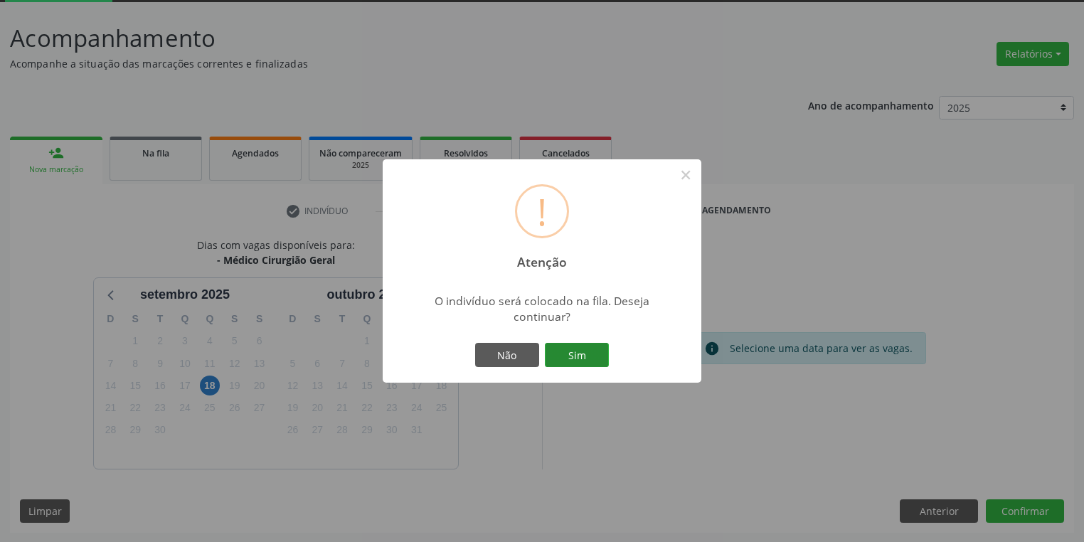
click at [592, 354] on button "Sim" at bounding box center [577, 355] width 64 height 24
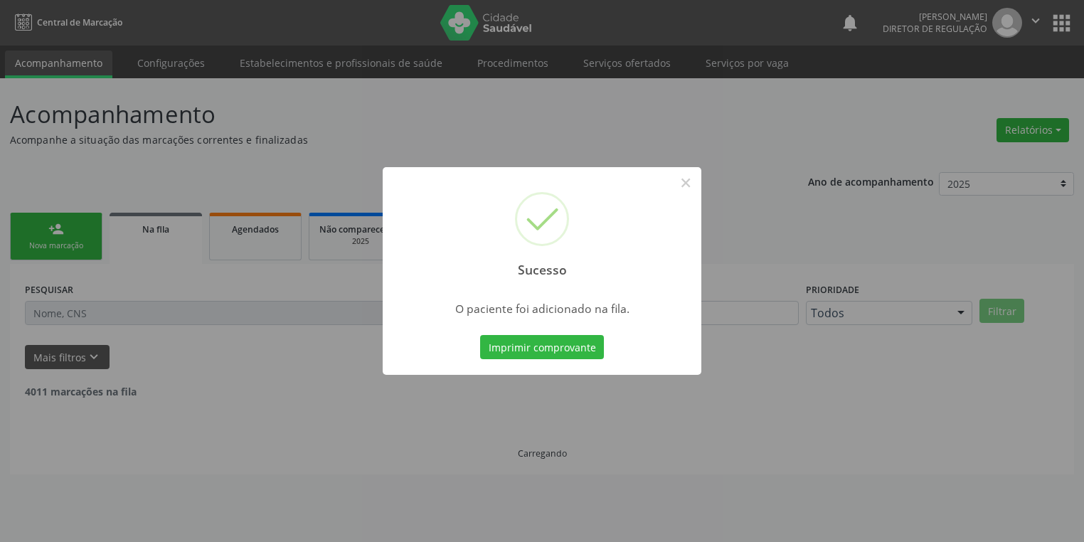
scroll to position [0, 0]
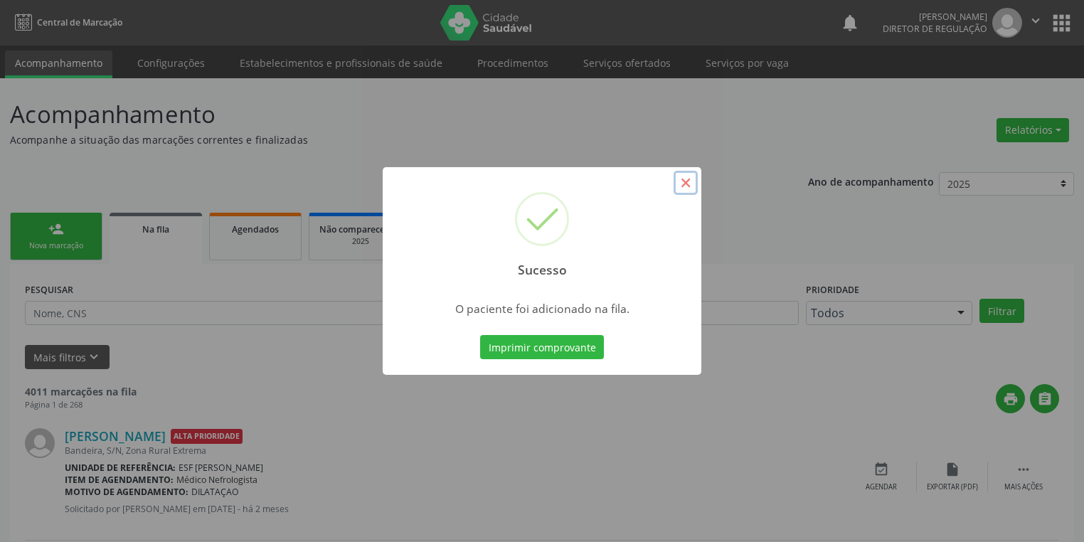
click at [686, 186] on button "×" at bounding box center [686, 183] width 24 height 24
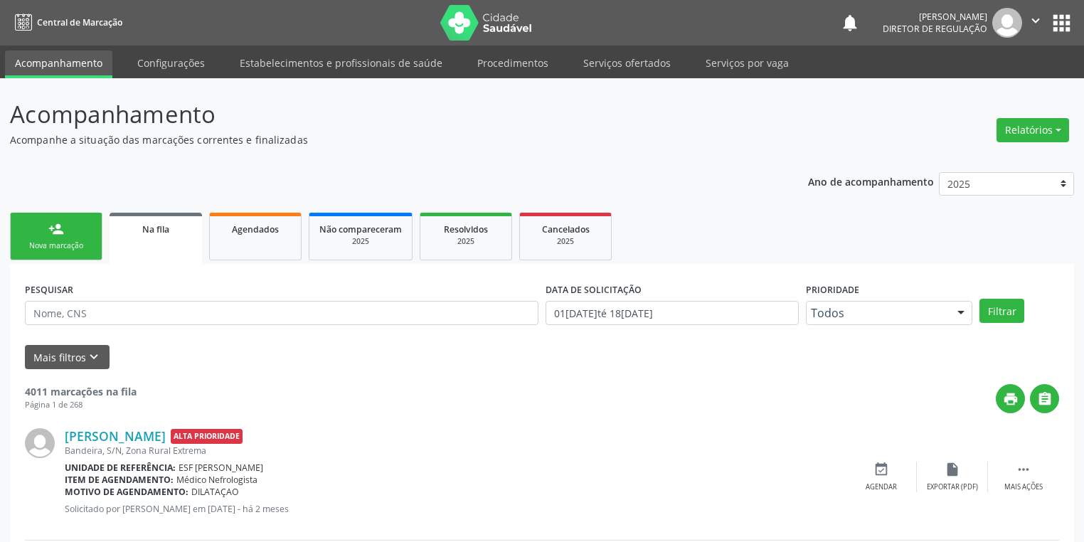
click at [35, 240] on div "Nova marcação" at bounding box center [56, 245] width 71 height 11
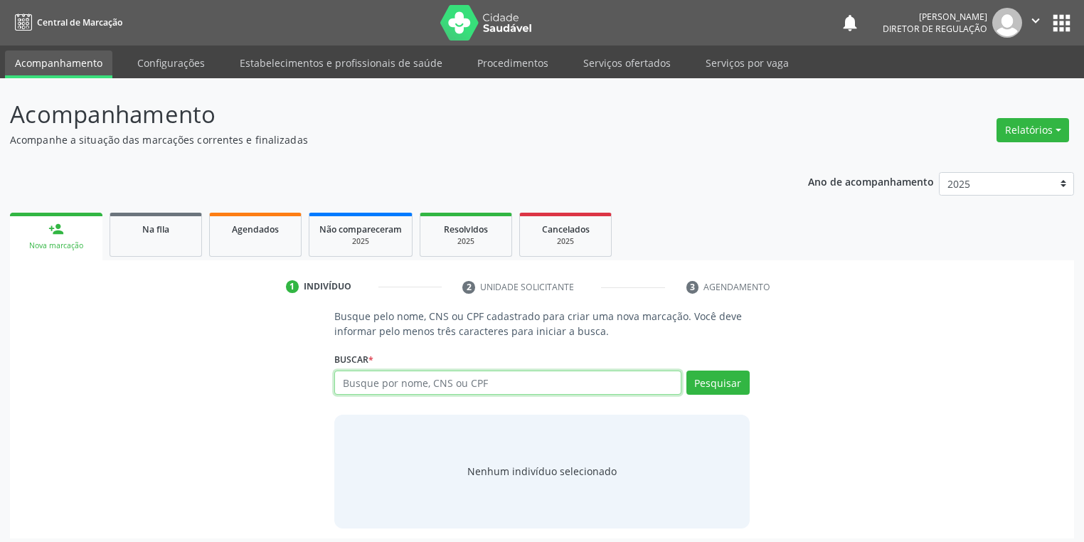
click at [369, 376] on input "text" at bounding box center [507, 383] width 347 height 24
type input "706909106667339"
click at [714, 385] on button "Pesquisar" at bounding box center [717, 383] width 63 height 24
type input "706909106667339"
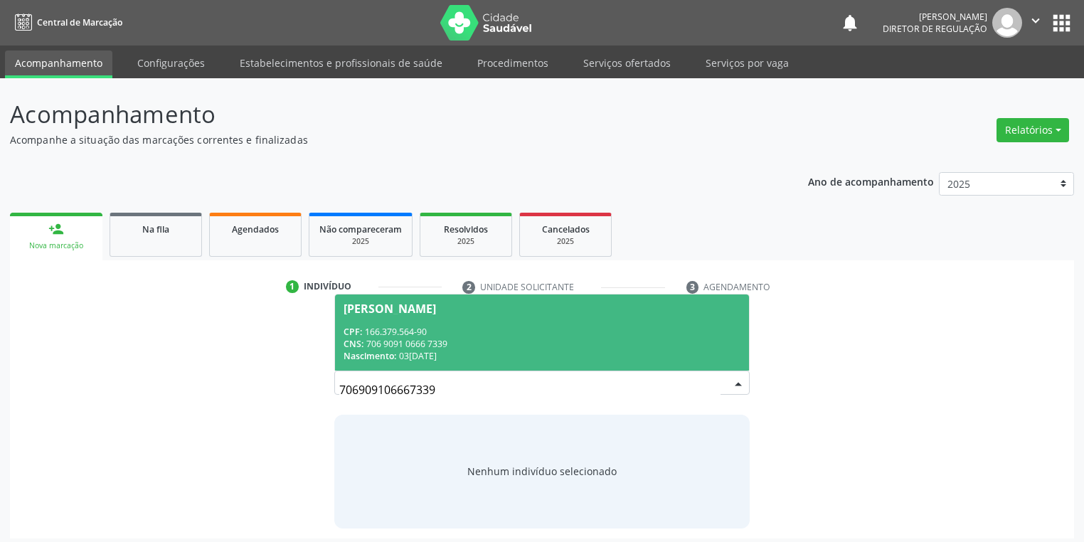
click at [479, 338] on div "CNS: 706 9091 0666 7339" at bounding box center [542, 344] width 397 height 12
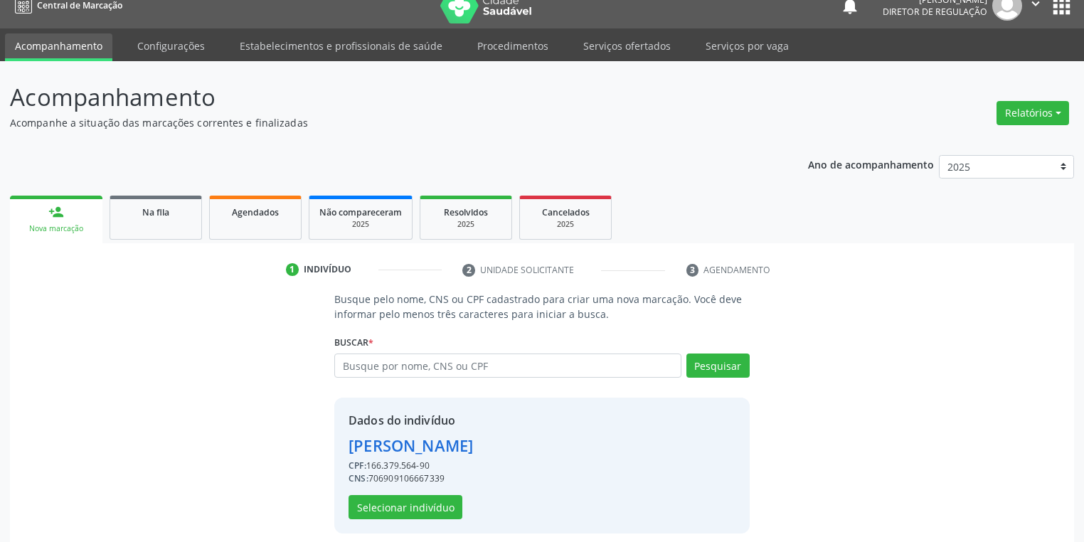
scroll to position [27, 0]
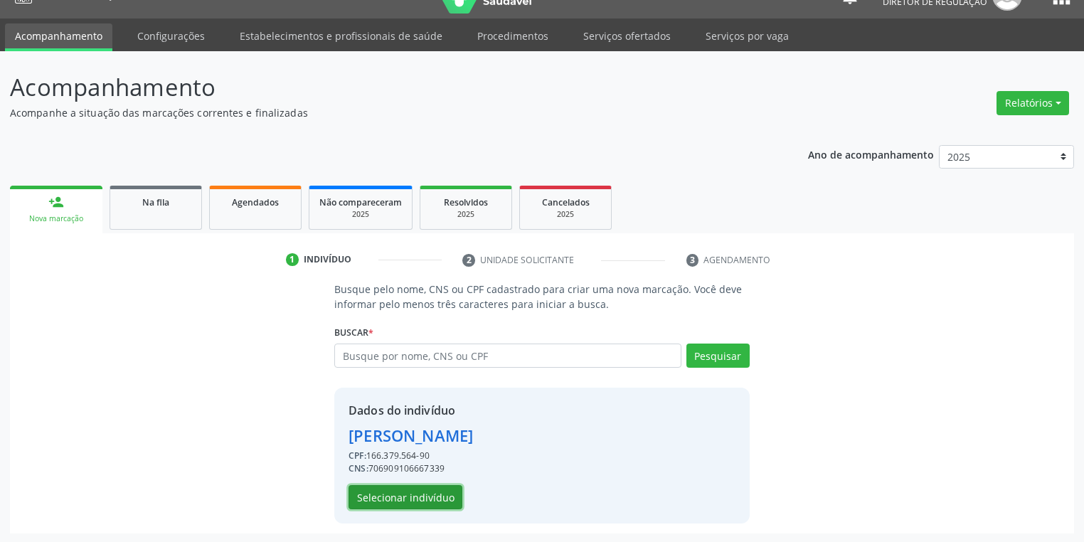
click at [403, 488] on button "Selecionar indivíduo" at bounding box center [406, 497] width 114 height 24
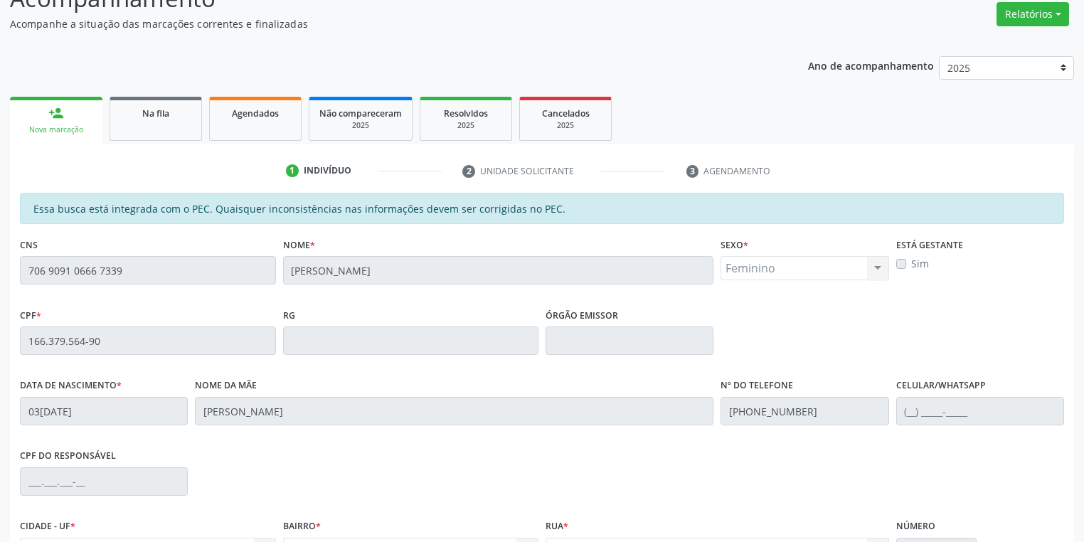
scroll to position [270, 0]
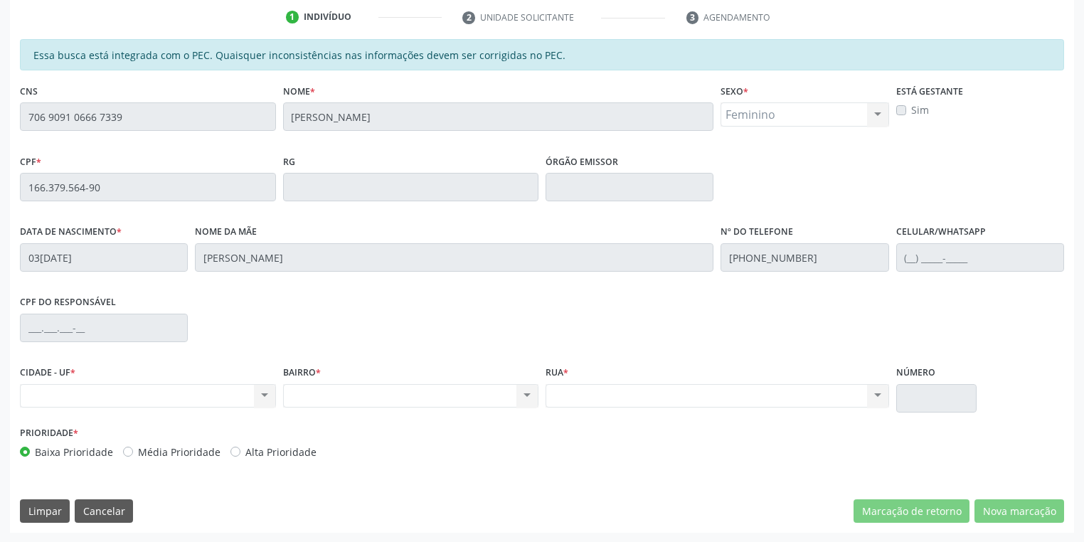
click at [11, 117] on div "Essa busca está integrada com o PEC. Quaisquer inconsistências nas informações …" at bounding box center [542, 286] width 1064 height 494
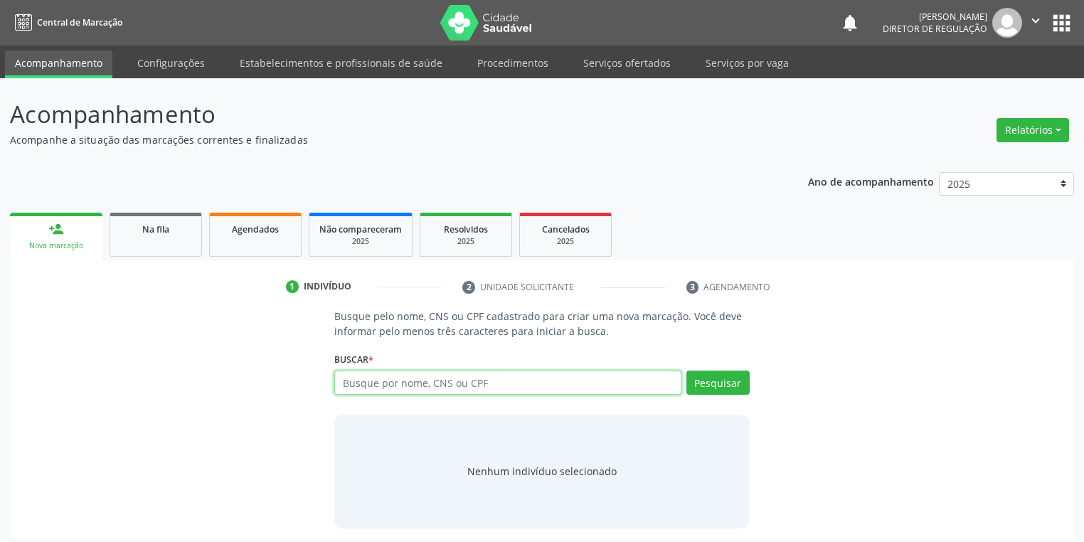
click at [353, 381] on input "text" at bounding box center [507, 383] width 347 height 24
type input "702109757345792"
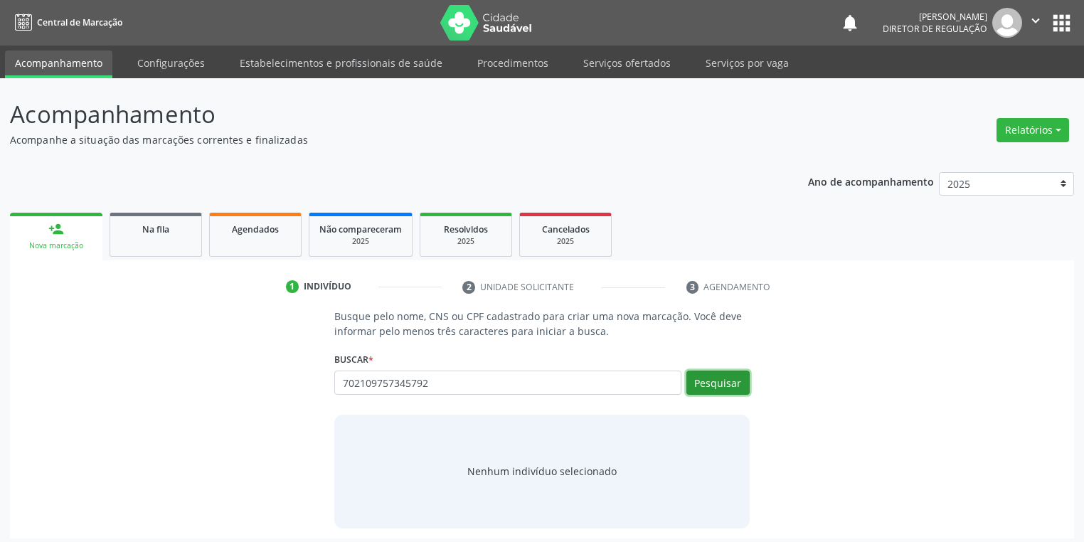
click at [708, 386] on button "Pesquisar" at bounding box center [717, 383] width 63 height 24
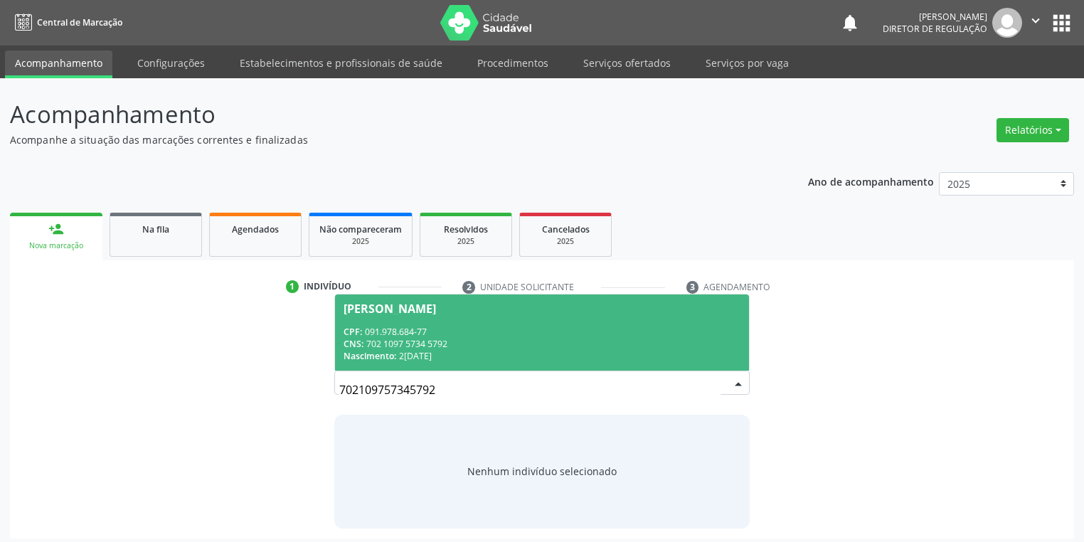
click at [418, 326] on div "CPF: 091.978.684-77" at bounding box center [542, 332] width 397 height 12
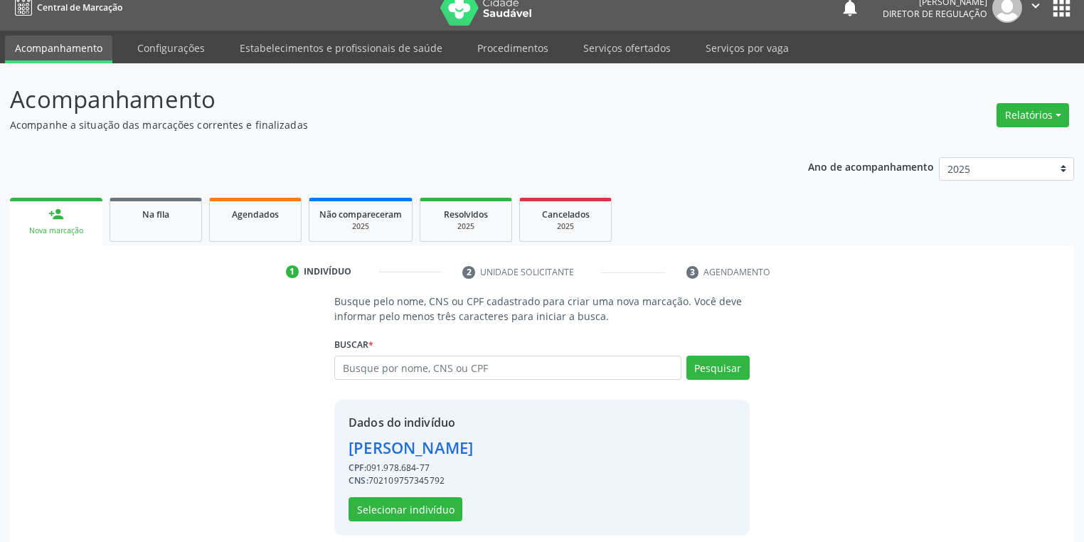
scroll to position [27, 0]
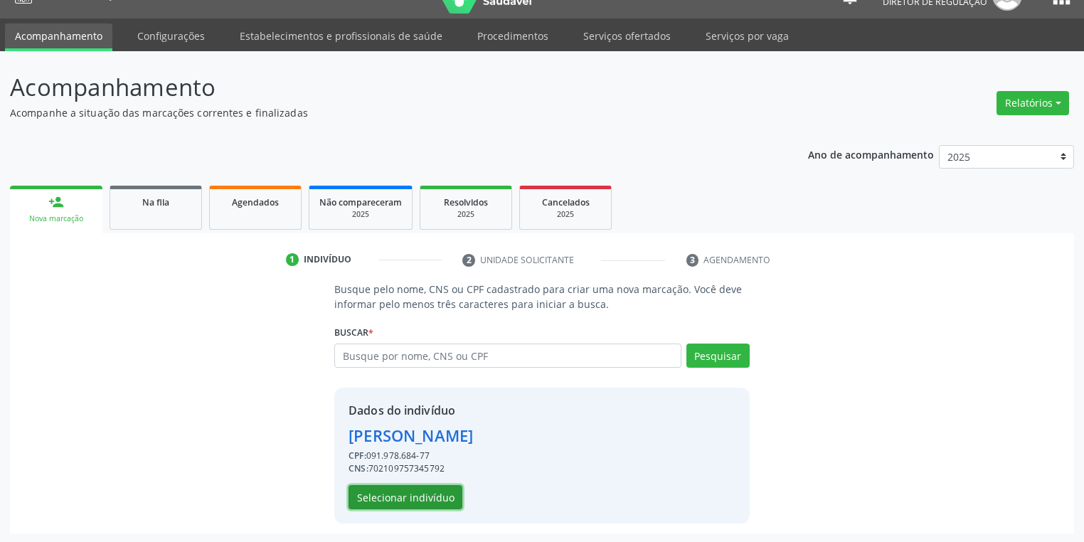
click at [394, 494] on button "Selecionar indivíduo" at bounding box center [406, 497] width 114 height 24
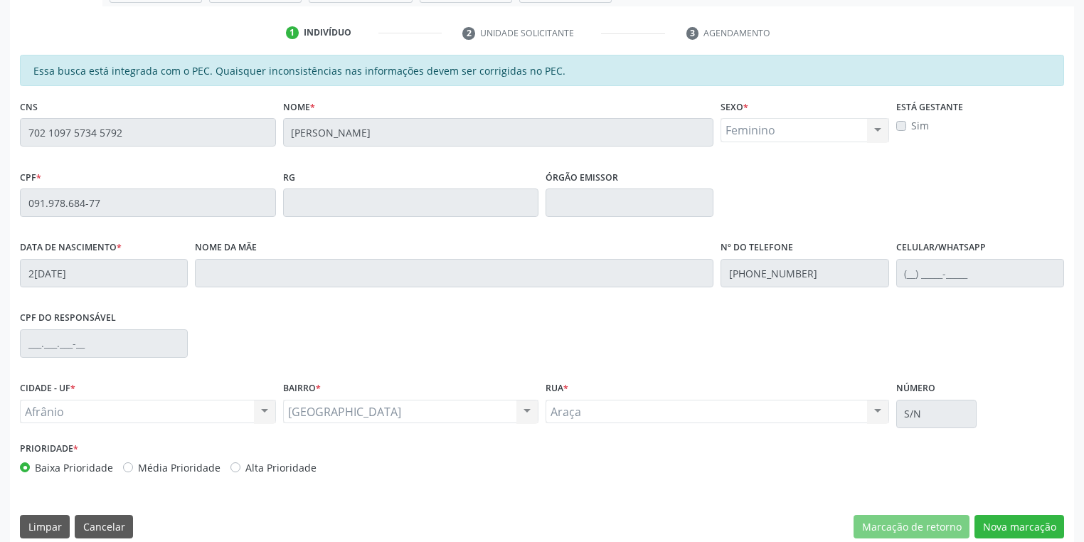
scroll to position [270, 0]
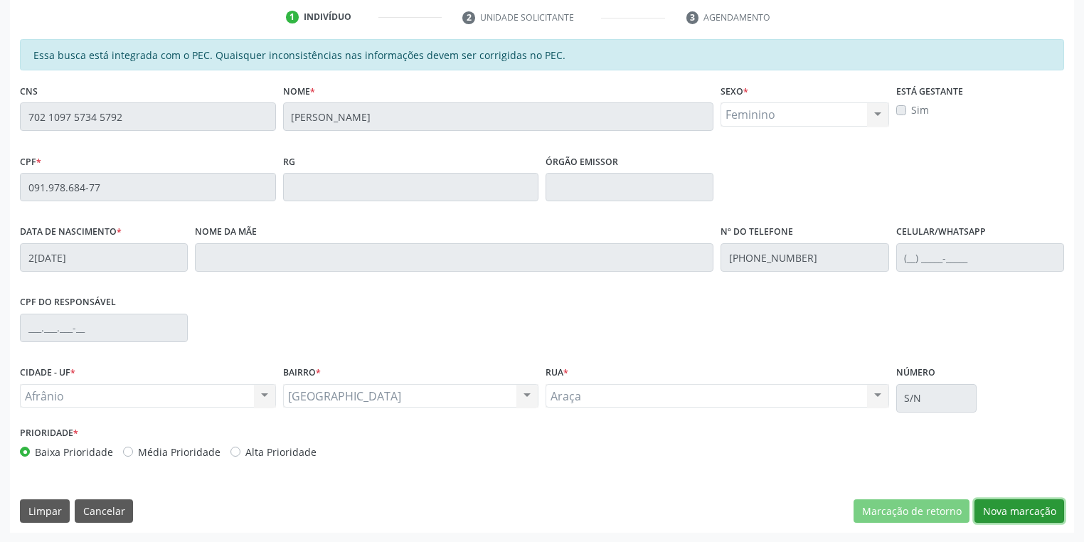
click at [980, 508] on button "Nova marcação" at bounding box center [1019, 511] width 90 height 24
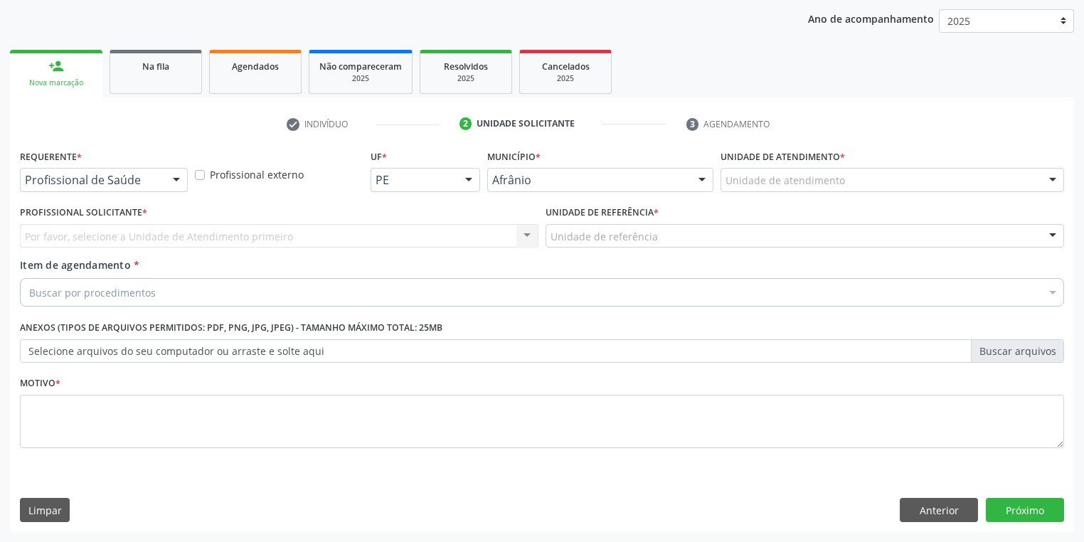
scroll to position [162, 0]
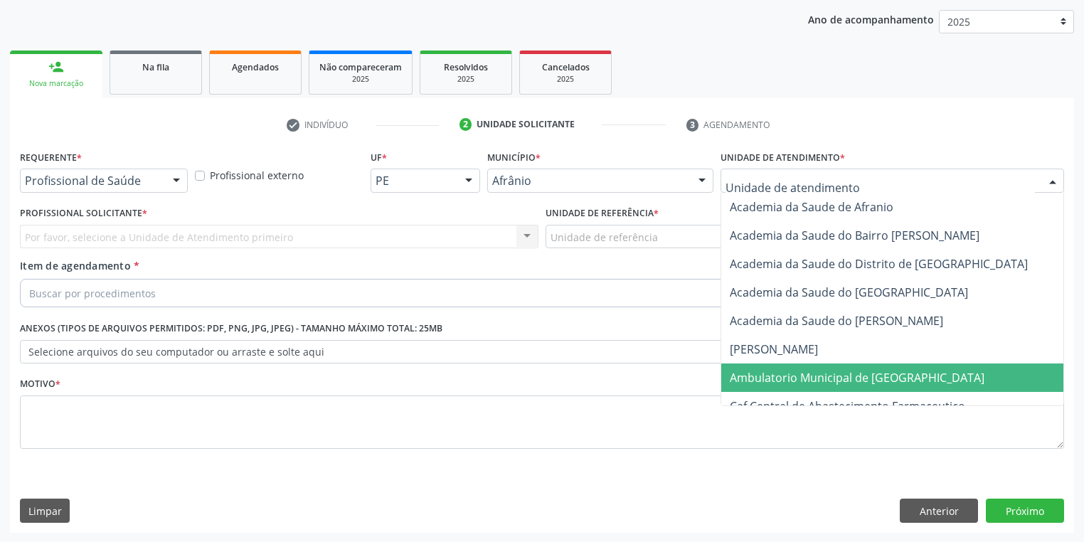
click at [758, 387] on span "Ambulatorio Municipal de [GEOGRAPHIC_DATA]" at bounding box center [894, 377] width 347 height 28
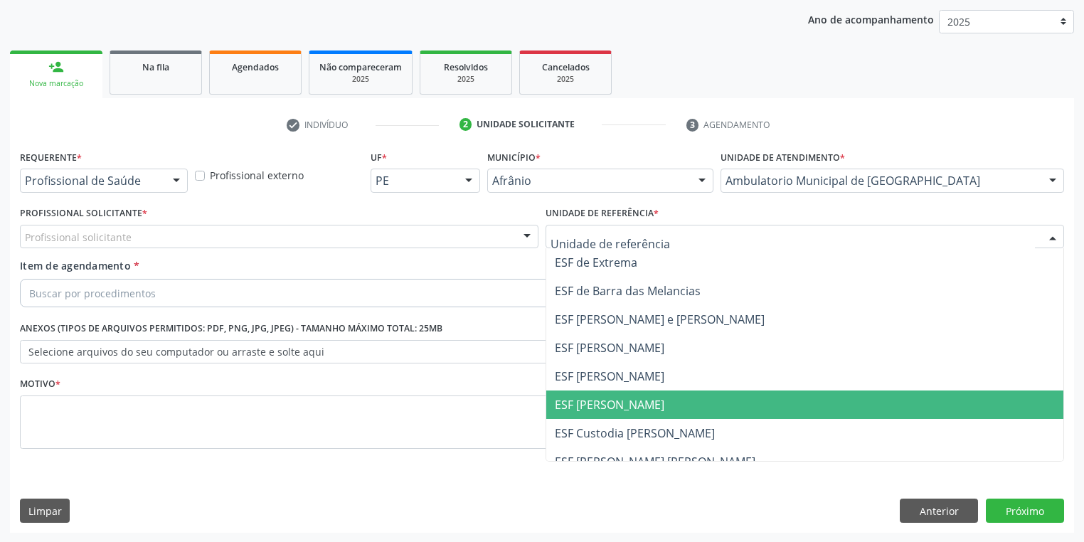
click at [567, 413] on span "ESF [PERSON_NAME]" at bounding box center [804, 404] width 517 height 28
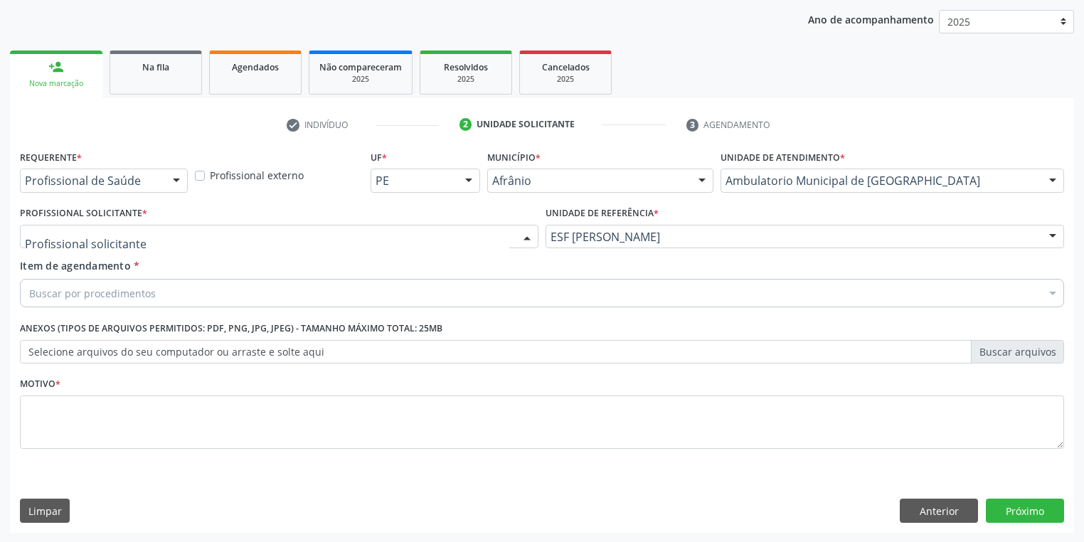
drag, startPoint x: 97, startPoint y: 236, endPoint x: 95, endPoint y: 255, distance: 18.6
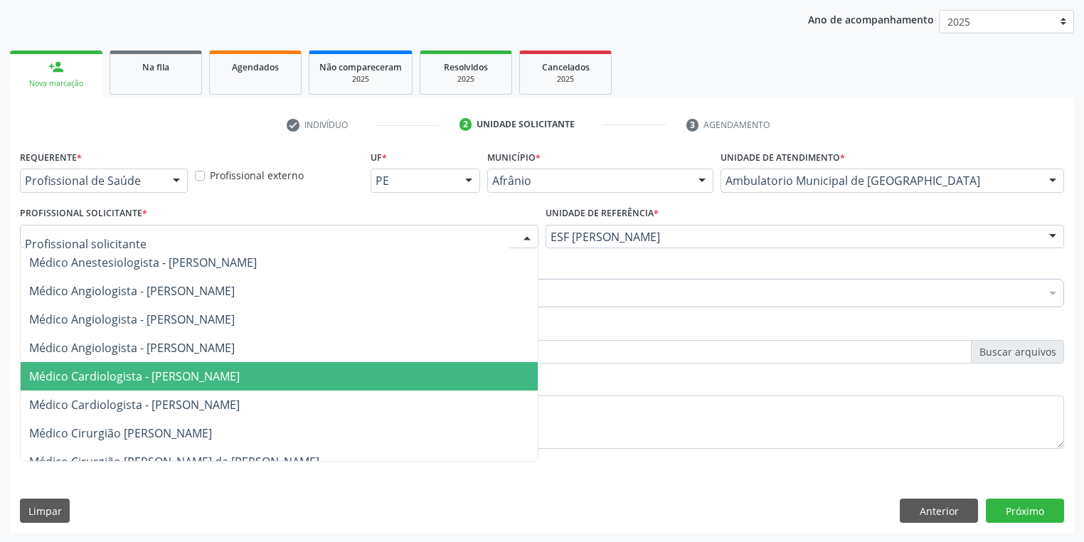
click at [108, 371] on span "Médico Cardiologista - [PERSON_NAME]" at bounding box center [134, 376] width 211 height 16
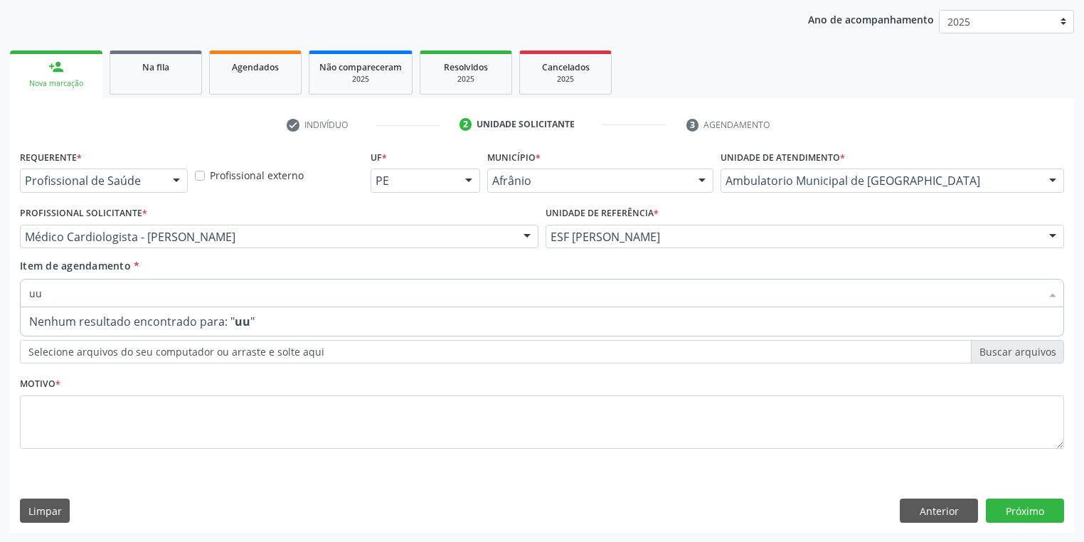
type input "u"
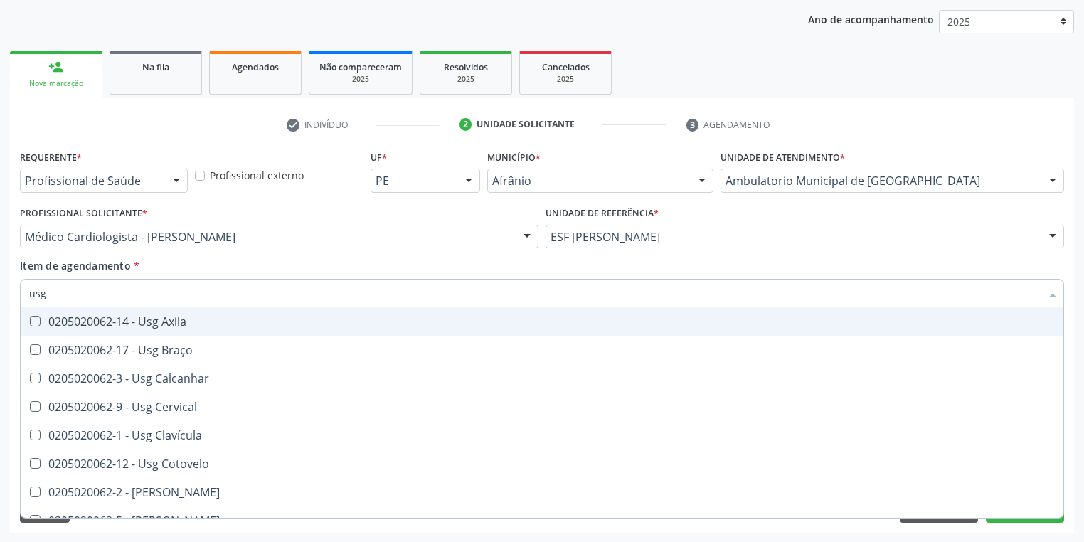
type input "usg p"
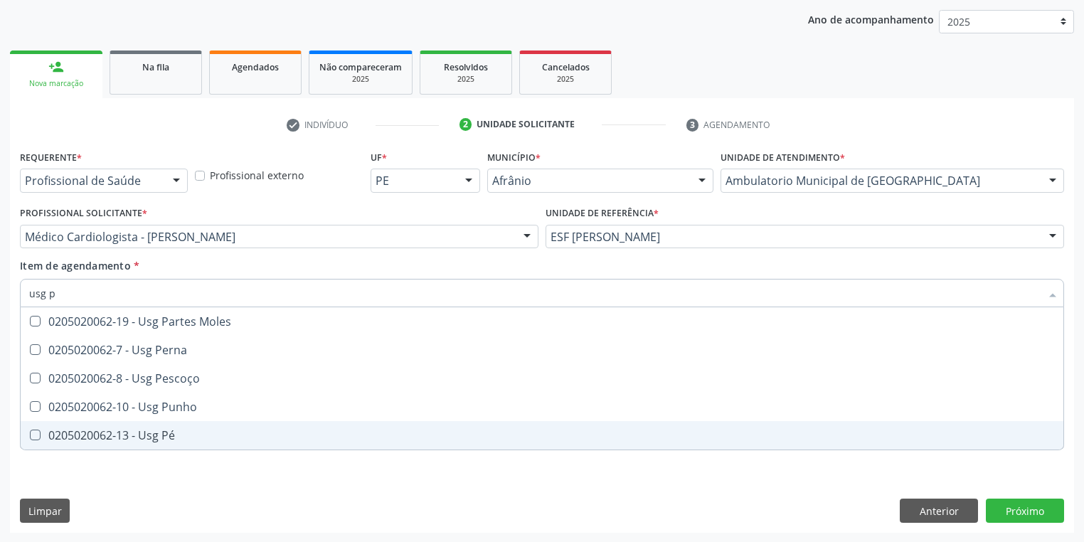
click at [75, 440] on div "0205020062-13 - Usg Pé" at bounding box center [542, 435] width 1026 height 11
checkbox Pé "true"
click at [68, 467] on div "Requerente * Profissional de Saúde Profissional de Saúde Paciente Nenhum result…" at bounding box center [542, 308] width 1044 height 322
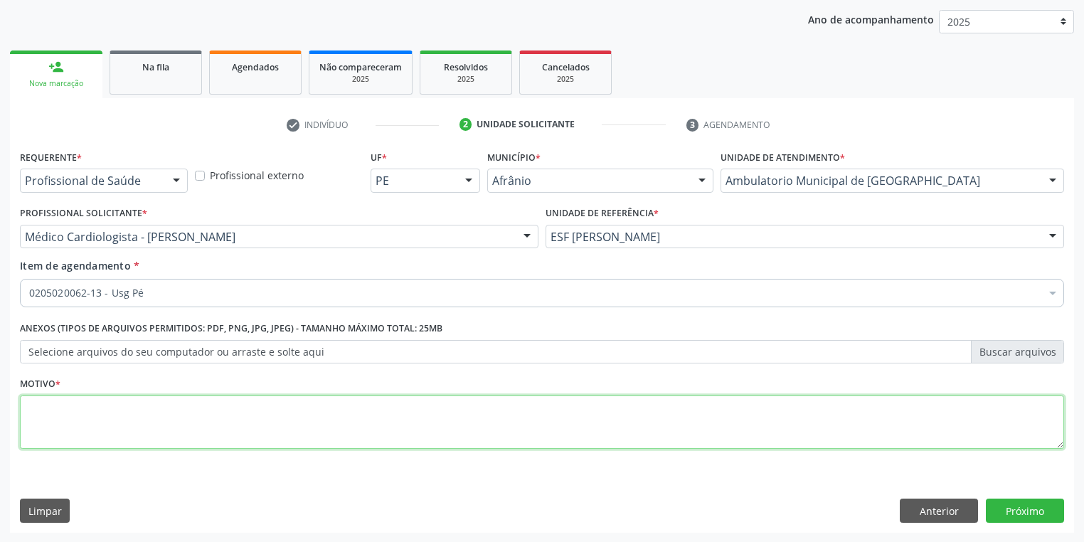
click at [65, 408] on textarea at bounding box center [542, 422] width 1044 height 54
type textarea "*"
click at [1019, 506] on button "Próximo" at bounding box center [1025, 511] width 78 height 24
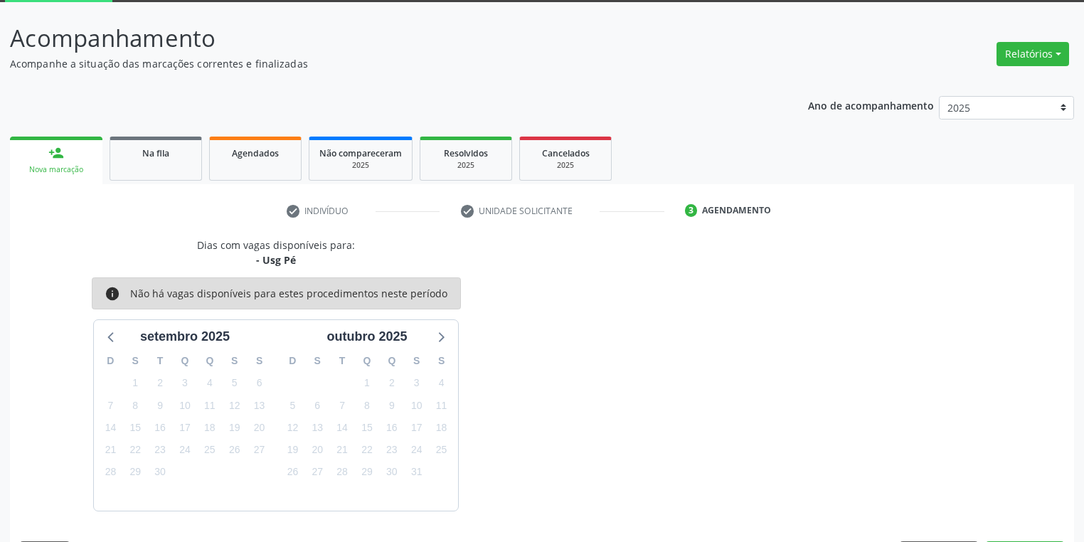
scroll to position [117, 0]
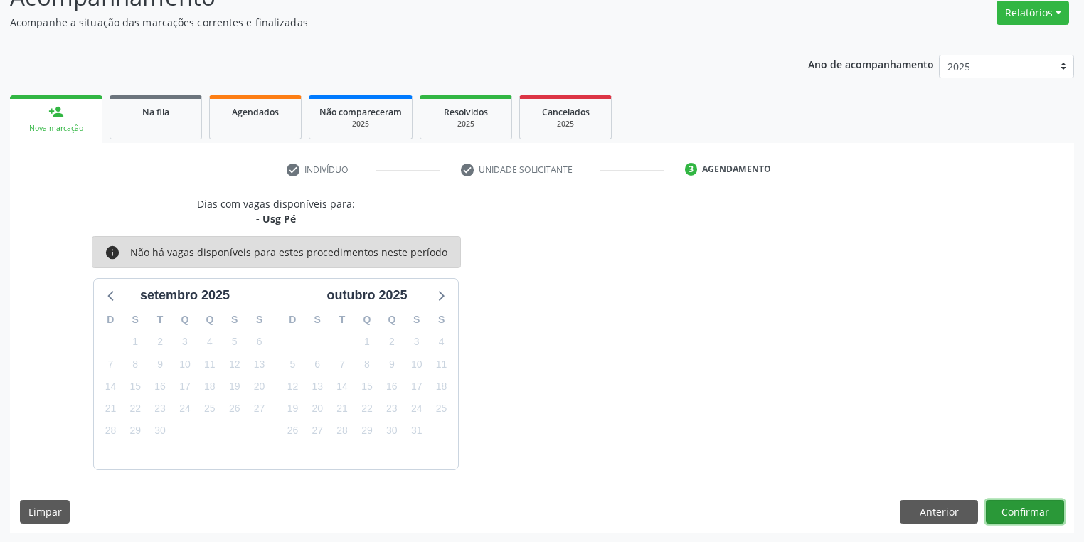
click at [994, 509] on button "Confirmar" at bounding box center [1025, 512] width 78 height 24
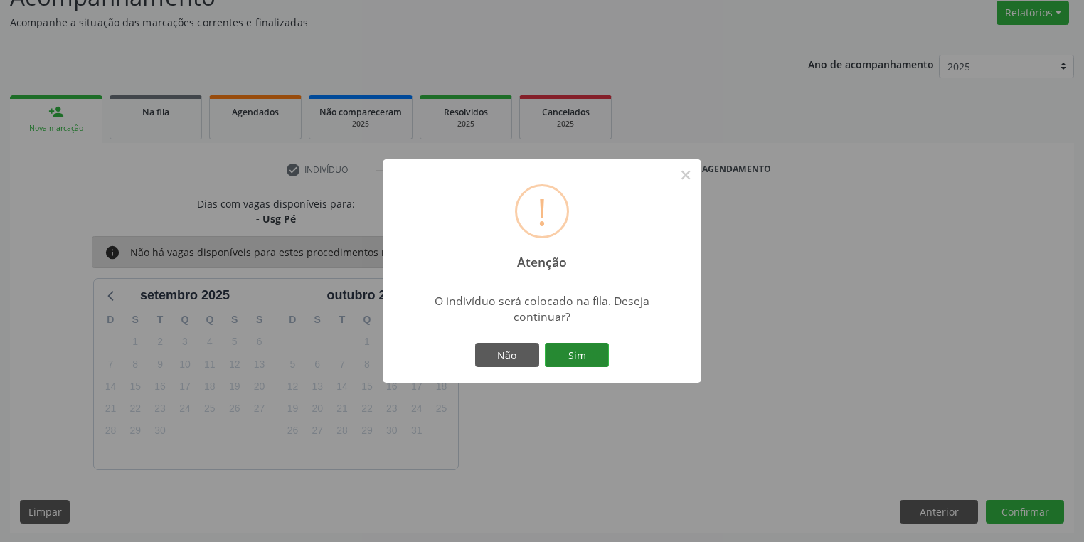
click at [588, 356] on button "Sim" at bounding box center [577, 355] width 64 height 24
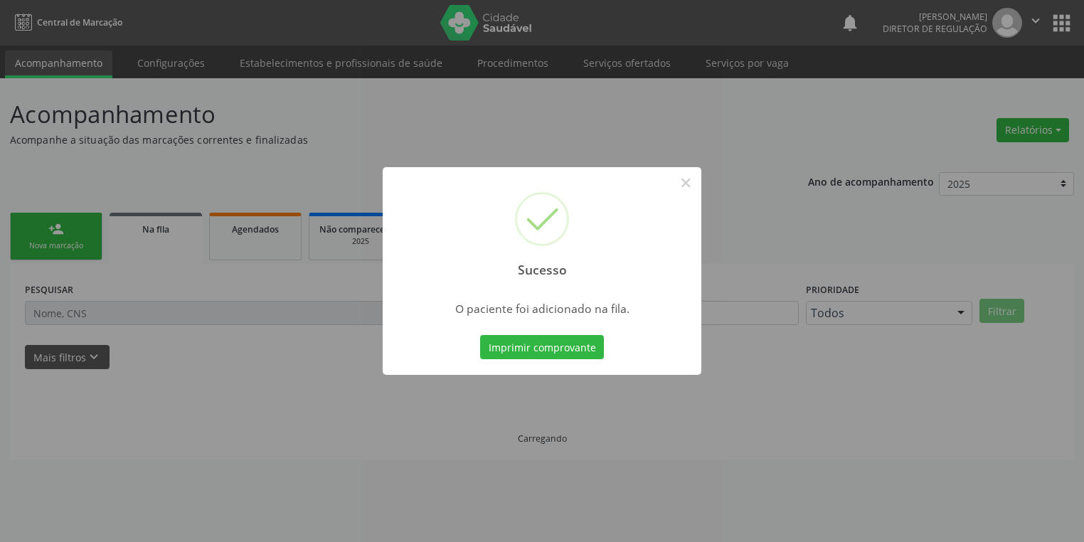
scroll to position [0, 0]
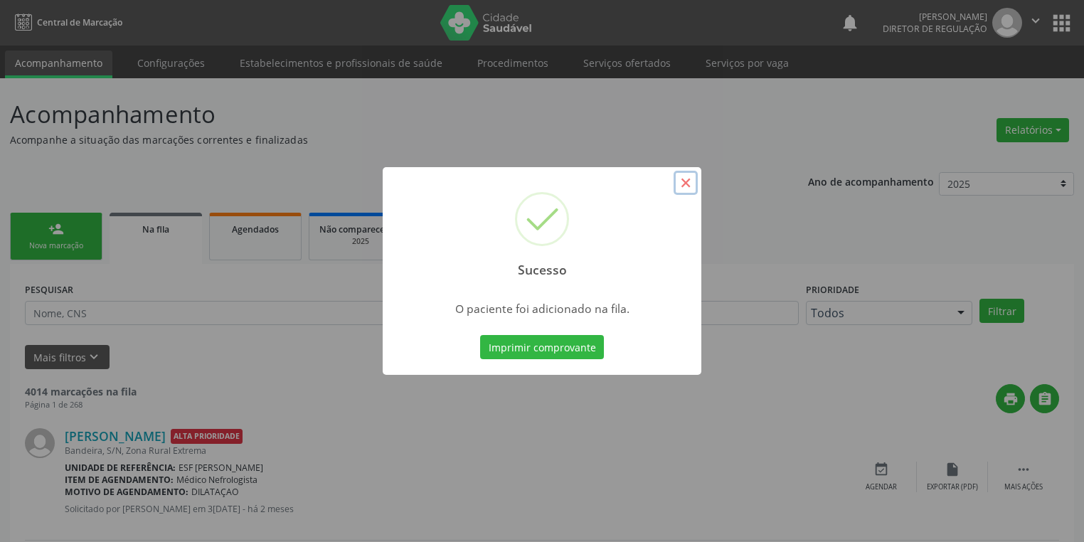
click at [688, 186] on button "×" at bounding box center [686, 183] width 24 height 24
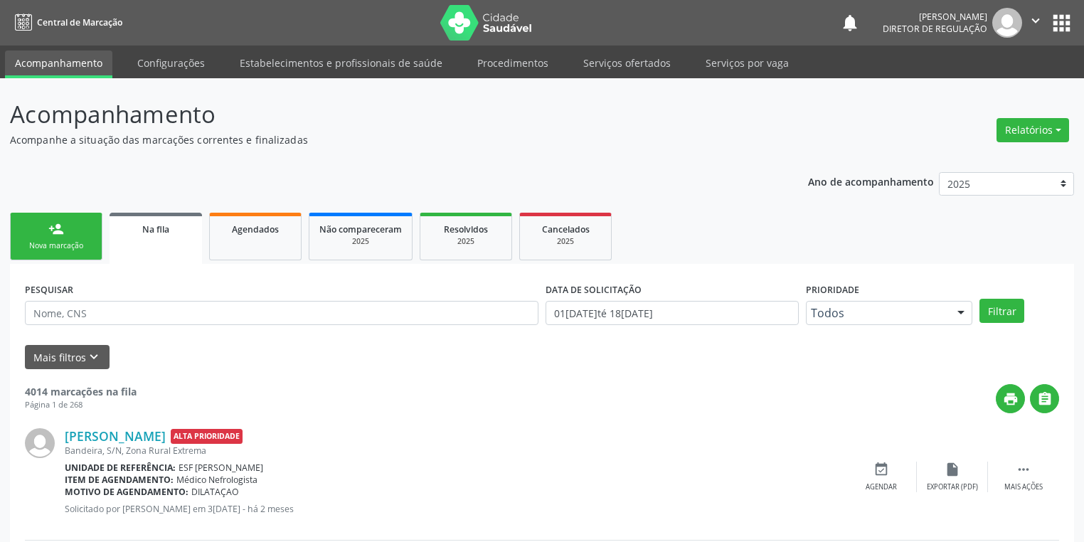
click at [93, 222] on link "person_add Nova marcação" at bounding box center [56, 237] width 92 height 48
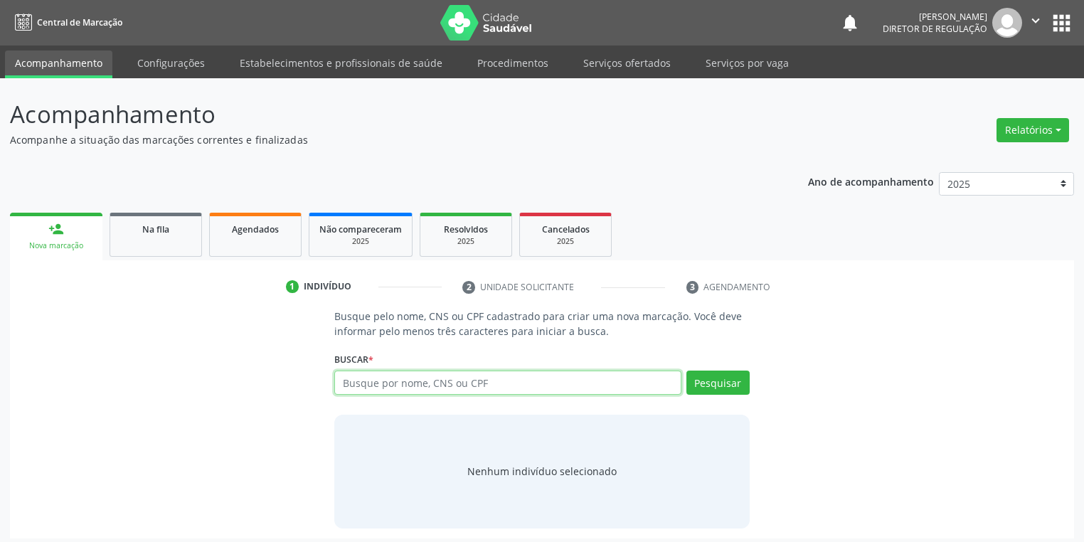
click at [362, 384] on input "text" at bounding box center [507, 383] width 347 height 24
type input "898005838171318"
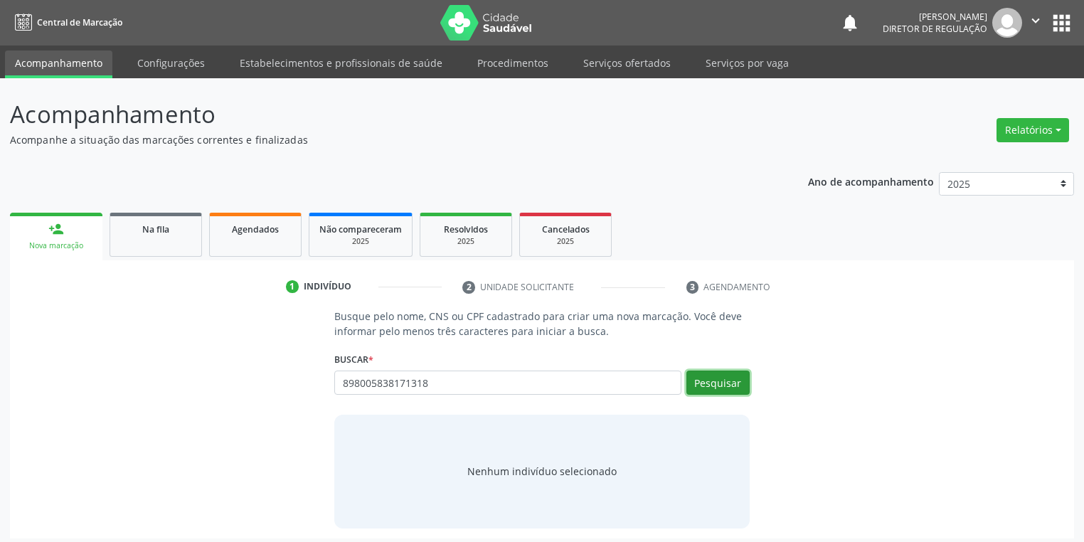
click at [708, 388] on button "Pesquisar" at bounding box center [717, 383] width 63 height 24
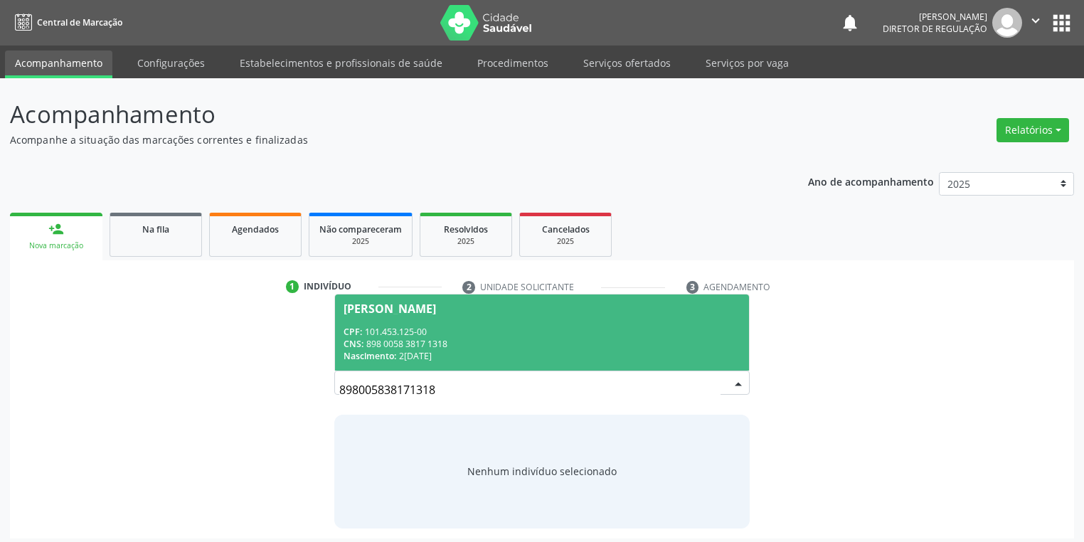
click at [427, 332] on div "CPF: 101.453.125-00" at bounding box center [542, 332] width 397 height 12
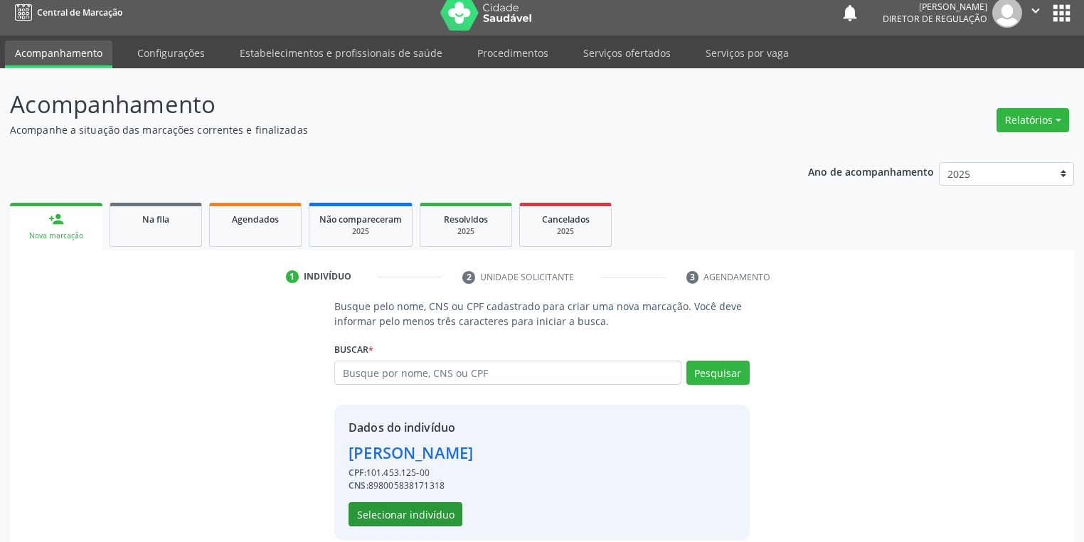
scroll to position [27, 0]
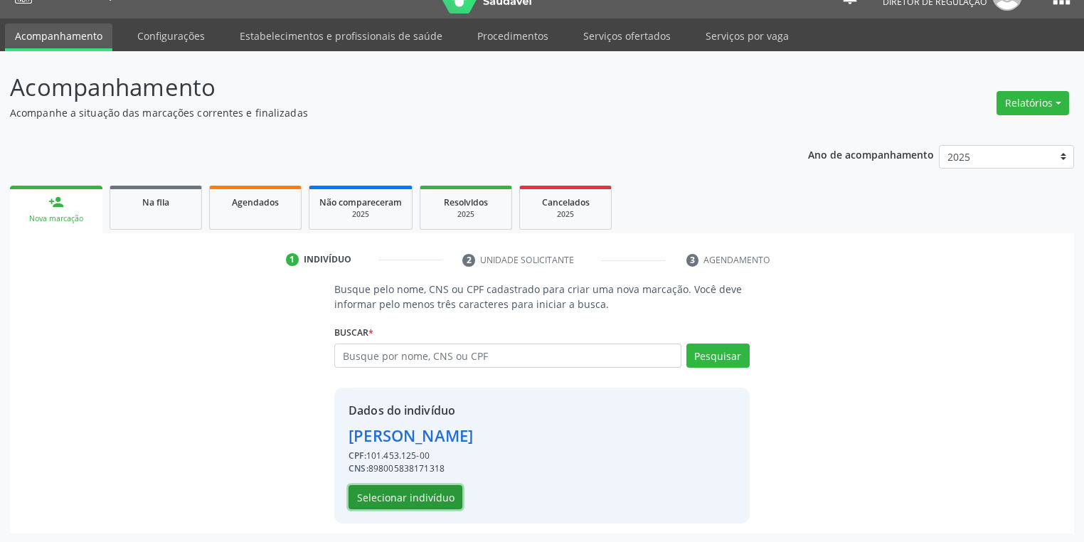
click at [404, 488] on button "Selecionar indivíduo" at bounding box center [406, 497] width 114 height 24
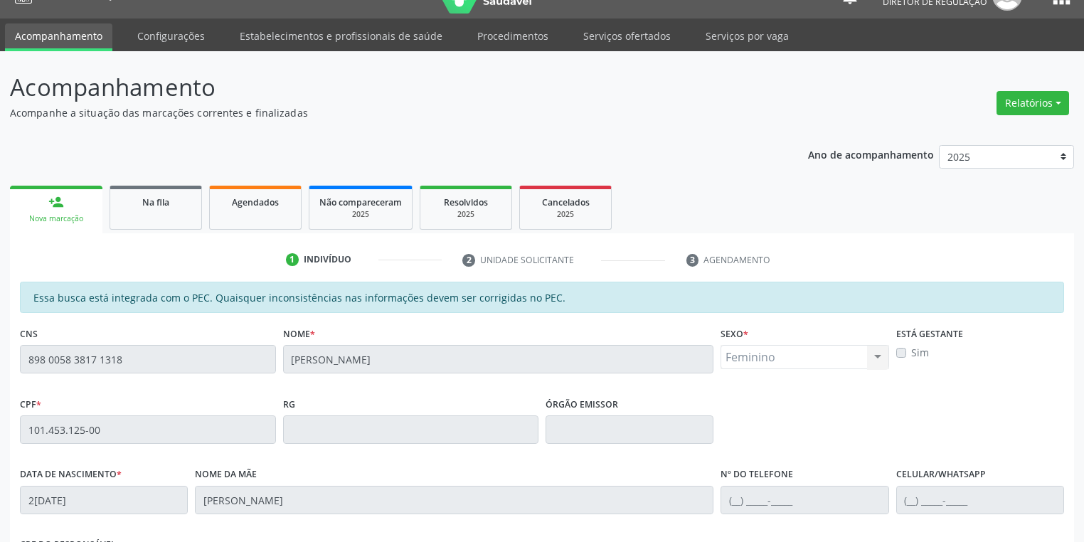
scroll to position [255, 0]
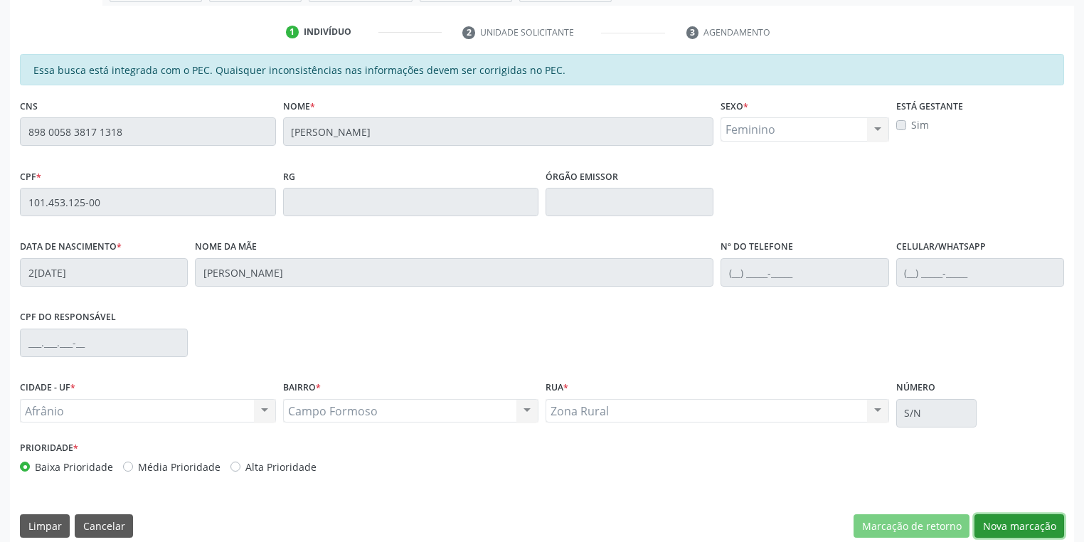
click at [983, 525] on button "Nova marcação" at bounding box center [1019, 526] width 90 height 24
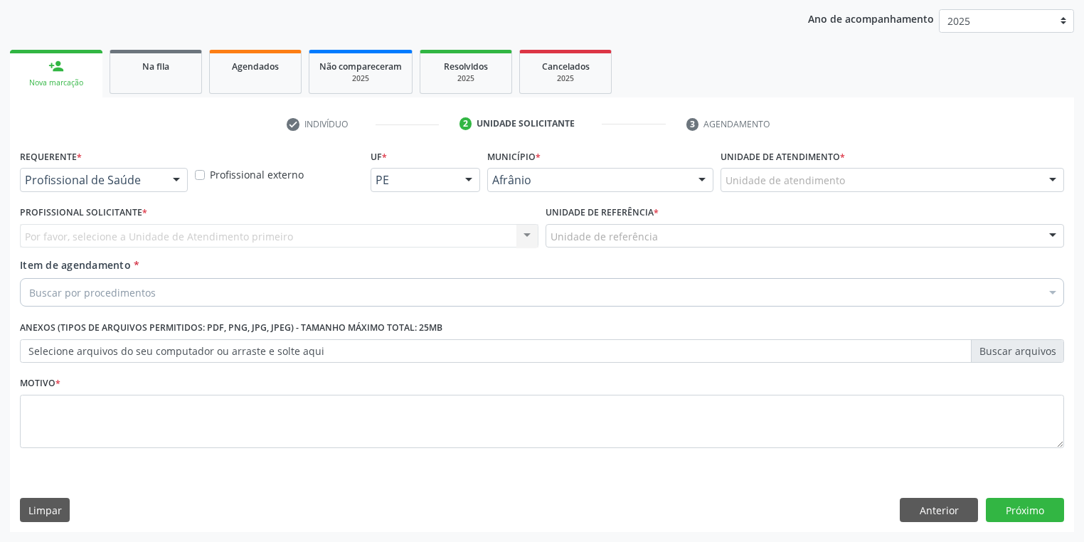
scroll to position [162, 0]
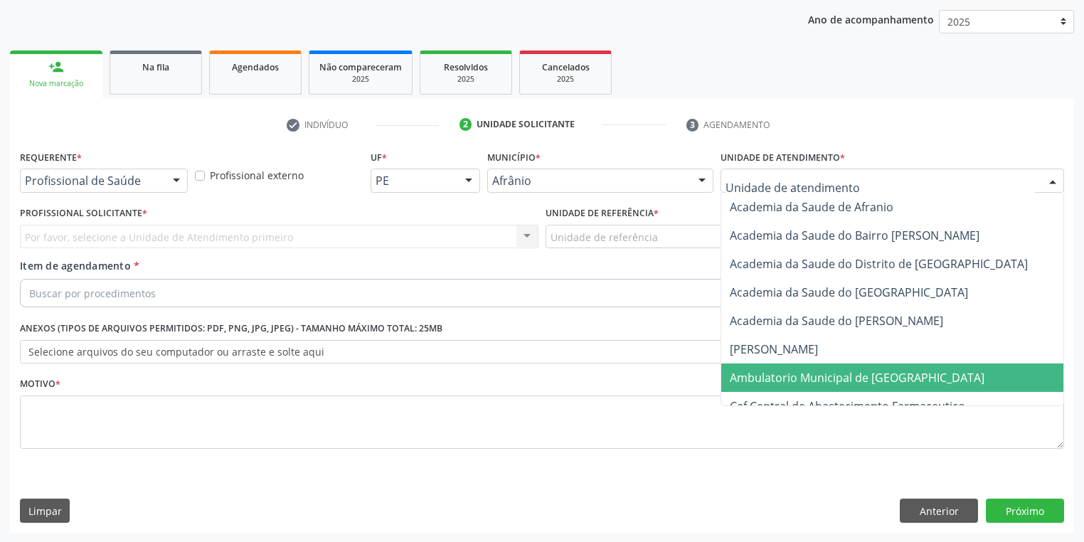
click at [740, 378] on span "Ambulatorio Municipal de [GEOGRAPHIC_DATA]" at bounding box center [857, 378] width 255 height 16
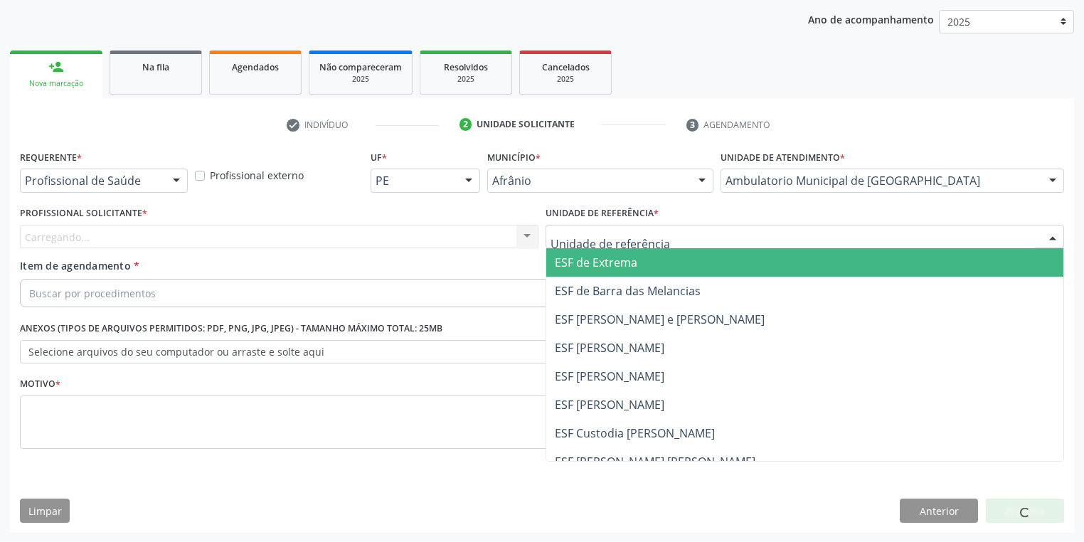
drag, startPoint x: 600, startPoint y: 234, endPoint x: 600, endPoint y: 298, distance: 64.0
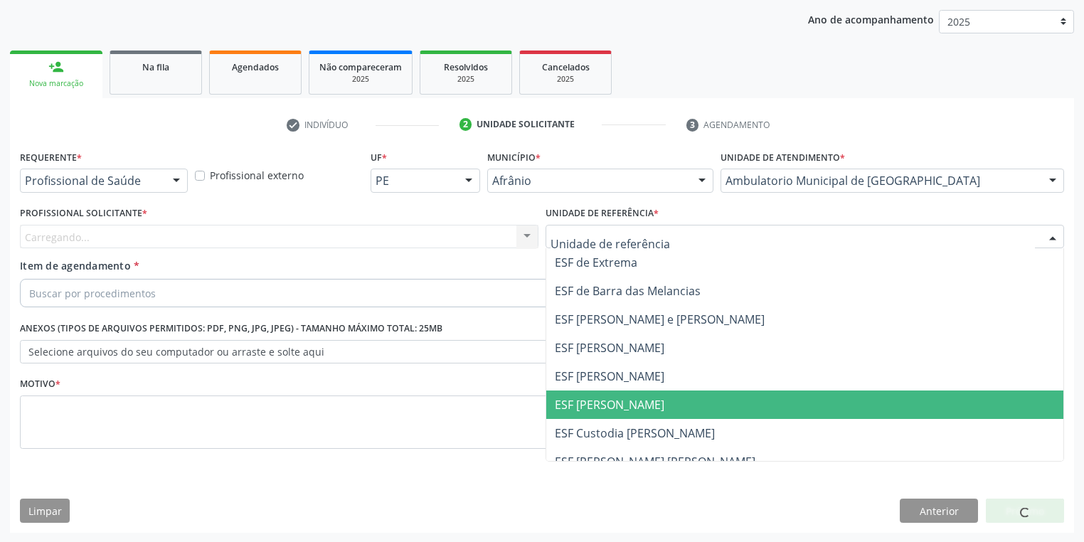
click at [604, 416] on span "ESF [PERSON_NAME]" at bounding box center [804, 404] width 517 height 28
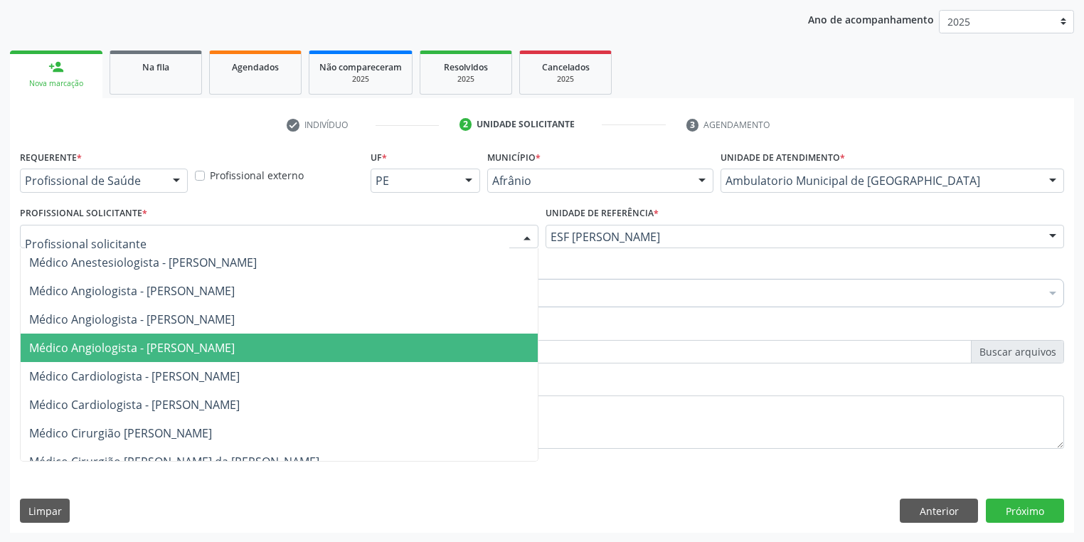
click at [110, 357] on span "Médico Angiologista - [PERSON_NAME]" at bounding box center [279, 348] width 517 height 28
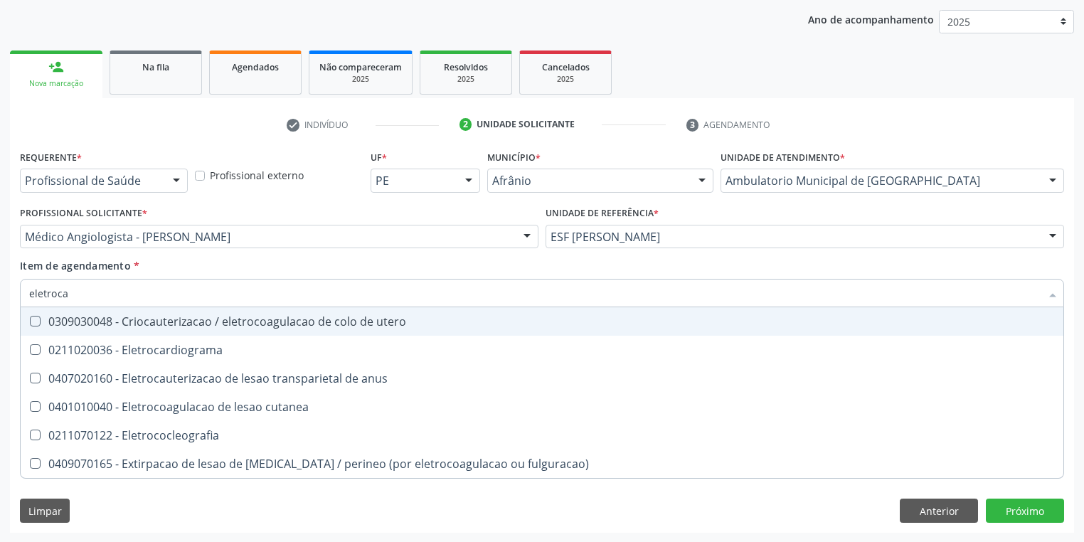
type input "eletrocar"
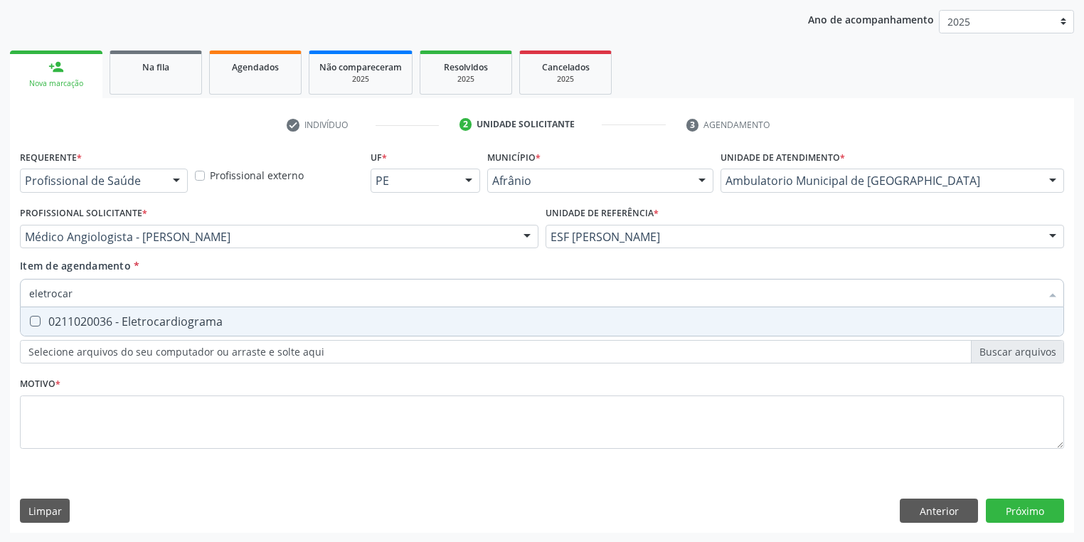
click at [95, 327] on div "0211020036 - Eletrocardiograma" at bounding box center [542, 321] width 1026 height 11
checkbox Eletrocardiograma "true"
click at [84, 413] on div "Requerente * Profissional de Saúde Profissional de Saúde Paciente Nenhum result…" at bounding box center [542, 308] width 1044 height 322
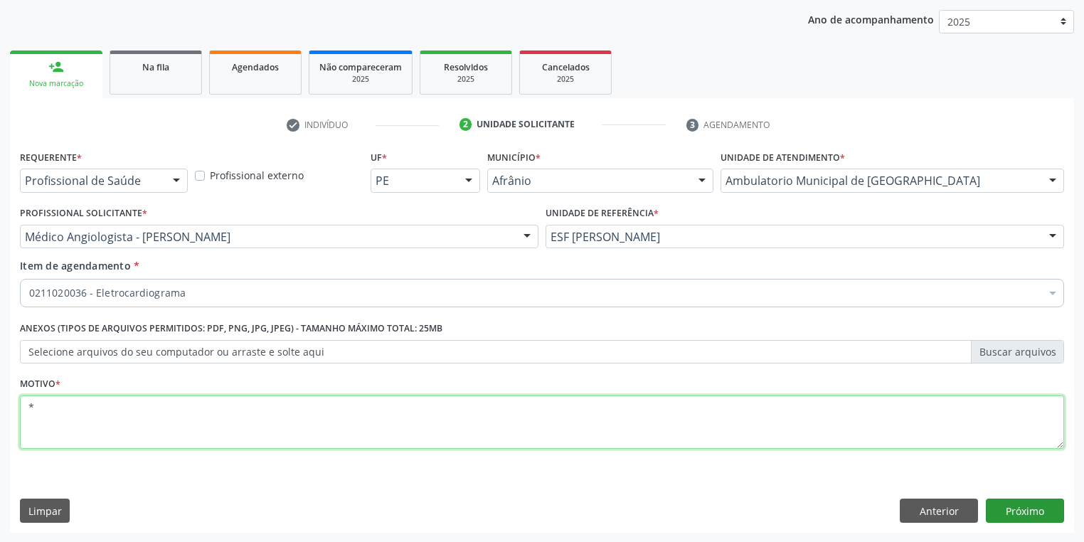
type textarea "*"
click at [1004, 513] on button "Próximo" at bounding box center [1025, 511] width 78 height 24
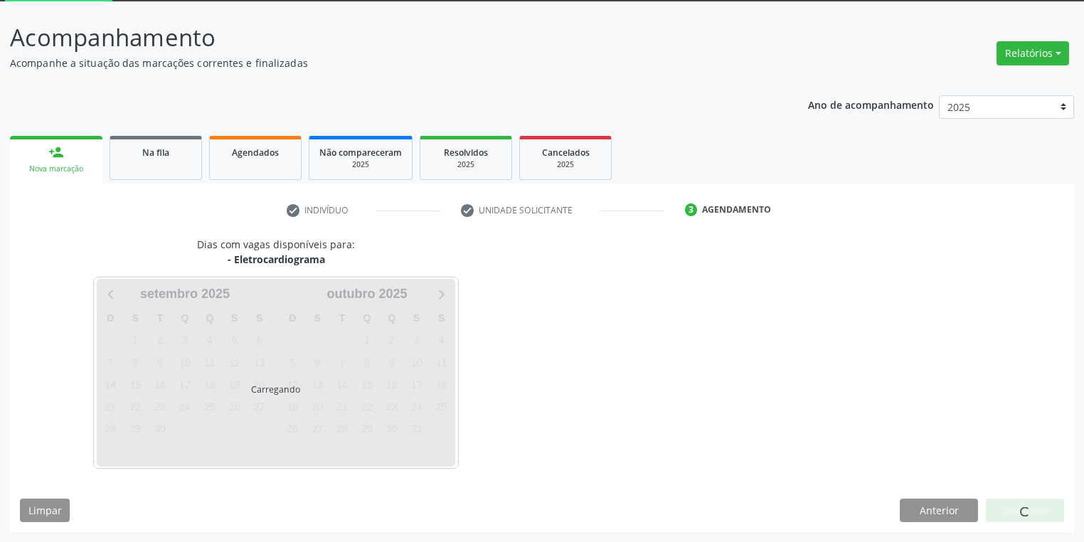
scroll to position [76, 0]
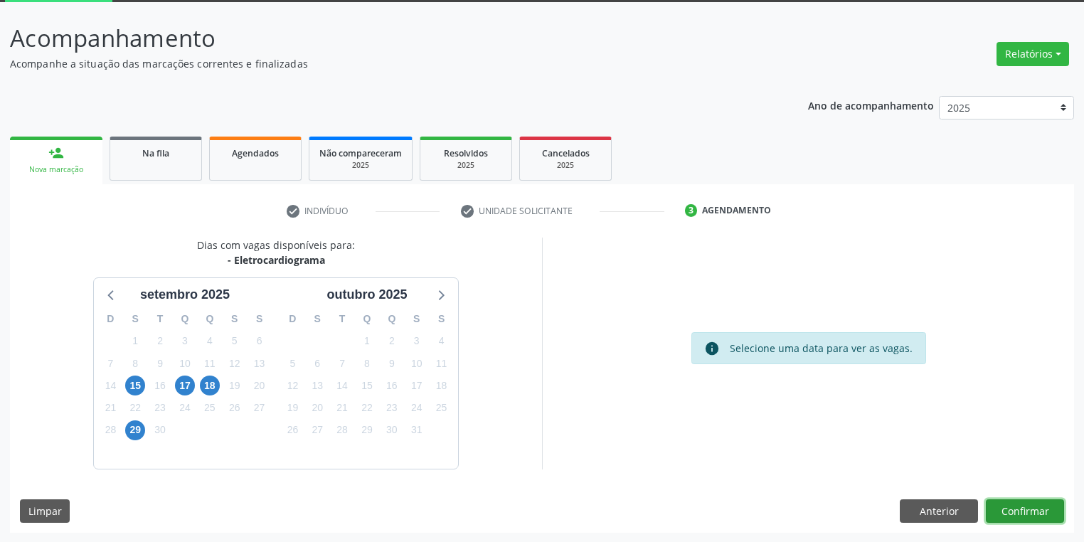
click at [1008, 508] on button "Confirmar" at bounding box center [1025, 511] width 78 height 24
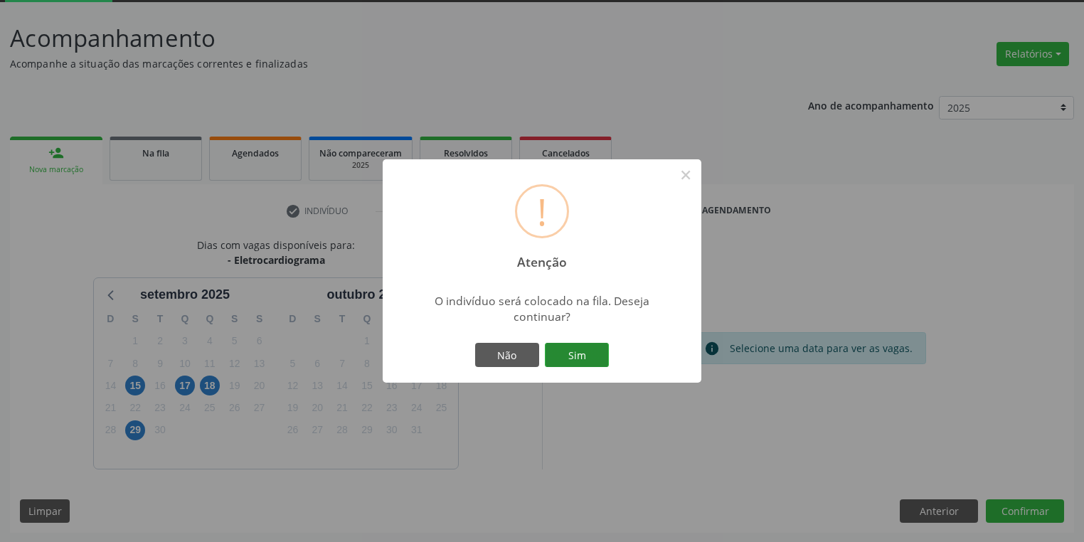
click at [583, 351] on button "Sim" at bounding box center [577, 355] width 64 height 24
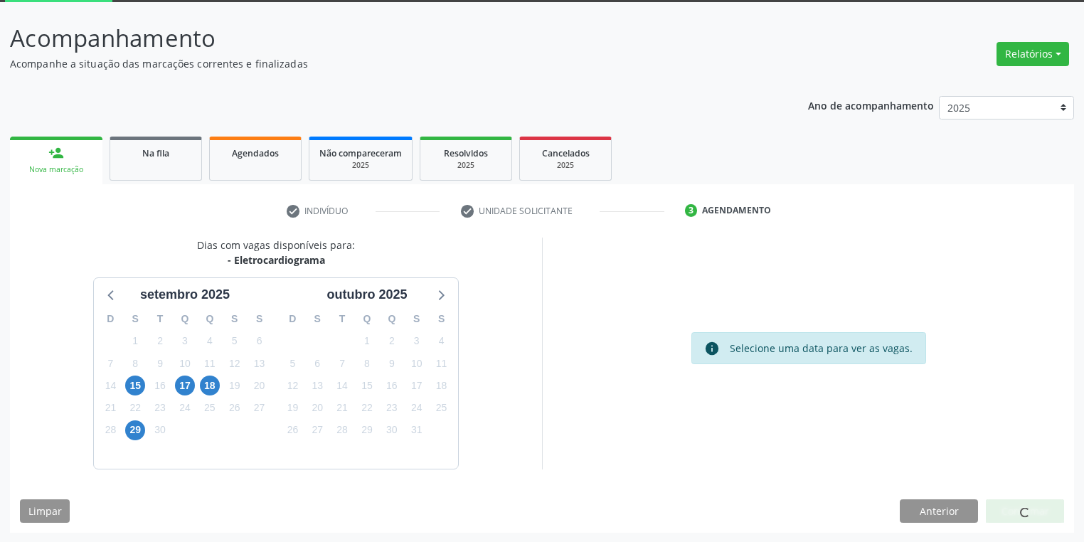
scroll to position [0, 0]
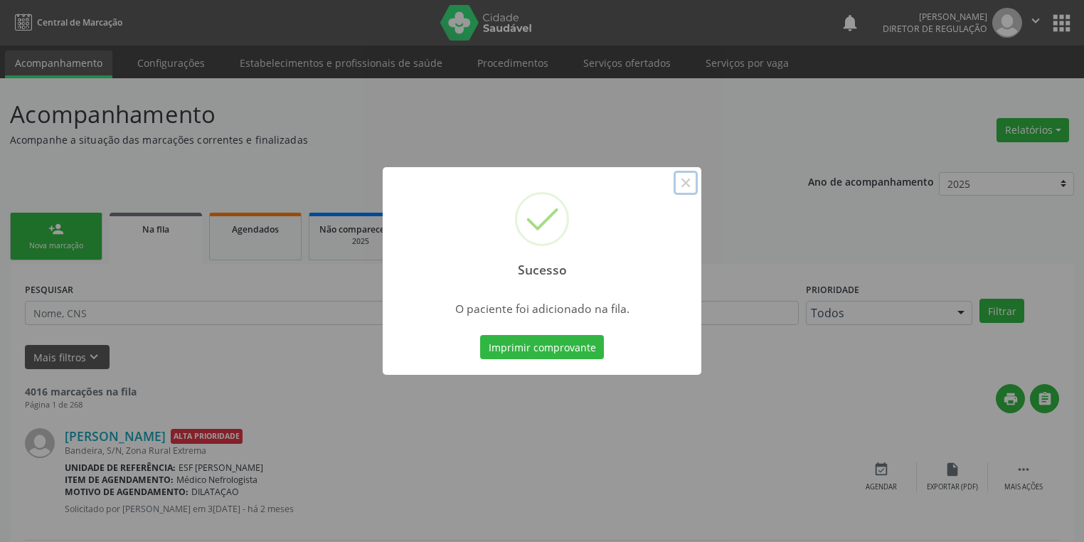
drag, startPoint x: 680, startPoint y: 184, endPoint x: 624, endPoint y: 193, distance: 56.2
click at [678, 185] on button "×" at bounding box center [686, 183] width 24 height 24
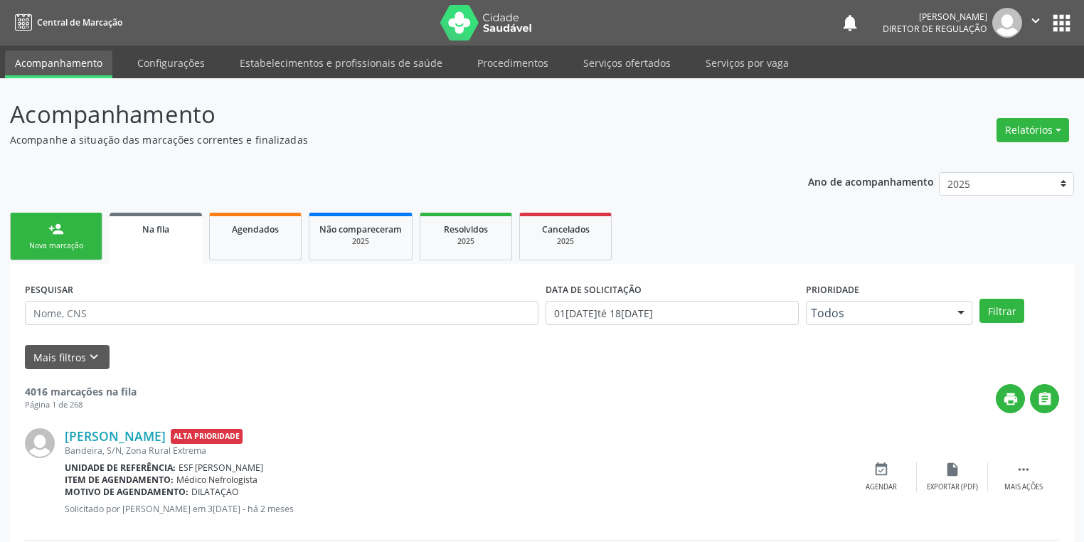
click at [87, 243] on div "Nova marcação" at bounding box center [56, 245] width 71 height 11
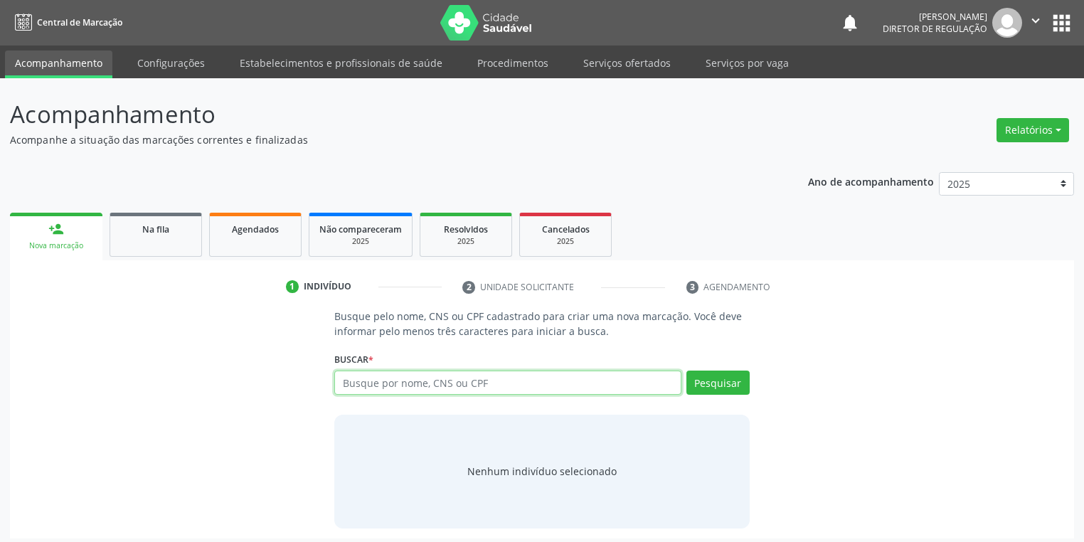
click at [362, 390] on input "text" at bounding box center [507, 383] width 347 height 24
type input "704801023241242"
click at [705, 378] on button "Pesquisar" at bounding box center [717, 383] width 63 height 24
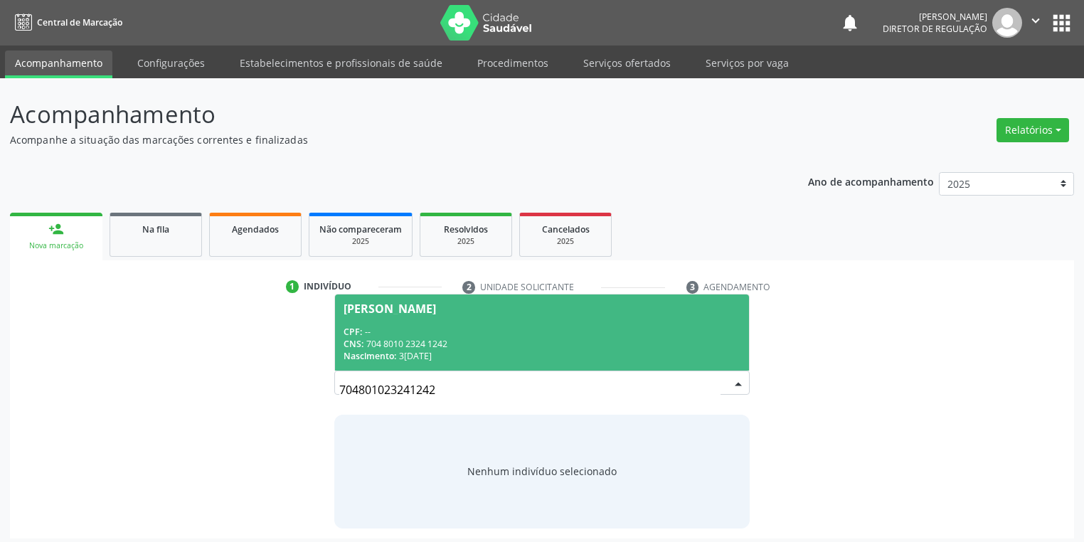
drag, startPoint x: 452, startPoint y: 325, endPoint x: 472, endPoint y: 326, distance: 19.9
click at [452, 326] on div "CPF: --" at bounding box center [542, 332] width 397 height 12
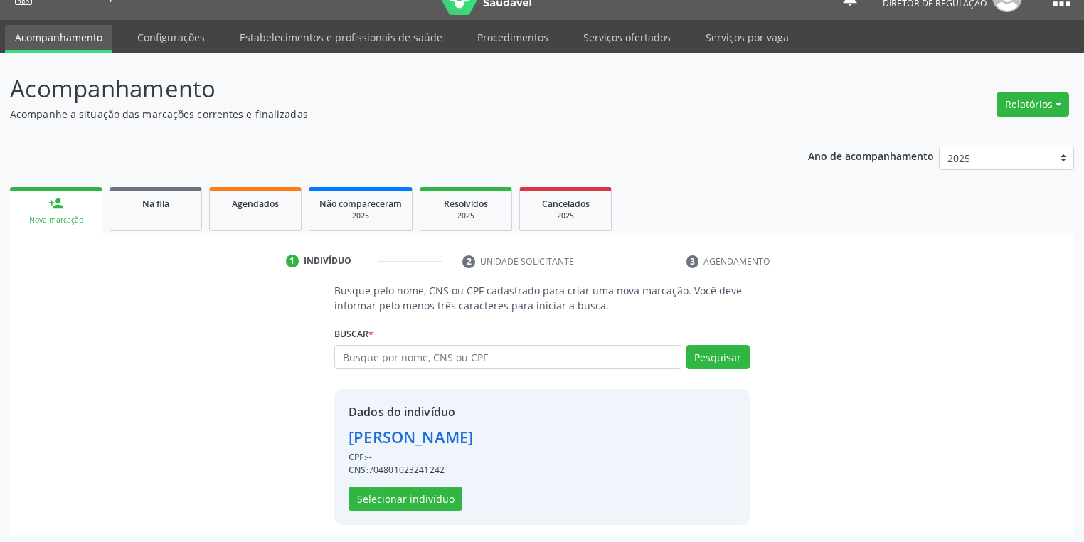
scroll to position [27, 0]
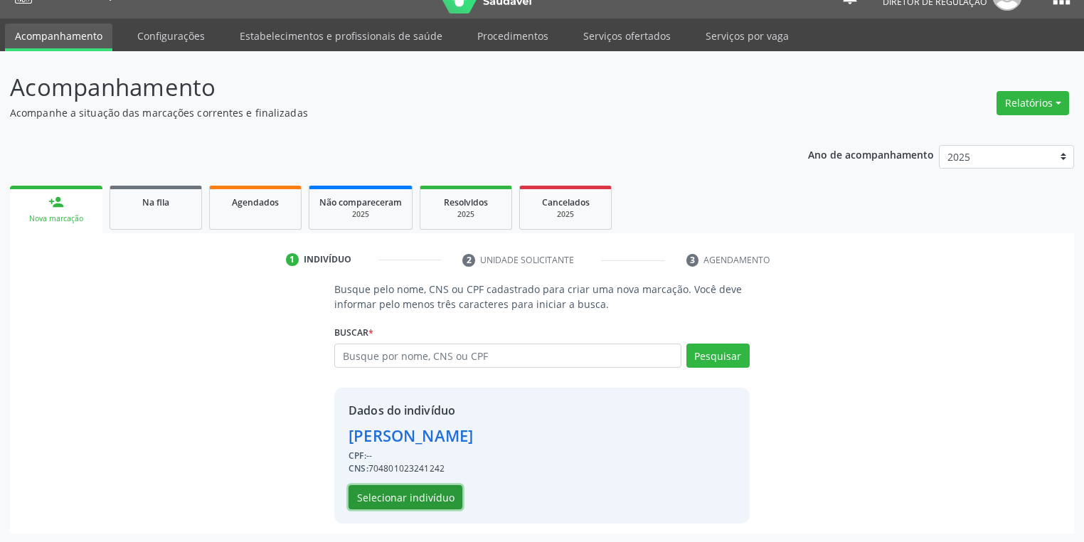
click at [410, 489] on button "Selecionar indivíduo" at bounding box center [406, 497] width 114 height 24
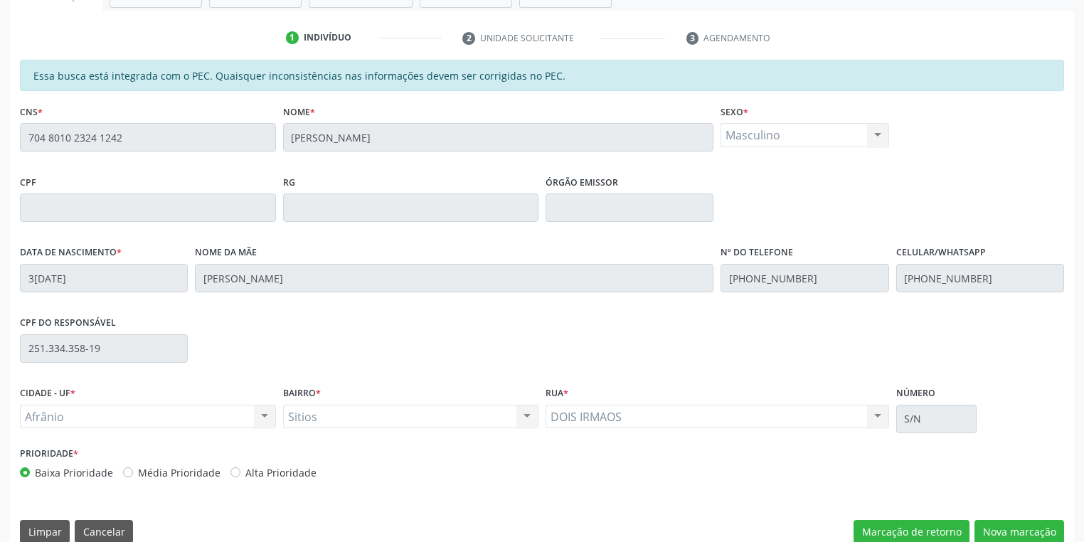
scroll to position [270, 0]
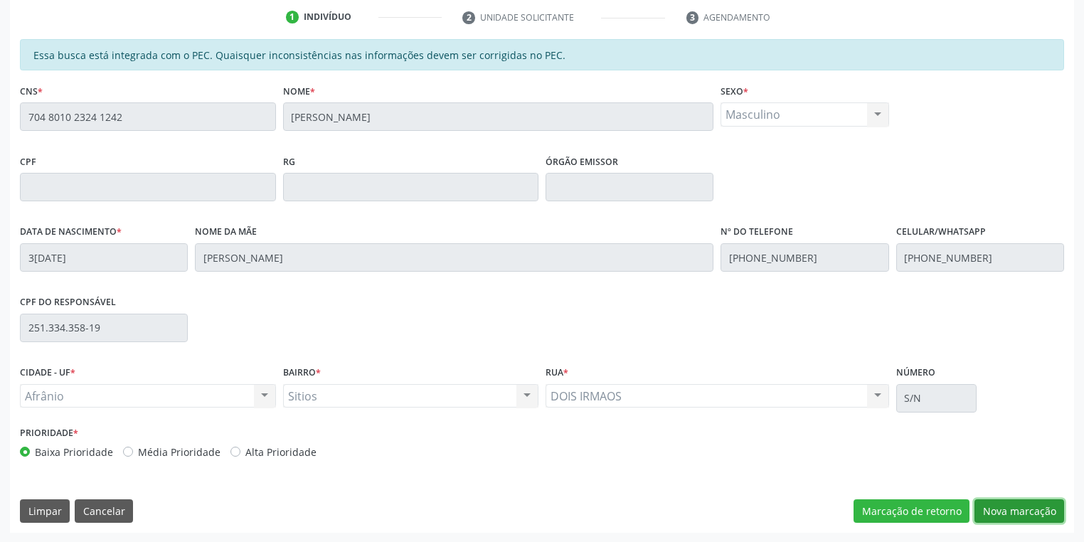
click at [1008, 504] on button "Nova marcação" at bounding box center [1019, 511] width 90 height 24
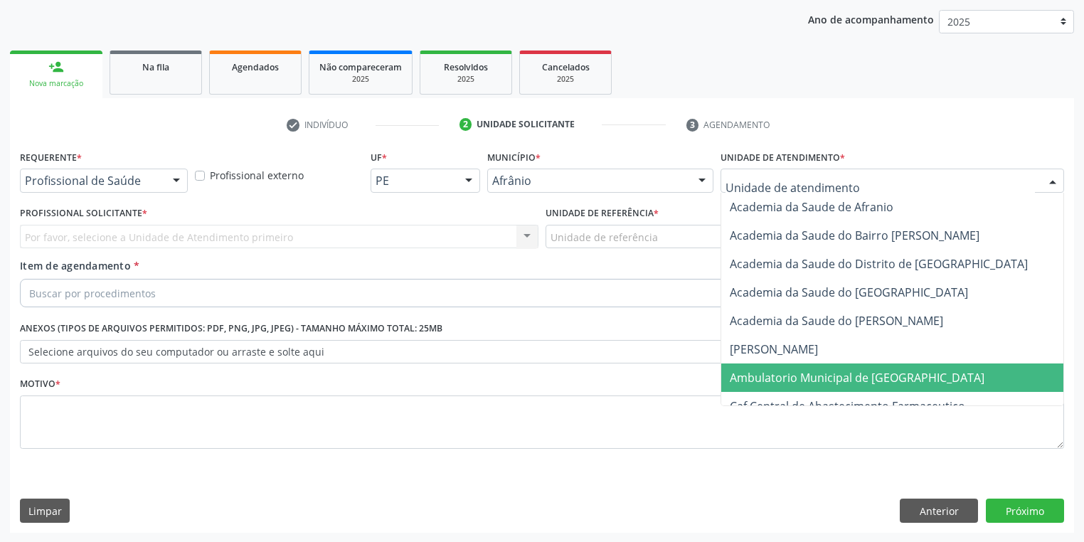
click at [772, 376] on span "Ambulatorio Municipal de [GEOGRAPHIC_DATA]" at bounding box center [857, 378] width 255 height 16
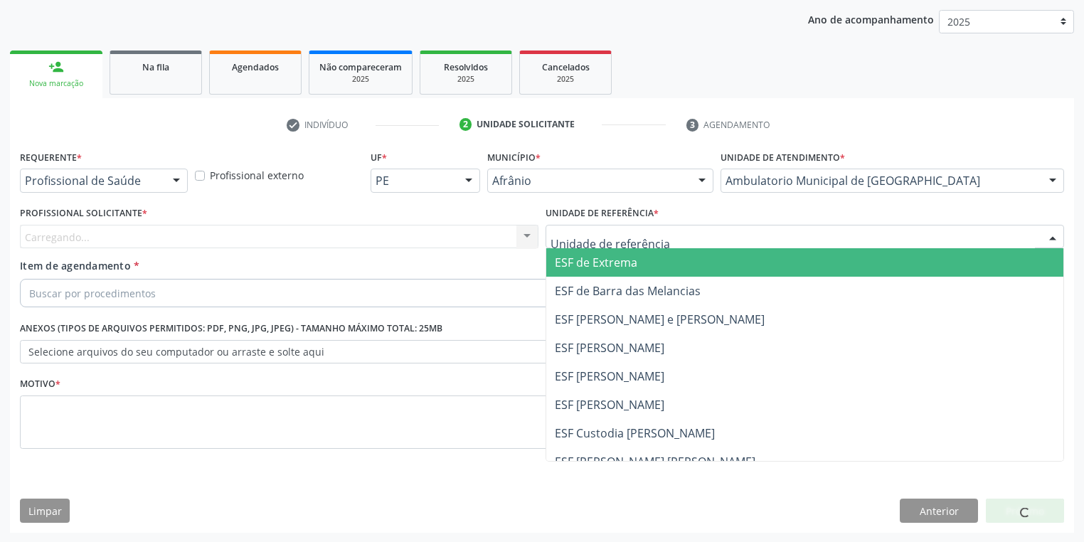
click at [581, 246] on div at bounding box center [805, 237] width 519 height 24
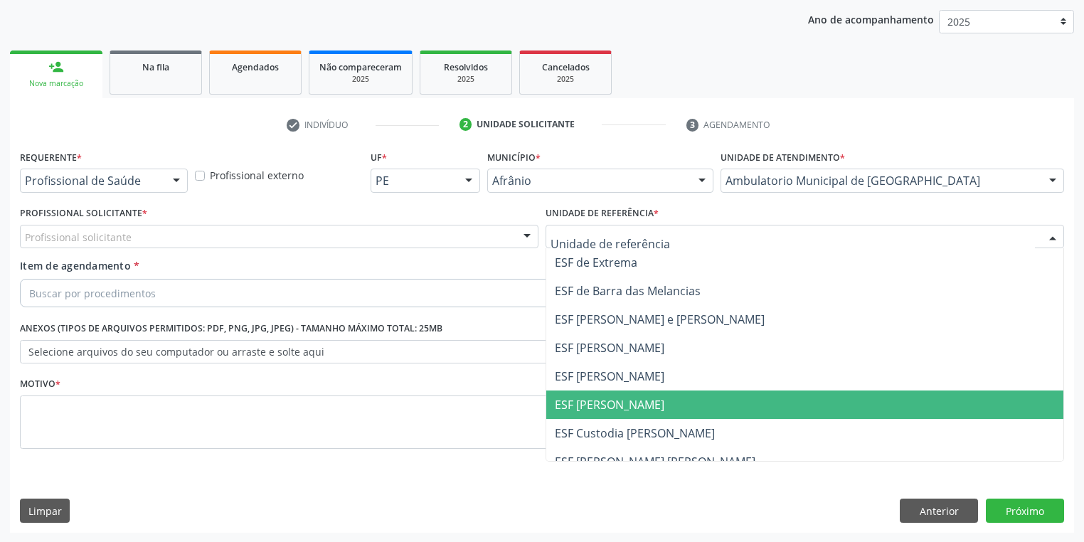
click at [605, 403] on span "ESF [PERSON_NAME]" at bounding box center [610, 405] width 110 height 16
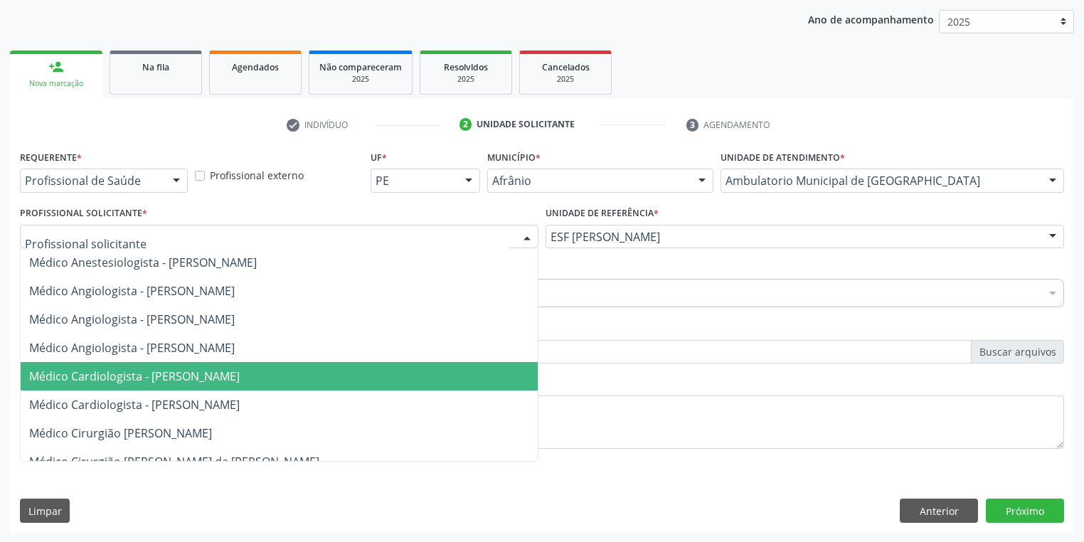
drag, startPoint x: 112, startPoint y: 381, endPoint x: 110, endPoint y: 373, distance: 7.4
click at [112, 379] on span "Médico Cardiologista - [PERSON_NAME]" at bounding box center [134, 376] width 211 height 16
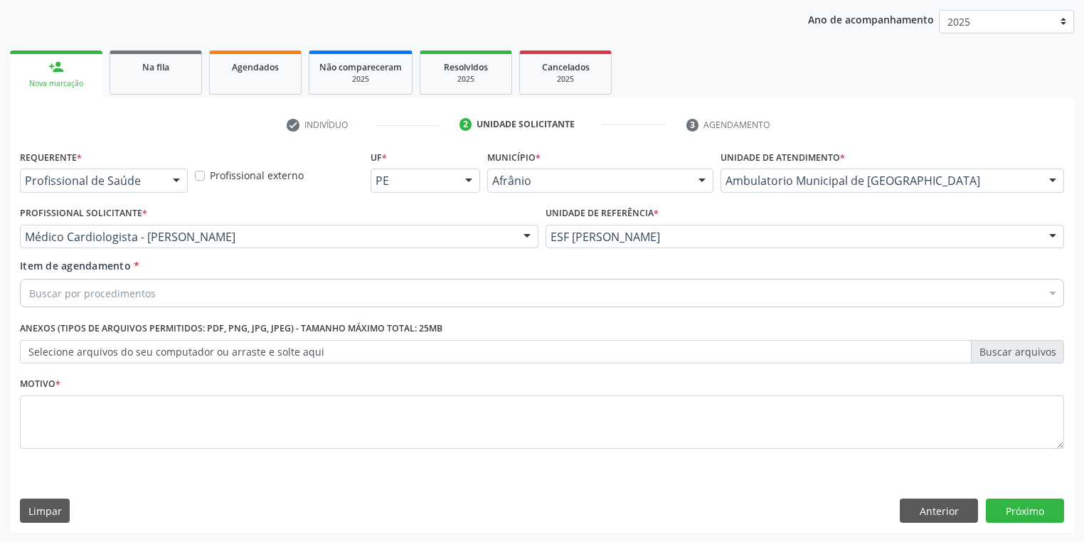
click at [76, 304] on div "Buscar por procedimentos" at bounding box center [542, 293] width 1044 height 28
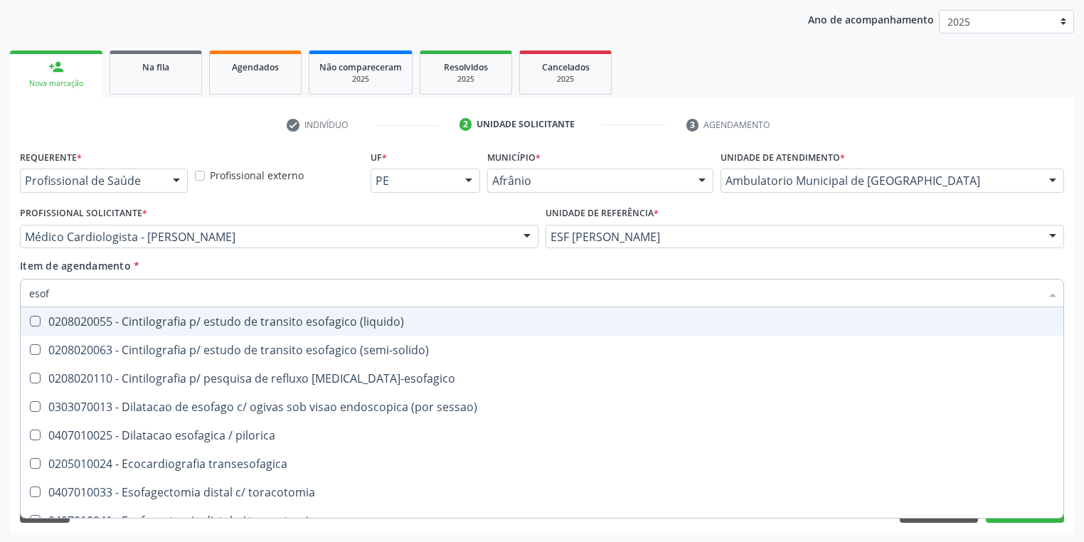
type input "esofa"
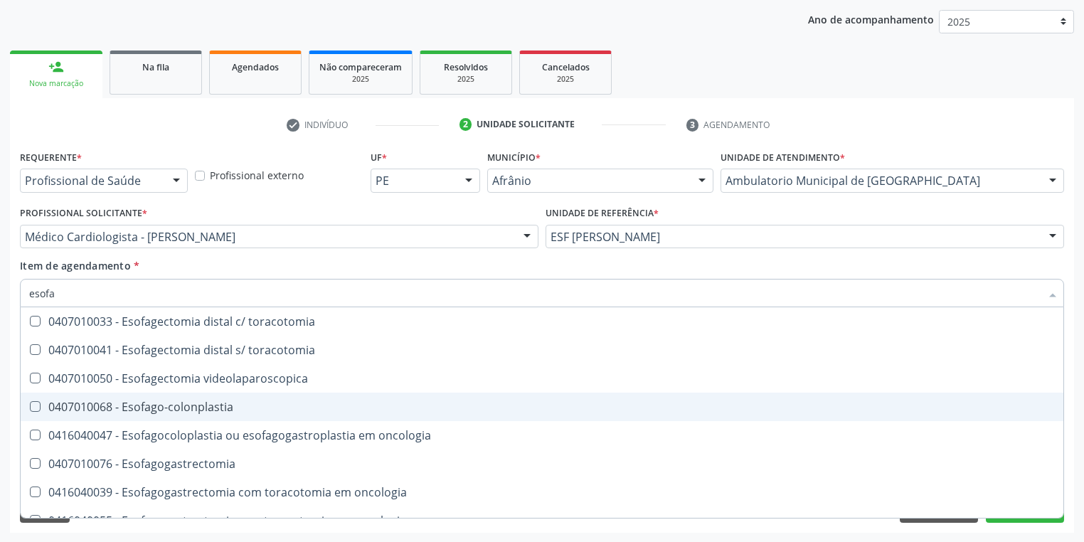
scroll to position [228, 0]
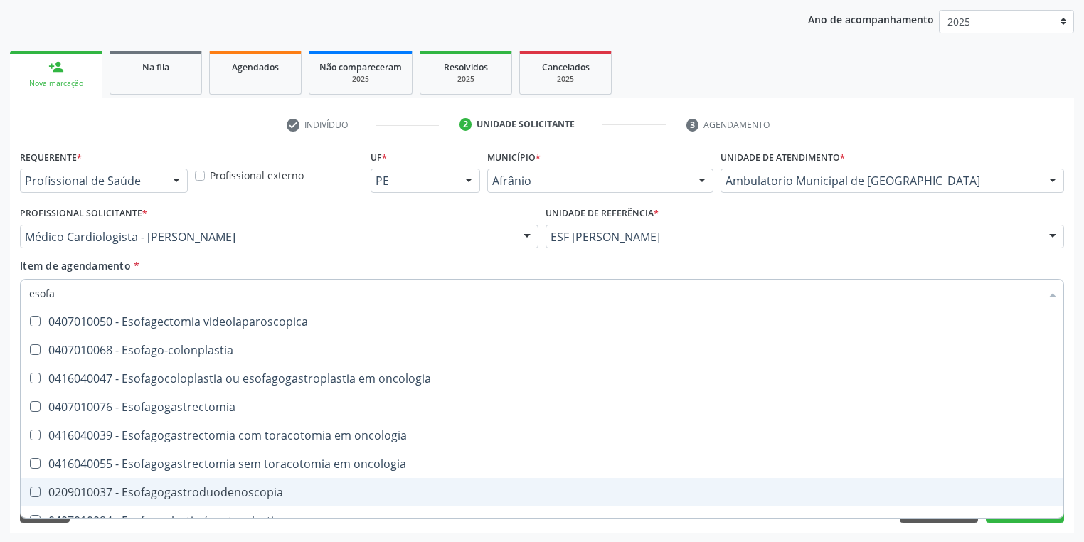
click at [210, 491] on div "0209010037 - Esofagogastroduodenoscopia" at bounding box center [542, 492] width 1026 height 11
checkbox Esofagogastroduodenoscopia "true"
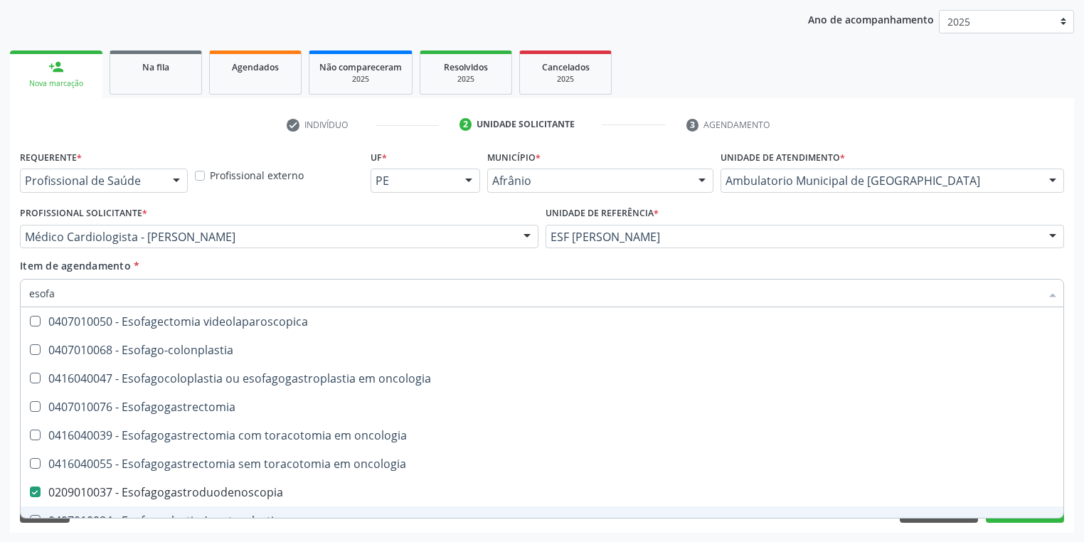
click at [102, 535] on div "Acompanhamento Acompanhe a situação das marcações correntes e finalizadas Relat…" at bounding box center [542, 229] width 1084 height 627
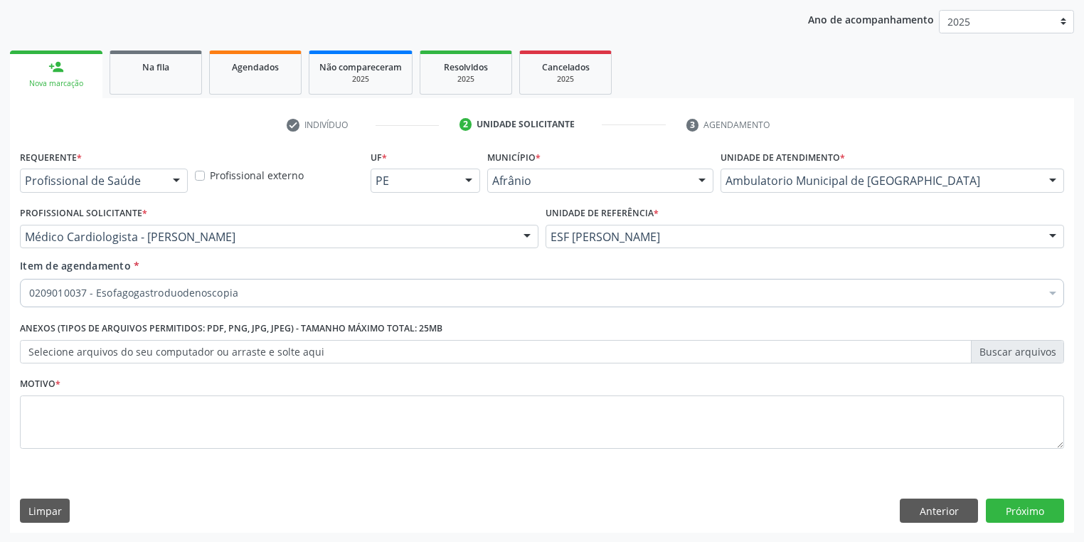
scroll to position [0, 0]
click at [60, 418] on textarea at bounding box center [542, 422] width 1044 height 54
type textarea "*"
click at [1001, 504] on button "Próximo" at bounding box center [1025, 511] width 78 height 24
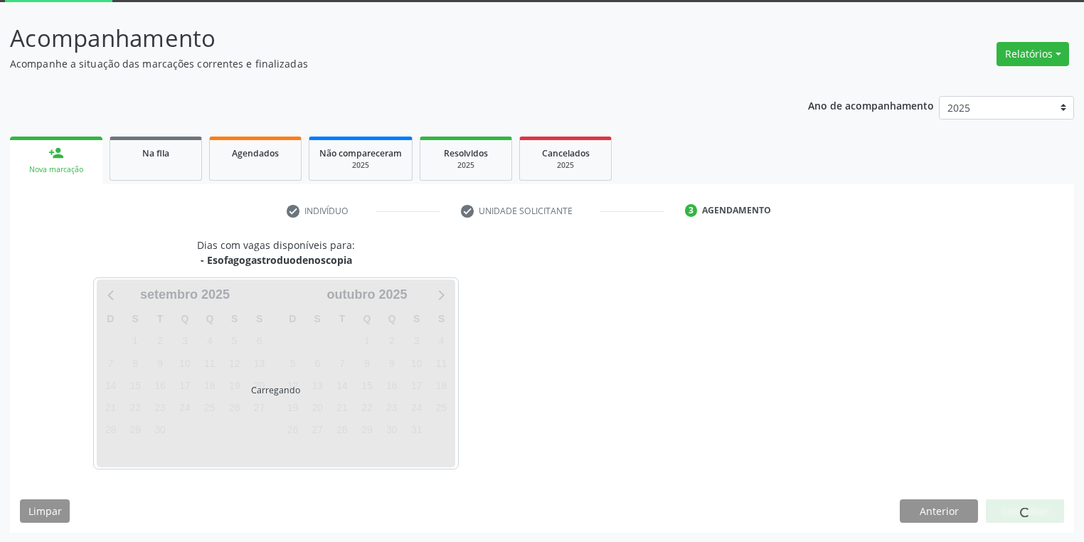
scroll to position [117, 0]
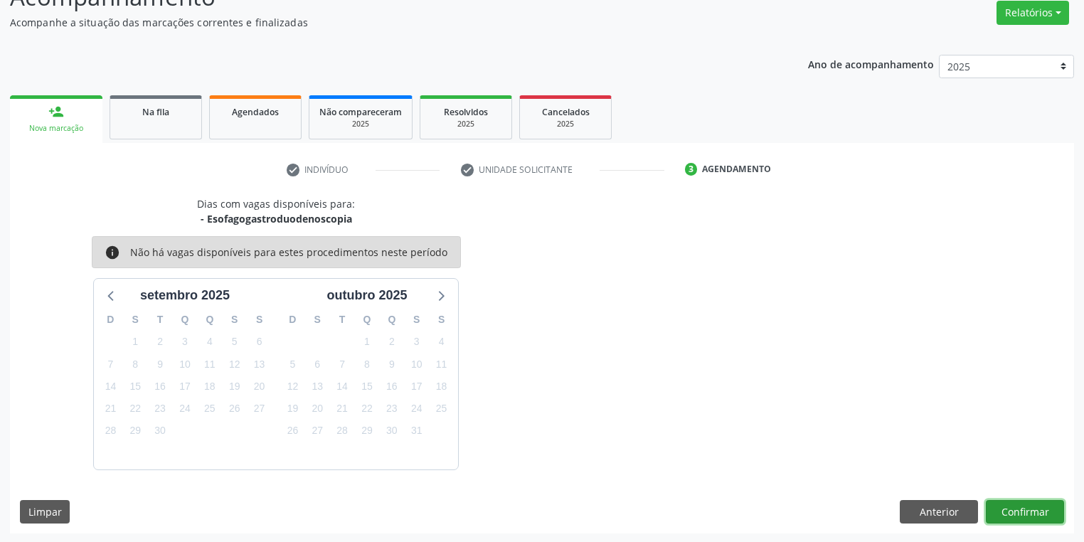
click at [1004, 506] on button "Confirmar" at bounding box center [1025, 512] width 78 height 24
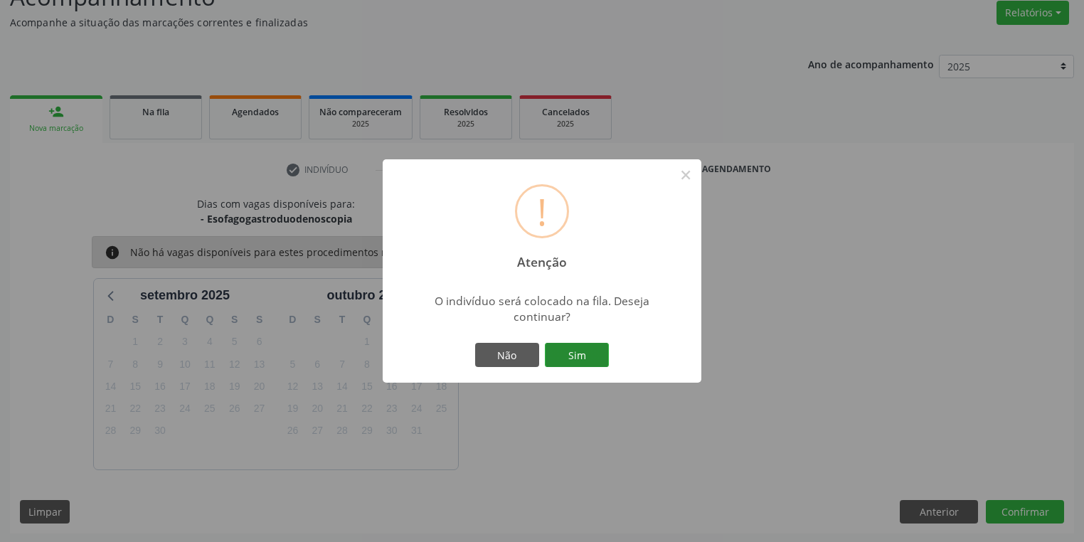
click at [578, 357] on button "Sim" at bounding box center [577, 355] width 64 height 24
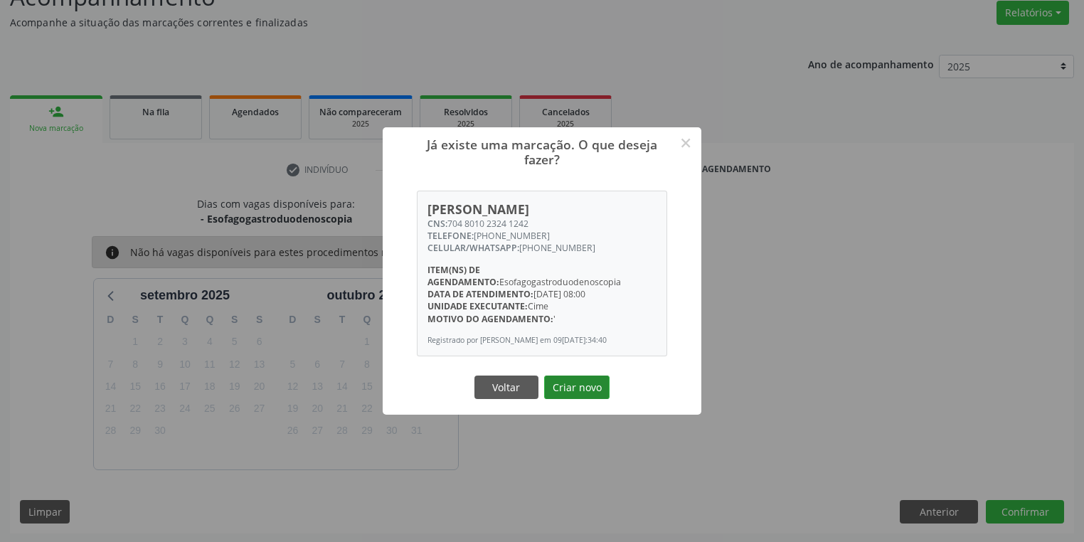
click at [592, 389] on button "Criar novo" at bounding box center [576, 388] width 65 height 24
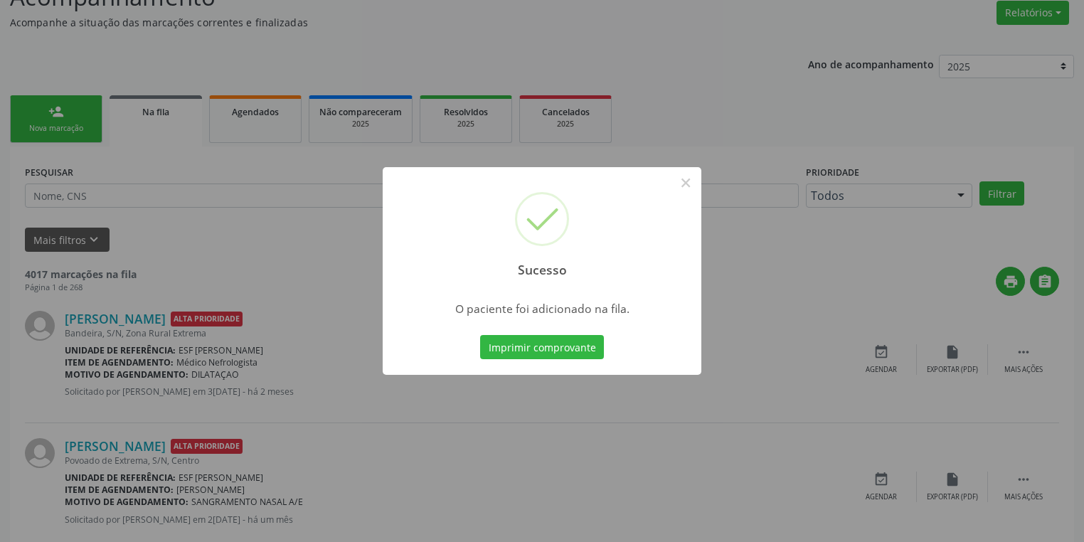
scroll to position [0, 0]
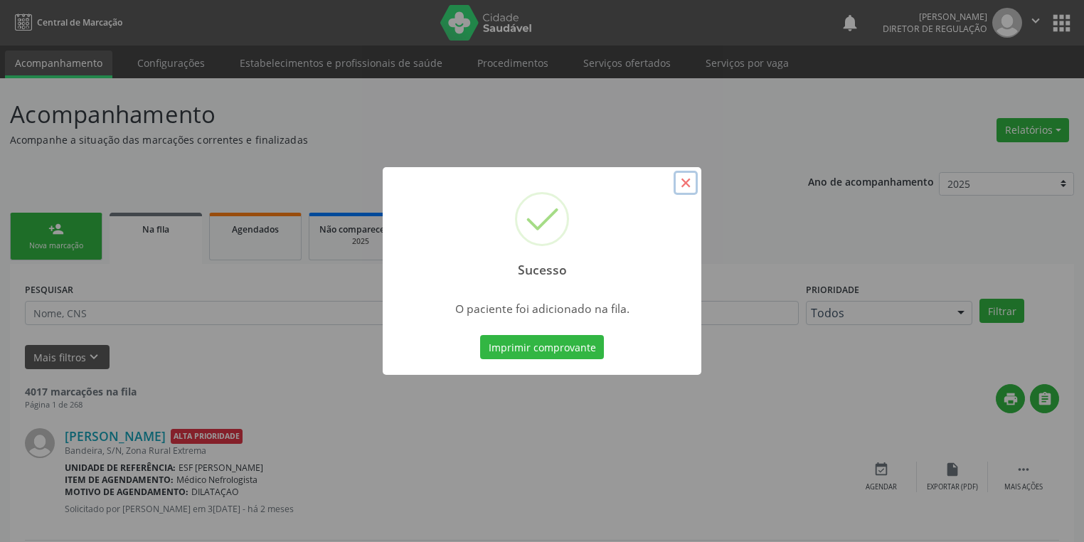
click at [681, 182] on button "×" at bounding box center [686, 183] width 24 height 24
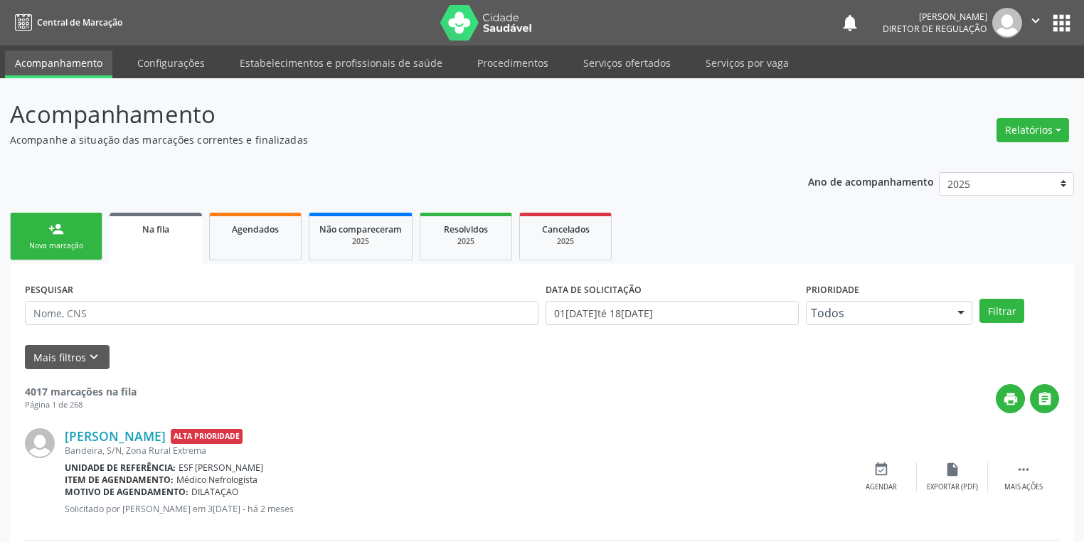
click at [54, 232] on div "person_add" at bounding box center [56, 229] width 16 height 16
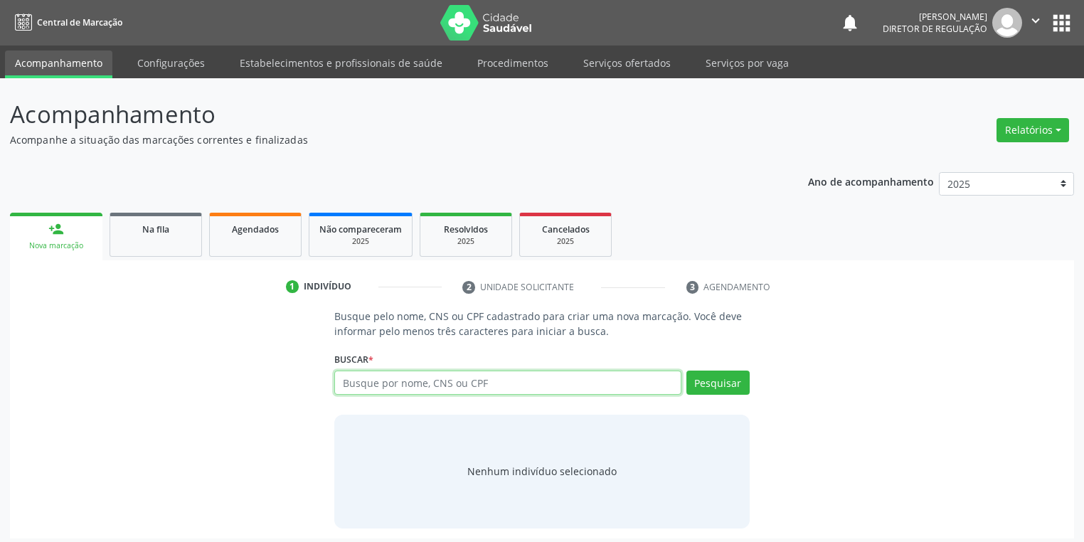
click at [340, 384] on input "text" at bounding box center [507, 383] width 347 height 24
type input "700005919502600"
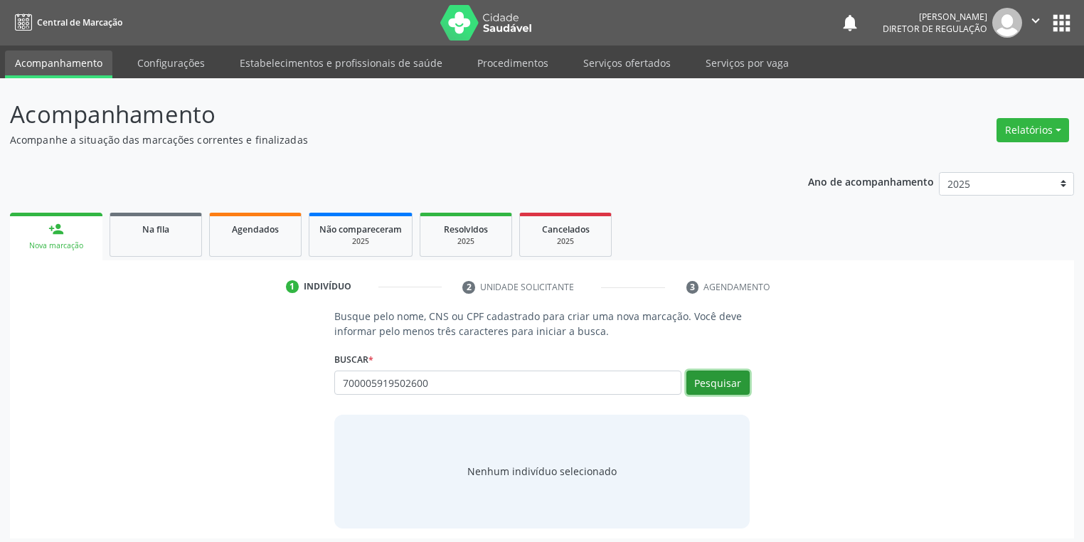
click at [716, 376] on button "Pesquisar" at bounding box center [717, 383] width 63 height 24
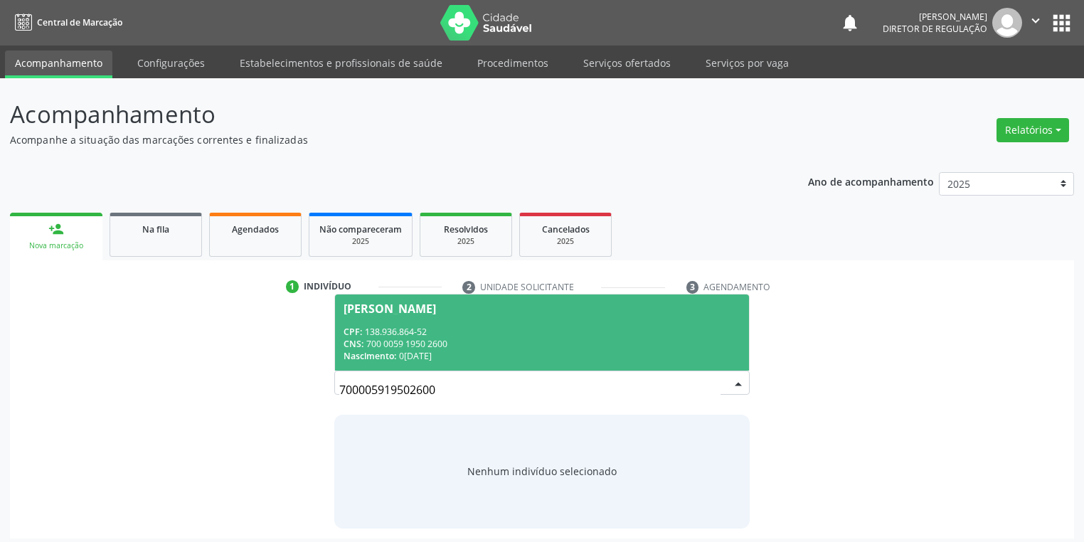
drag, startPoint x: 437, startPoint y: 344, endPoint x: 478, endPoint y: 349, distance: 40.8
click at [439, 343] on div "CNS: 700 0059 1950 2600" at bounding box center [542, 344] width 397 height 12
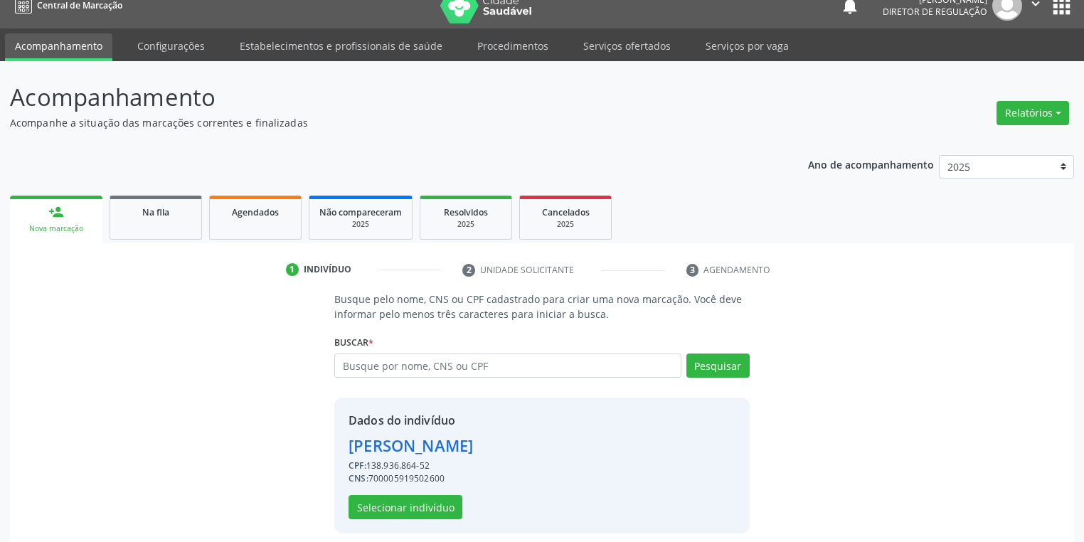
scroll to position [27, 0]
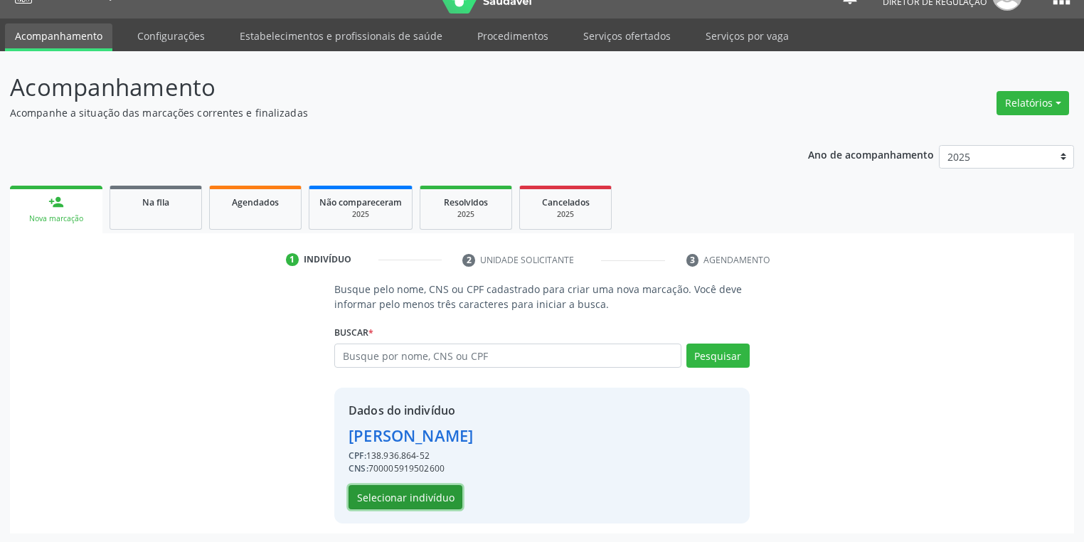
click at [427, 496] on button "Selecionar indivíduo" at bounding box center [406, 497] width 114 height 24
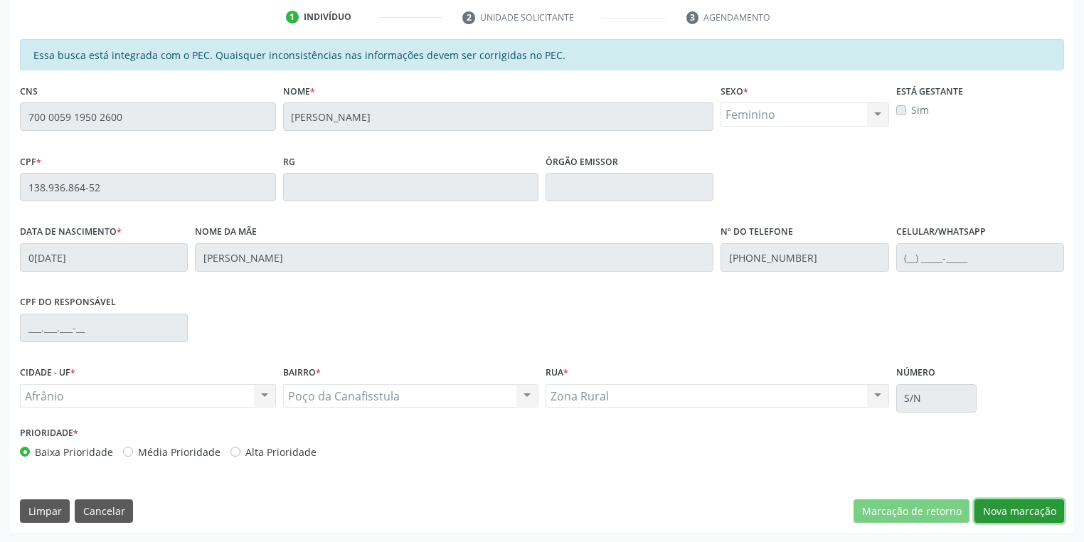
click at [994, 511] on button "Nova marcação" at bounding box center [1019, 511] width 90 height 24
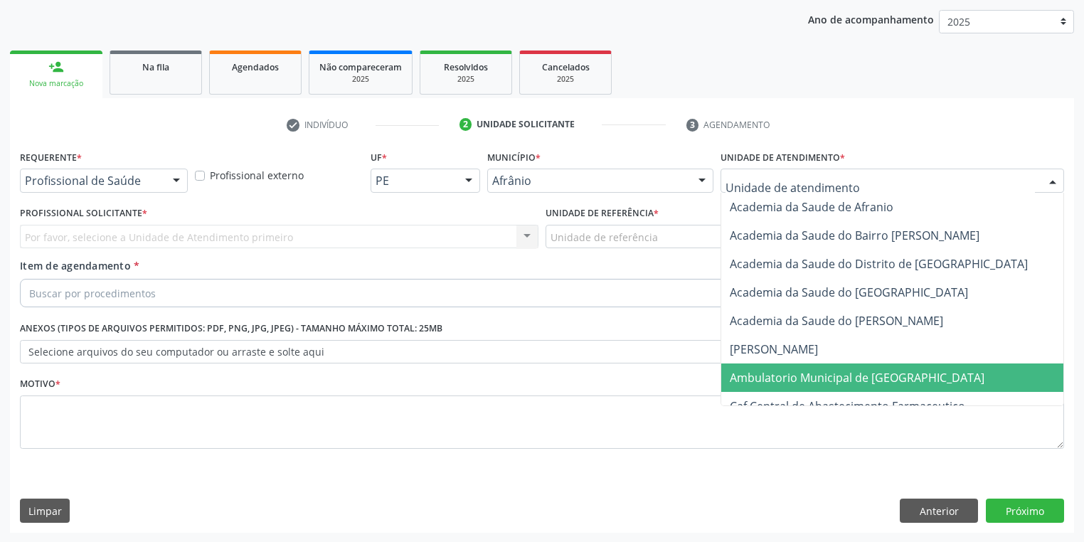
drag, startPoint x: 743, startPoint y: 376, endPoint x: 682, endPoint y: 319, distance: 83.5
click at [743, 372] on span "Ambulatorio Municipal de [GEOGRAPHIC_DATA]" at bounding box center [857, 378] width 255 height 16
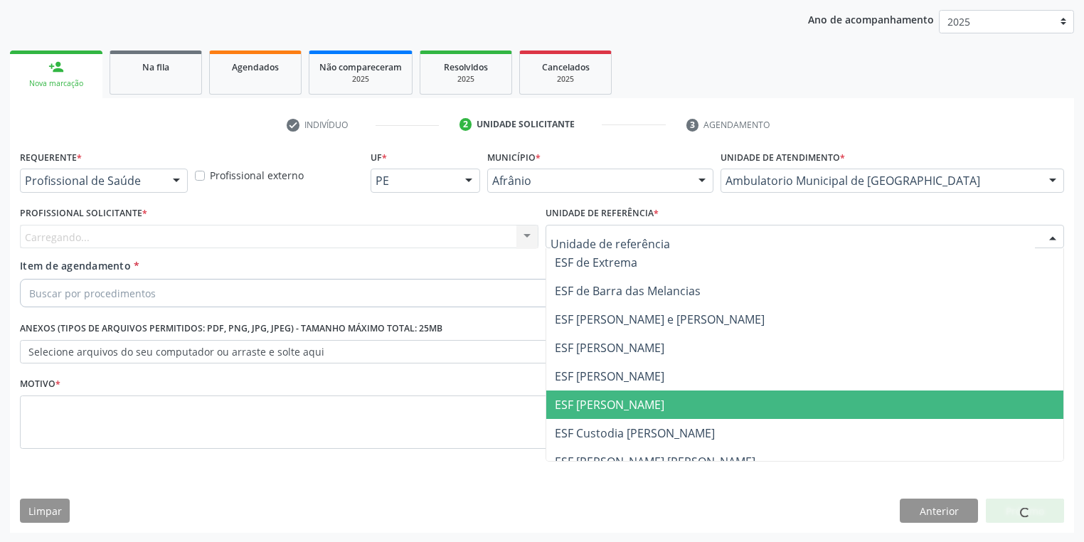
click at [600, 413] on span "ESF [PERSON_NAME]" at bounding box center [804, 404] width 517 height 28
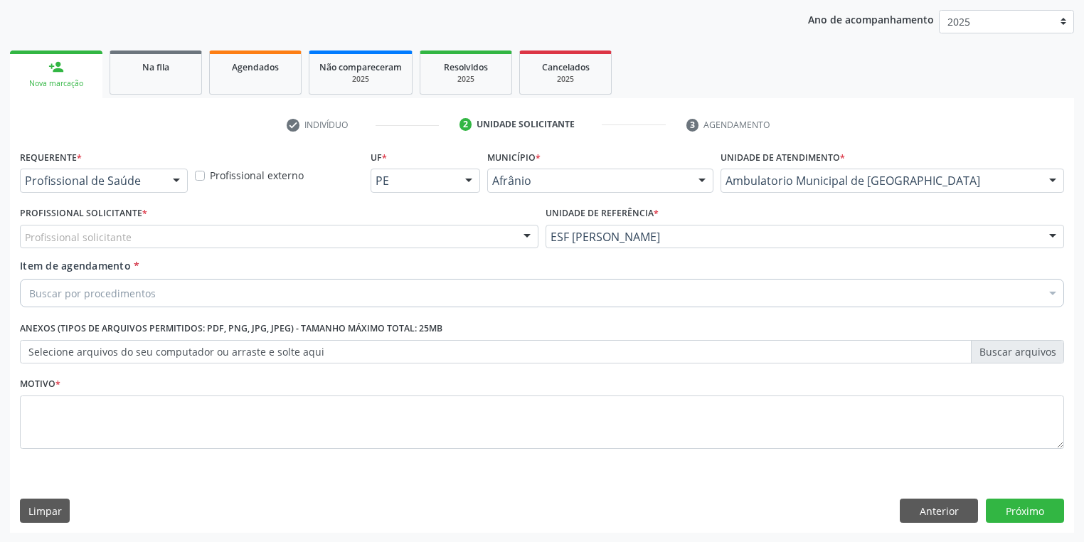
click at [65, 220] on label "Profissional Solicitante *" at bounding box center [83, 214] width 127 height 22
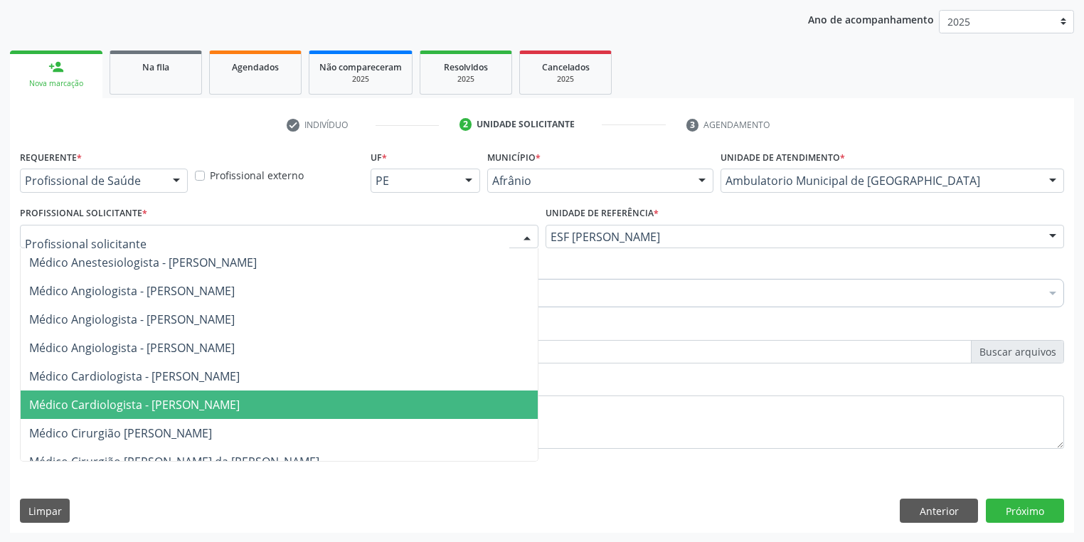
click at [109, 400] on span "Médico Cardiologista - [PERSON_NAME]" at bounding box center [134, 405] width 211 height 16
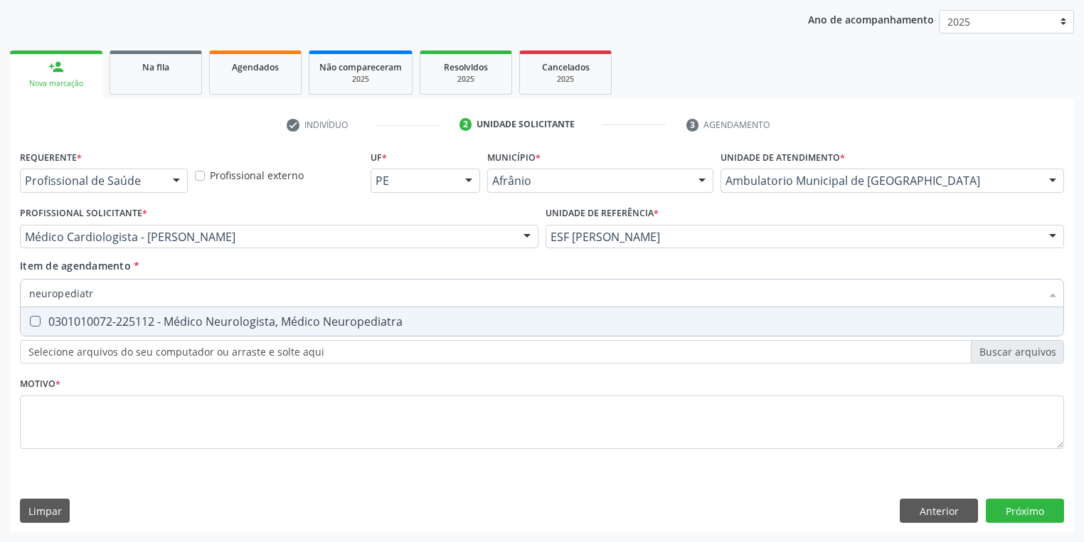
type input "neuropediatra"
click at [65, 319] on div "0301010072-225112 - Médico Neurologista, Médico Neuropediatra" at bounding box center [542, 321] width 1026 height 11
checkbox Neuropediatra "true"
click at [53, 427] on div "Requerente * Profissional de Saúde Profissional de Saúde Paciente Nenhum result…" at bounding box center [542, 308] width 1044 height 322
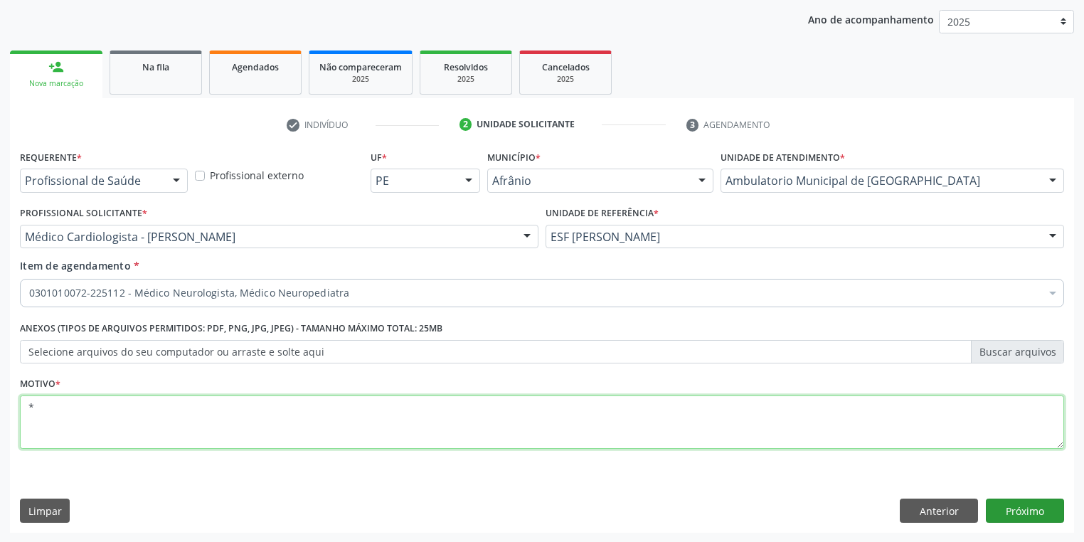
type textarea "*"
click at [1006, 506] on button "Próximo" at bounding box center [1025, 511] width 78 height 24
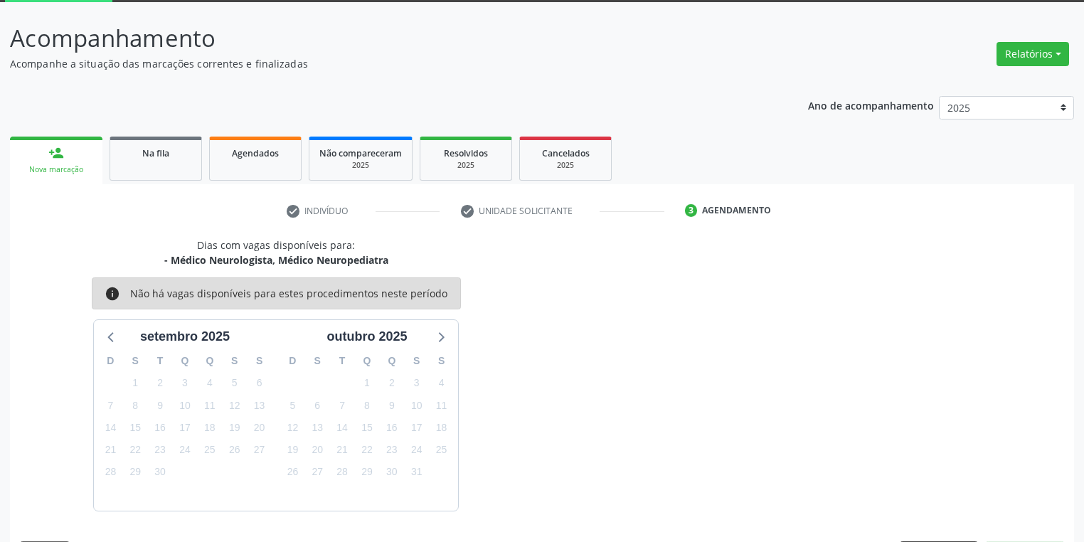
scroll to position [117, 0]
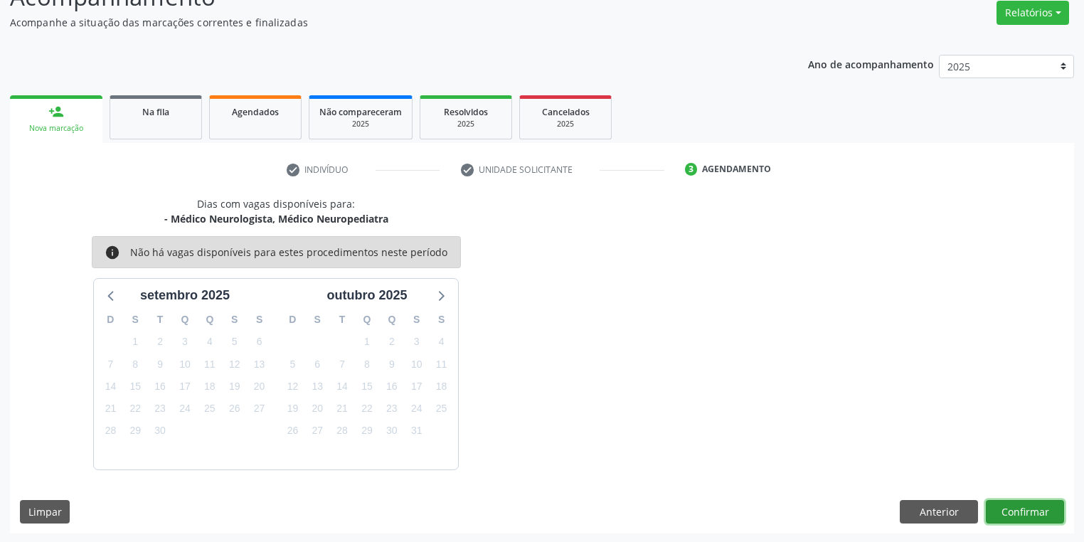
click at [1041, 512] on button "Confirmar" at bounding box center [1025, 512] width 78 height 24
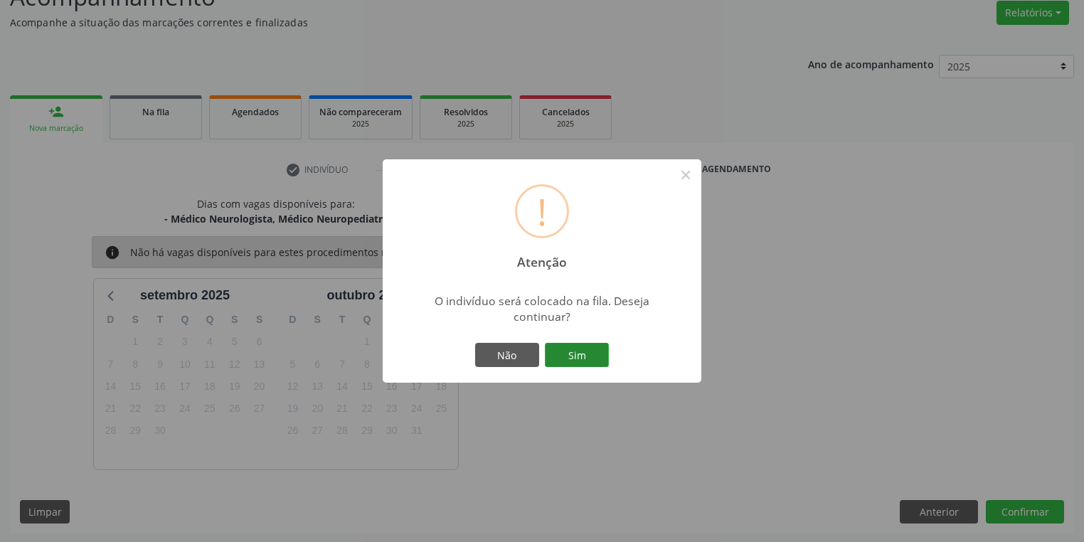
click at [565, 344] on button "Sim" at bounding box center [577, 355] width 64 height 24
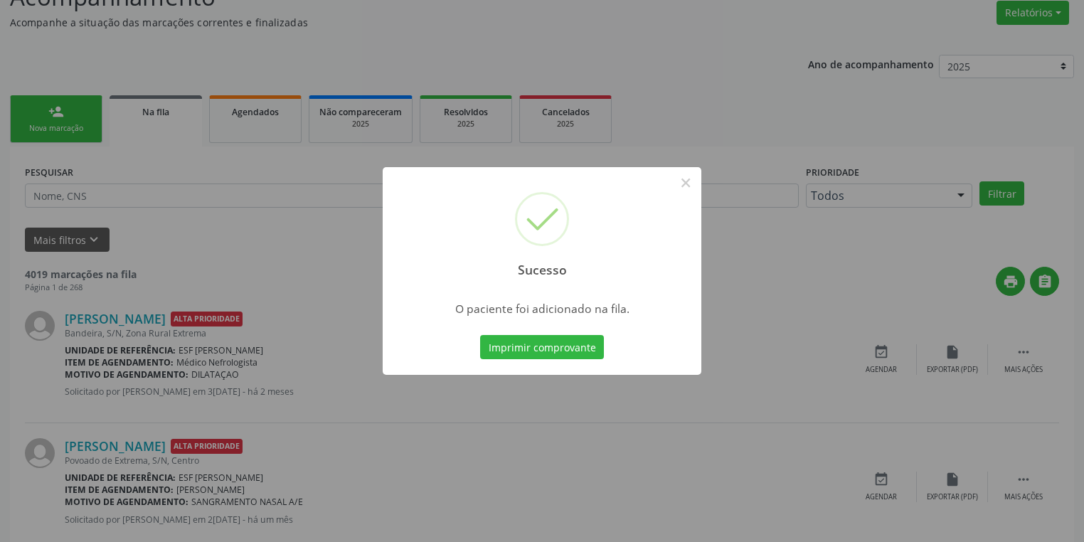
scroll to position [0, 0]
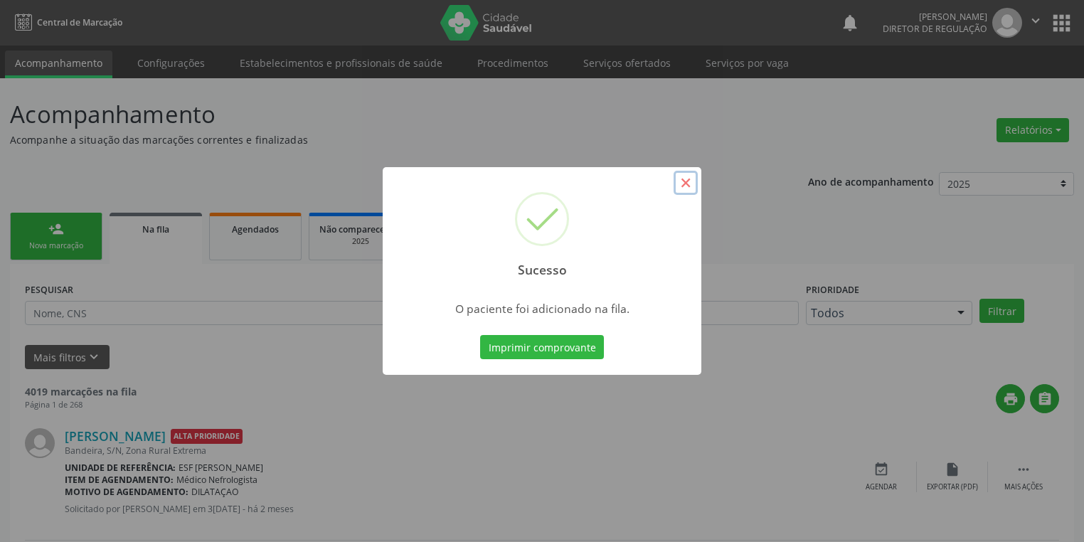
click at [686, 182] on button "×" at bounding box center [686, 183] width 24 height 24
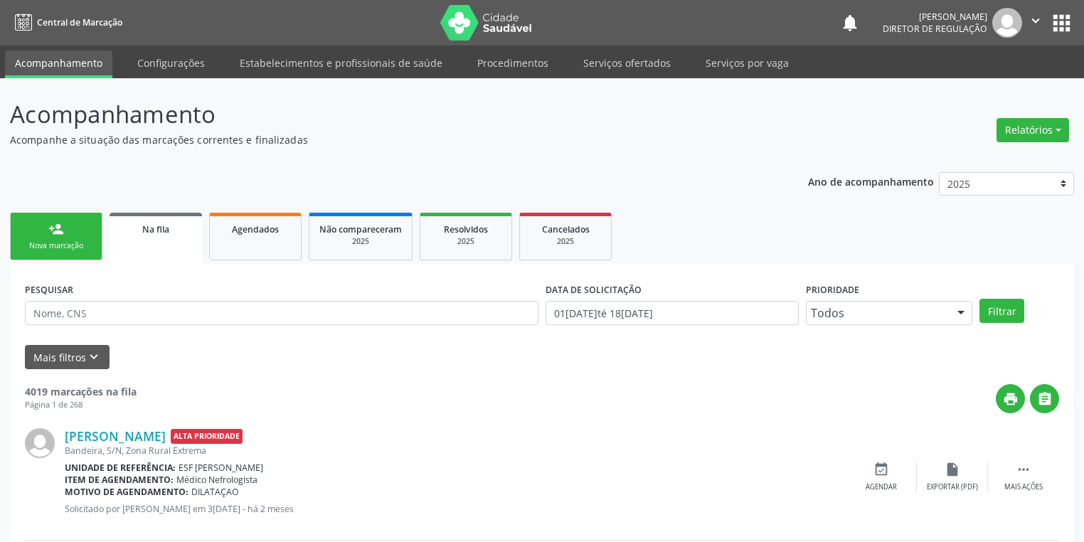
click at [63, 235] on div "person_add" at bounding box center [56, 229] width 16 height 16
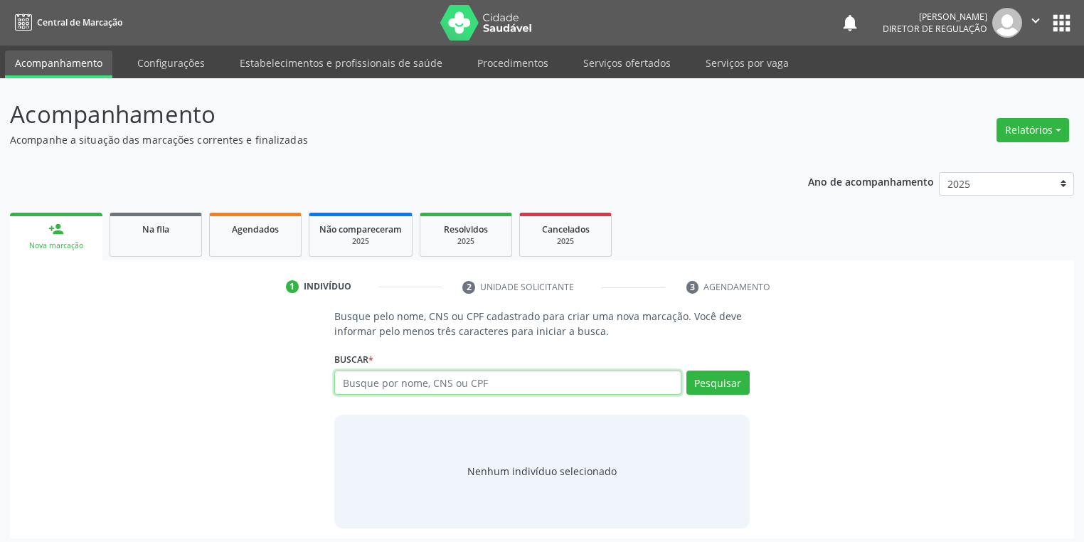
click at [405, 387] on input "text" at bounding box center [507, 383] width 347 height 24
type input "702508247919040"
click at [709, 383] on button "Pesquisar" at bounding box center [717, 383] width 63 height 24
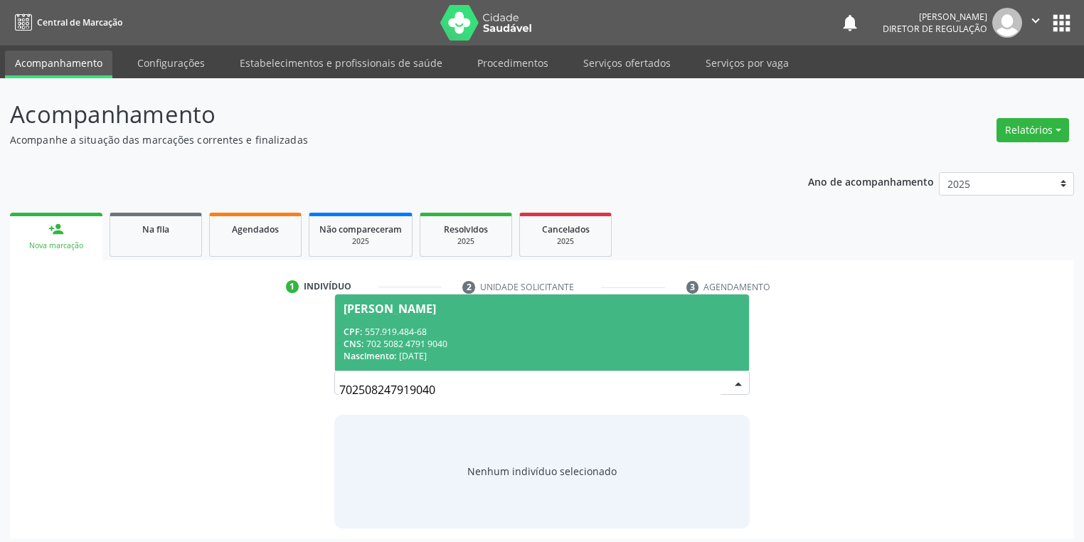
click at [472, 348] on div "CNS: 702 5082 4791 9040" at bounding box center [542, 344] width 397 height 12
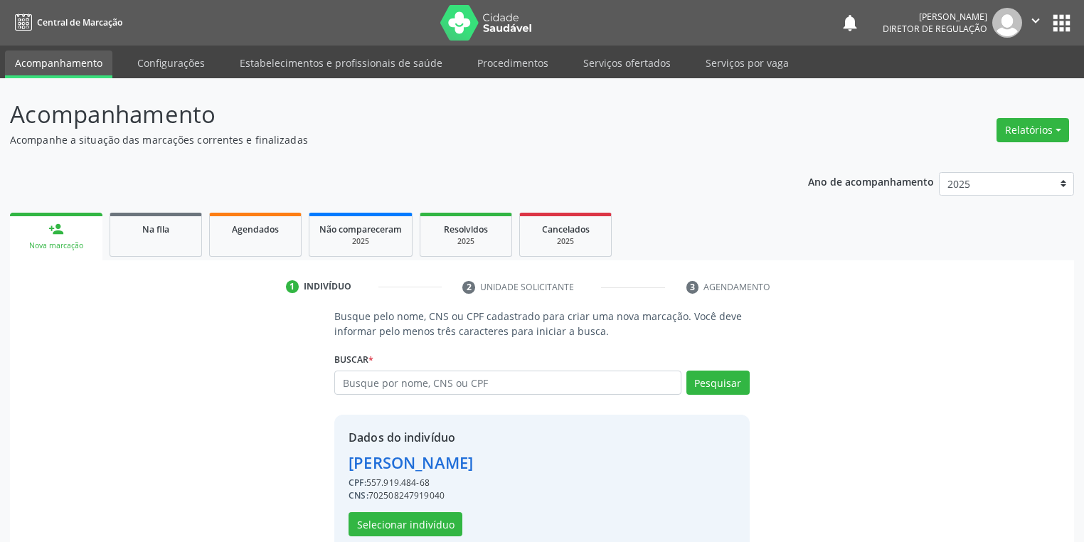
click at [362, 458] on div "Maria Jose de Sousa Coelho" at bounding box center [411, 462] width 124 height 23
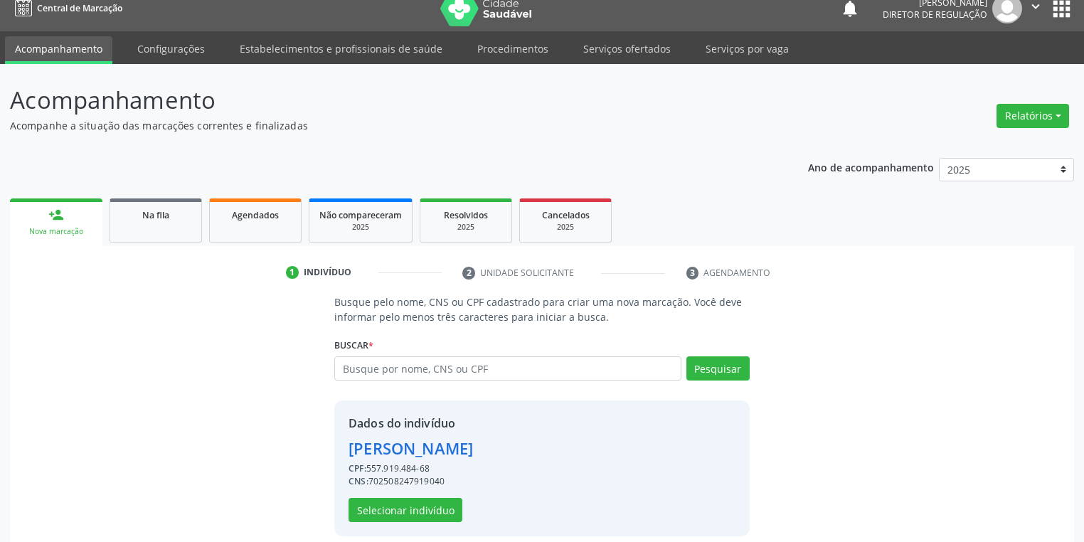
scroll to position [27, 0]
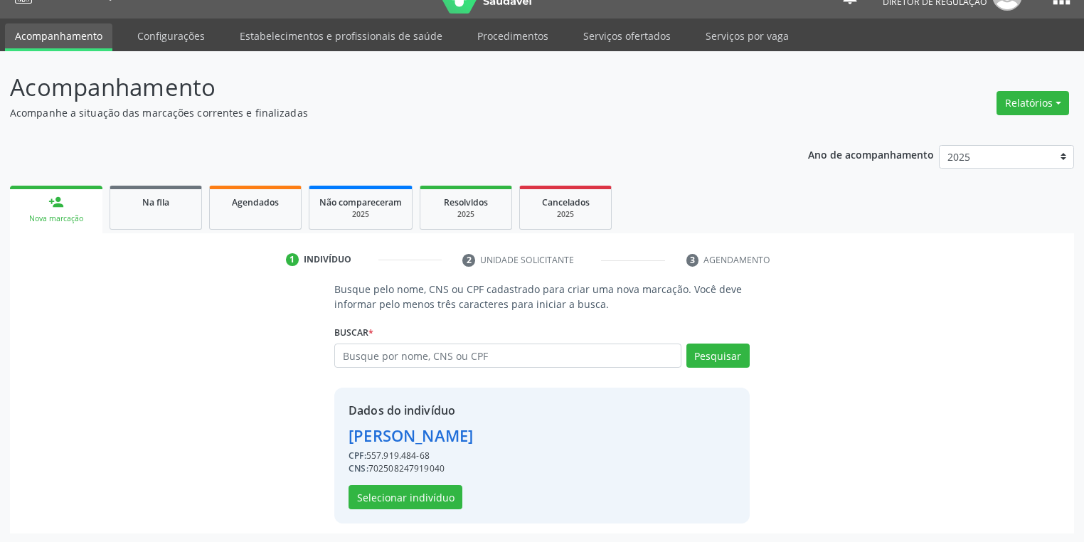
click at [432, 455] on div "CPF: 557.919.484-68" at bounding box center [411, 456] width 124 height 13
click at [408, 491] on button "Selecionar indivíduo" at bounding box center [406, 497] width 114 height 24
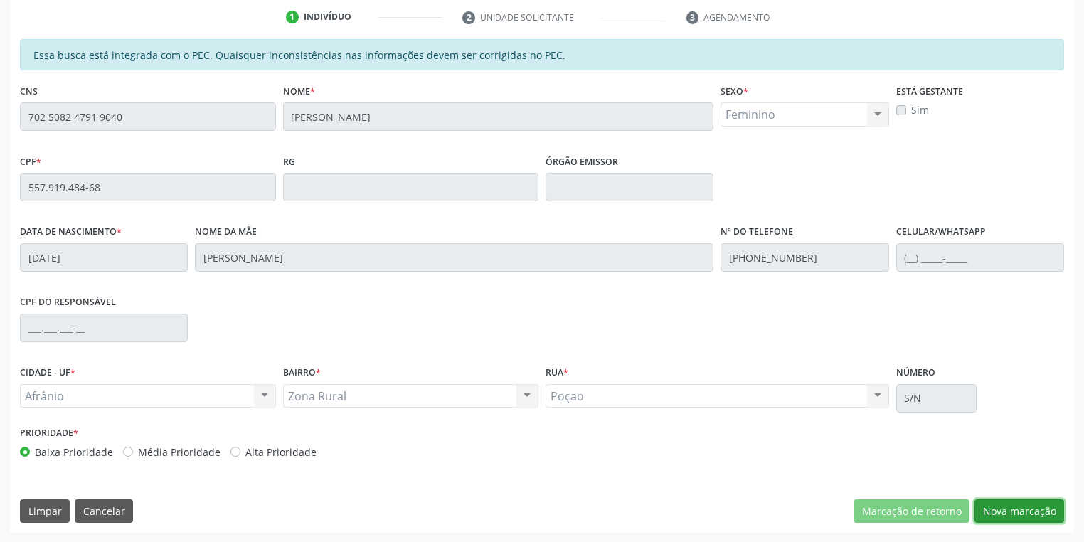
click at [1004, 519] on button "Nova marcação" at bounding box center [1019, 511] width 90 height 24
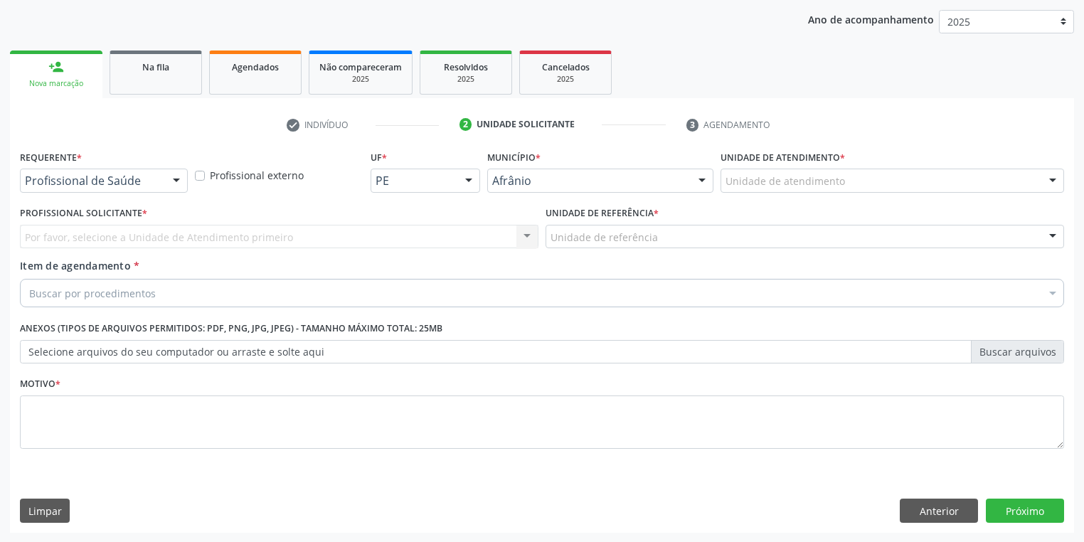
drag, startPoint x: 736, startPoint y: 186, endPoint x: 735, endPoint y: 202, distance: 16.4
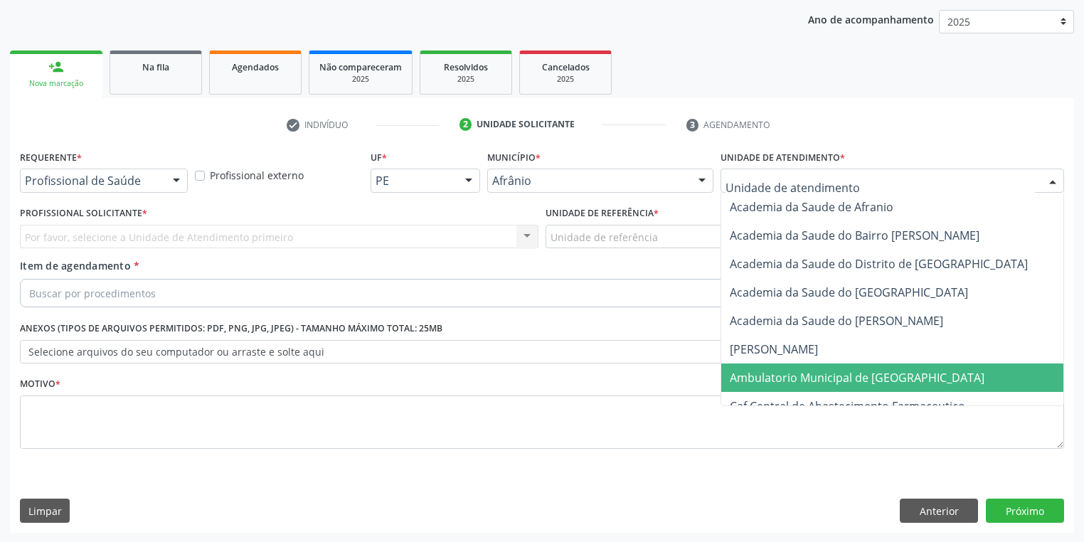
click at [758, 373] on span "Ambulatorio Municipal de [GEOGRAPHIC_DATA]" at bounding box center [857, 378] width 255 height 16
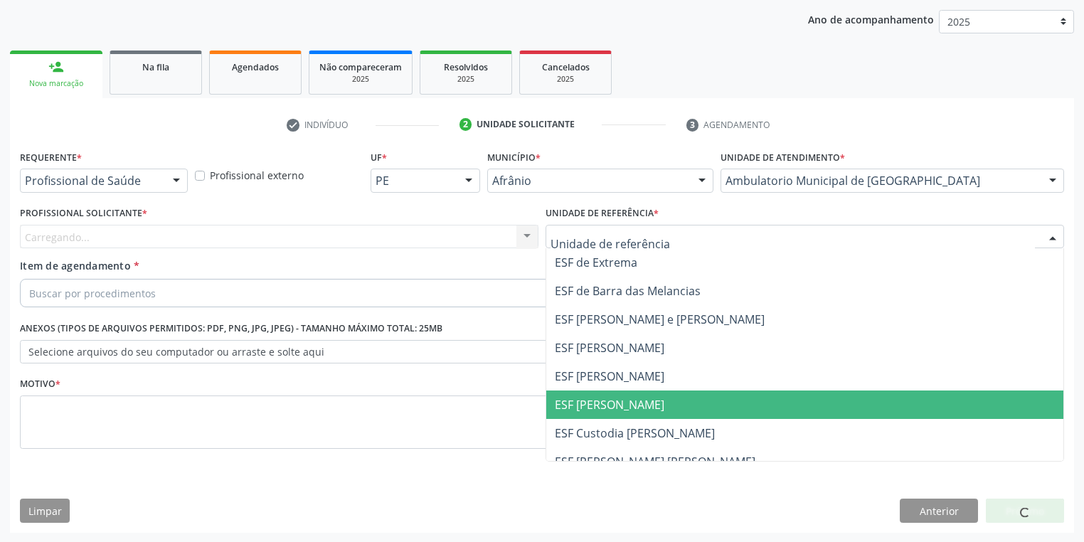
click at [596, 408] on span "ESF [PERSON_NAME]" at bounding box center [610, 405] width 110 height 16
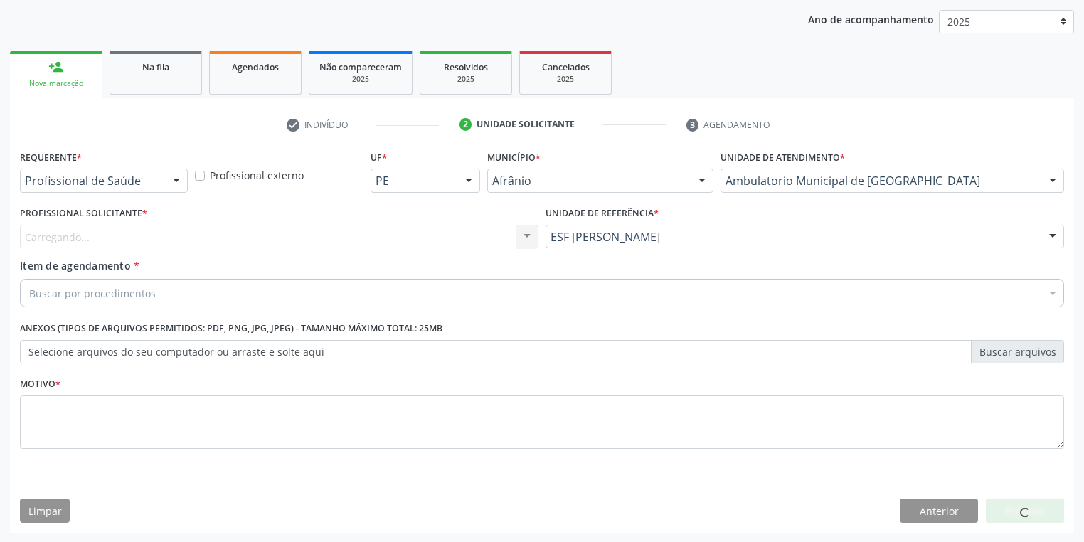
click at [105, 228] on div "Carregando... Nenhum resultado encontrado para: " " Não há nenhuma opção para s…" at bounding box center [279, 237] width 519 height 24
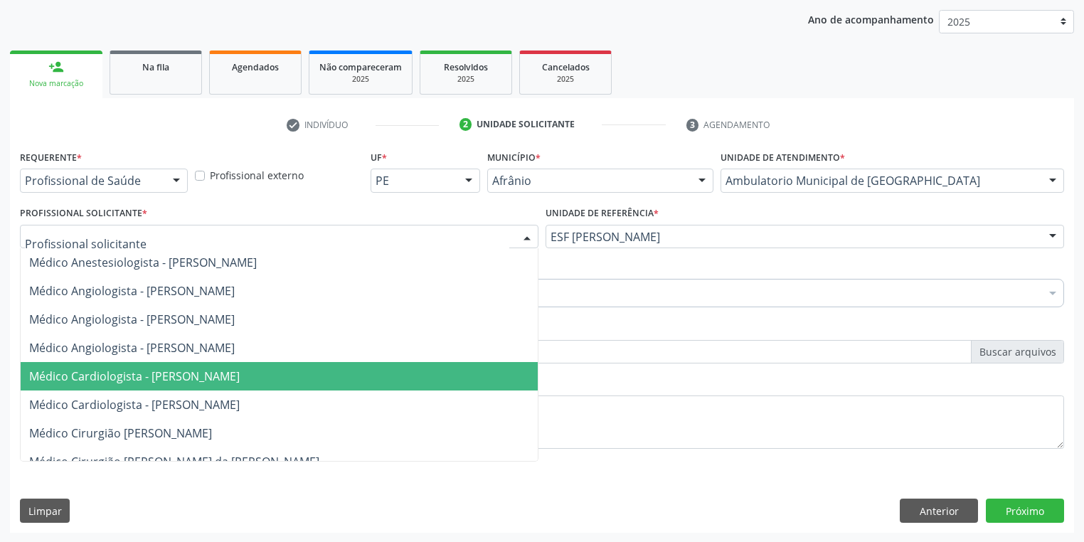
click at [144, 375] on span "Médico Cardiologista - [PERSON_NAME]" at bounding box center [134, 376] width 211 height 16
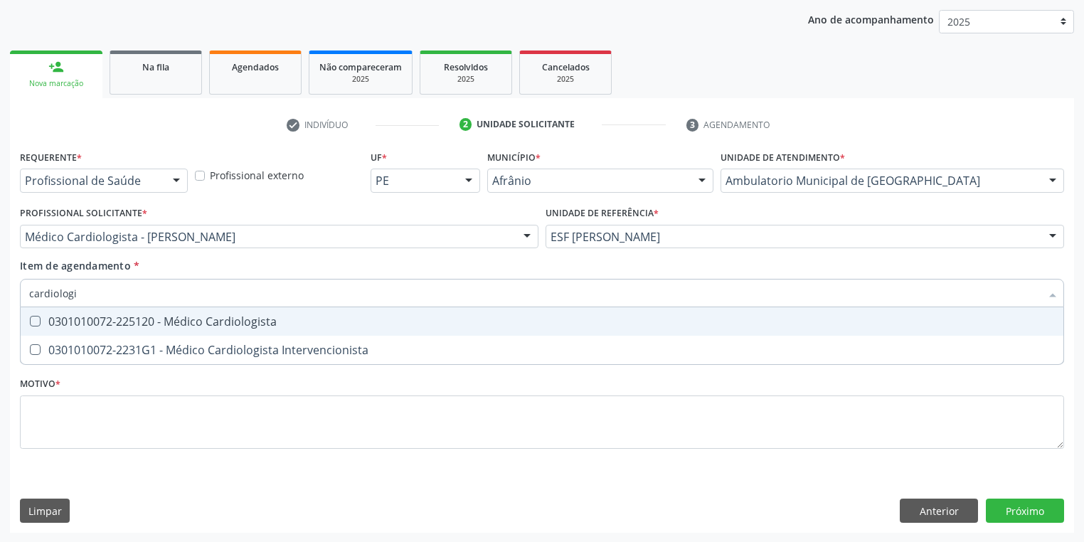
type input "cardiologis"
click at [124, 322] on div "0301010072-225120 - Médico Cardiologista" at bounding box center [542, 321] width 1026 height 11
checkbox Cardiologista "true"
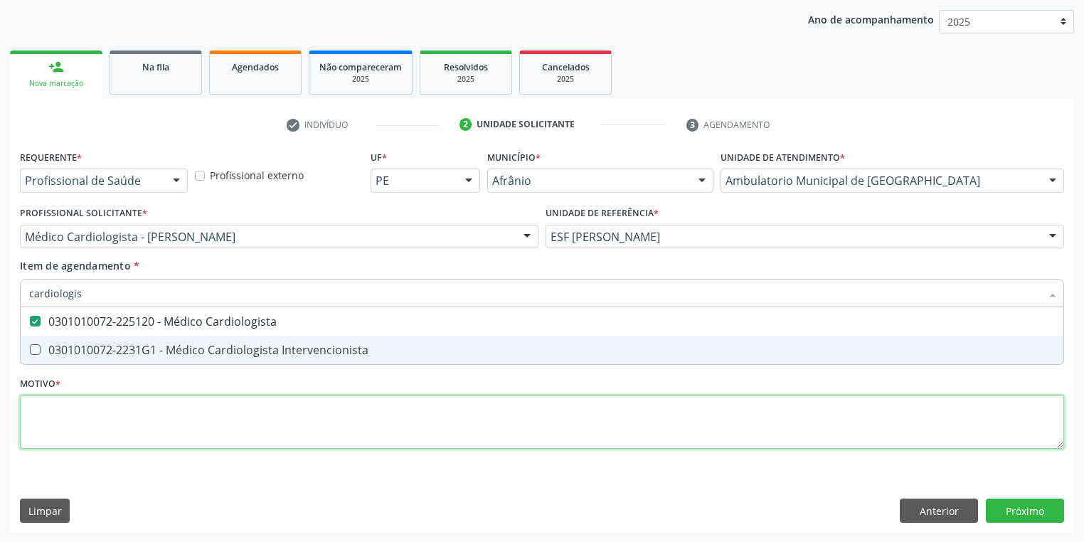
click at [88, 409] on div "Requerente * Profissional de Saúde Profissional de Saúde Paciente Nenhum result…" at bounding box center [542, 308] width 1044 height 322
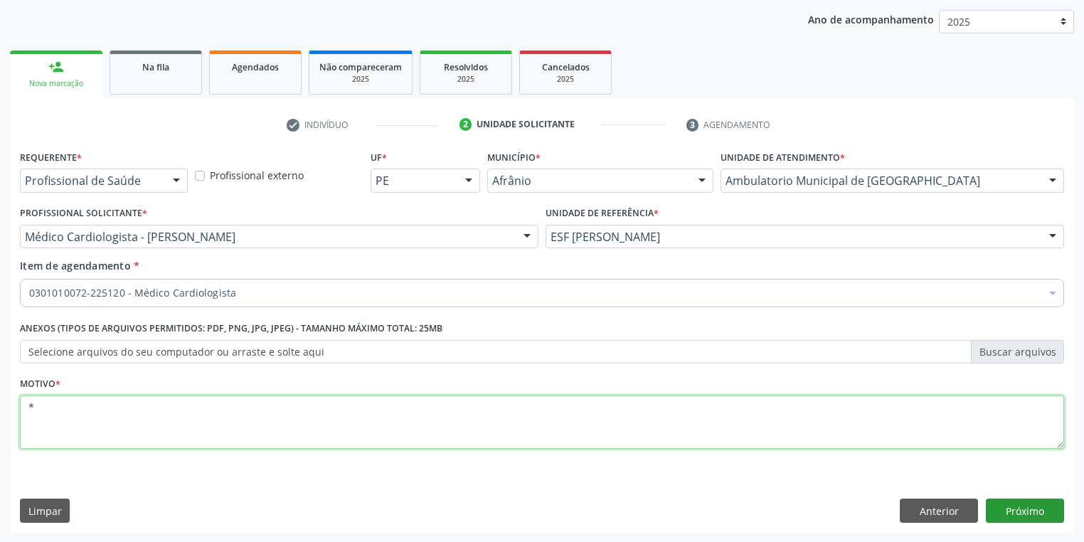
type textarea "*"
click at [1013, 502] on button "Próximo" at bounding box center [1025, 511] width 78 height 24
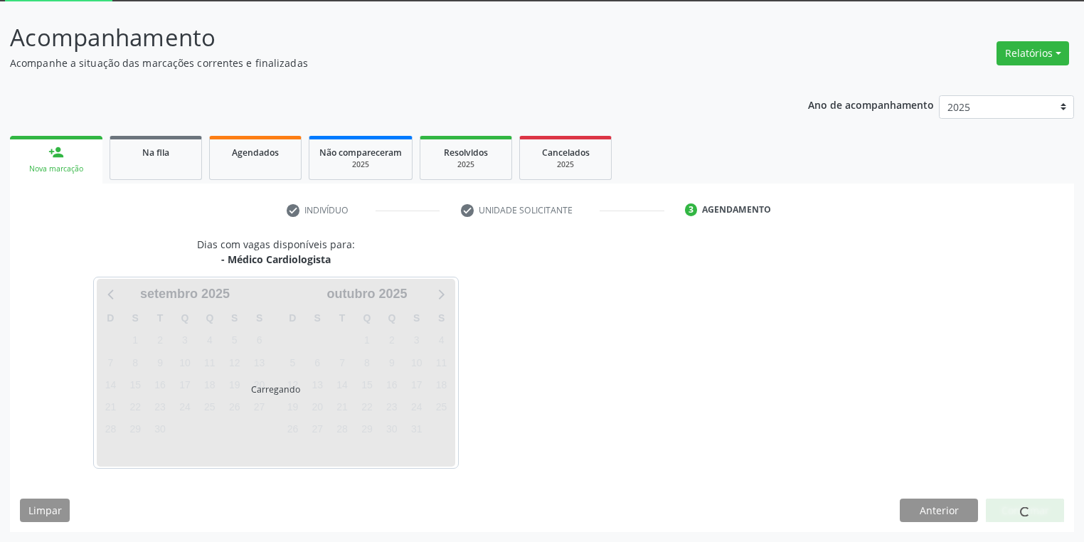
scroll to position [76, 0]
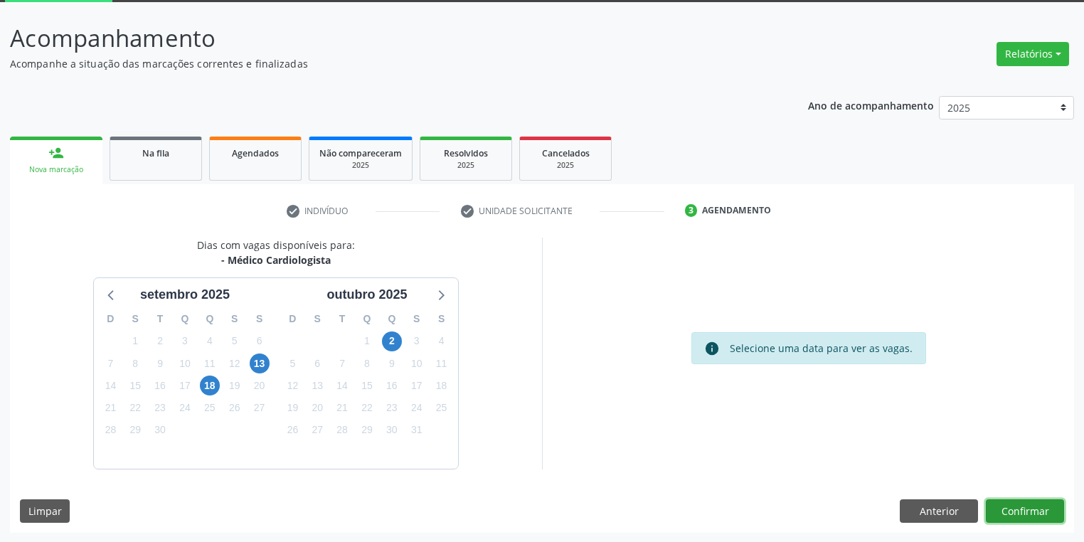
click at [1003, 510] on button "Confirmar" at bounding box center [1025, 511] width 78 height 24
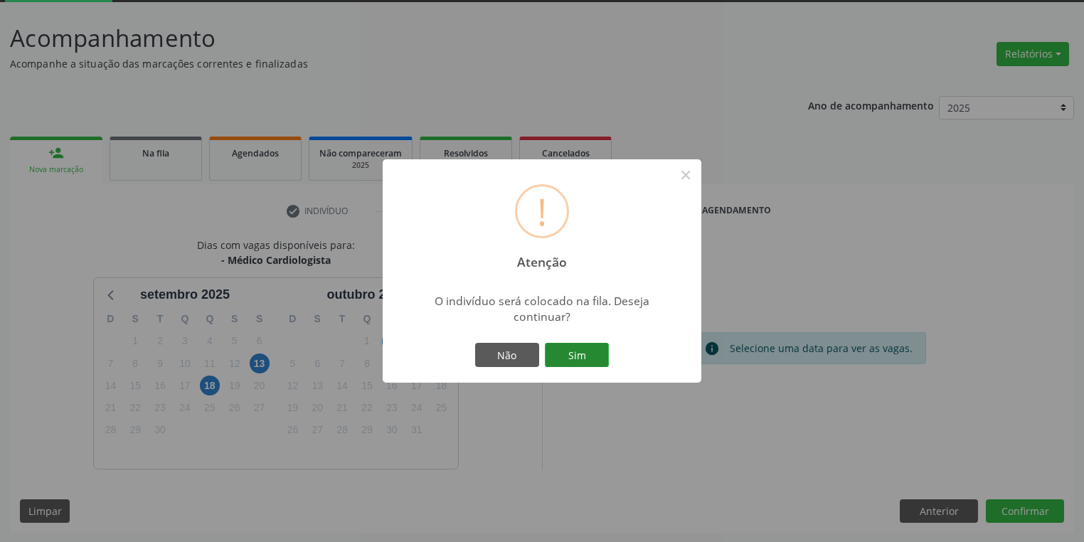
click at [576, 350] on button "Sim" at bounding box center [577, 355] width 64 height 24
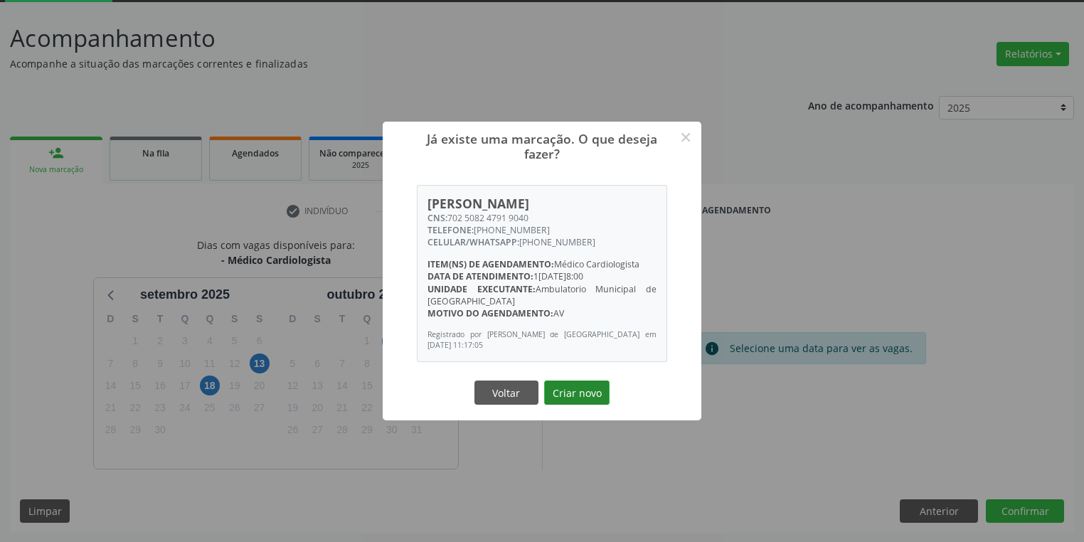
click at [575, 390] on button "Criar novo" at bounding box center [576, 393] width 65 height 24
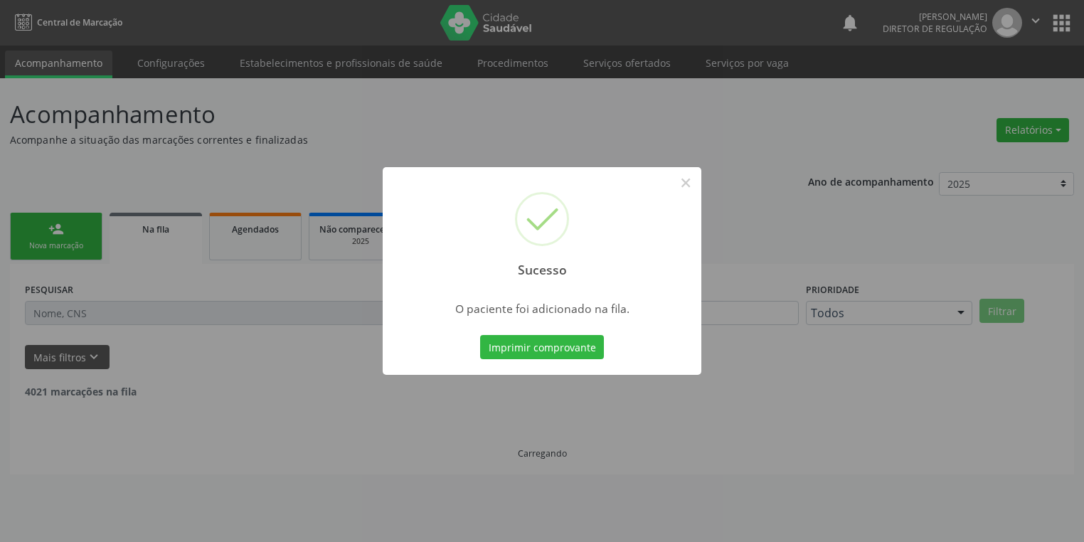
scroll to position [0, 0]
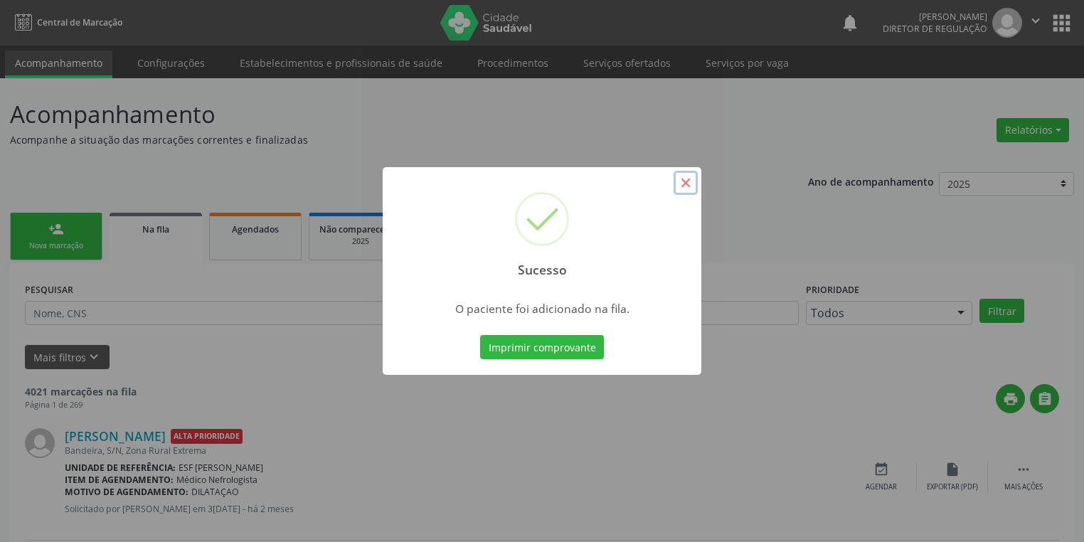
click at [684, 180] on button "×" at bounding box center [686, 183] width 24 height 24
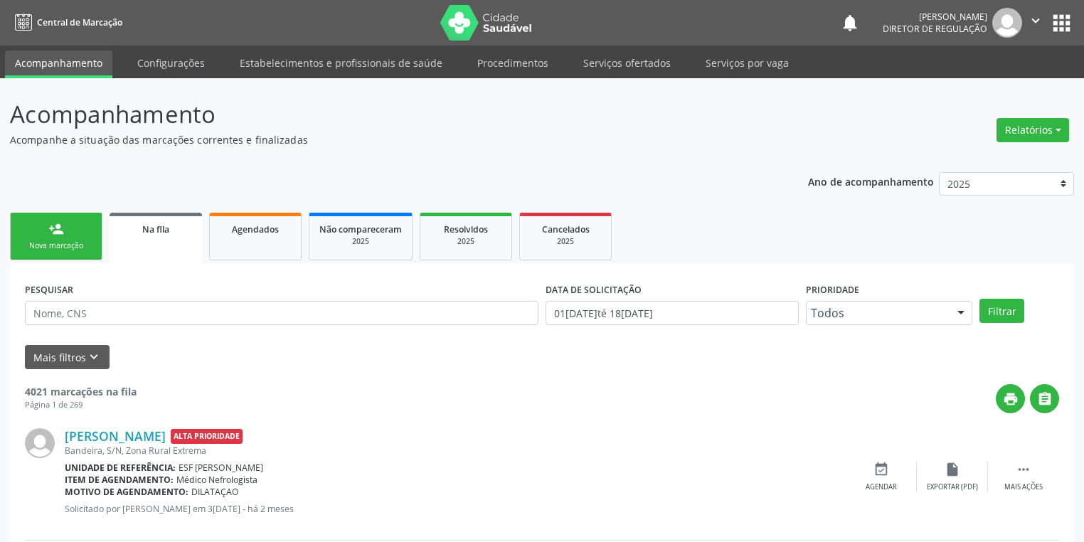
click at [66, 236] on link "person_add Nova marcação" at bounding box center [56, 237] width 92 height 48
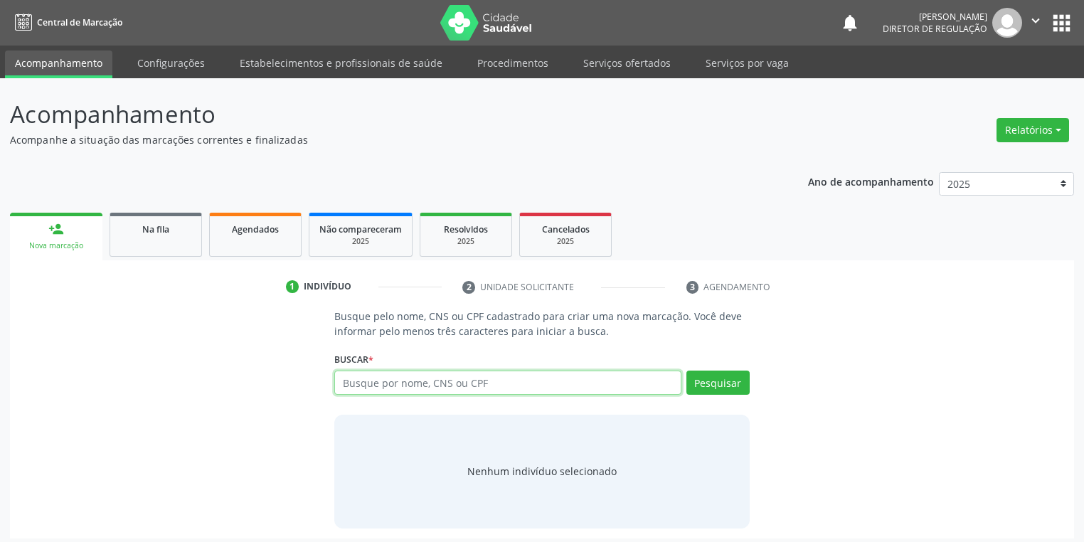
click at [370, 373] on input "text" at bounding box center [507, 383] width 347 height 24
type input "700006617114900"
click at [728, 382] on button "Pesquisar" at bounding box center [717, 383] width 63 height 24
click at [523, 472] on div "Nenhum indivíduo selecionado" at bounding box center [541, 471] width 149 height 15
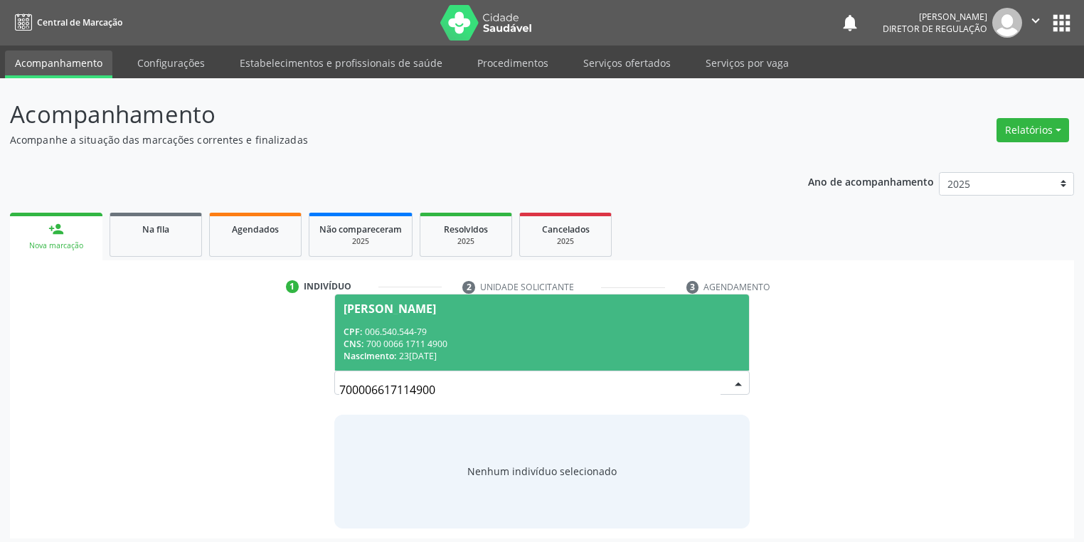
click at [440, 339] on div "CNS: 700 0066 1711 4900" at bounding box center [542, 344] width 397 height 12
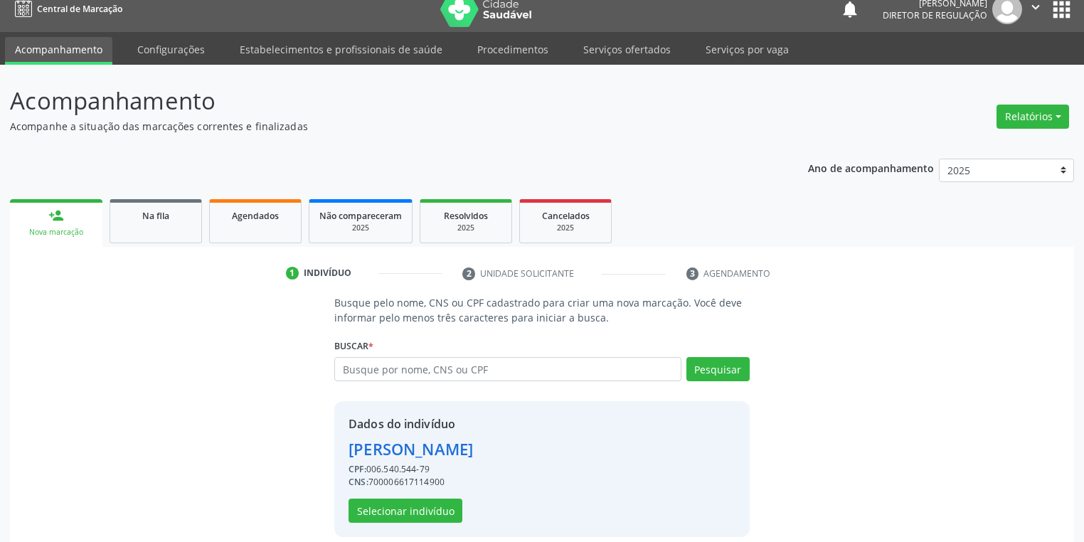
scroll to position [27, 0]
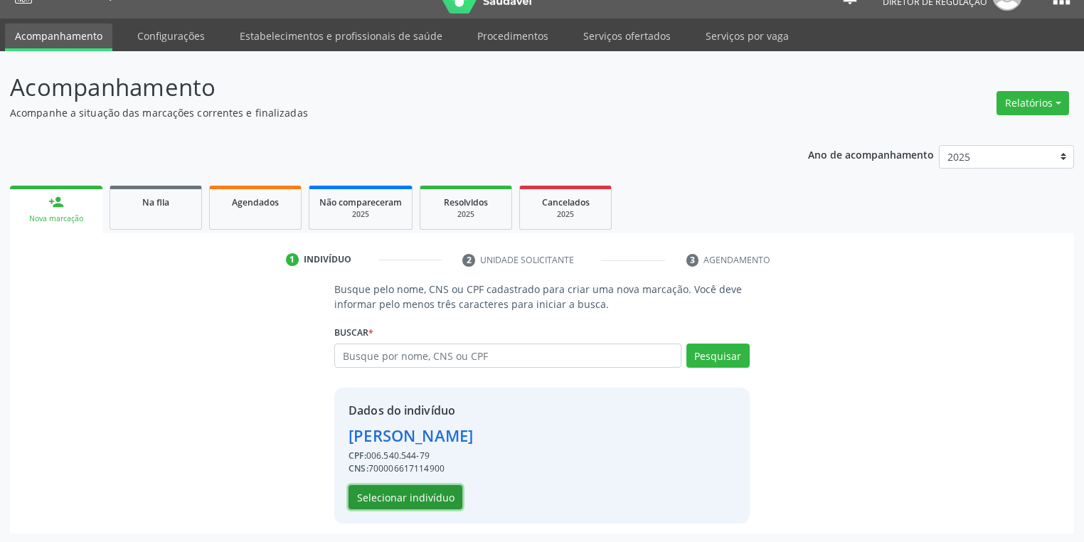
click at [408, 495] on button "Selecionar indivíduo" at bounding box center [406, 497] width 114 height 24
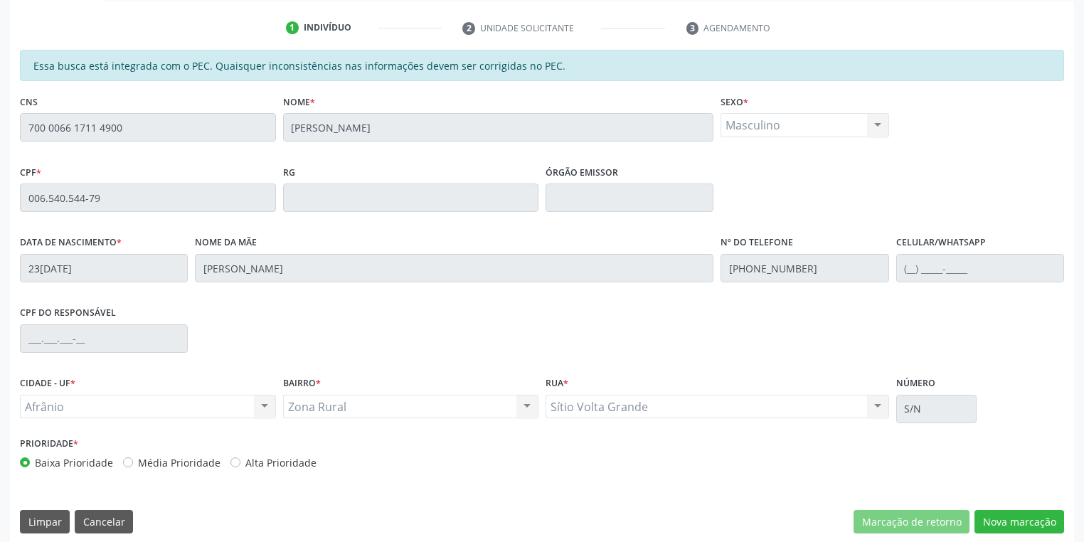
scroll to position [270, 0]
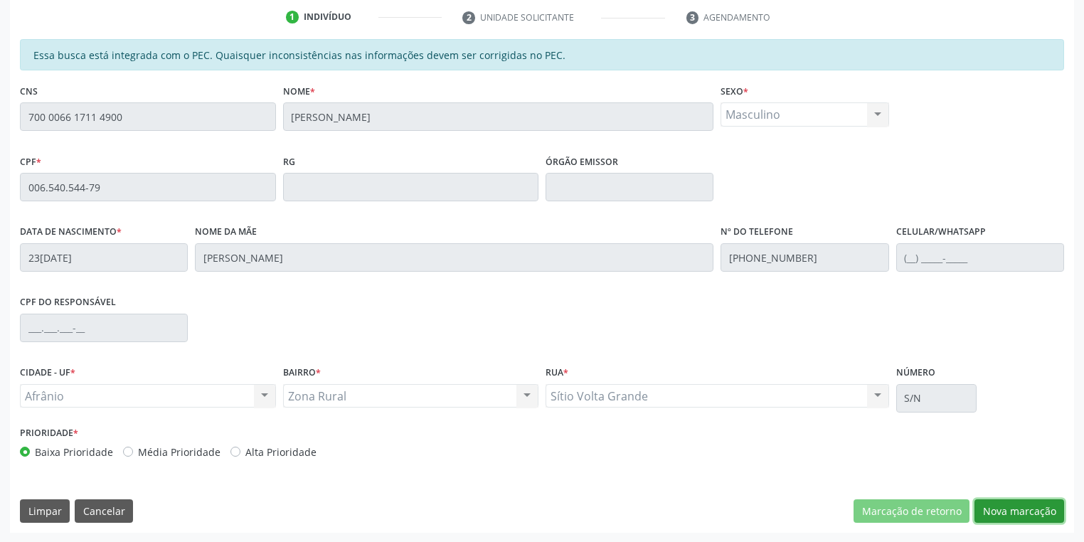
click at [994, 506] on button "Nova marcação" at bounding box center [1019, 511] width 90 height 24
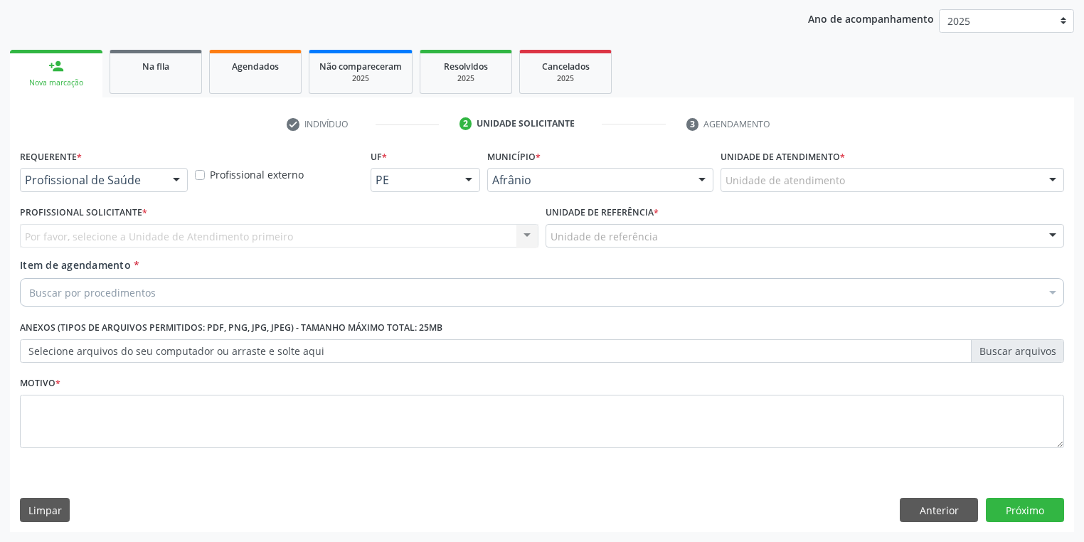
scroll to position [162, 0]
click at [750, 191] on div "Unidade de atendimento" at bounding box center [893, 181] width 344 height 24
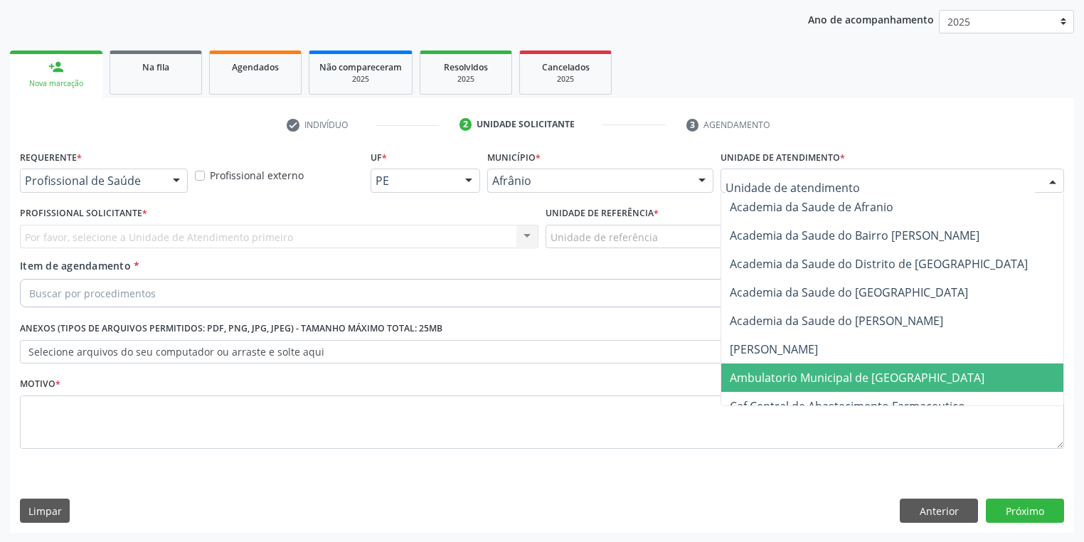
click at [777, 381] on span "Ambulatorio Municipal de [GEOGRAPHIC_DATA]" at bounding box center [857, 378] width 255 height 16
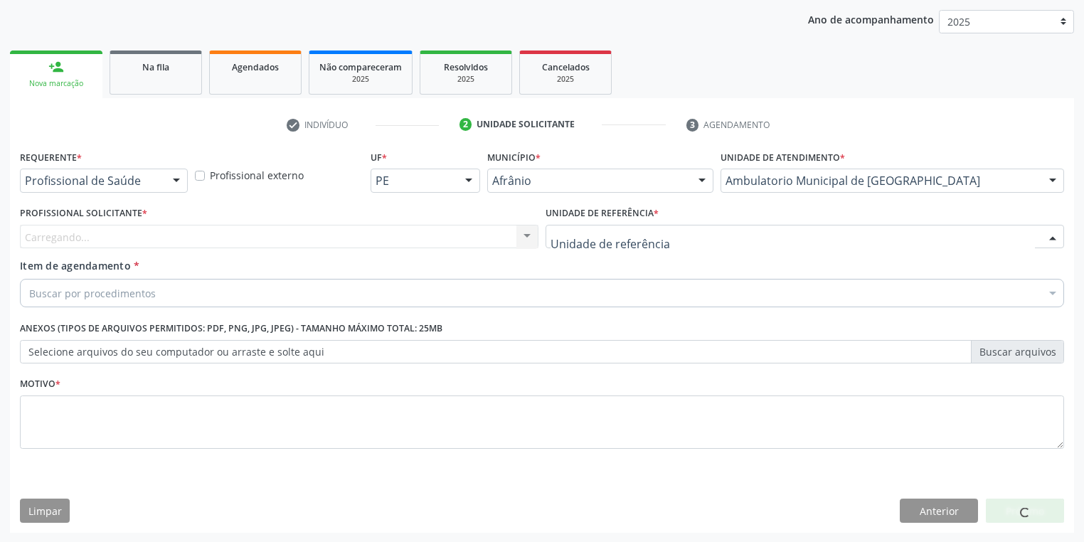
click at [566, 245] on div at bounding box center [805, 237] width 519 height 24
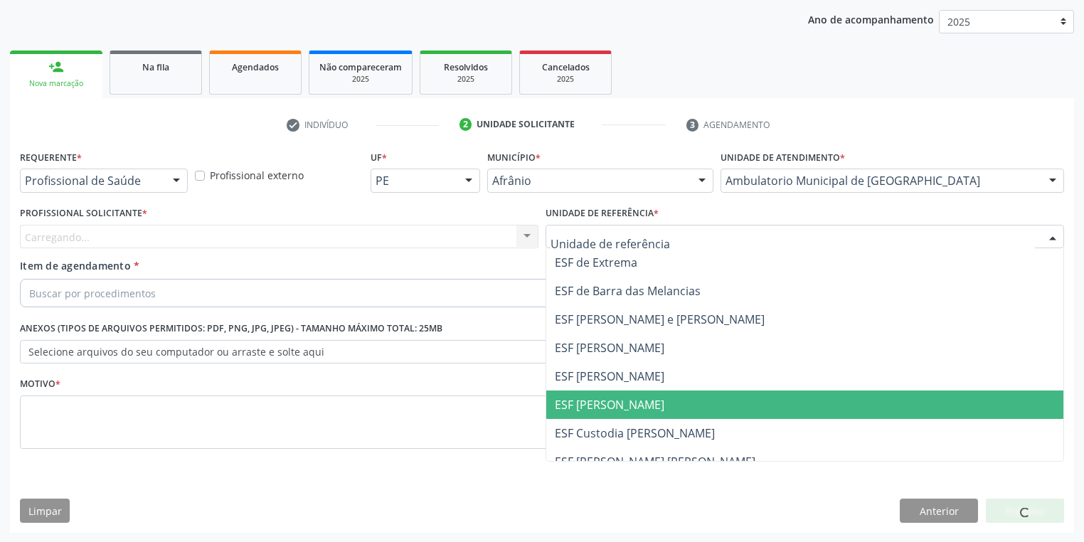
click at [588, 407] on span "ESF [PERSON_NAME]" at bounding box center [610, 405] width 110 height 16
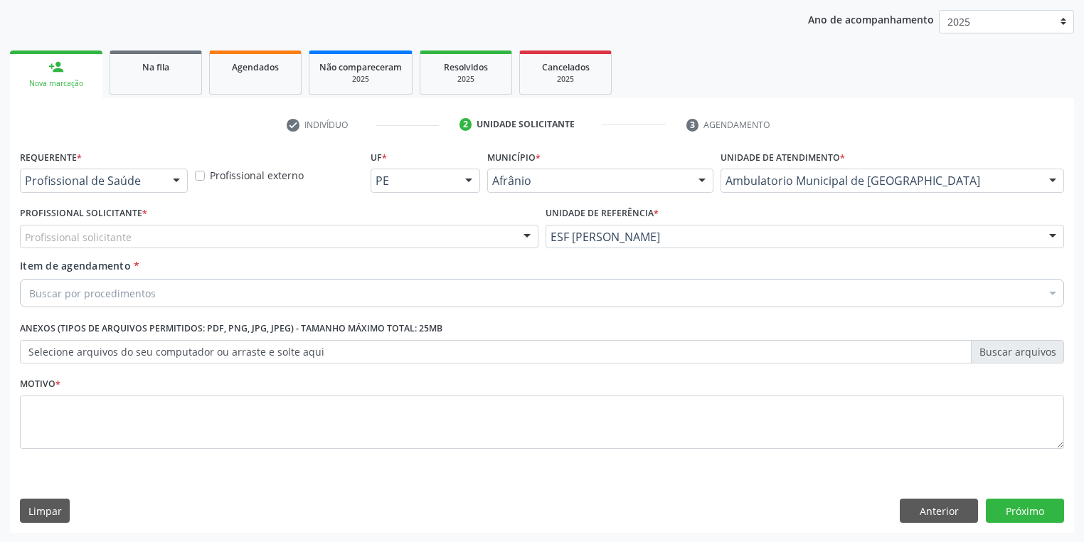
click at [91, 244] on div "Profissional solicitante" at bounding box center [279, 237] width 519 height 24
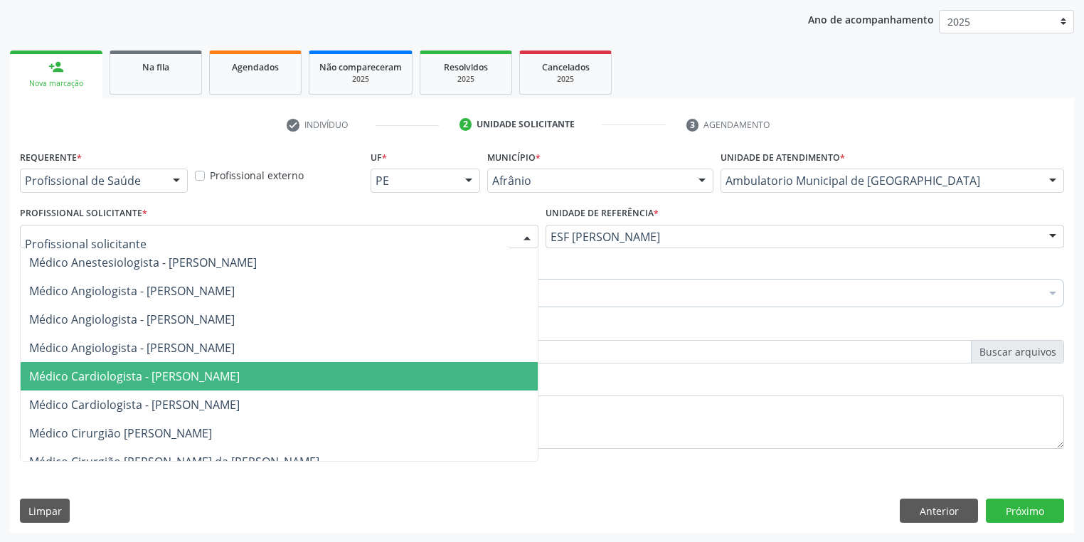
click at [128, 371] on span "Médico Cardiologista - [PERSON_NAME]" at bounding box center [134, 376] width 211 height 16
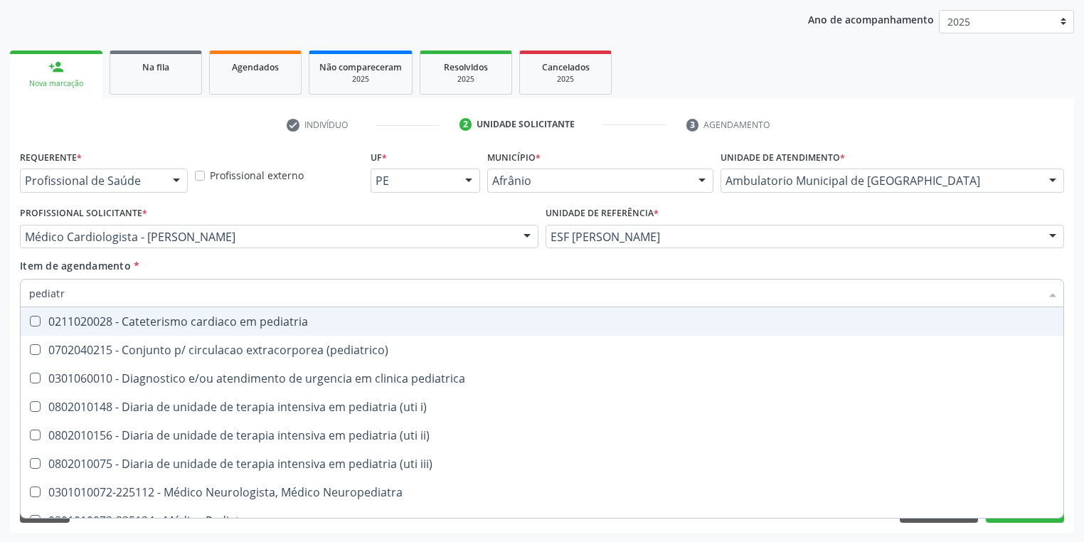
type input "pediatra"
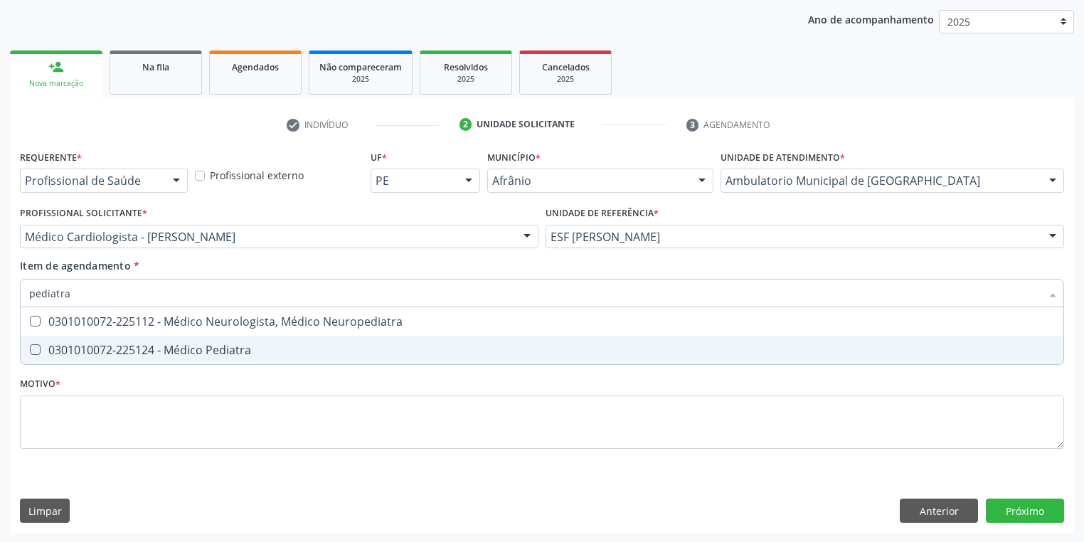
click at [106, 349] on div "0301010072-225124 - Médico Pediatra" at bounding box center [542, 349] width 1026 height 11
checkbox Pediatra "true"
click at [70, 433] on div "Requerente * Profissional de Saúde Profissional de Saúde Paciente Nenhum result…" at bounding box center [542, 308] width 1044 height 322
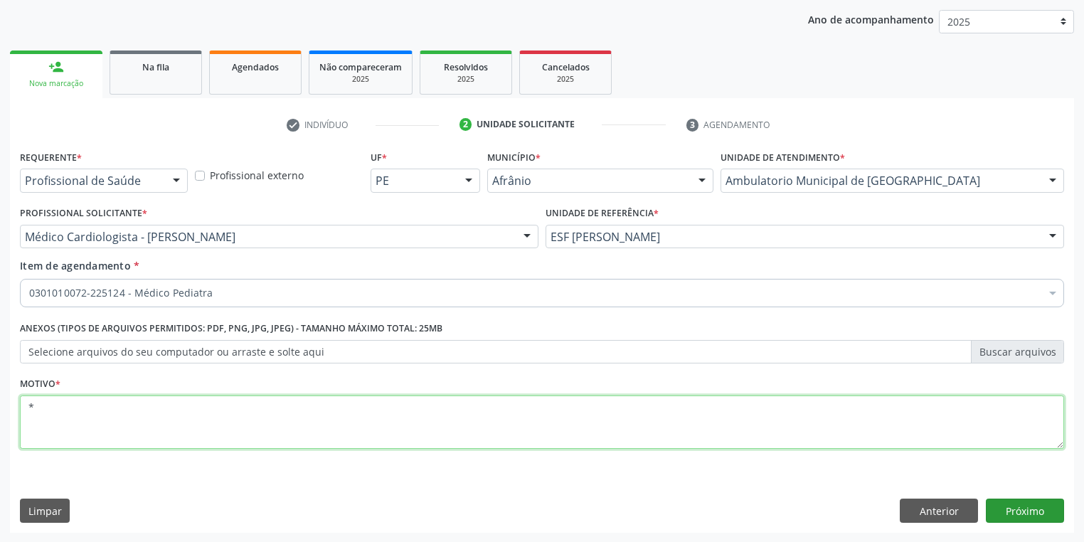
type textarea "*"
click at [1021, 511] on button "Próximo" at bounding box center [1025, 511] width 78 height 24
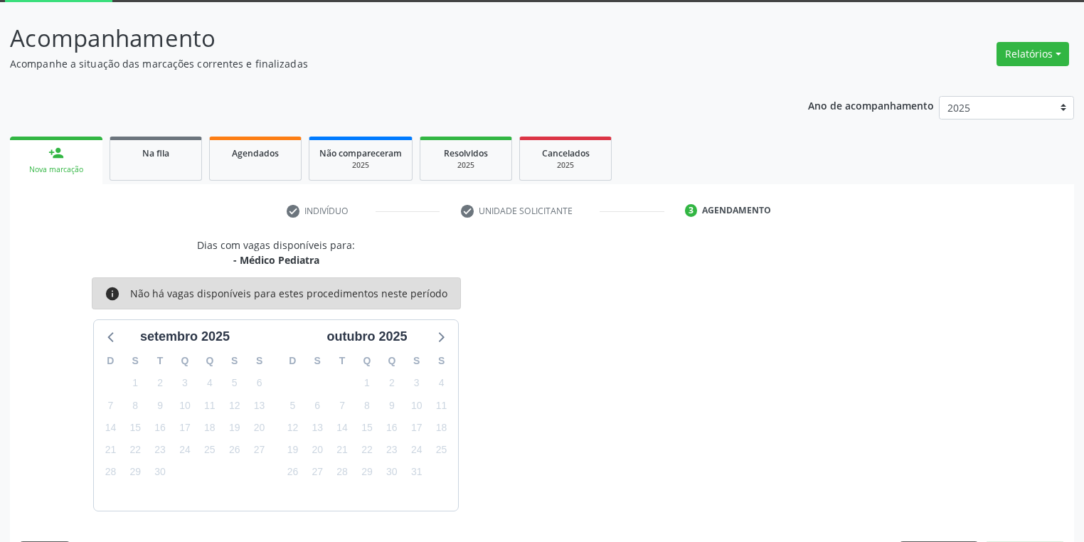
scroll to position [117, 0]
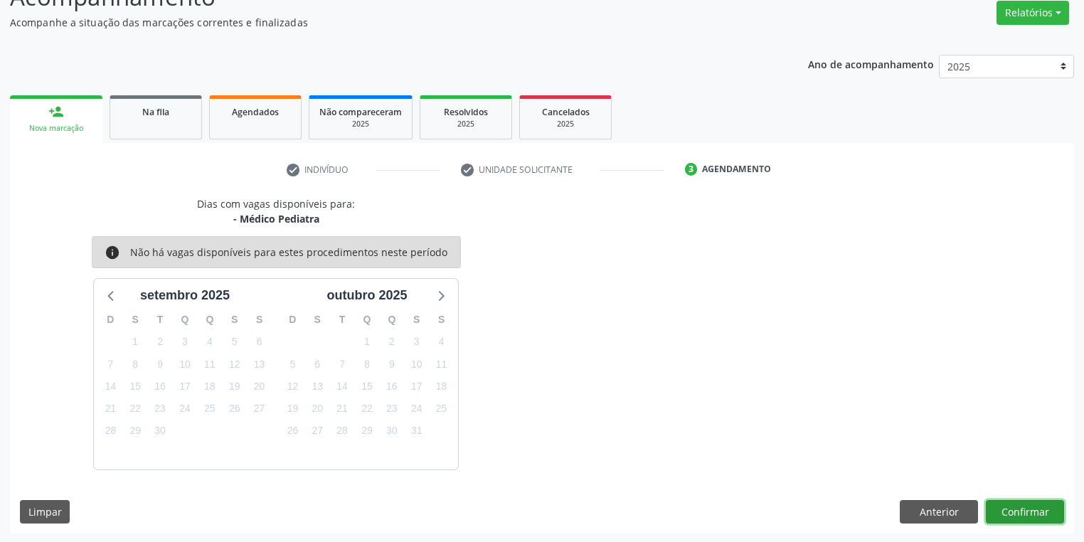
click at [1033, 509] on button "Confirmar" at bounding box center [1025, 512] width 78 height 24
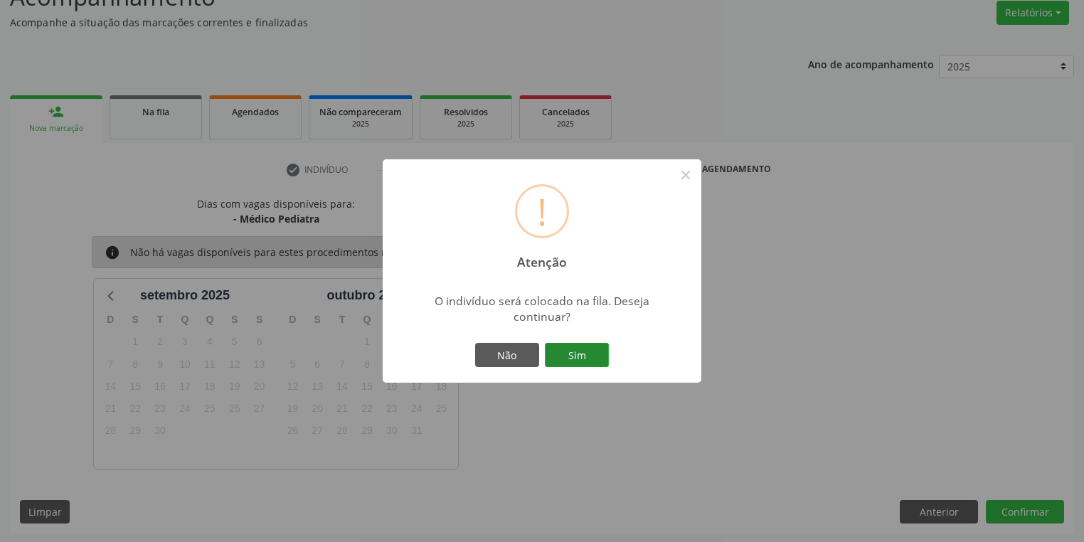
click at [592, 357] on button "Sim" at bounding box center [577, 355] width 64 height 24
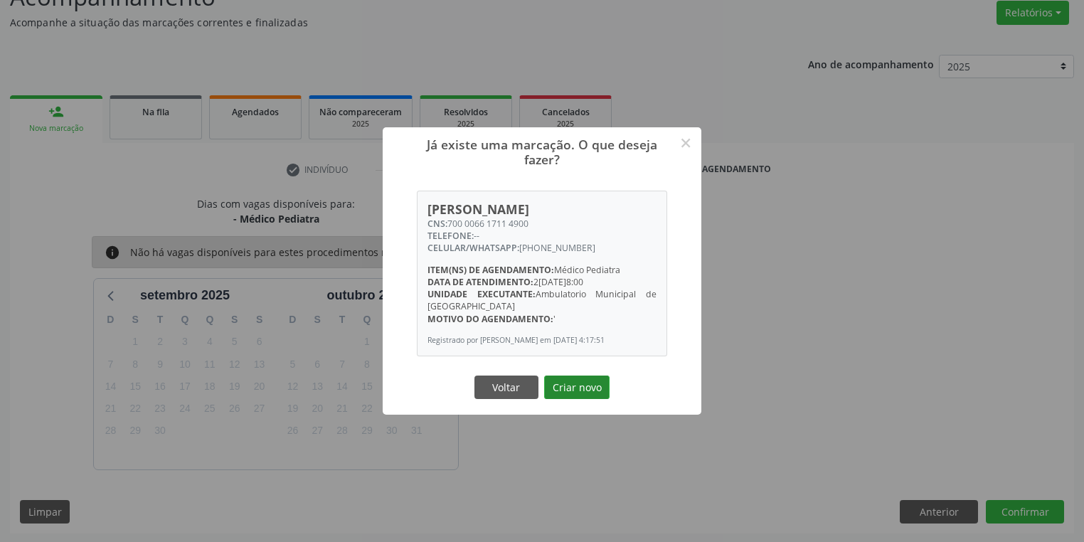
click at [587, 378] on button "Criar novo" at bounding box center [576, 388] width 65 height 24
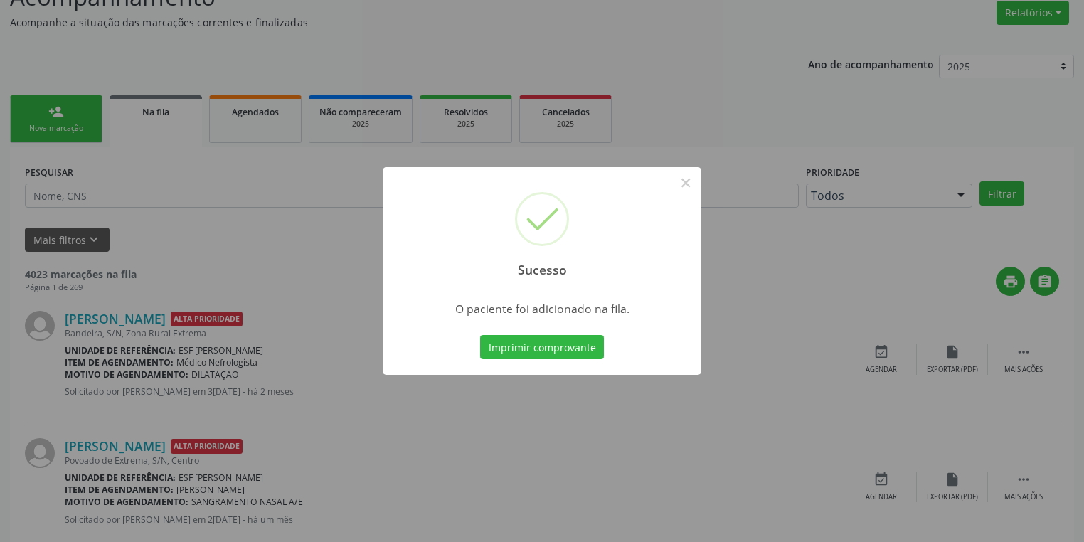
scroll to position [0, 0]
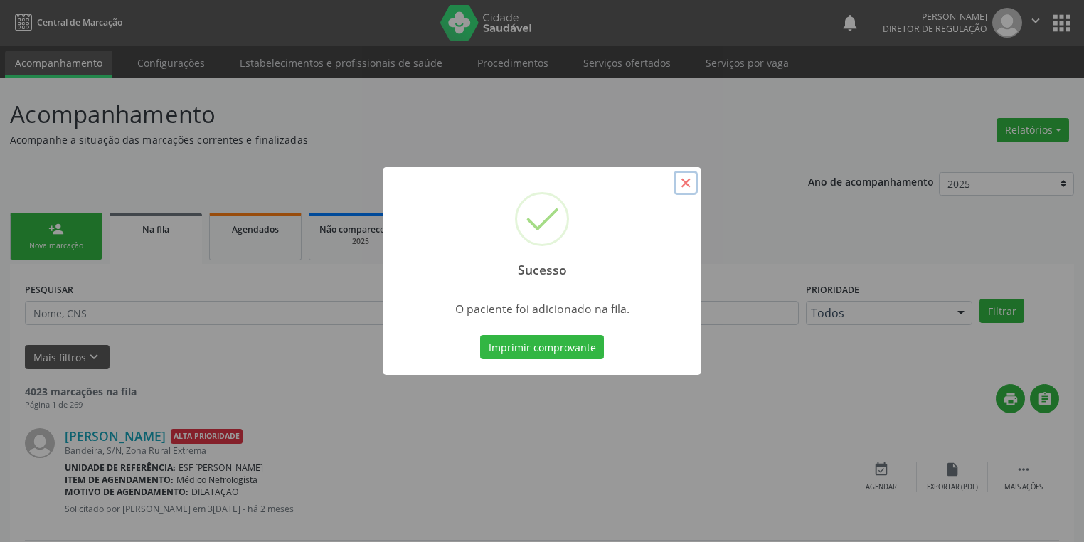
click at [685, 181] on button "×" at bounding box center [686, 183] width 24 height 24
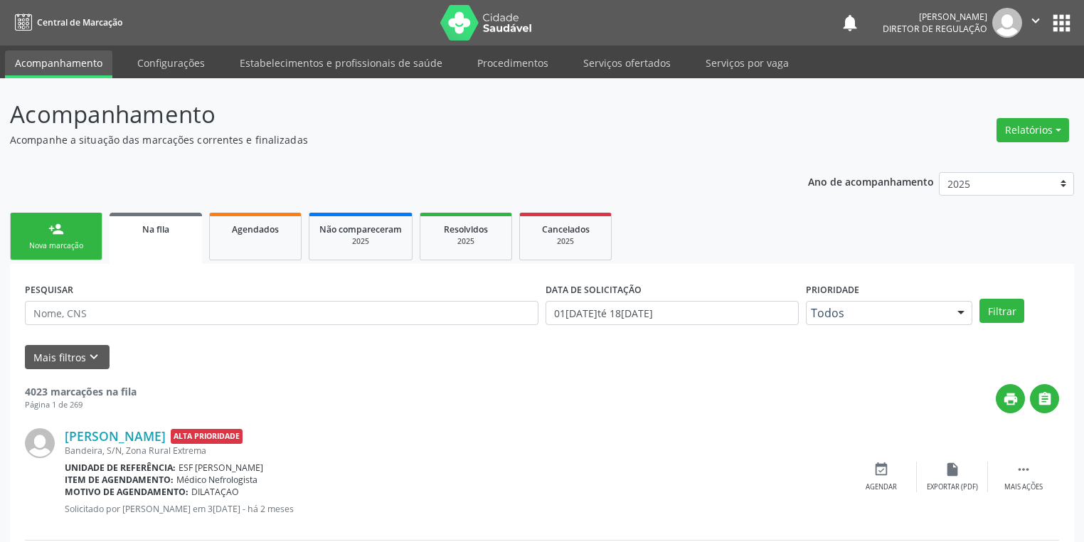
click at [80, 238] on link "person_add Nova marcação" at bounding box center [56, 237] width 92 height 48
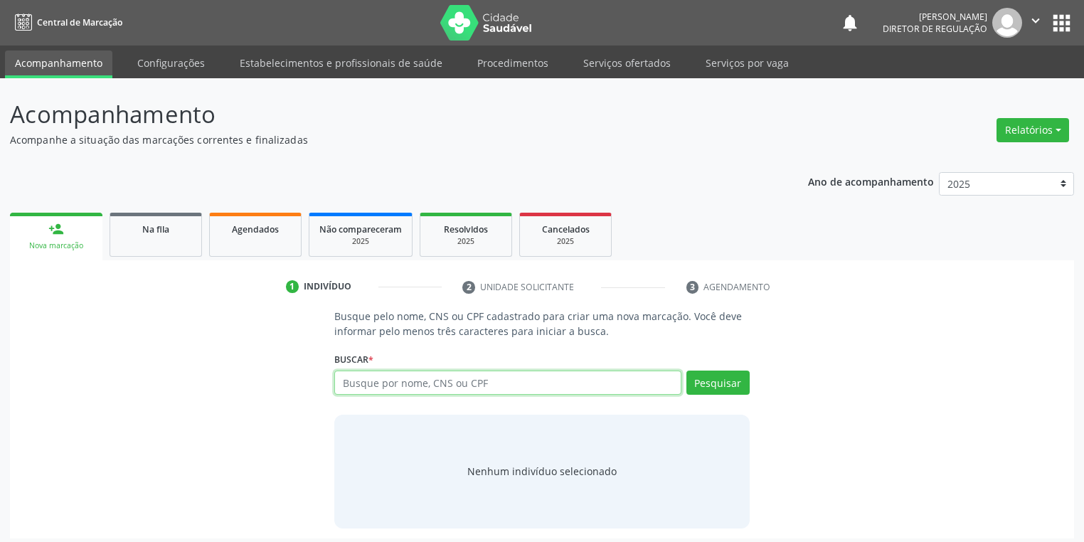
click at [370, 387] on input "text" at bounding box center [507, 383] width 347 height 24
type input "700203421656423"
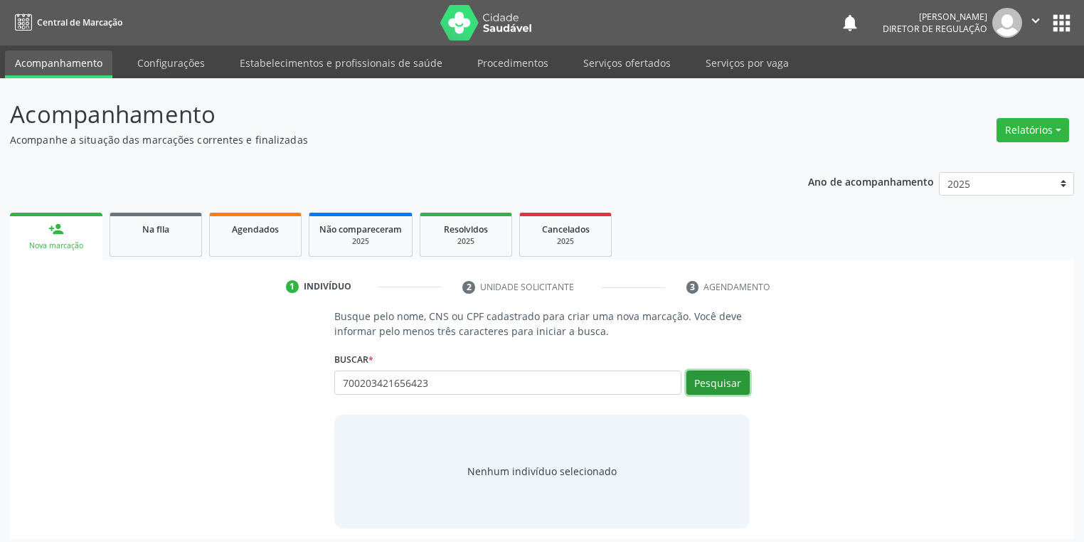
click at [731, 380] on button "Pesquisar" at bounding box center [717, 383] width 63 height 24
click at [523, 469] on div "Nenhum indivíduo selecionado" at bounding box center [541, 471] width 149 height 15
click at [511, 486] on div "Nenhum indivíduo selecionado" at bounding box center [541, 472] width 415 height 114
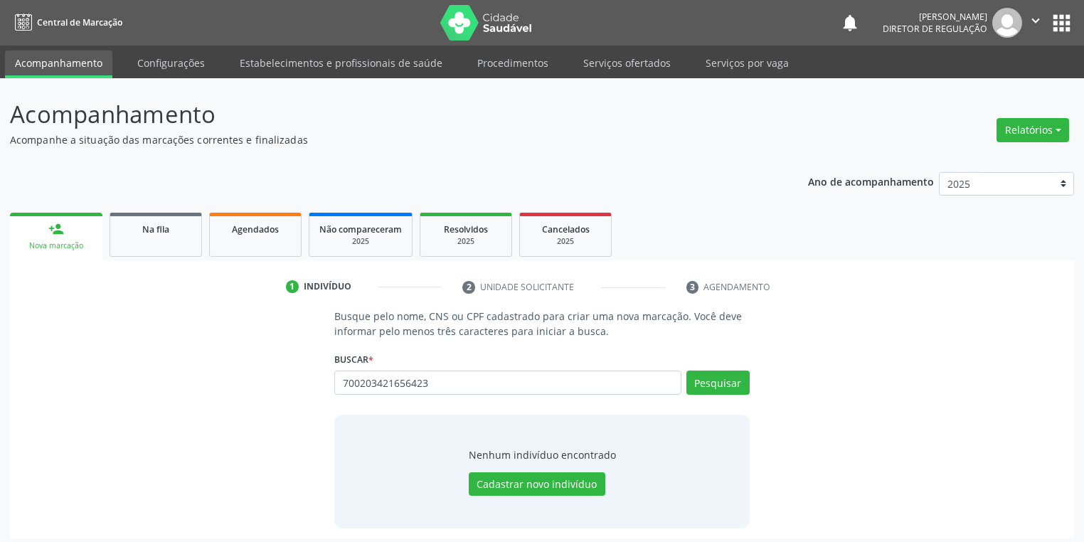
click at [511, 477] on button "Cadastrar novo indivíduo" at bounding box center [537, 484] width 137 height 24
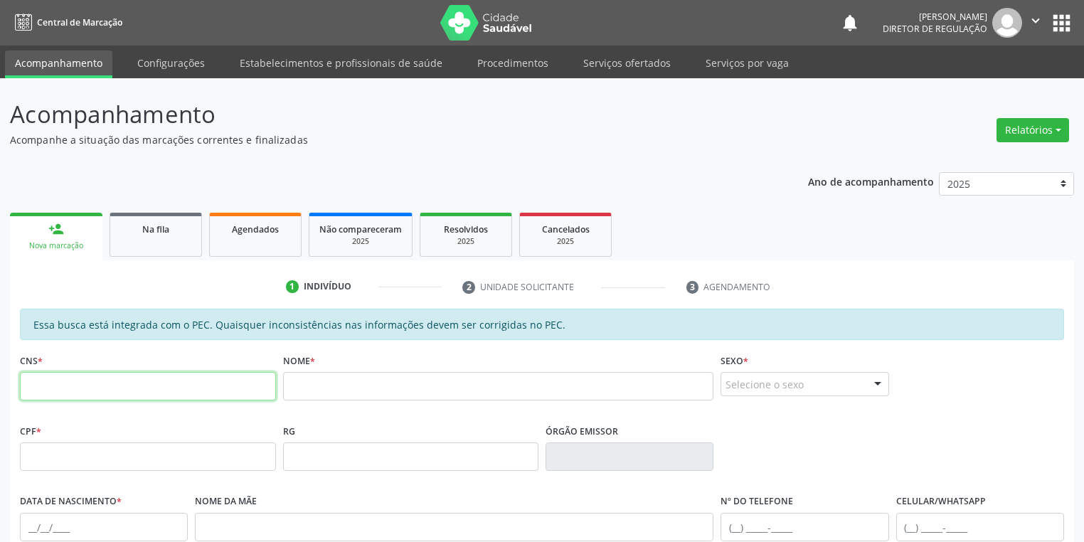
click at [155, 388] on input "text" at bounding box center [148, 386] width 256 height 28
type input "705 4044 2044 1099"
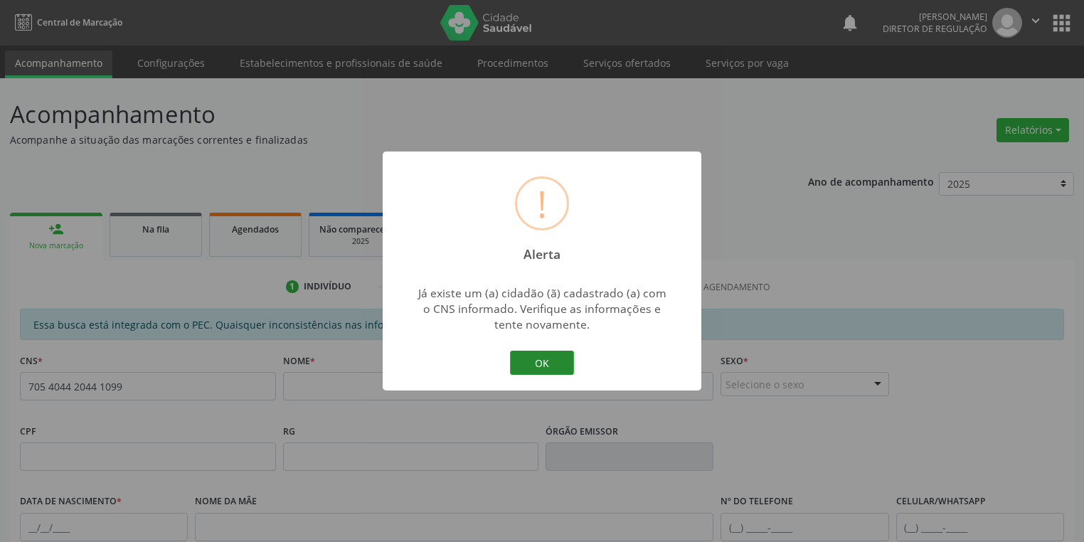
click at [522, 354] on button "OK" at bounding box center [542, 363] width 64 height 24
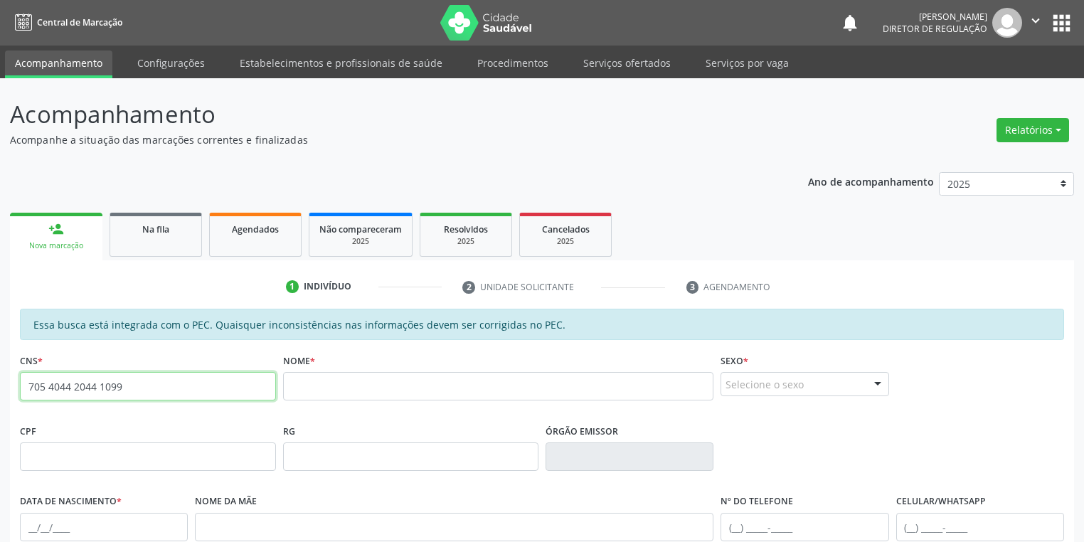
drag, startPoint x: 129, startPoint y: 386, endPoint x: 0, endPoint y: 393, distance: 129.6
click at [0, 393] on div "Acompanhamento Acompanhe a situação das marcações correntes e finalizadas Relat…" at bounding box center [542, 445] width 1084 height 734
click at [154, 236] on link "Na fila" at bounding box center [156, 235] width 92 height 44
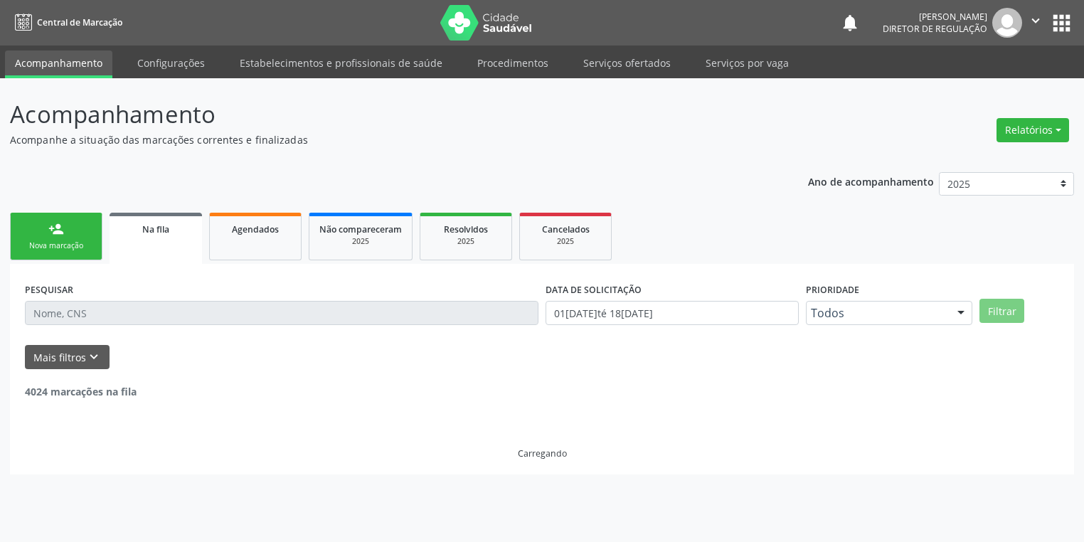
click at [78, 243] on div "Nova marcação" at bounding box center [56, 245] width 71 height 11
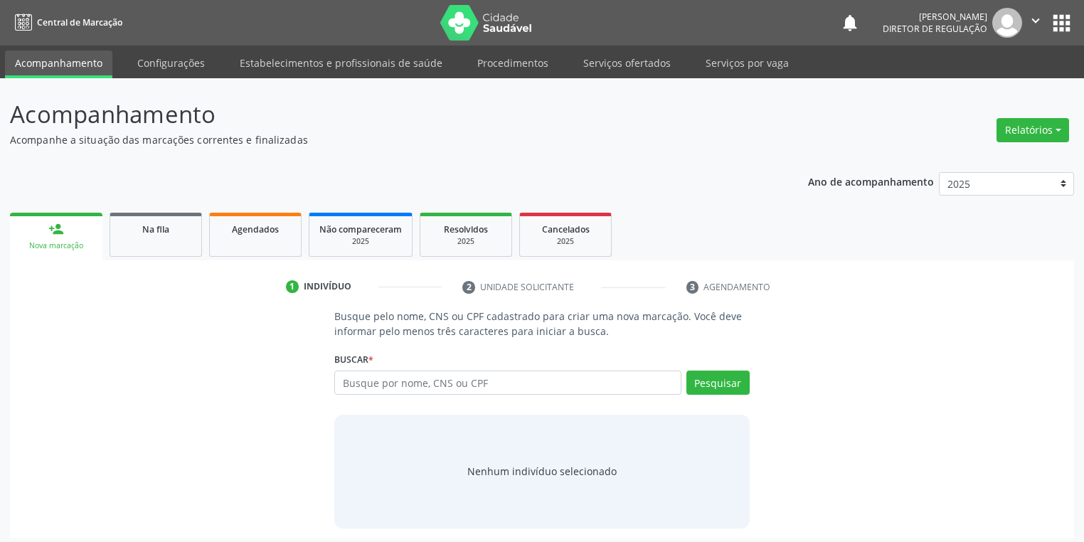
click at [38, 235] on link "person_add Nova marcação" at bounding box center [56, 237] width 92 height 48
click at [362, 385] on input "text" at bounding box center [507, 383] width 347 height 24
paste input "705 4044 2044 1099"
type input "705 4044 2044 1099"
click at [733, 379] on button "Pesquisar" at bounding box center [717, 383] width 63 height 24
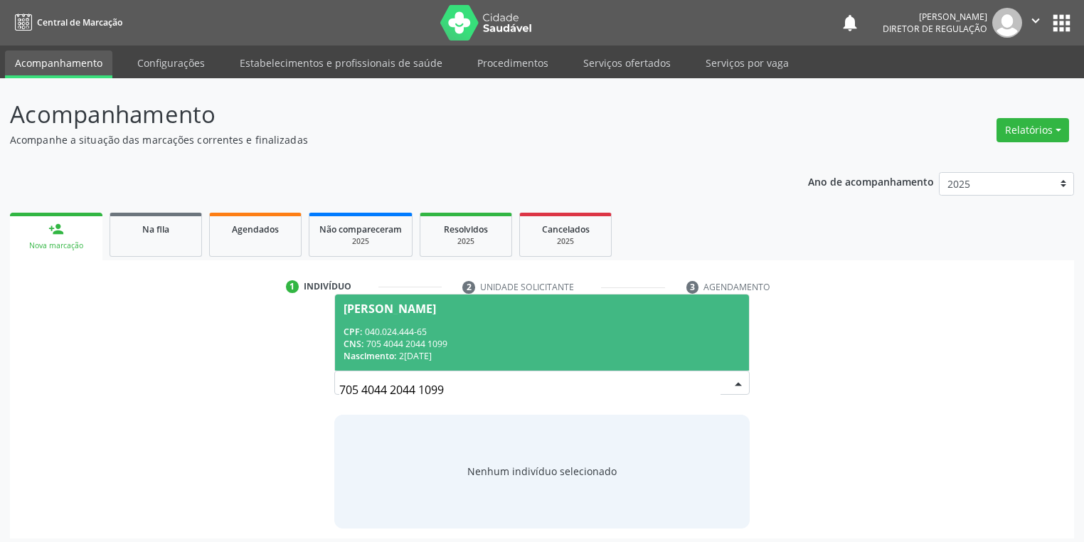
click at [461, 343] on div "CNS: 705 4044 2044 1099" at bounding box center [542, 344] width 397 height 12
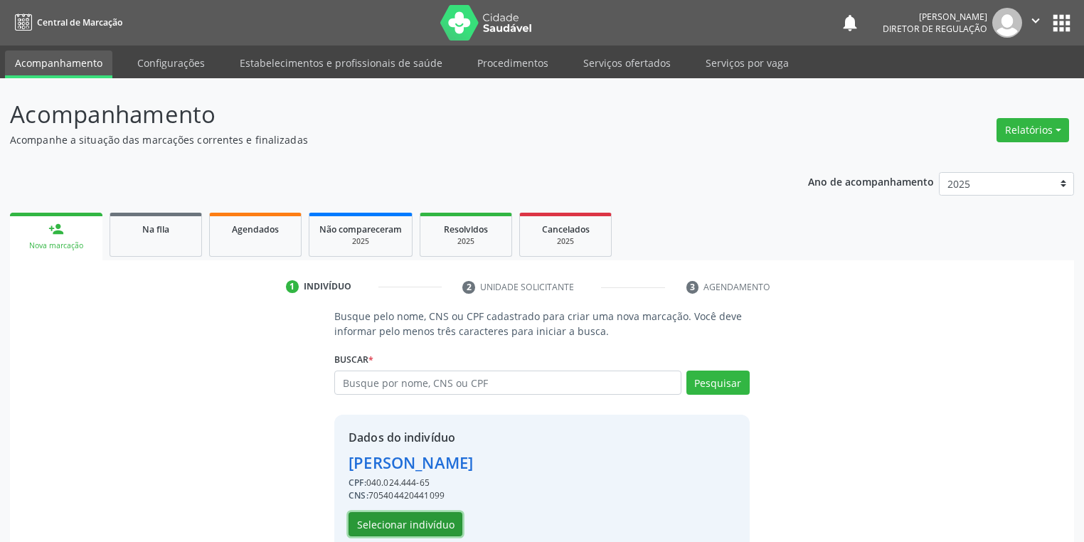
click at [412, 528] on button "Selecionar indivíduo" at bounding box center [406, 524] width 114 height 24
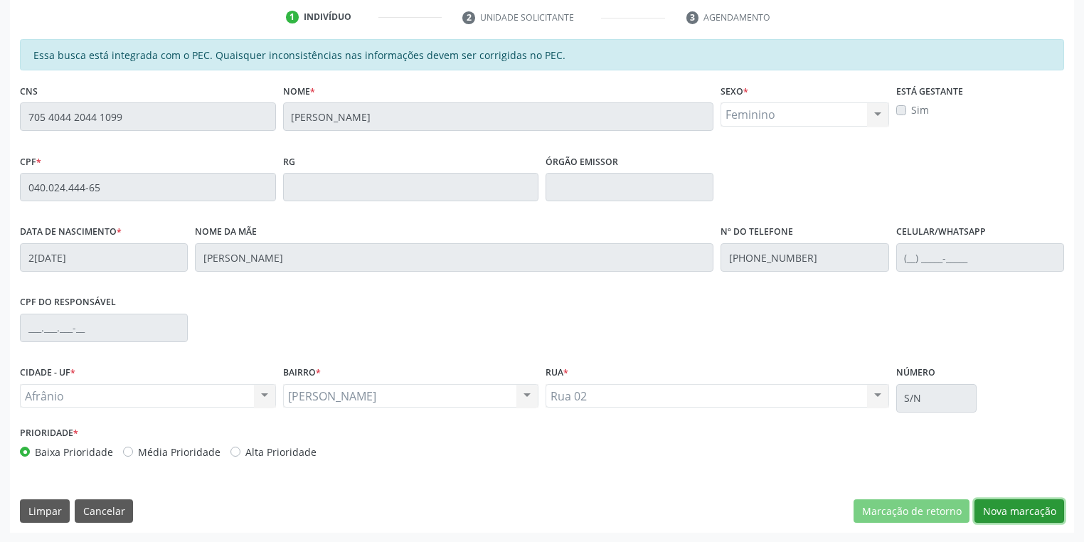
click at [999, 516] on button "Nova marcação" at bounding box center [1019, 511] width 90 height 24
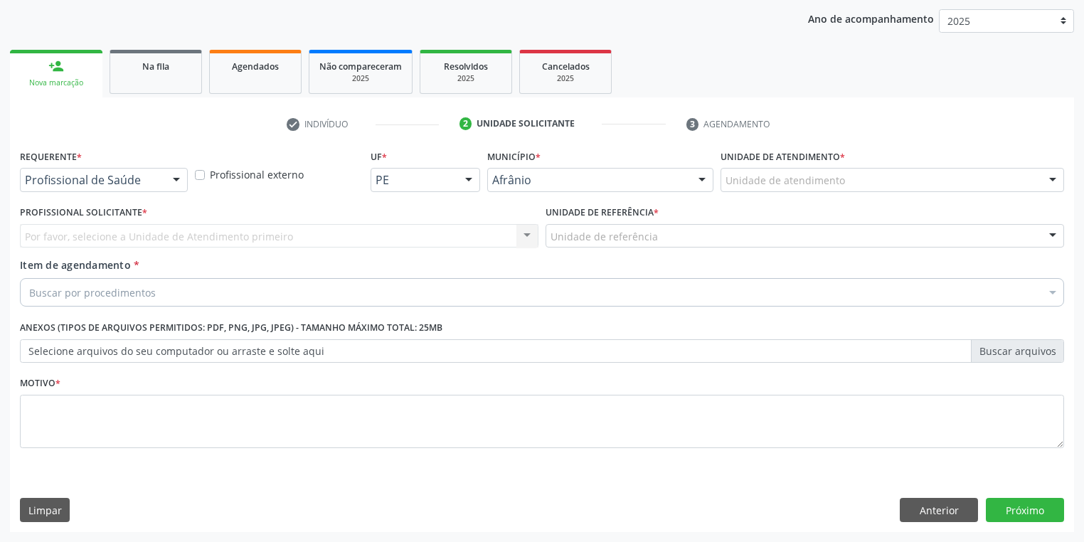
scroll to position [162, 0]
drag, startPoint x: 750, startPoint y: 185, endPoint x: 754, endPoint y: 260, distance: 74.8
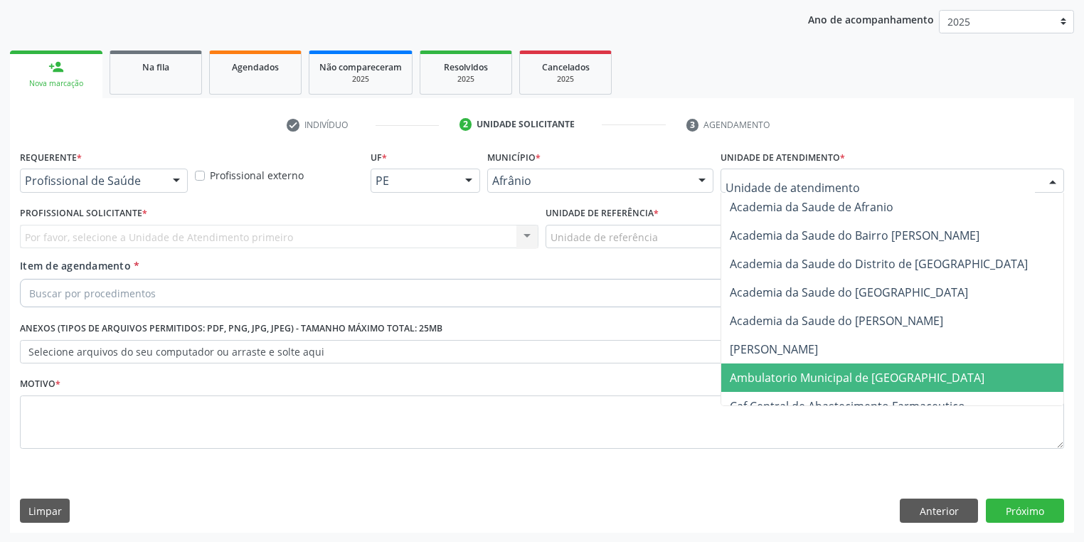
click at [755, 367] on span "Ambulatorio Municipal de [GEOGRAPHIC_DATA]" at bounding box center [894, 377] width 347 height 28
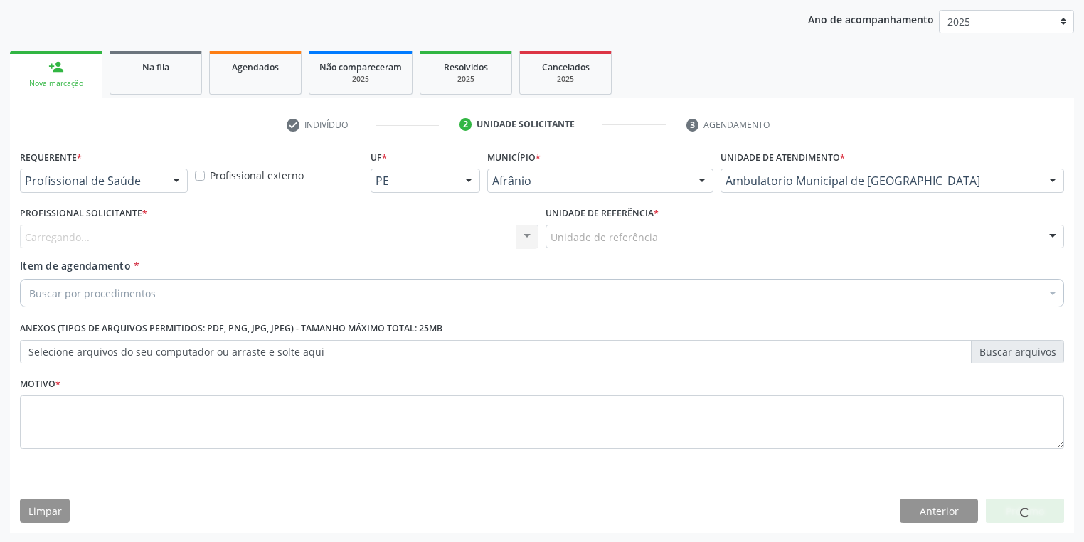
drag, startPoint x: 587, startPoint y: 236, endPoint x: 597, endPoint y: 310, distance: 74.7
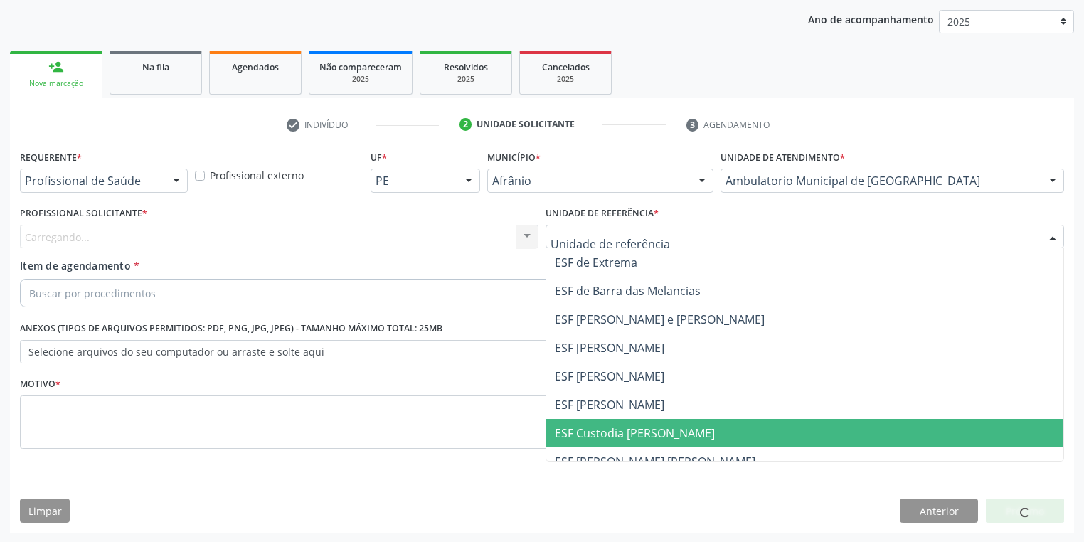
click at [608, 420] on span "ESF Custodia [PERSON_NAME]" at bounding box center [804, 433] width 517 height 28
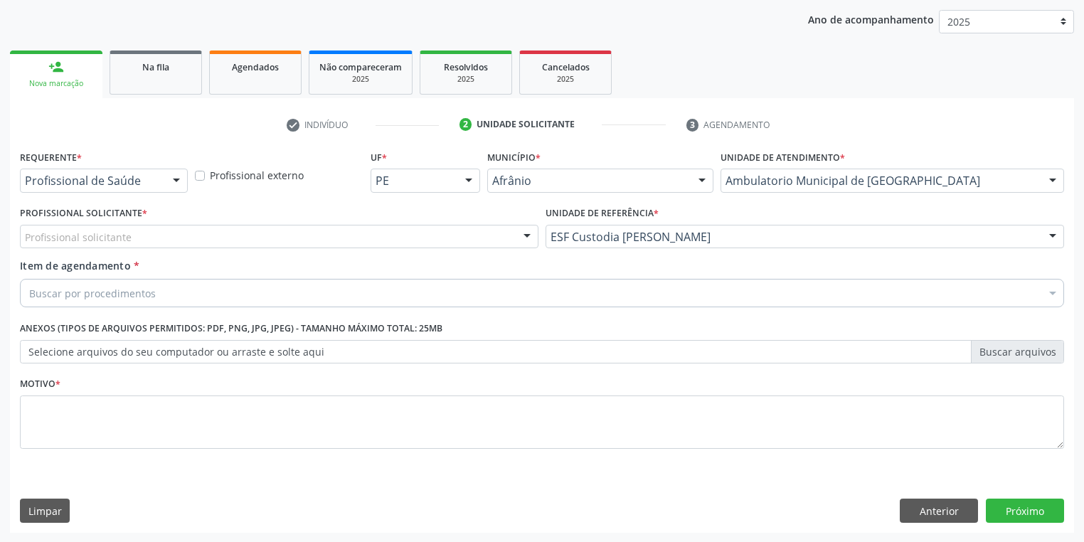
click at [63, 228] on div "Profissional solicitante" at bounding box center [279, 237] width 519 height 24
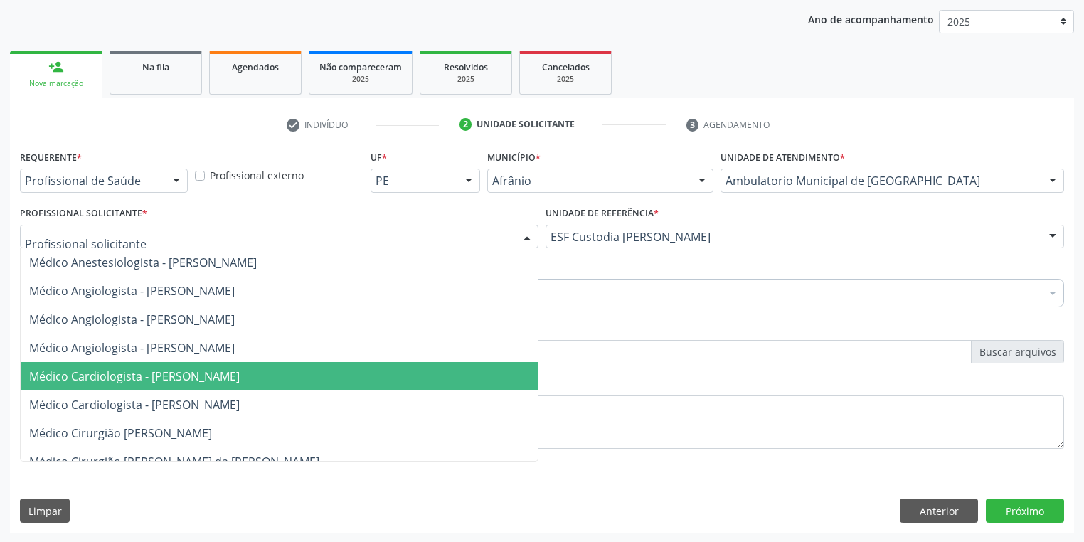
click at [108, 369] on span "Médico Cardiologista - [PERSON_NAME]" at bounding box center [134, 376] width 211 height 16
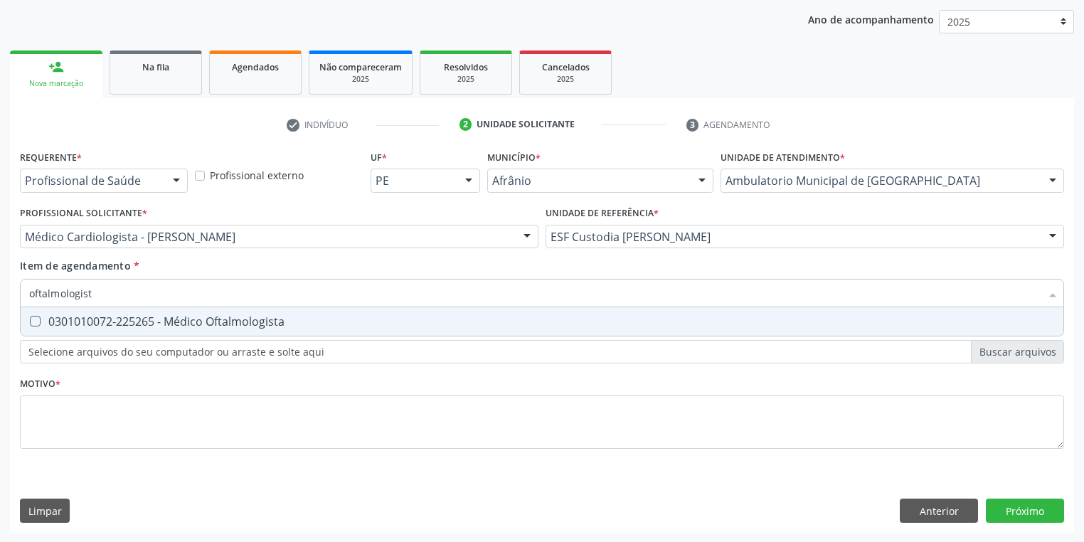
type input "oftalmologista"
click at [87, 312] on span "0301010072-225265 - Médico Oftalmologista" at bounding box center [542, 321] width 1043 height 28
checkbox Oftalmologista "true"
click at [75, 410] on div "Requerente * Profissional de Saúde Profissional de Saúde Paciente Nenhum result…" at bounding box center [542, 308] width 1044 height 322
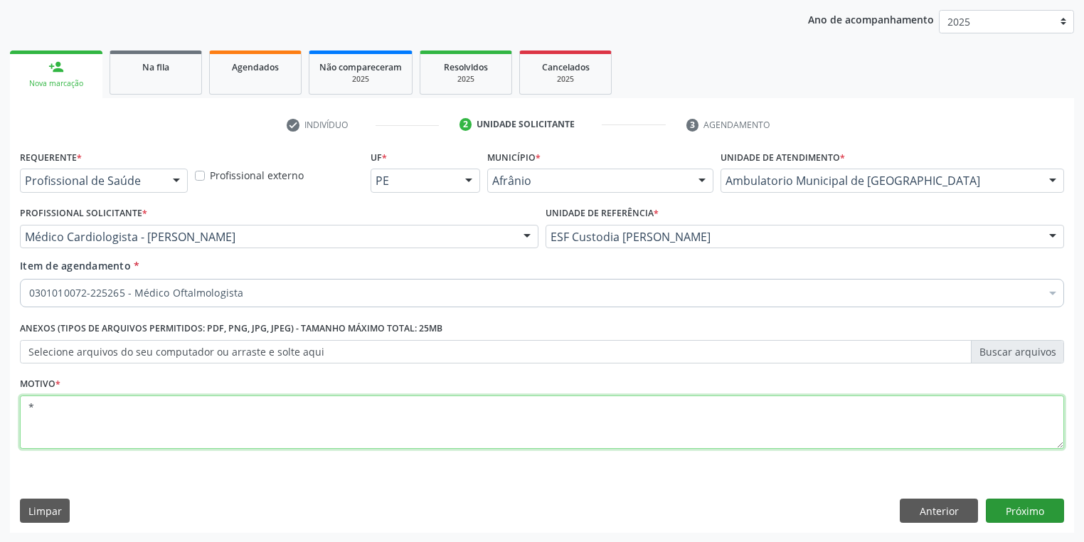
type textarea "*"
click at [996, 506] on button "Próximo" at bounding box center [1025, 511] width 78 height 24
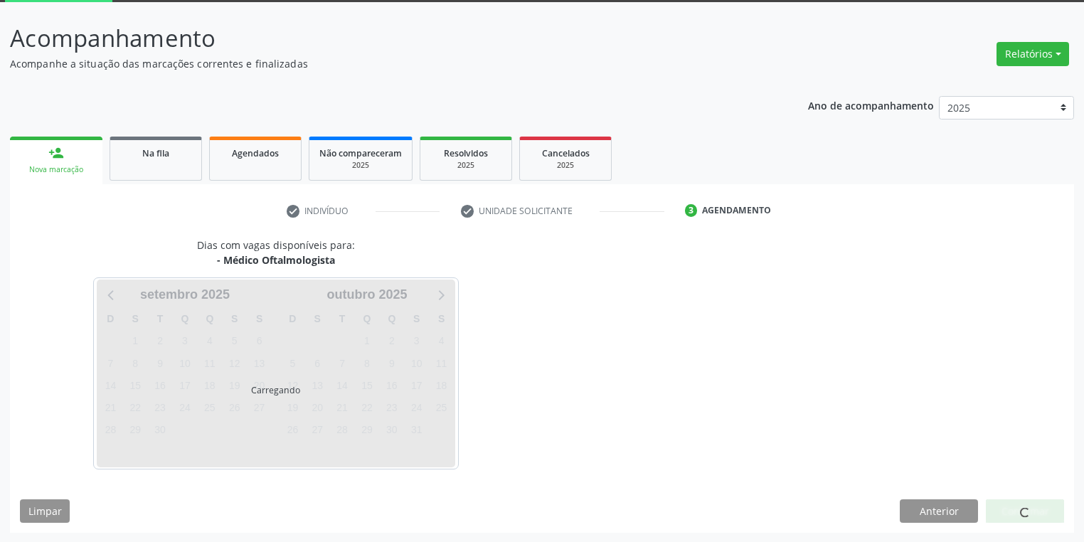
scroll to position [117, 0]
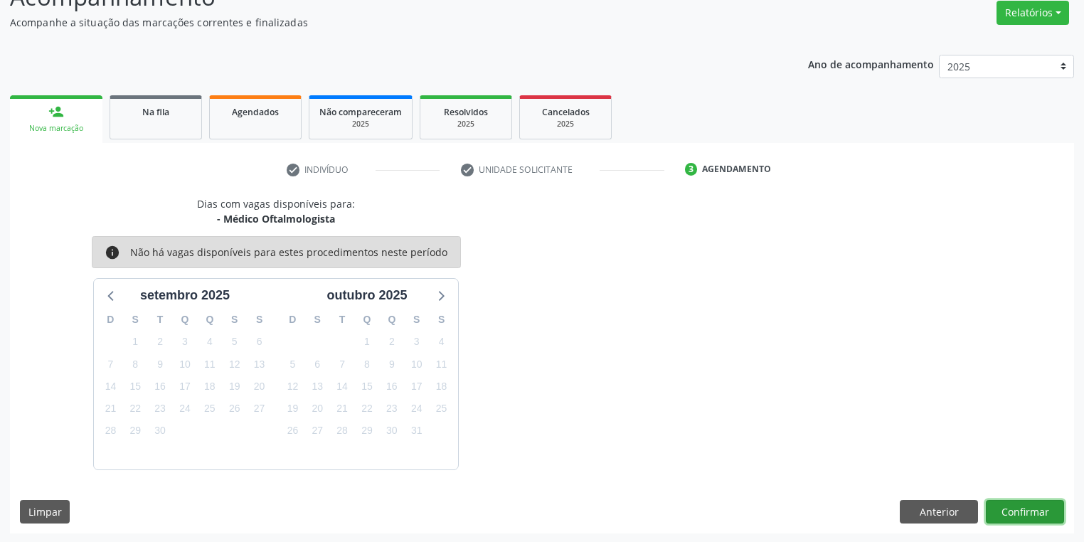
click at [1014, 504] on button "Confirmar" at bounding box center [1025, 512] width 78 height 24
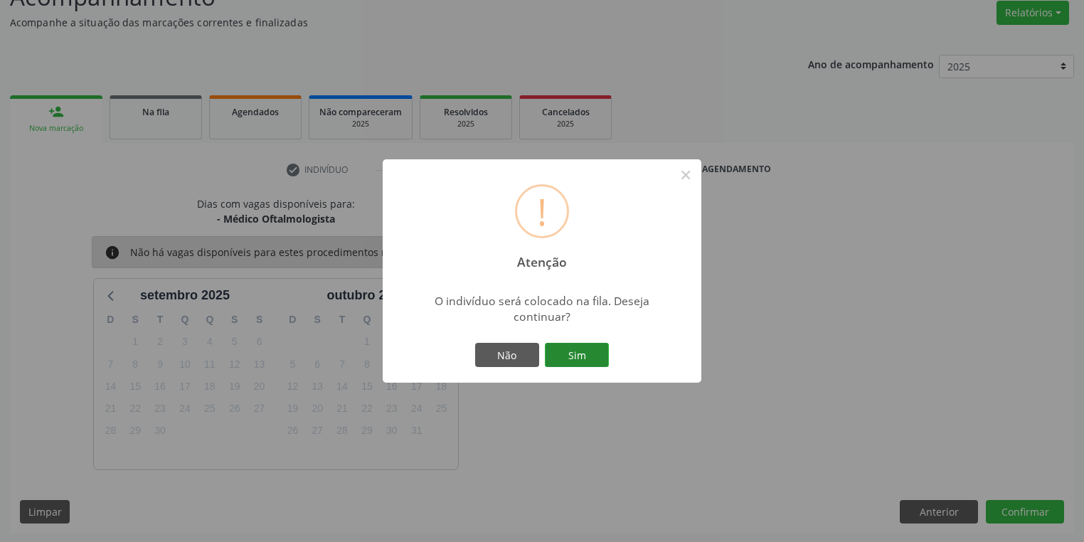
click at [583, 357] on button "Sim" at bounding box center [577, 355] width 64 height 24
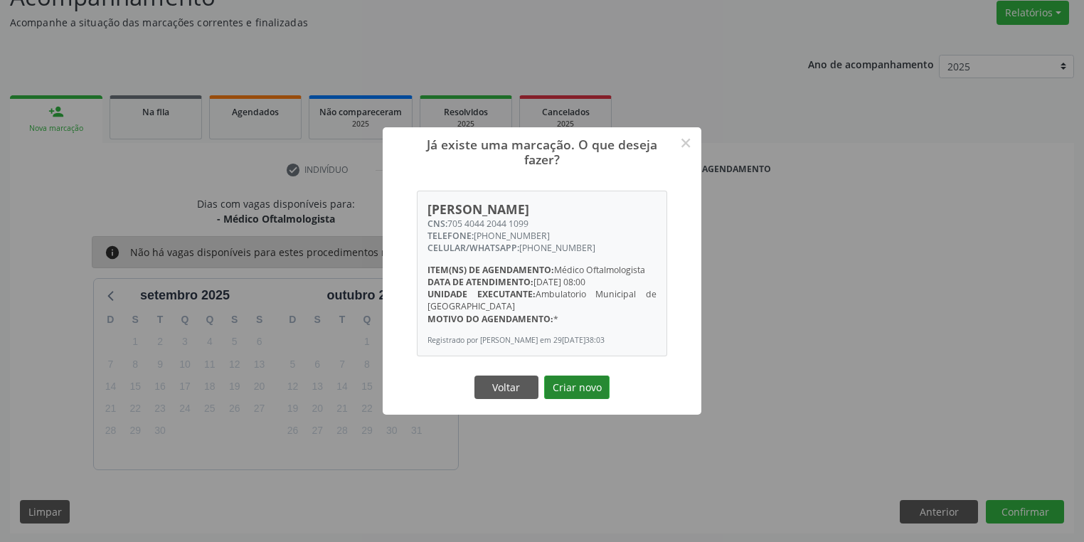
click at [580, 395] on button "Criar novo" at bounding box center [576, 388] width 65 height 24
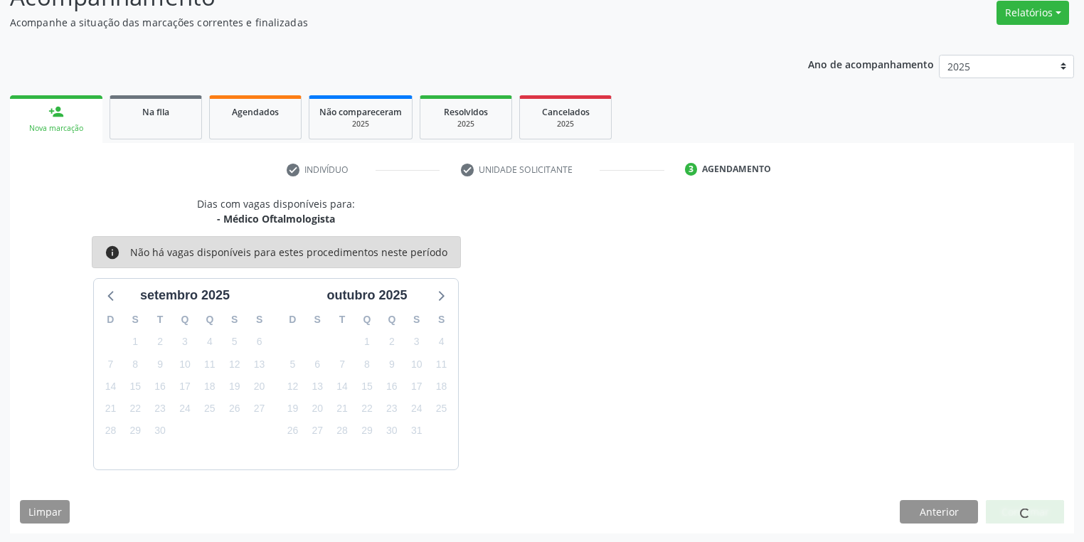
scroll to position [0, 0]
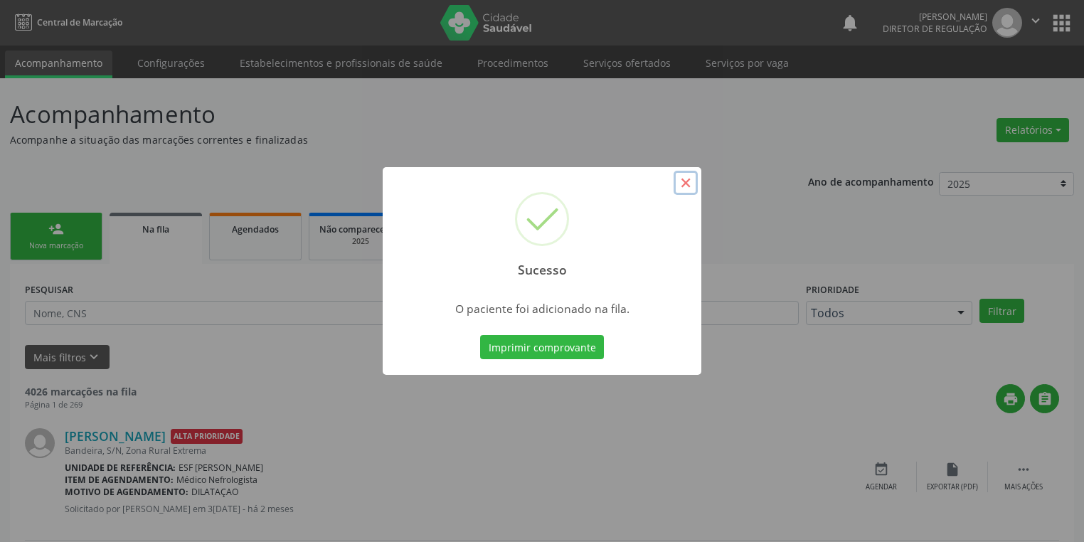
click at [689, 184] on button "×" at bounding box center [686, 183] width 24 height 24
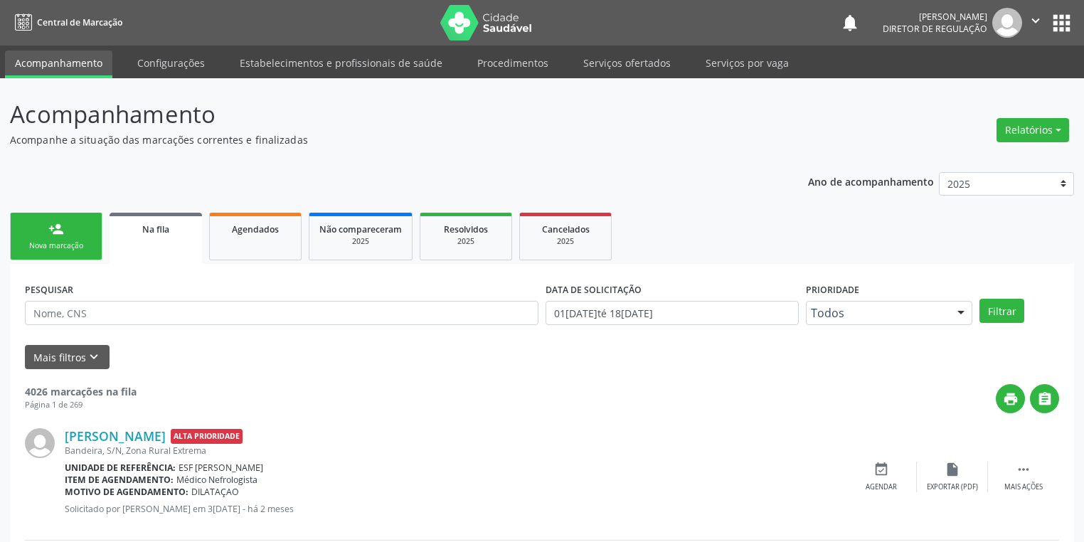
click at [80, 240] on div "Nova marcação" at bounding box center [56, 245] width 71 height 11
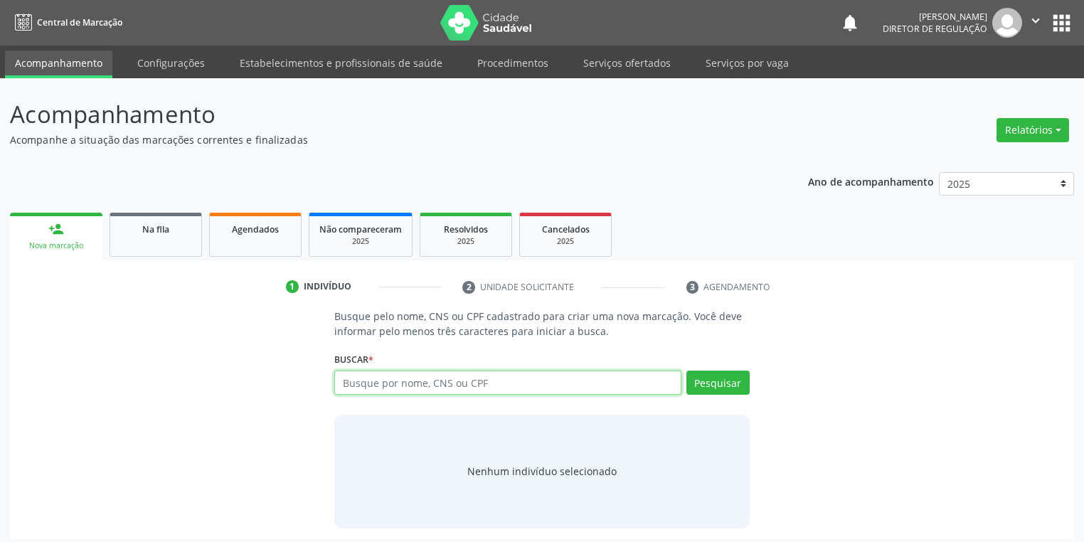
click at [354, 371] on input "text" at bounding box center [507, 383] width 347 height 24
type input "702905529454472"
click at [697, 382] on button "Pesquisar" at bounding box center [717, 383] width 63 height 24
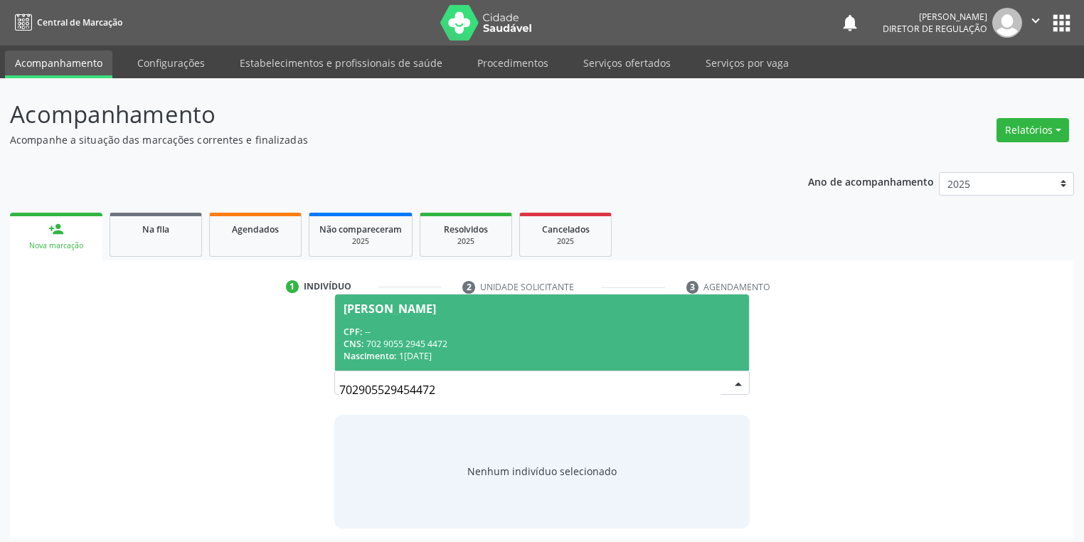
click at [463, 330] on div "CPF: --" at bounding box center [542, 332] width 397 height 12
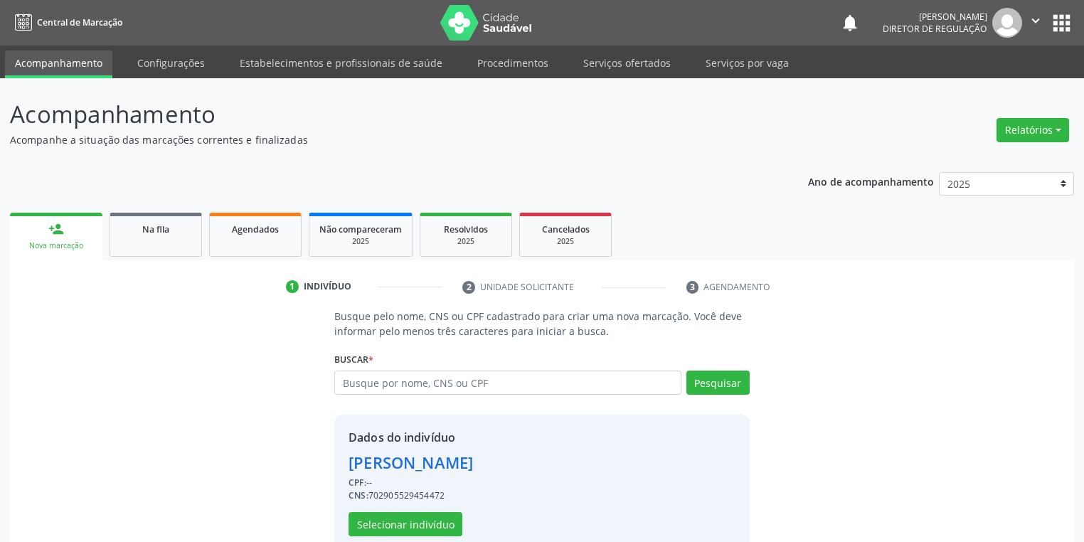
scroll to position [14, 0]
click at [419, 512] on button "Selecionar indivíduo" at bounding box center [406, 524] width 114 height 24
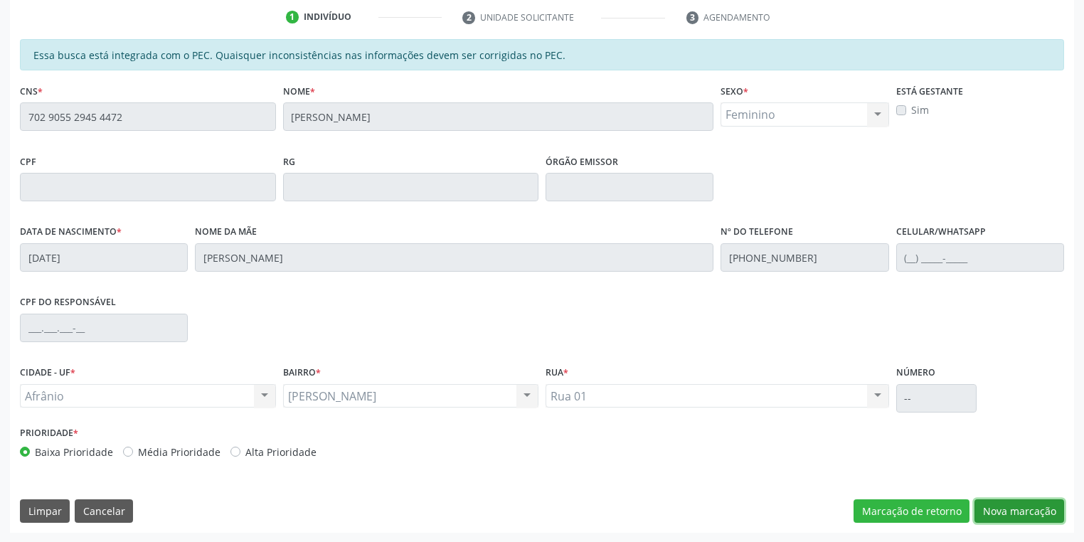
click at [999, 506] on button "Nova marcação" at bounding box center [1019, 511] width 90 height 24
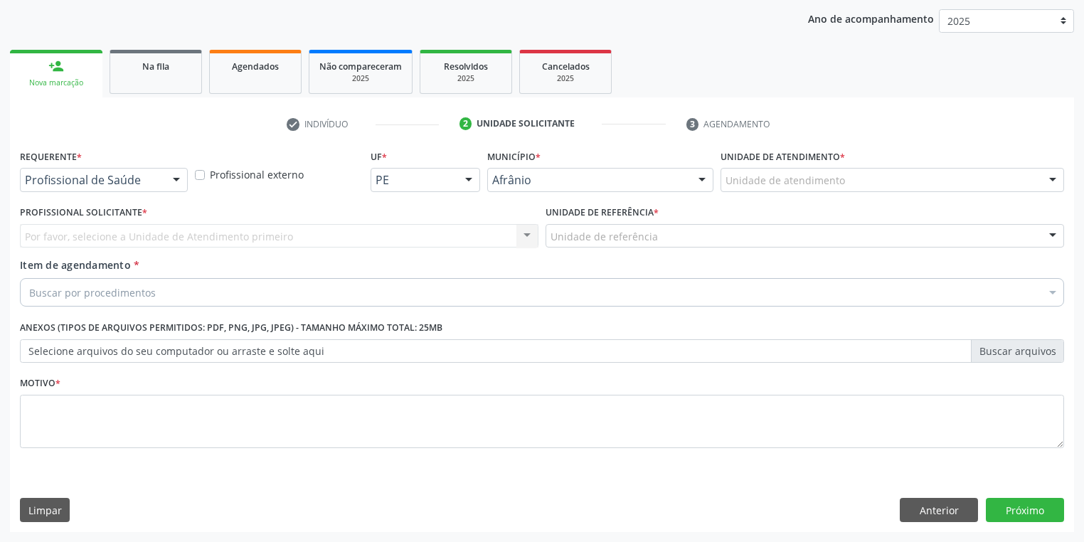
scroll to position [162, 0]
drag, startPoint x: 730, startPoint y: 185, endPoint x: 755, endPoint y: 282, distance: 99.7
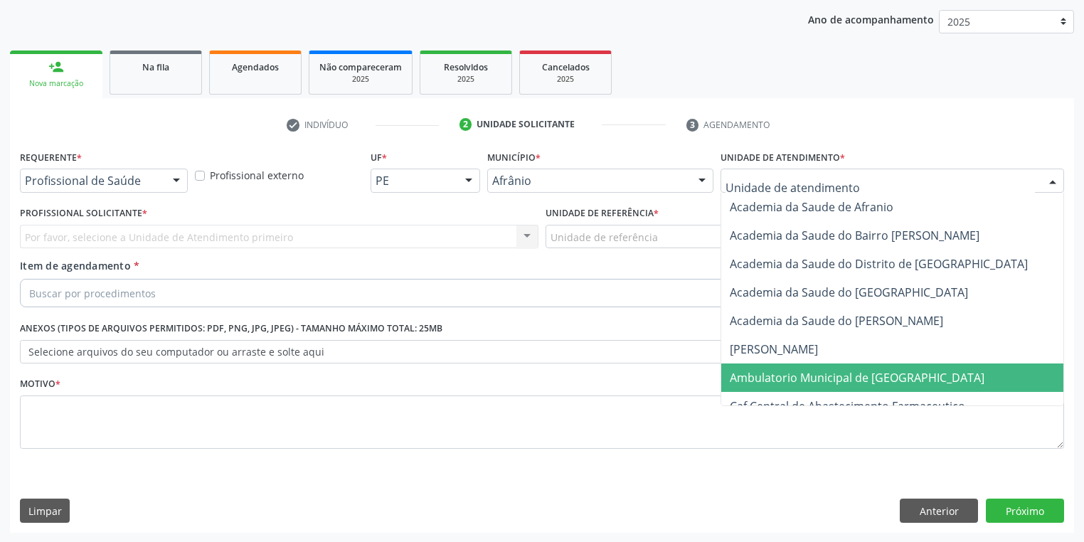
drag, startPoint x: 758, startPoint y: 374, endPoint x: 691, endPoint y: 323, distance: 84.2
click at [758, 374] on span "Ambulatorio Municipal de [GEOGRAPHIC_DATA]" at bounding box center [857, 378] width 255 height 16
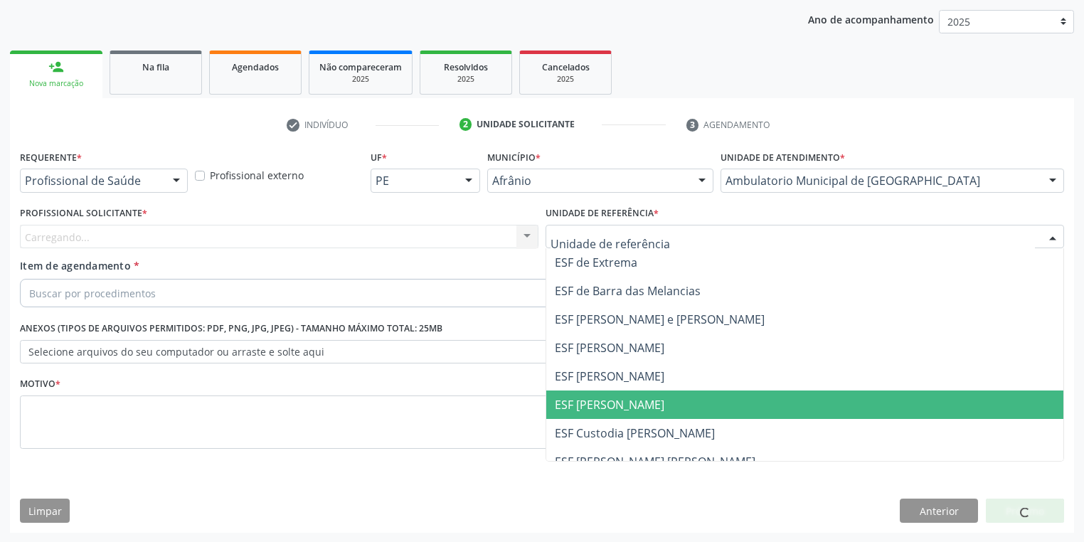
click at [597, 411] on span "ESF [PERSON_NAME]" at bounding box center [610, 405] width 110 height 16
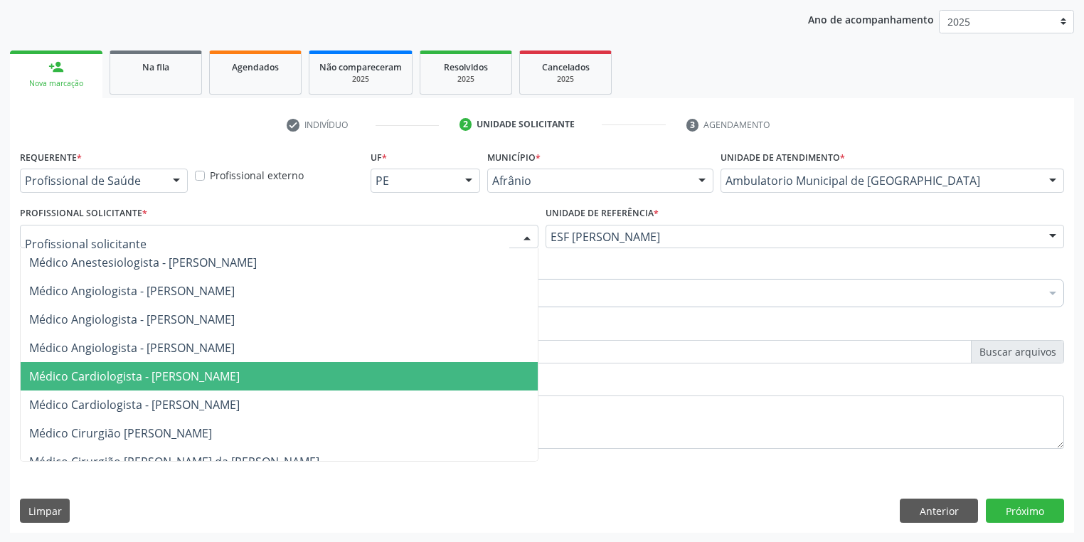
click at [142, 384] on span "Médico Cardiologista - [PERSON_NAME]" at bounding box center [279, 376] width 517 height 28
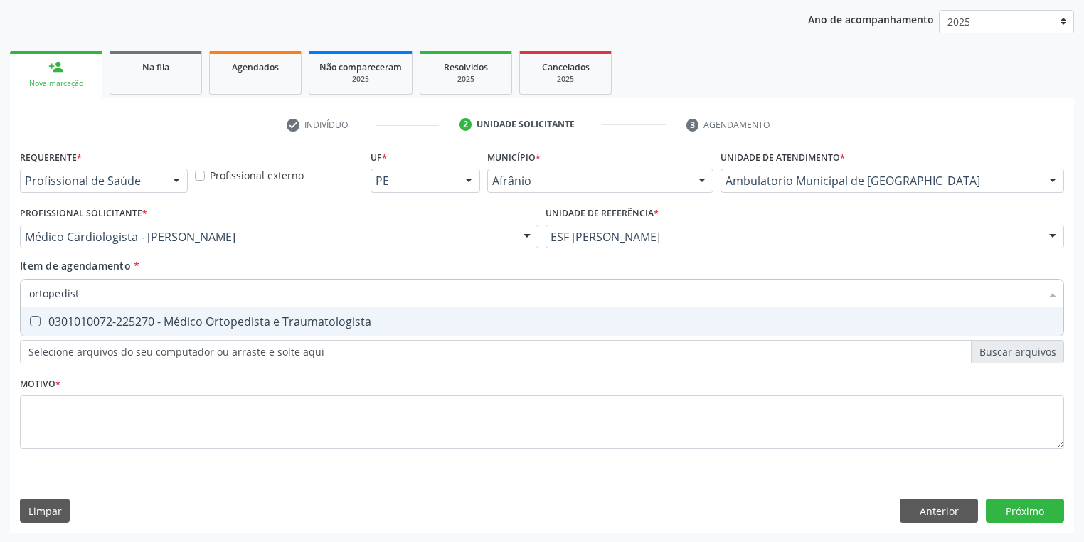
type input "ortopedista"
click at [83, 326] on div "0301010072-225270 - Médico Ortopedista e Traumatologista" at bounding box center [542, 321] width 1026 height 11
checkbox Traumatologista "true"
click at [71, 415] on div "Requerente * Profissional de Saúde Profissional de Saúde Paciente Nenhum result…" at bounding box center [542, 308] width 1044 height 322
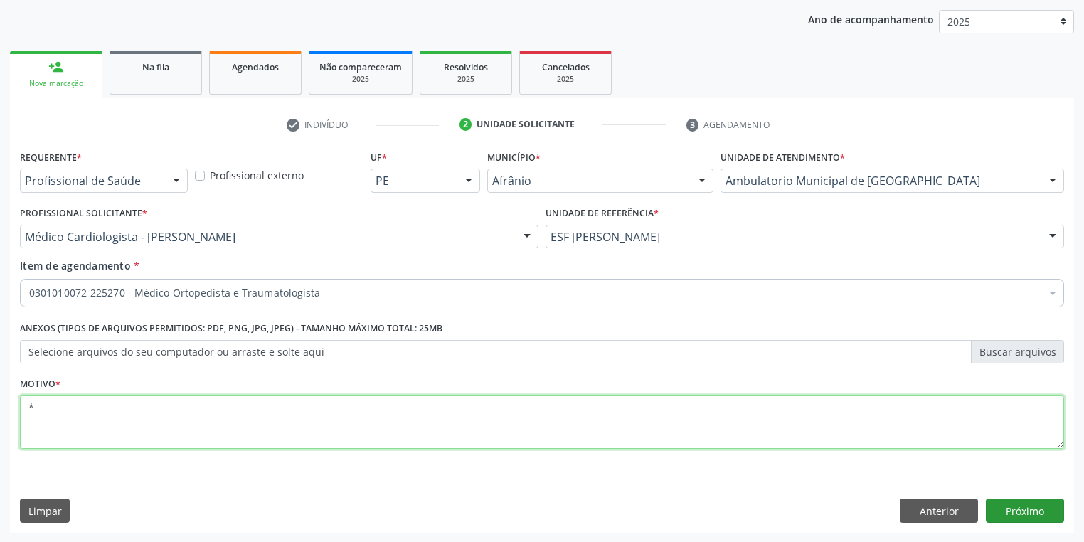
type textarea "*"
click at [1009, 516] on button "Próximo" at bounding box center [1025, 511] width 78 height 24
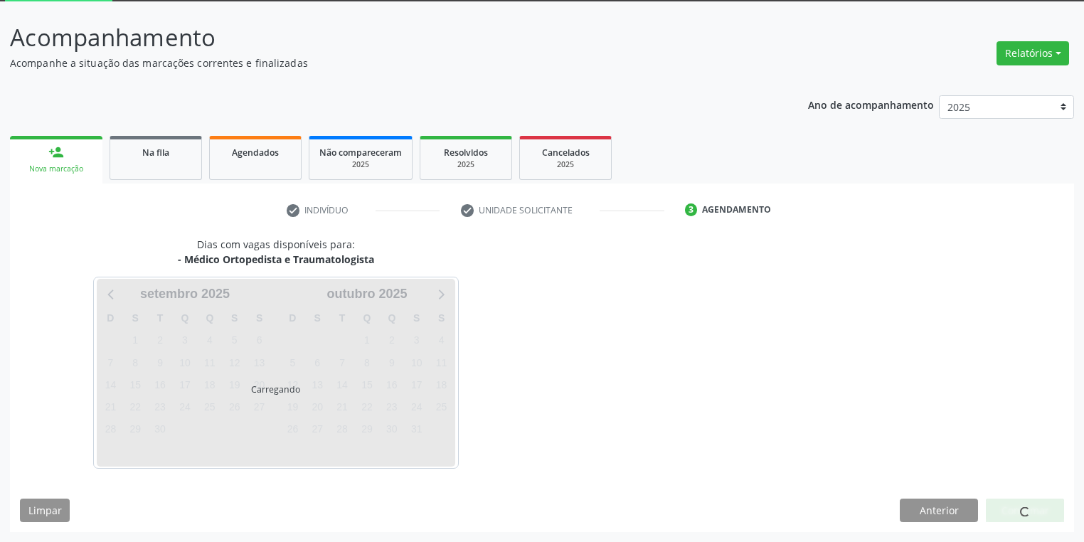
scroll to position [76, 0]
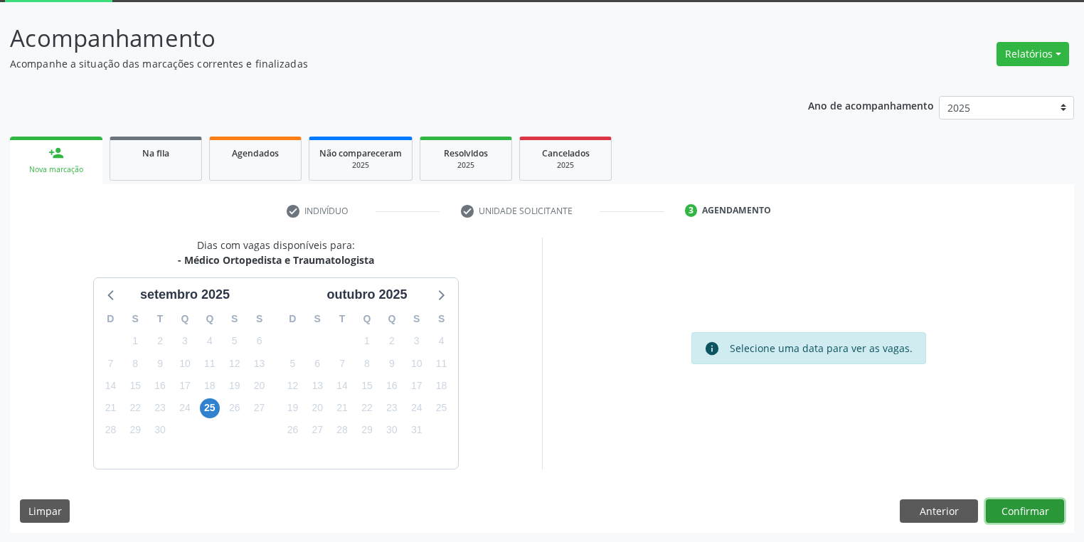
click at [1010, 506] on button "Confirmar" at bounding box center [1025, 511] width 78 height 24
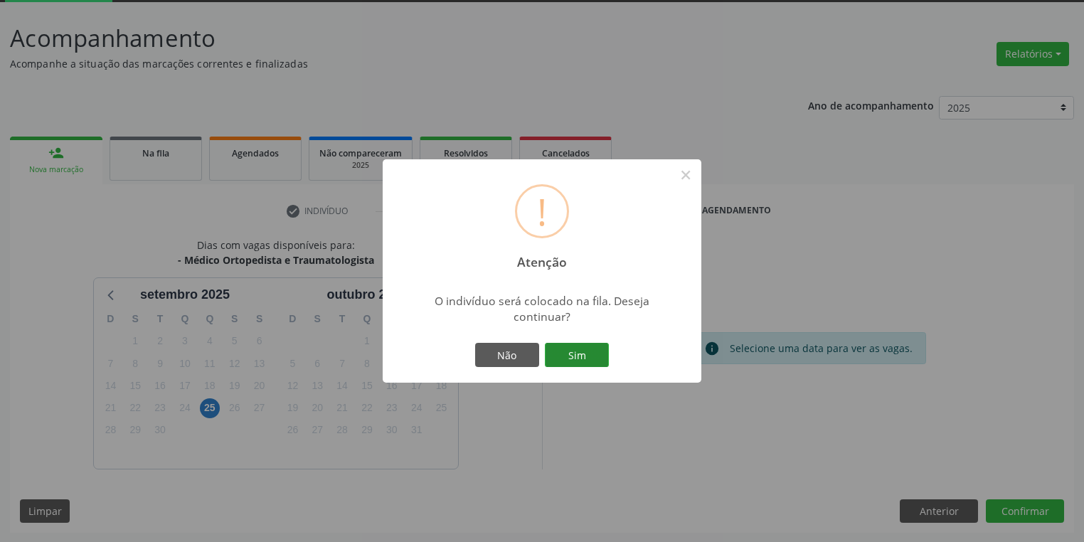
click at [574, 353] on button "Sim" at bounding box center [577, 355] width 64 height 24
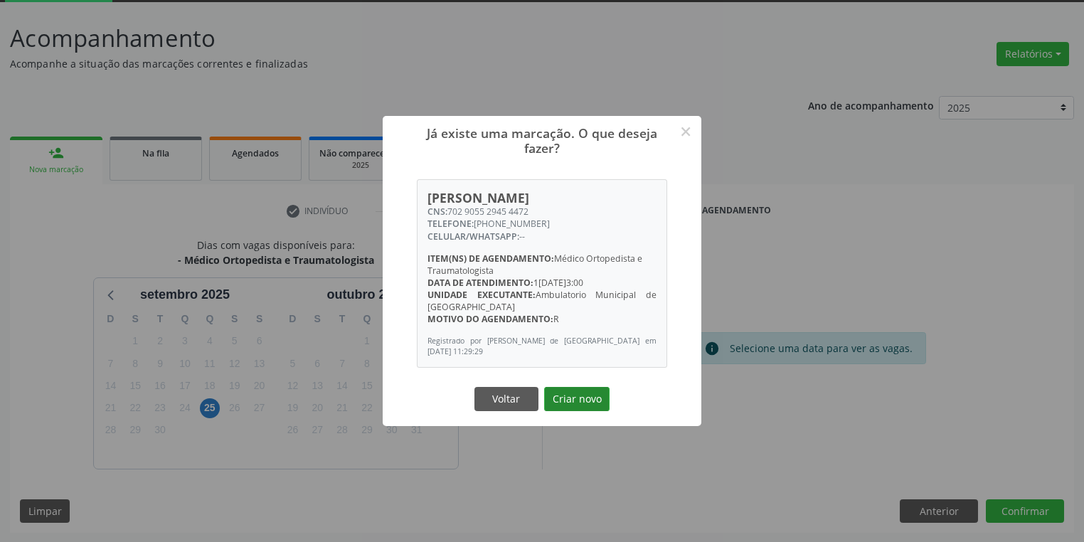
click at [568, 393] on button "Criar novo" at bounding box center [576, 399] width 65 height 24
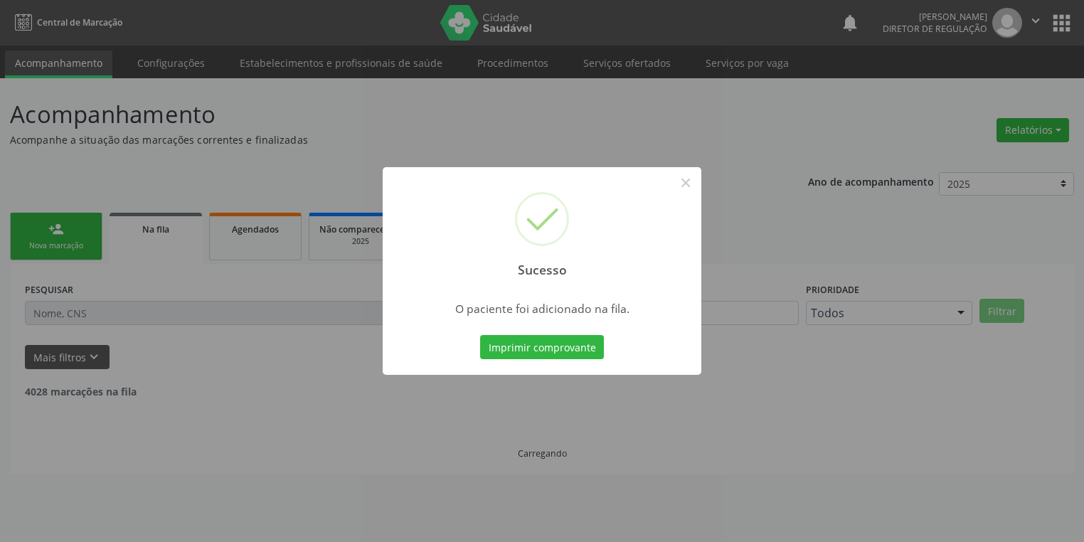
scroll to position [0, 0]
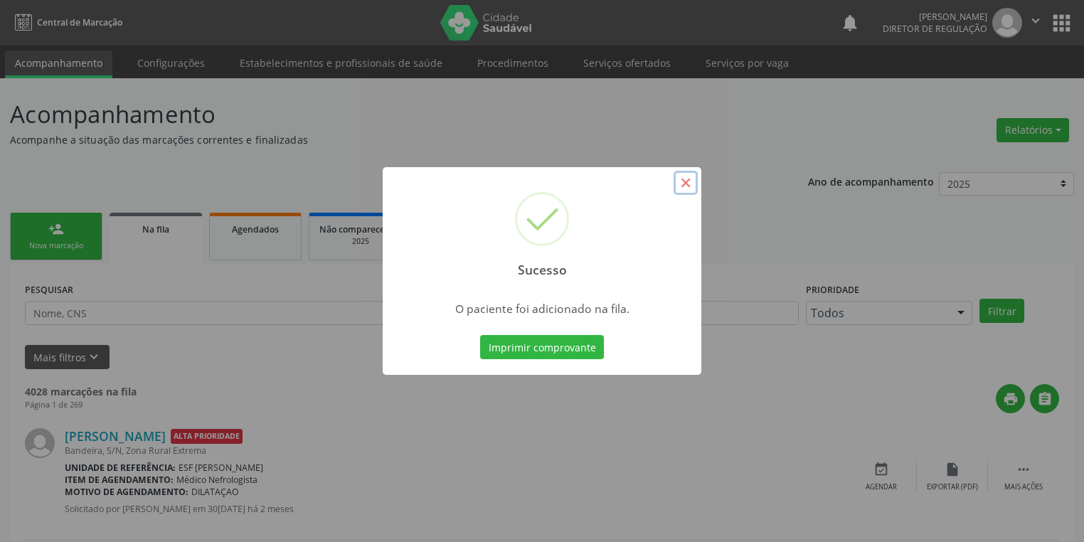
click at [681, 179] on button "×" at bounding box center [686, 183] width 24 height 24
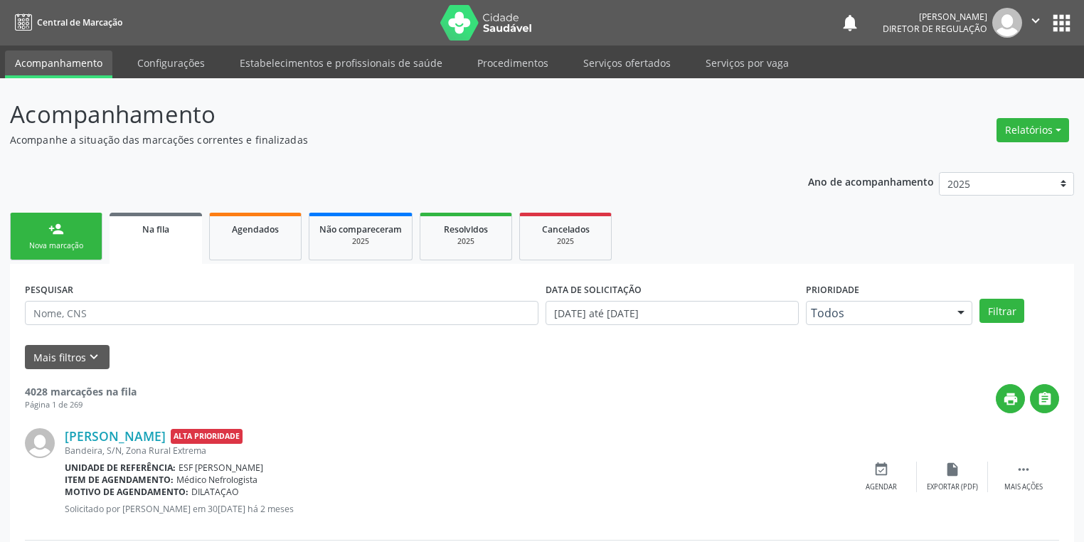
click at [60, 237] on link "person_add Nova marcação" at bounding box center [56, 237] width 92 height 48
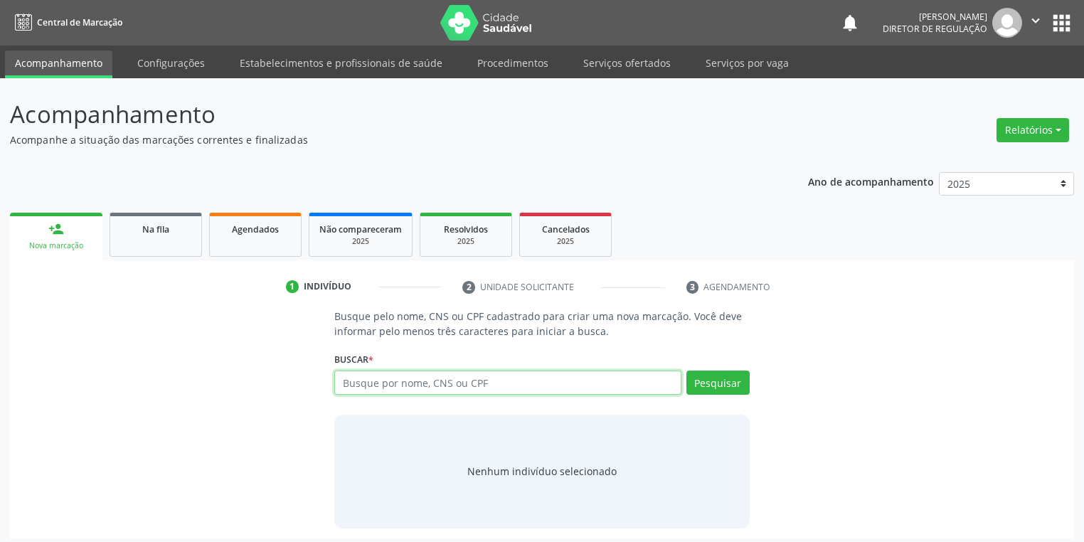
click at [360, 381] on input "text" at bounding box center [507, 383] width 347 height 24
type input "708009356548323"
click at [714, 384] on button "Pesquisar" at bounding box center [717, 383] width 63 height 24
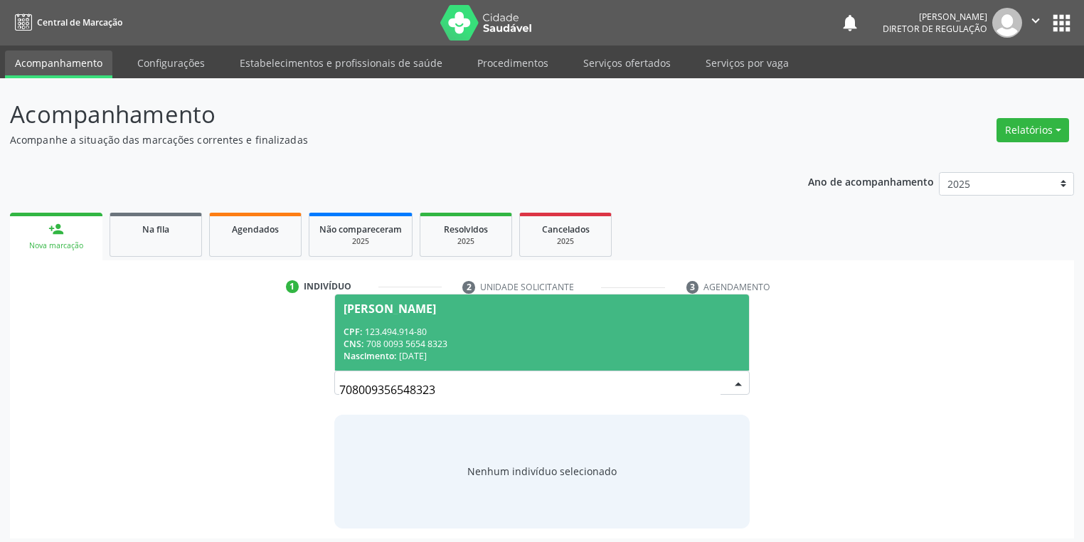
click at [475, 339] on div "CNS: 708 0093 5654 8323" at bounding box center [542, 344] width 397 height 12
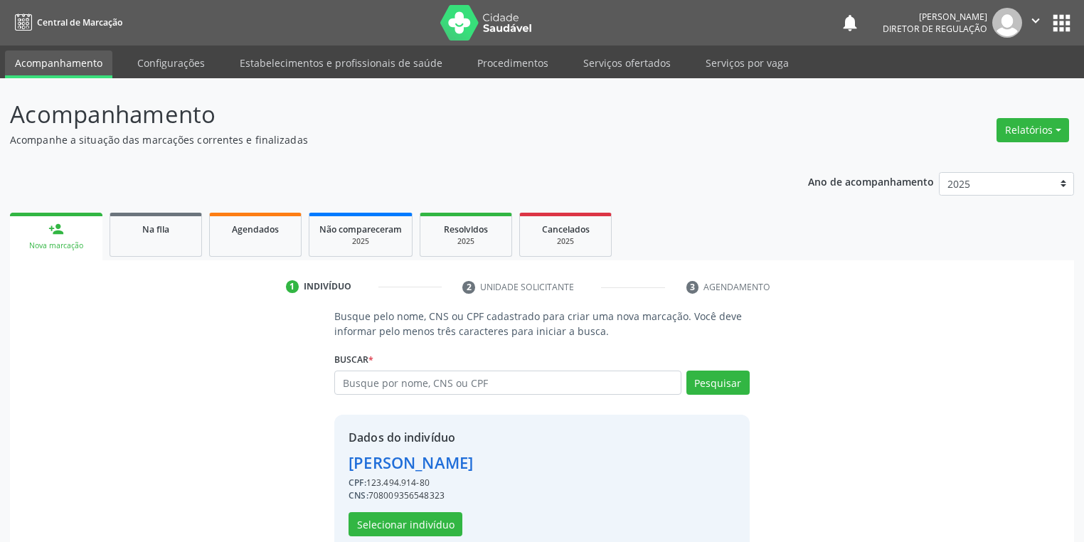
click at [405, 508] on div "Dados do indivíduo [PERSON_NAME] Junior CPF: 123.494.914-80 CNS: 70800935654832…" at bounding box center [411, 482] width 124 height 107
click at [410, 521] on button "Selecionar indivíduo" at bounding box center [406, 524] width 114 height 24
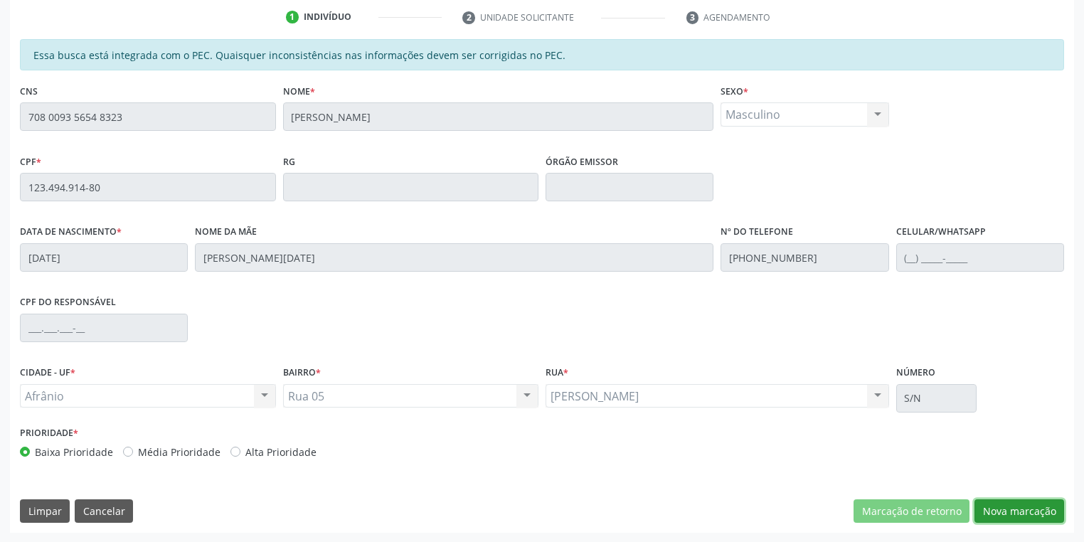
click at [988, 510] on button "Nova marcação" at bounding box center [1019, 511] width 90 height 24
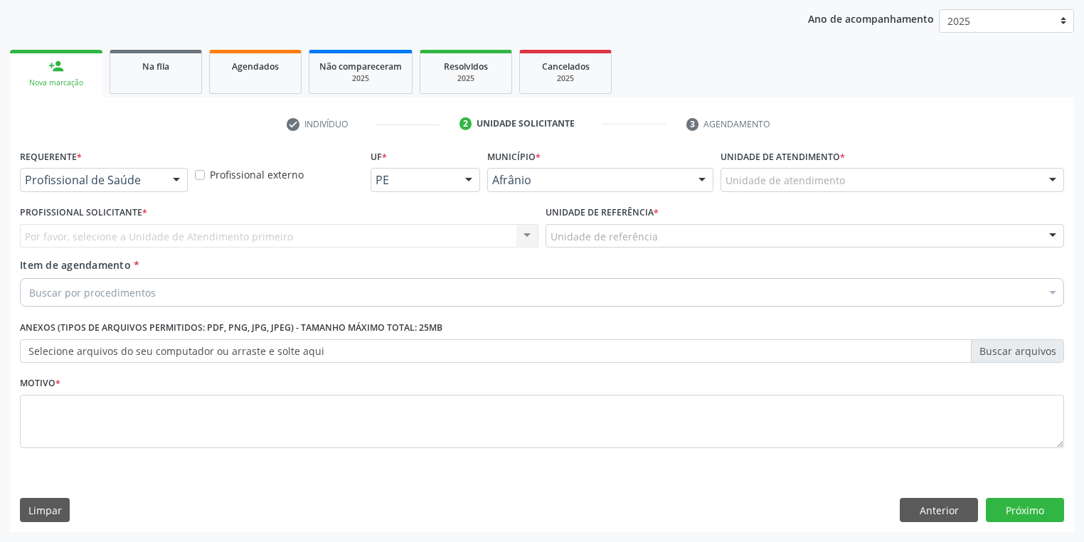
scroll to position [162, 0]
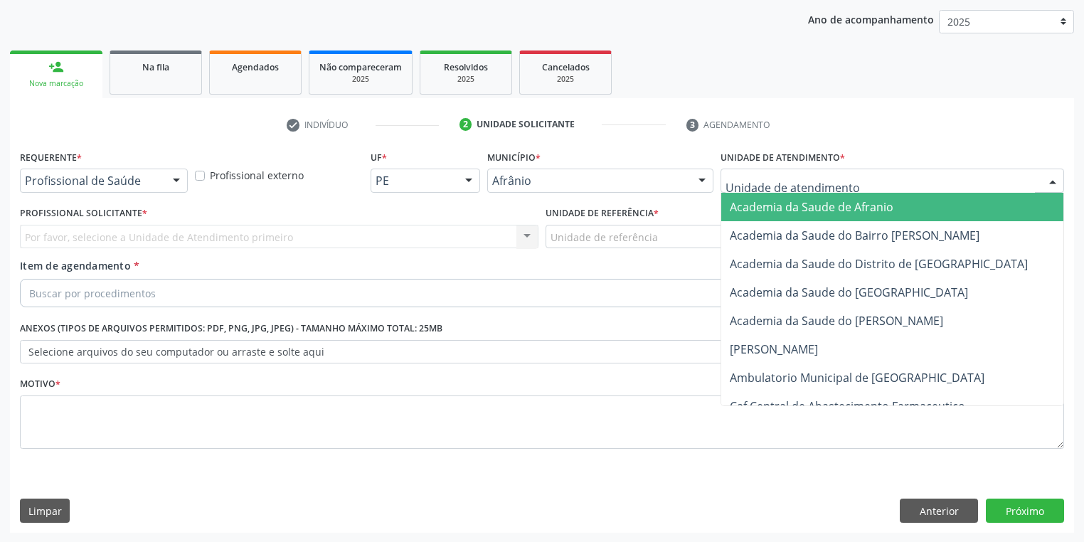
drag, startPoint x: 726, startPoint y: 176, endPoint x: 750, endPoint y: 275, distance: 101.6
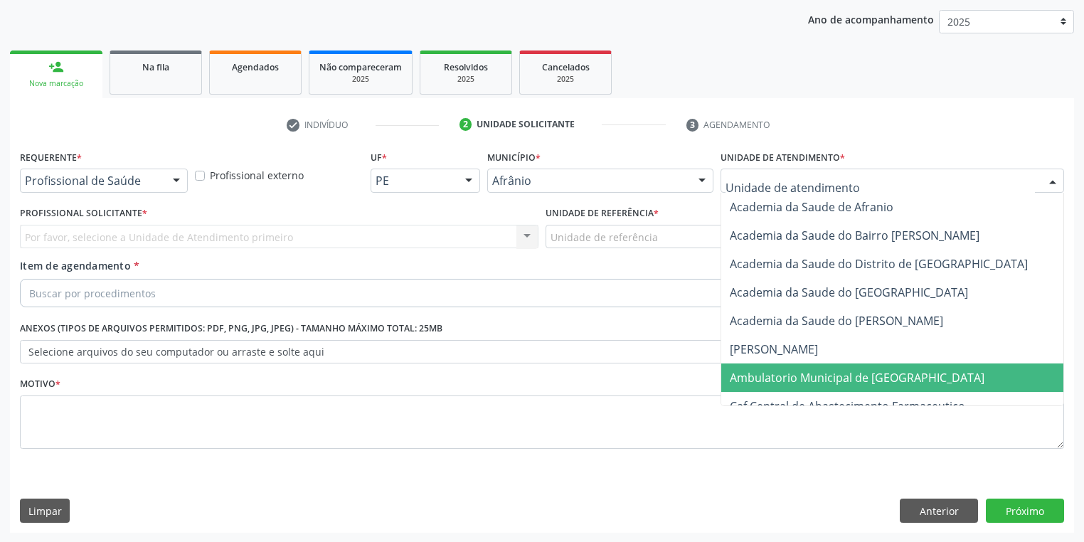
click at [752, 373] on span "Ambulatorio Municipal de [GEOGRAPHIC_DATA]" at bounding box center [857, 378] width 255 height 16
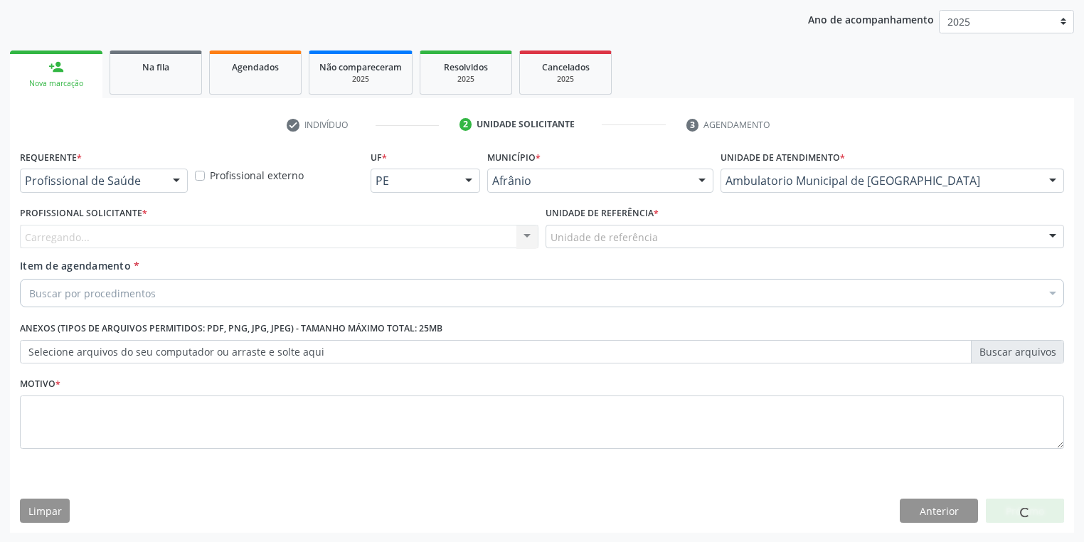
drag, startPoint x: 588, startPoint y: 241, endPoint x: 603, endPoint y: 302, distance: 62.3
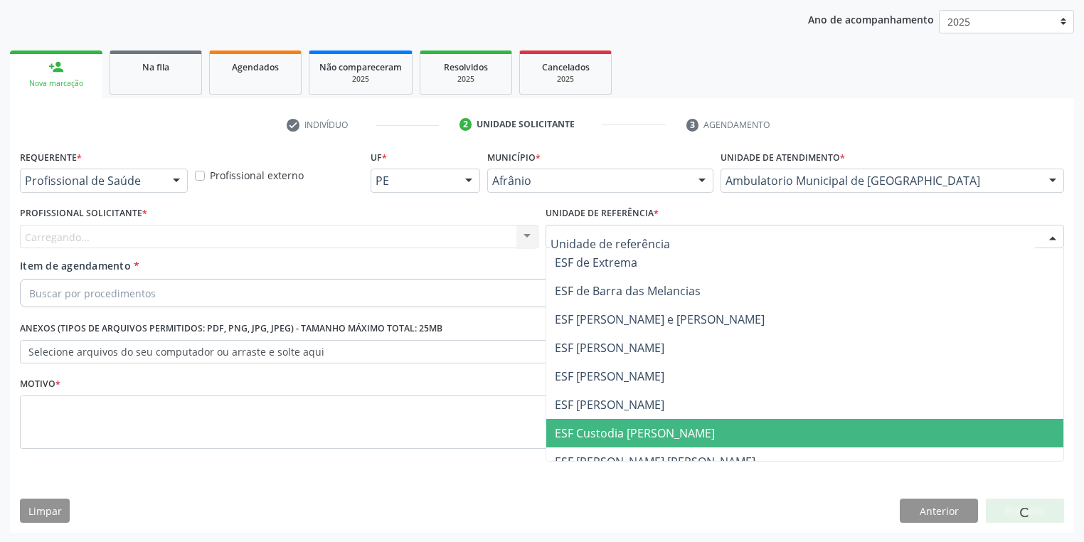
click at [608, 430] on span "ESF Custodia [PERSON_NAME]" at bounding box center [635, 433] width 160 height 16
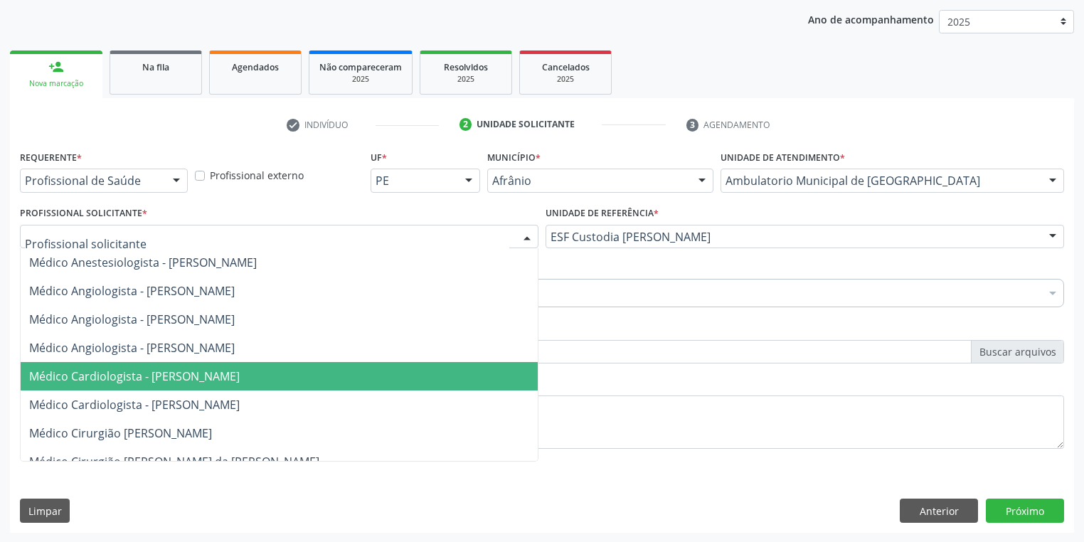
click at [124, 371] on span "Médico Cardiologista - [PERSON_NAME]" at bounding box center [134, 376] width 211 height 16
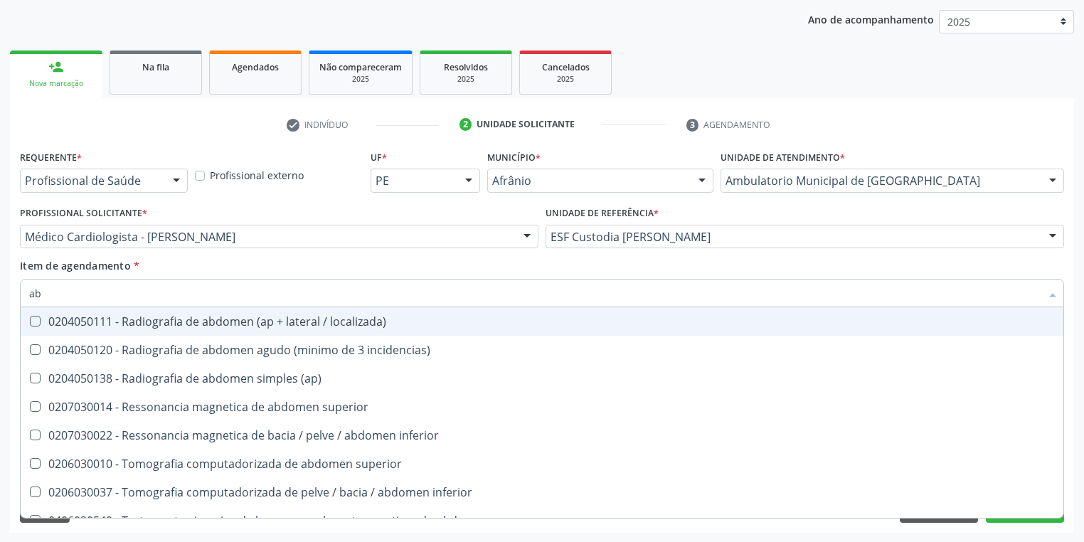
type input "a"
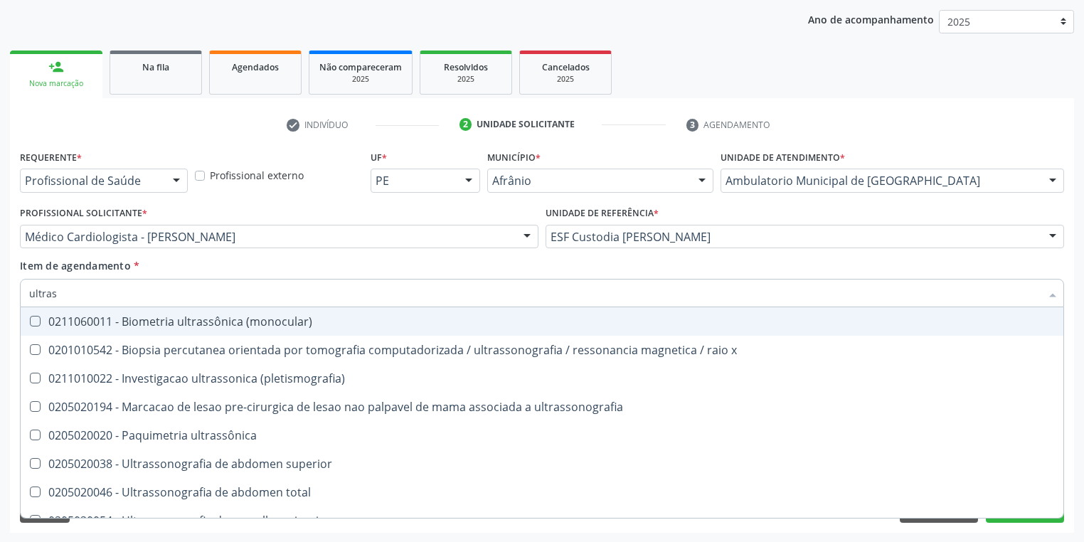
type input "ultrass"
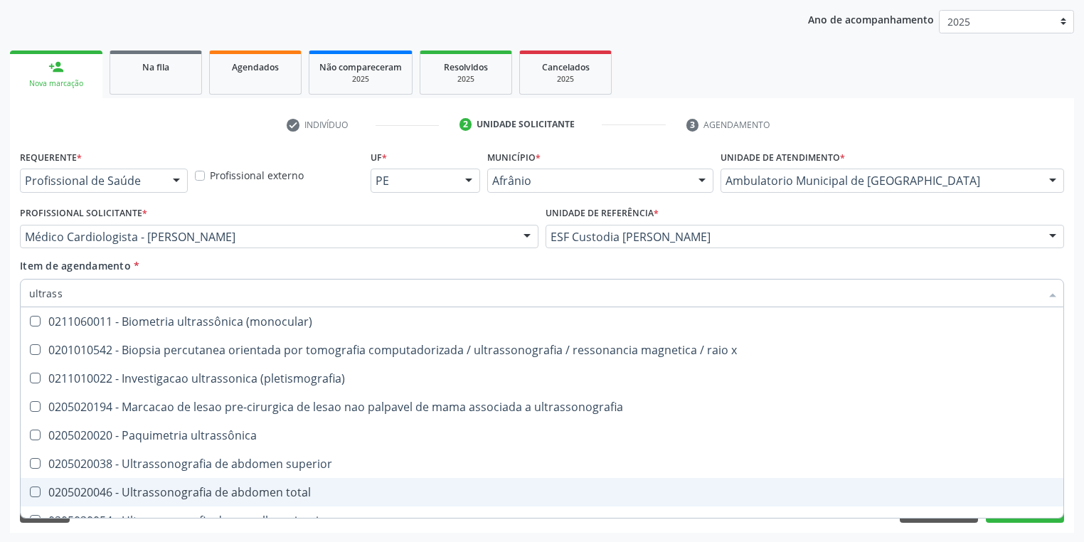
click at [115, 492] on div "0205020046 - Ultrassonografia de abdomen total" at bounding box center [542, 492] width 1026 height 11
checkbox total "true"
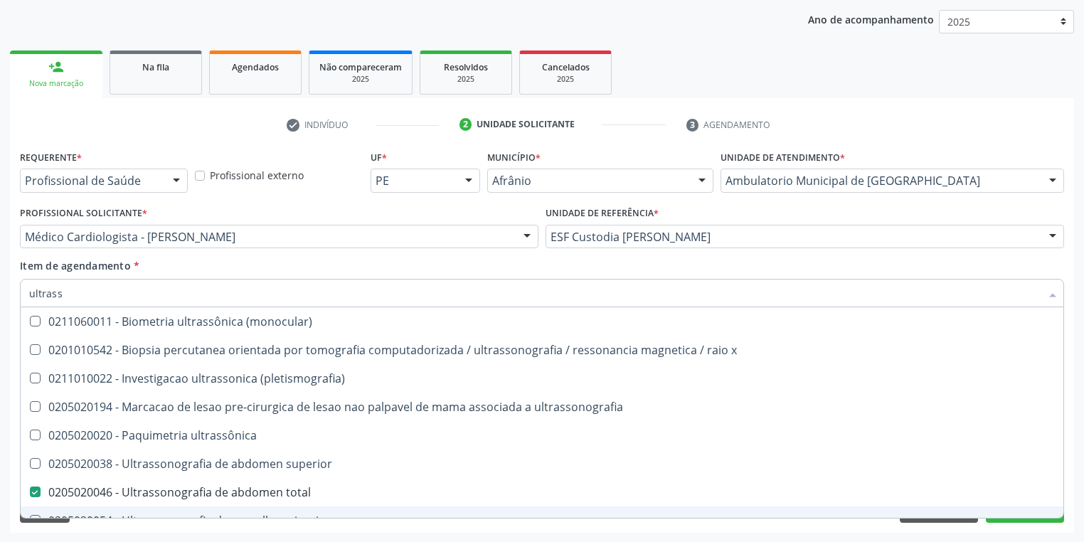
click at [92, 533] on div "Acompanhamento Acompanhe a situação das marcações correntes e finalizadas Relat…" at bounding box center [542, 229] width 1084 height 627
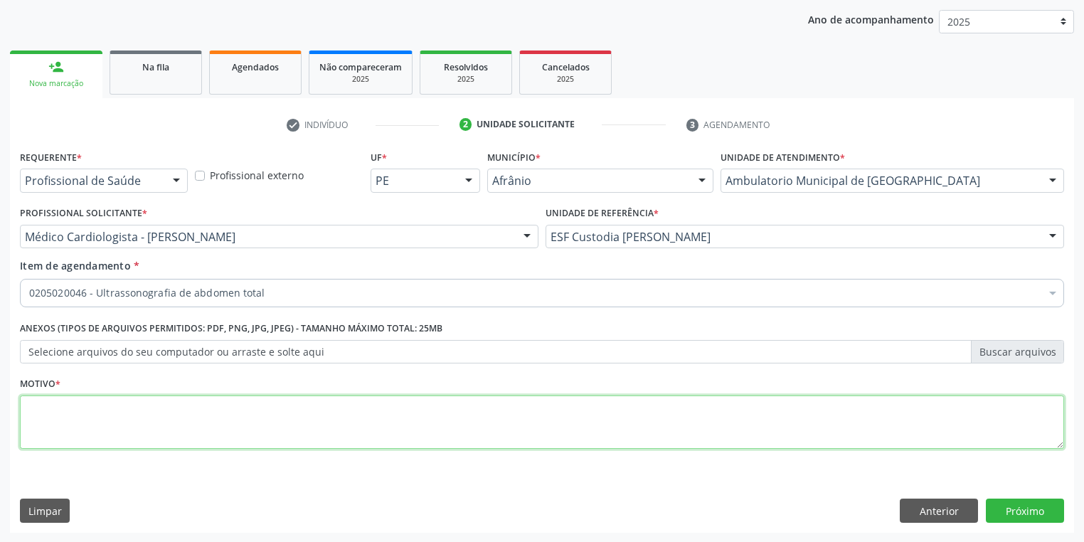
click at [72, 416] on textarea at bounding box center [542, 422] width 1044 height 54
type textarea "*"
click at [1032, 514] on button "Próximo" at bounding box center [1025, 511] width 78 height 24
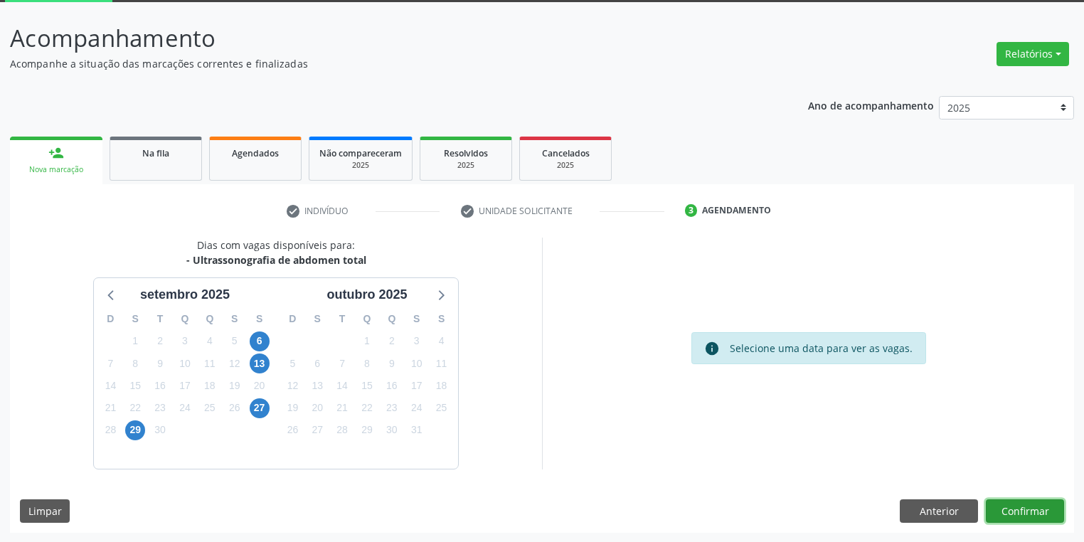
click at [1014, 511] on button "Confirmar" at bounding box center [1025, 511] width 78 height 24
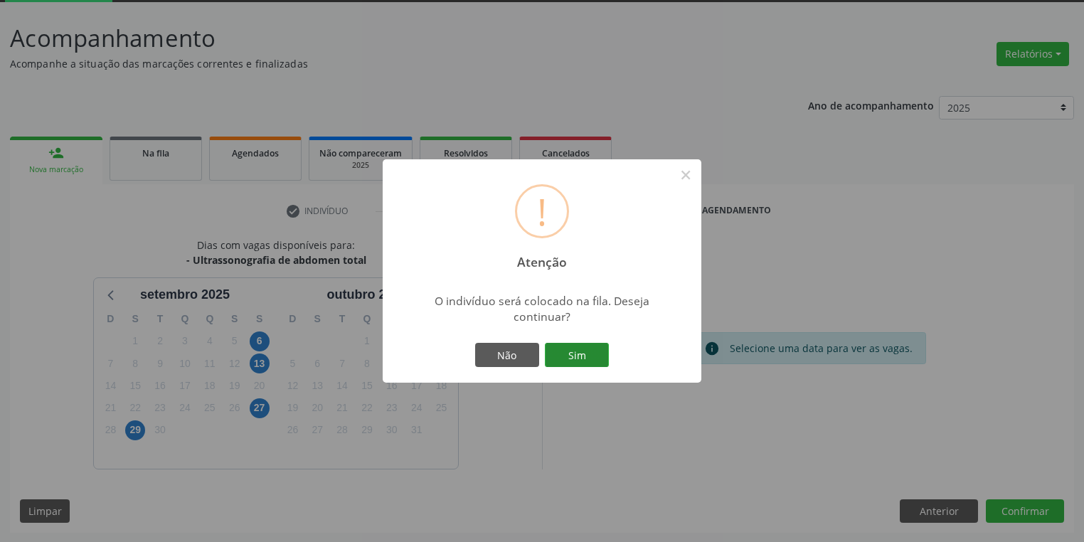
click at [584, 358] on button "Sim" at bounding box center [577, 355] width 64 height 24
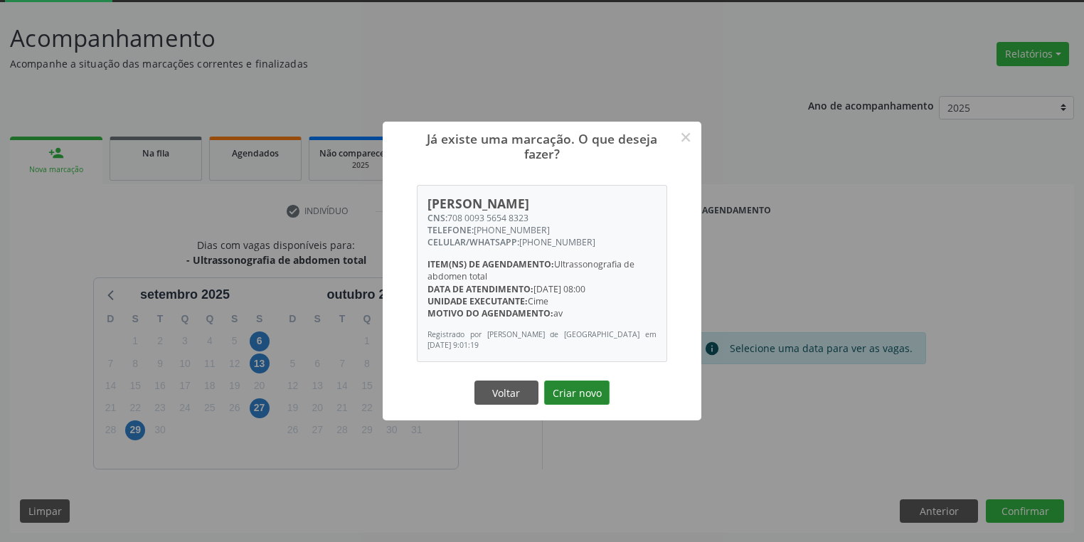
click at [592, 390] on button "Criar novo" at bounding box center [576, 393] width 65 height 24
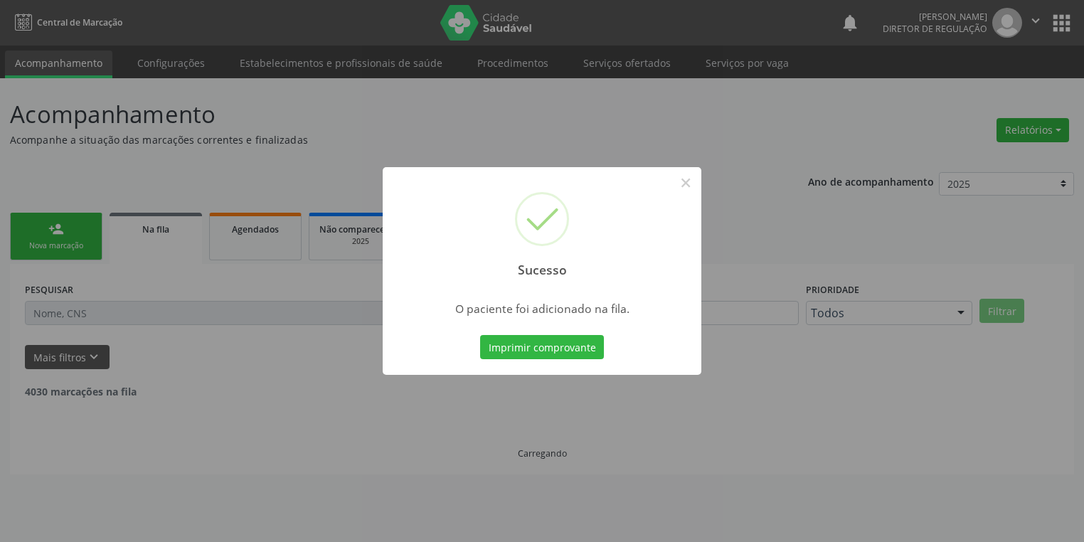
scroll to position [0, 0]
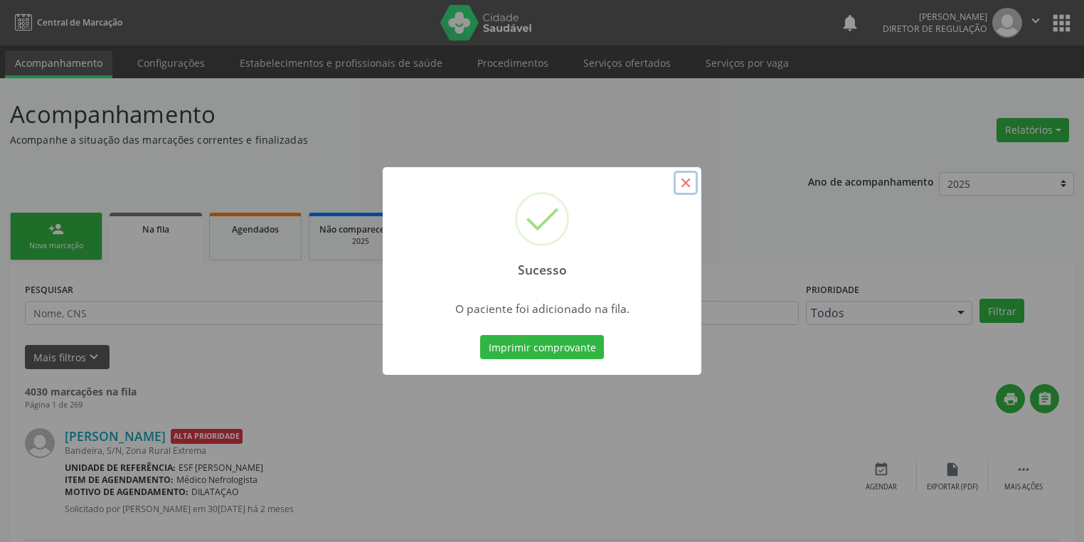
click at [683, 190] on button "×" at bounding box center [686, 183] width 24 height 24
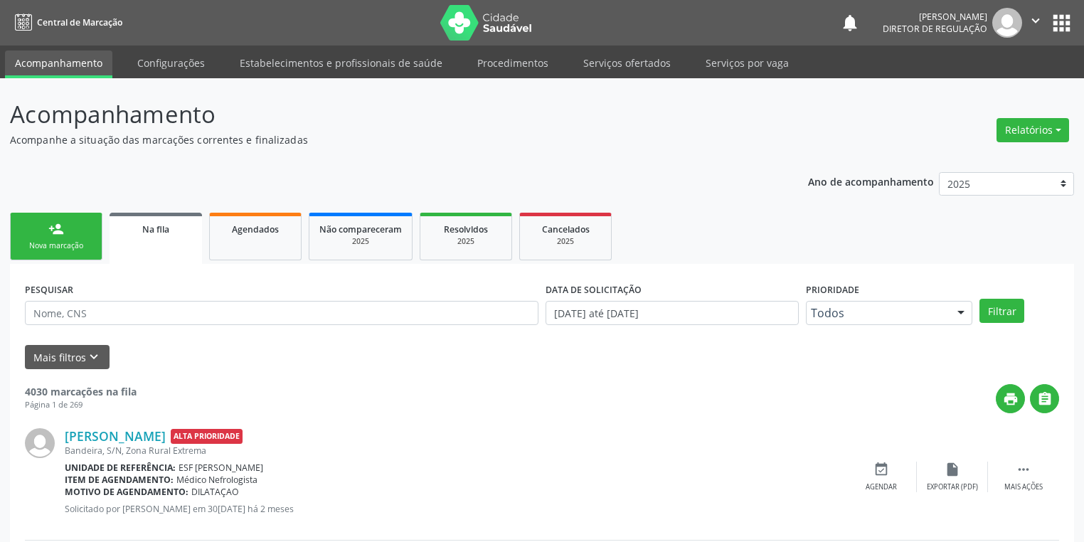
click at [51, 242] on div "Nova marcação" at bounding box center [56, 245] width 71 height 11
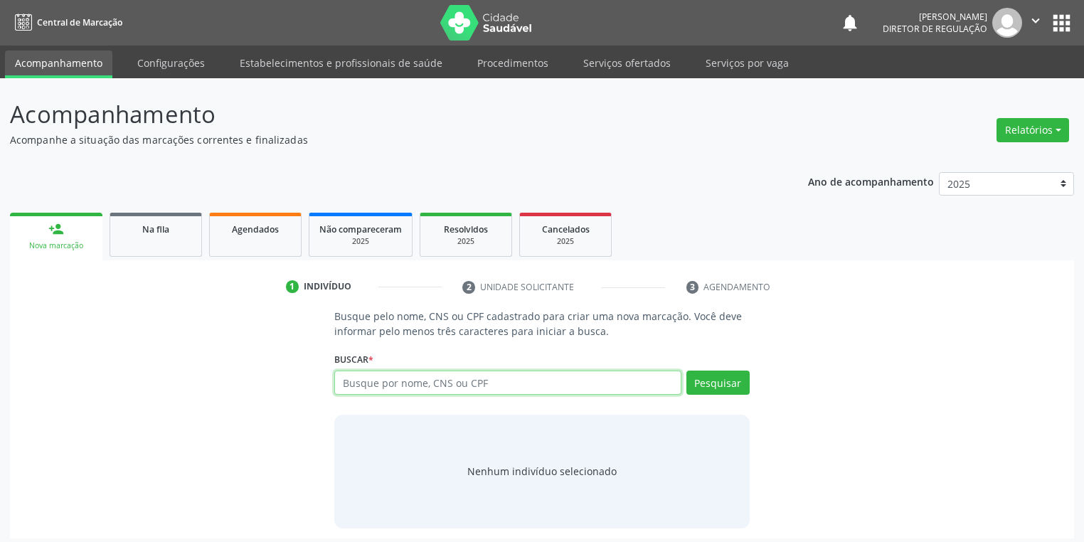
click at [357, 387] on input "text" at bounding box center [507, 383] width 347 height 24
type input "708907705114412"
click at [721, 379] on button "Pesquisar" at bounding box center [717, 383] width 63 height 24
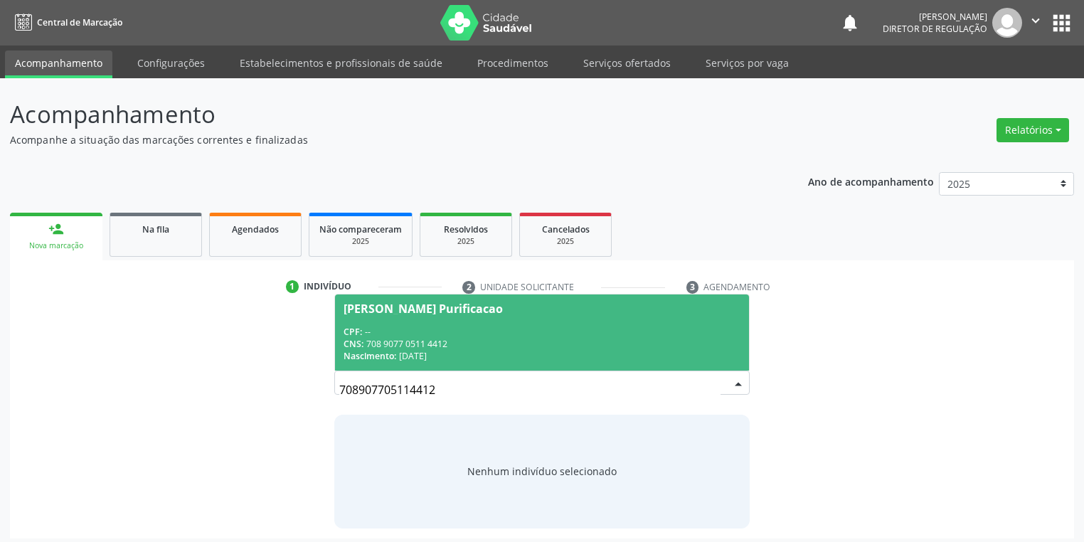
click at [450, 339] on div "CNS: 708 9077 0511 4412" at bounding box center [542, 344] width 397 height 12
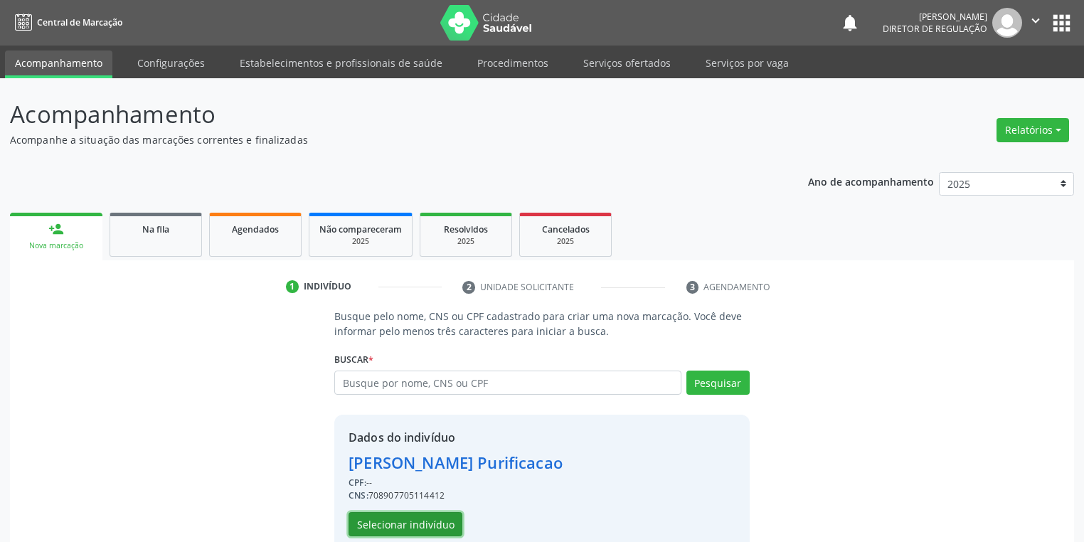
click at [415, 518] on button "Selecionar indivíduo" at bounding box center [406, 524] width 114 height 24
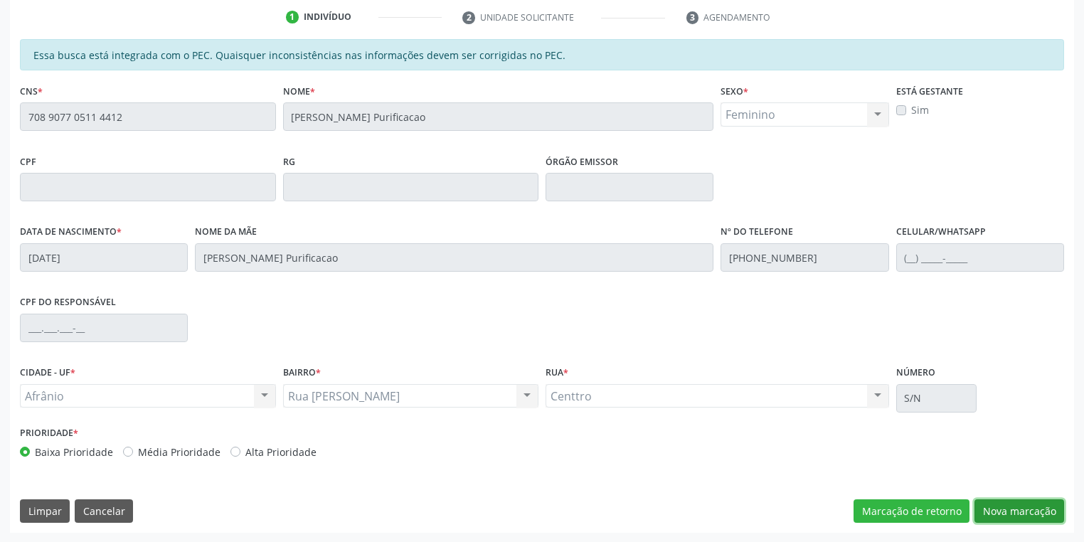
click at [1001, 508] on button "Nova marcação" at bounding box center [1019, 511] width 90 height 24
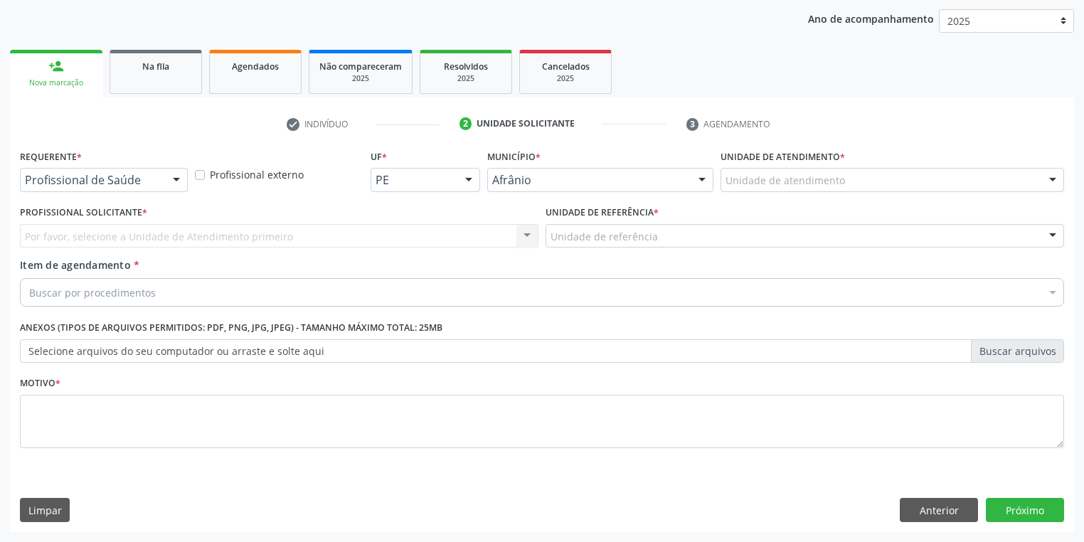
scroll to position [162, 0]
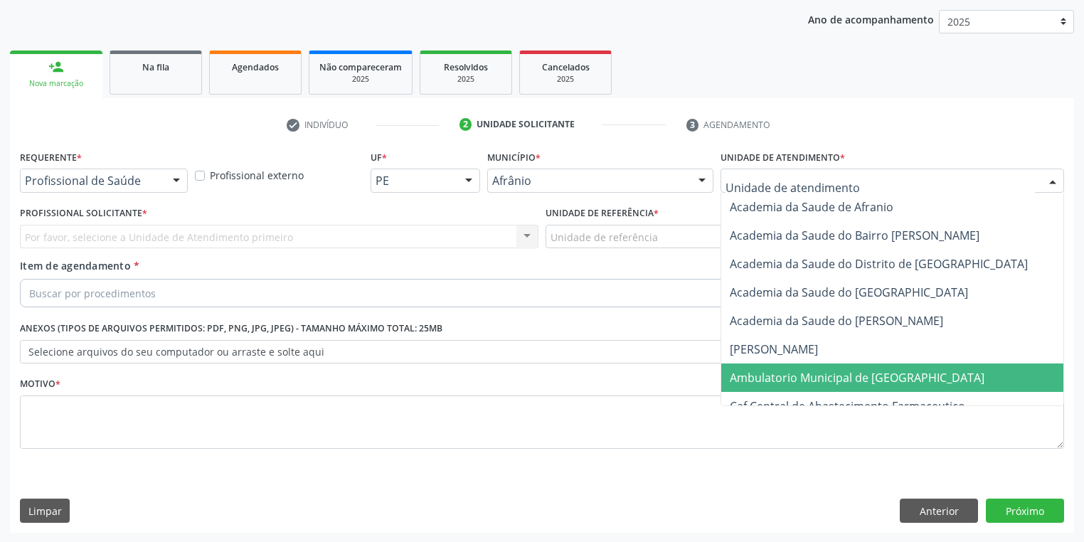
click at [762, 380] on span "Ambulatorio Municipal de [GEOGRAPHIC_DATA]" at bounding box center [857, 378] width 255 height 16
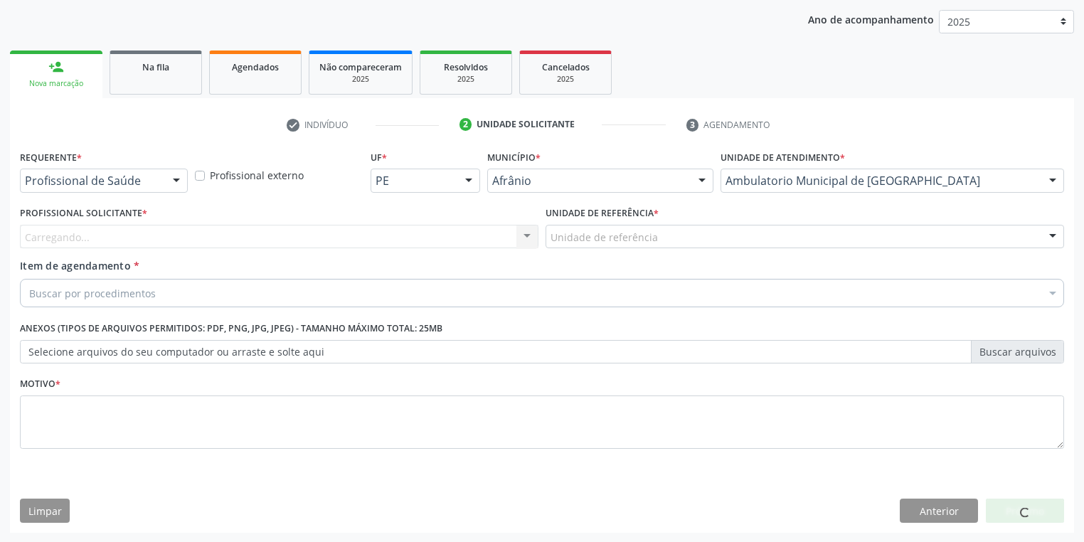
drag, startPoint x: 567, startPoint y: 235, endPoint x: 569, endPoint y: 270, distance: 35.6
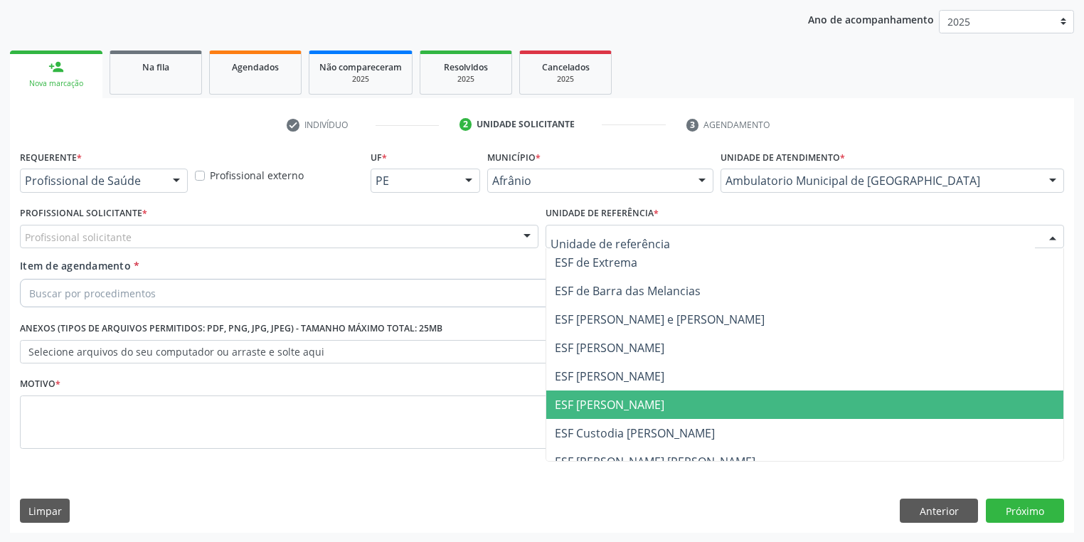
click at [604, 416] on span "ESF [PERSON_NAME]" at bounding box center [804, 404] width 517 height 28
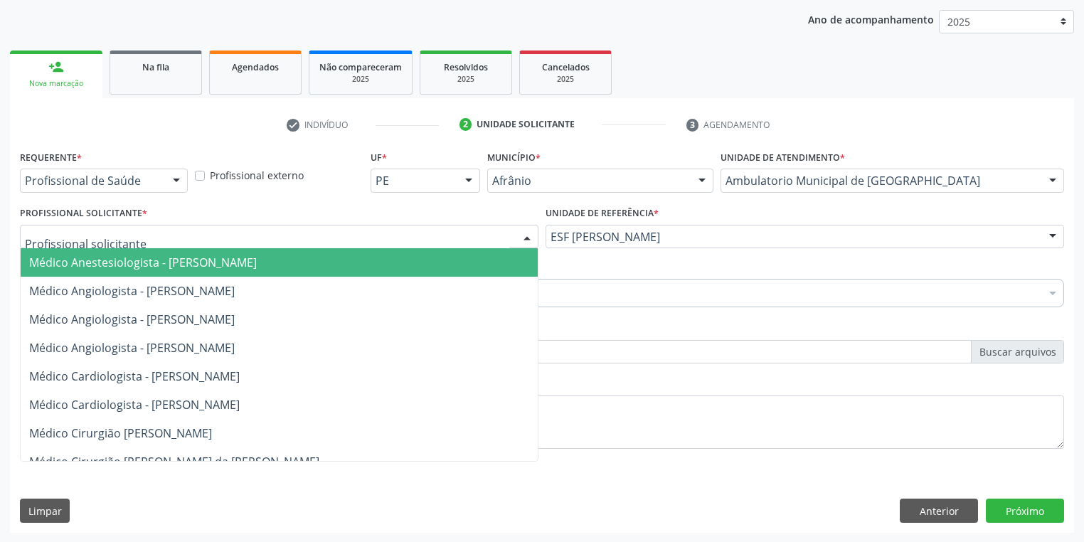
drag, startPoint x: 73, startPoint y: 242, endPoint x: 90, endPoint y: 286, distance: 47.5
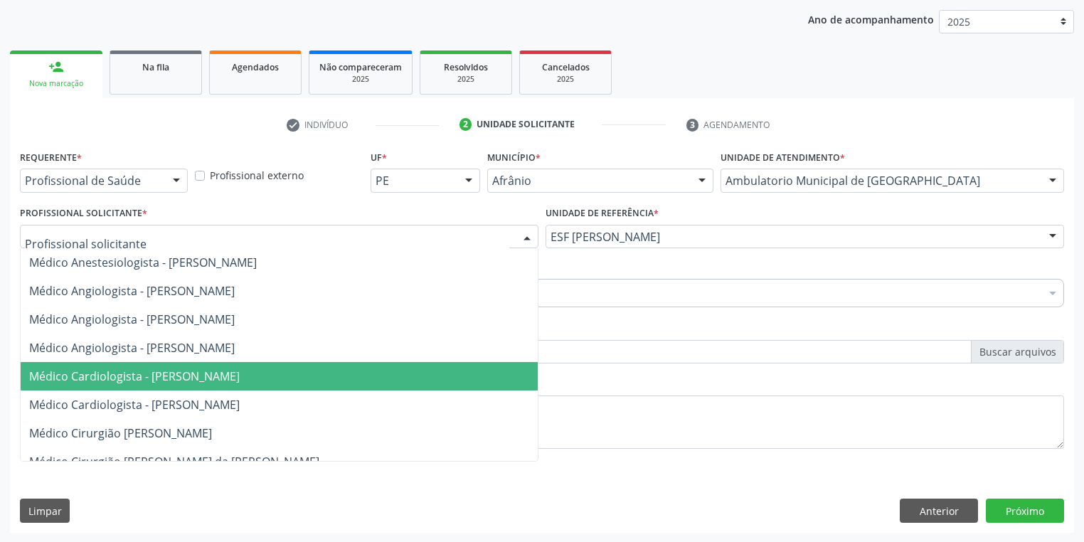
click at [100, 366] on span "Médico Cardiologista - [PERSON_NAME]" at bounding box center [279, 376] width 517 height 28
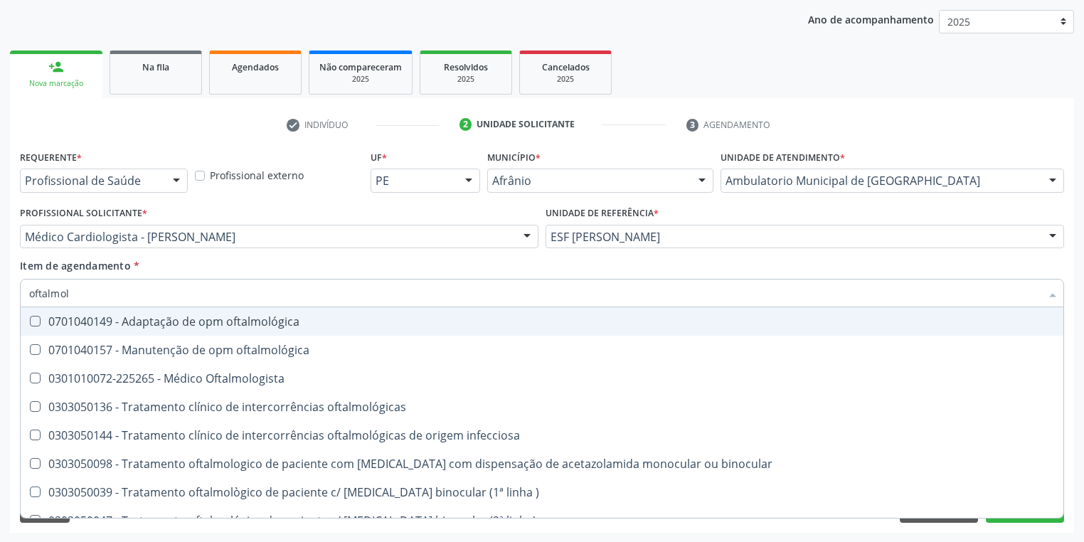
type input "oftalmolo"
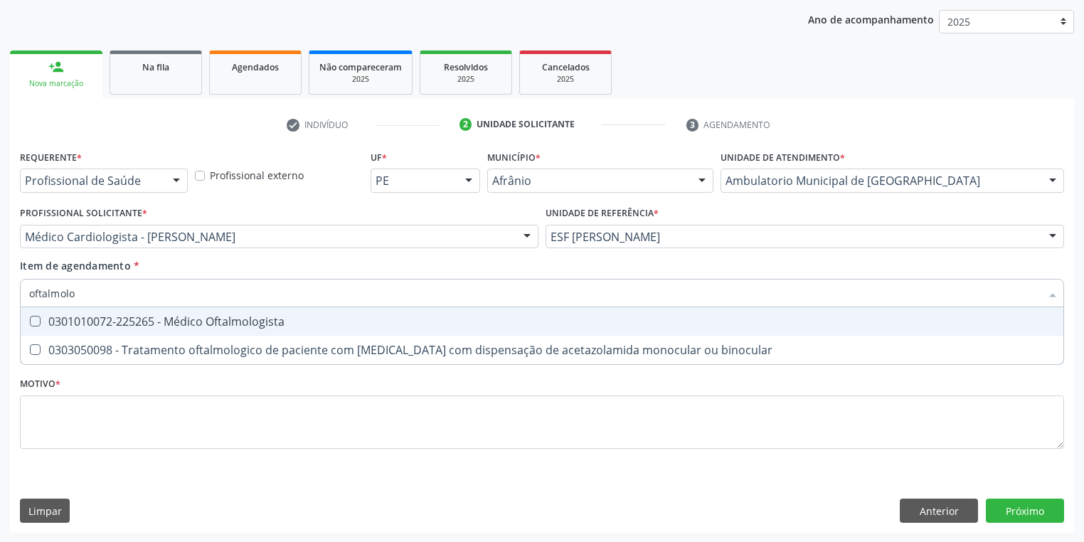
click at [111, 332] on span "0301010072-225265 - Médico Oftalmologista" at bounding box center [542, 321] width 1043 height 28
checkbox Oftalmologista "true"
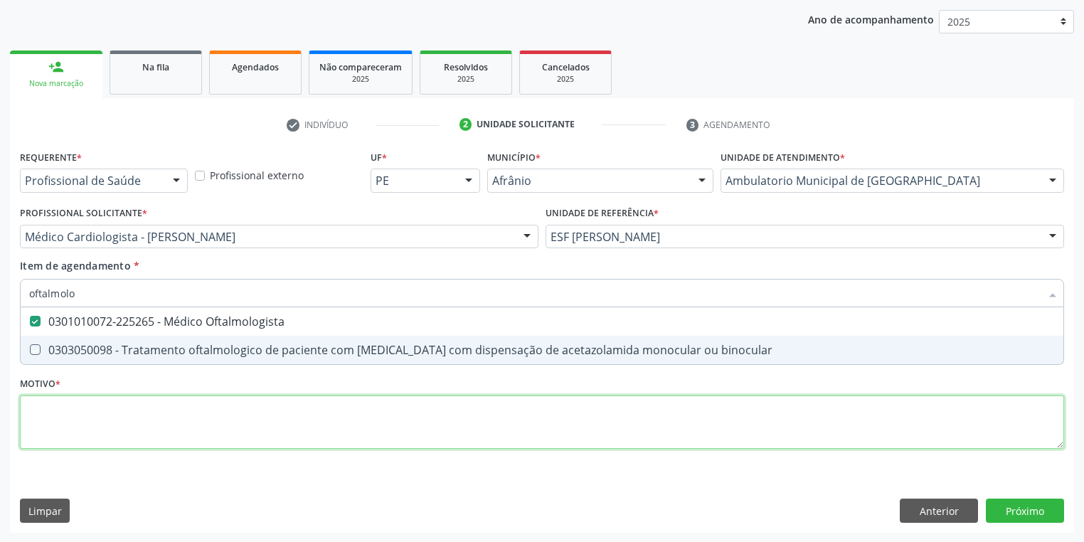
click at [64, 430] on div "Requerente * Profissional de Saúde Profissional de Saúde Paciente Nenhum result…" at bounding box center [542, 308] width 1044 height 322
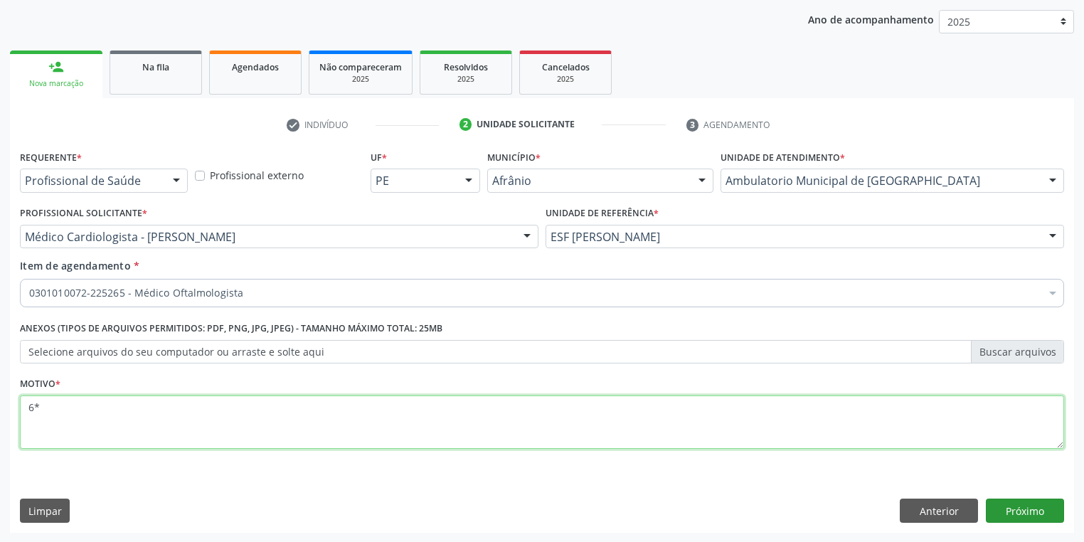
type textarea "6*"
click at [1044, 506] on button "Próximo" at bounding box center [1025, 511] width 78 height 24
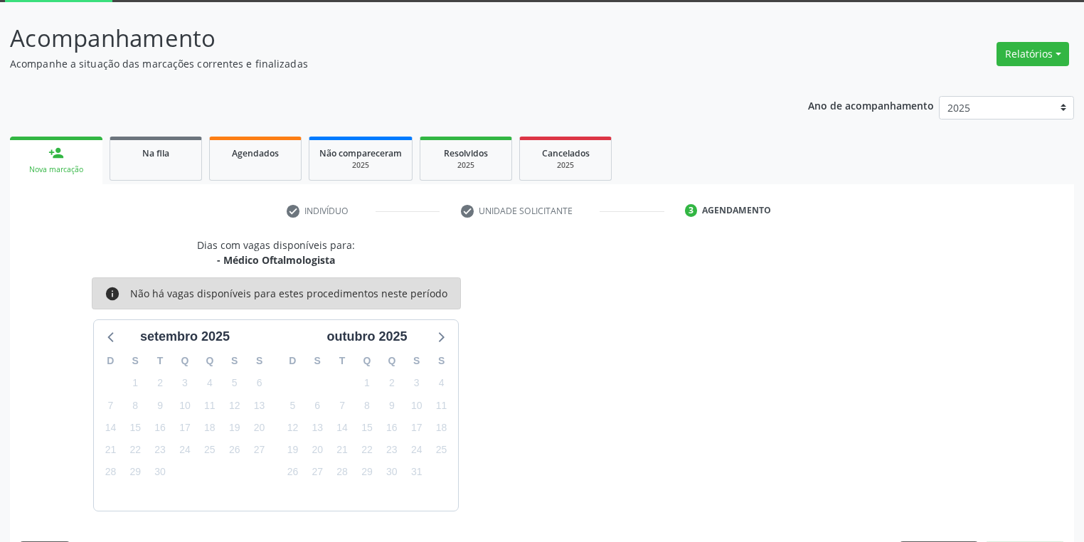
scroll to position [117, 0]
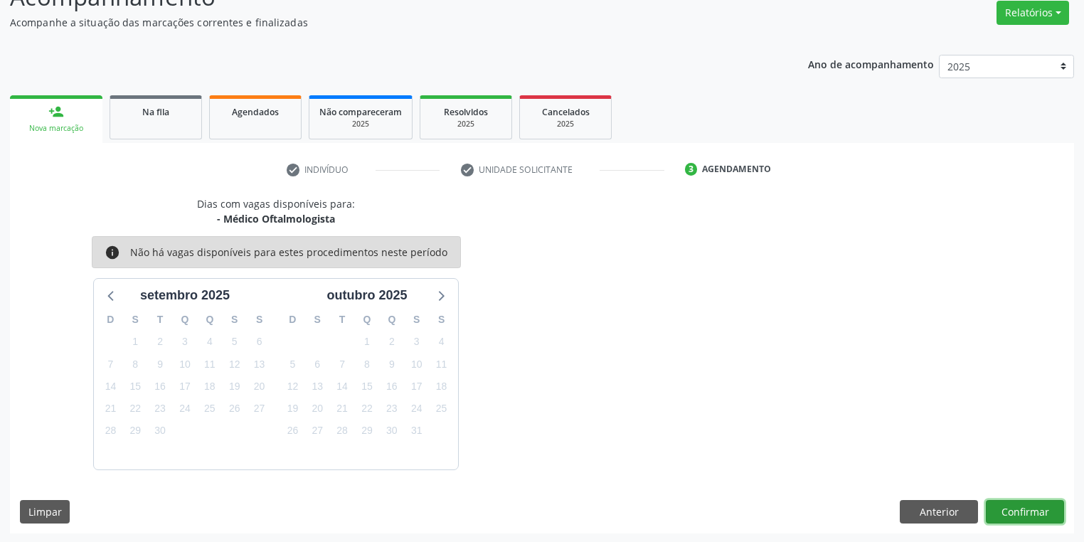
click at [1009, 505] on button "Confirmar" at bounding box center [1025, 512] width 78 height 24
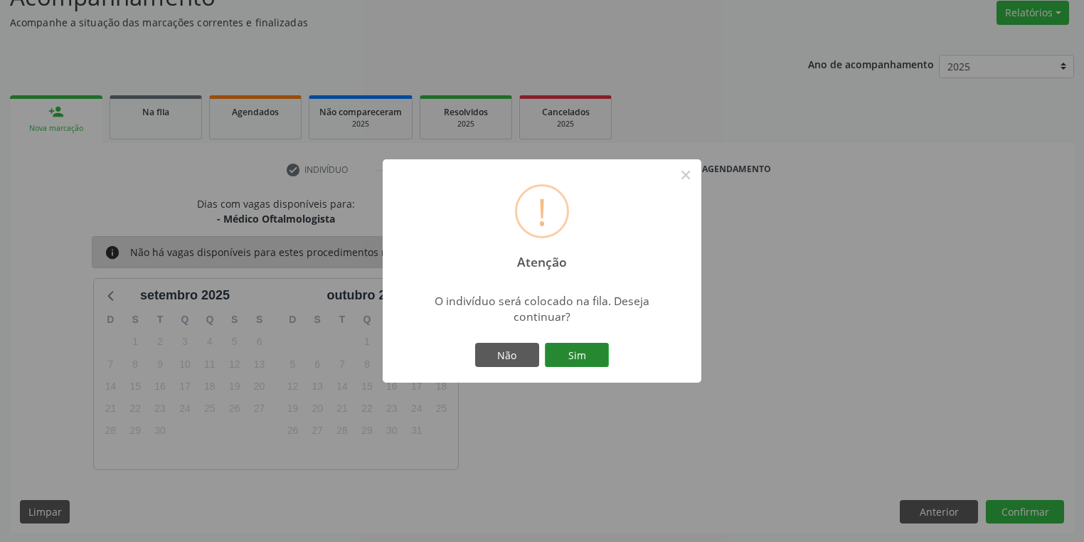
click at [577, 356] on button "Sim" at bounding box center [577, 355] width 64 height 24
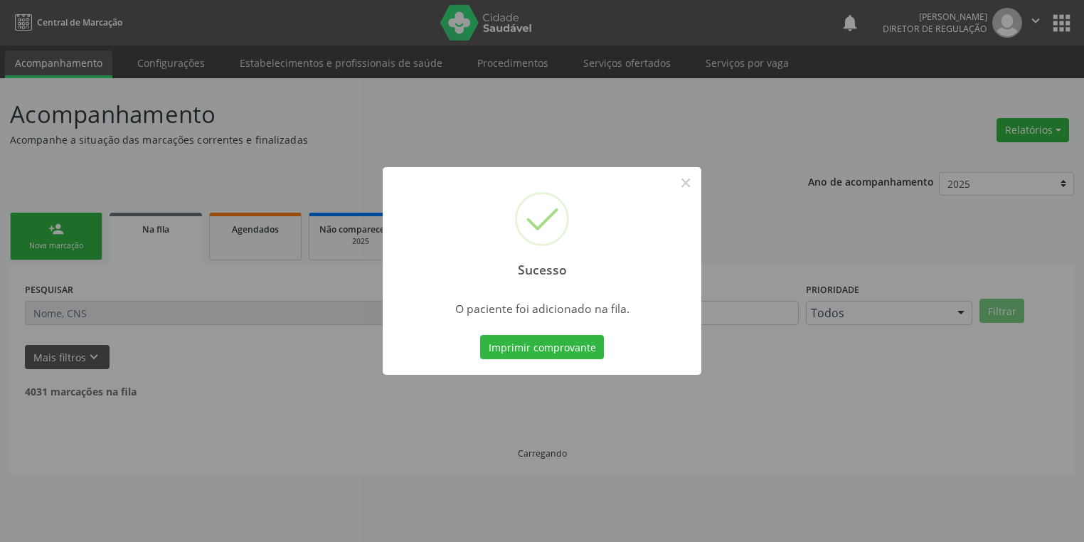
scroll to position [0, 0]
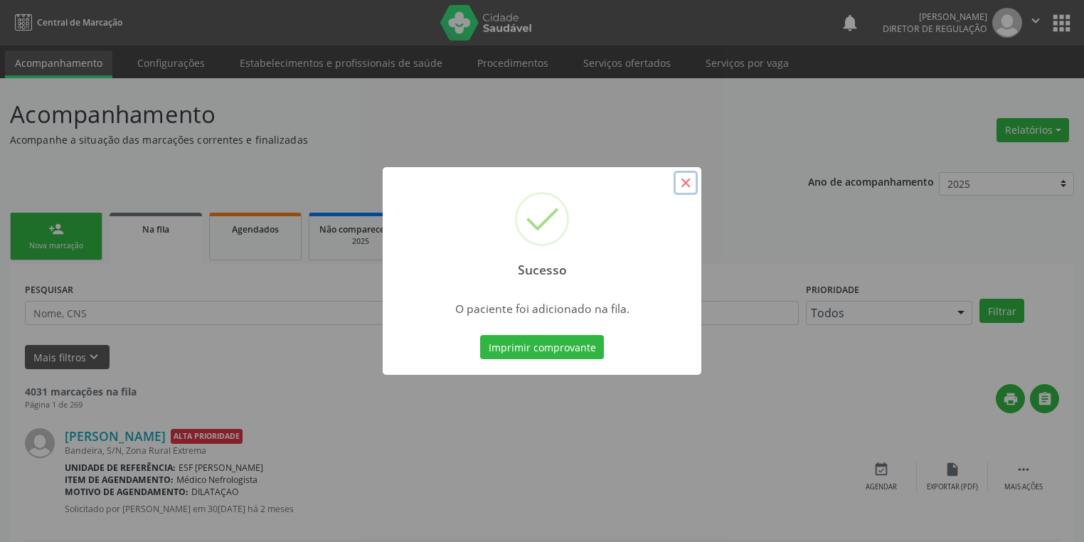
click at [689, 186] on button "×" at bounding box center [686, 183] width 24 height 24
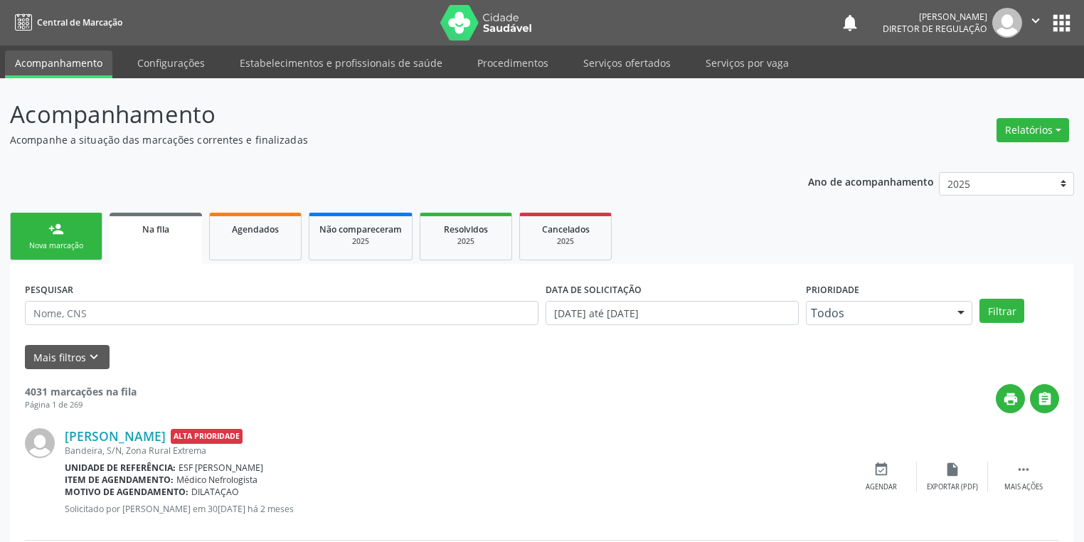
click at [68, 234] on link "person_add Nova marcação" at bounding box center [56, 237] width 92 height 48
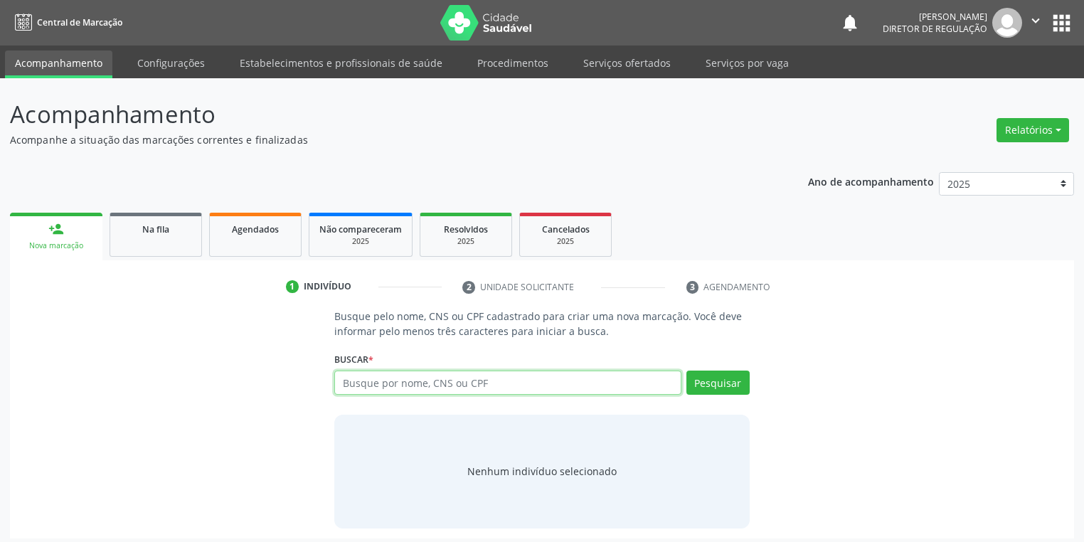
click at [366, 381] on input "text" at bounding box center [507, 383] width 347 height 24
type input "705003898415754"
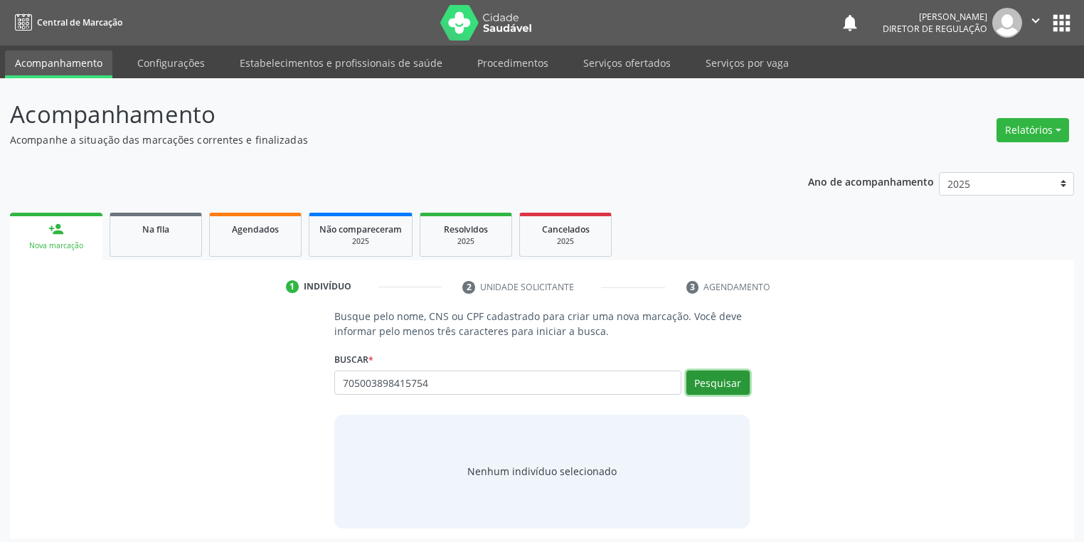
click at [703, 381] on button "Pesquisar" at bounding box center [717, 383] width 63 height 24
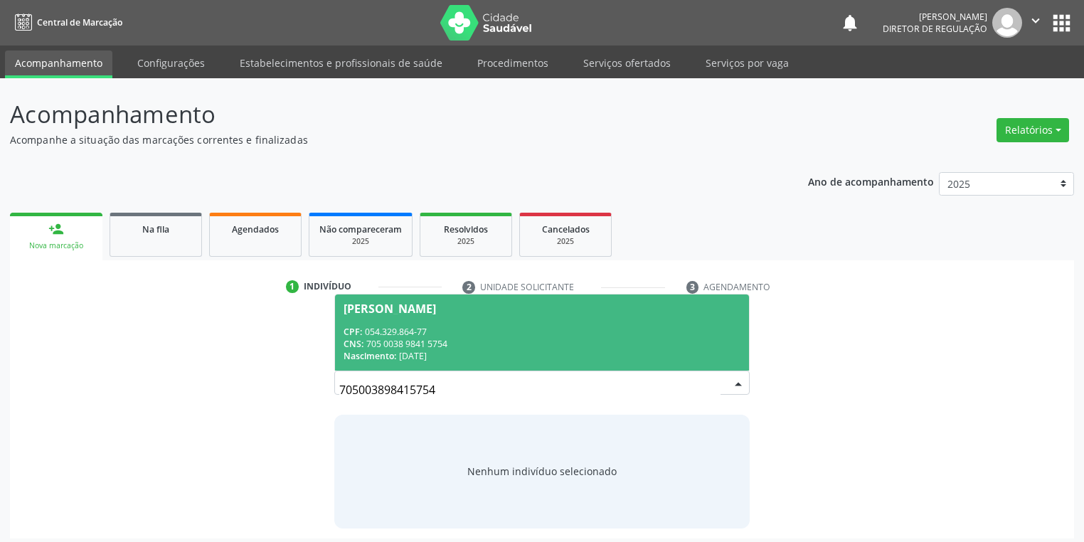
click at [418, 328] on div "CPF: 054.329.864-77" at bounding box center [542, 332] width 397 height 12
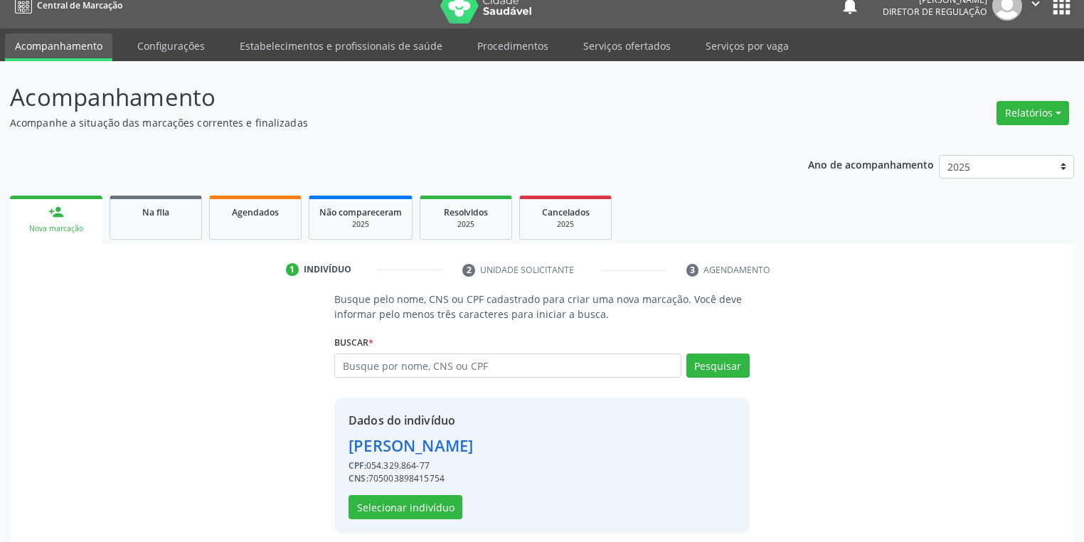
scroll to position [27, 0]
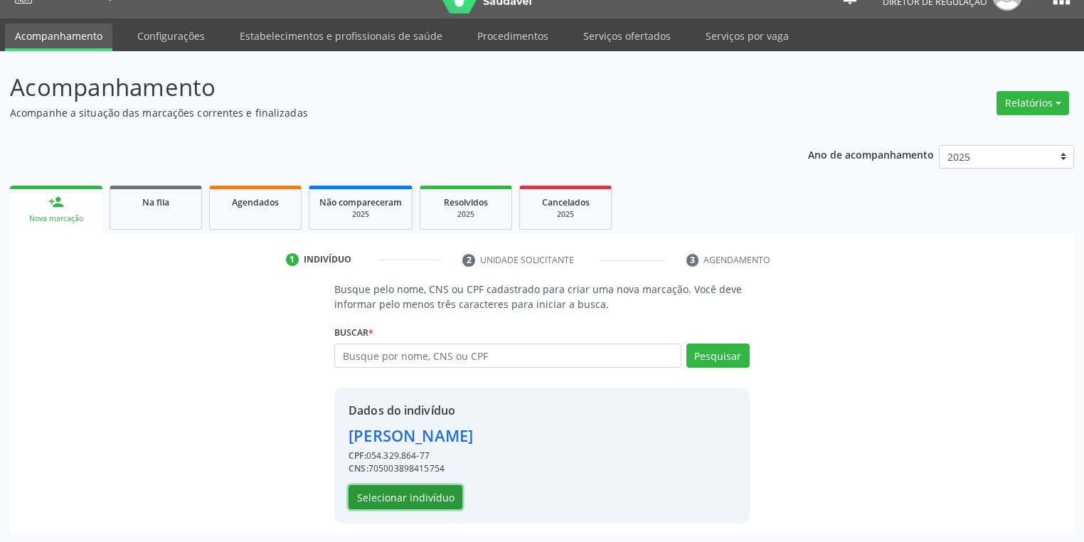
click at [388, 485] on button "Selecionar indivíduo" at bounding box center [406, 497] width 114 height 24
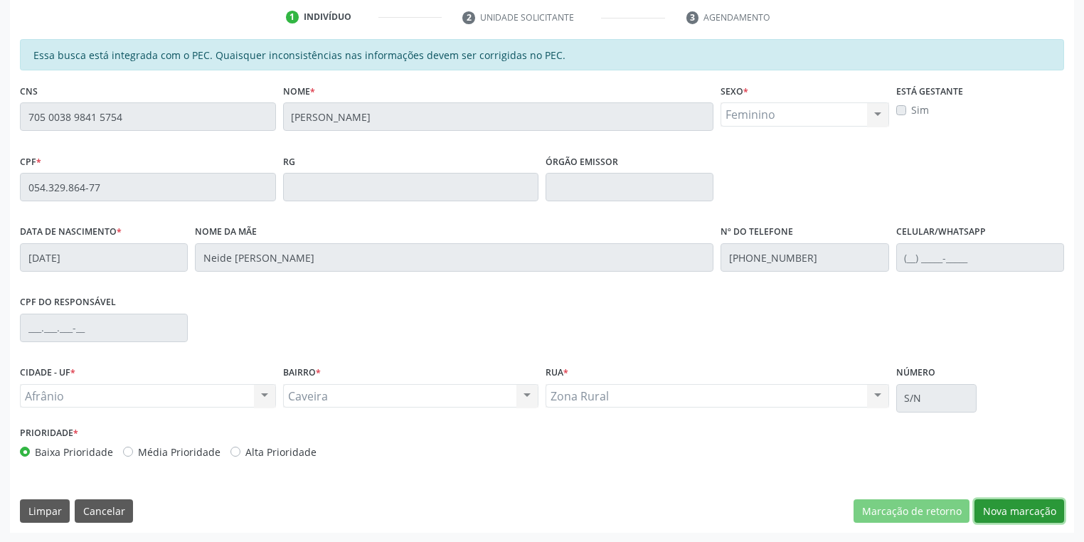
click at [990, 509] on button "Nova marcação" at bounding box center [1019, 511] width 90 height 24
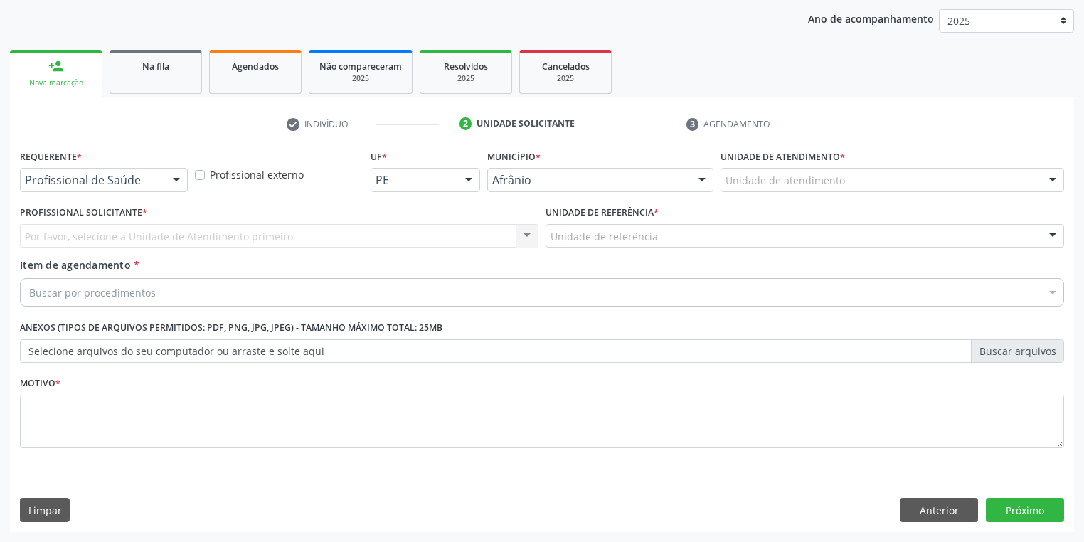
scroll to position [162, 0]
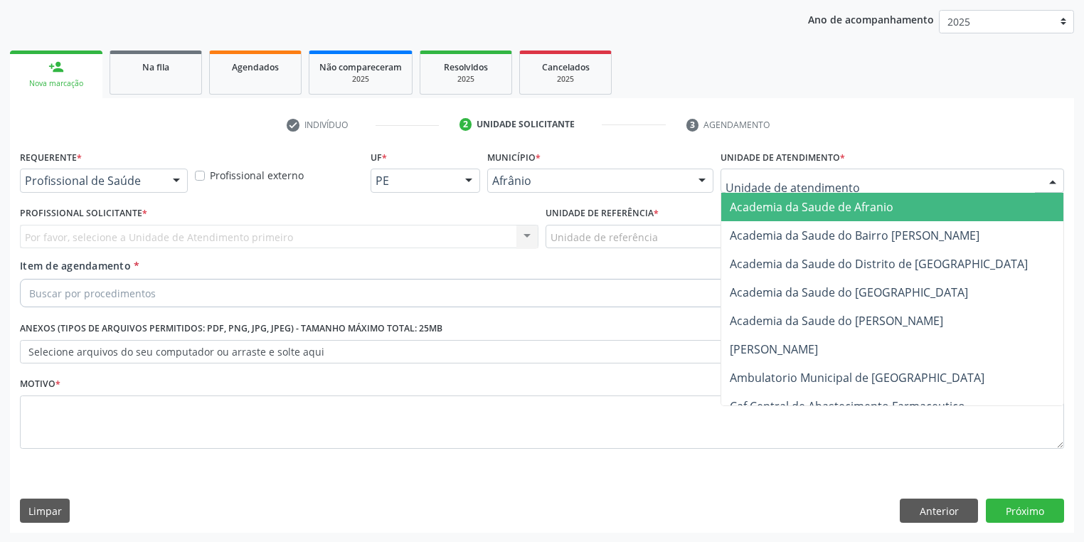
drag, startPoint x: 748, startPoint y: 175, endPoint x: 750, endPoint y: 259, distance: 84.0
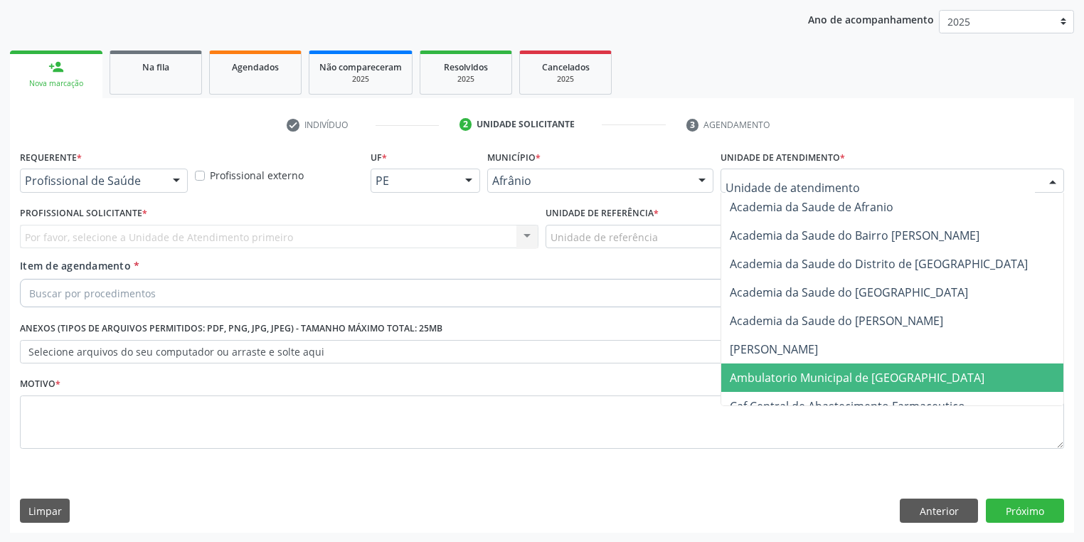
drag, startPoint x: 750, startPoint y: 372, endPoint x: 701, endPoint y: 332, distance: 63.8
click at [749, 367] on span "Ambulatorio Municipal de [GEOGRAPHIC_DATA]" at bounding box center [894, 377] width 347 height 28
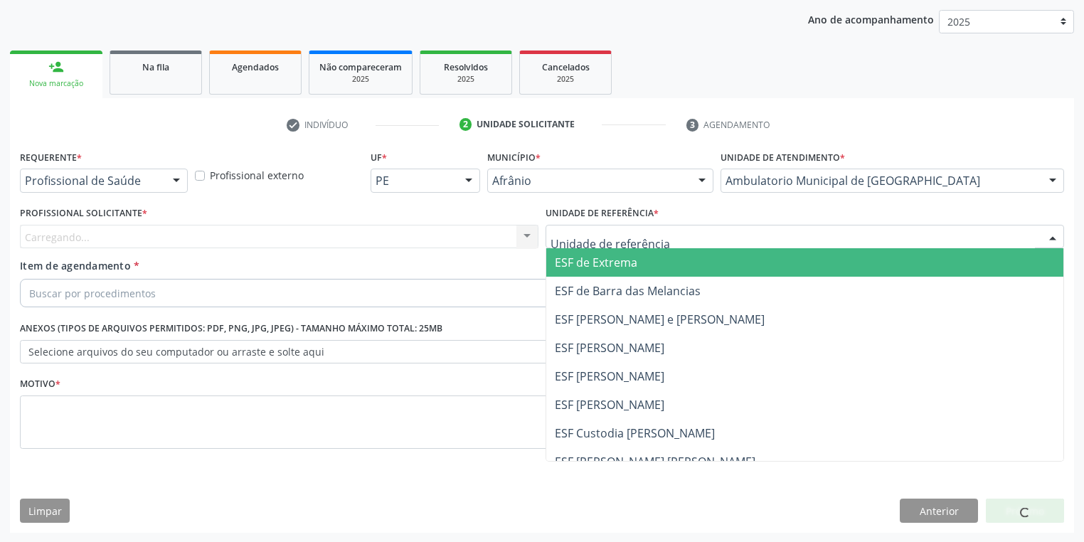
drag, startPoint x: 590, startPoint y: 239, endPoint x: 602, endPoint y: 330, distance: 91.8
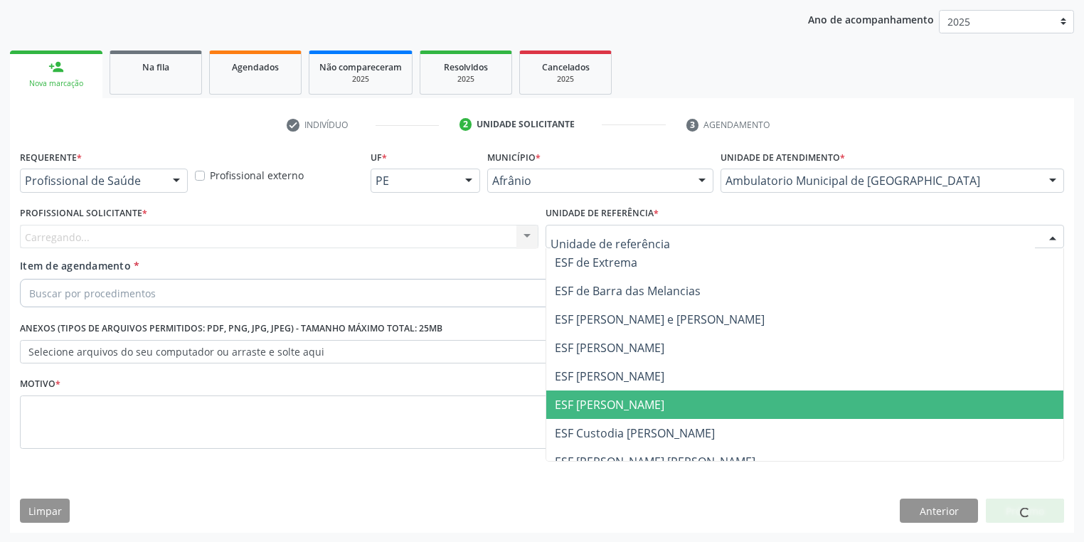
click at [615, 415] on span "ESF [PERSON_NAME]" at bounding box center [804, 404] width 517 height 28
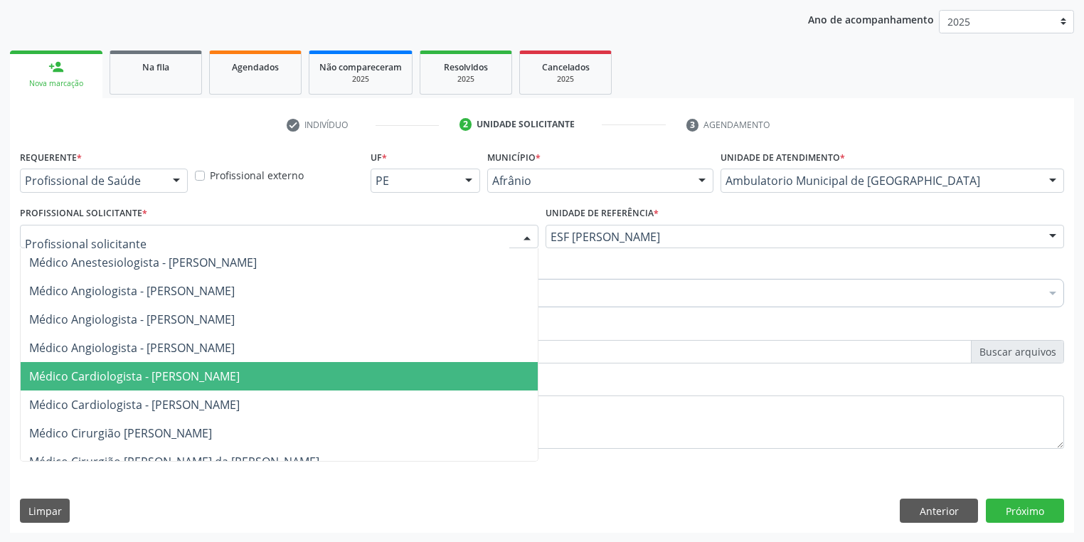
click at [138, 378] on span "Médico Cardiologista - [PERSON_NAME]" at bounding box center [134, 376] width 211 height 16
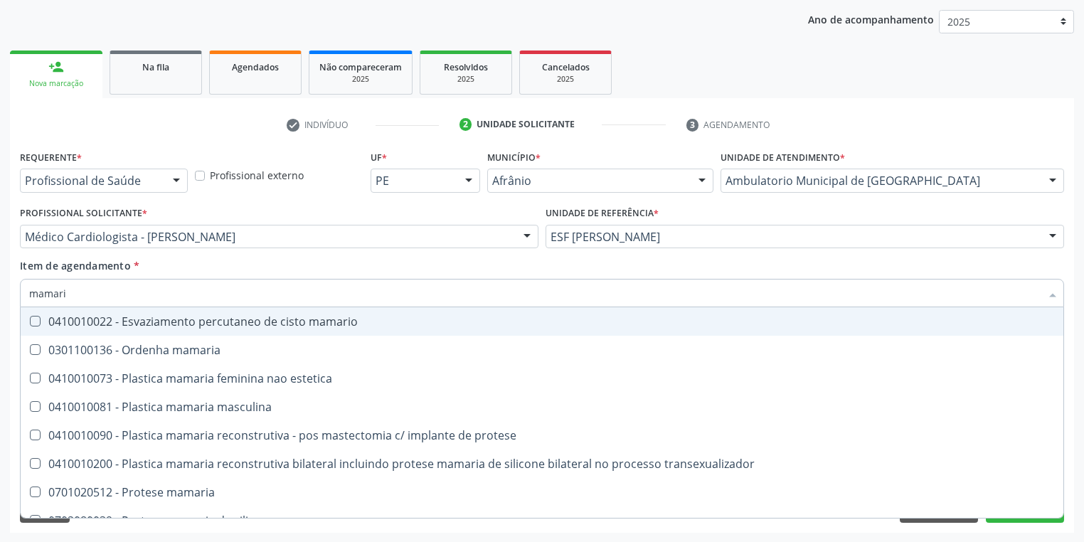
type input "mamaria"
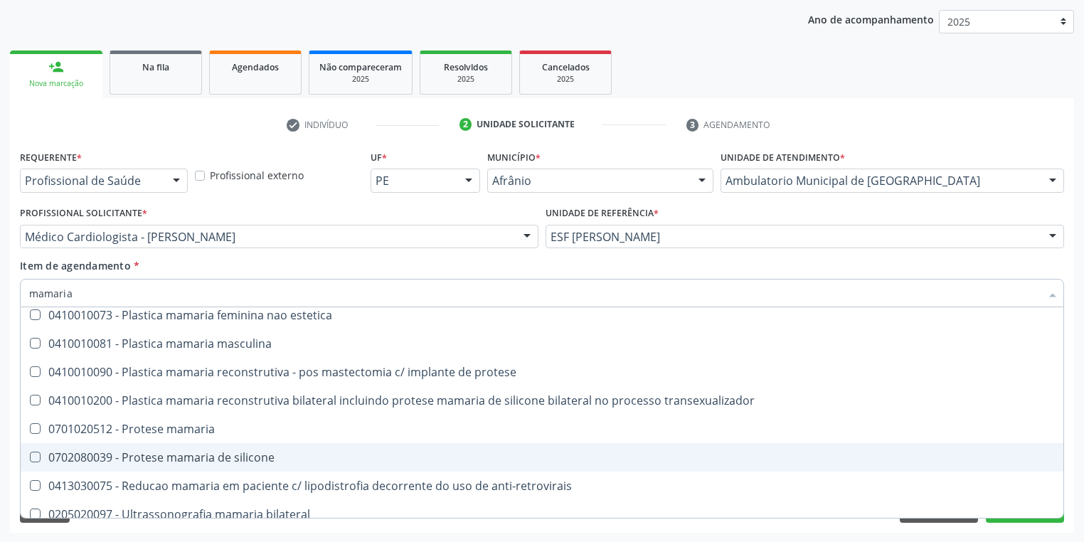
scroll to position [46, 0]
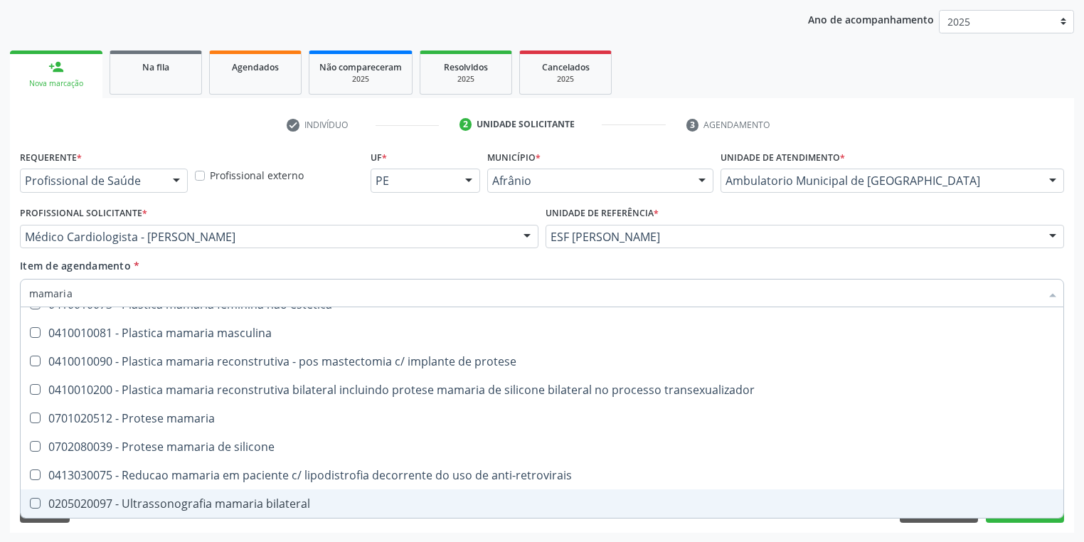
click at [157, 509] on div "0205020097 - Ultrassonografia mamaria bilateral" at bounding box center [542, 503] width 1026 height 11
checkbox bilateral "true"
click at [105, 522] on div "Requerente * Profissional de Saúde Profissional de Saúde Paciente Nenhum result…" at bounding box center [542, 340] width 1064 height 386
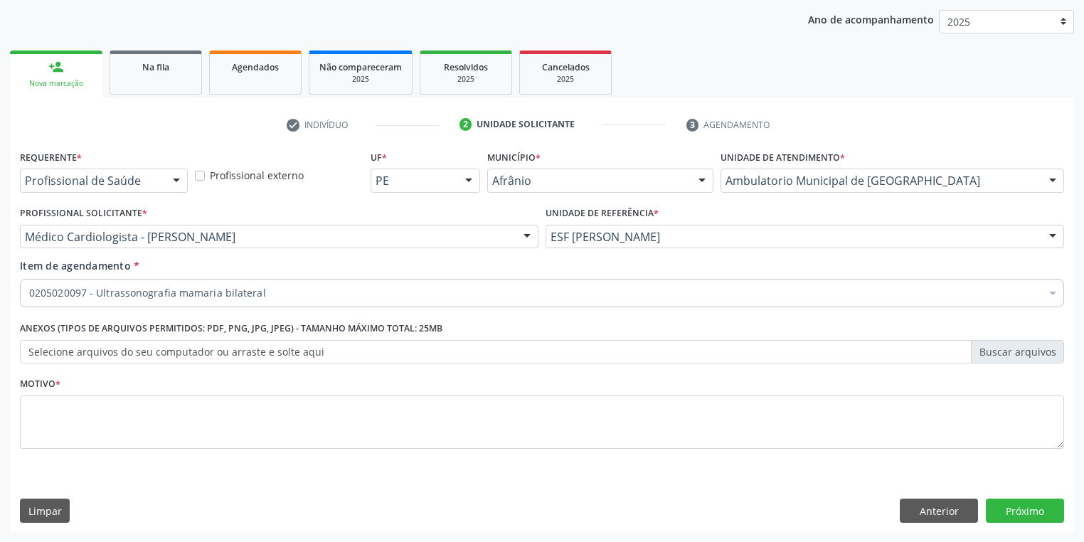
scroll to position [0, 0]
click at [72, 397] on textarea at bounding box center [542, 422] width 1044 height 54
type textarea "*"
click at [1011, 504] on button "Próximo" at bounding box center [1025, 511] width 78 height 24
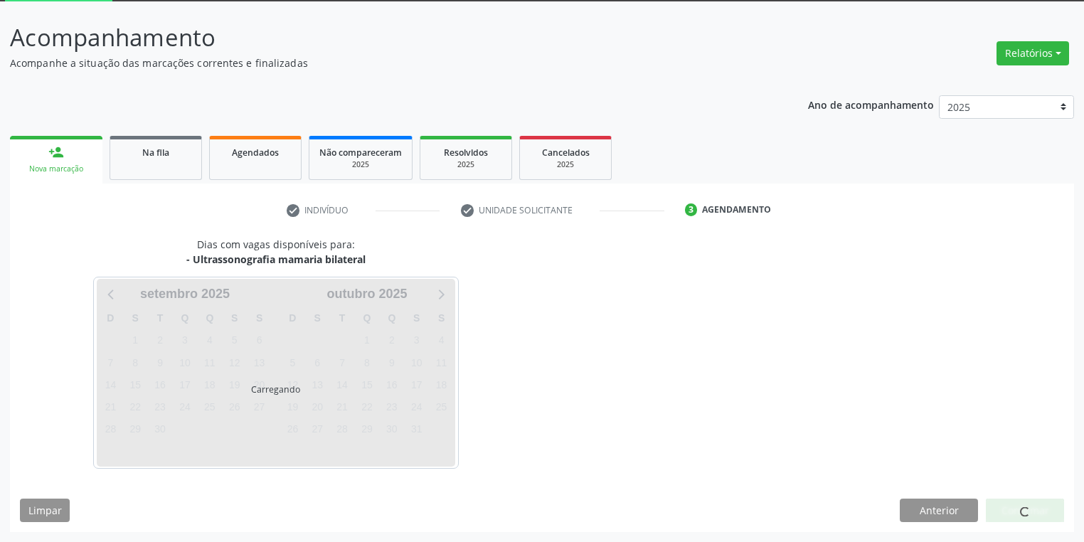
scroll to position [76, 0]
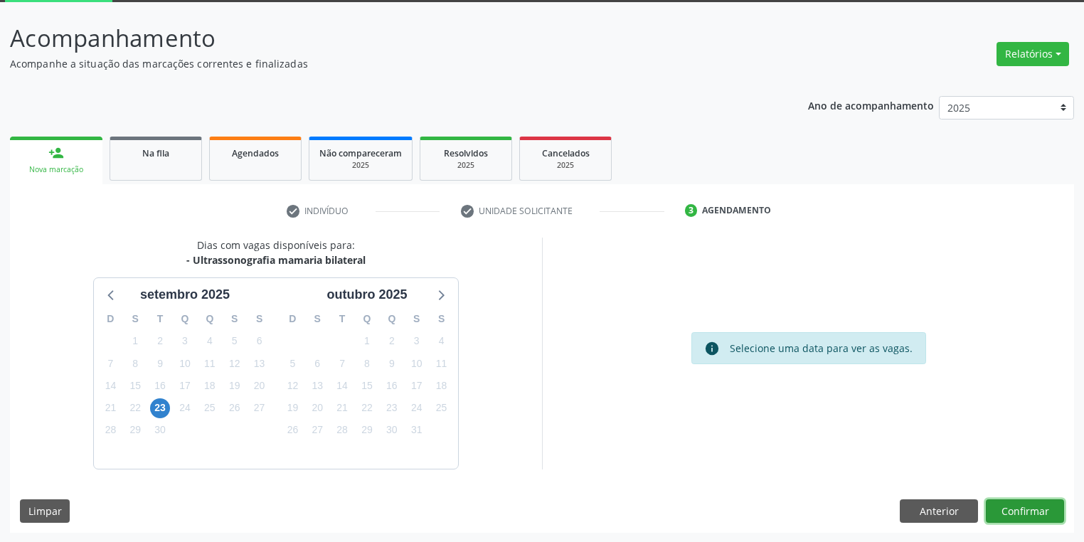
click at [1045, 517] on button "Confirmar" at bounding box center [1025, 511] width 78 height 24
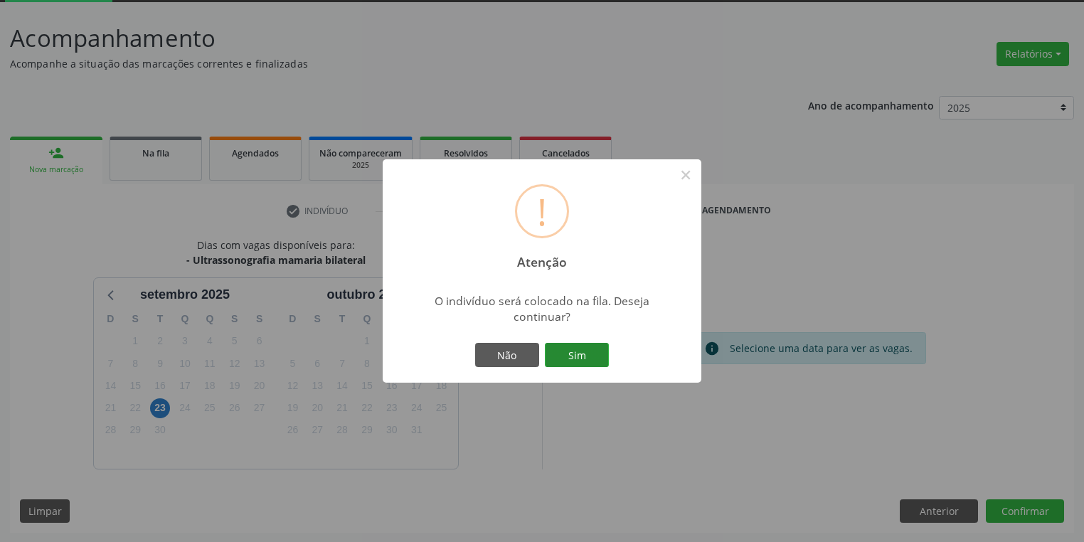
click at [574, 354] on button "Sim" at bounding box center [577, 355] width 64 height 24
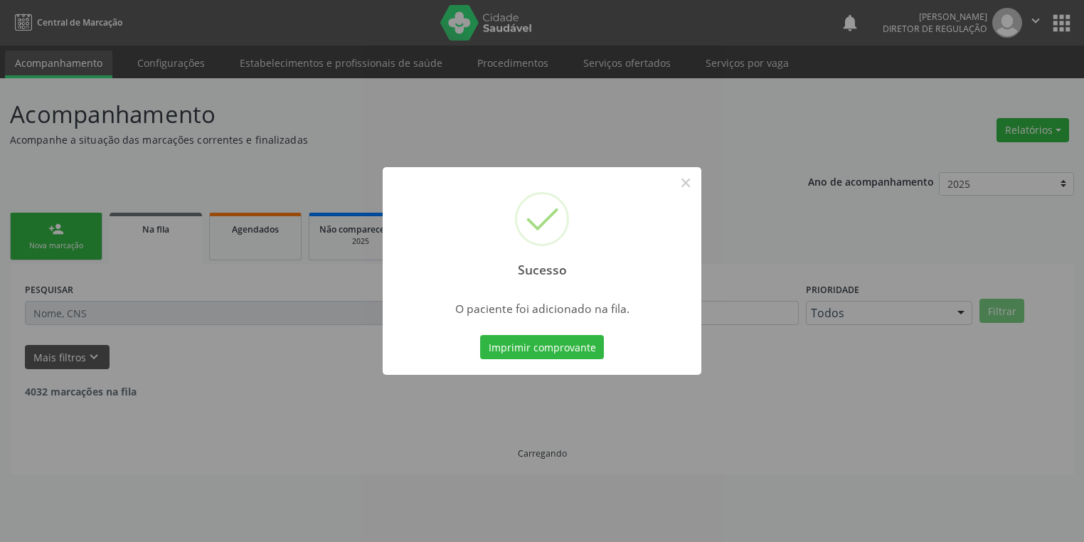
scroll to position [0, 0]
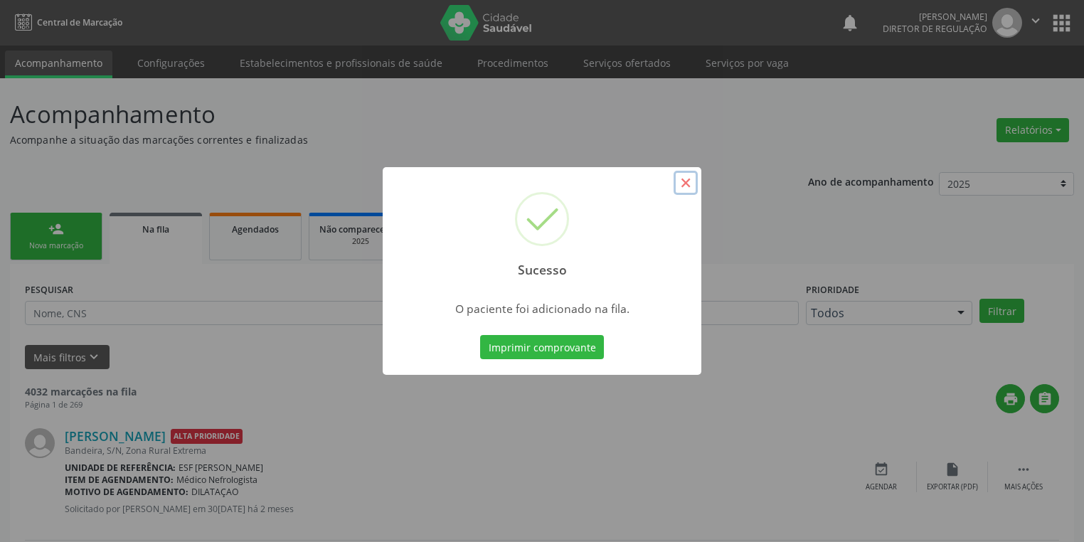
click at [685, 182] on button "×" at bounding box center [686, 183] width 24 height 24
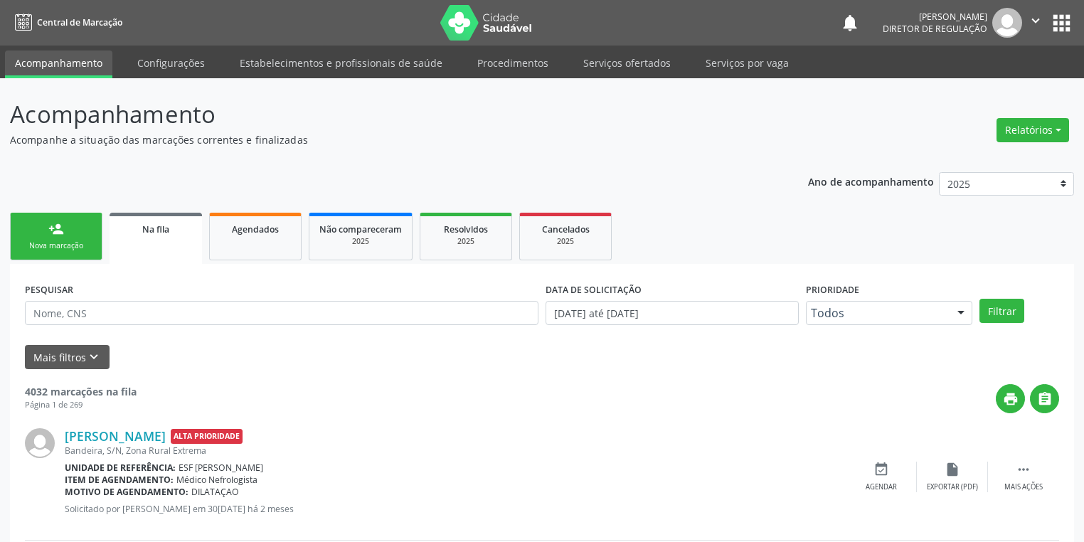
click at [68, 248] on div "Nova marcação" at bounding box center [56, 245] width 71 height 11
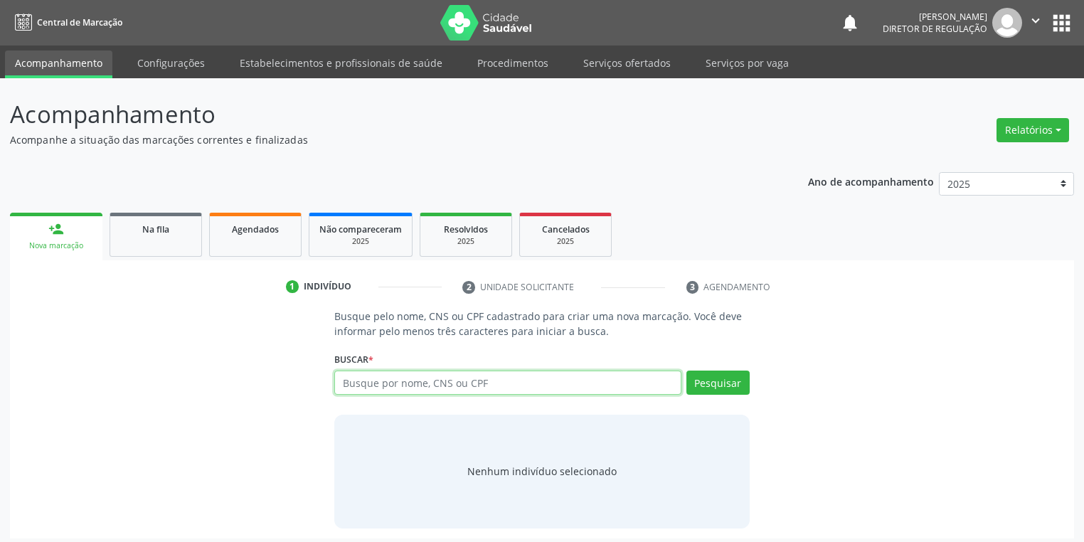
click at [373, 387] on input "text" at bounding box center [507, 383] width 347 height 24
type input "706203094242261"
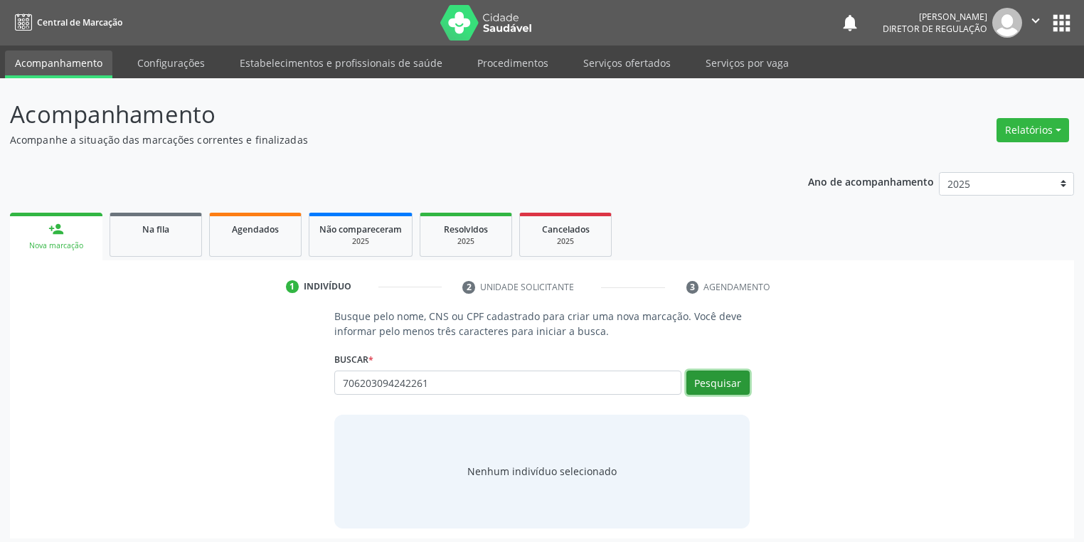
click at [715, 381] on button "Pesquisar" at bounding box center [717, 383] width 63 height 24
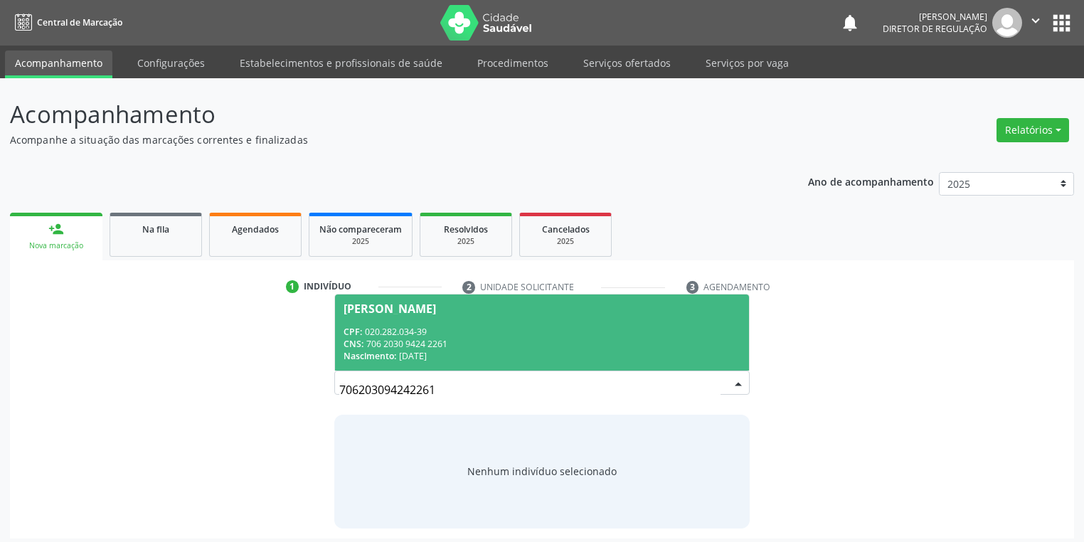
click at [446, 324] on span "Alaide Delmondes Marques Gomes CPF: 020.282.034-39 CNS: 706 2030 9424 2261 Nasc…" at bounding box center [542, 332] width 414 height 76
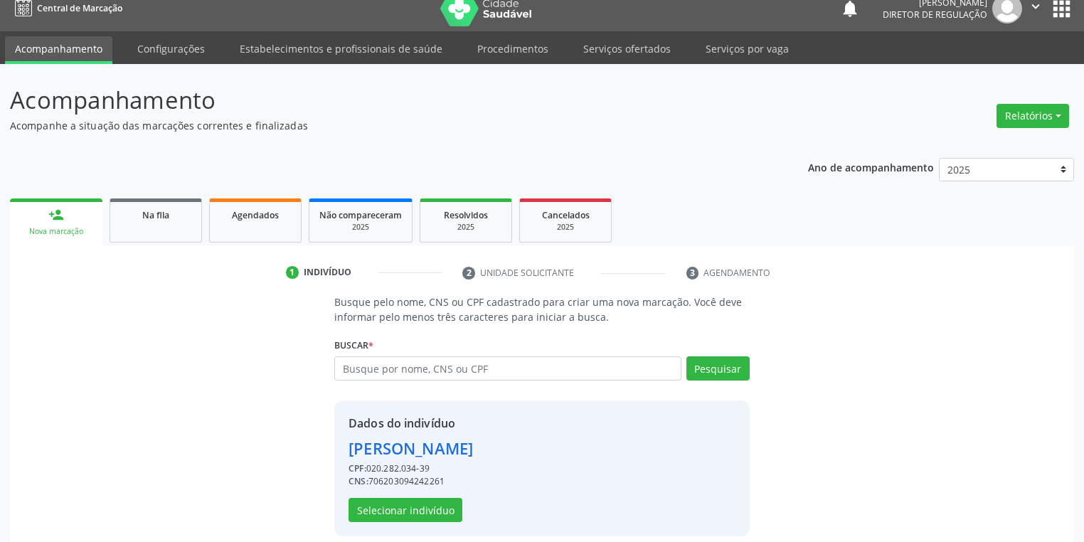
scroll to position [27, 0]
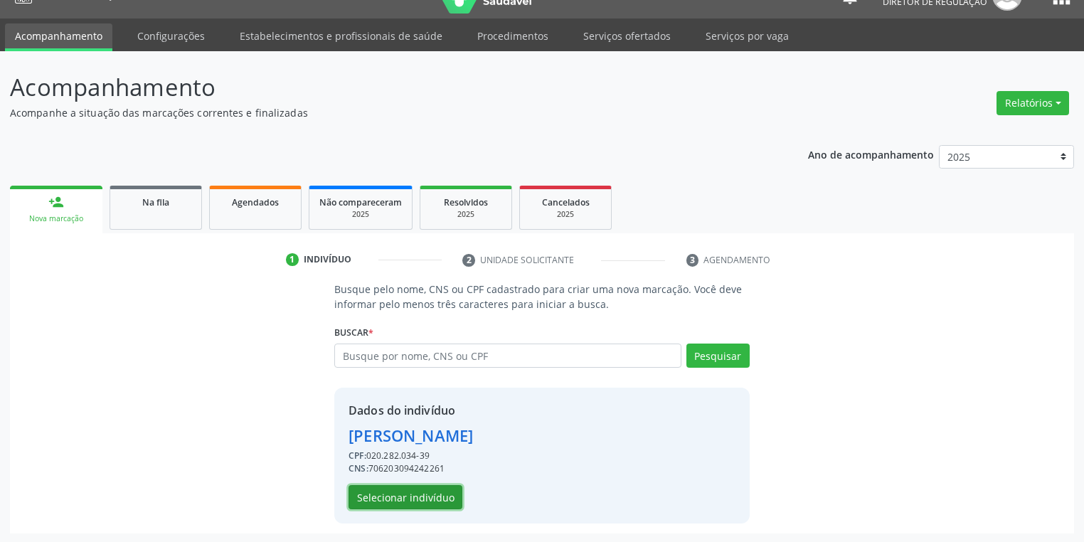
click at [422, 500] on button "Selecionar indivíduo" at bounding box center [406, 497] width 114 height 24
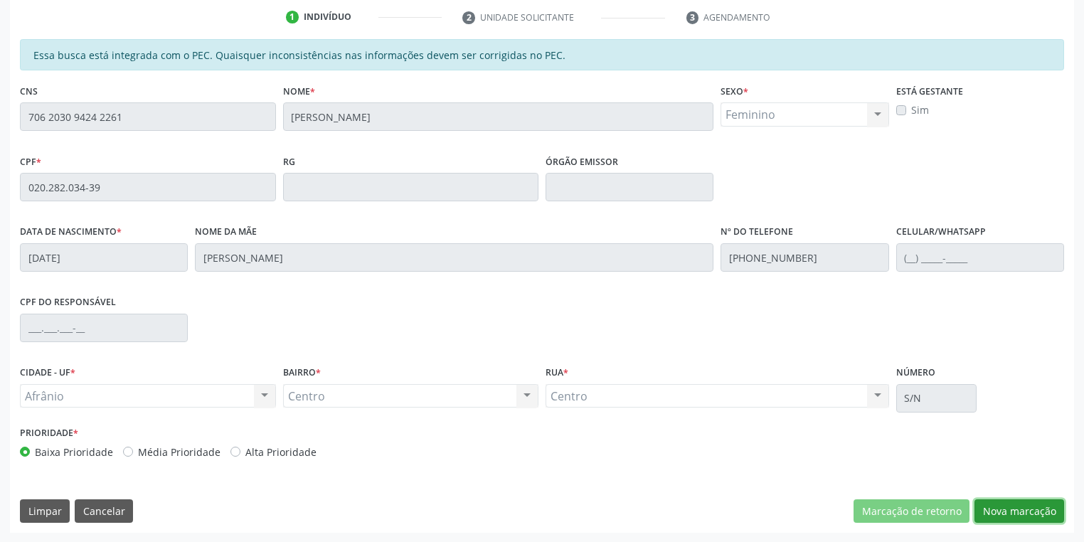
click at [987, 506] on button "Nova marcação" at bounding box center [1019, 511] width 90 height 24
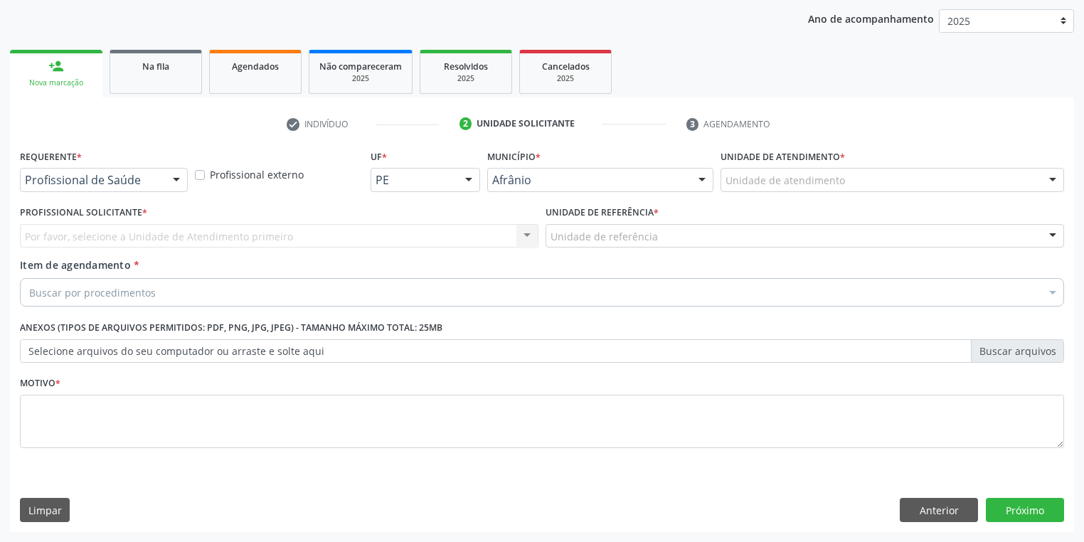
scroll to position [162, 0]
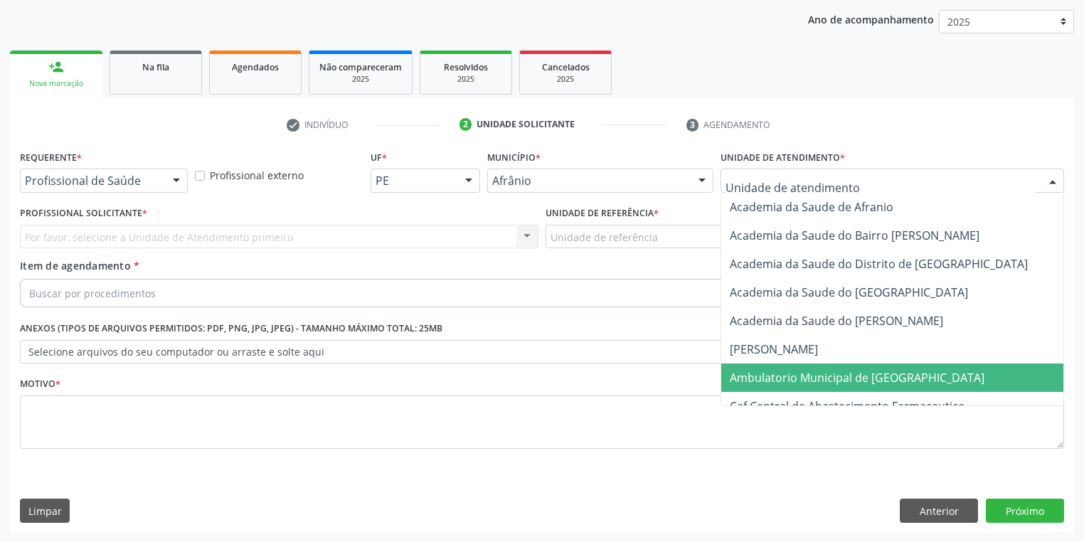
drag, startPoint x: 761, startPoint y: 378, endPoint x: 667, endPoint y: 308, distance: 116.9
click at [760, 375] on span "Ambulatorio Municipal de [GEOGRAPHIC_DATA]" at bounding box center [857, 378] width 255 height 16
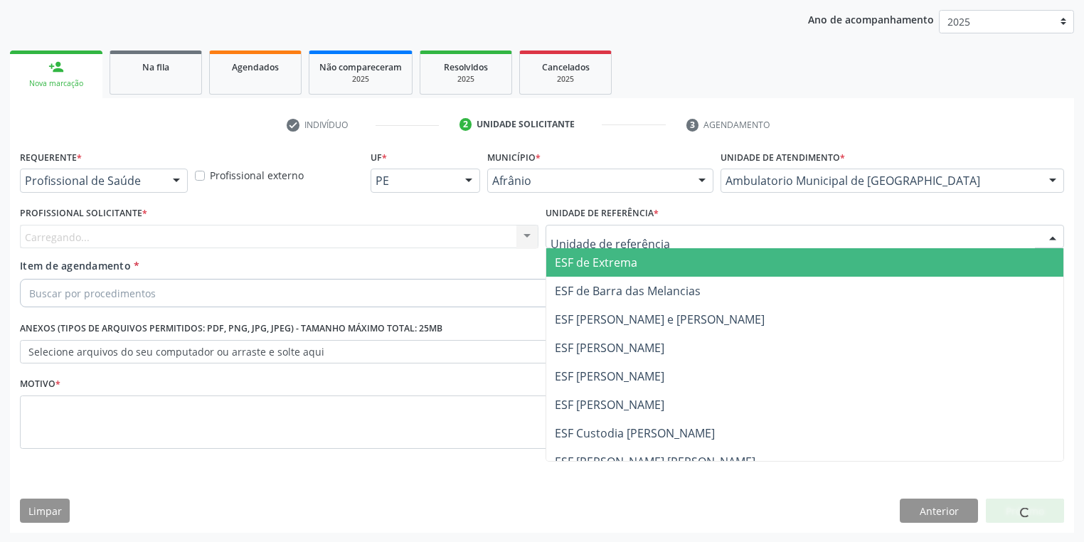
drag, startPoint x: 566, startPoint y: 236, endPoint x: 566, endPoint y: 315, distance: 79.0
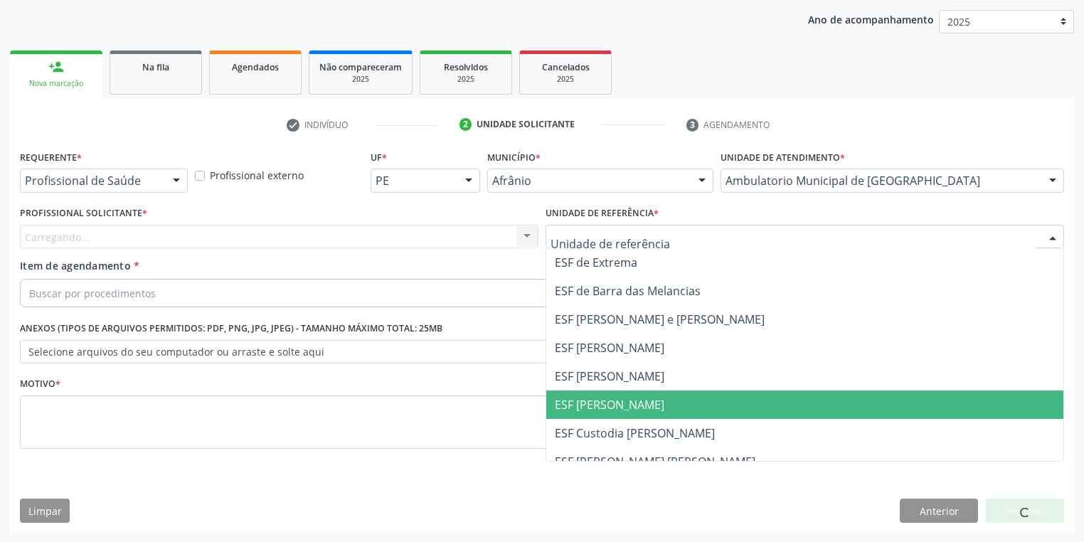
click at [566, 395] on span "ESF [PERSON_NAME]" at bounding box center [804, 404] width 517 height 28
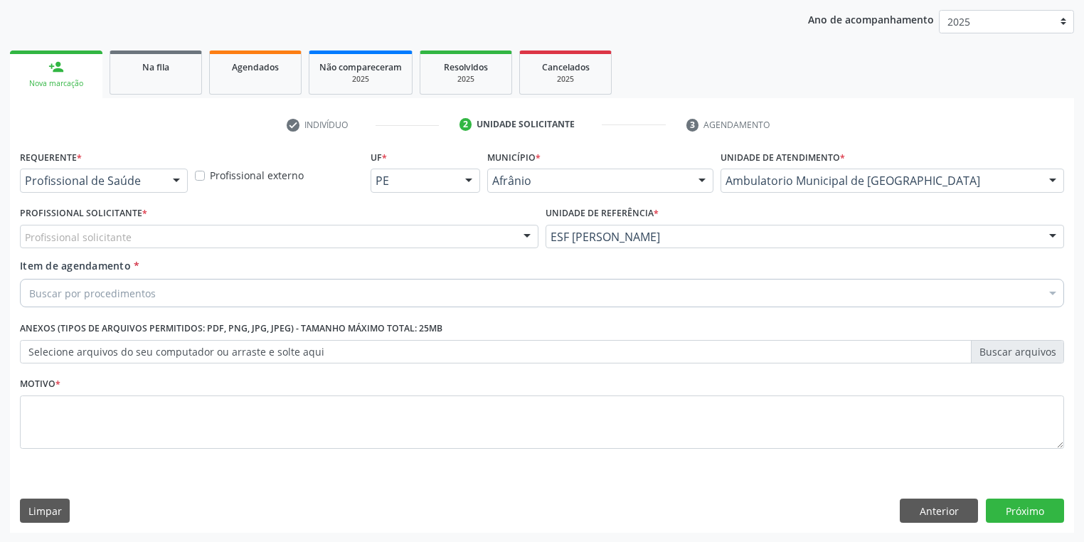
drag, startPoint x: 71, startPoint y: 237, endPoint x: 74, endPoint y: 246, distance: 9.7
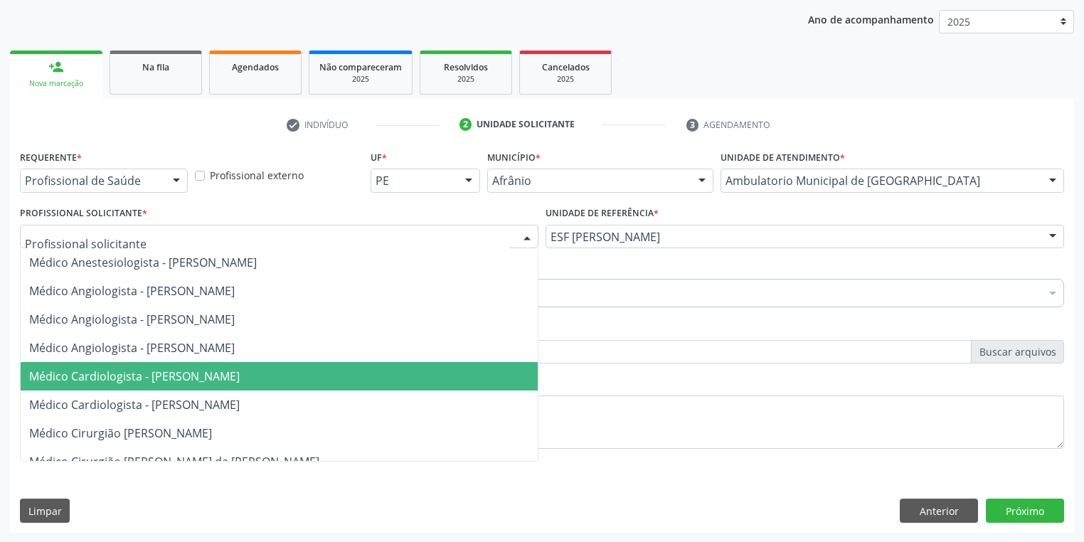
drag, startPoint x: 98, startPoint y: 372, endPoint x: 182, endPoint y: 306, distance: 106.9
click at [100, 370] on span "Médico Cardiologista - [PERSON_NAME]" at bounding box center [134, 376] width 211 height 16
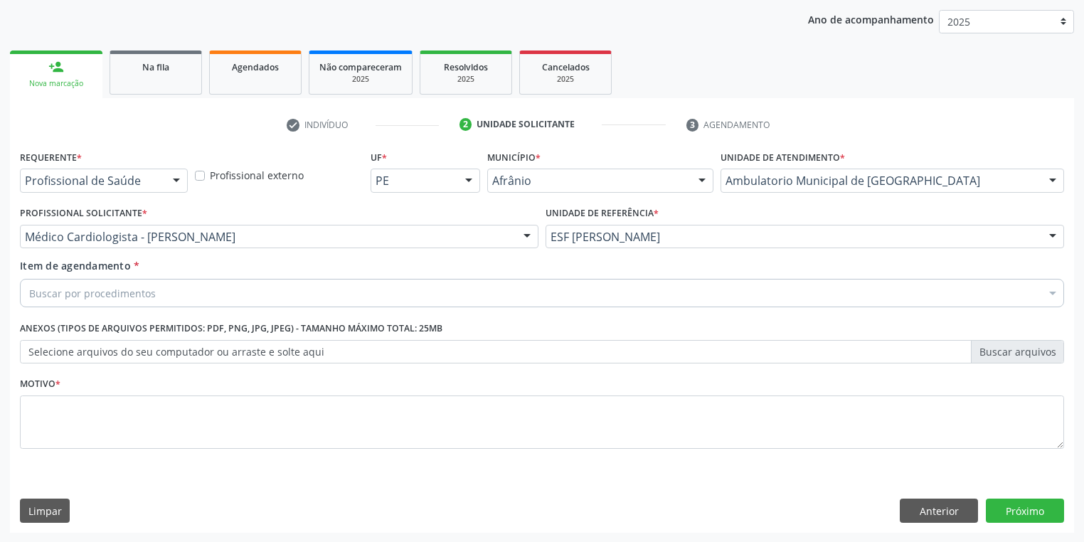
click at [154, 287] on div "Buscar por procedimentos" at bounding box center [542, 293] width 1044 height 28
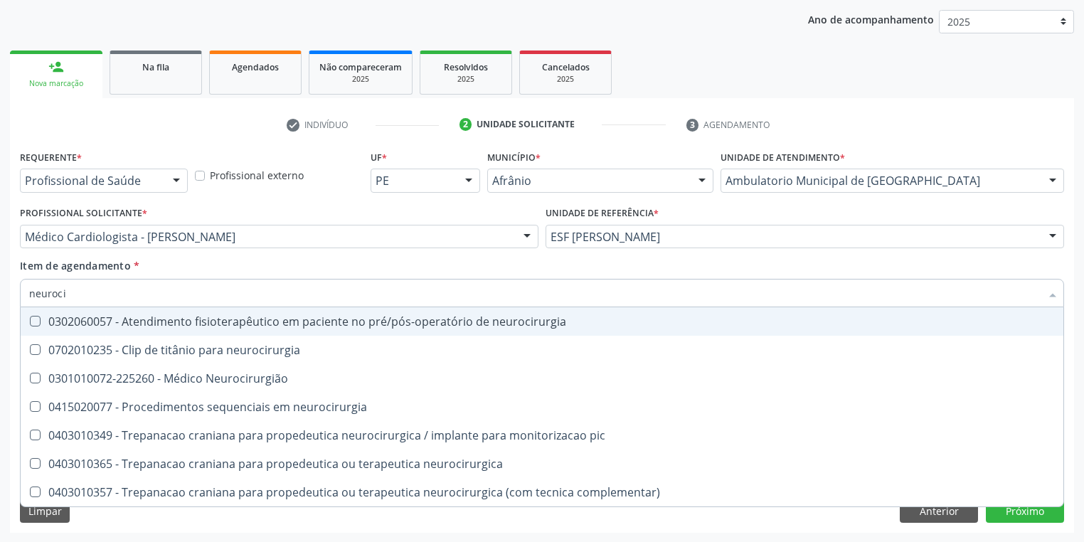
type input "neurocir"
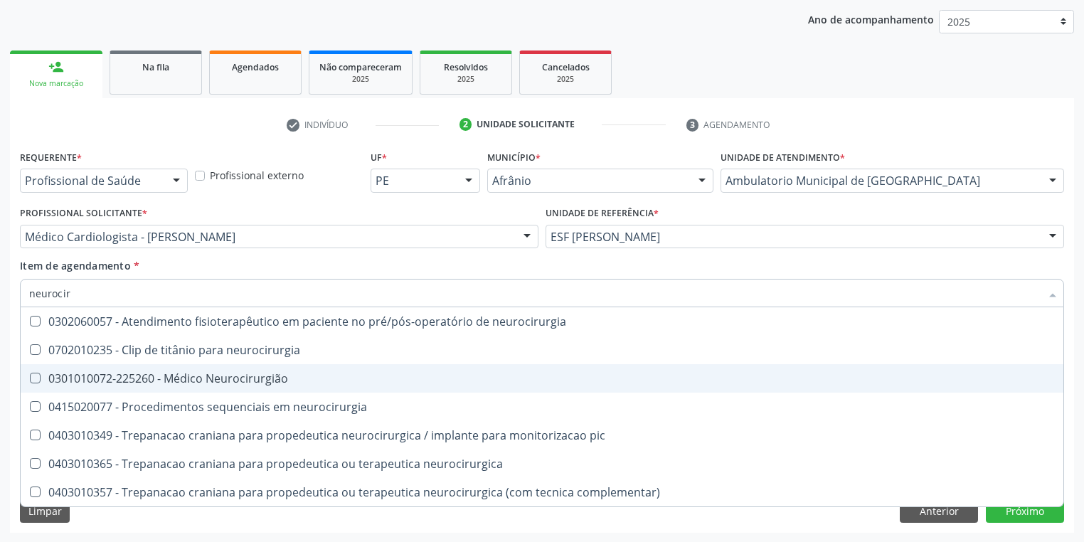
click at [174, 381] on div "0301010072-225260 - Médico Neurocirurgião" at bounding box center [542, 378] width 1026 height 11
checkbox Neurocirurgião "true"
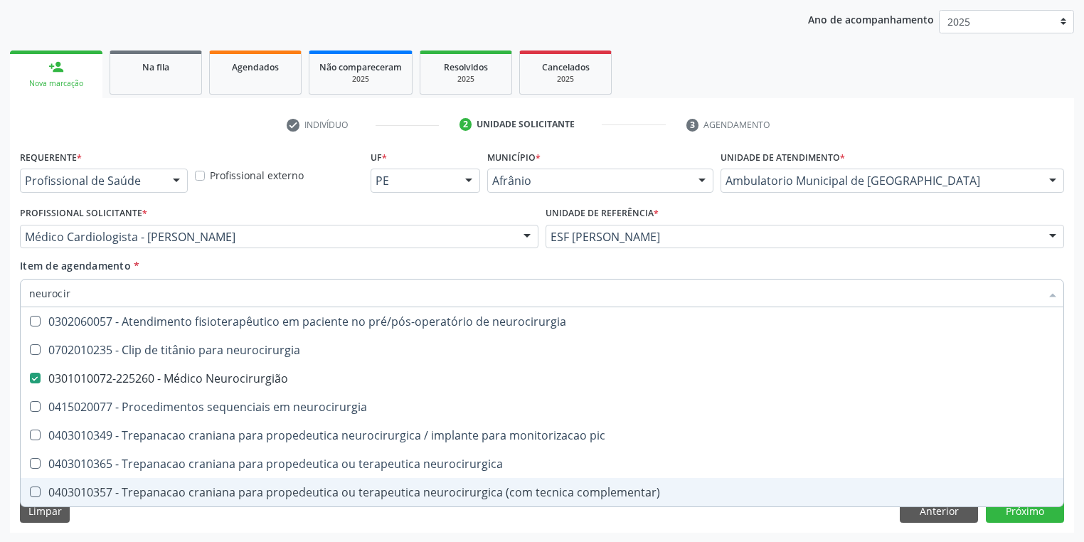
click at [93, 526] on div "Requerente * Profissional de Saúde Profissional de Saúde Paciente Nenhum result…" at bounding box center [542, 340] width 1064 height 386
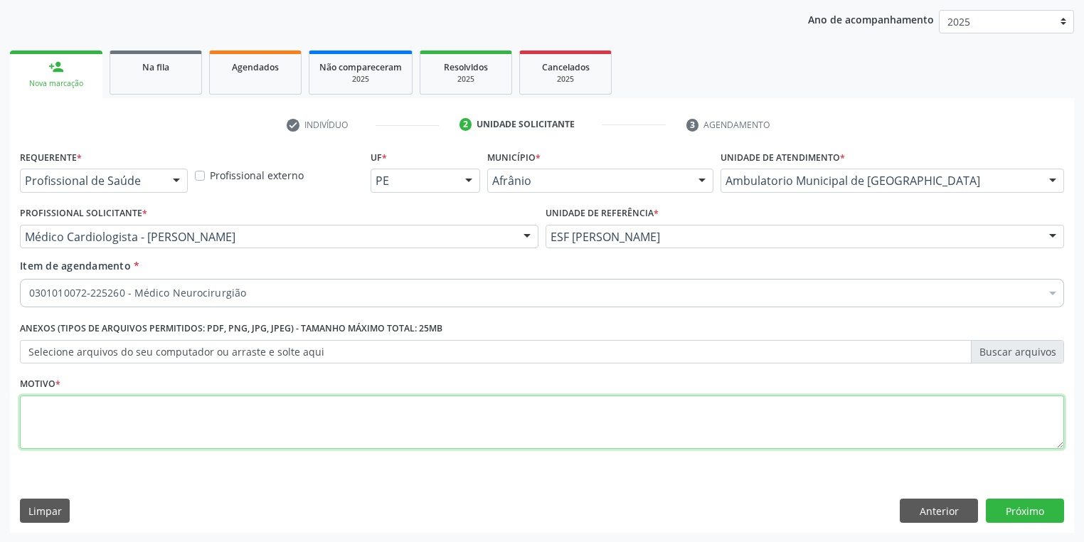
click at [165, 413] on textarea at bounding box center [542, 422] width 1044 height 54
type textarea "*"
click at [988, 507] on button "Próximo" at bounding box center [1025, 511] width 78 height 24
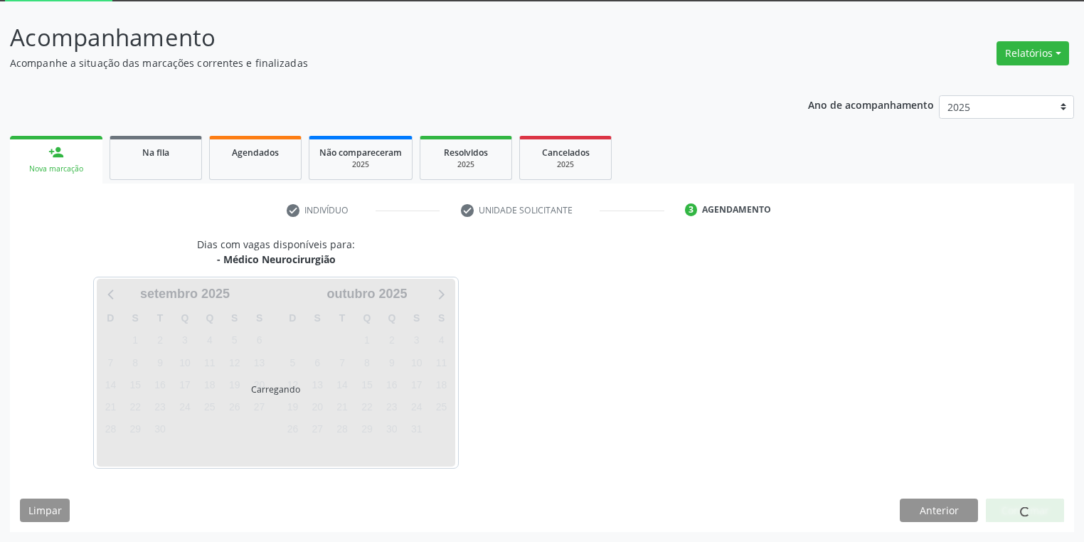
scroll to position [76, 0]
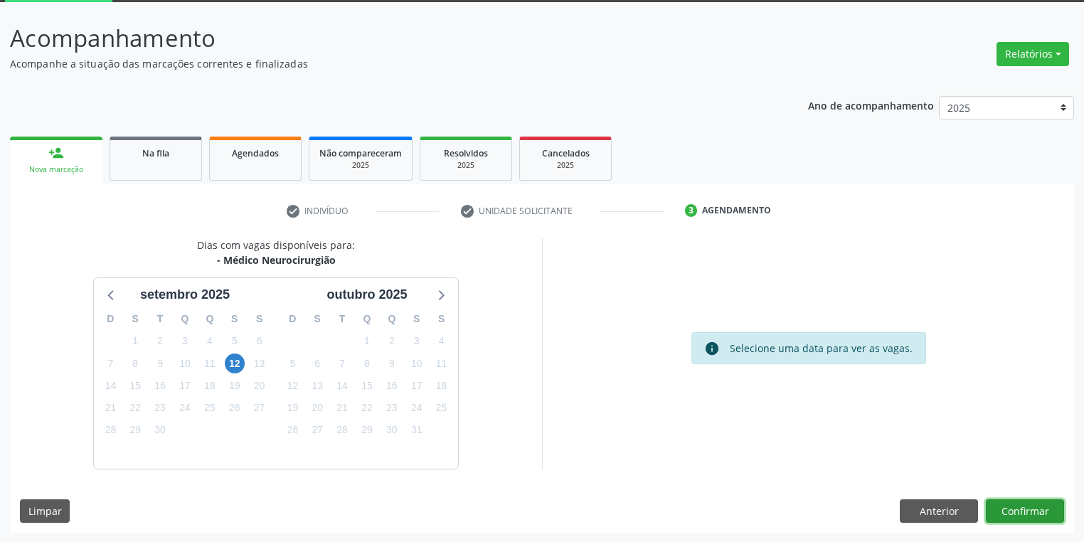
click at [1005, 506] on button "Confirmar" at bounding box center [1025, 511] width 78 height 24
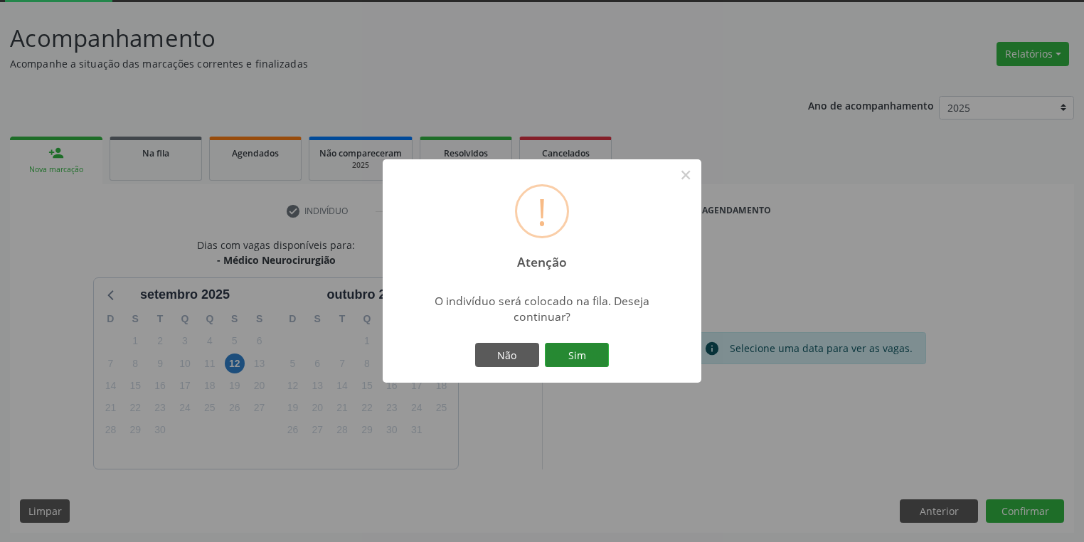
click at [568, 354] on button "Sim" at bounding box center [577, 355] width 64 height 24
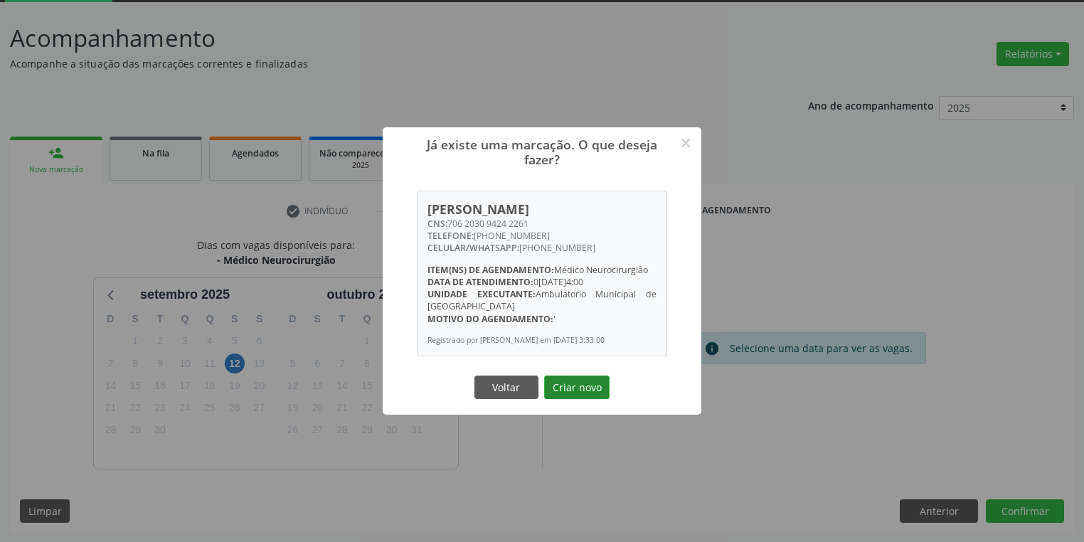
click at [585, 397] on button "Criar novo" at bounding box center [576, 388] width 65 height 24
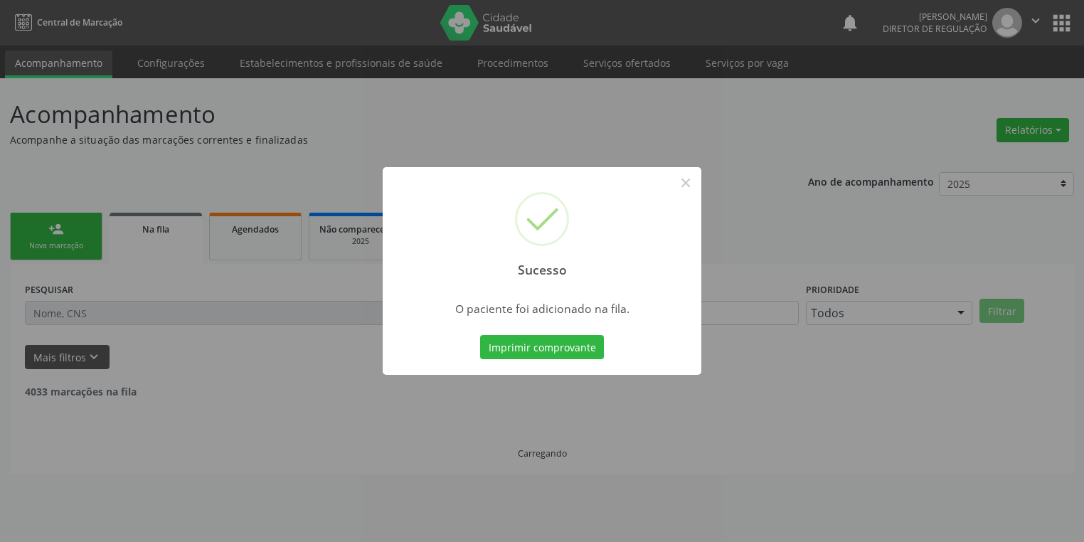
scroll to position [0, 0]
click at [689, 188] on button "×" at bounding box center [690, 183] width 24 height 24
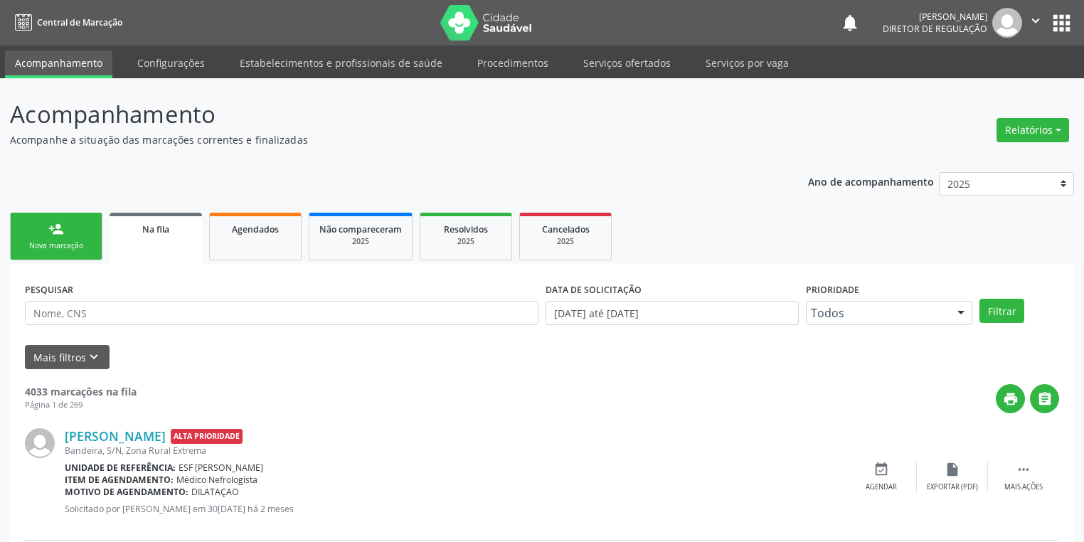
click at [76, 239] on link "person_add Nova marcação" at bounding box center [56, 237] width 92 height 48
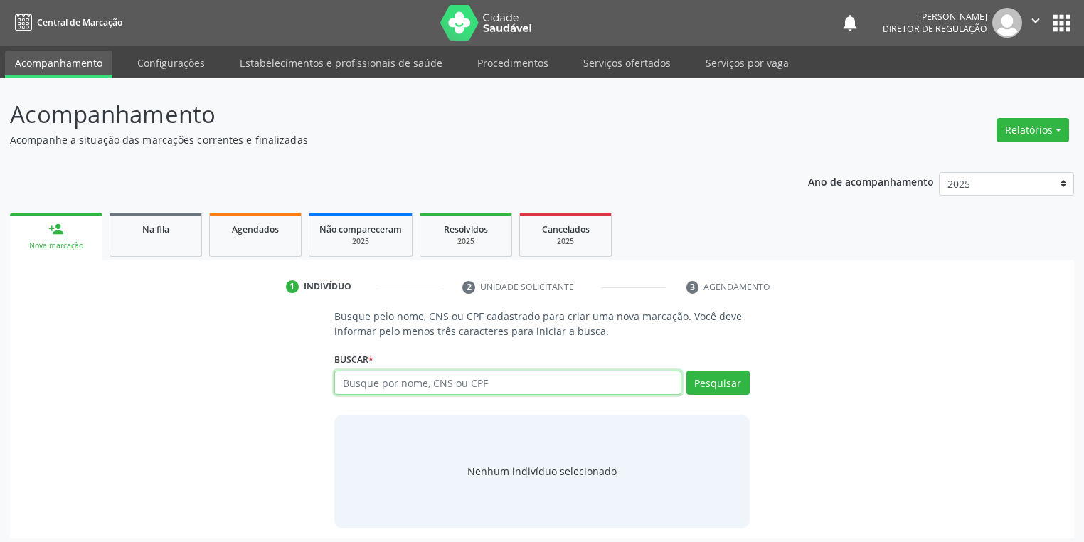
click at [334, 383] on input "text" at bounding box center [507, 383] width 347 height 24
type input "700504704912558"
click at [718, 376] on button "Pesquisar" at bounding box center [717, 383] width 63 height 24
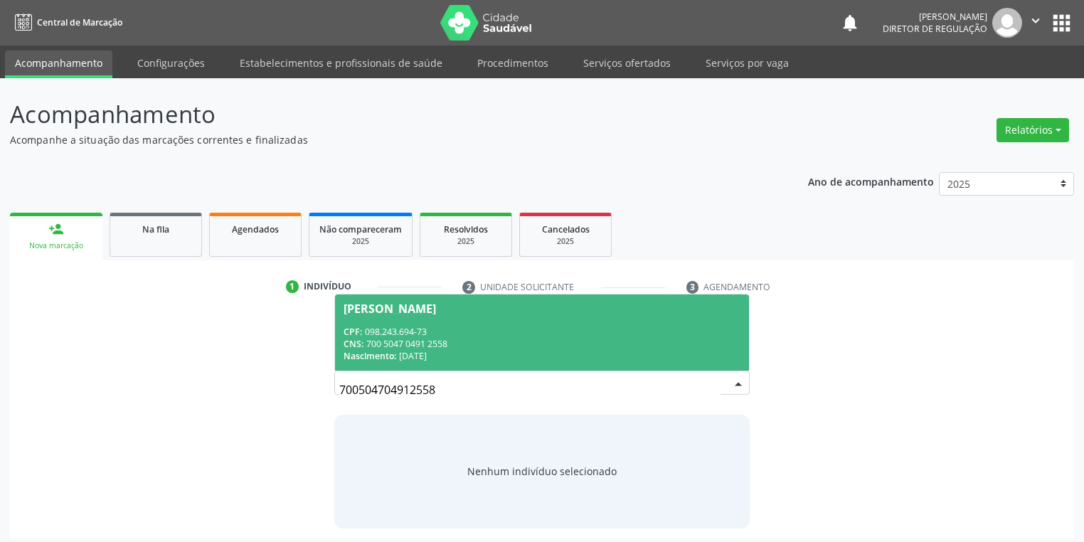
click at [468, 333] on div "CPF: 098.243.694-73" at bounding box center [542, 332] width 397 height 12
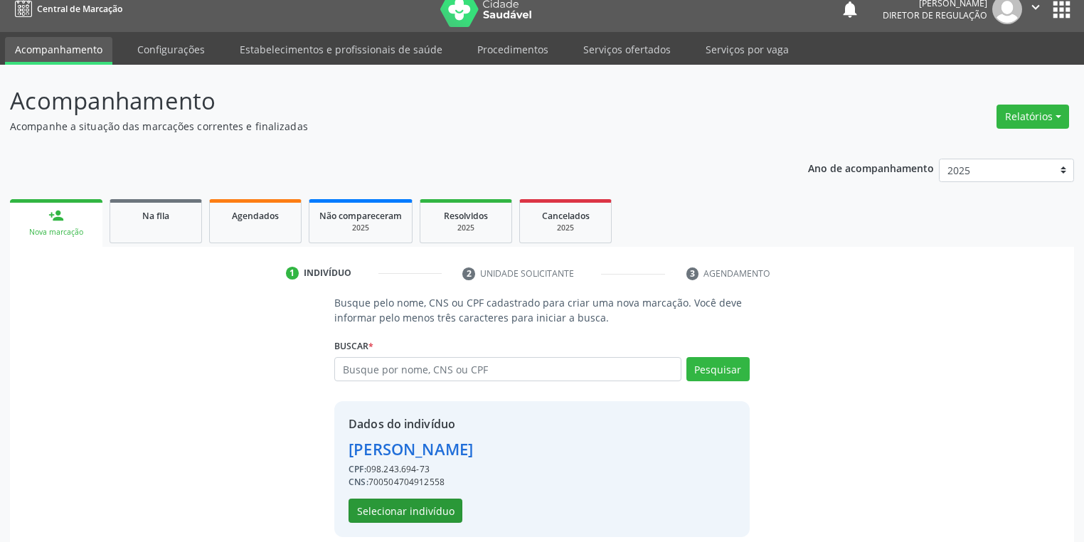
scroll to position [27, 0]
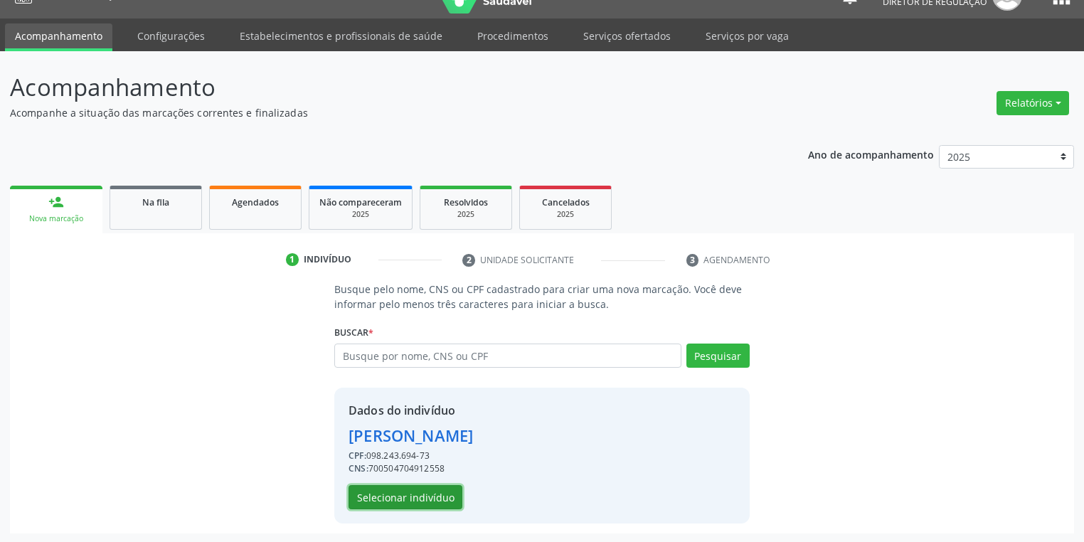
click at [422, 495] on button "Selecionar indivíduo" at bounding box center [406, 497] width 114 height 24
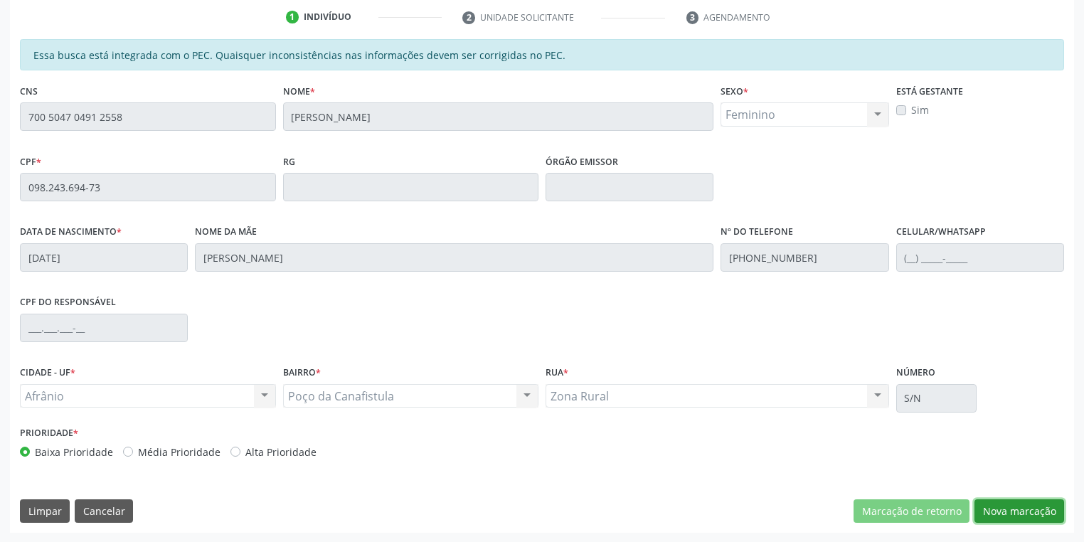
click at [1007, 516] on button "Nova marcação" at bounding box center [1019, 511] width 90 height 24
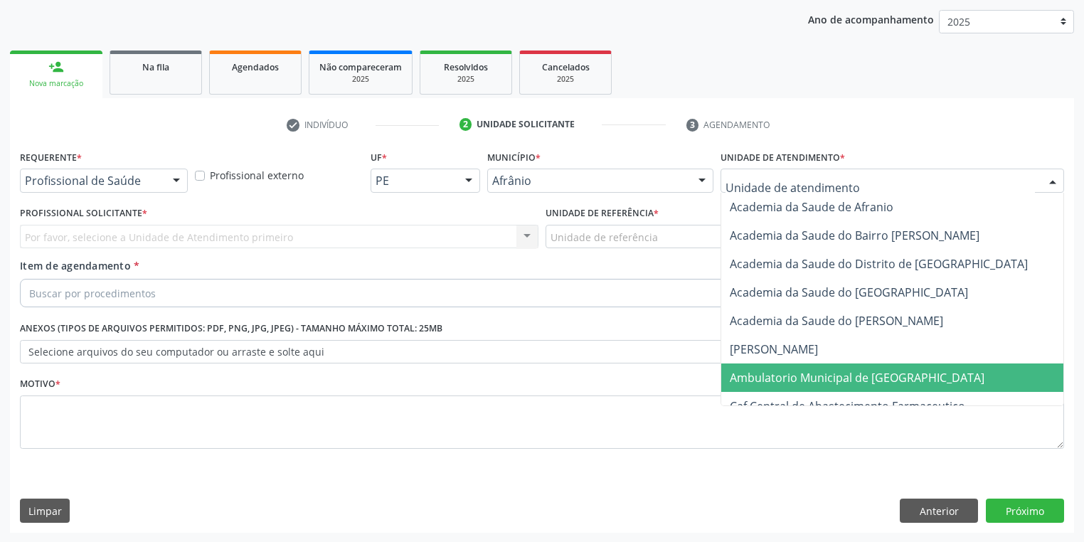
drag, startPoint x: 794, startPoint y: 381, endPoint x: 715, endPoint y: 336, distance: 90.8
click at [794, 381] on span "Ambulatorio Municipal de [GEOGRAPHIC_DATA]" at bounding box center [857, 378] width 255 height 16
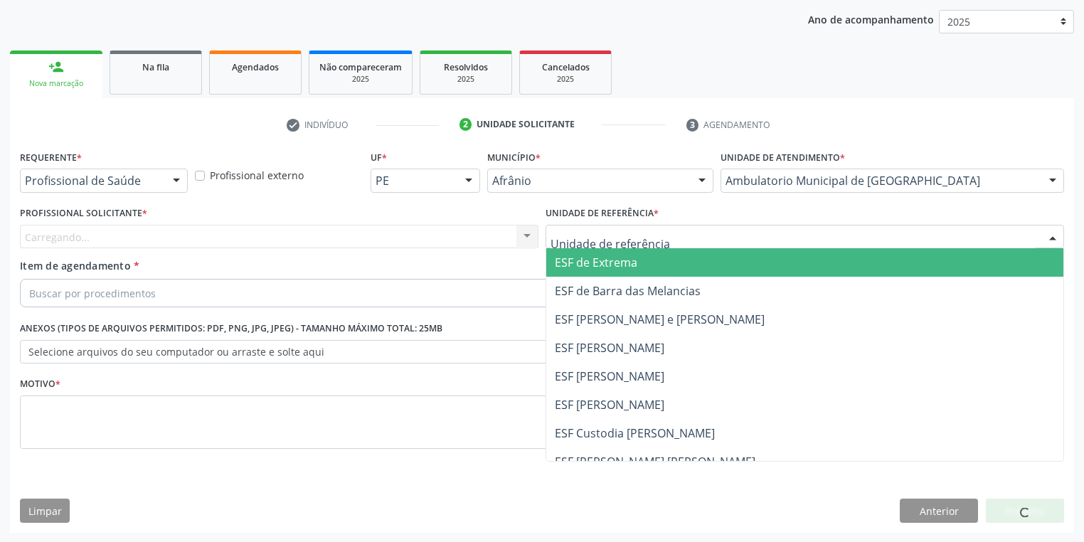
click at [588, 247] on div at bounding box center [805, 237] width 519 height 24
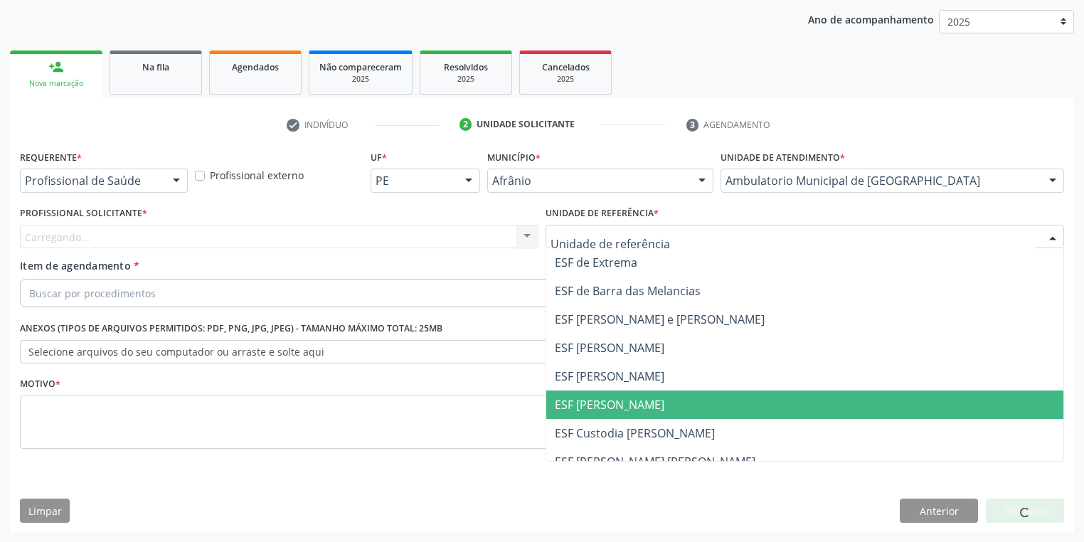
click at [624, 413] on span "ESF [PERSON_NAME]" at bounding box center [804, 404] width 517 height 28
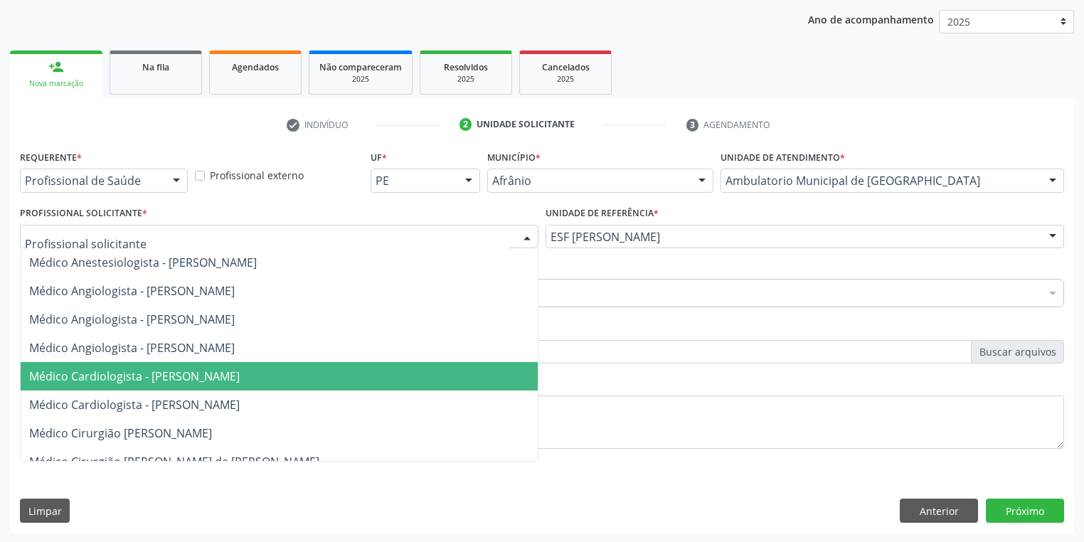
click at [135, 371] on span "Médico Cardiologista - [PERSON_NAME]" at bounding box center [134, 376] width 211 height 16
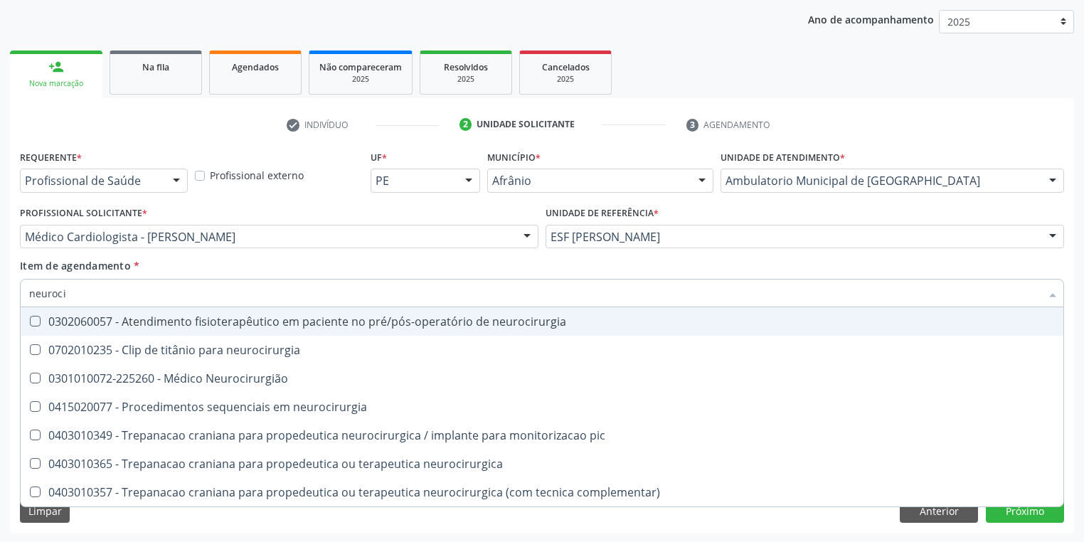
type input "neurocir"
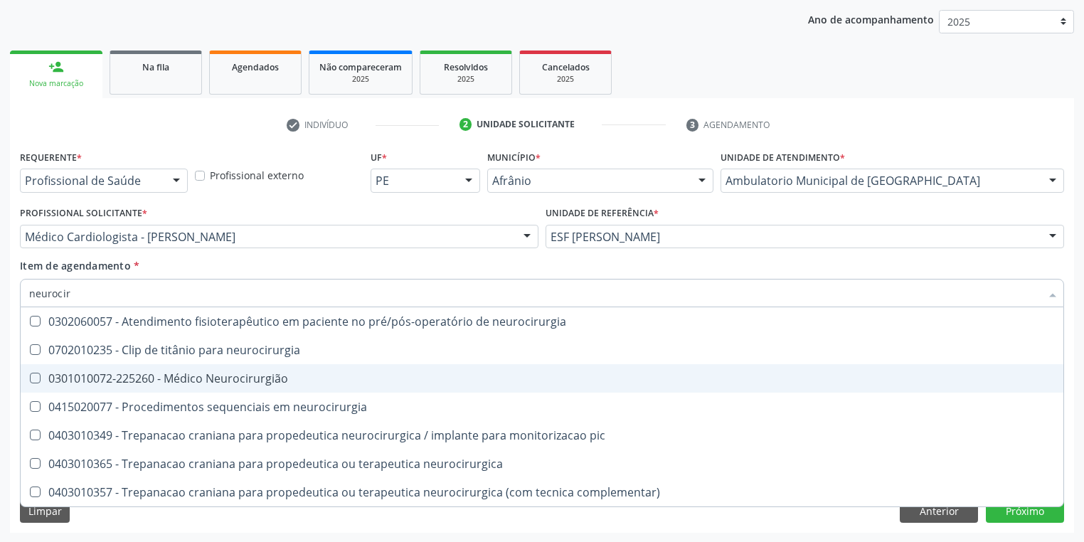
click at [132, 387] on span "0301010072-225260 - Médico Neurocirurgião" at bounding box center [542, 378] width 1043 height 28
checkbox Neurocirurgião "true"
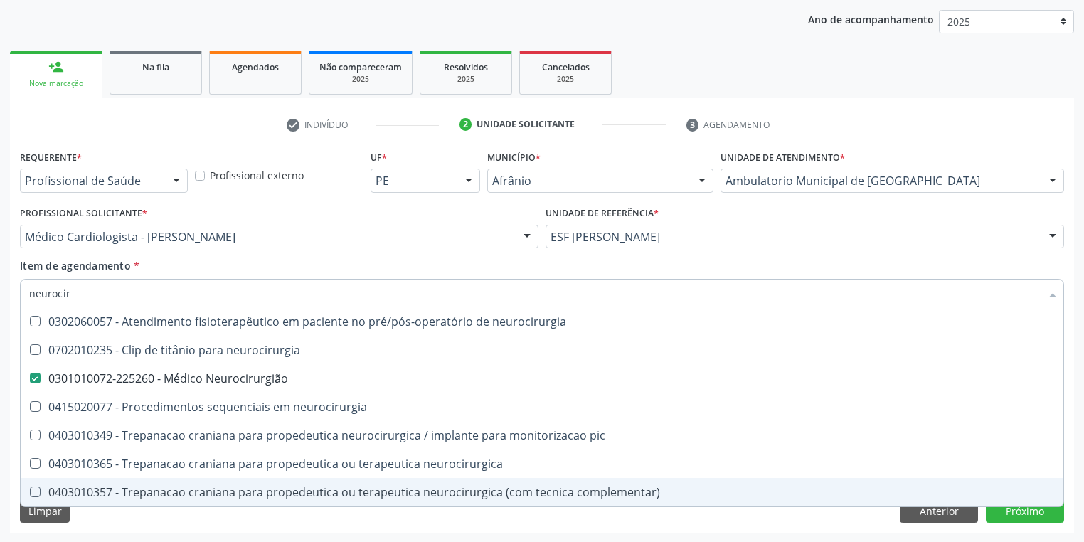
click at [112, 509] on div "Requerente * Profissional de Saúde Profissional de Saúde Paciente Nenhum result…" at bounding box center [542, 340] width 1064 height 386
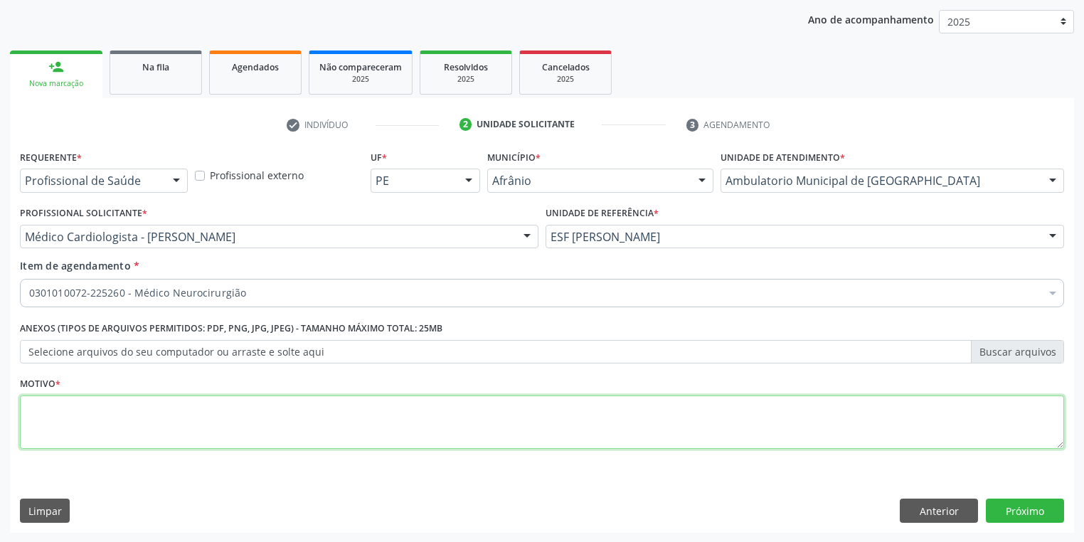
click at [98, 440] on textarea at bounding box center [542, 422] width 1044 height 54
type textarea "*"
click at [1025, 506] on button "Próximo" at bounding box center [1025, 511] width 78 height 24
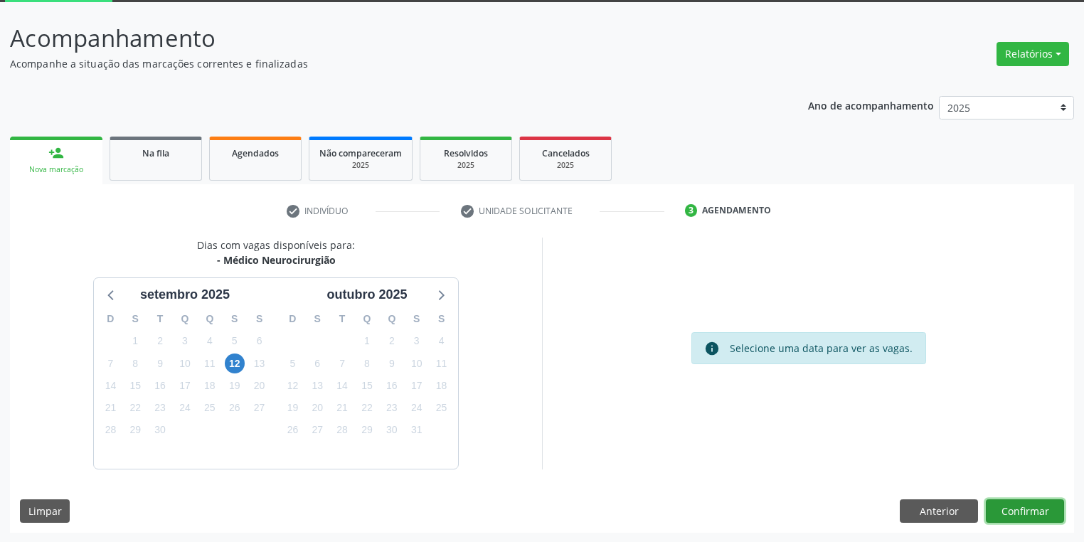
click at [1030, 511] on button "Confirmar" at bounding box center [1025, 511] width 78 height 24
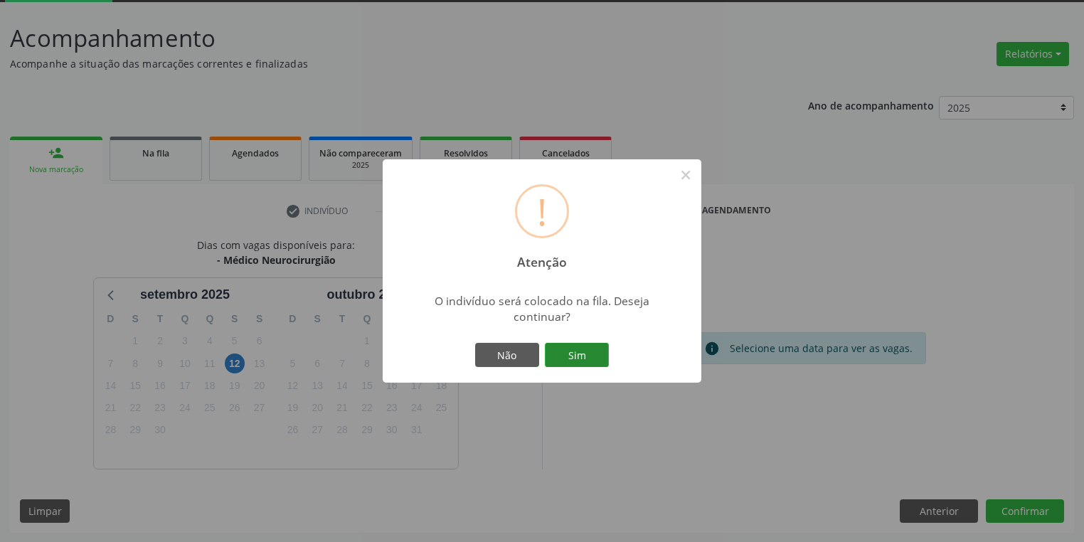
click at [592, 357] on button "Sim" at bounding box center [577, 355] width 64 height 24
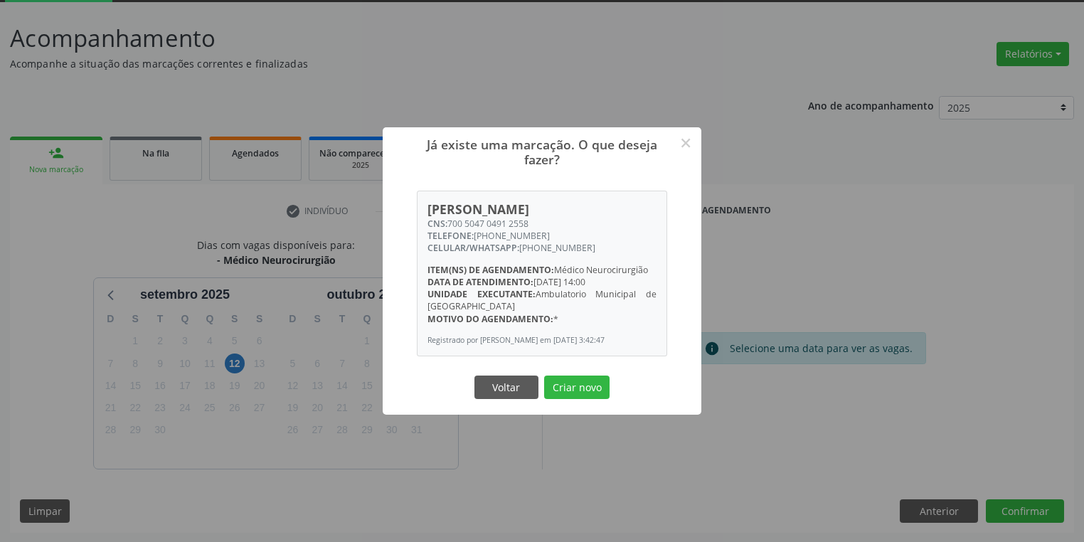
drag, startPoint x: 585, startPoint y: 390, endPoint x: 595, endPoint y: 374, distance: 18.5
click at [583, 386] on button "Criar novo" at bounding box center [576, 388] width 65 height 24
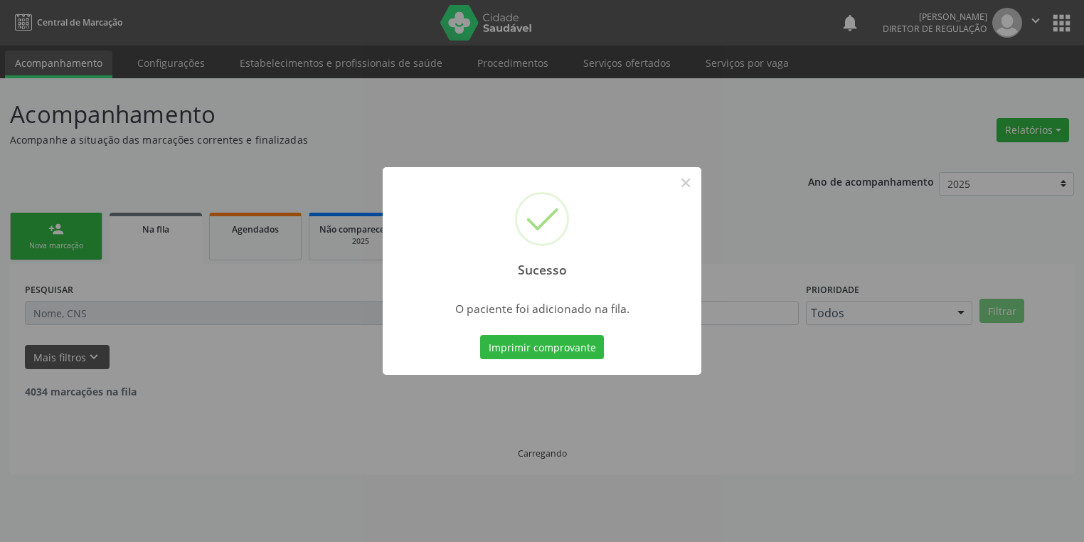
scroll to position [0, 0]
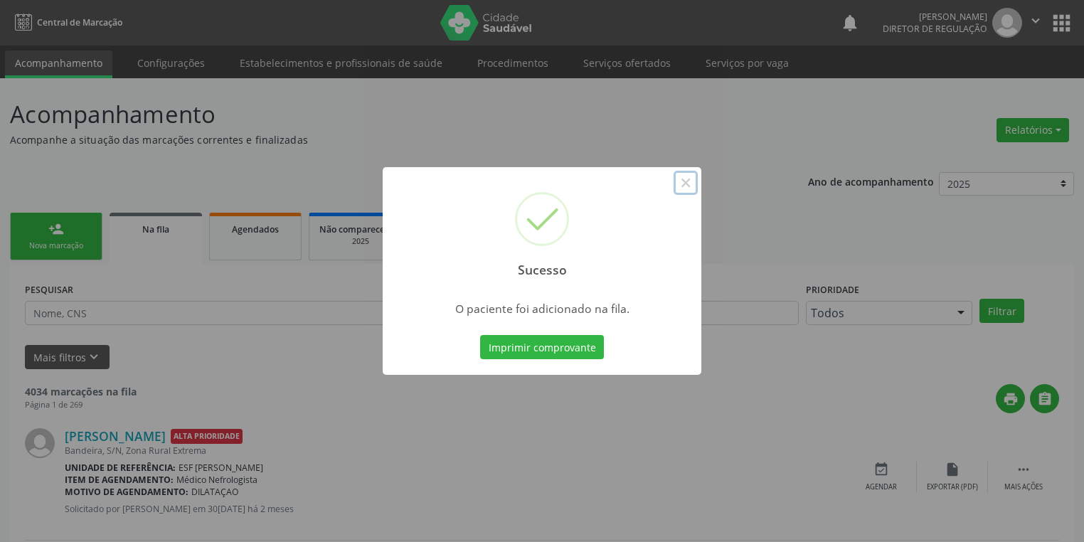
drag, startPoint x: 680, startPoint y: 182, endPoint x: 669, endPoint y: 182, distance: 10.7
click at [679, 182] on button "×" at bounding box center [686, 183] width 24 height 24
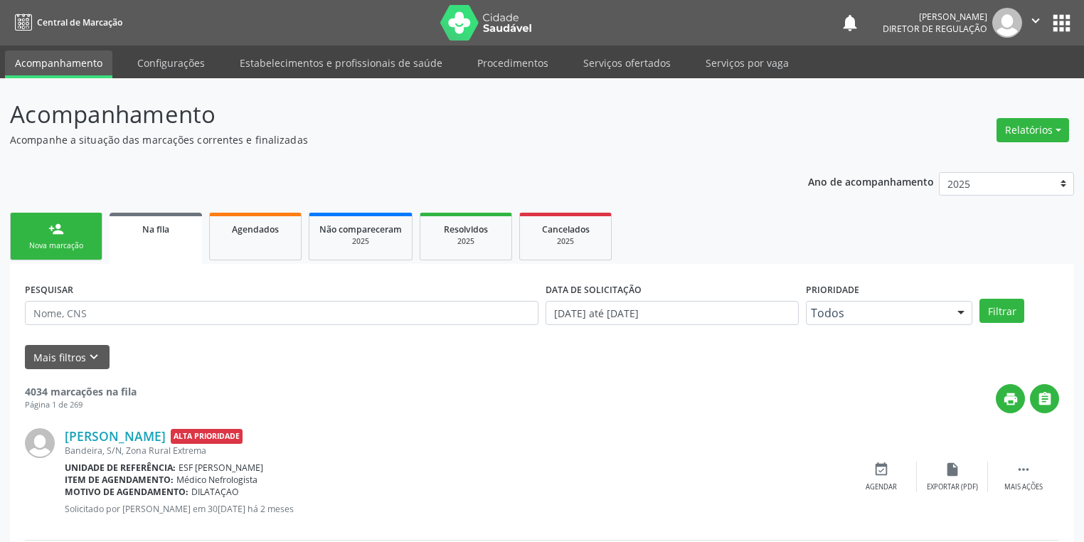
click at [66, 235] on link "person_add Nova marcação" at bounding box center [56, 237] width 92 height 48
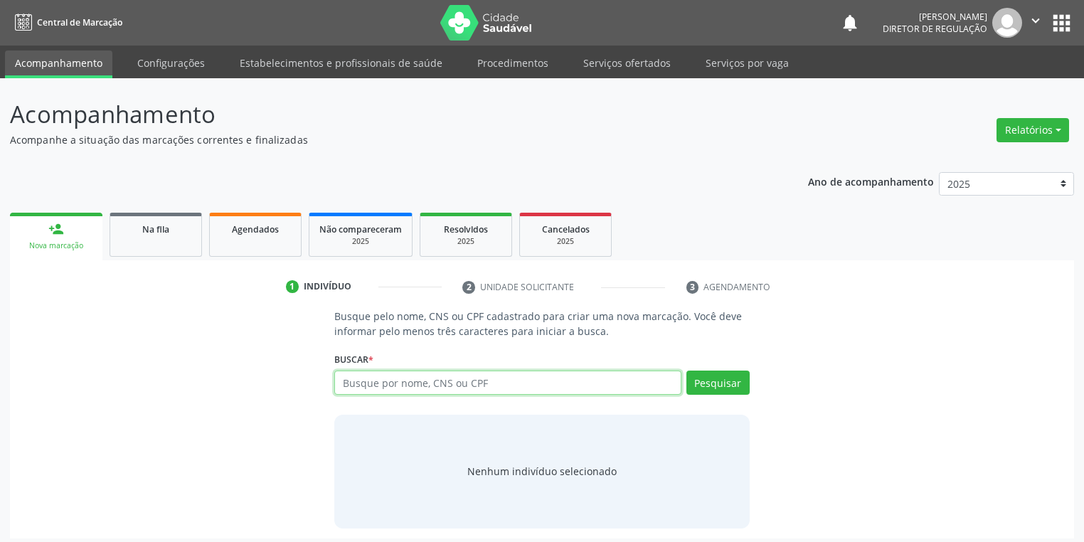
click at [366, 392] on input "text" at bounding box center [507, 383] width 347 height 24
type input "700005919502600"
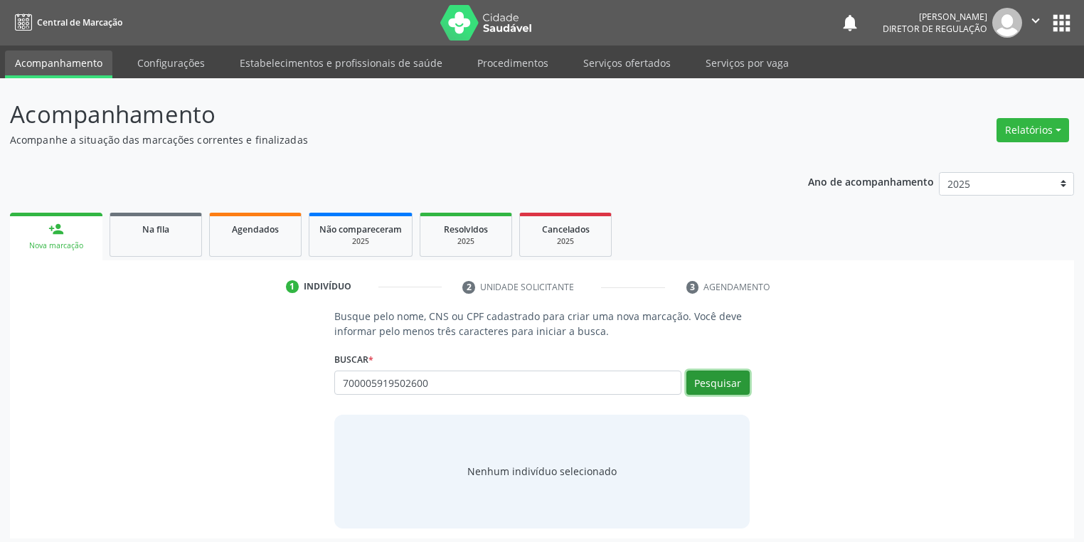
click at [705, 383] on button "Pesquisar" at bounding box center [717, 383] width 63 height 24
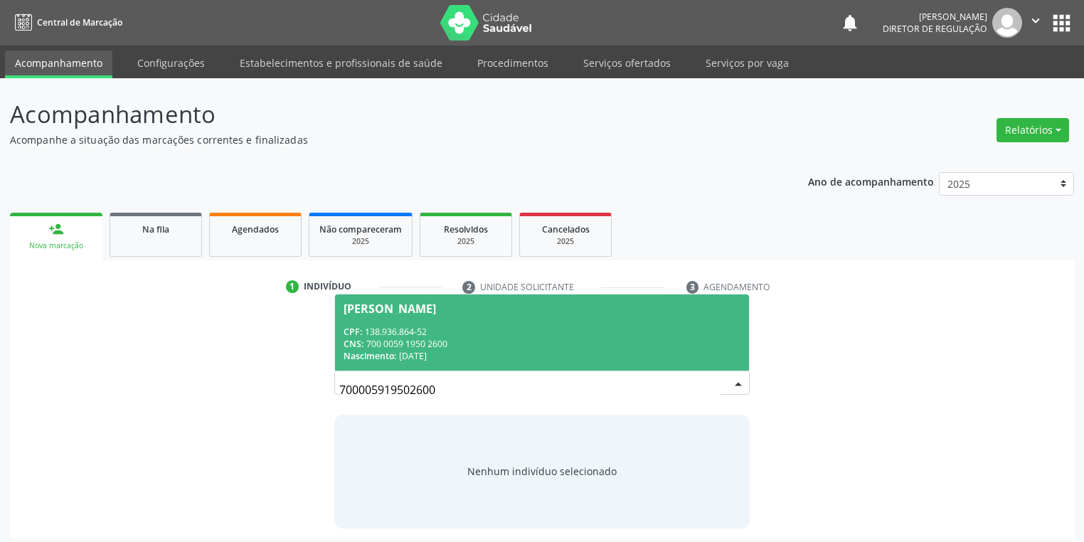
click at [439, 344] on div "CNS: 700 0059 1950 2600" at bounding box center [542, 344] width 397 height 12
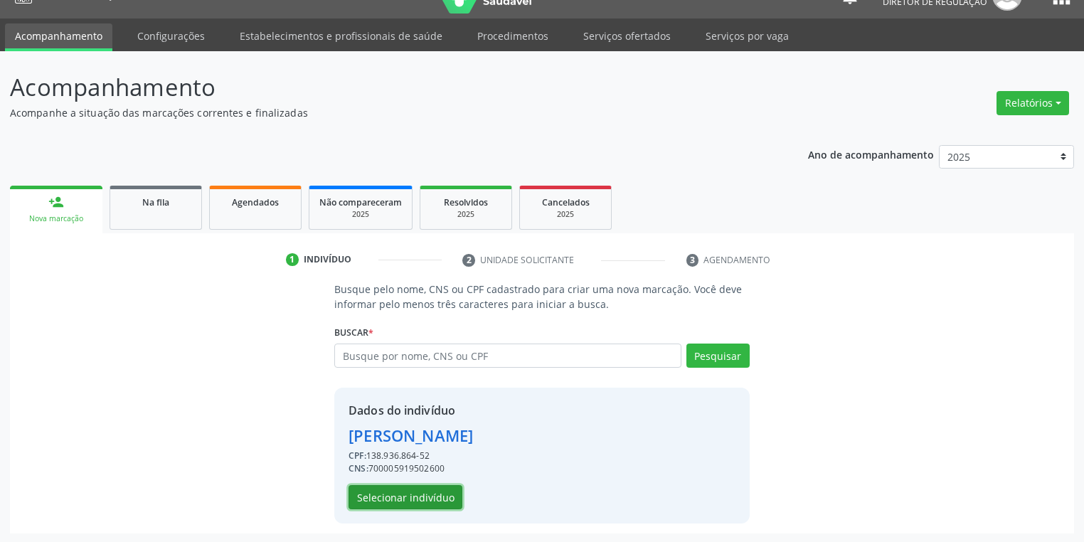
click at [427, 502] on button "Selecionar indivíduo" at bounding box center [406, 497] width 114 height 24
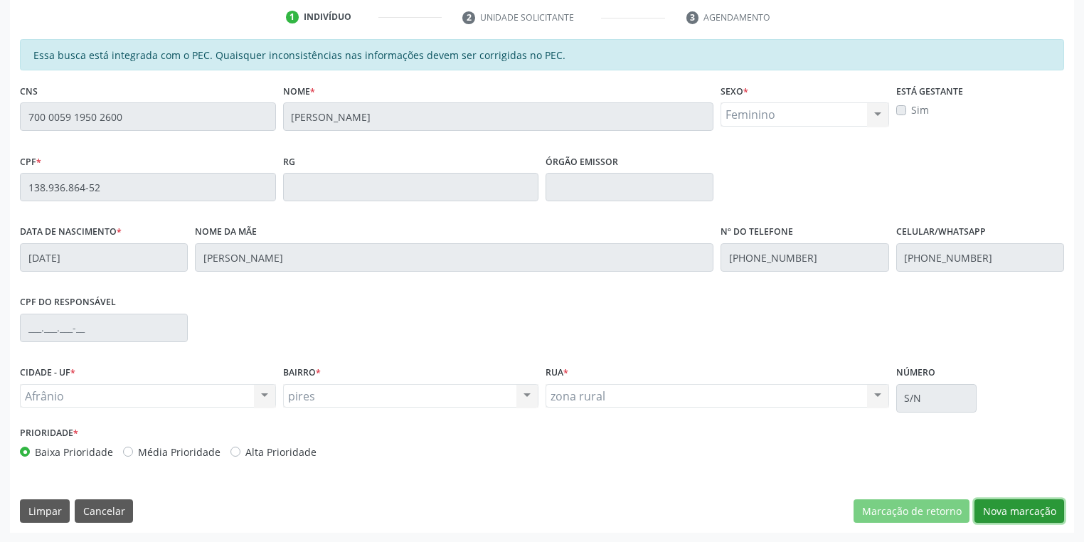
click at [1003, 518] on button "Nova marcação" at bounding box center [1019, 511] width 90 height 24
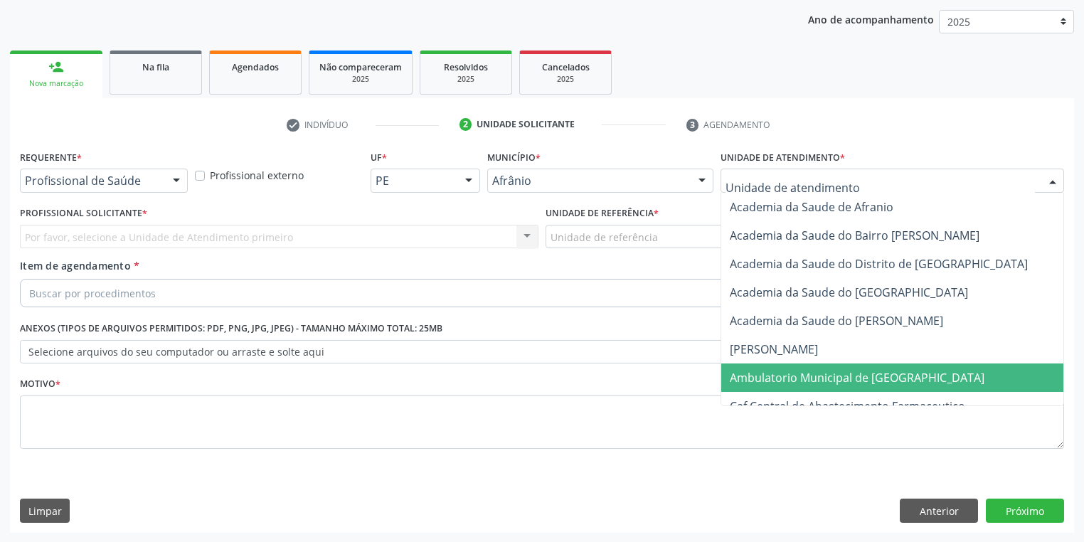
click at [760, 382] on span "Ambulatorio Municipal de [GEOGRAPHIC_DATA]" at bounding box center [857, 378] width 255 height 16
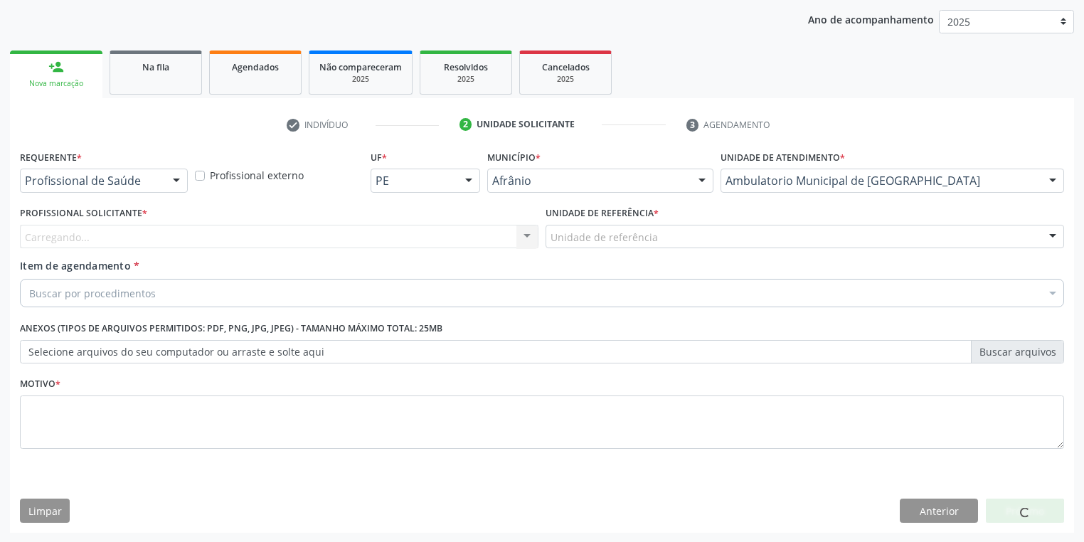
drag, startPoint x: 602, startPoint y: 239, endPoint x: 601, endPoint y: 308, distance: 69.0
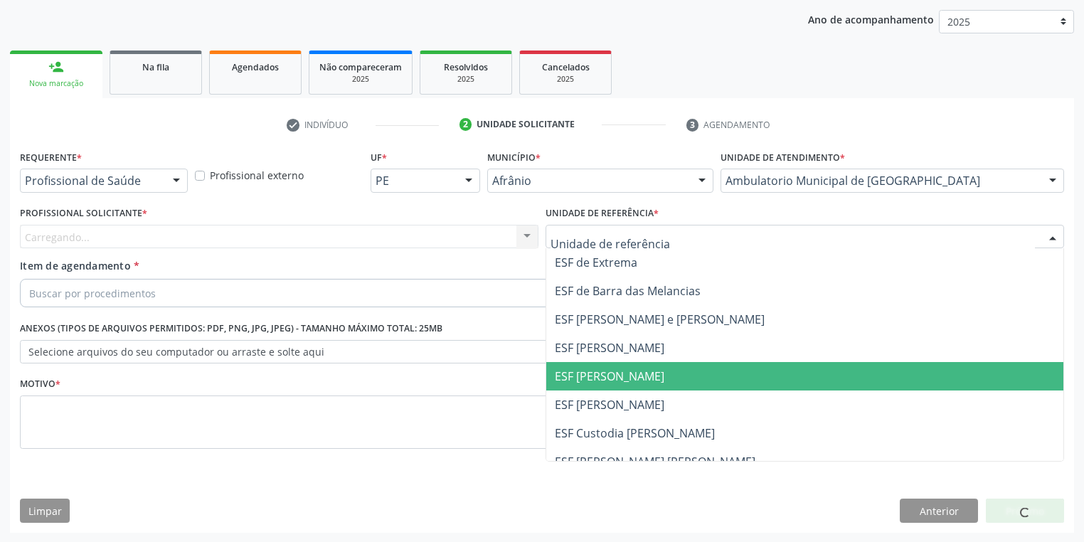
drag, startPoint x: 595, startPoint y: 381, endPoint x: 461, endPoint y: 354, distance: 137.3
click at [595, 382] on span "ESF [PERSON_NAME]" at bounding box center [610, 376] width 110 height 16
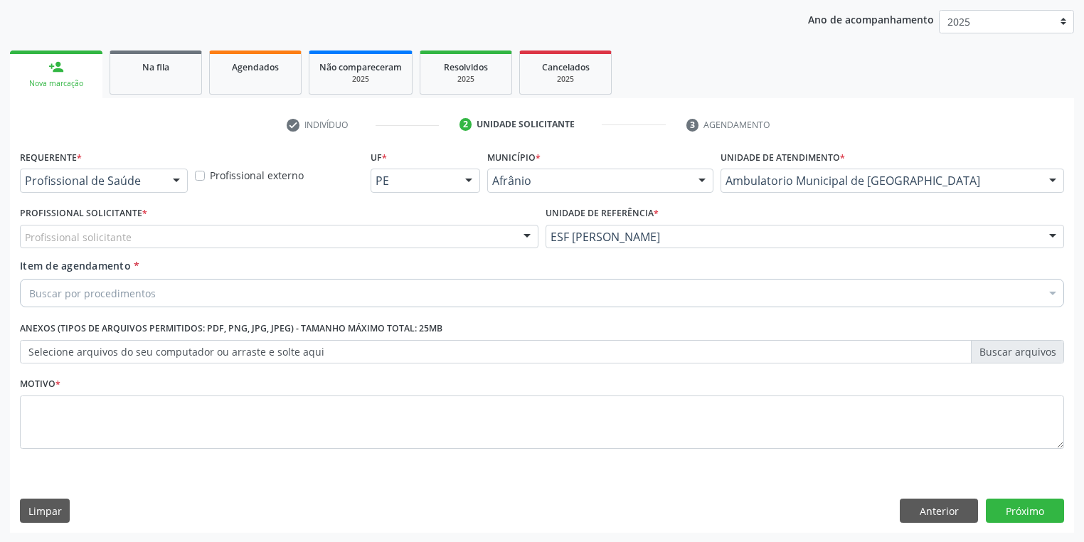
drag, startPoint x: 33, startPoint y: 236, endPoint x: 33, endPoint y: 245, distance: 8.5
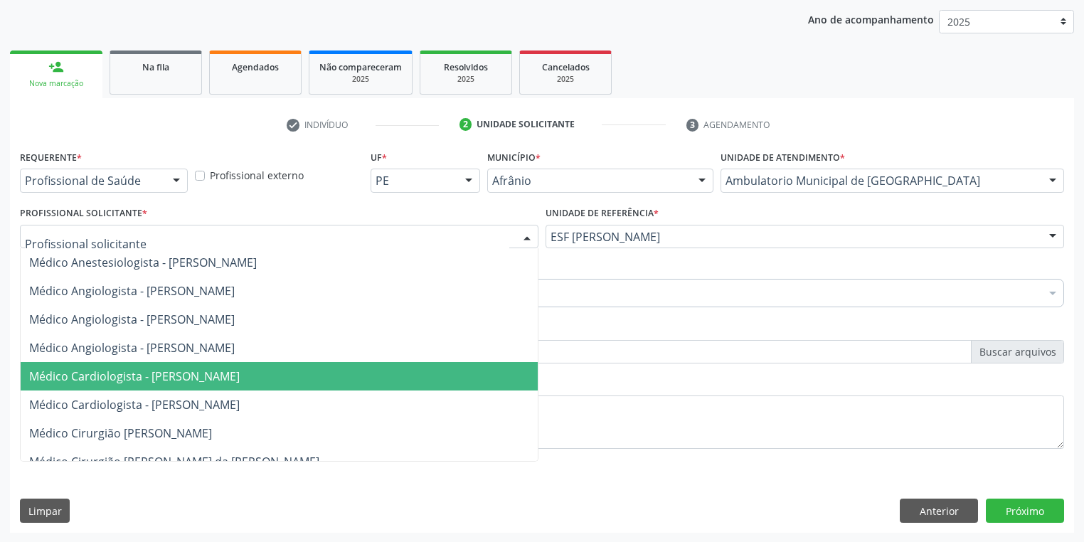
click at [85, 370] on span "Médico Cardiologista - [PERSON_NAME]" at bounding box center [134, 376] width 211 height 16
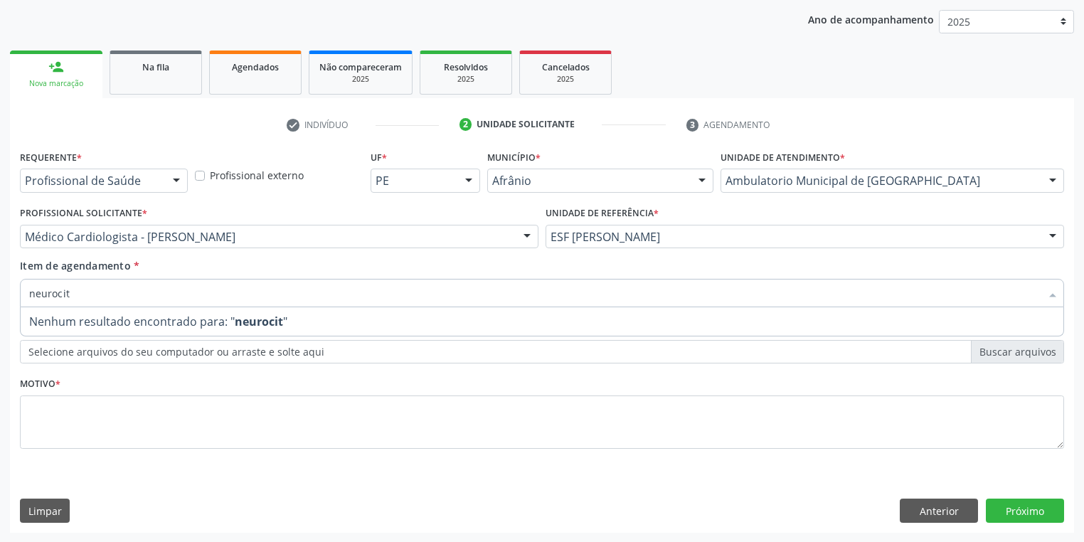
type input "neuroci"
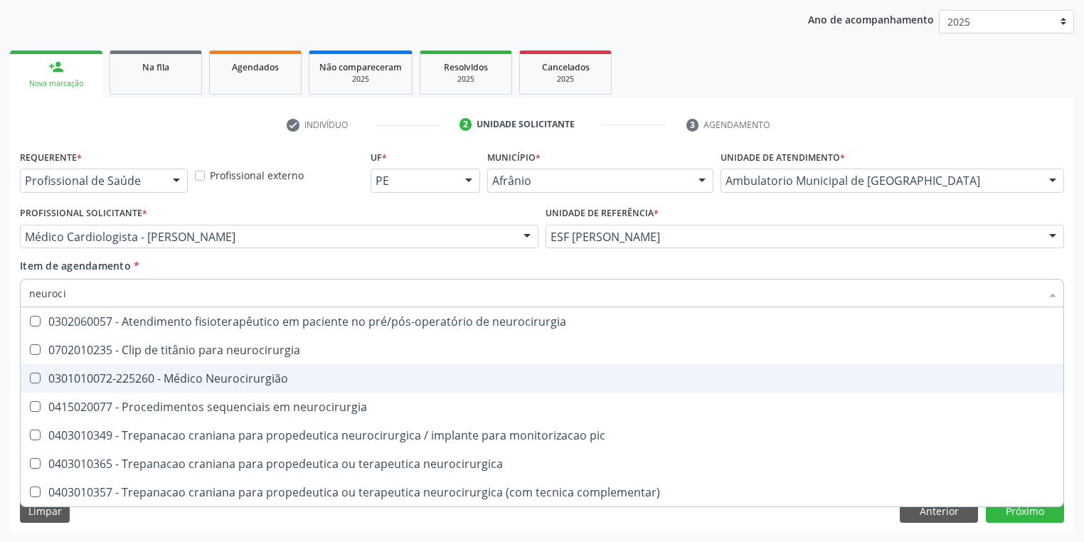
drag, startPoint x: 74, startPoint y: 376, endPoint x: 117, endPoint y: 410, distance: 55.2
click at [75, 376] on div "0301010072-225260 - Médico Neurocirurgião" at bounding box center [542, 378] width 1026 height 11
checkbox Neurocirurgião "true"
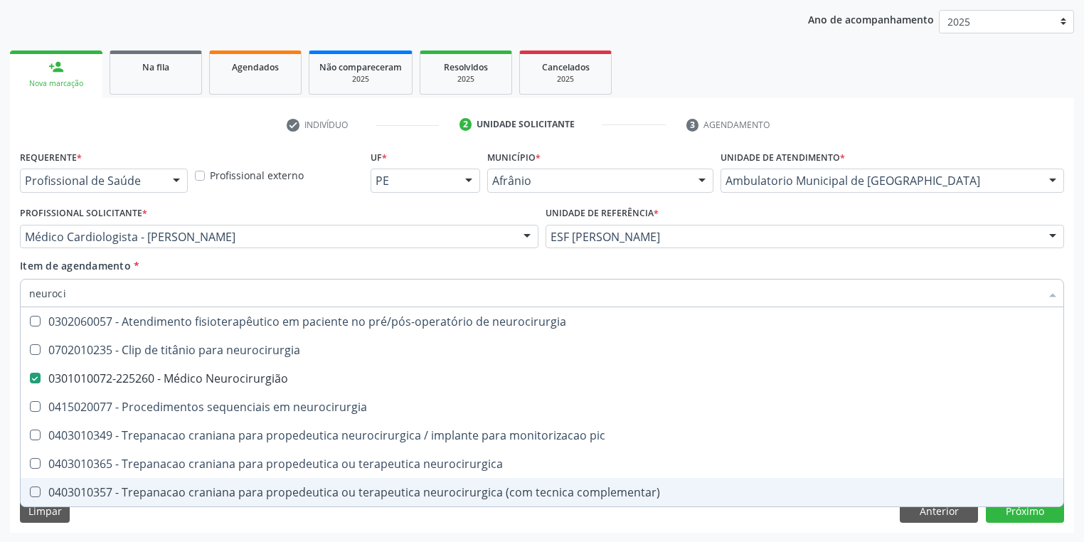
click at [119, 523] on div "Requerente * Profissional de Saúde Profissional de Saúde Paciente Nenhum result…" at bounding box center [542, 340] width 1064 height 386
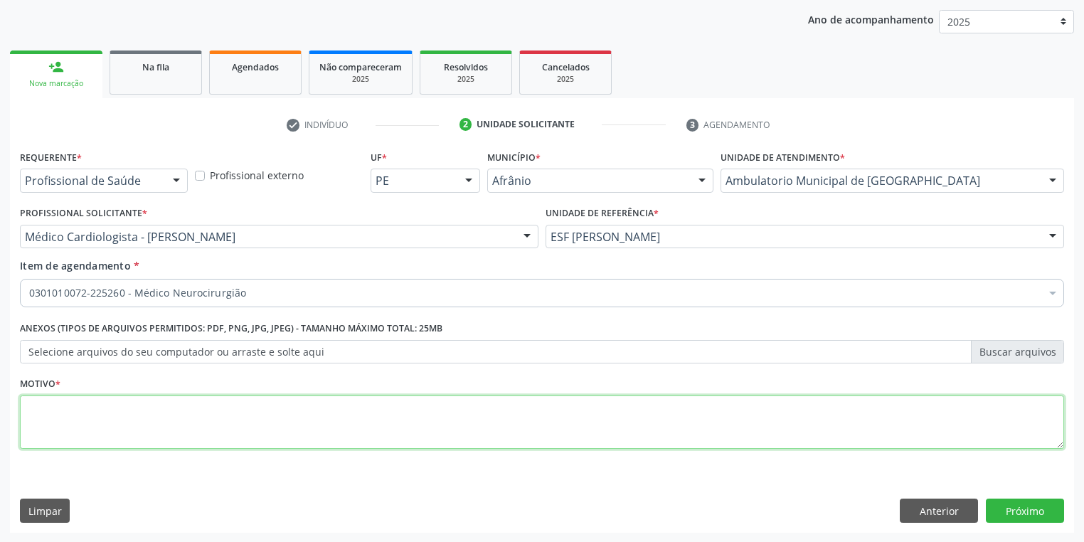
click at [77, 422] on textarea at bounding box center [542, 422] width 1044 height 54
type textarea "*"
click at [1009, 505] on button "Próximo" at bounding box center [1025, 511] width 78 height 24
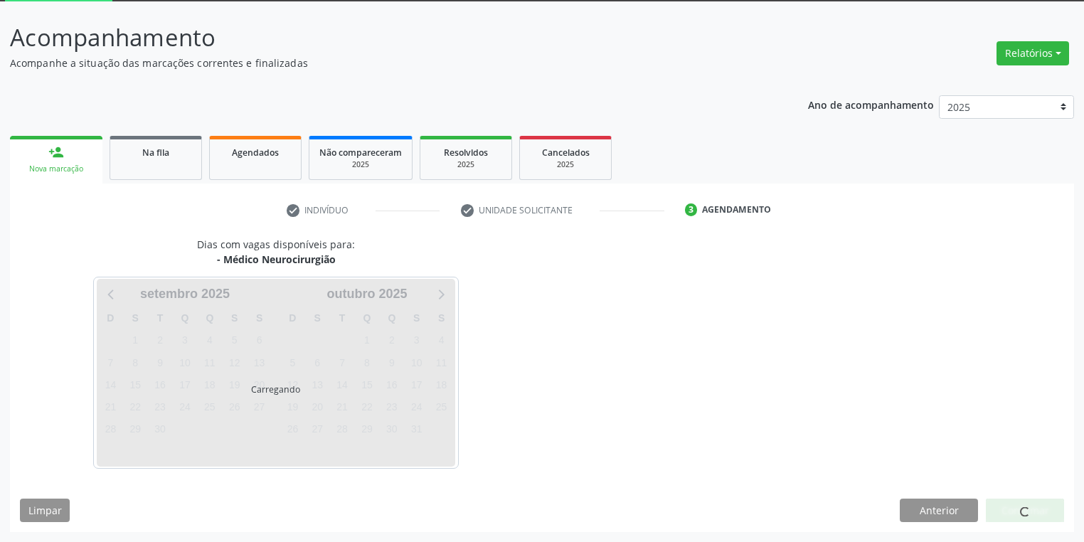
scroll to position [76, 0]
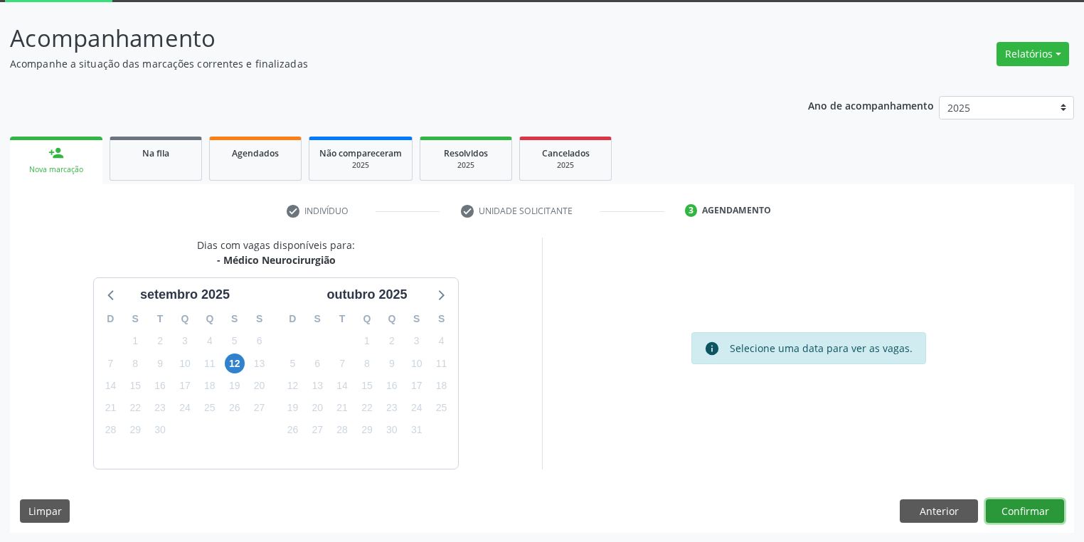
click at [1030, 509] on button "Confirmar" at bounding box center [1025, 511] width 78 height 24
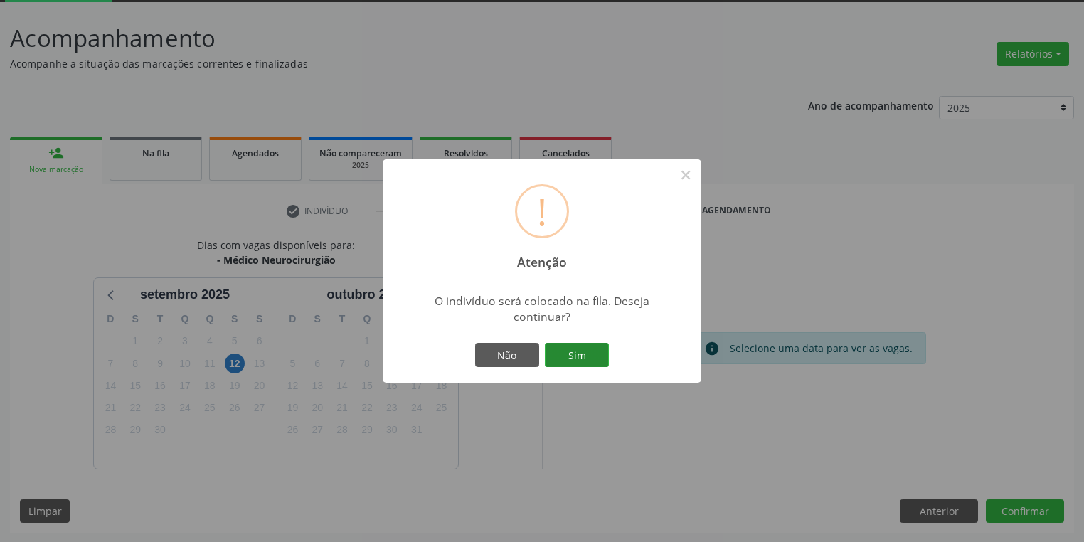
click at [575, 357] on button "Sim" at bounding box center [577, 355] width 64 height 24
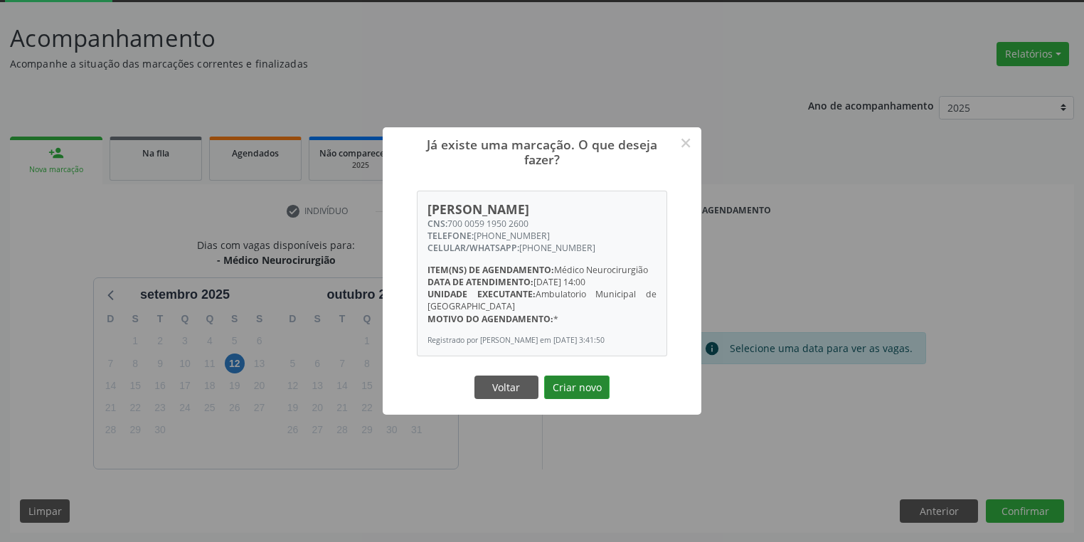
click at [591, 388] on button "Criar novo" at bounding box center [576, 388] width 65 height 24
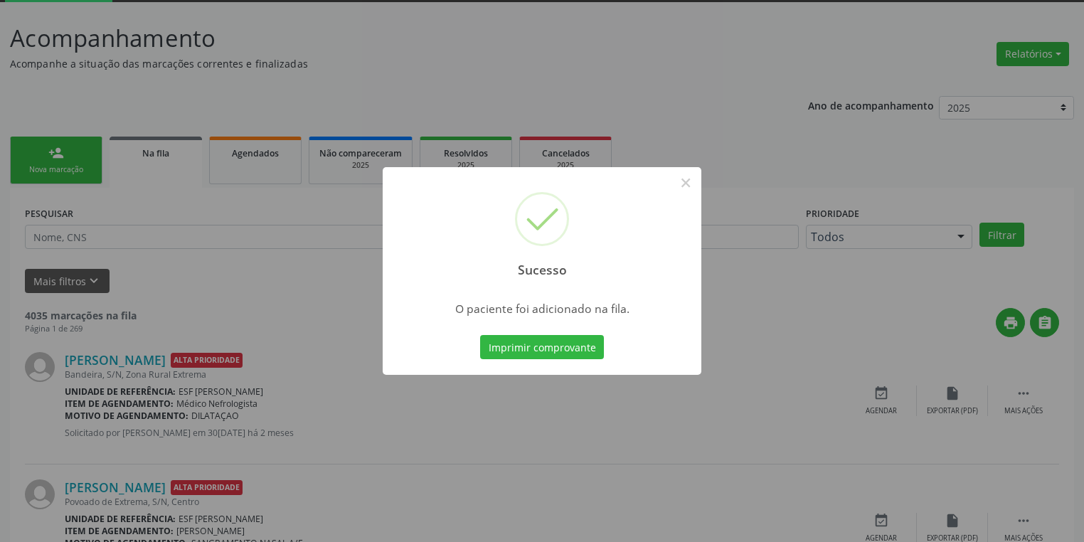
scroll to position [0, 0]
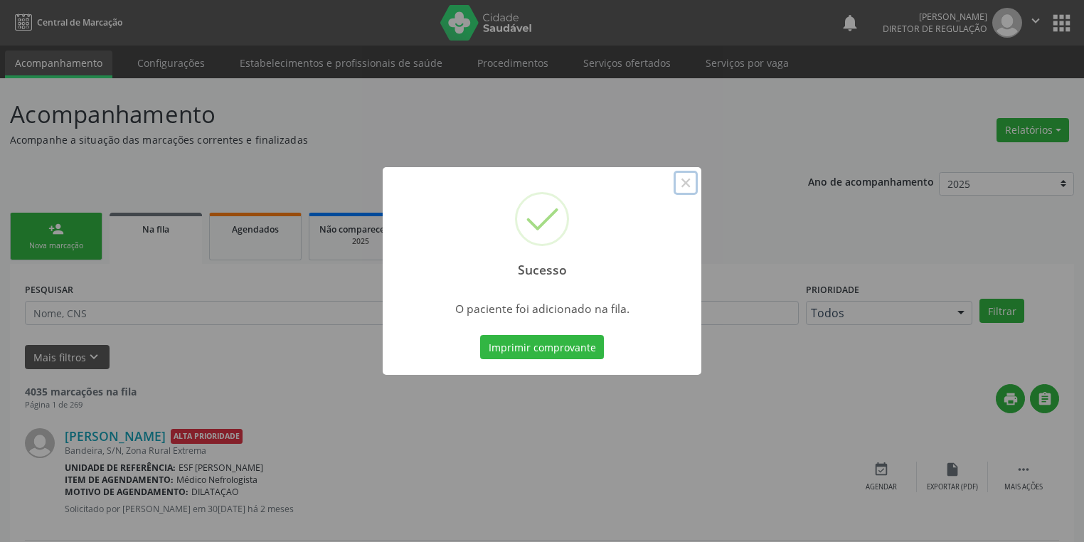
drag, startPoint x: 684, startPoint y: 184, endPoint x: 298, endPoint y: 233, distance: 388.6
click at [681, 184] on button "×" at bounding box center [686, 183] width 24 height 24
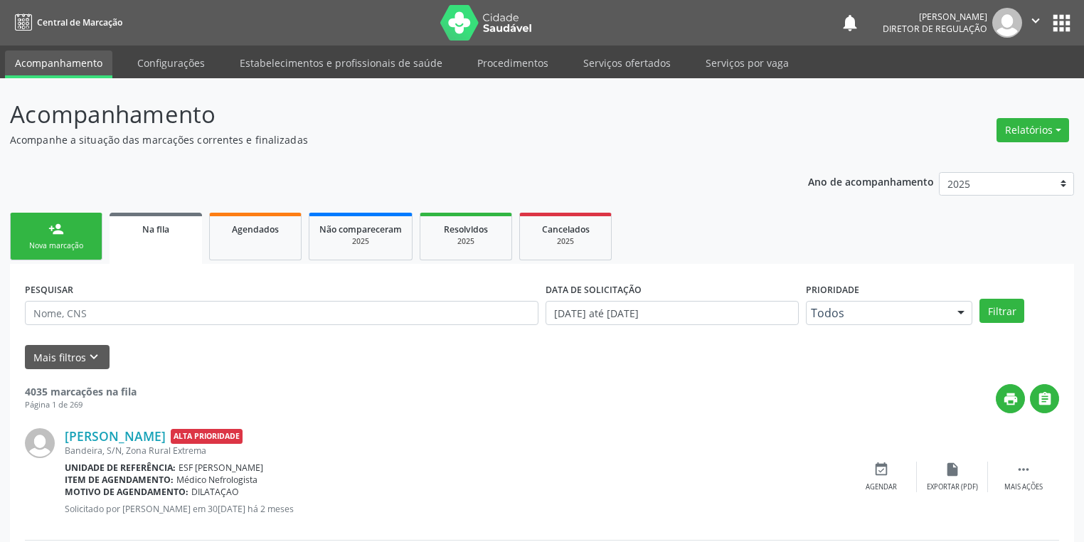
click at [71, 231] on link "person_add Nova marcação" at bounding box center [56, 237] width 92 height 48
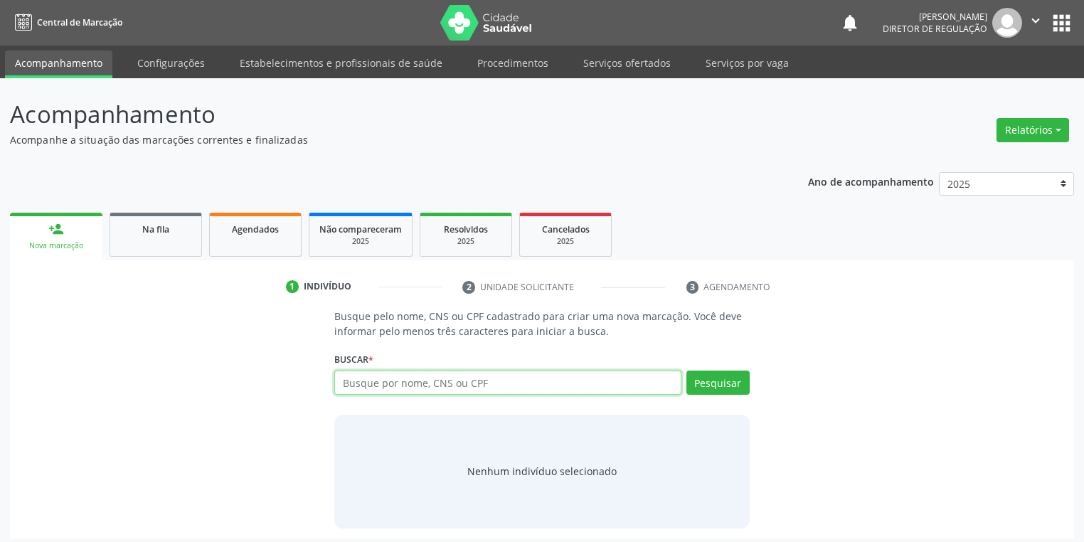
click at [372, 383] on input "text" at bounding box center [507, 383] width 347 height 24
type input "18066645422"
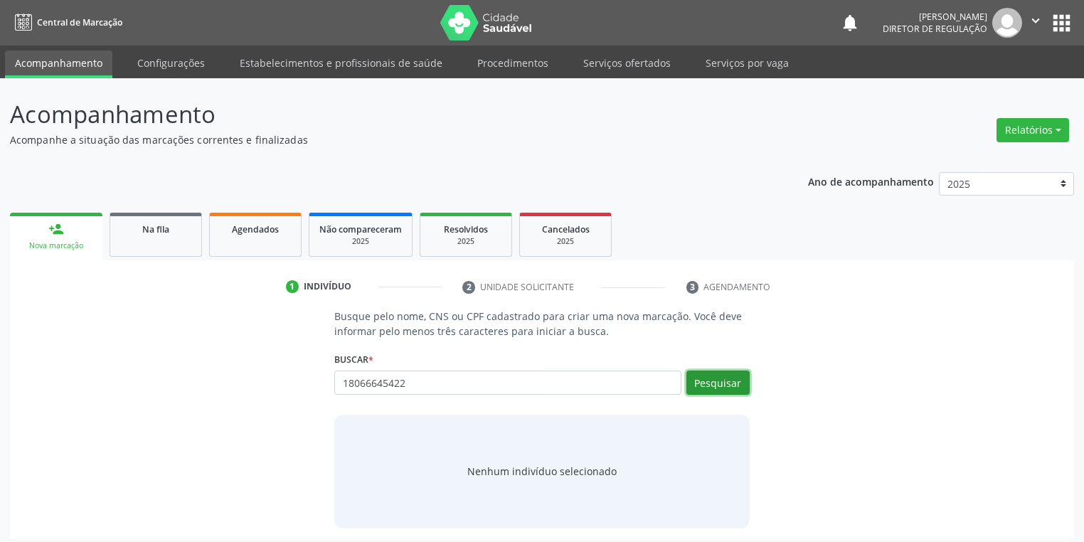
click at [708, 378] on button "Pesquisar" at bounding box center [717, 383] width 63 height 24
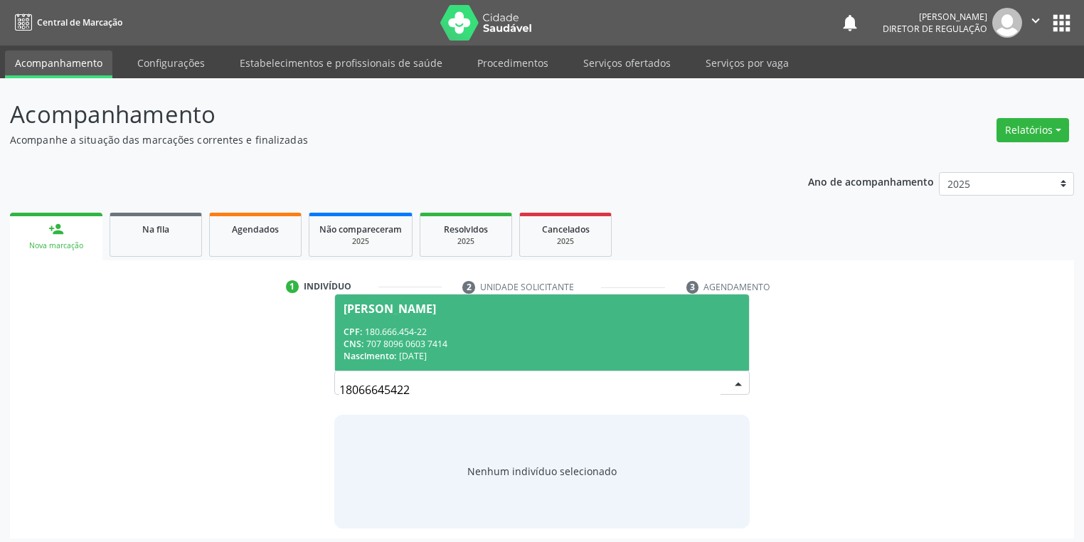
click at [393, 307] on div "[PERSON_NAME]" at bounding box center [390, 308] width 92 height 11
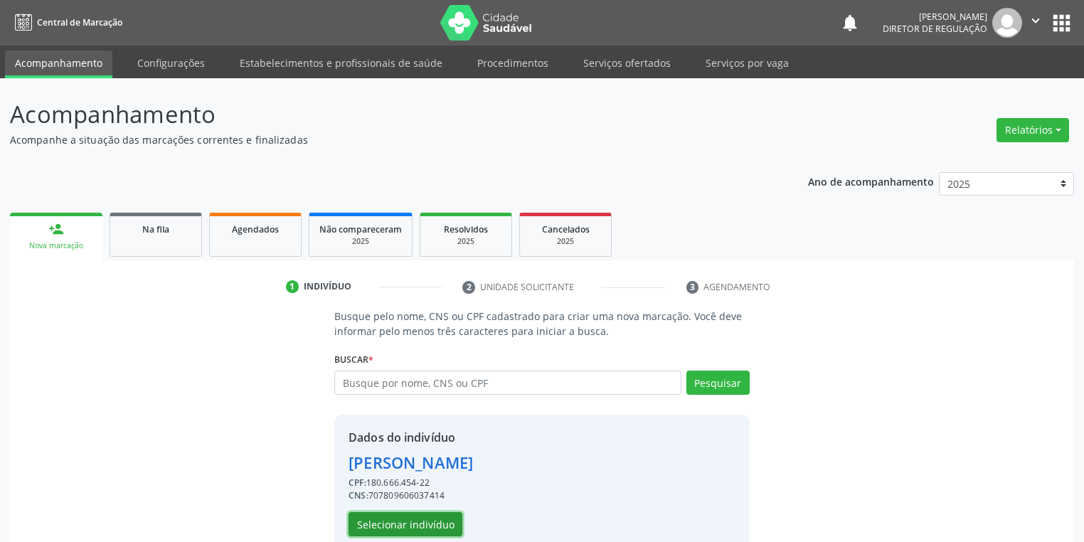
click at [377, 512] on button "Selecionar indivíduo" at bounding box center [406, 524] width 114 height 24
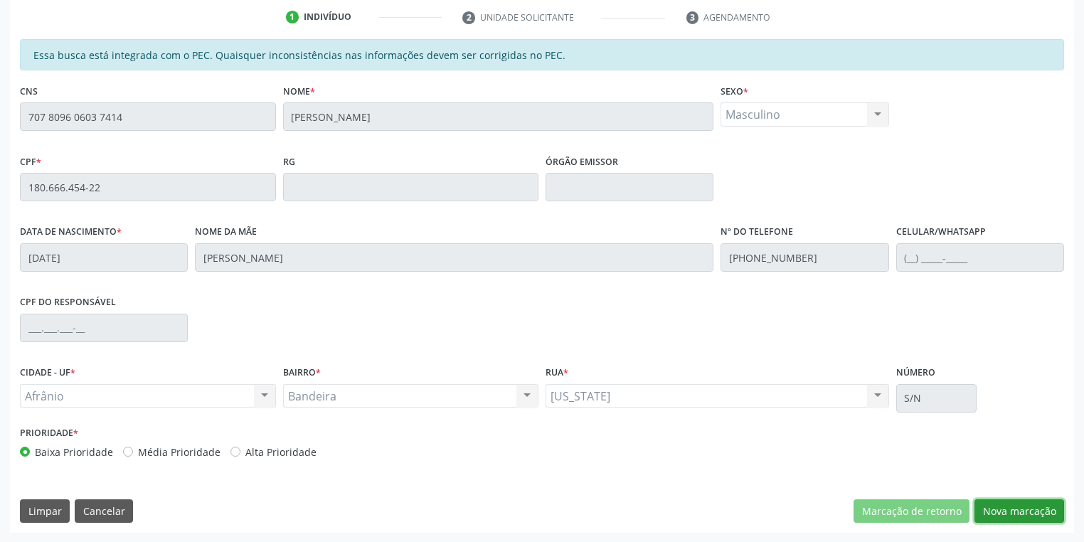
click at [985, 506] on button "Nova marcação" at bounding box center [1019, 511] width 90 height 24
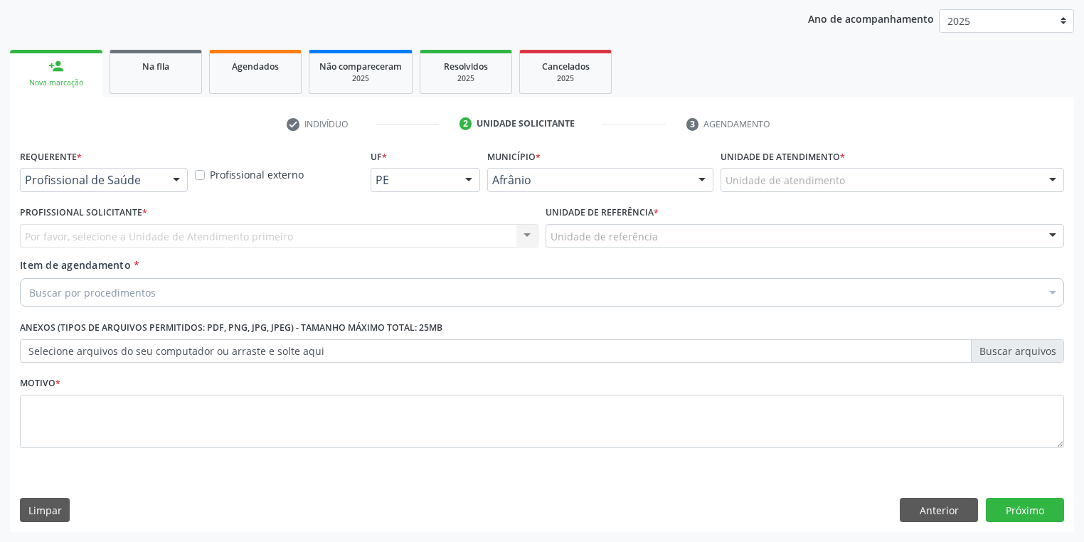
scroll to position [162, 0]
drag, startPoint x: 758, startPoint y: 181, endPoint x: 758, endPoint y: 193, distance: 12.1
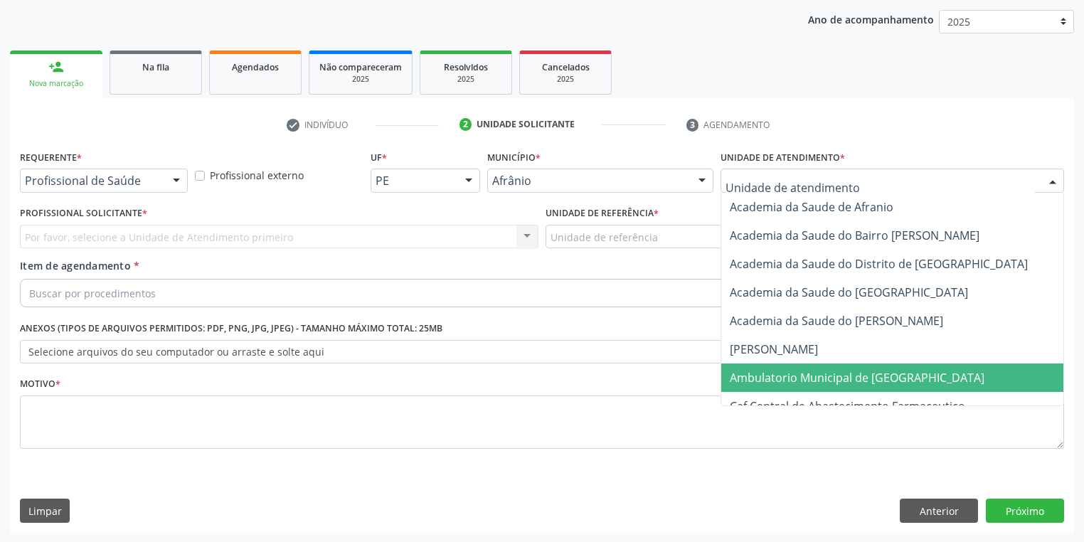
drag, startPoint x: 777, startPoint y: 379, endPoint x: 735, endPoint y: 348, distance: 52.3
click at [776, 378] on span "Ambulatorio Municipal de [GEOGRAPHIC_DATA]" at bounding box center [857, 378] width 255 height 16
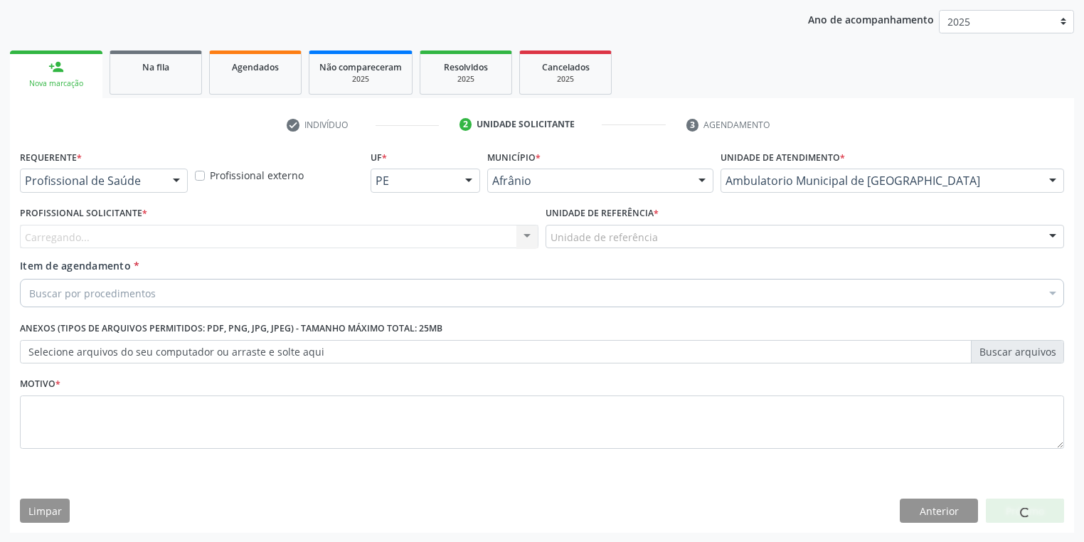
drag, startPoint x: 566, startPoint y: 243, endPoint x: 589, endPoint y: 317, distance: 78.1
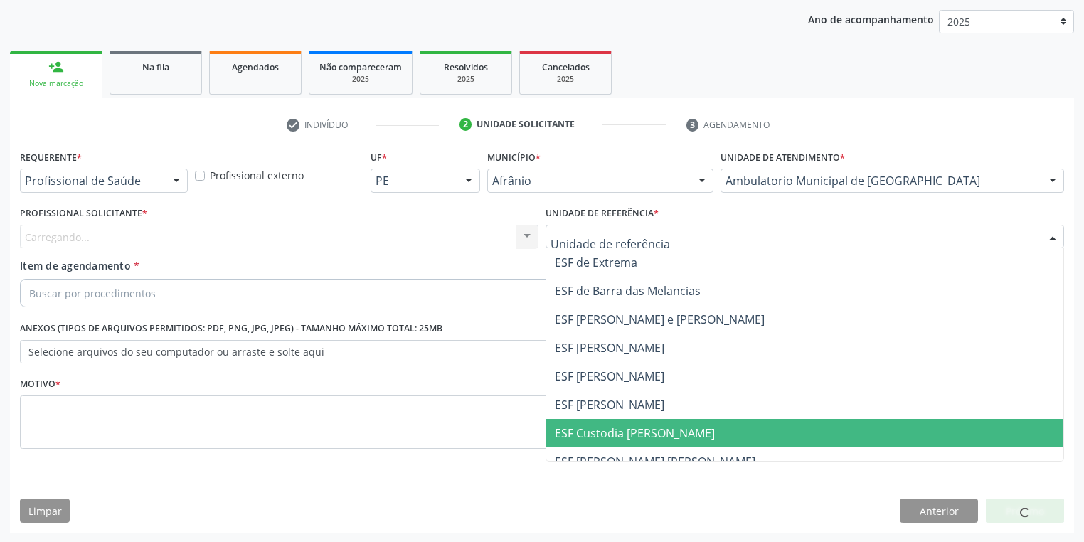
click at [600, 424] on span "ESF Custodia [PERSON_NAME]" at bounding box center [804, 433] width 517 height 28
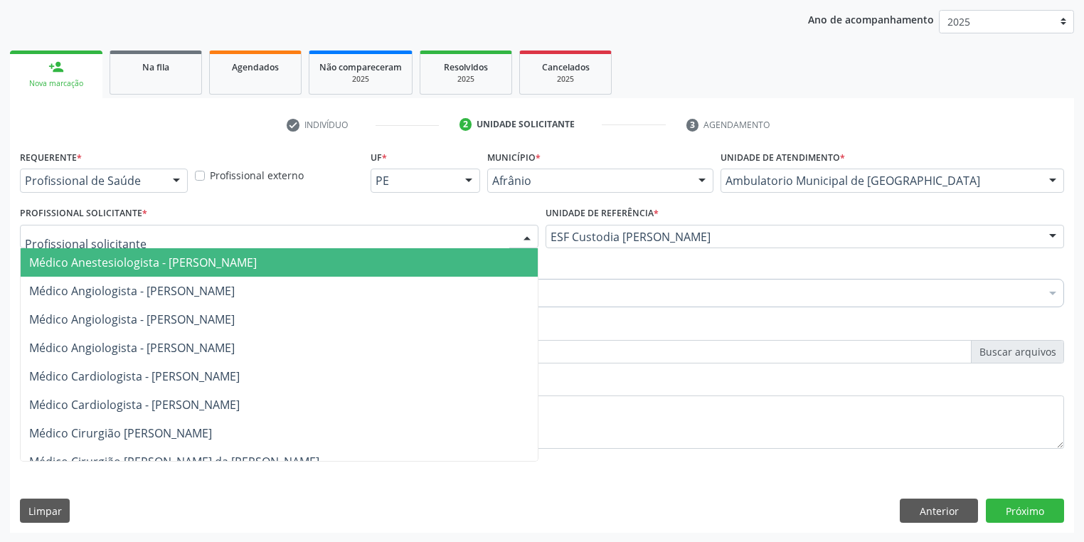
drag, startPoint x: 119, startPoint y: 241, endPoint x: 122, endPoint y: 289, distance: 48.5
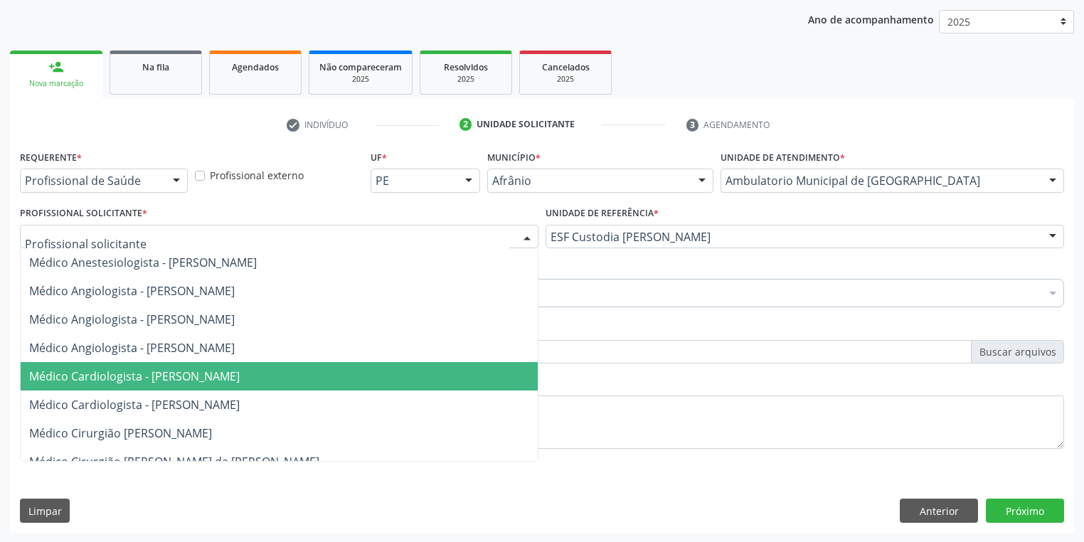
click at [137, 369] on span "Médico Cardiologista - [PERSON_NAME]" at bounding box center [134, 376] width 211 height 16
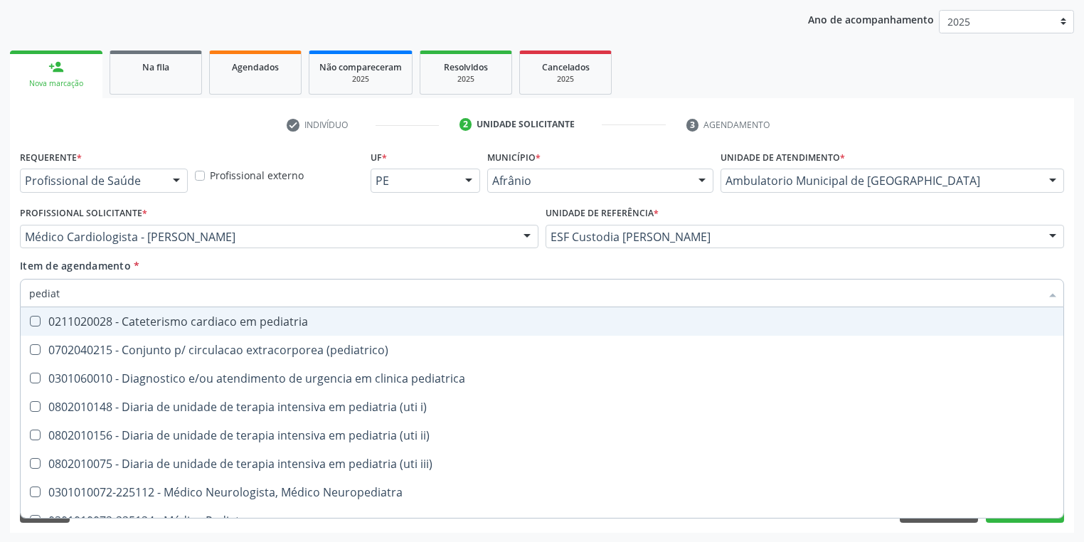
type input "pediatr"
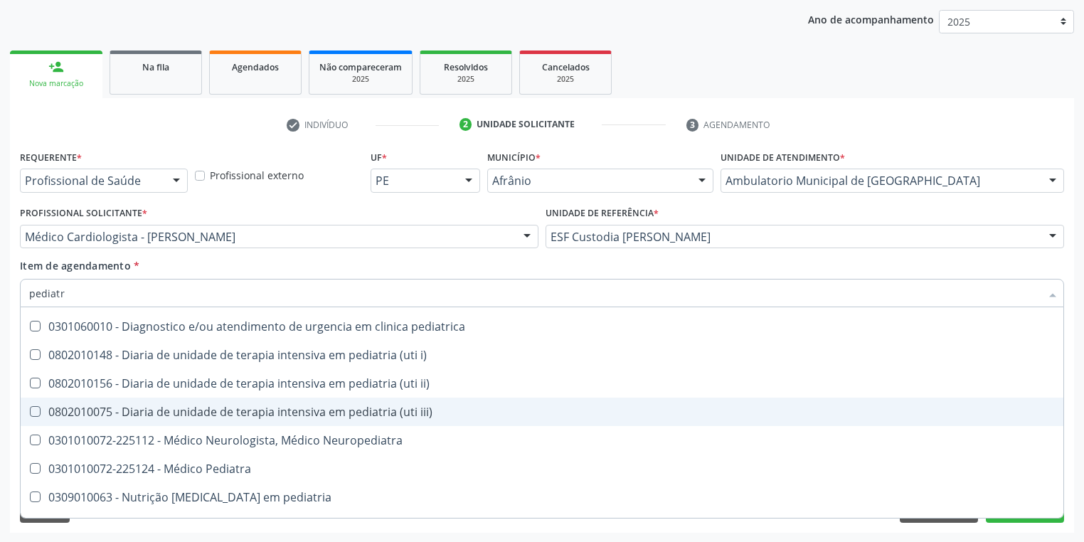
scroll to position [102, 0]
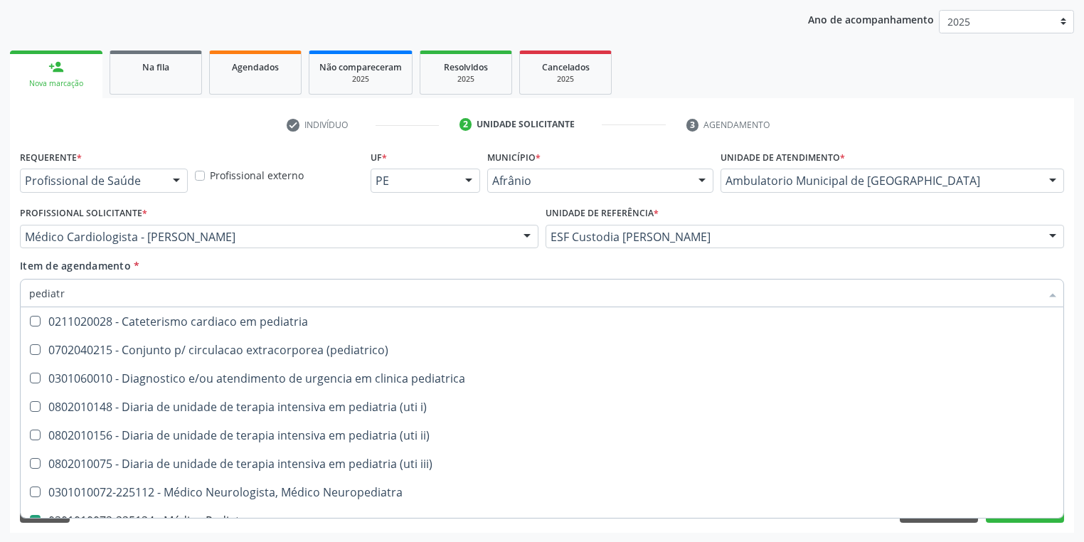
scroll to position [102, 0]
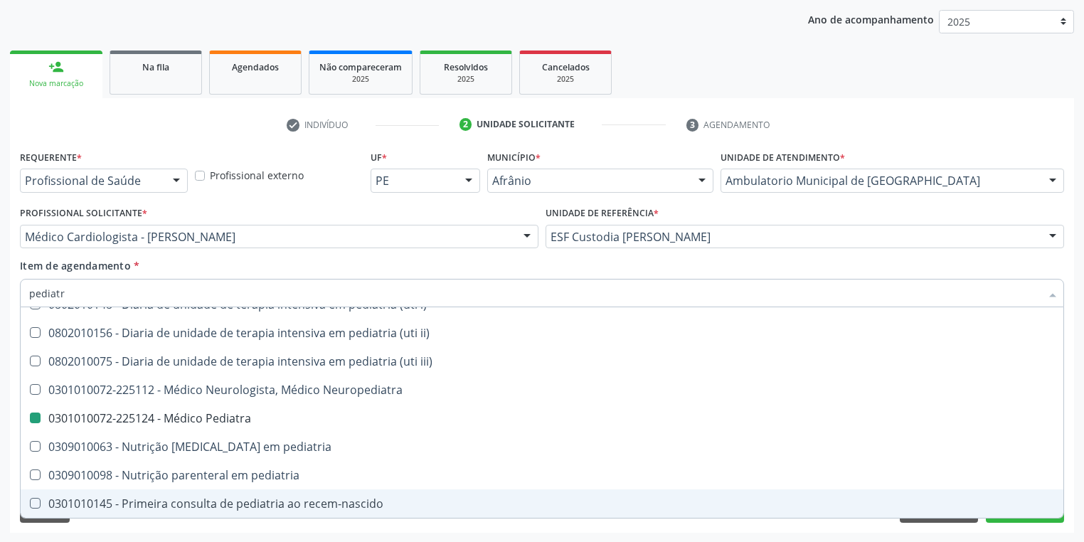
click at [80, 528] on div "Requerente * Profissional de Saúde Profissional de Saúde Paciente Nenhum result…" at bounding box center [542, 340] width 1064 height 386
checkbox \(pediatrico\) "true"
checkbox Pediatra "false"
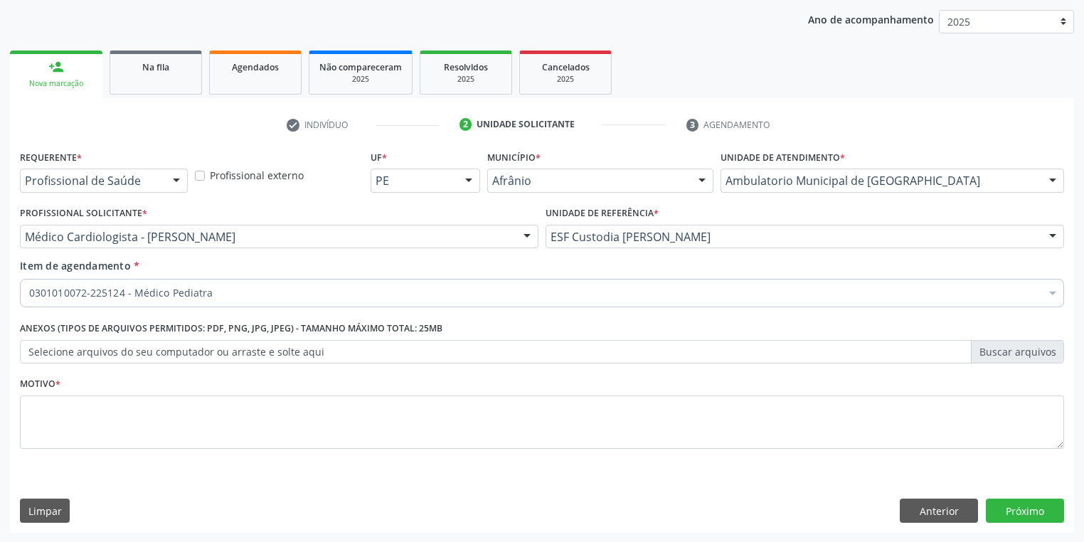
scroll to position [0, 0]
click at [73, 419] on textarea at bounding box center [542, 422] width 1044 height 54
type textarea "*"
click at [1010, 514] on button "Próximo" at bounding box center [1025, 511] width 78 height 24
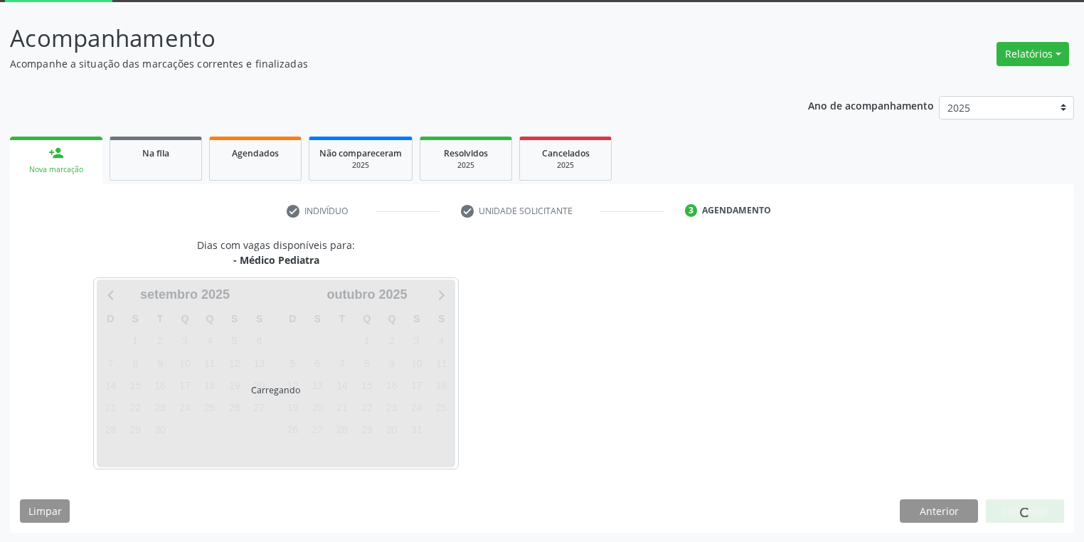
scroll to position [117, 0]
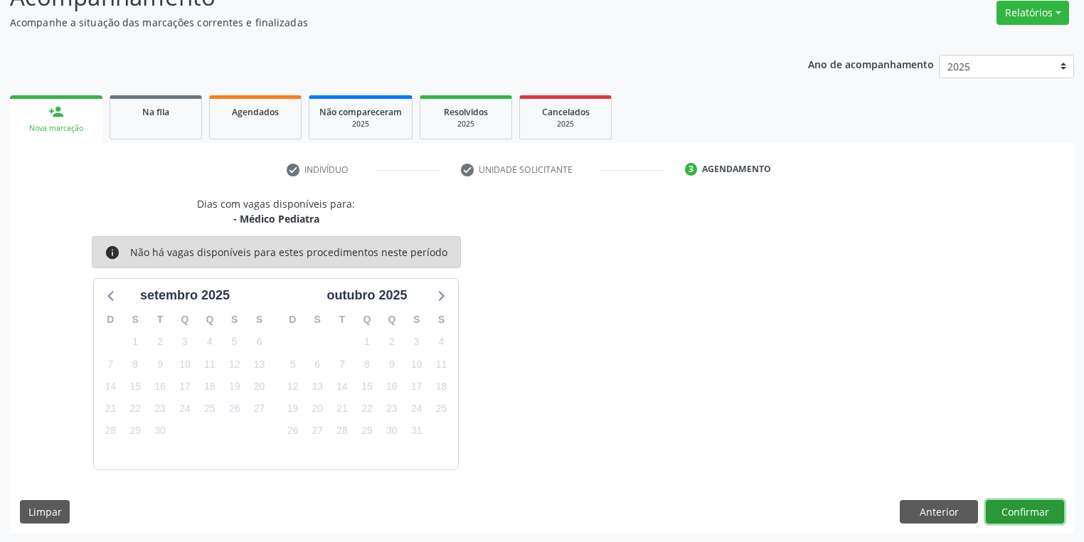
click at [997, 503] on button "Confirmar" at bounding box center [1025, 512] width 78 height 24
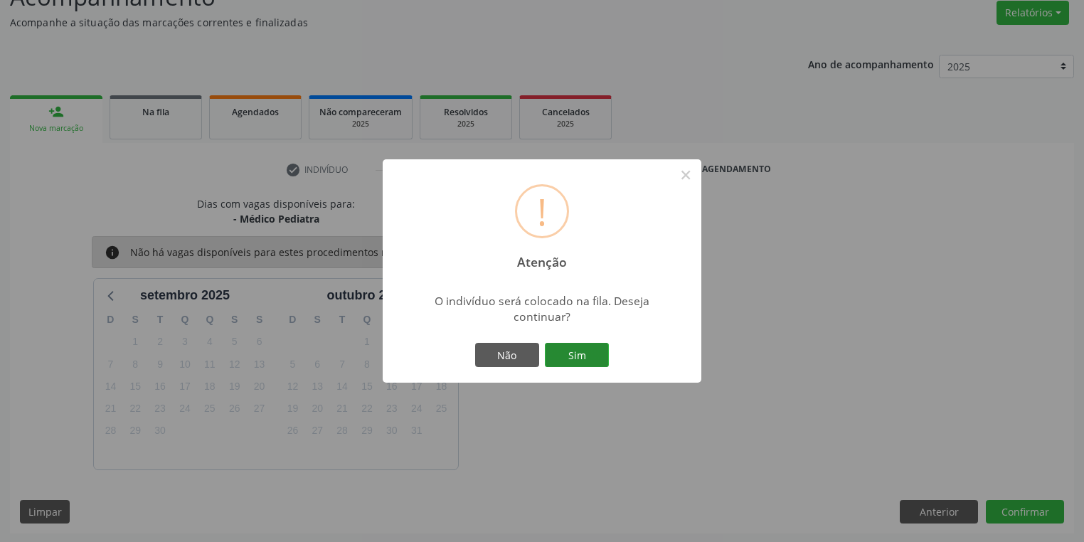
click at [592, 361] on button "Sim" at bounding box center [577, 355] width 64 height 24
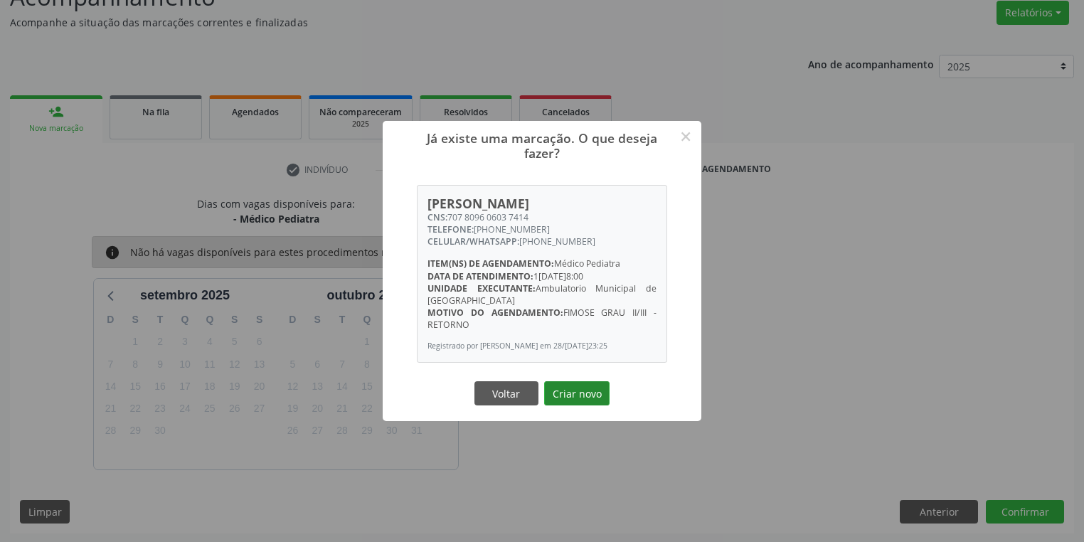
click at [568, 390] on button "Criar novo" at bounding box center [576, 393] width 65 height 24
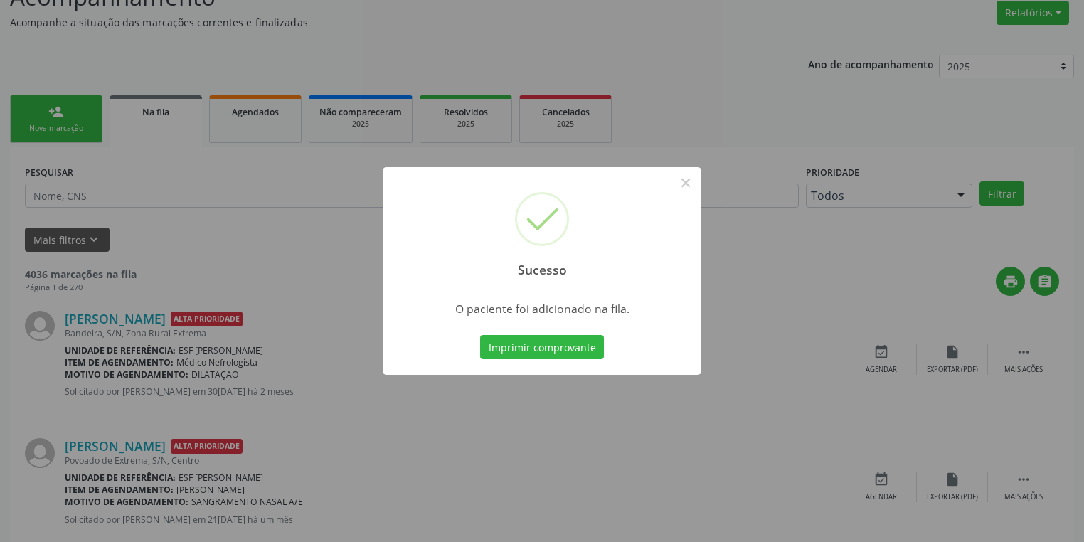
scroll to position [0, 0]
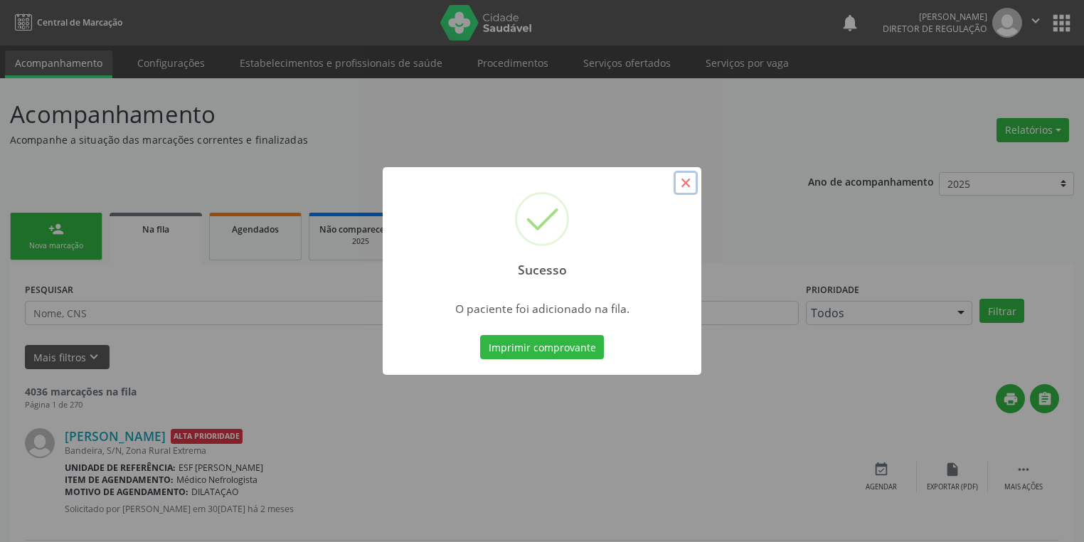
click at [683, 178] on button "×" at bounding box center [686, 183] width 24 height 24
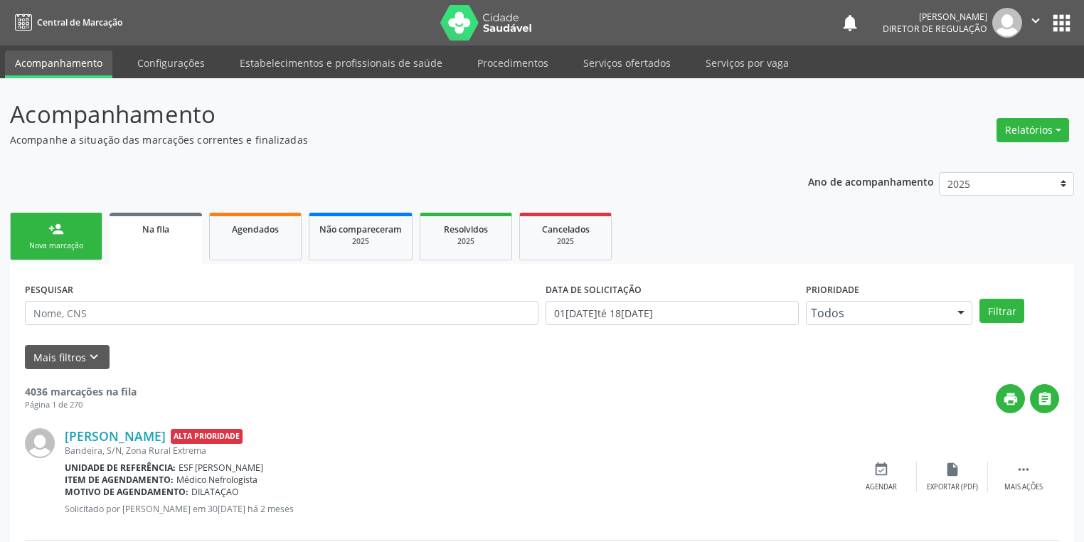
click at [57, 225] on div "person_add" at bounding box center [56, 229] width 16 height 16
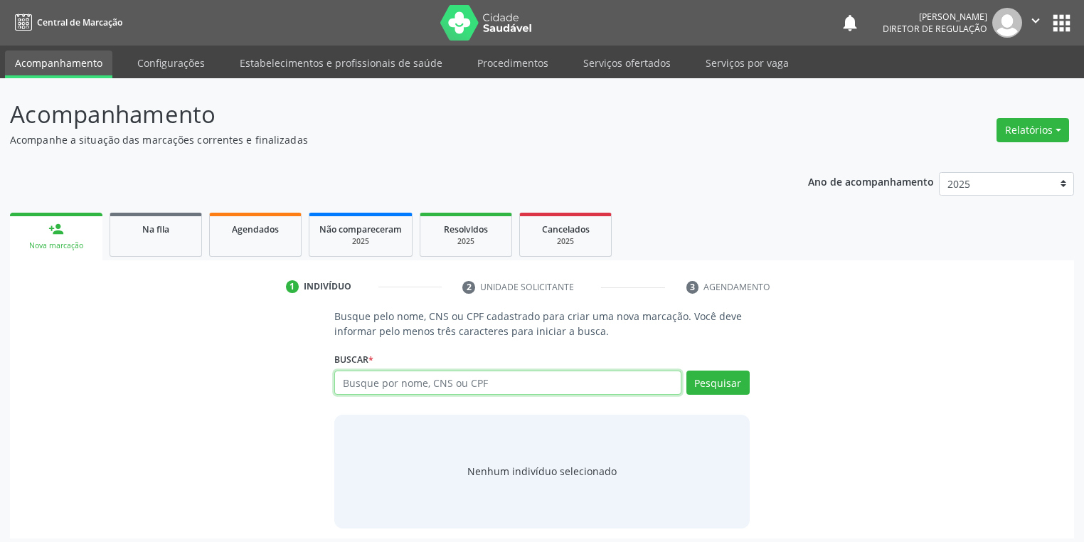
click at [358, 387] on input "text" at bounding box center [507, 383] width 347 height 24
type input "702801113375462"
click at [724, 385] on button "Pesquisar" at bounding box center [717, 383] width 63 height 24
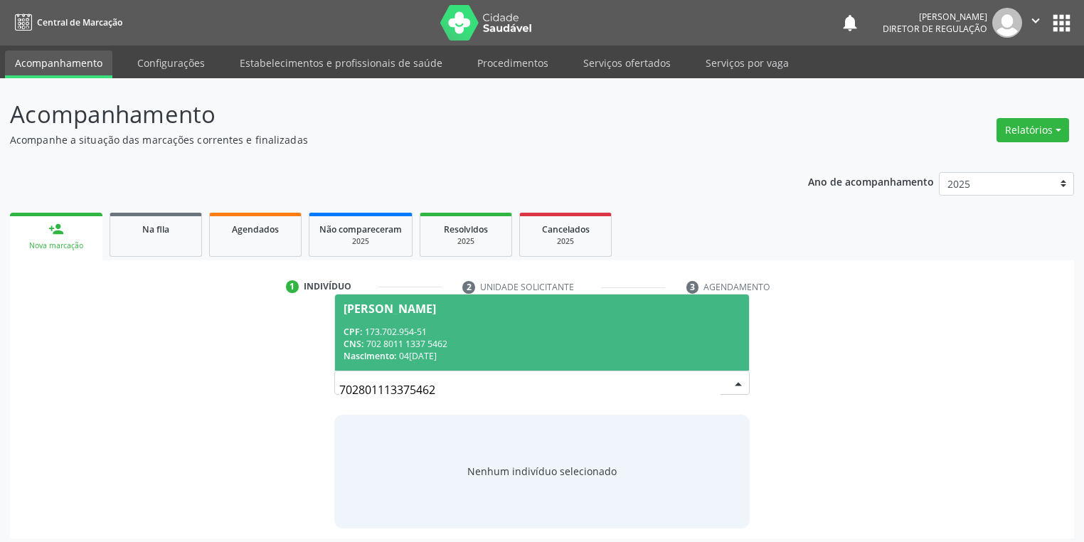
click at [452, 352] on div "Nascimento: 04[DATE]" at bounding box center [542, 356] width 397 height 12
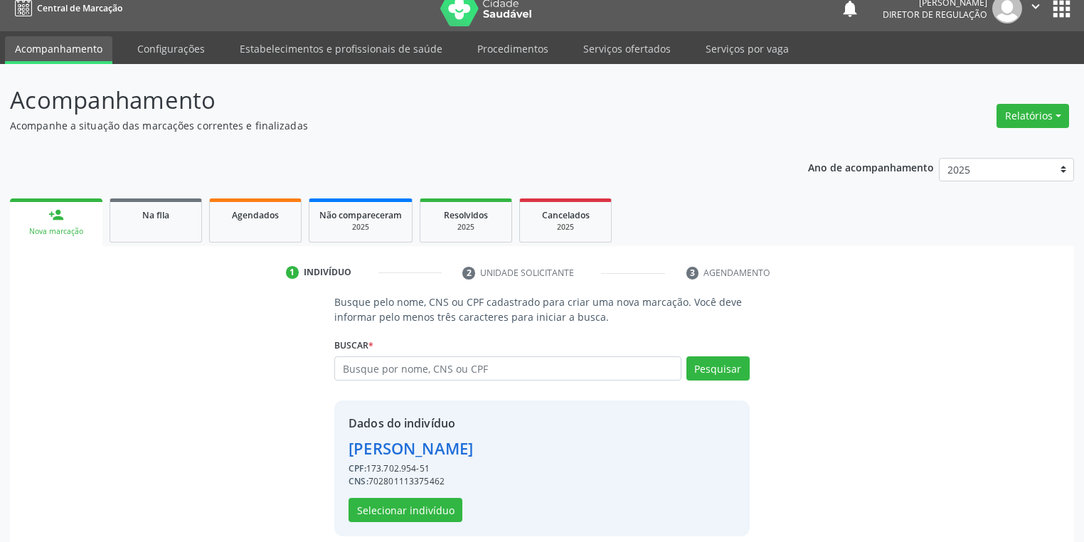
scroll to position [27, 0]
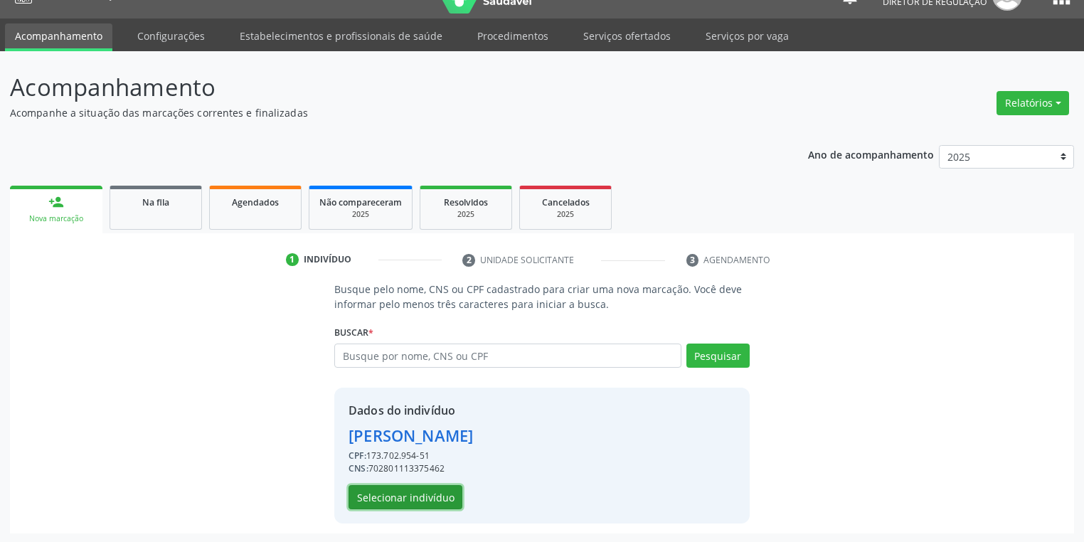
click at [383, 495] on button "Selecionar indivíduo" at bounding box center [406, 497] width 114 height 24
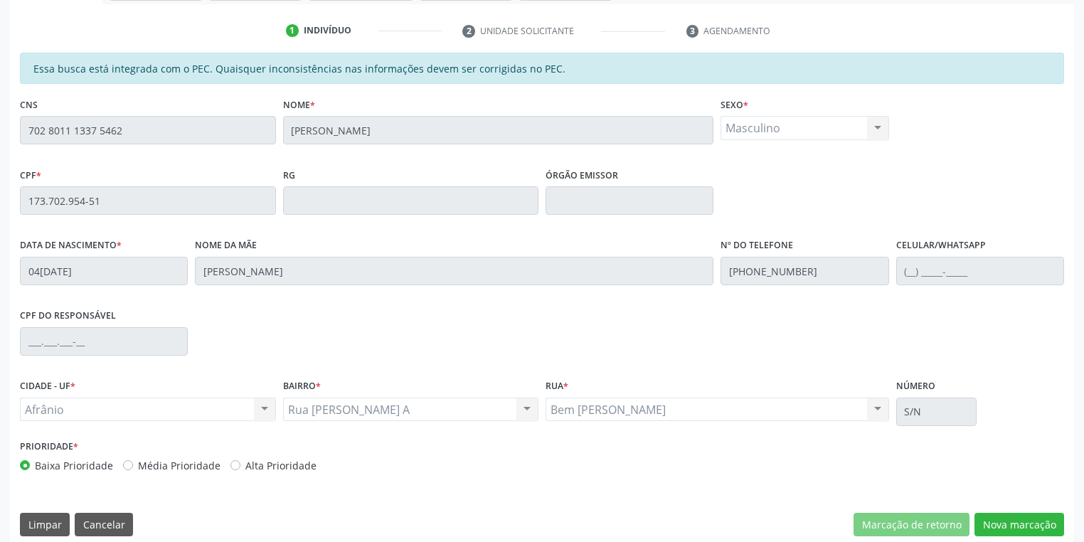
scroll to position [270, 0]
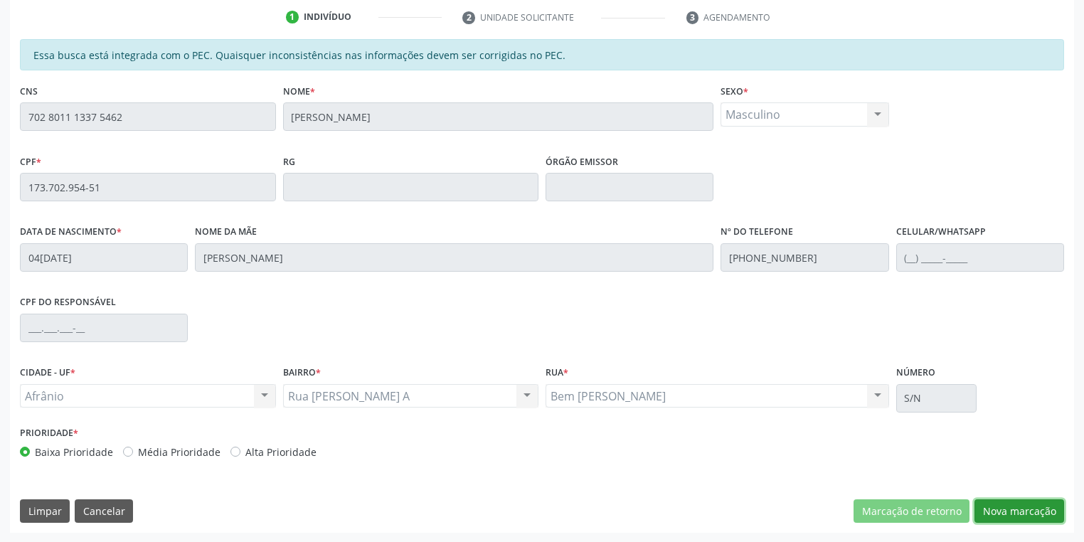
click at [999, 514] on button "Nova marcação" at bounding box center [1019, 511] width 90 height 24
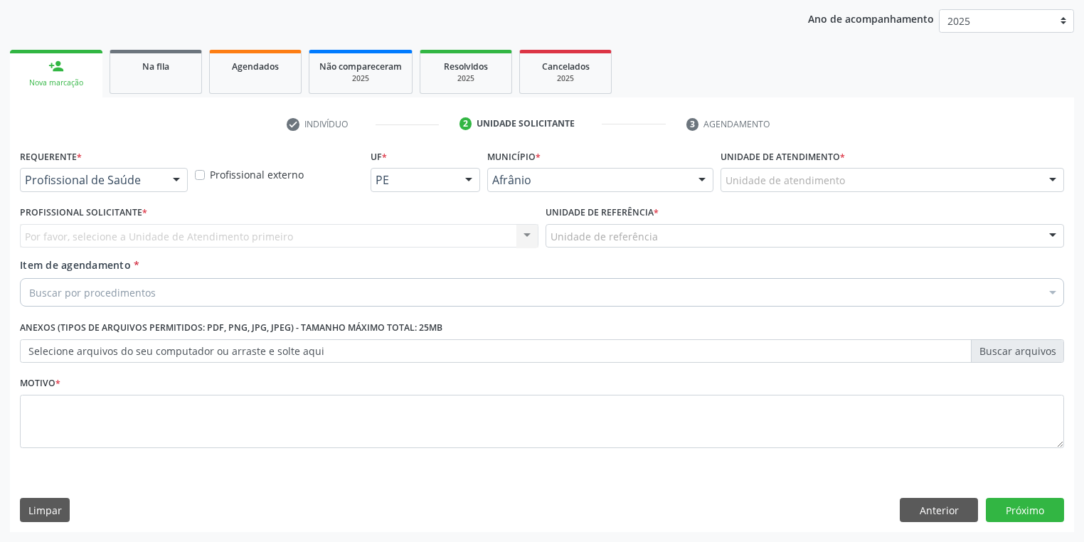
scroll to position [162, 0]
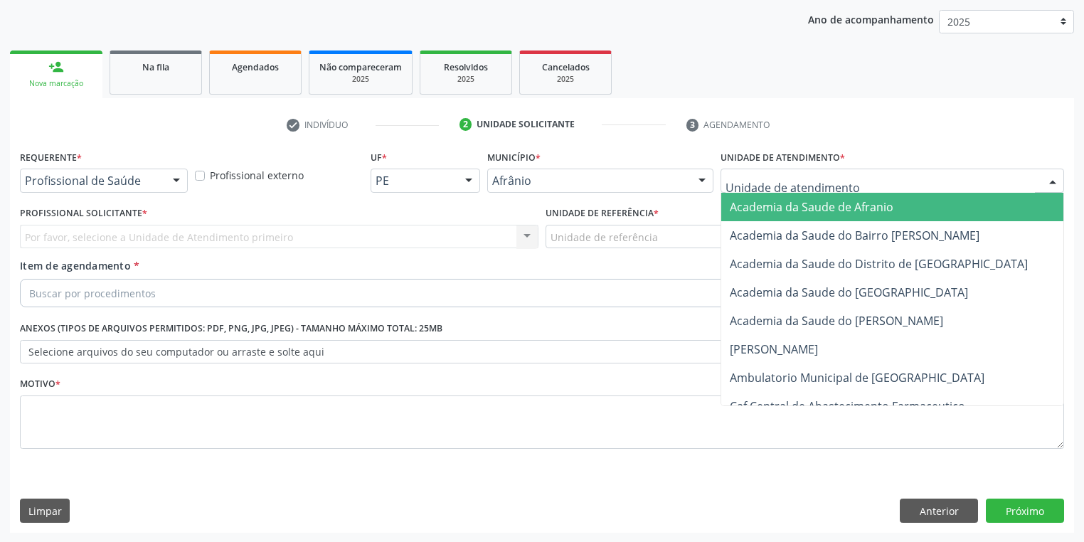
drag, startPoint x: 736, startPoint y: 179, endPoint x: 748, endPoint y: 248, distance: 70.0
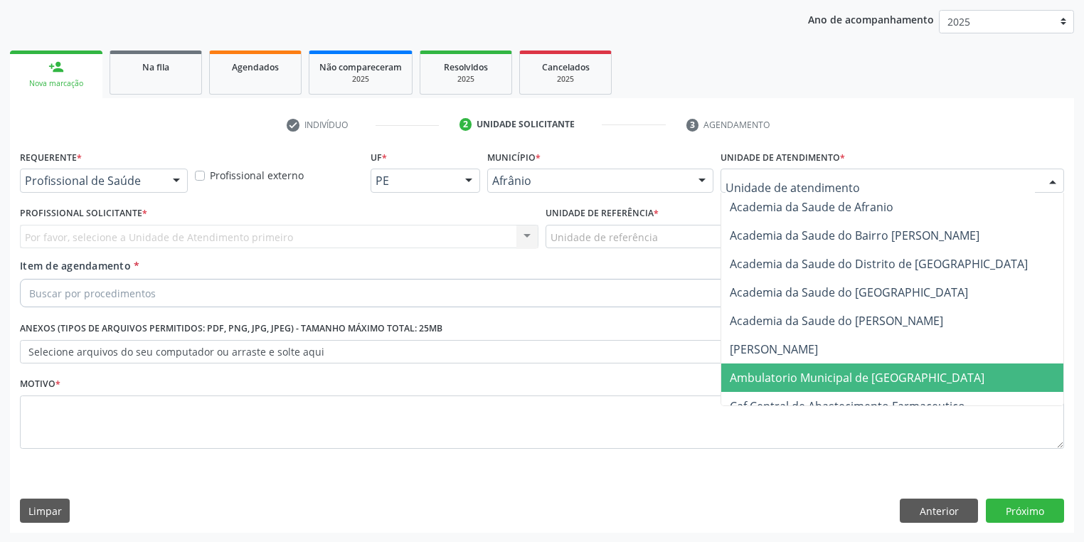
drag, startPoint x: 765, startPoint y: 378, endPoint x: 642, endPoint y: 298, distance: 146.6
click at [759, 373] on span "Ambulatorio Municipal de [GEOGRAPHIC_DATA]" at bounding box center [857, 378] width 255 height 16
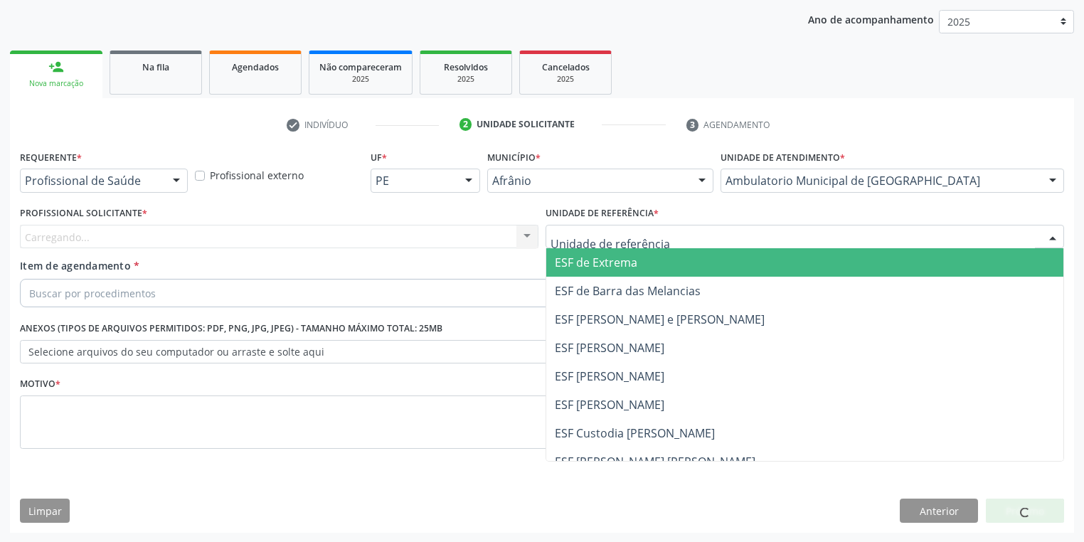
drag, startPoint x: 586, startPoint y: 233, endPoint x: 586, endPoint y: 302, distance: 68.3
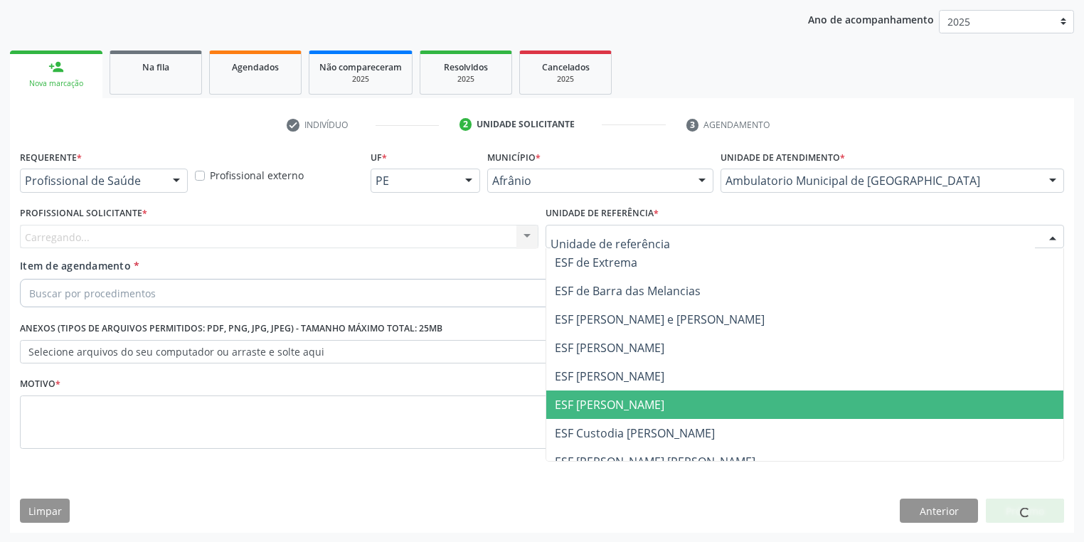
click at [591, 403] on span "ESF [PERSON_NAME]" at bounding box center [610, 405] width 110 height 16
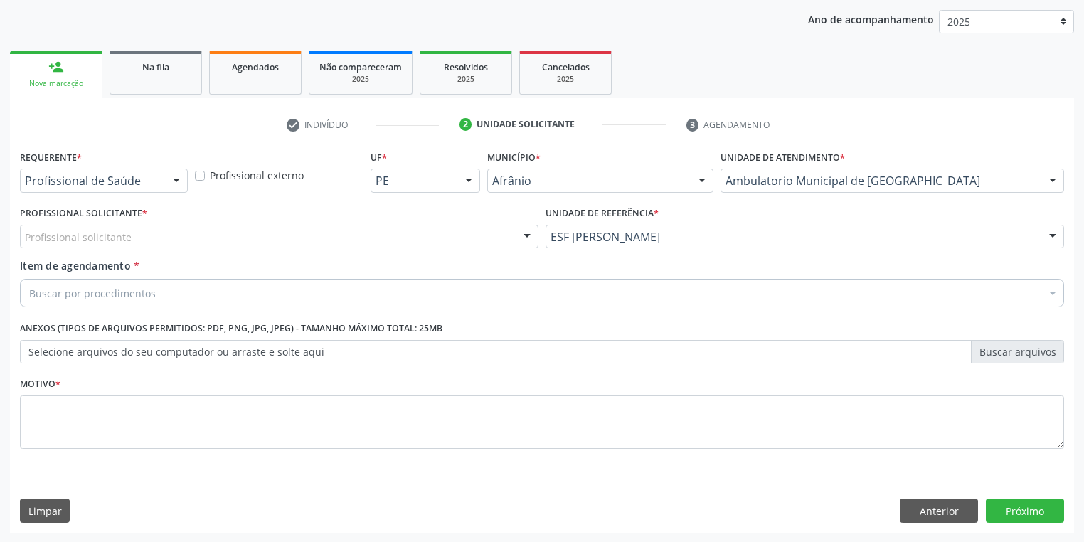
click at [122, 245] on div "Profissional solicitante" at bounding box center [279, 237] width 519 height 24
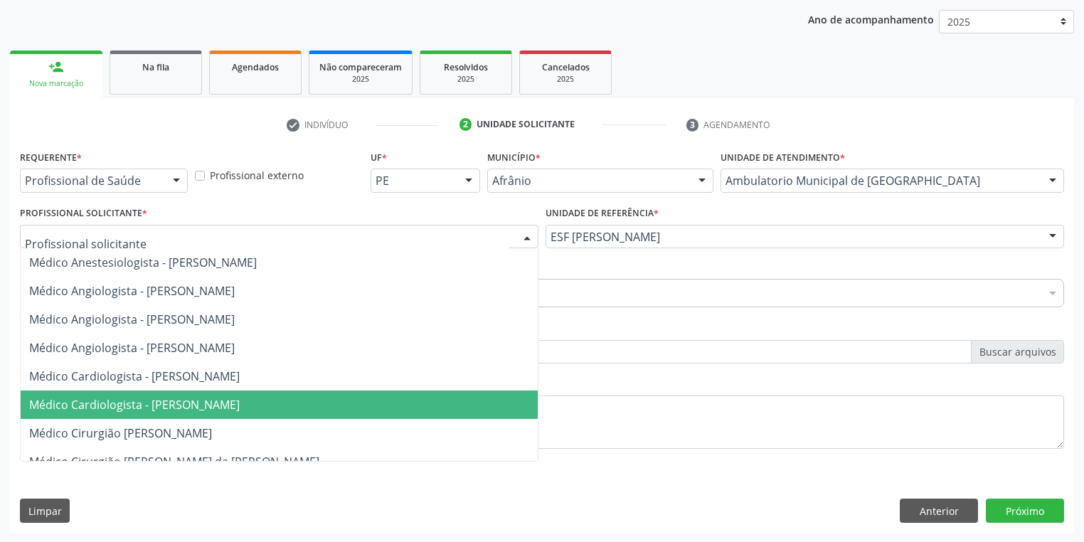
click at [156, 411] on span "Médico Cardiologista - [PERSON_NAME]" at bounding box center [134, 405] width 211 height 16
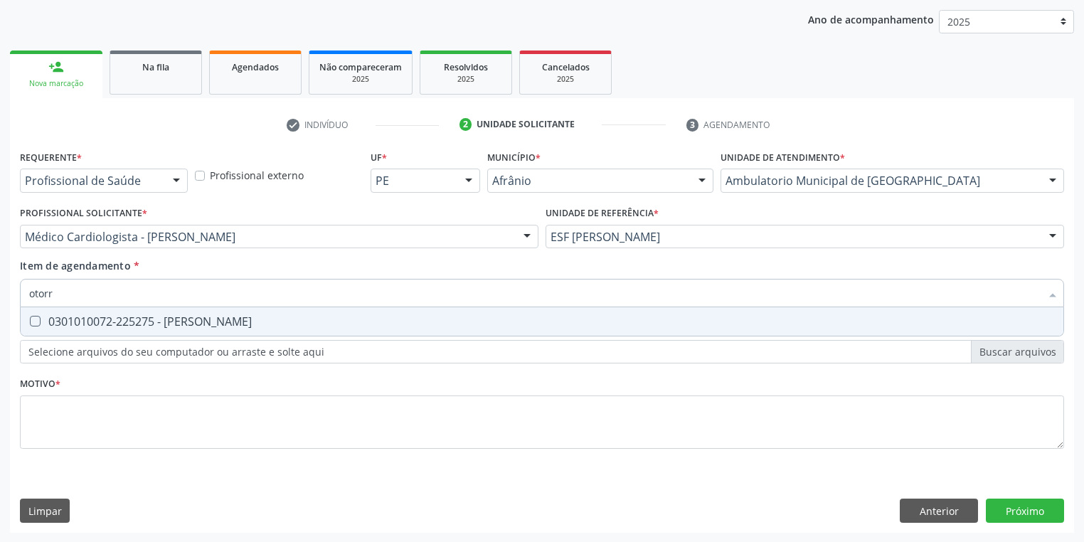
type input "otorri"
click at [101, 322] on div "0301010072-225275 - [PERSON_NAME]" at bounding box center [542, 321] width 1026 height 11
checkbox Otorrinolaringologista "true"
click at [84, 423] on div "Requerente * Profissional de Saúde Profissional de Saúde Paciente Nenhum result…" at bounding box center [542, 308] width 1044 height 322
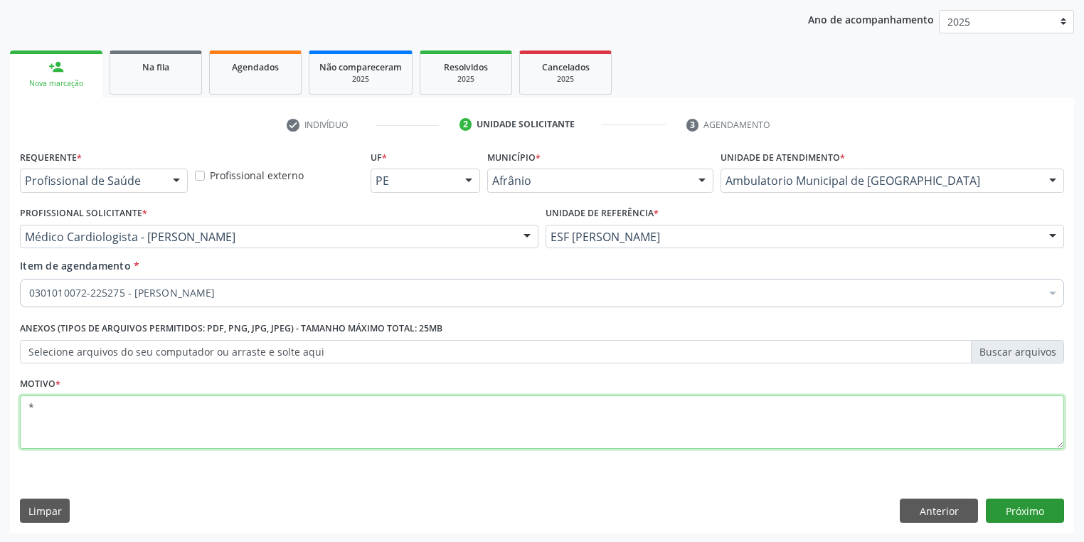
type textarea "*"
click at [1016, 508] on button "Próximo" at bounding box center [1025, 511] width 78 height 24
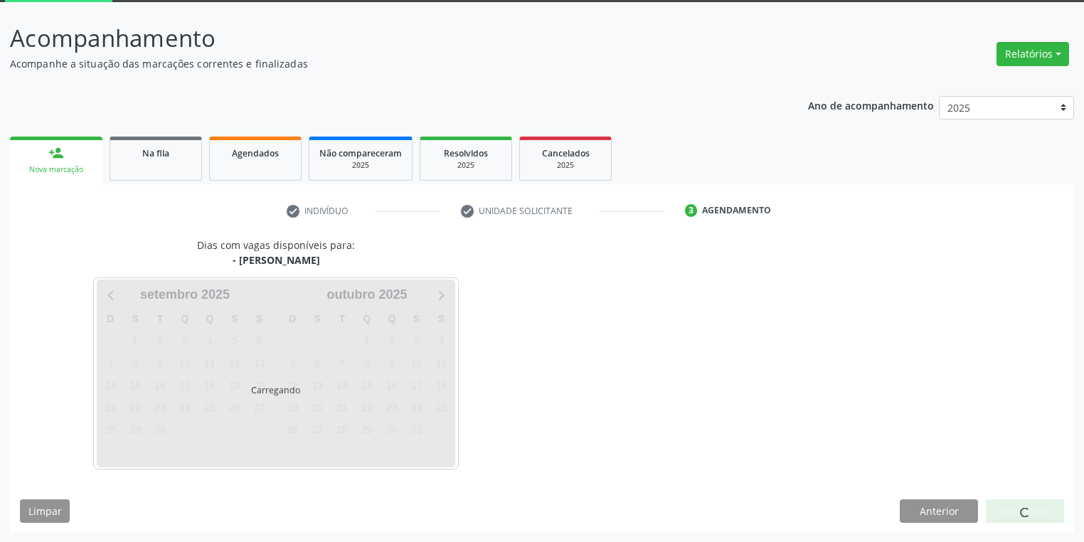
scroll to position [117, 0]
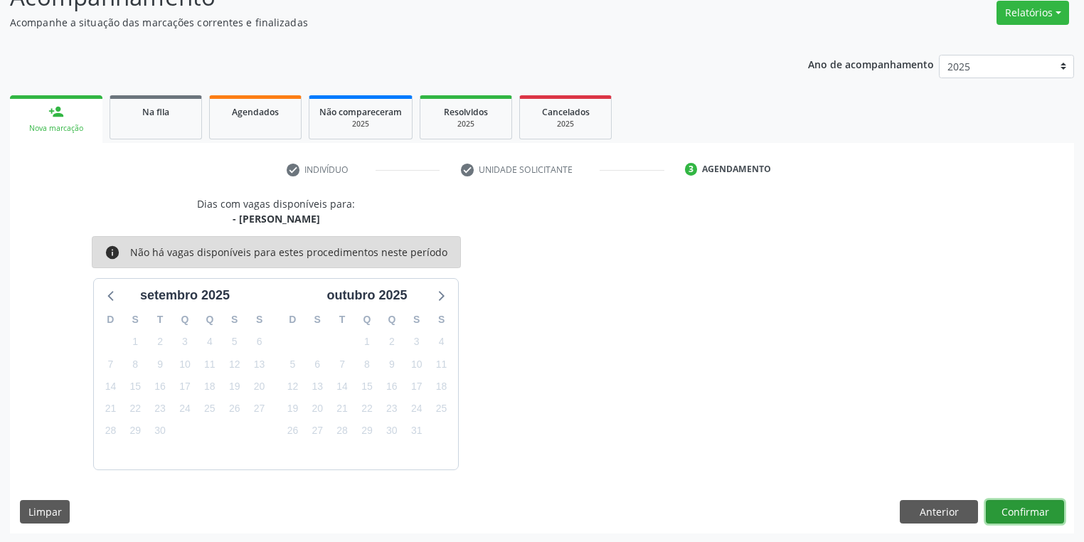
click at [1029, 511] on button "Confirmar" at bounding box center [1025, 512] width 78 height 24
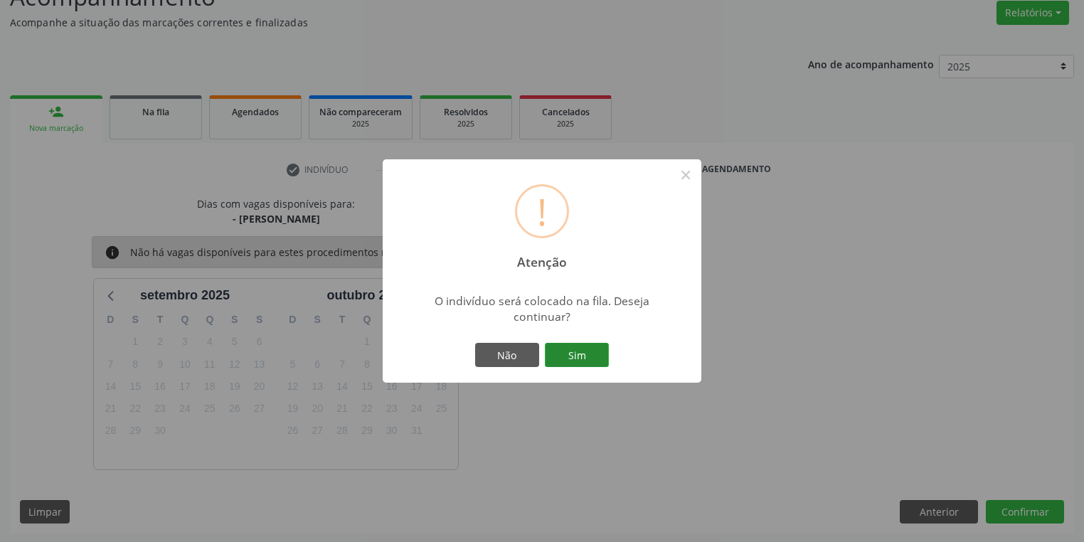
click at [571, 346] on button "Sim" at bounding box center [577, 355] width 64 height 24
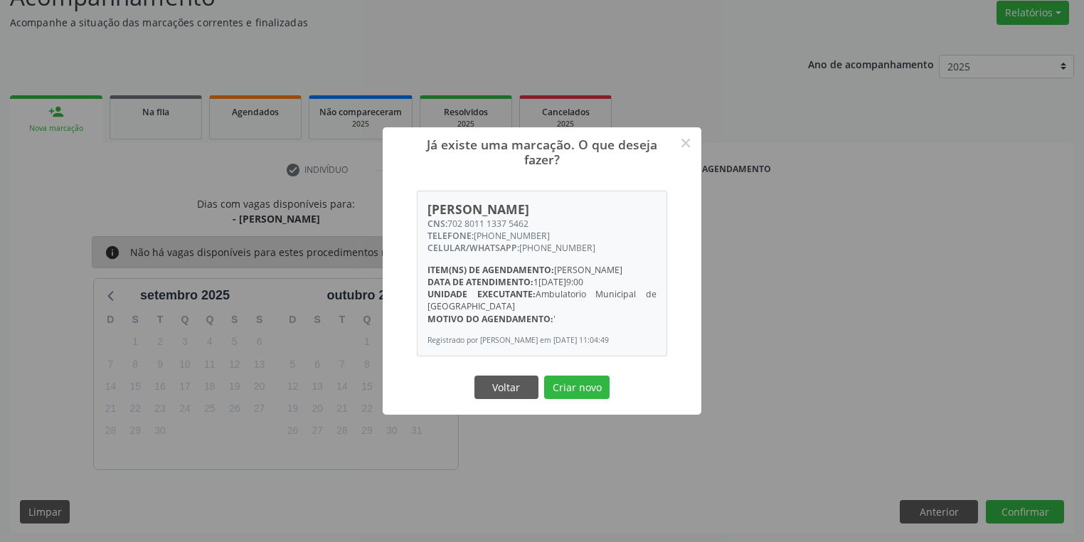
click at [540, 396] on div "Voltar Criar novo" at bounding box center [542, 387] width 142 height 30
click at [565, 400] on button "Criar novo" at bounding box center [576, 388] width 65 height 24
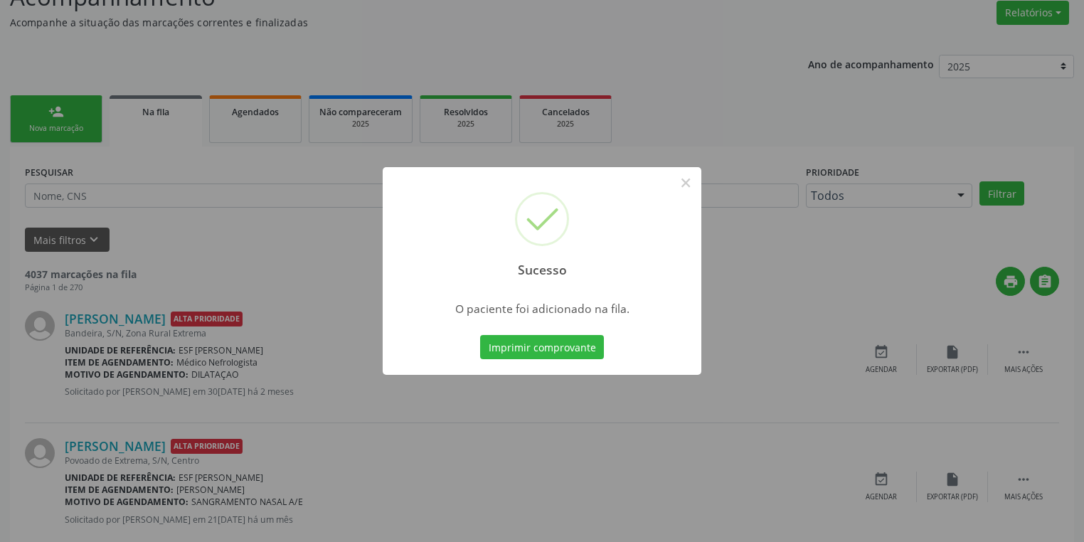
scroll to position [0, 0]
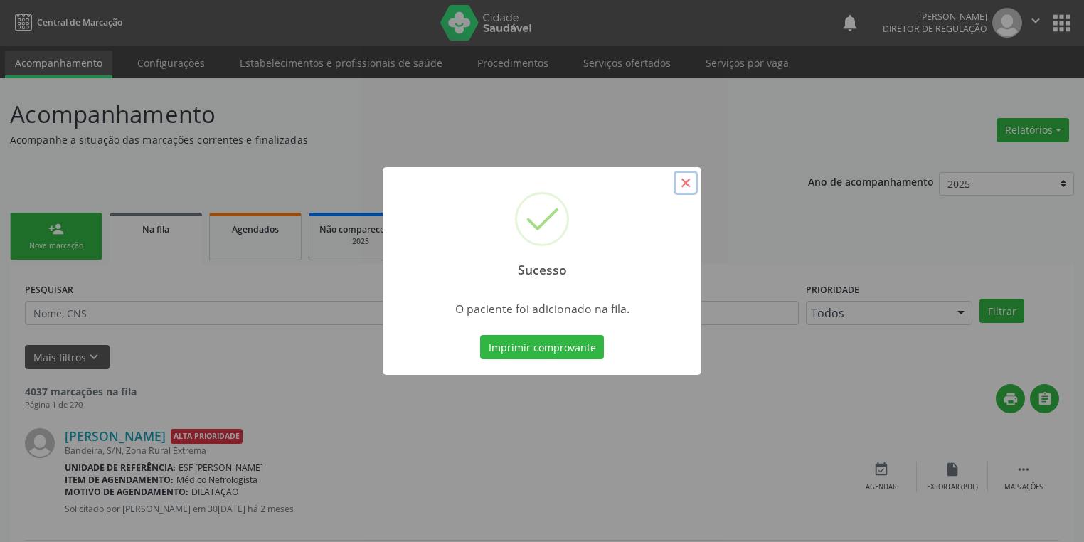
click at [695, 186] on button "×" at bounding box center [686, 183] width 24 height 24
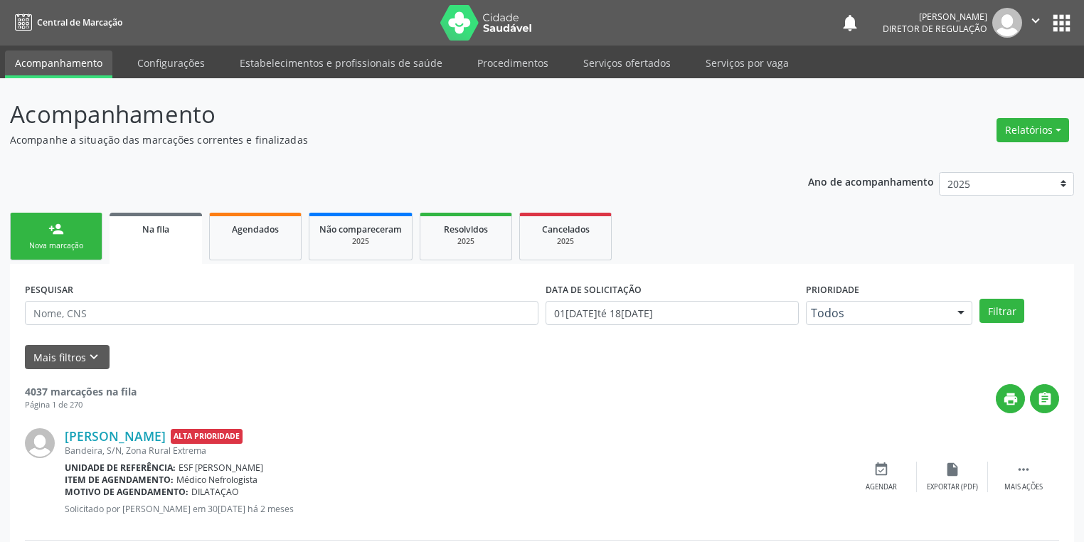
click at [77, 239] on link "person_add Nova marcação" at bounding box center [56, 237] width 92 height 48
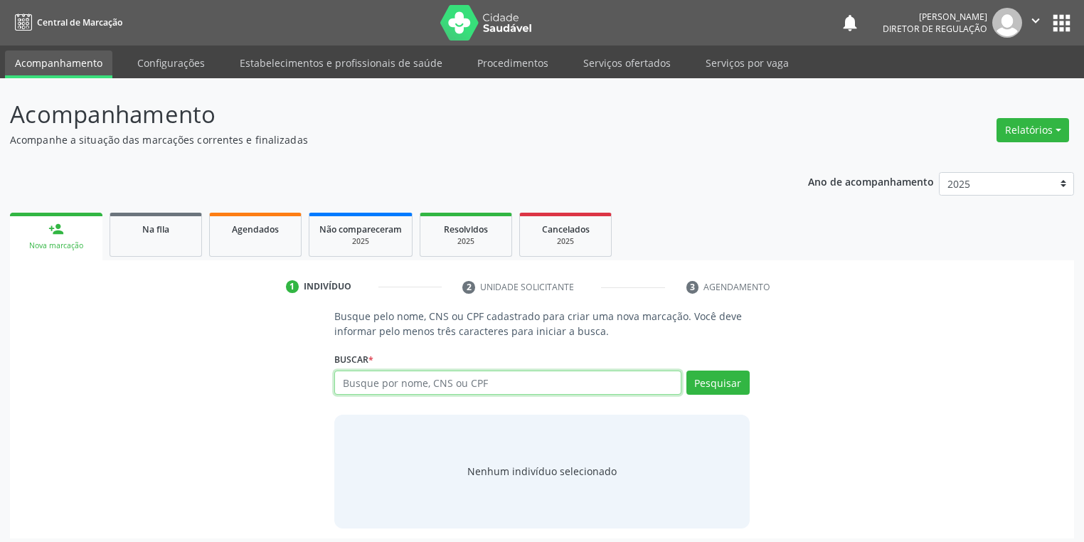
click at [366, 383] on input "text" at bounding box center [507, 383] width 347 height 24
type input "700003733413207"
click at [712, 379] on button "Pesquisar" at bounding box center [717, 383] width 63 height 24
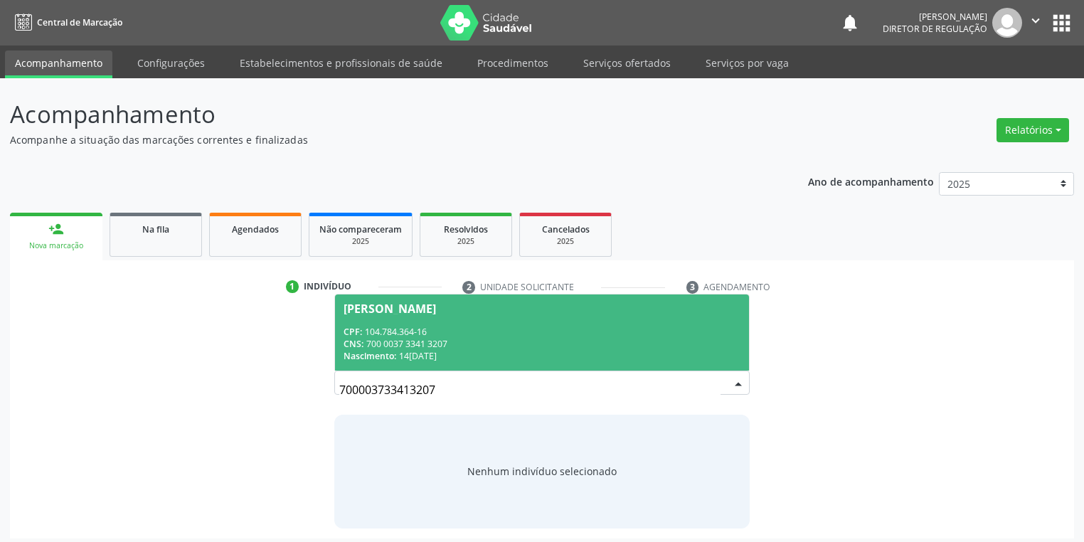
drag, startPoint x: 430, startPoint y: 335, endPoint x: 451, endPoint y: 345, distance: 23.5
click at [431, 333] on div "CPF: 104.784.364-16" at bounding box center [542, 332] width 397 height 12
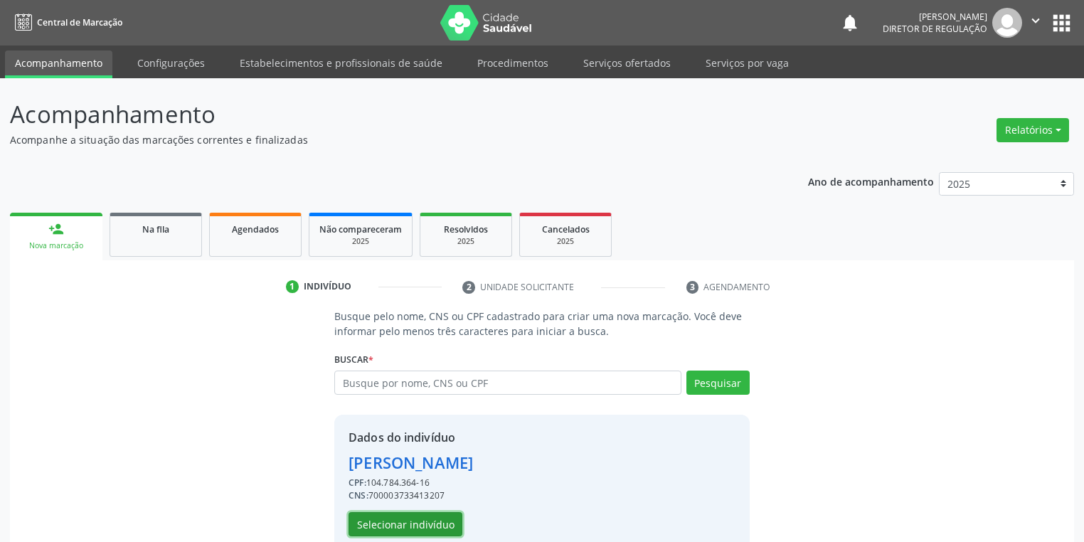
click at [410, 521] on button "Selecionar indivíduo" at bounding box center [406, 524] width 114 height 24
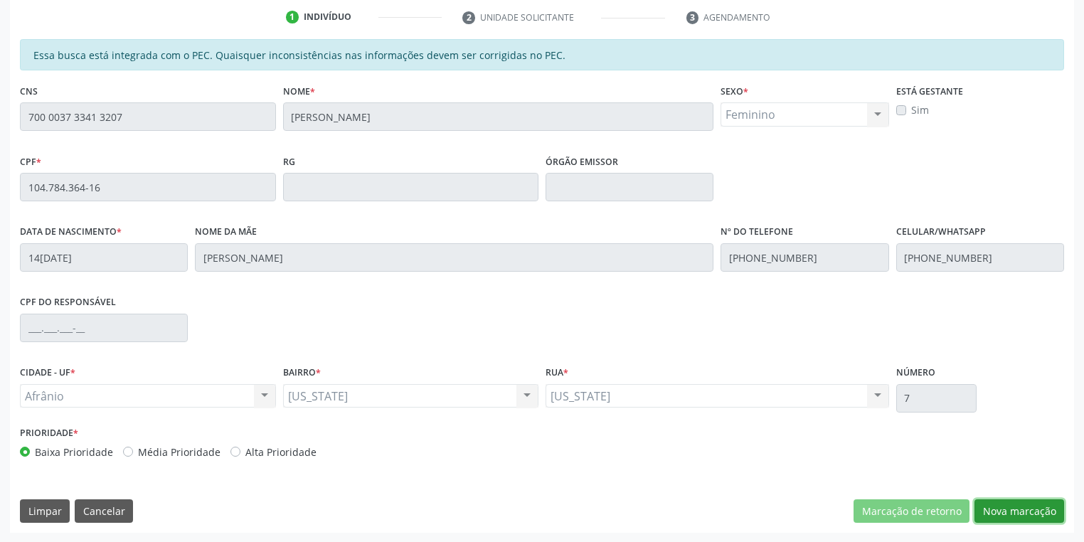
click at [1002, 512] on button "Nova marcação" at bounding box center [1019, 511] width 90 height 24
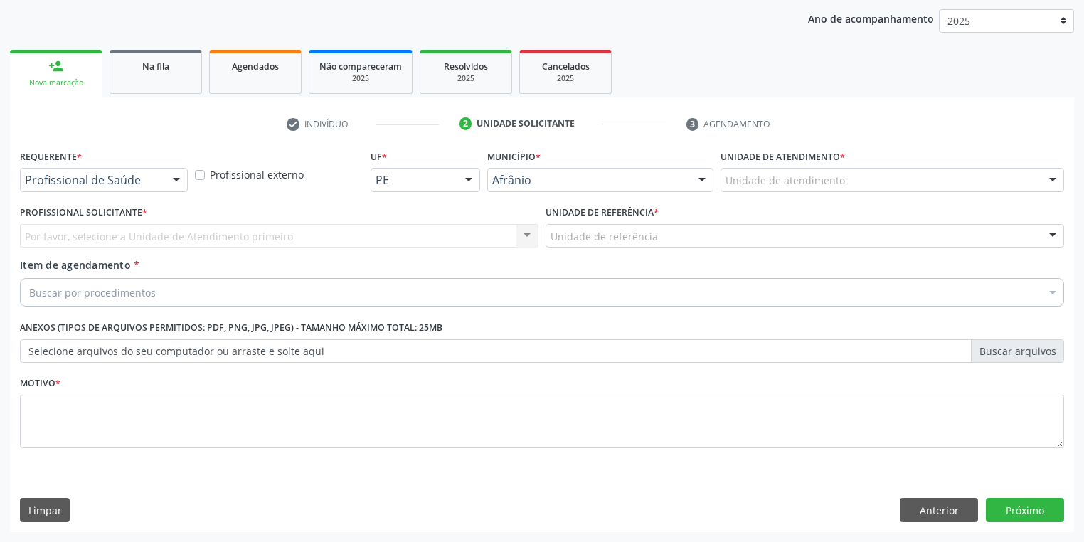
scroll to position [162, 0]
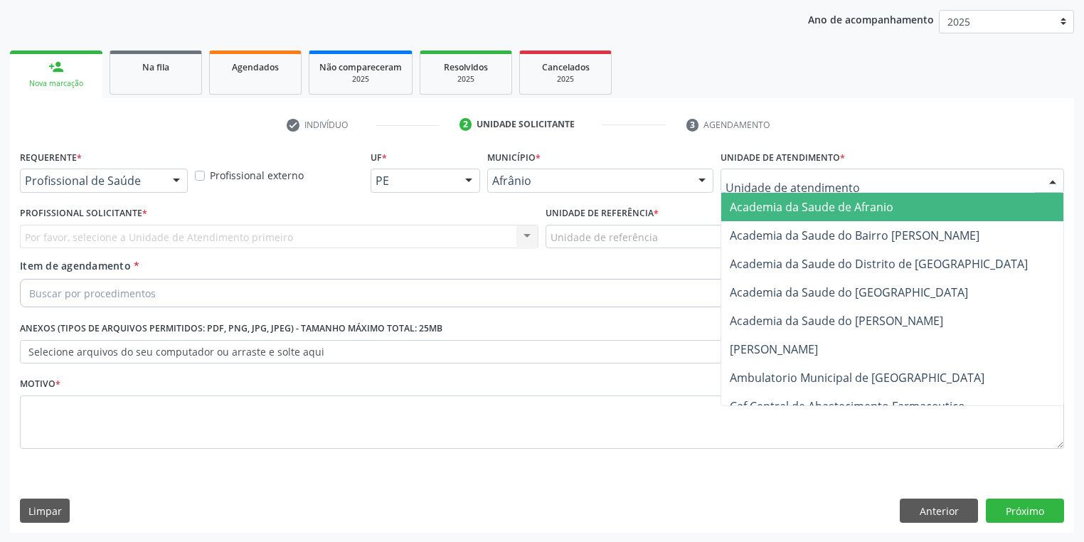
drag, startPoint x: 771, startPoint y: 179, endPoint x: 771, endPoint y: 334, distance: 155.8
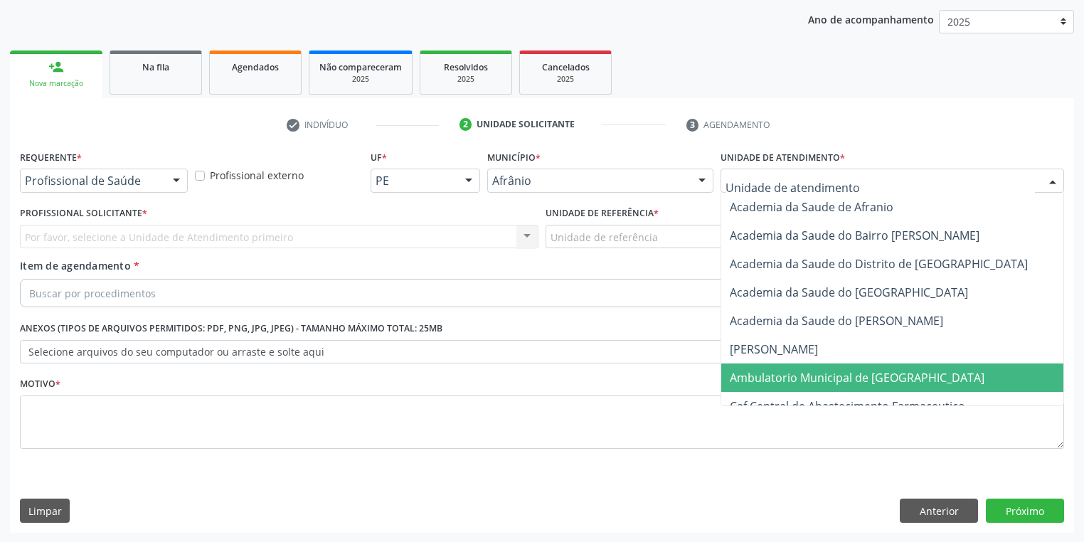
click at [770, 370] on span "Ambulatorio Municipal de [GEOGRAPHIC_DATA]" at bounding box center [857, 378] width 255 height 16
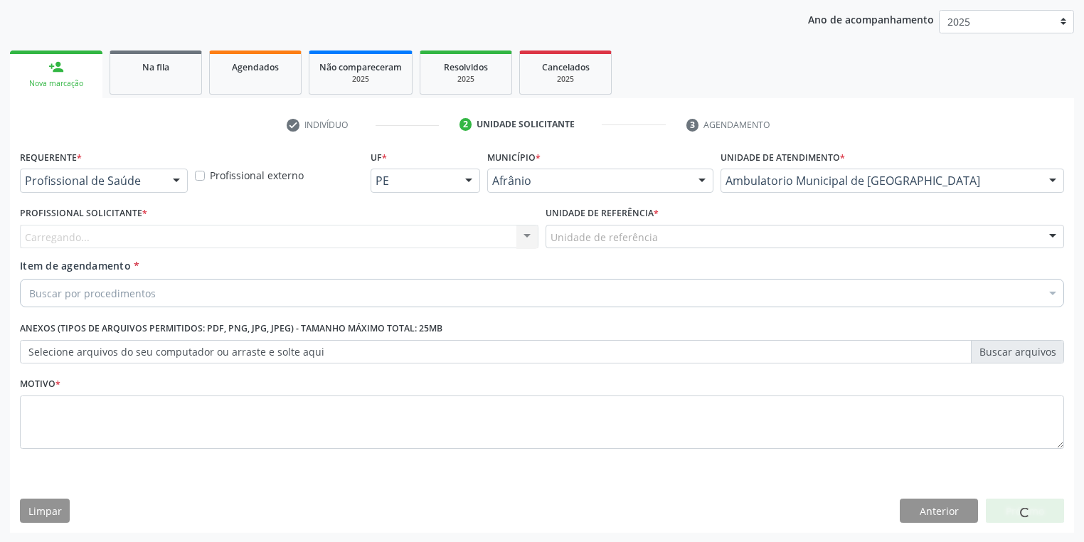
drag, startPoint x: 567, startPoint y: 232, endPoint x: 578, endPoint y: 284, distance: 53.0
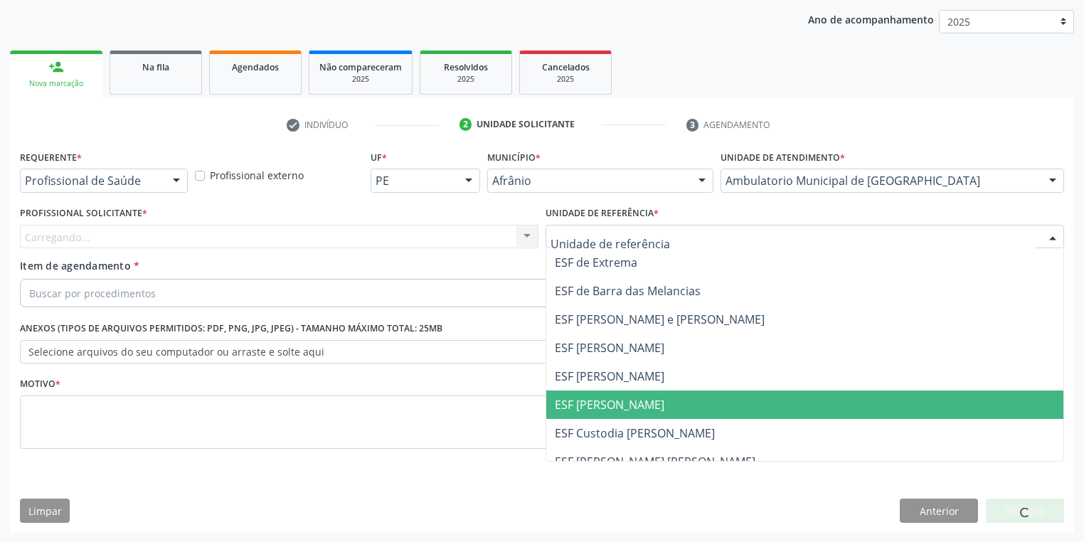
click at [586, 397] on span "ESF [PERSON_NAME]" at bounding box center [610, 405] width 110 height 16
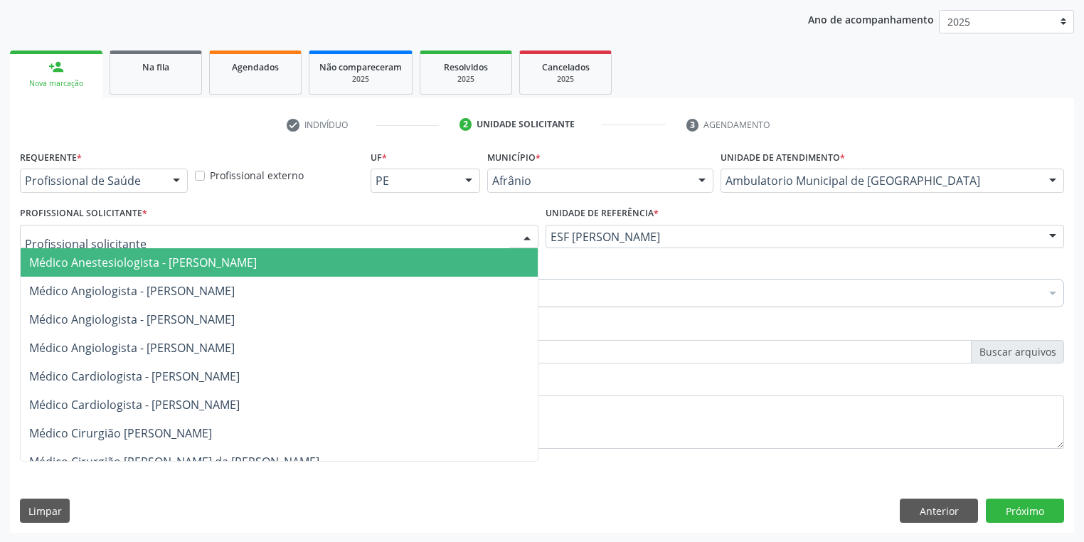
drag, startPoint x: 122, startPoint y: 236, endPoint x: 114, endPoint y: 276, distance: 40.7
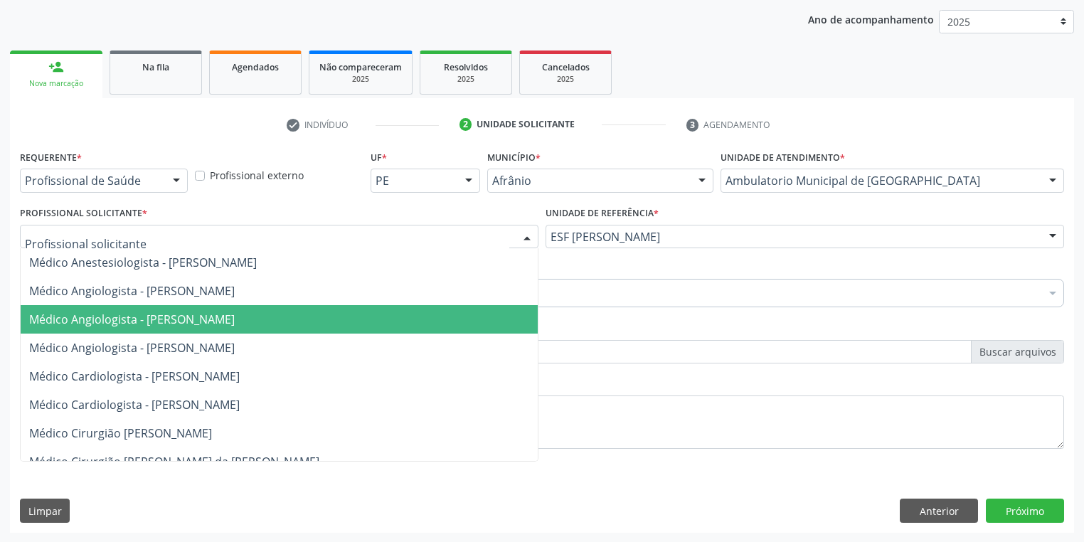
click at [150, 324] on span "Médico Angiologista - [PERSON_NAME]" at bounding box center [132, 320] width 206 height 16
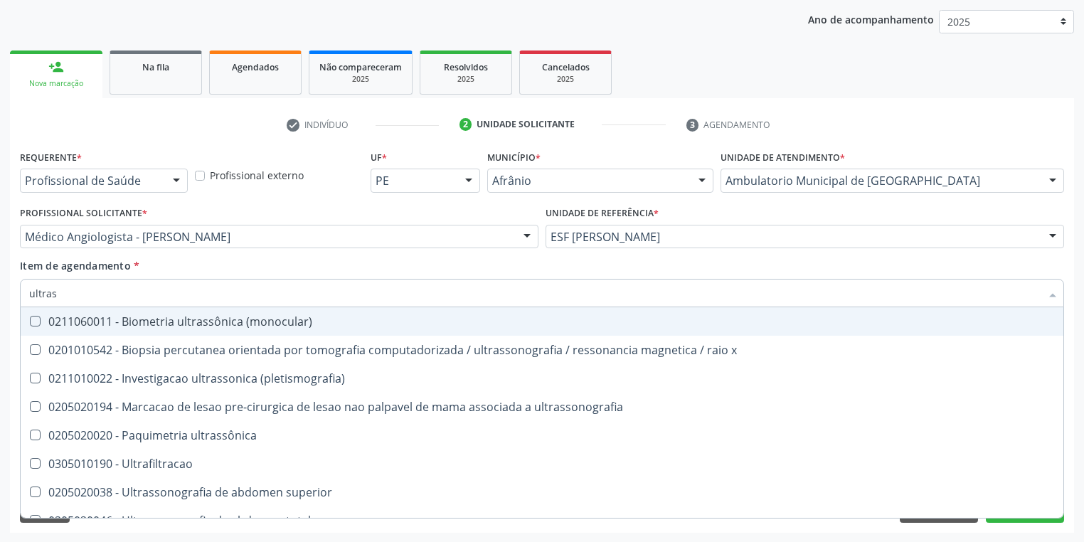
type input "ultrass"
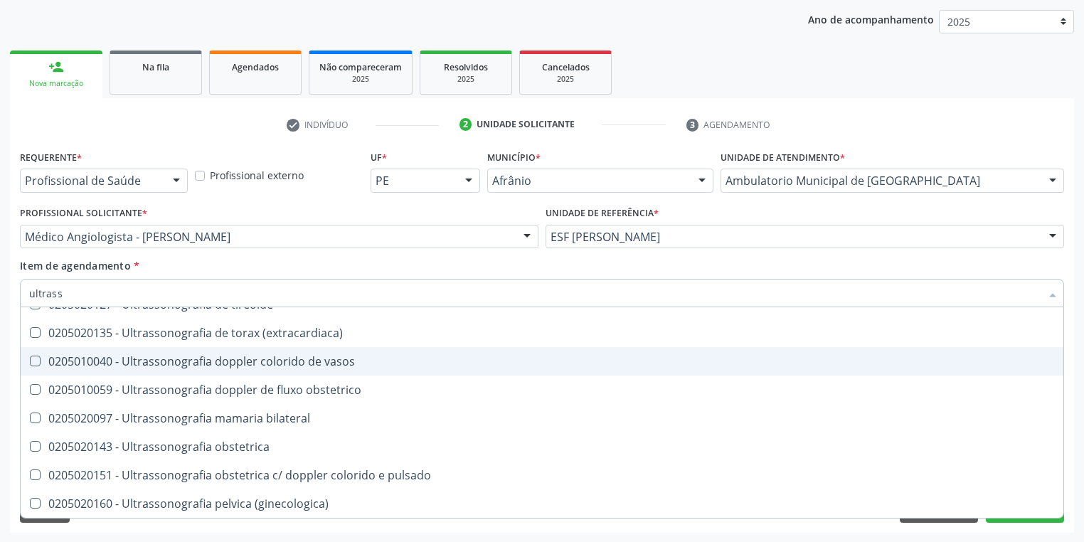
scroll to position [398, 0]
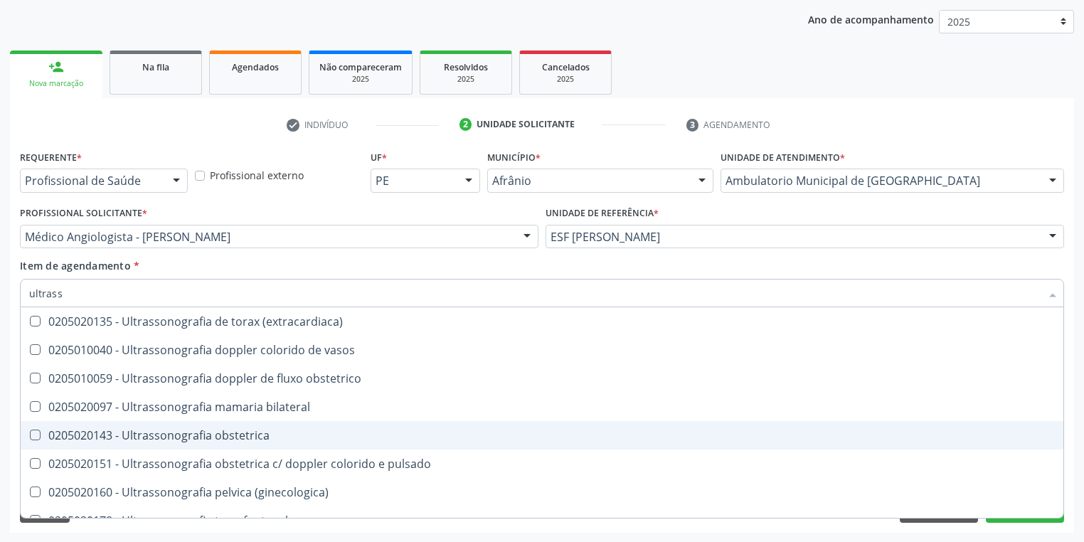
click at [203, 444] on span "0205020143 - Ultrassonografia obstetrica" at bounding box center [542, 435] width 1043 height 28
checkbox obstetrica "true"
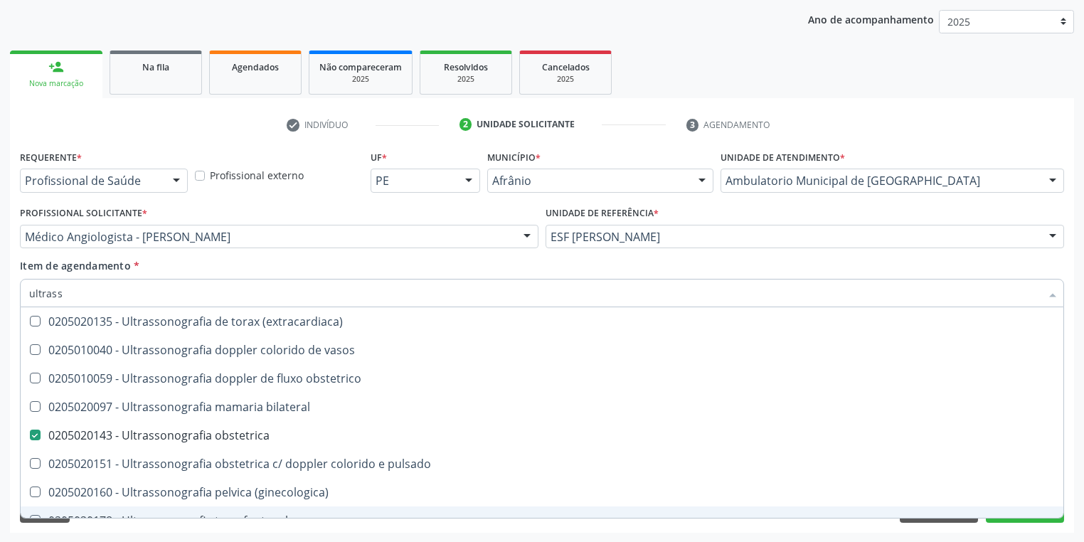
click at [129, 530] on div "Requerente * Profissional de Saúde Profissional de Saúde Paciente Nenhum result…" at bounding box center [542, 340] width 1064 height 386
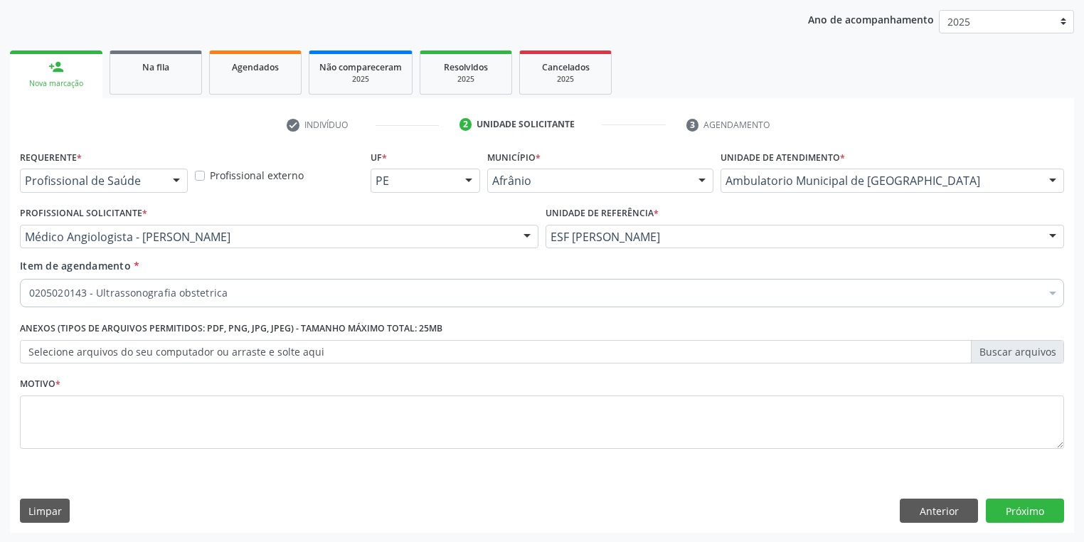
scroll to position [0, 0]
click at [75, 420] on textarea at bounding box center [542, 422] width 1044 height 54
type textarea "*"
click at [1000, 507] on button "Próximo" at bounding box center [1025, 511] width 78 height 24
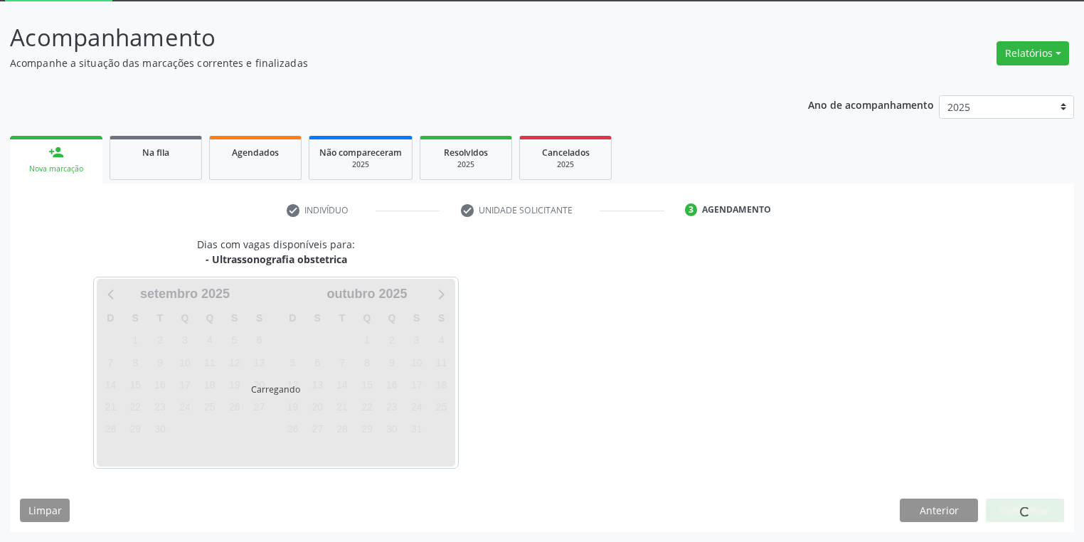
scroll to position [76, 0]
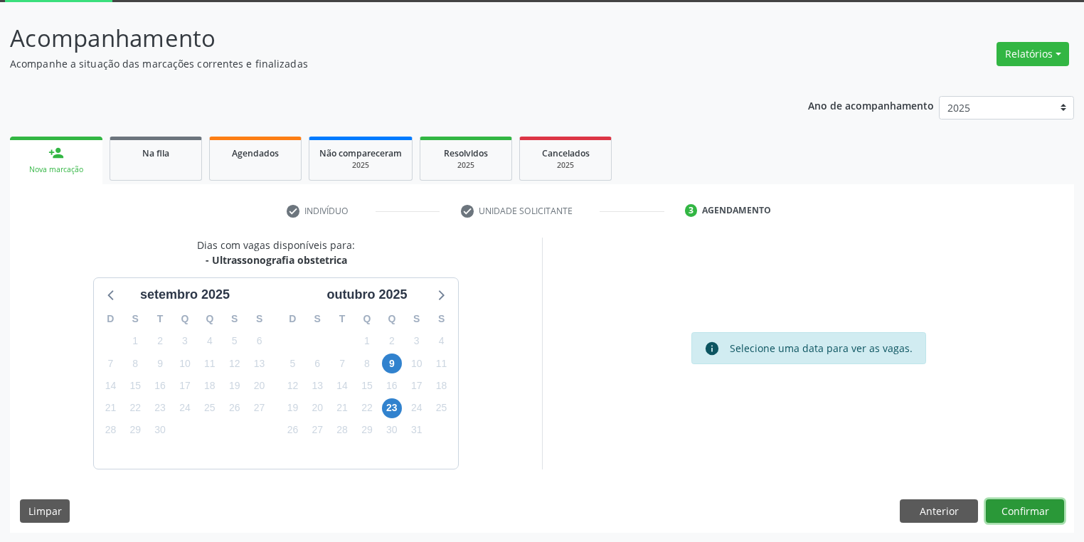
click at [1011, 506] on button "Confirmar" at bounding box center [1025, 511] width 78 height 24
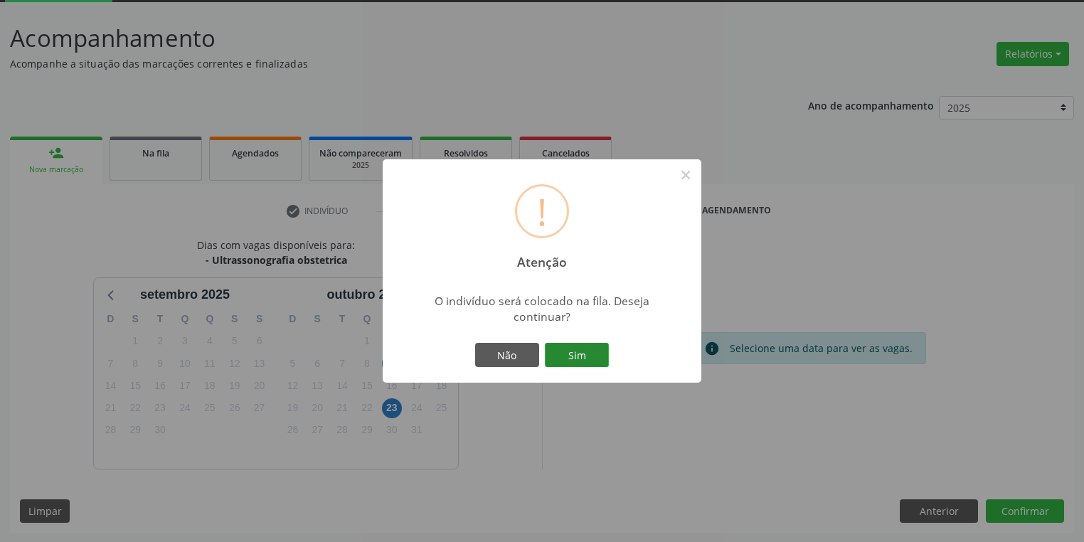
click at [583, 355] on button "Sim" at bounding box center [577, 355] width 64 height 24
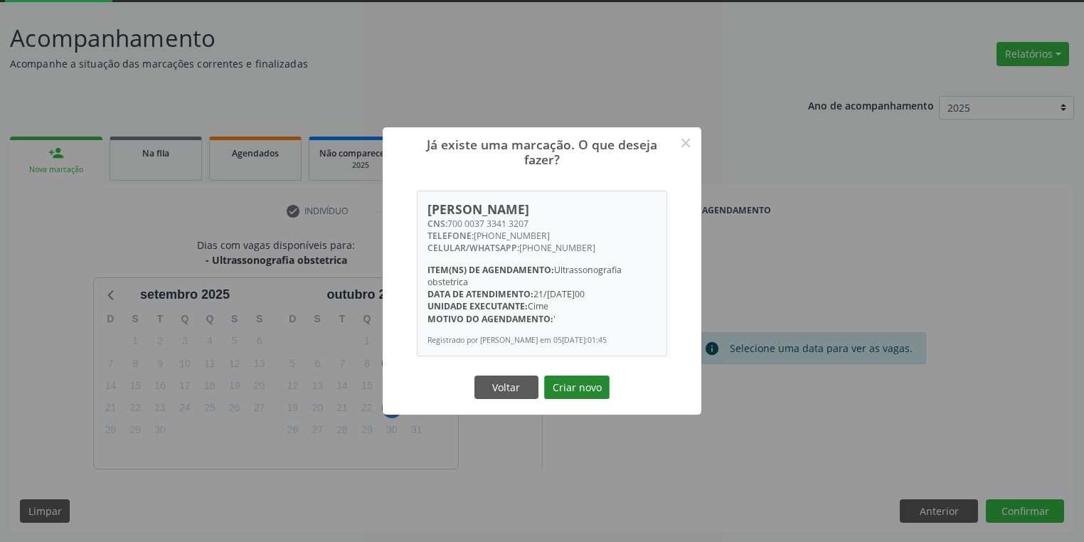
click at [570, 391] on button "Criar novo" at bounding box center [576, 388] width 65 height 24
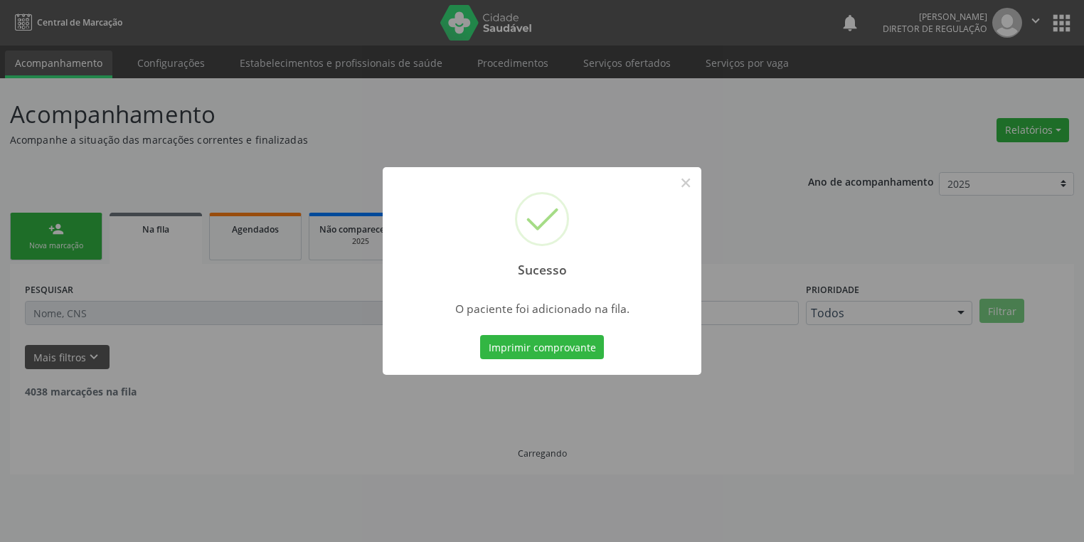
scroll to position [0, 0]
